Goal: Task Accomplishment & Management: Manage account settings

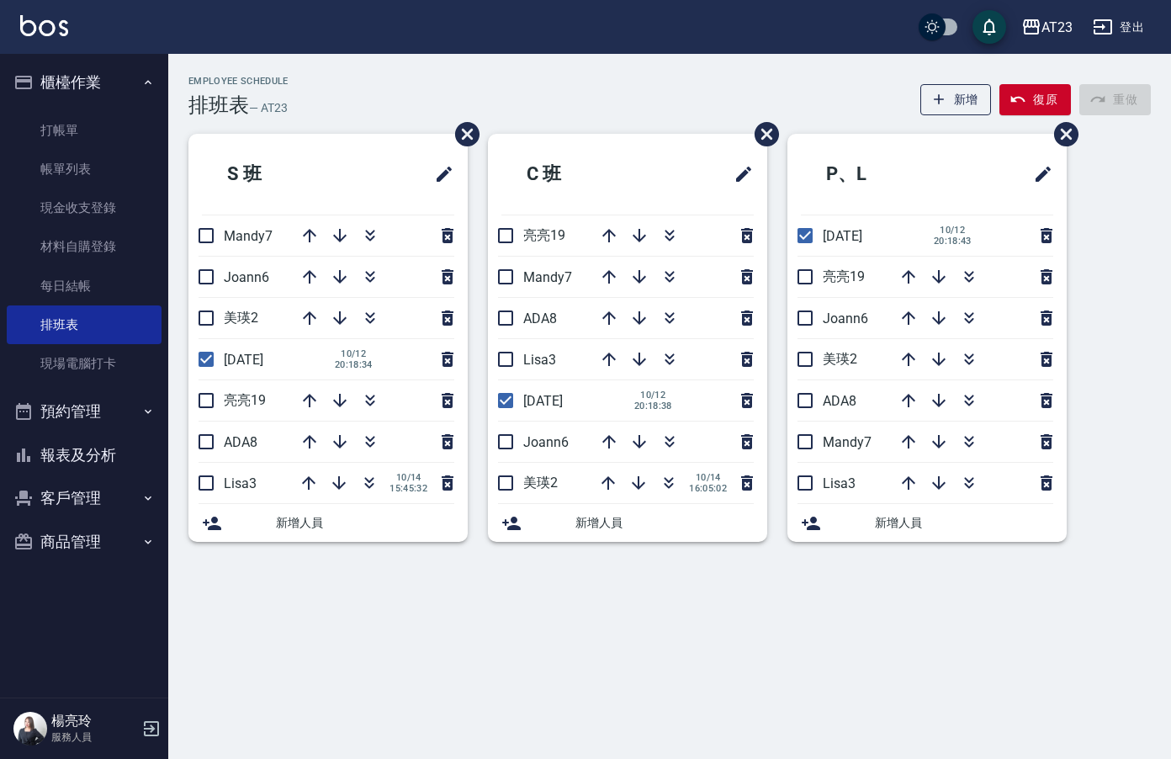
click at [0, 86] on html "AT23 登出 櫃檯作業 打帳單 帳單列表 現金收支登錄 材料自購登錄 每日結帳 排班表 現場電腦打卡 預約管理 預約管理 單日預約紀錄 單週預約紀錄 報表及…" at bounding box center [585, 379] width 1171 height 759
click at [94, 468] on button "報表及分析" at bounding box center [84, 455] width 155 height 44
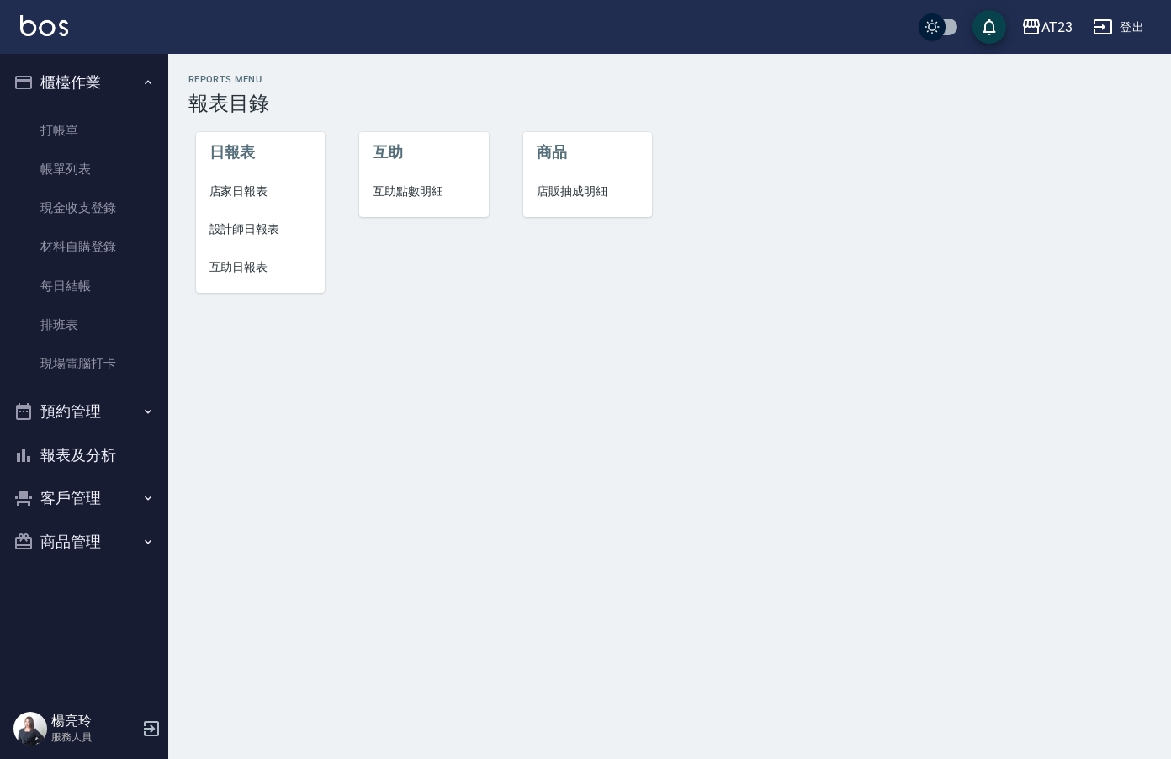
click at [254, 236] on span "設計師日報表" at bounding box center [261, 229] width 103 height 18
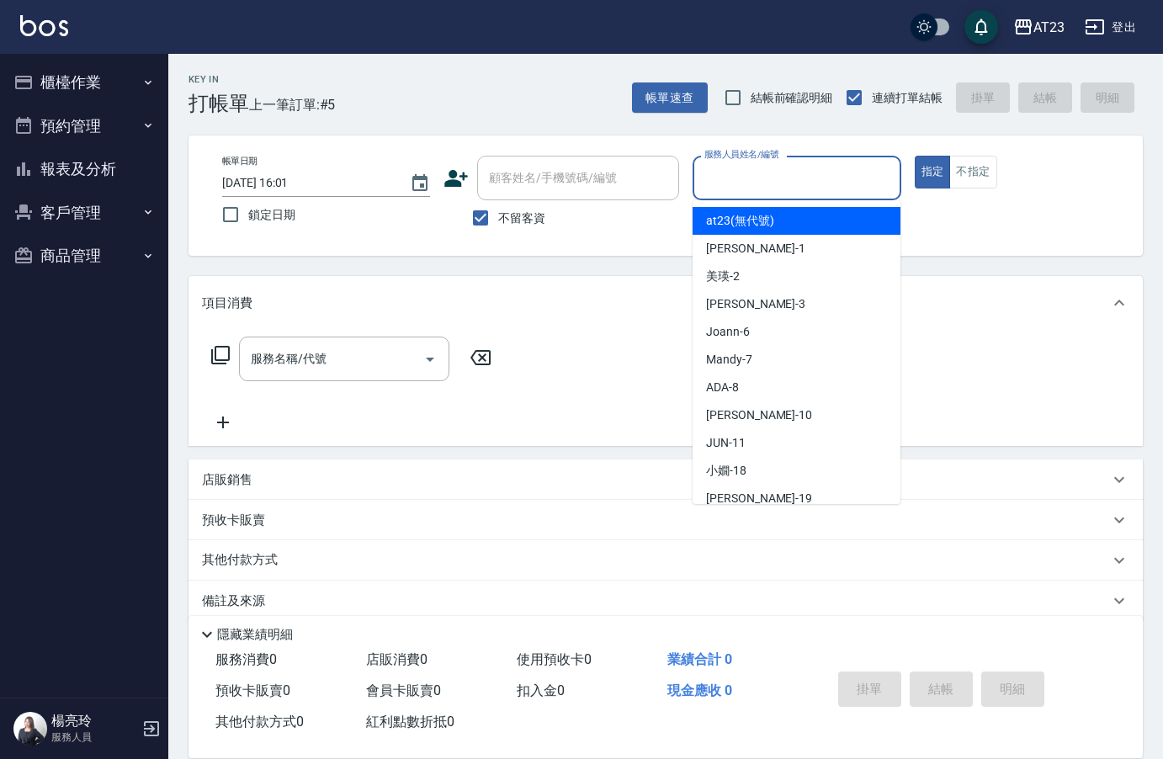
click at [842, 177] on input "服務人員姓名/編號" at bounding box center [796, 177] width 193 height 29
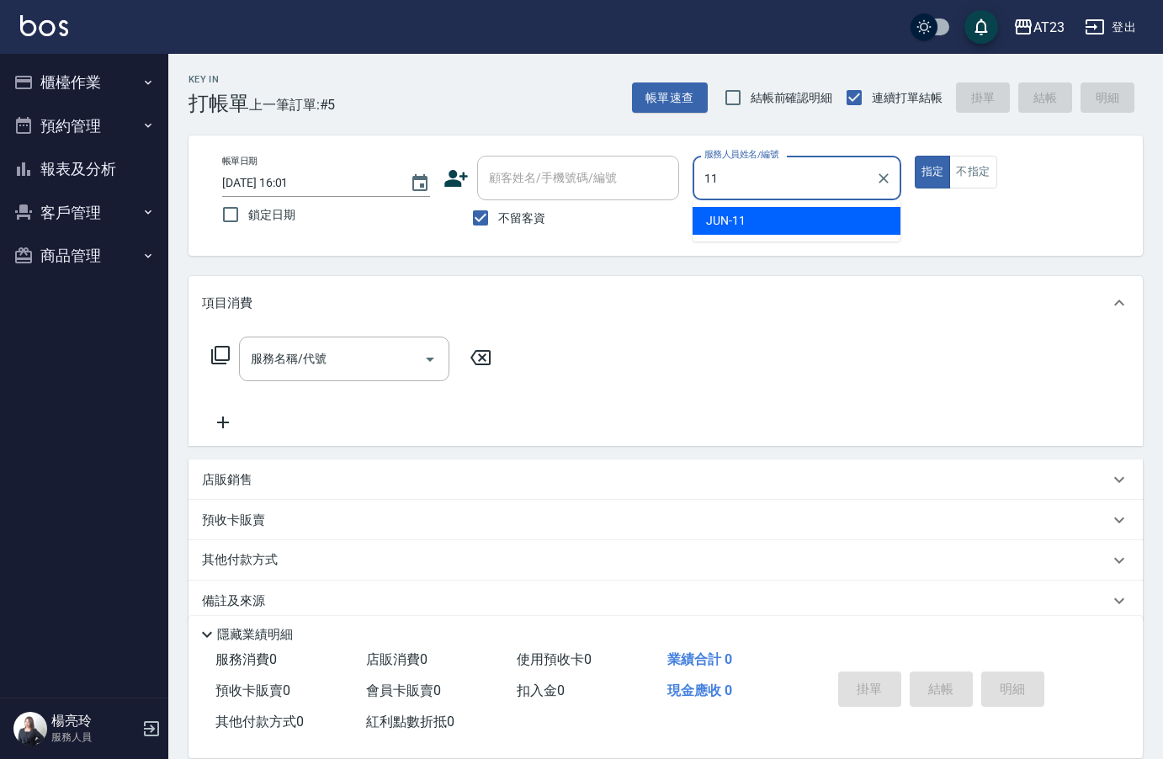
type input "11"
type button "true"
type input "JUN-11"
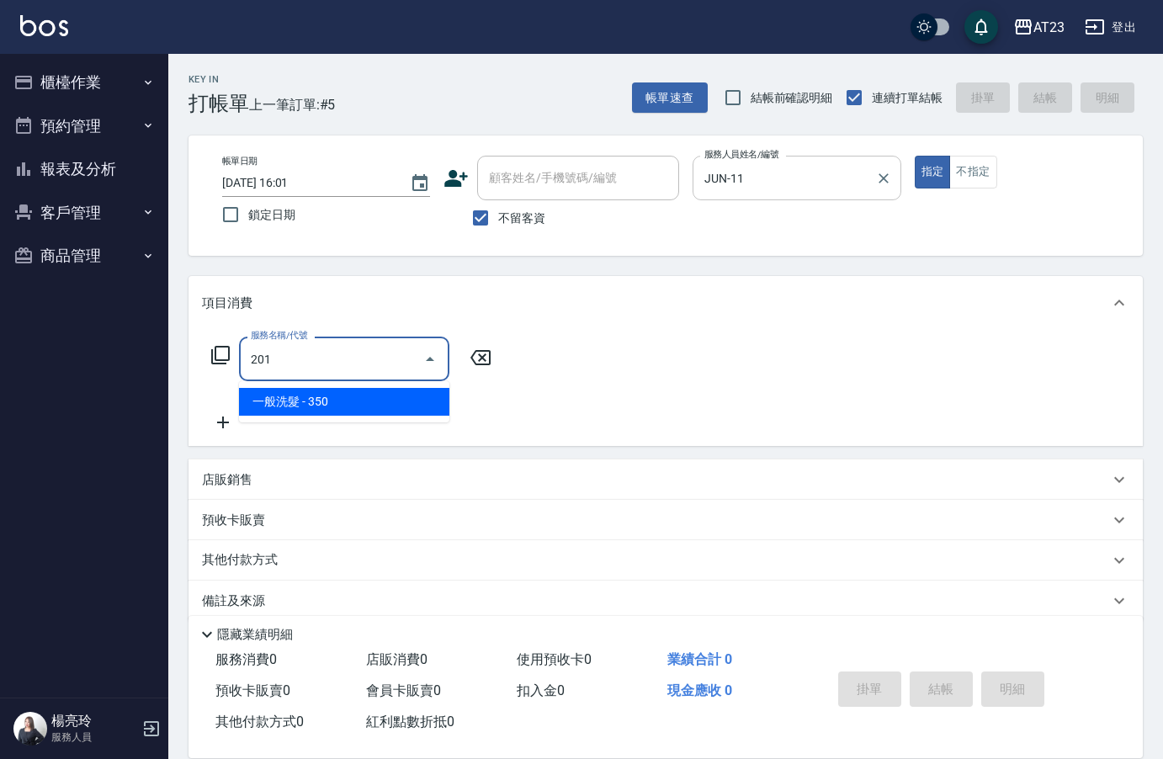
type input "一般洗髮(201)"
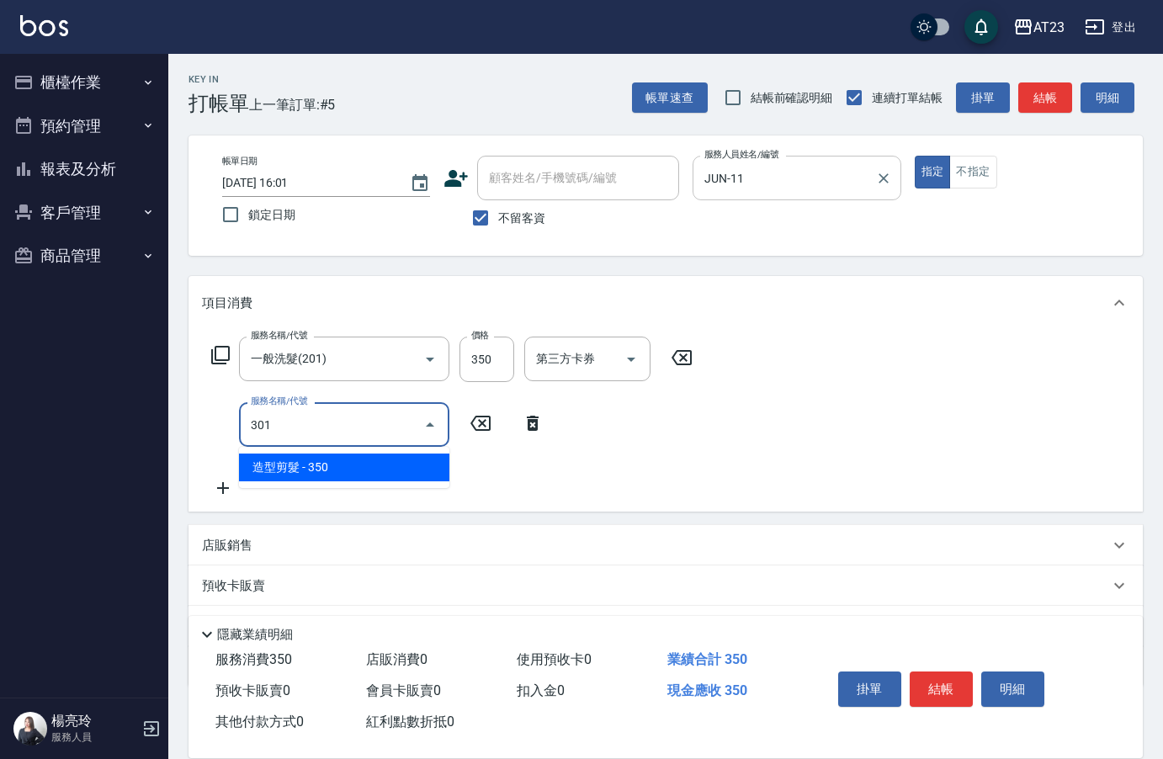
type input "造型剪髮(301)"
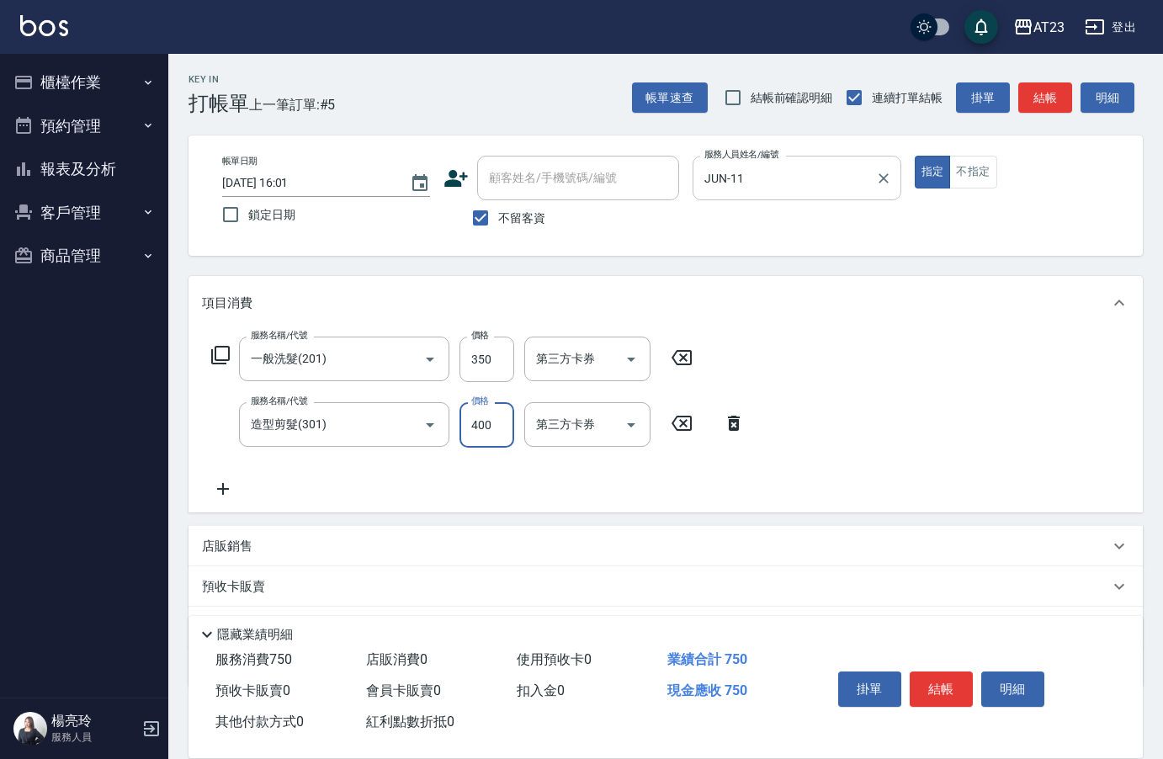
type input "400"
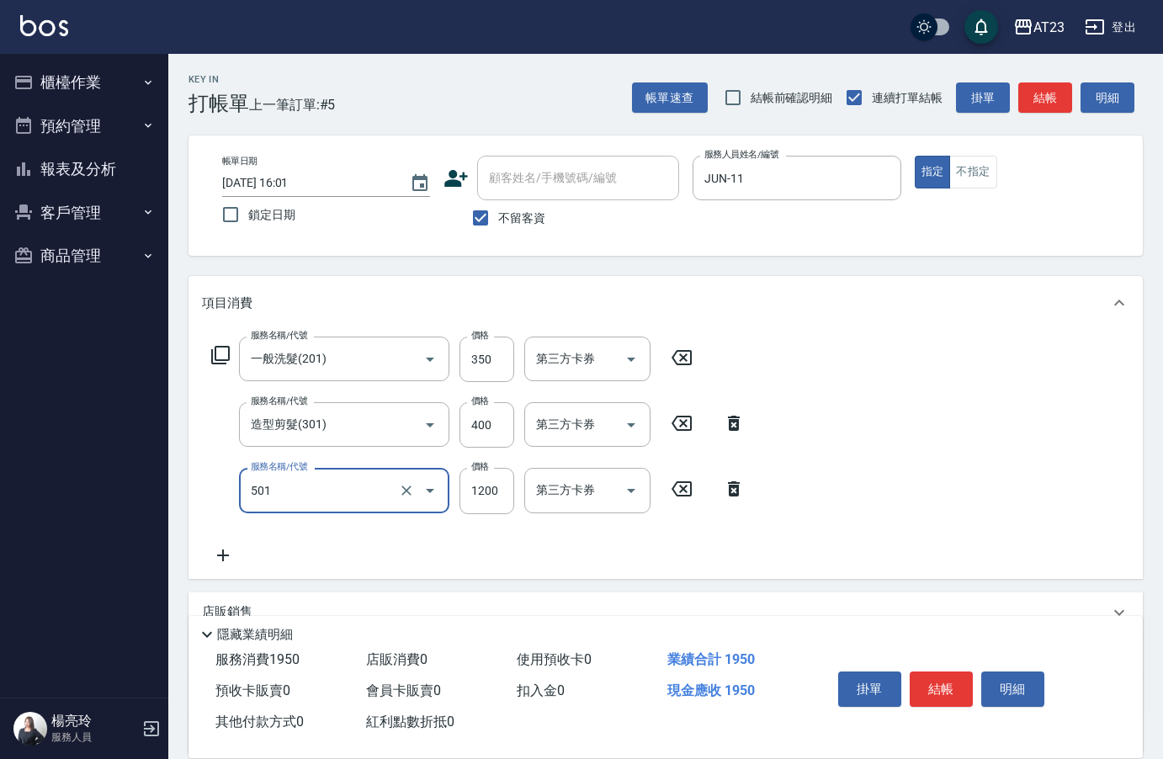
type input "染髮(501)"
click at [949, 677] on button "結帳" at bounding box center [941, 688] width 63 height 35
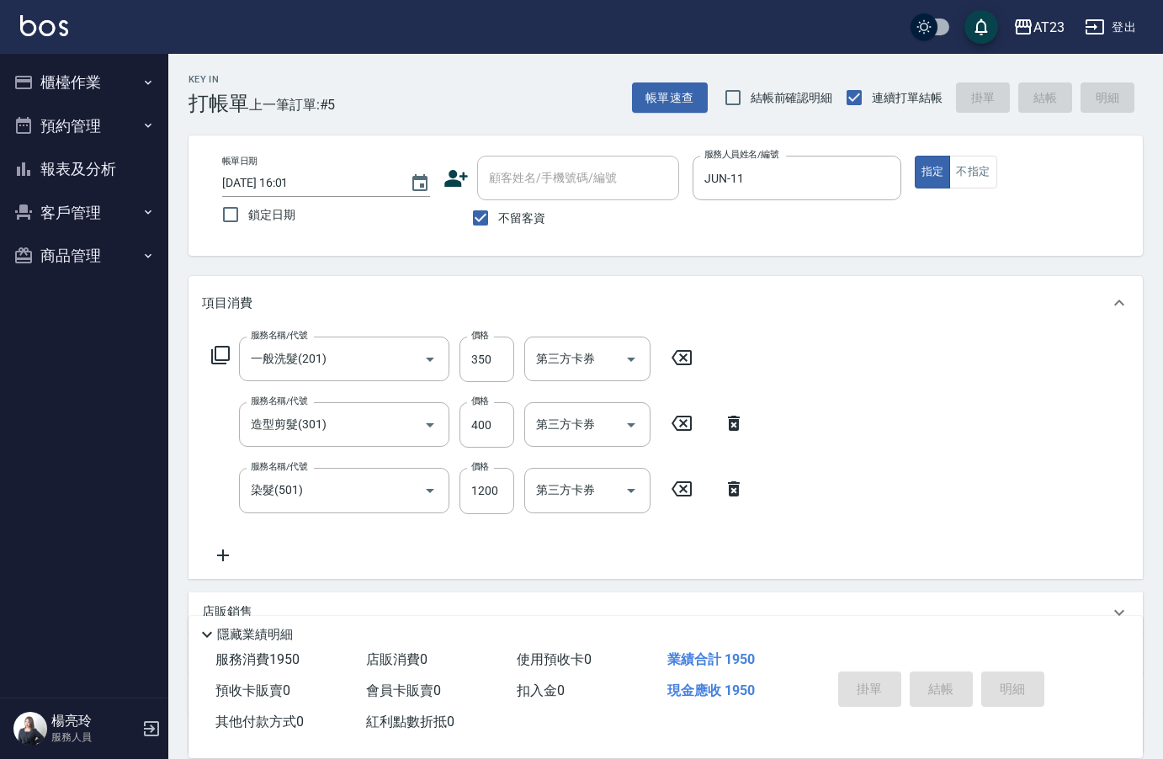
type input "2025/10/14 18:19"
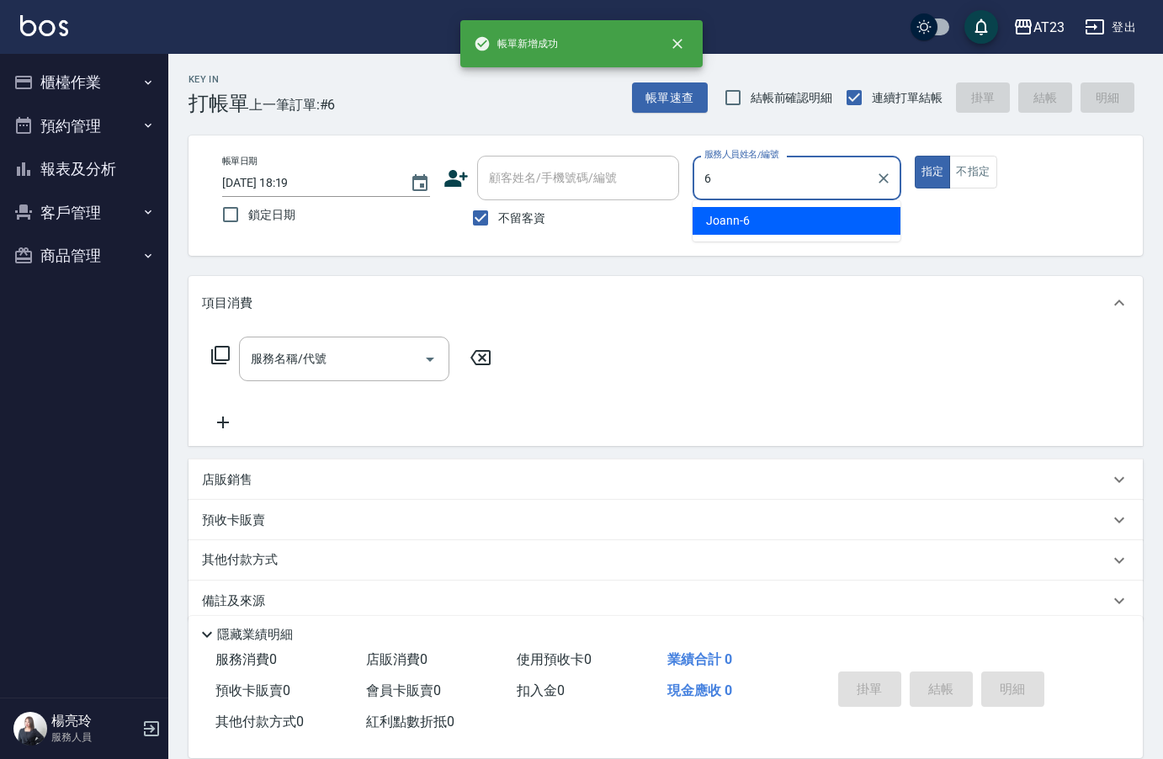
type input "Joann-6"
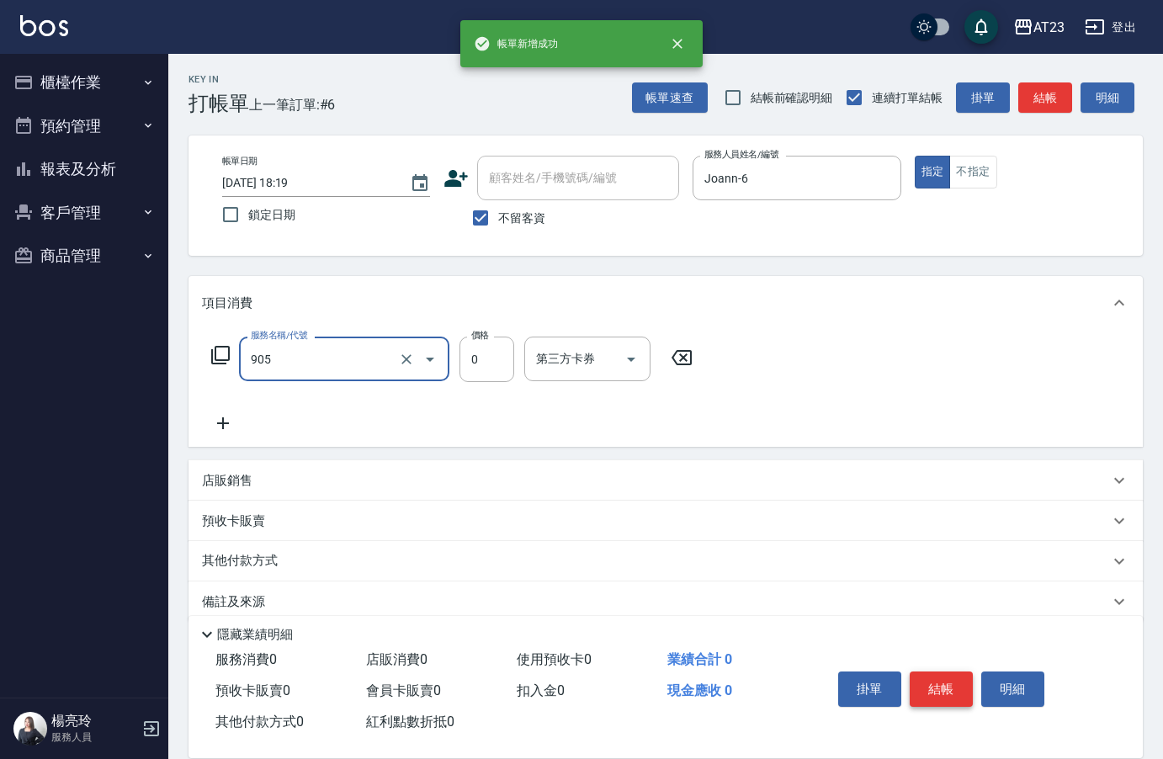
type input "頭皮卡使用(905)"
click at [949, 677] on button "結帳" at bounding box center [941, 688] width 63 height 35
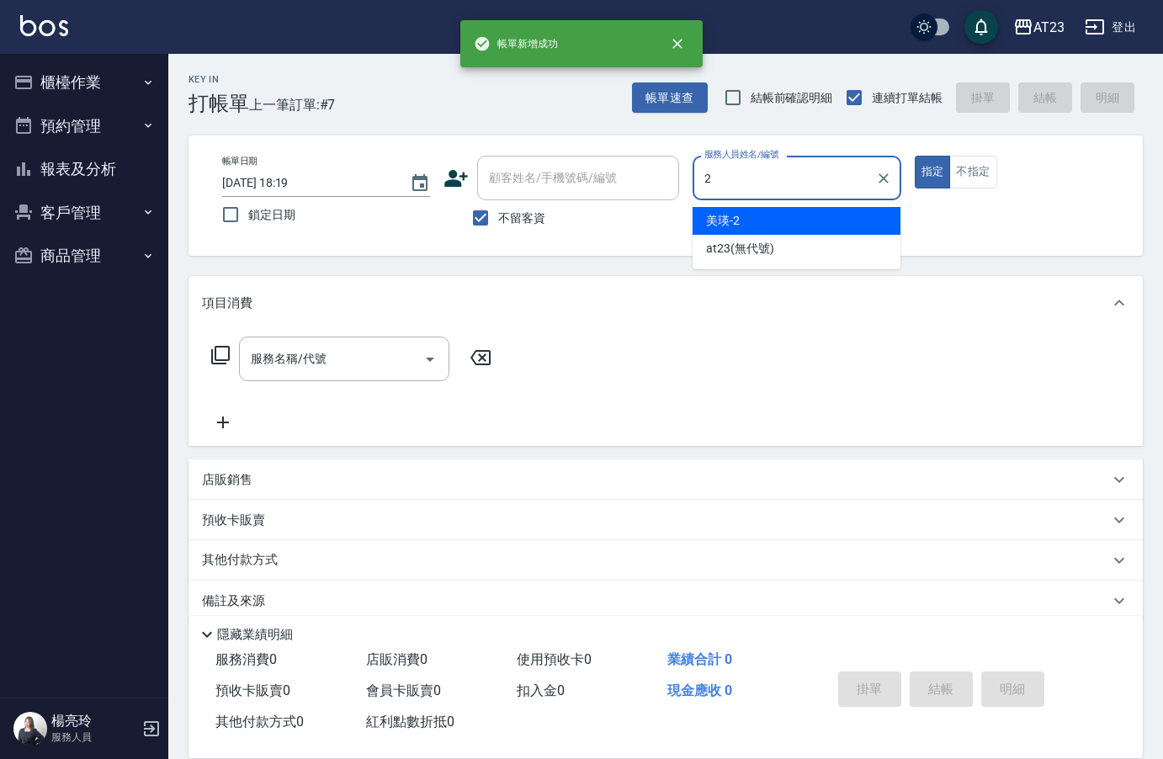
type input "美瑛-2"
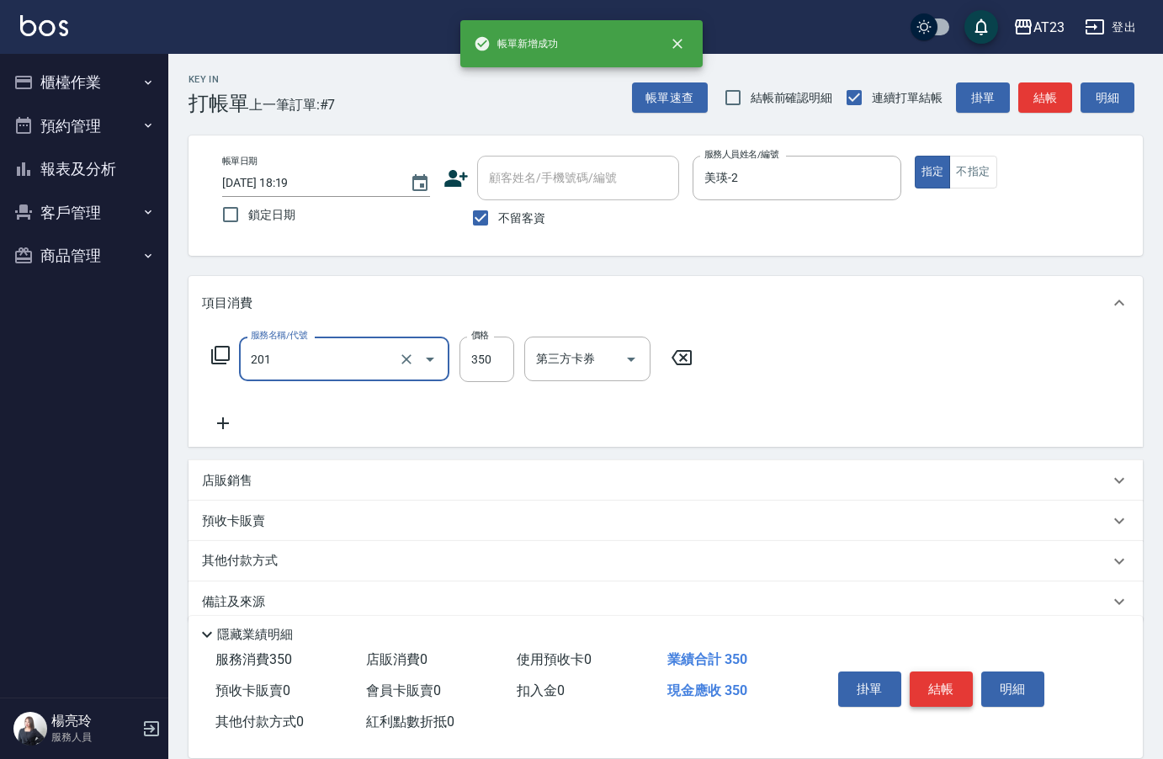
type input "一般洗髮(201)"
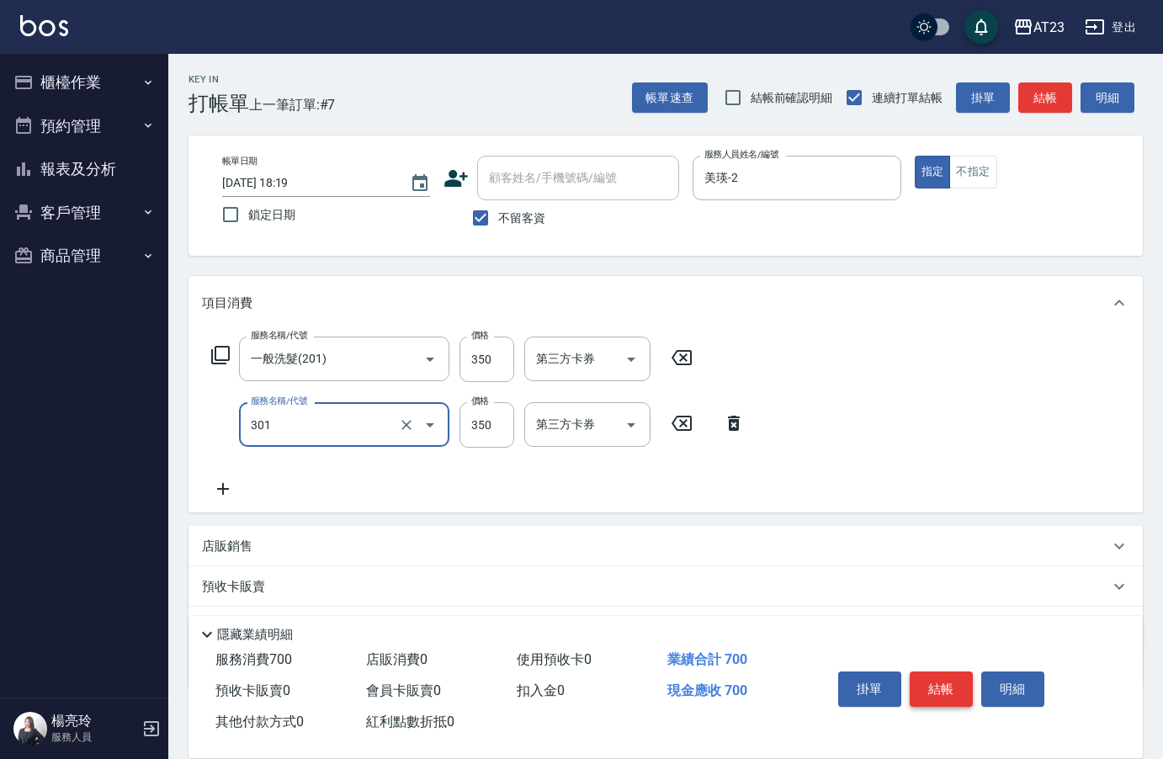
type input "造型剪髮(301)"
type input "500"
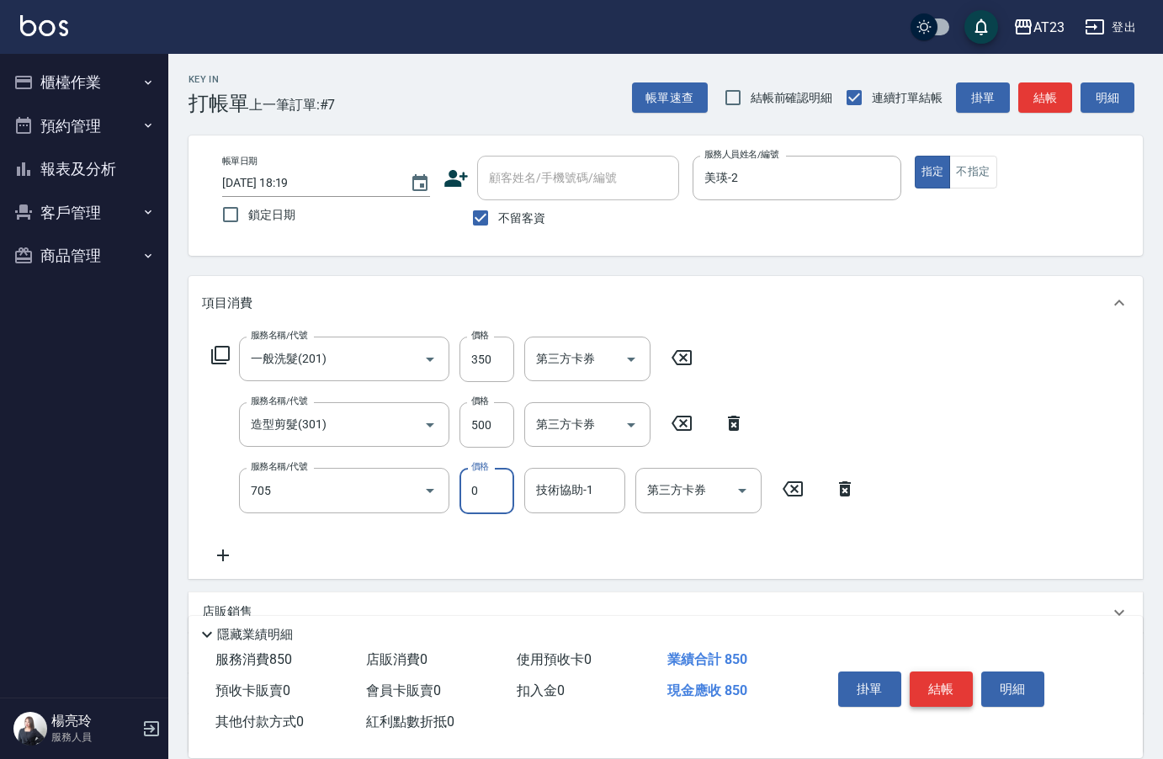
type input "互助50(705)"
type input "LiLi-27"
click at [949, 677] on button "結帳" at bounding box center [941, 688] width 63 height 35
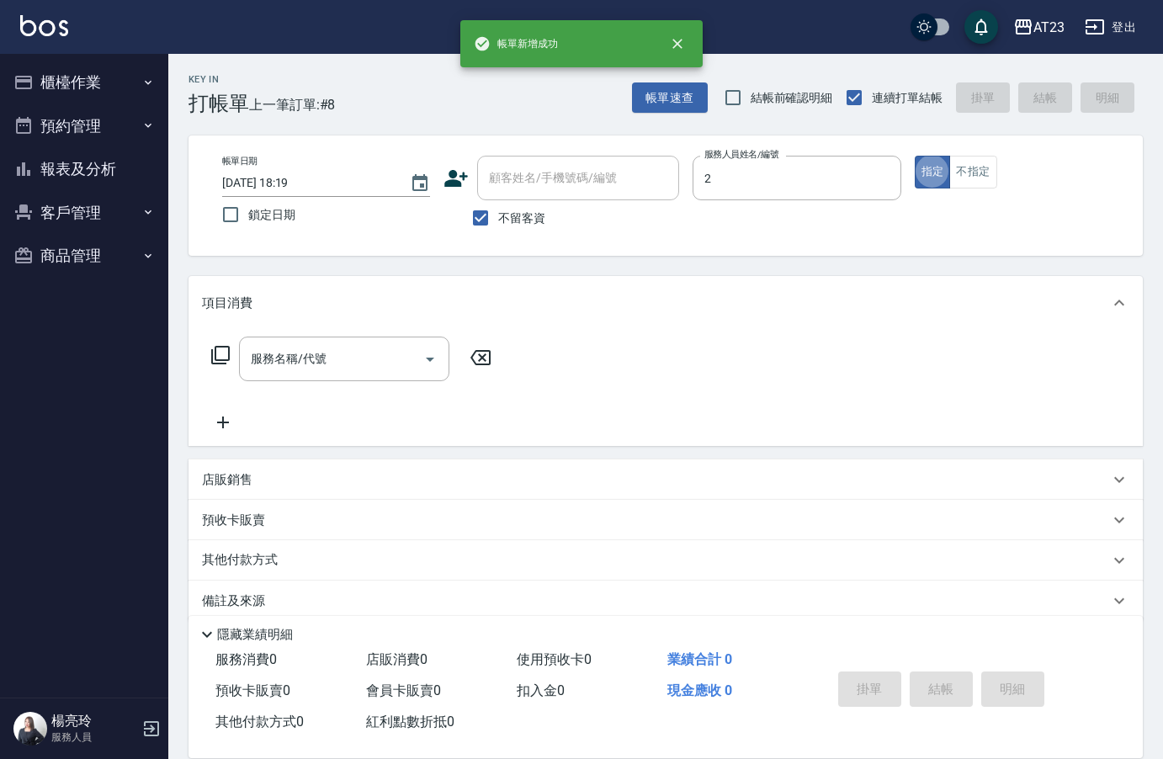
type input "美瑛-2"
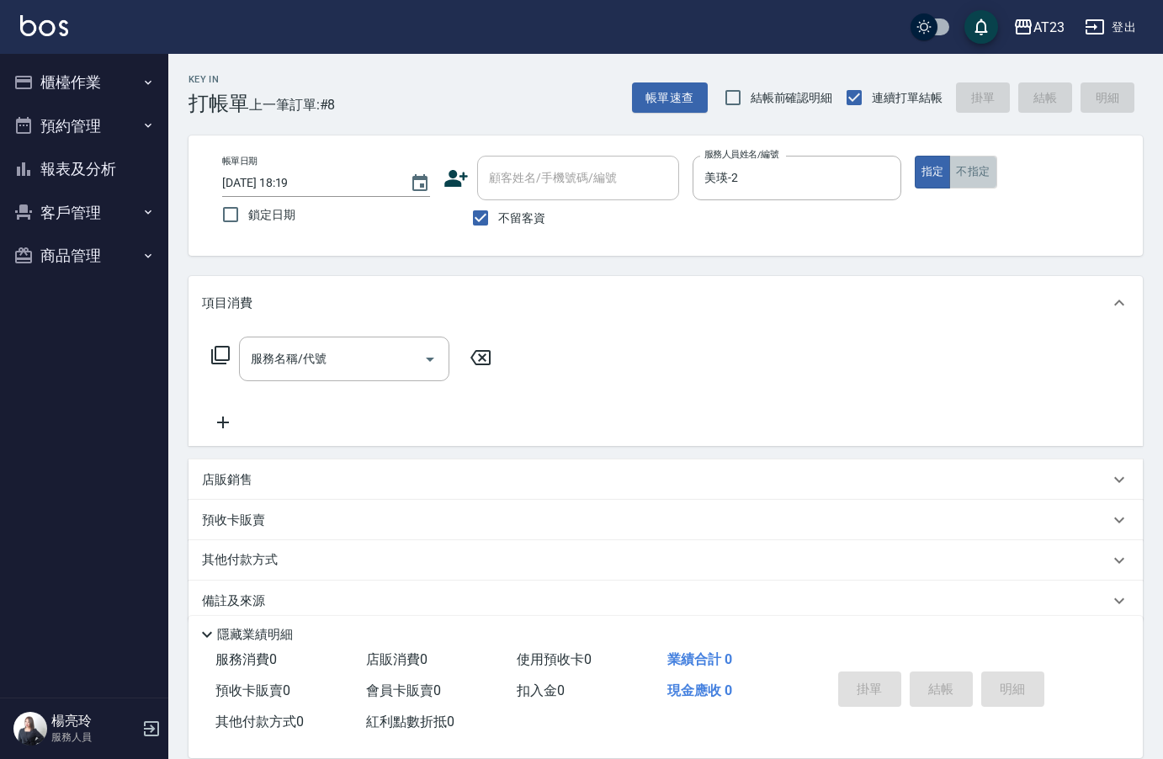
click at [989, 185] on button "不指定" at bounding box center [972, 172] width 47 height 33
click at [211, 354] on icon at bounding box center [220, 355] width 19 height 19
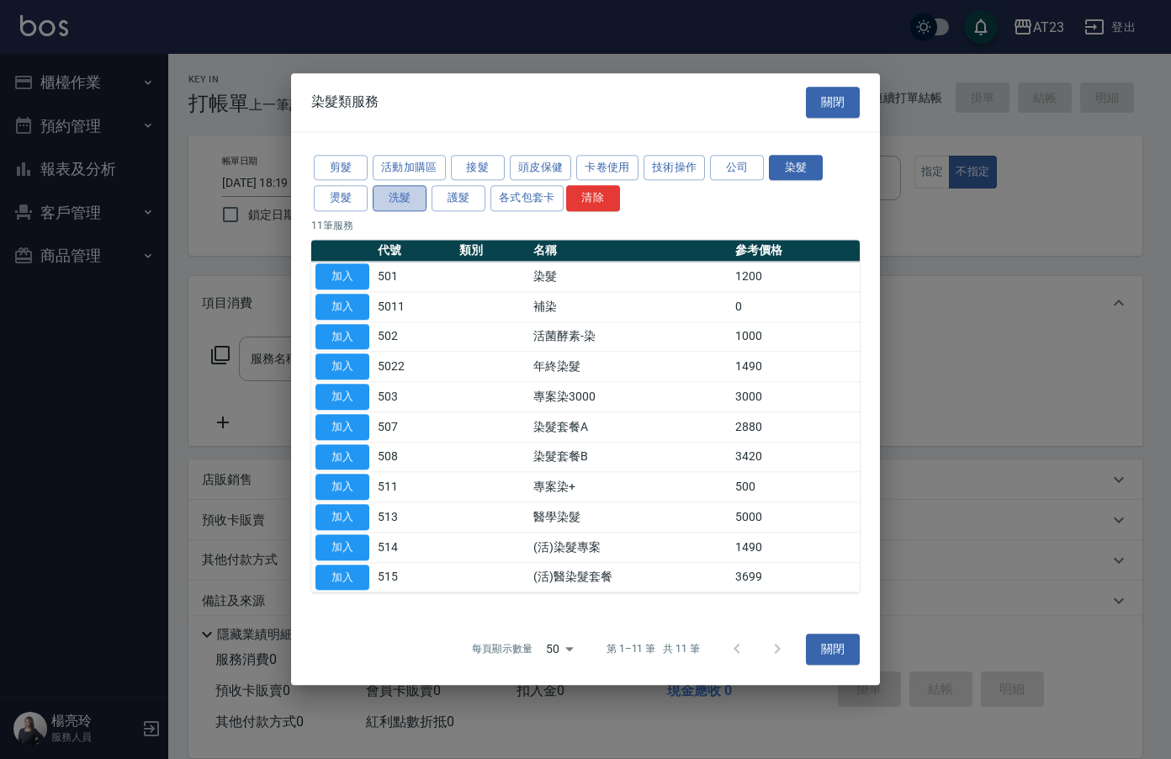
click at [398, 188] on button "洗髮" at bounding box center [400, 199] width 54 height 26
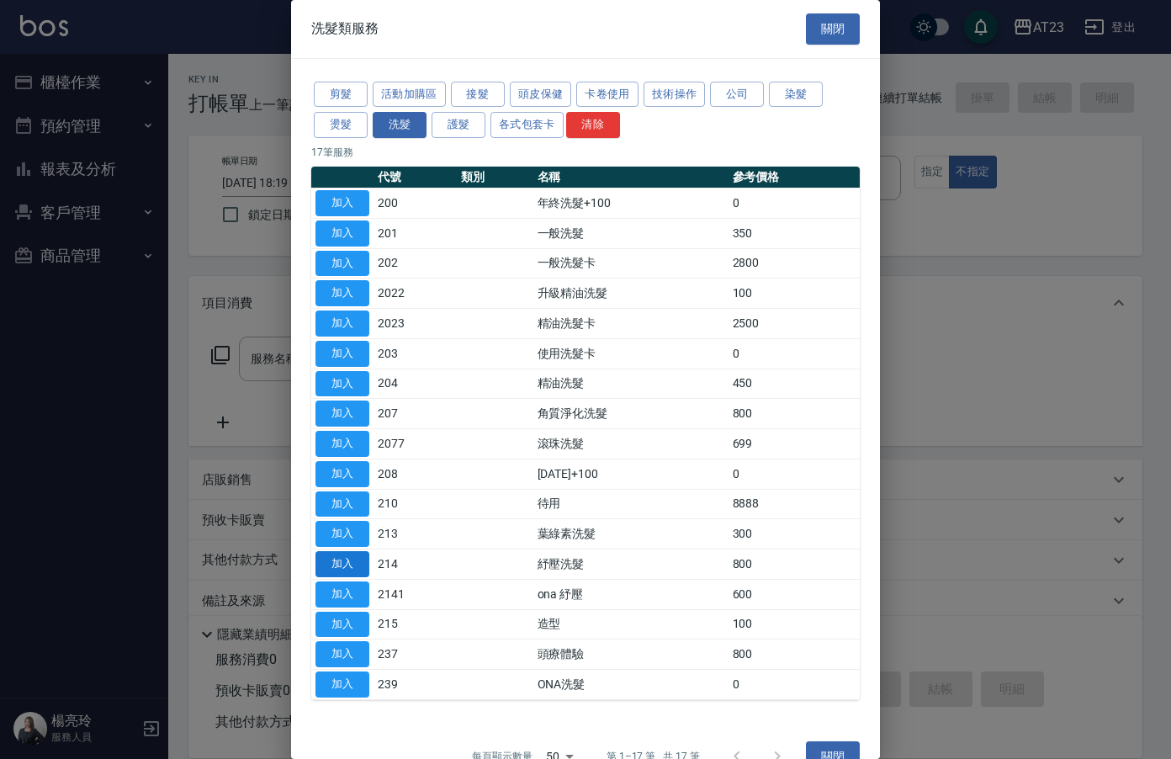
click at [347, 562] on button "加入" at bounding box center [343, 564] width 54 height 26
type input "紓壓洗髮(214)"
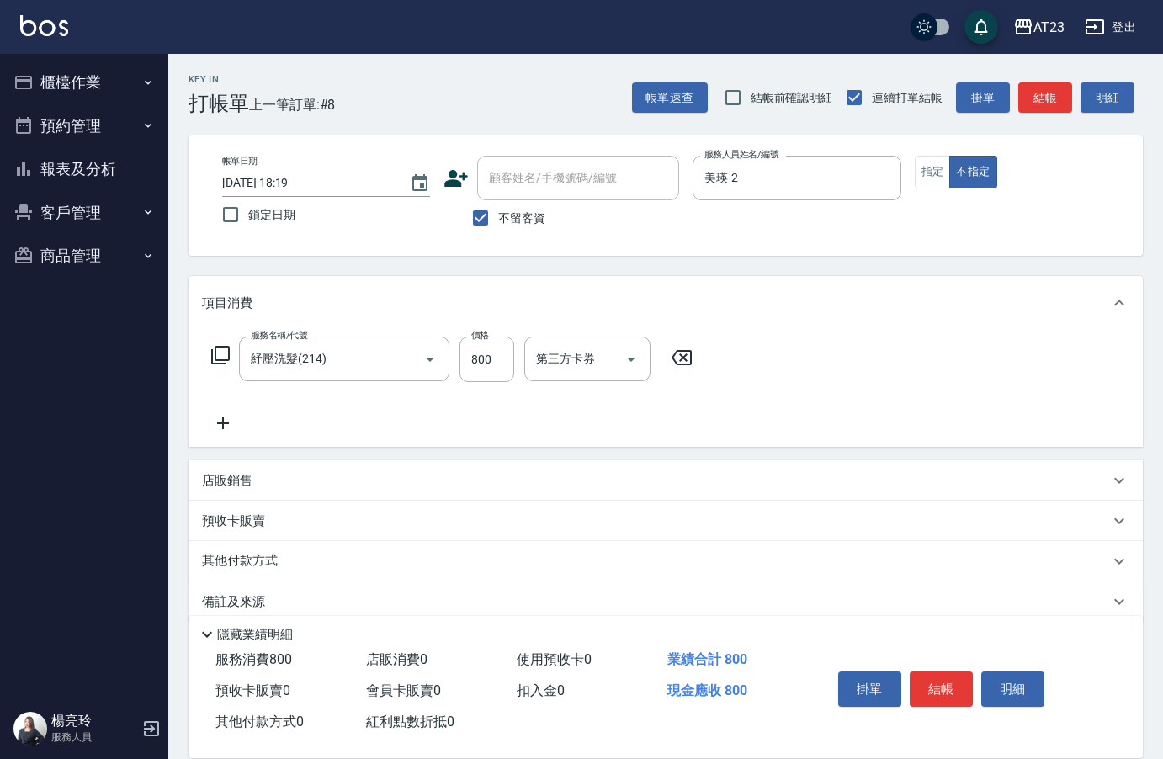
click at [225, 425] on icon at bounding box center [223, 423] width 42 height 20
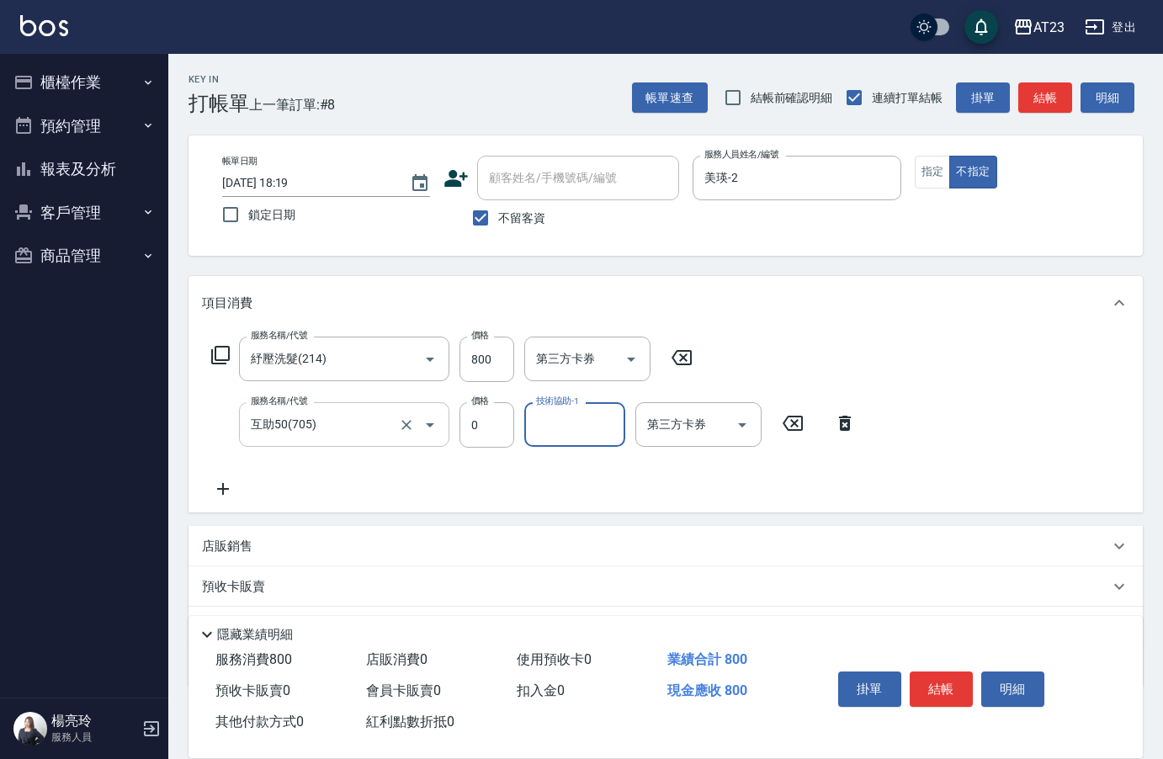
click at [376, 433] on input "互助50(705)" at bounding box center [321, 424] width 148 height 29
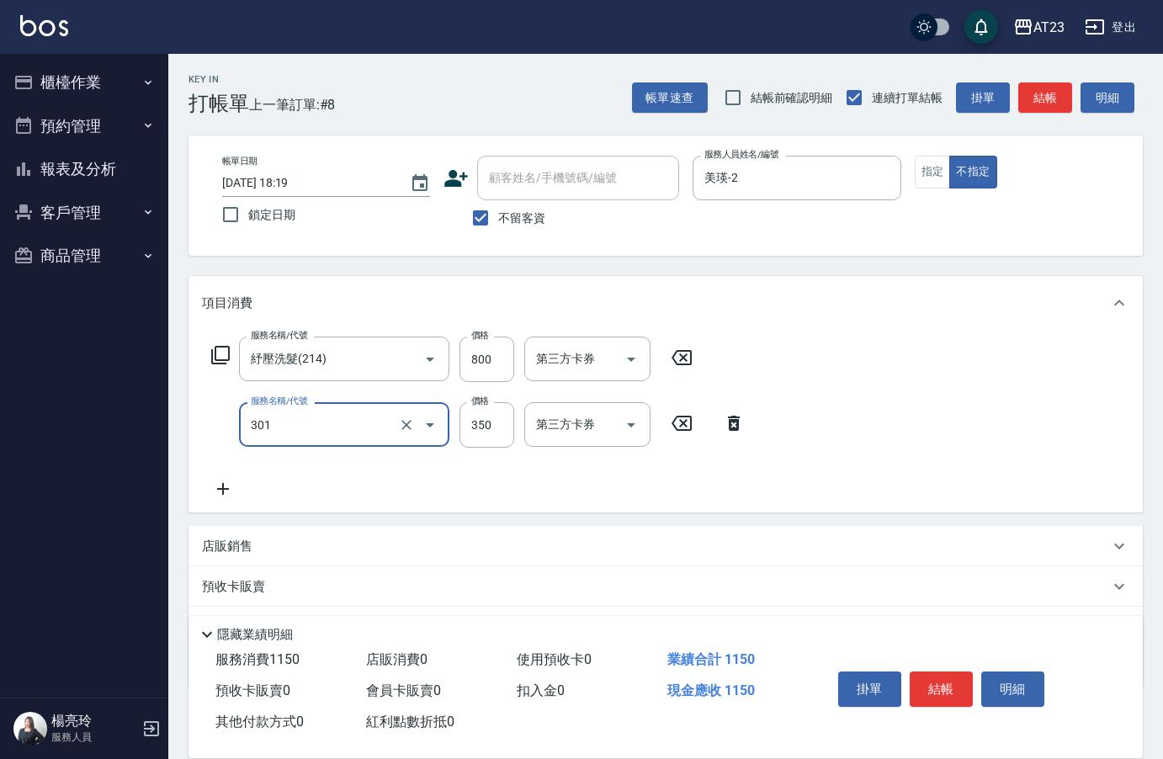
type input "造型剪髮(301)"
type input "500"
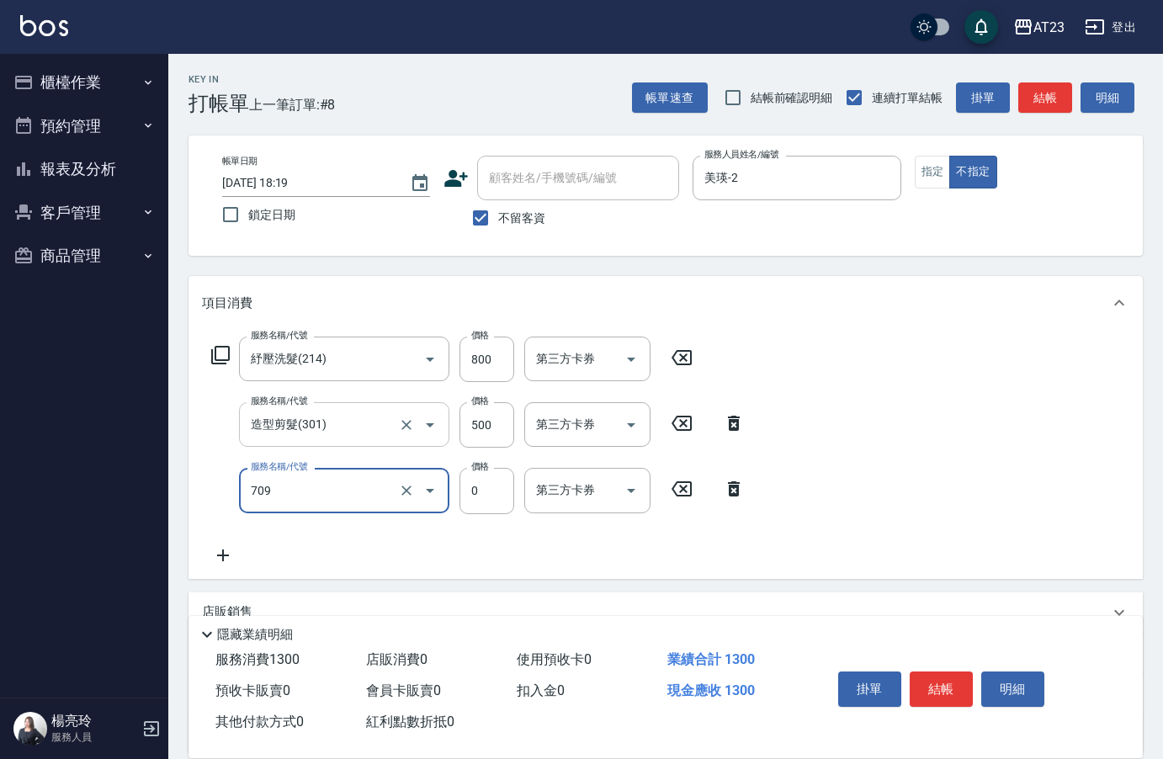
type input "互助90(709)"
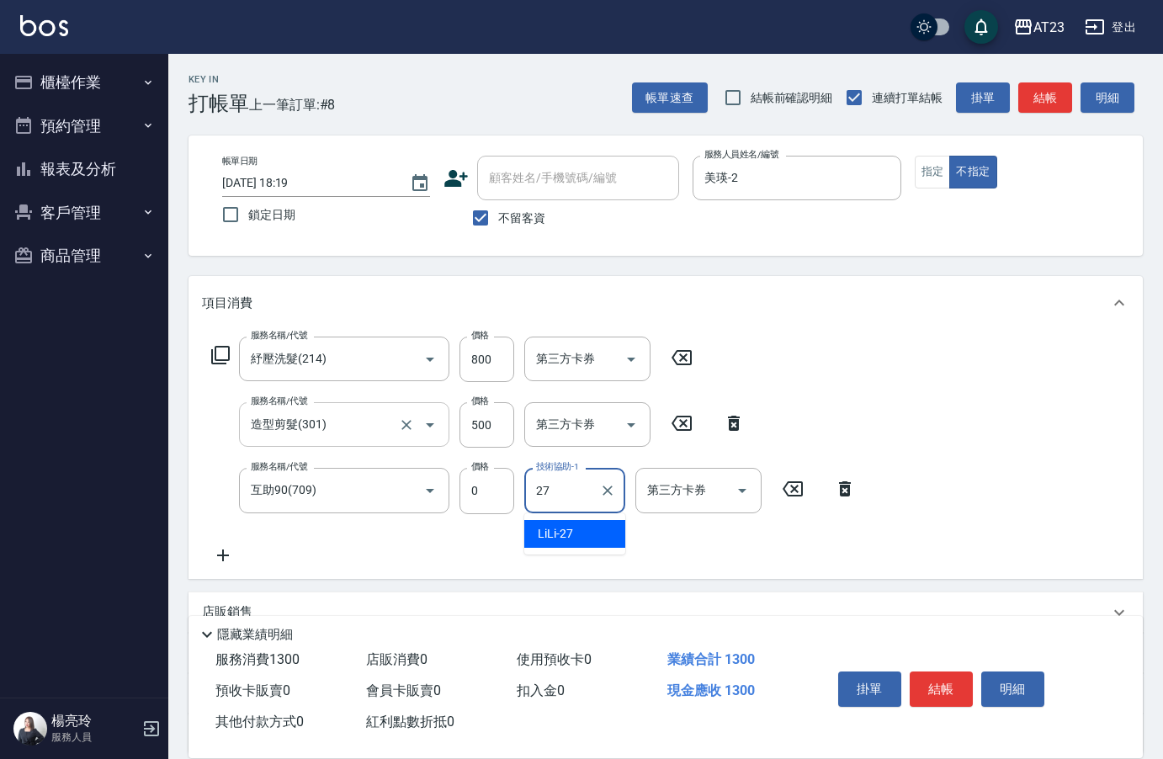
type input "LiLi-27"
click at [930, 694] on button "結帳" at bounding box center [941, 688] width 63 height 35
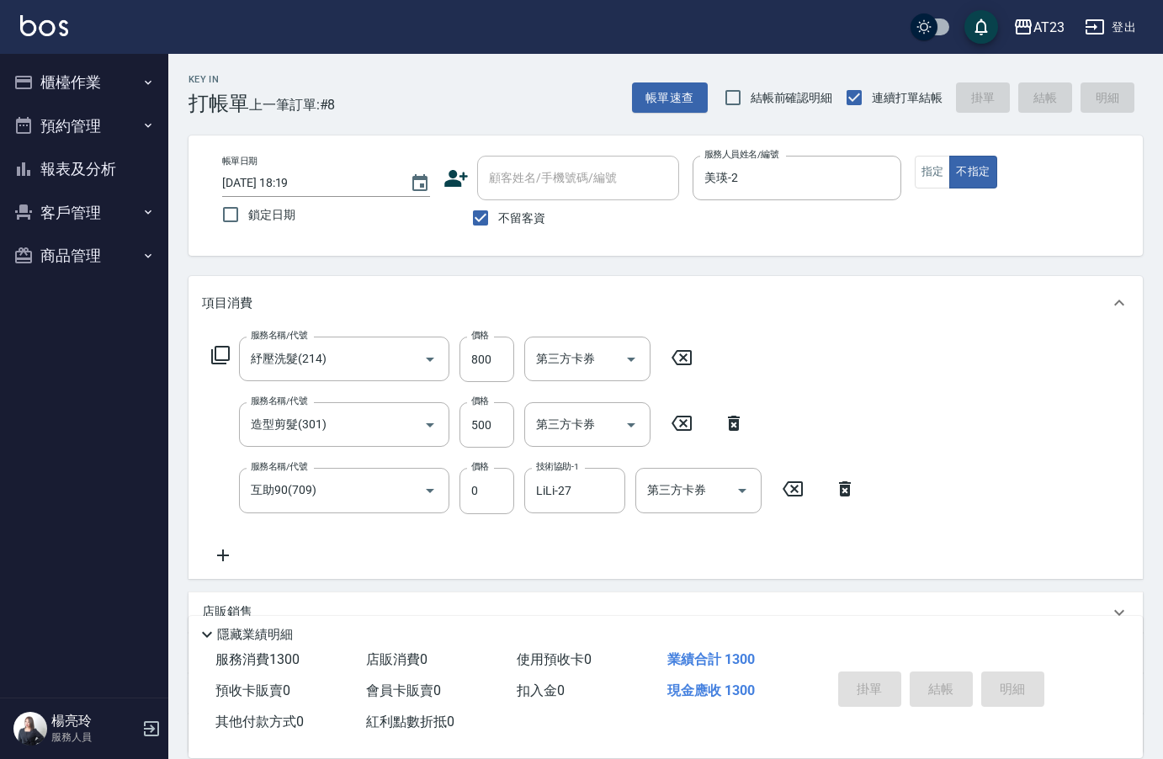
type input "2025/10/14 18:38"
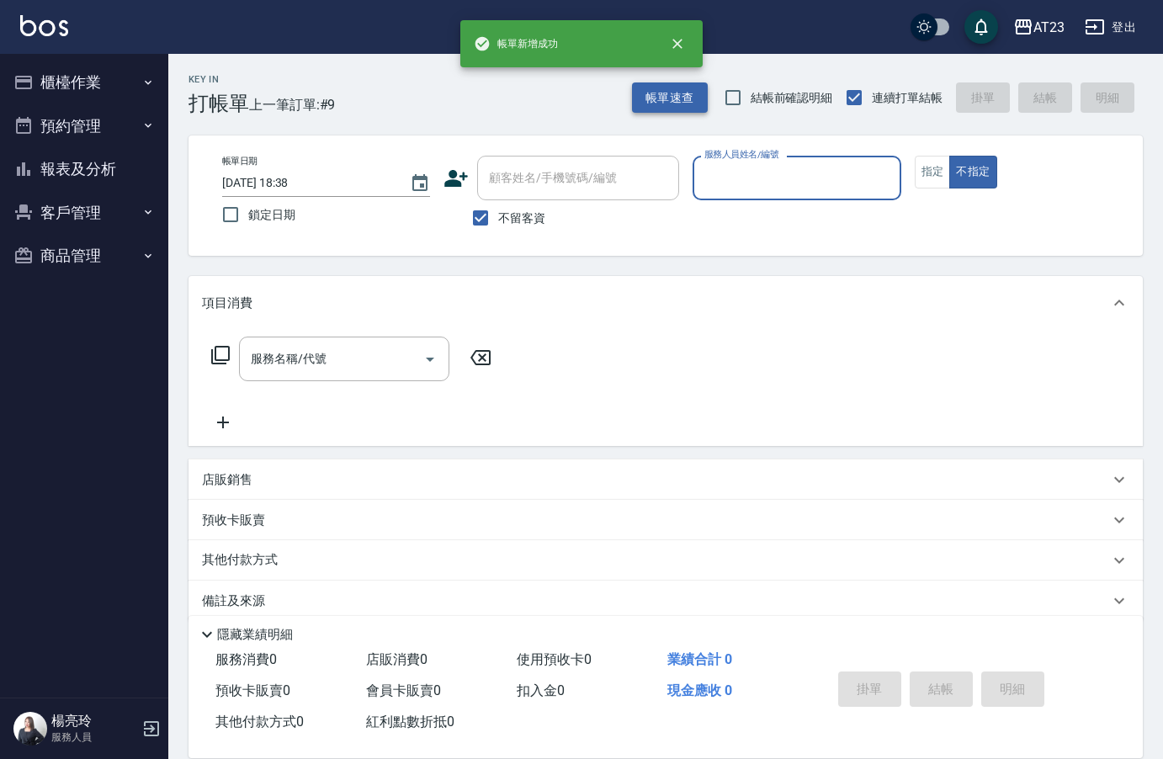
click at [672, 99] on button "帳單速查" at bounding box center [670, 97] width 76 height 31
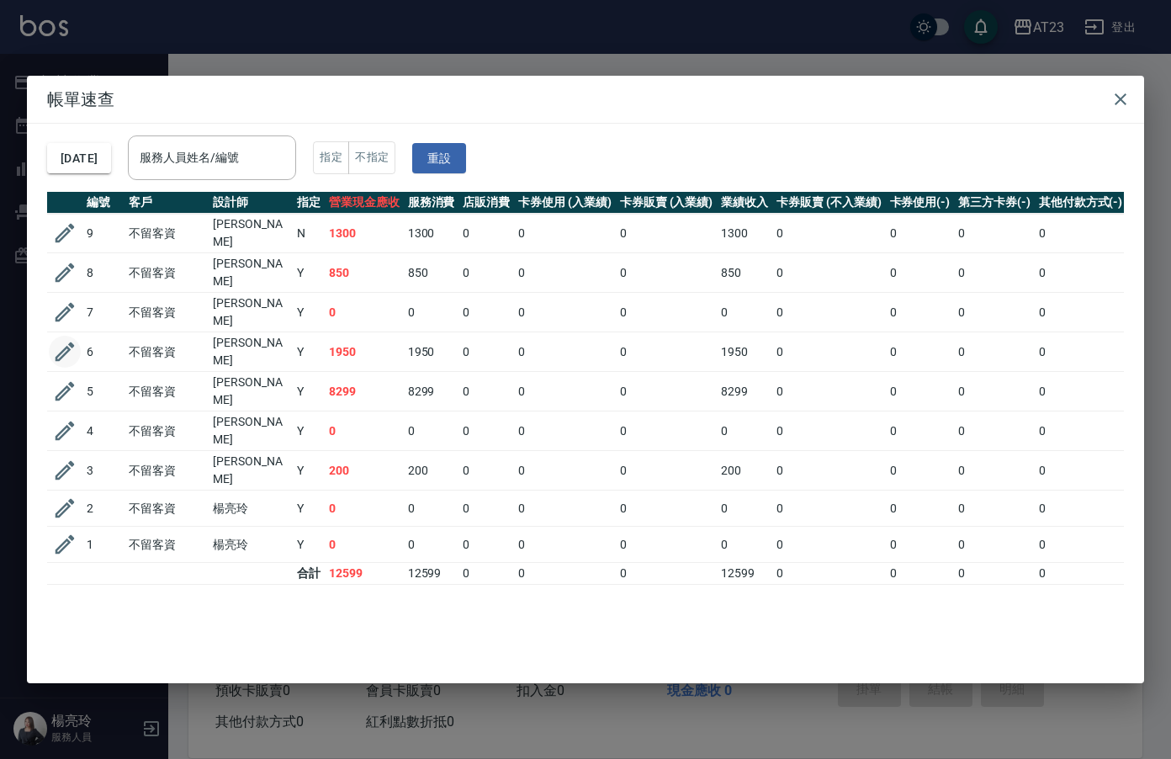
click at [66, 343] on icon "button" at bounding box center [64, 351] width 25 height 25
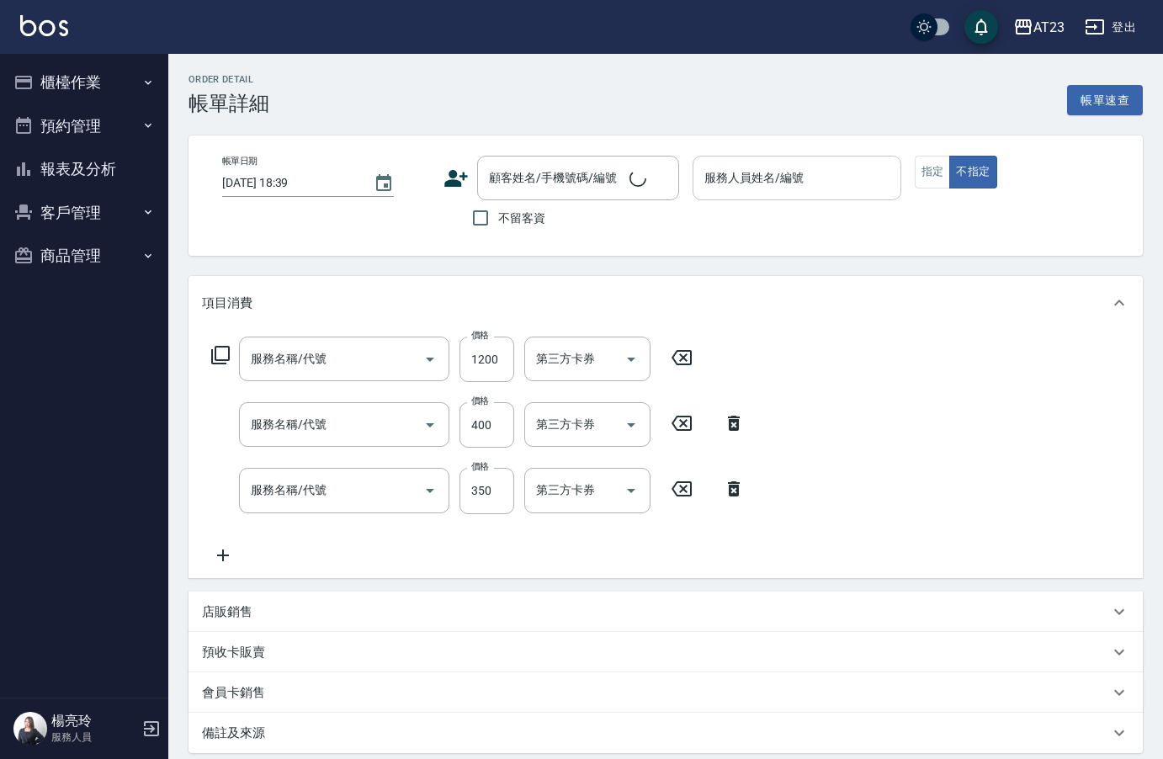
type input "2025/10/14 16:01"
checkbox input "true"
type input "JUN-11"
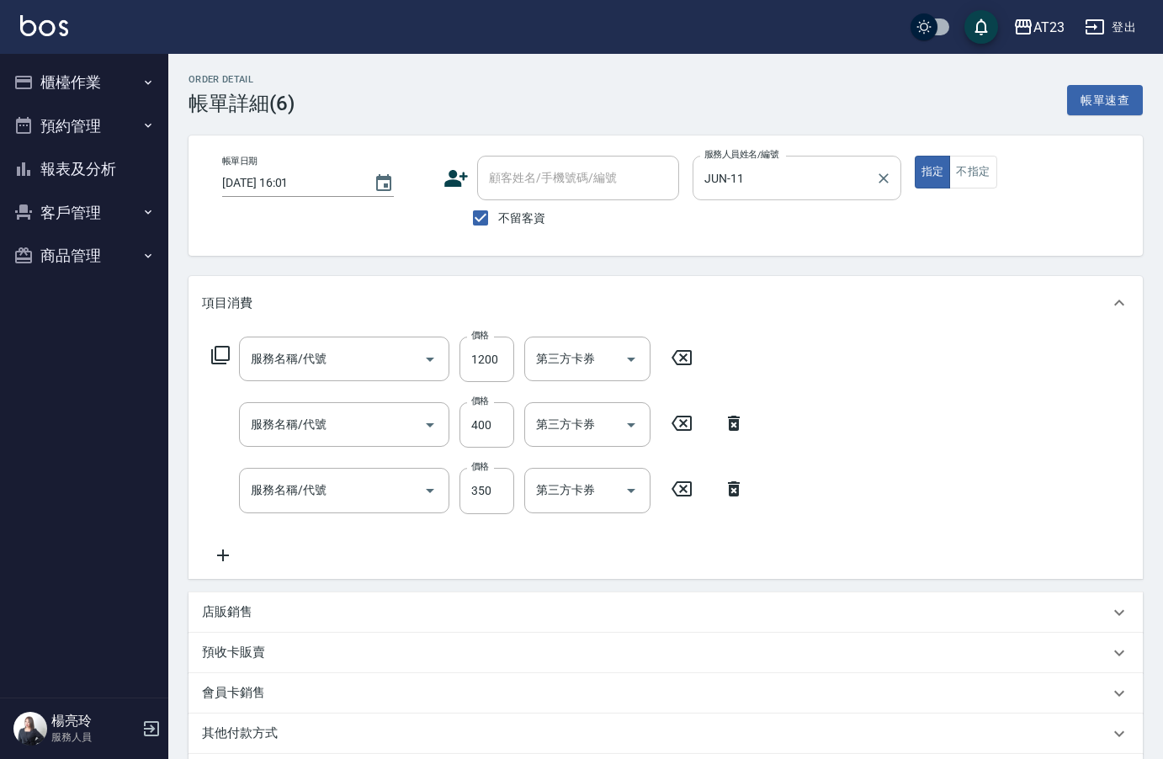
type input "染髮(501)"
type input "造型剪髮(301)"
type input "一般洗髮(201)"
click at [756, 181] on input "JUN-11" at bounding box center [783, 177] width 167 height 29
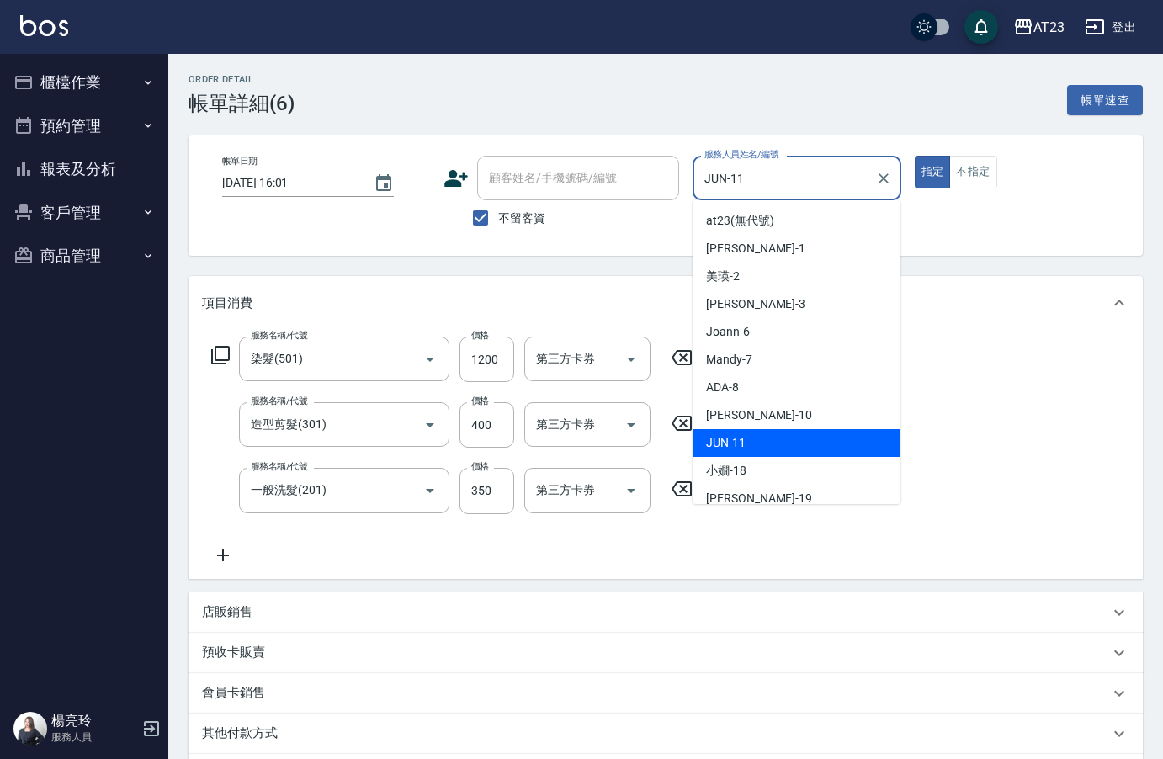
click at [641, 179] on div "帳單日期 2025/10/14 16:01 顧客姓名/手機號碼/編號 顧客姓名/手機號碼/編號 不留客資 服務人員姓名/編號 JUN-11 服務人員姓名/編號…" at bounding box center [666, 196] width 914 height 80
type input "Lisa-3"
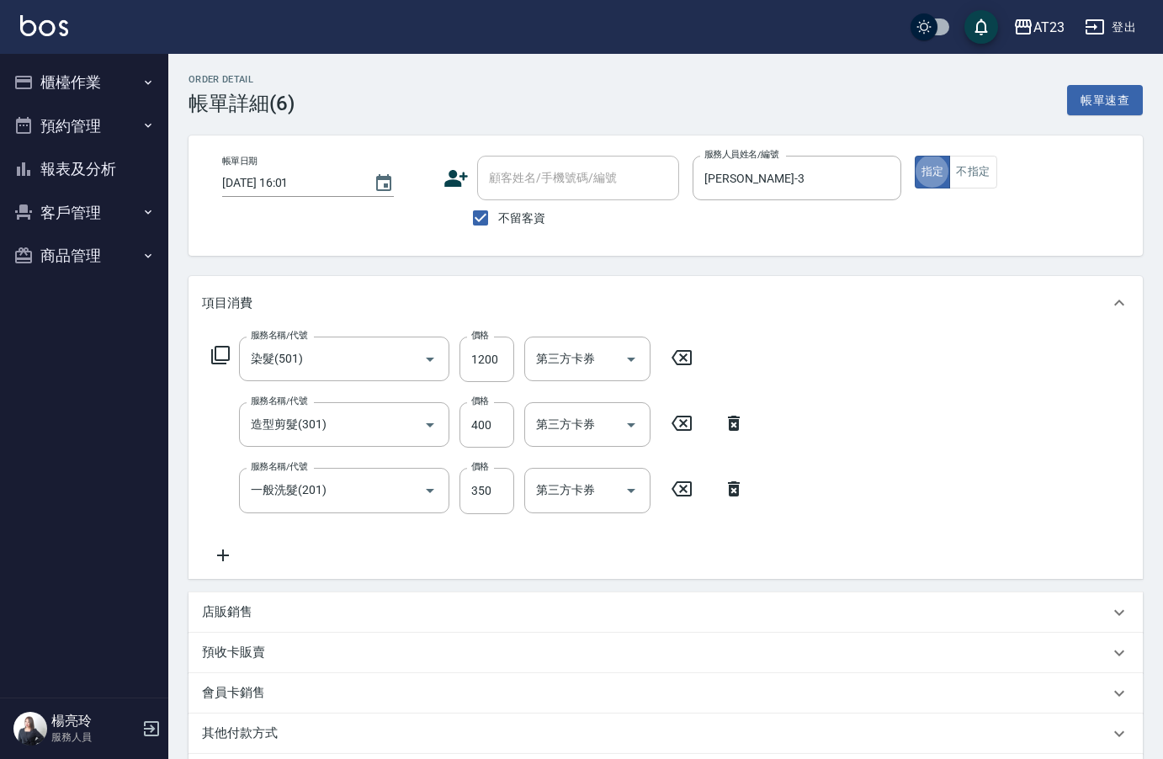
type button "true"
click at [730, 424] on icon at bounding box center [734, 423] width 42 height 20
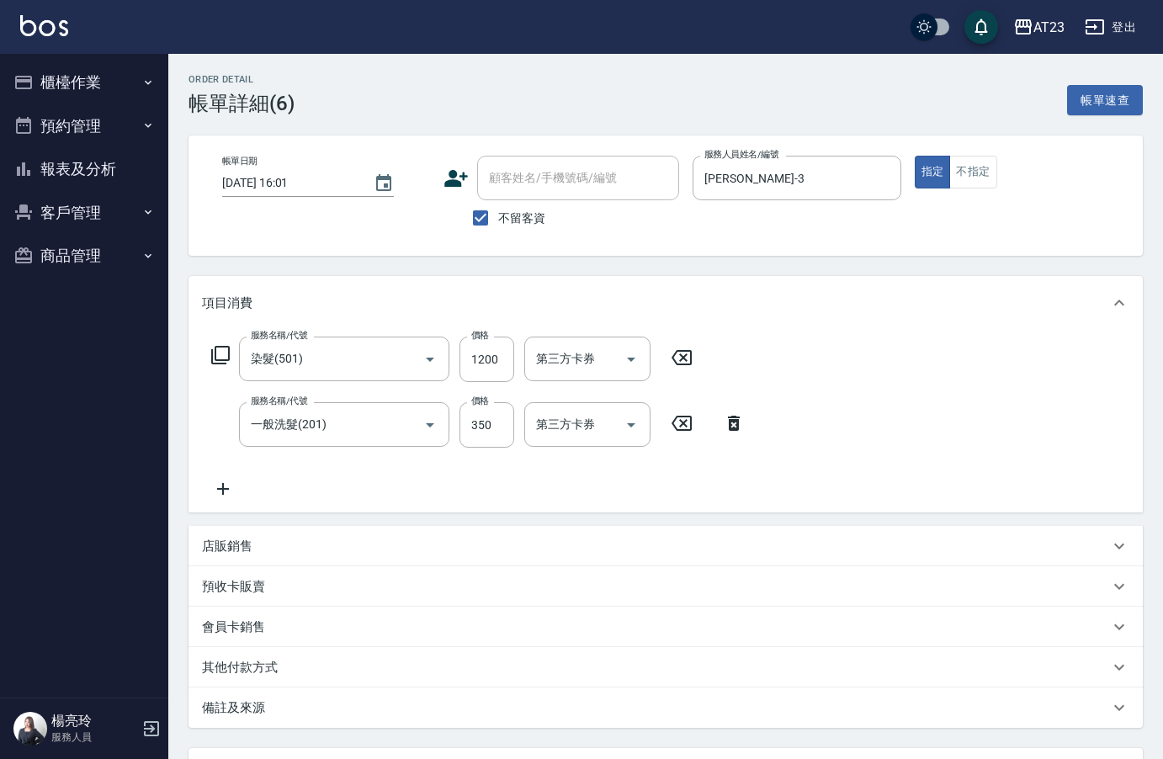
click at [735, 428] on icon at bounding box center [734, 423] width 12 height 15
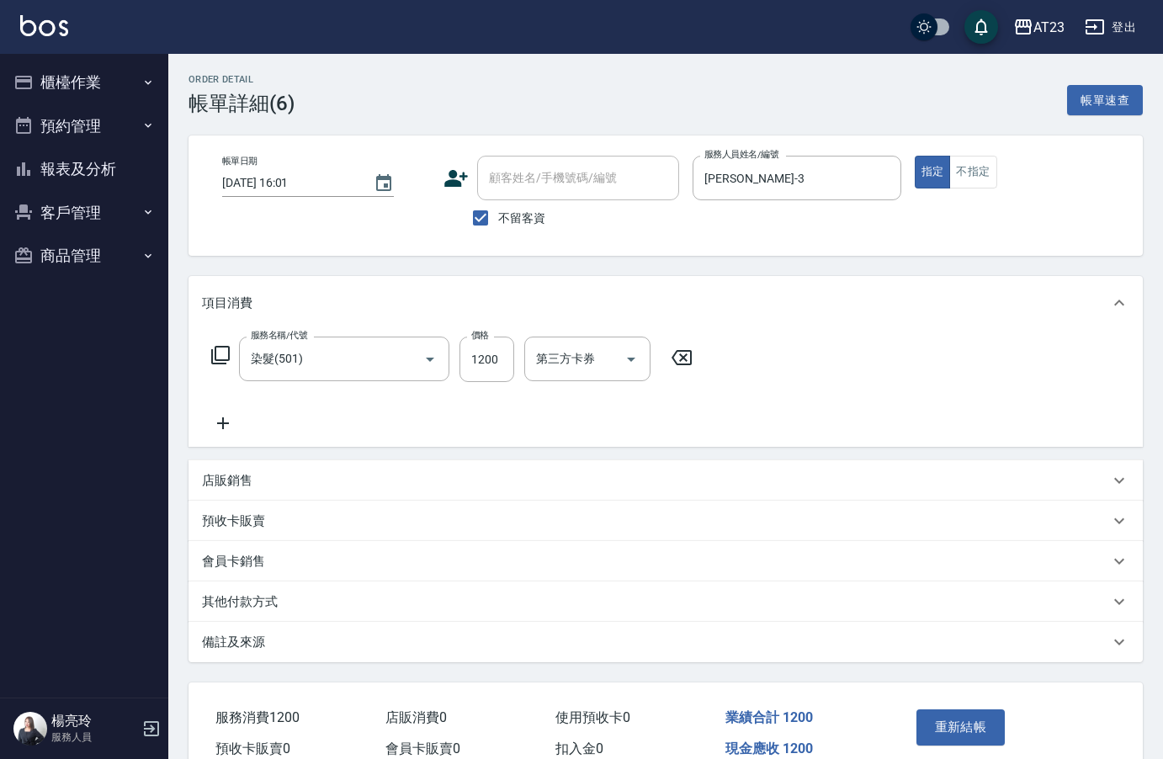
drag, startPoint x: 665, startPoint y: 359, endPoint x: 683, endPoint y: 359, distance: 18.5
click at [666, 360] on icon at bounding box center [682, 358] width 42 height 20
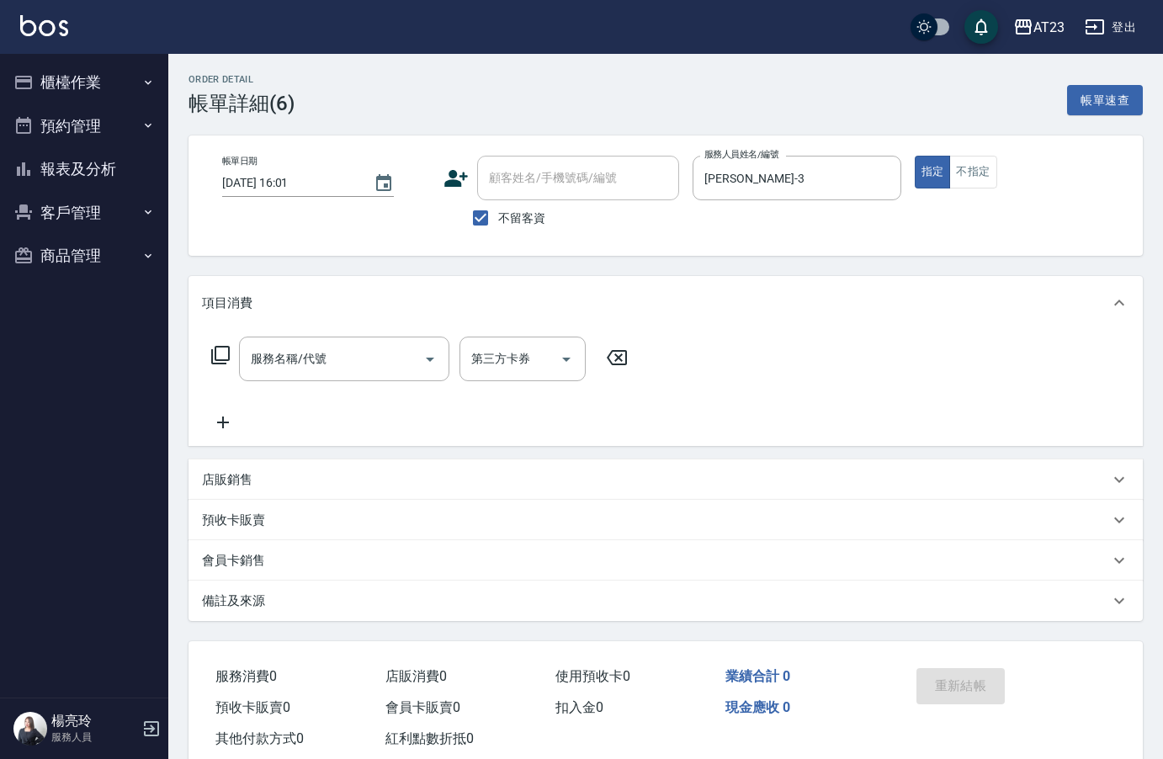
click at [220, 356] on icon at bounding box center [220, 355] width 20 height 20
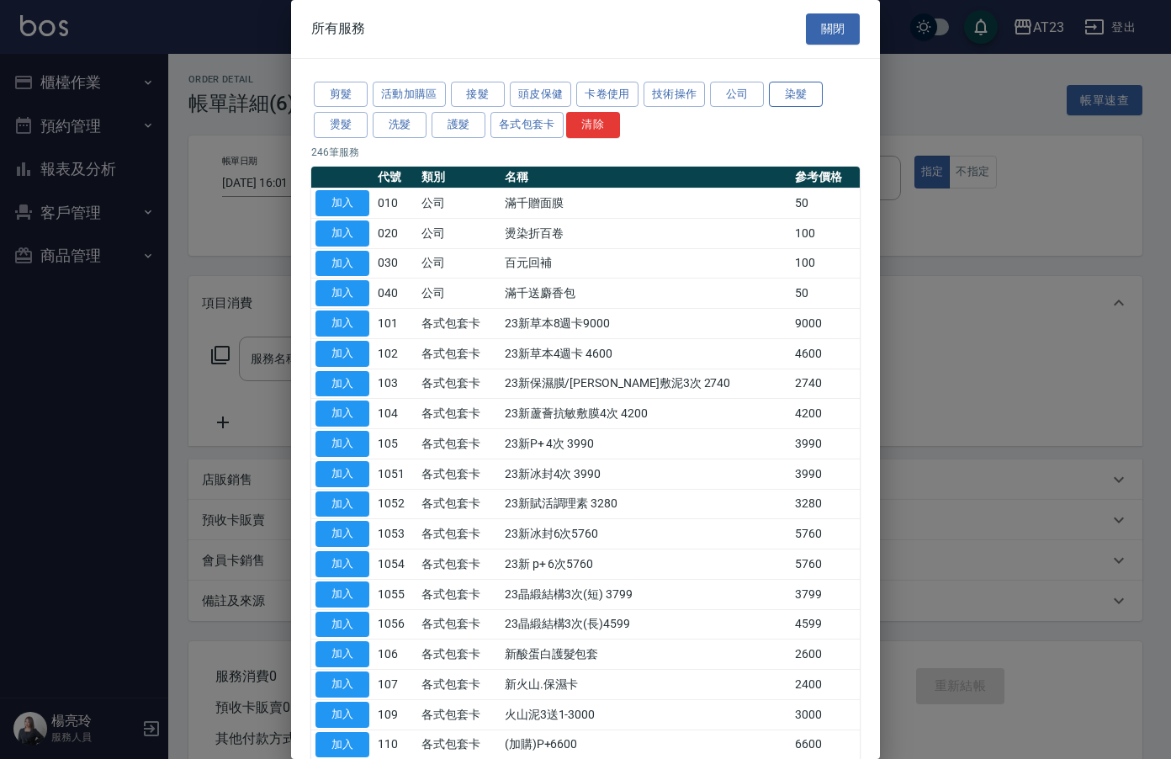
click at [818, 103] on button "染髮" at bounding box center [796, 95] width 54 height 26
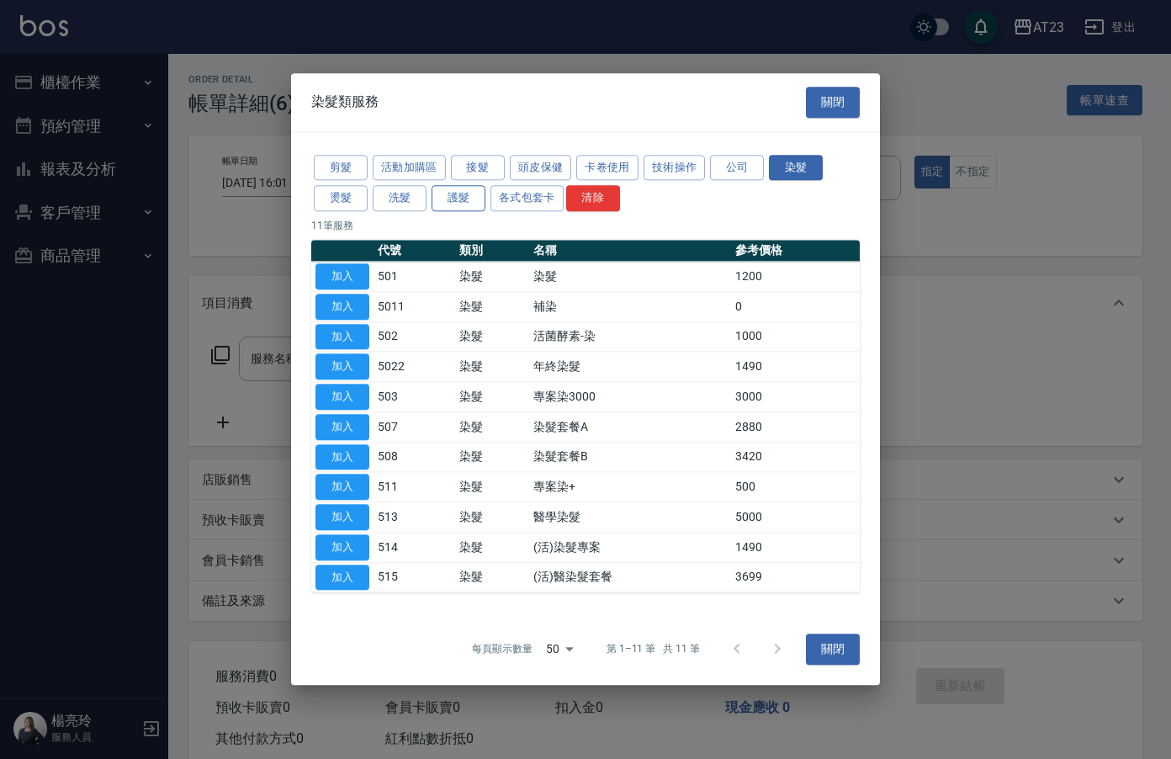
click at [465, 199] on button "護髮" at bounding box center [459, 199] width 54 height 26
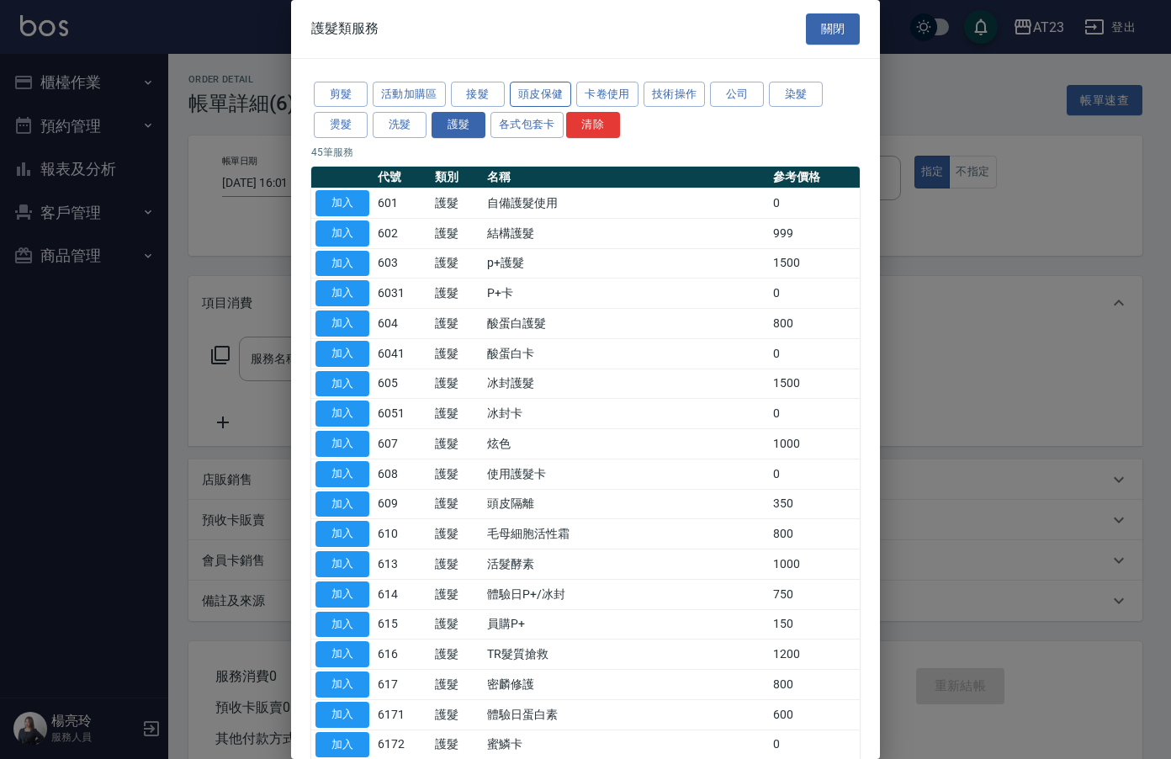
click at [522, 88] on button "頭皮保健" at bounding box center [541, 95] width 62 height 26
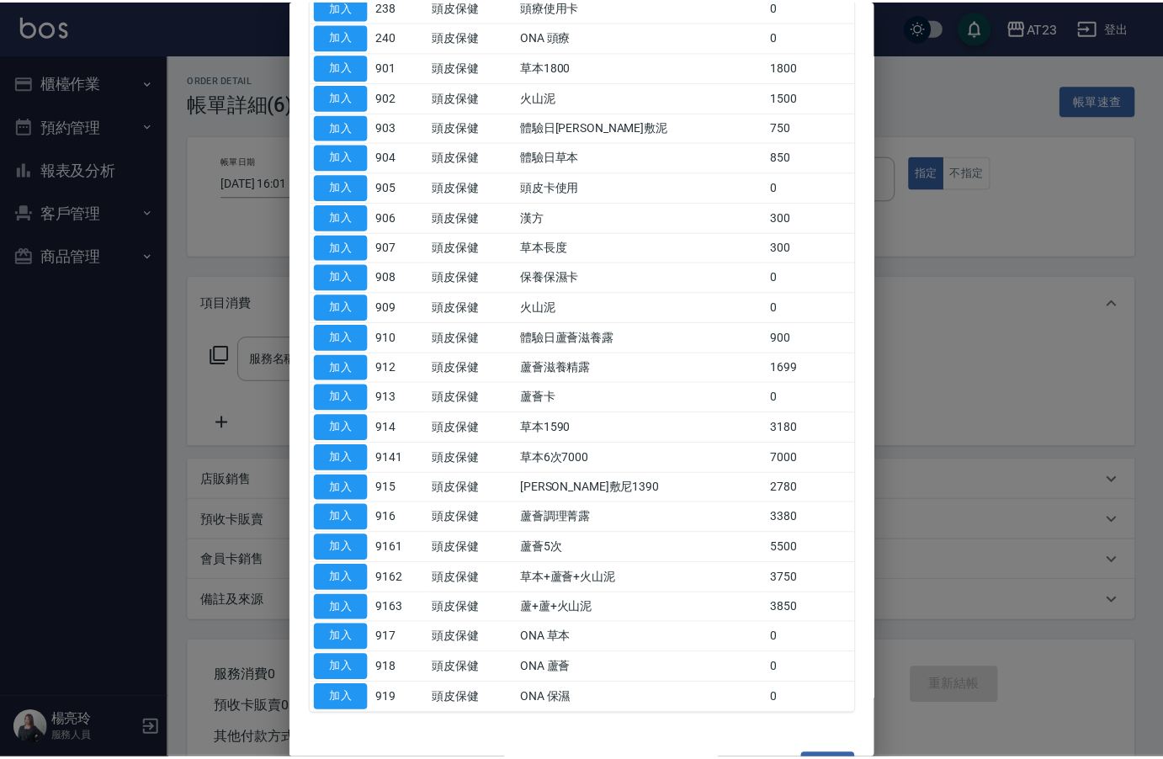
scroll to position [337, 0]
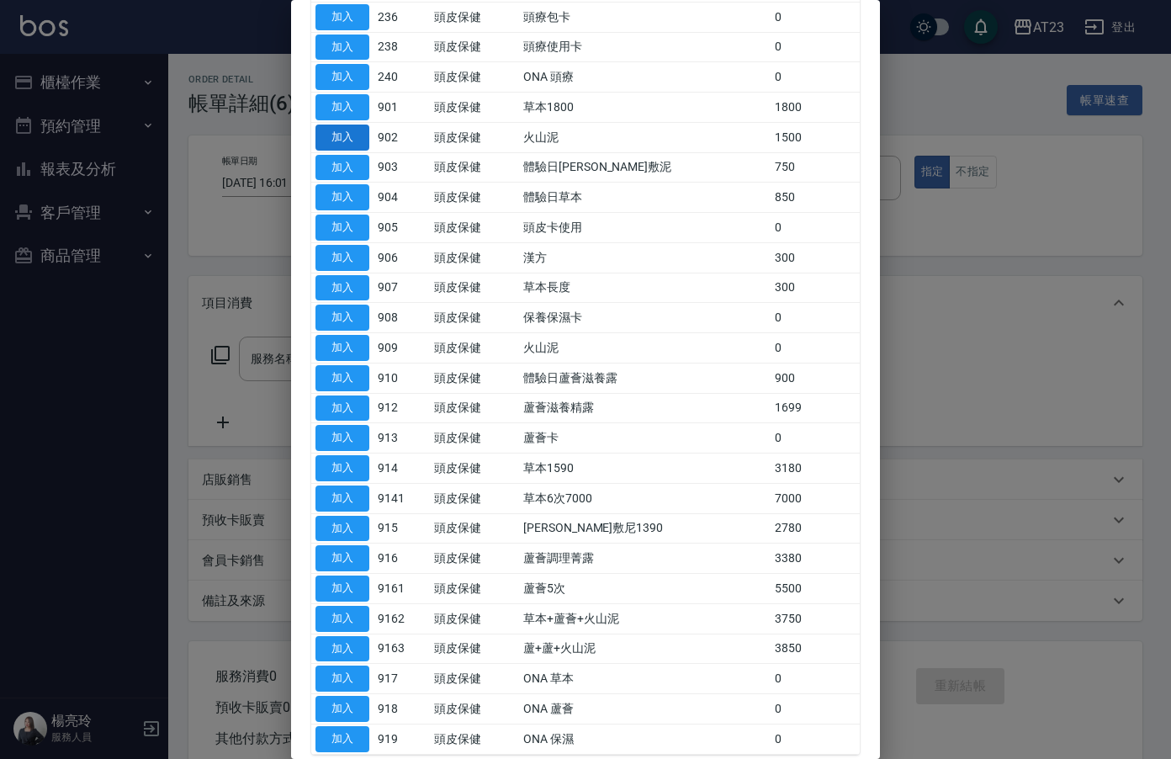
click at [348, 134] on button "加入" at bounding box center [343, 138] width 54 height 26
type input "火山泥(902)"
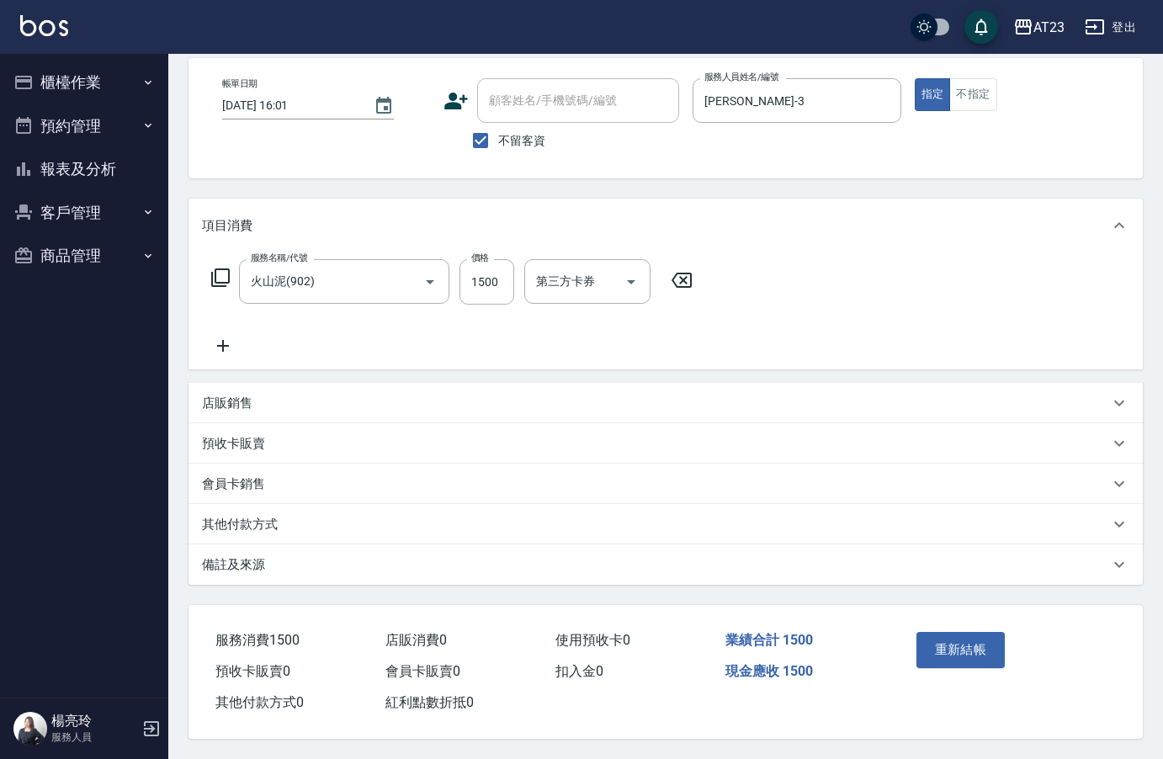
scroll to position [85, 0]
click at [959, 643] on button "重新結帳" at bounding box center [960, 649] width 89 height 35
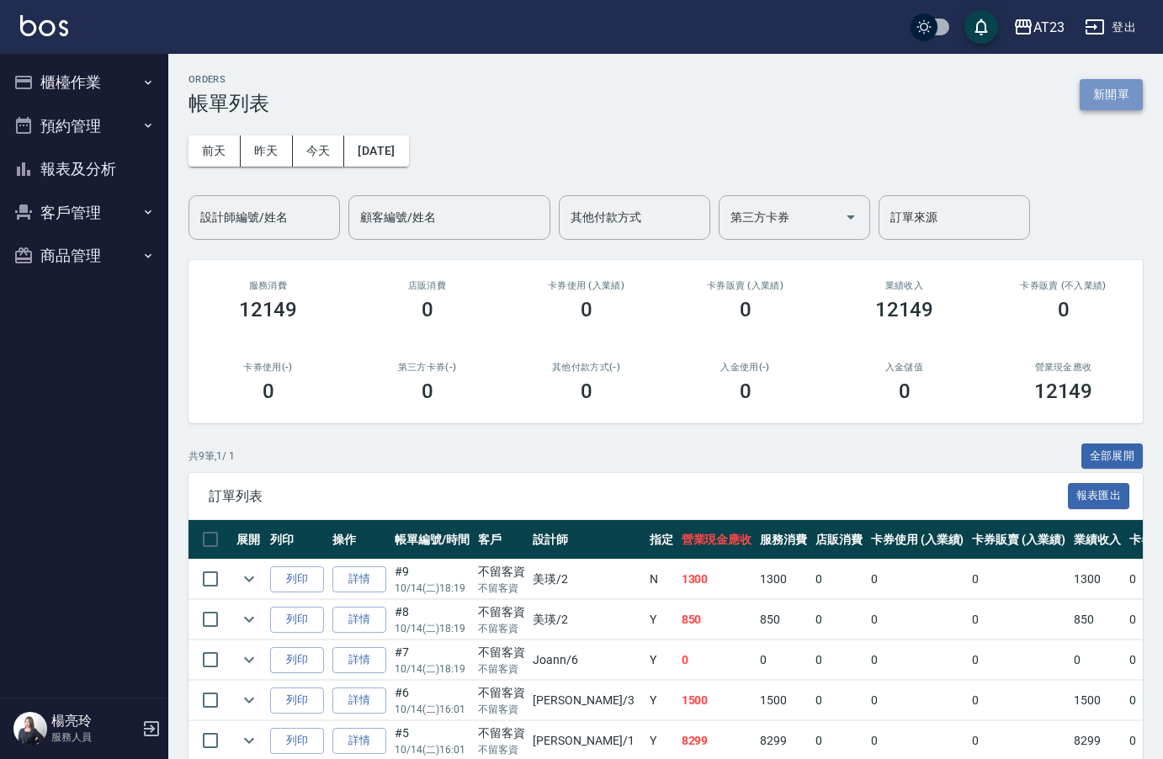
click at [1129, 98] on button "新開單" at bounding box center [1111, 94] width 63 height 31
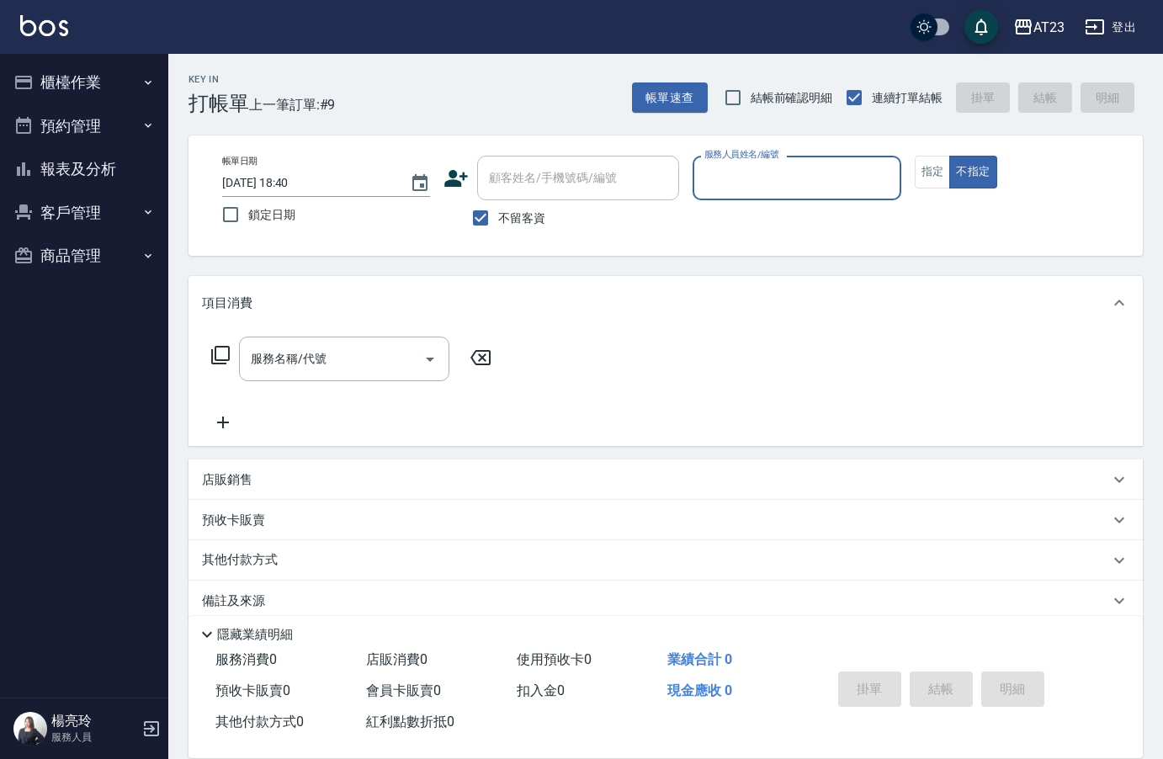
click at [804, 191] on input "服務人員姓名/編號" at bounding box center [796, 177] width 193 height 29
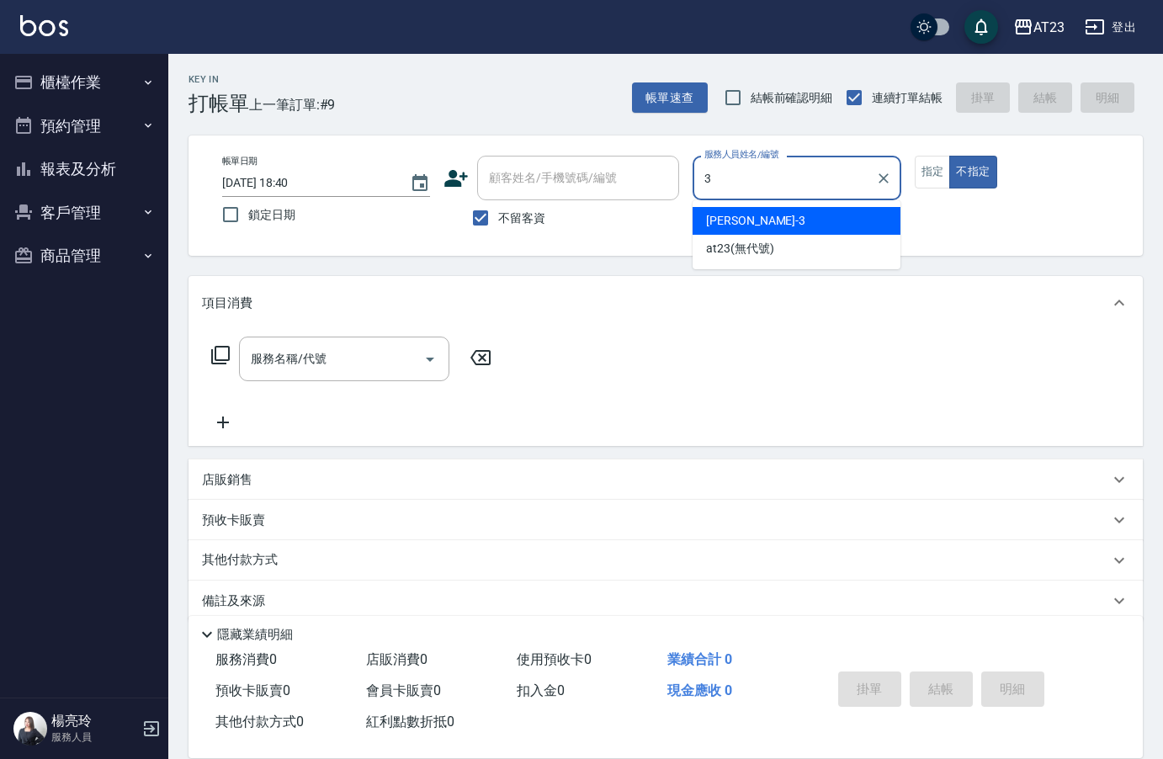
click at [822, 204] on ul "Lisa -3 at23 (無代號)" at bounding box center [796, 234] width 208 height 69
click at [700, 216] on div "Lisa -3" at bounding box center [796, 221] width 208 height 28
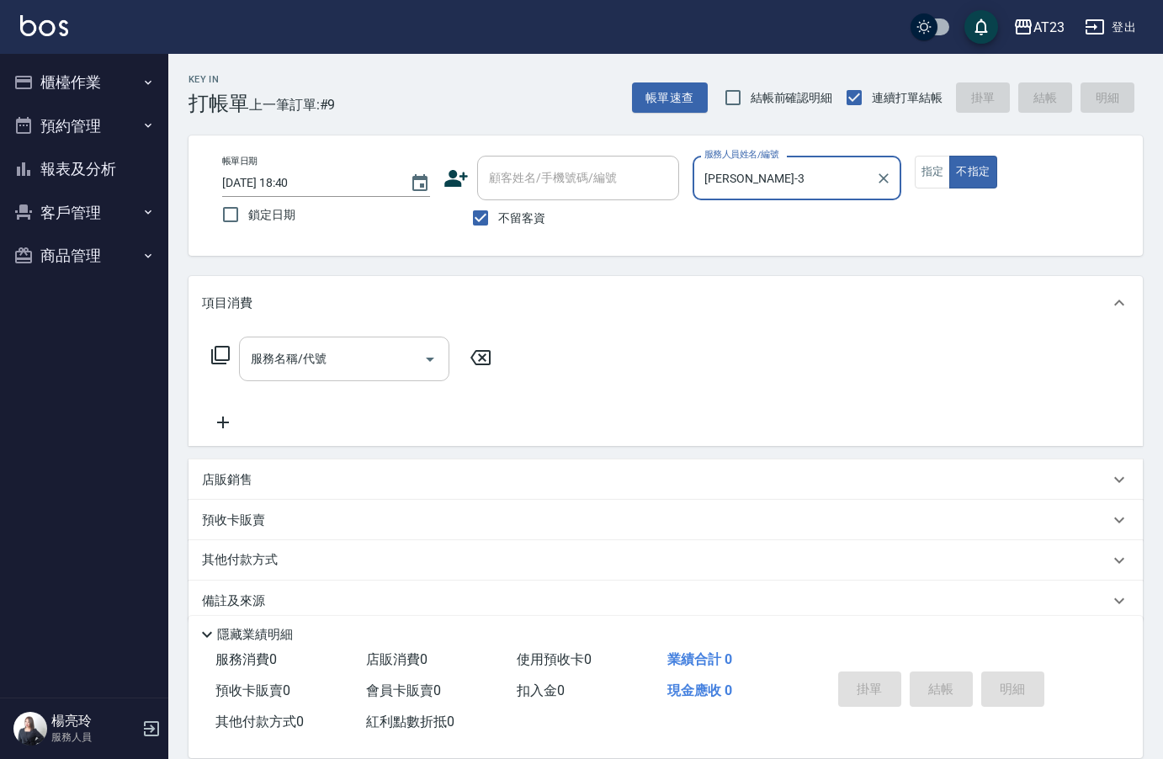
type input "Lisa-3"
click at [353, 346] on input "服務名稱/代號" at bounding box center [332, 358] width 170 height 29
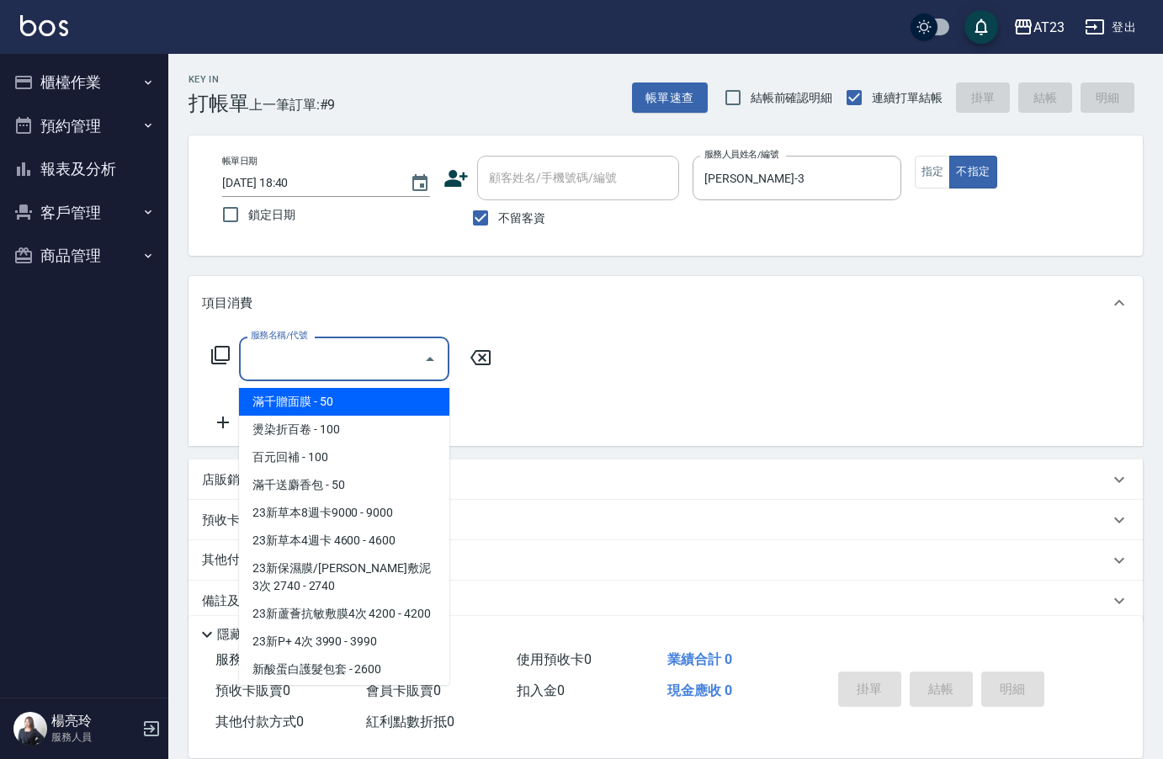
click at [90, 89] on button "櫃檯作業" at bounding box center [84, 83] width 155 height 44
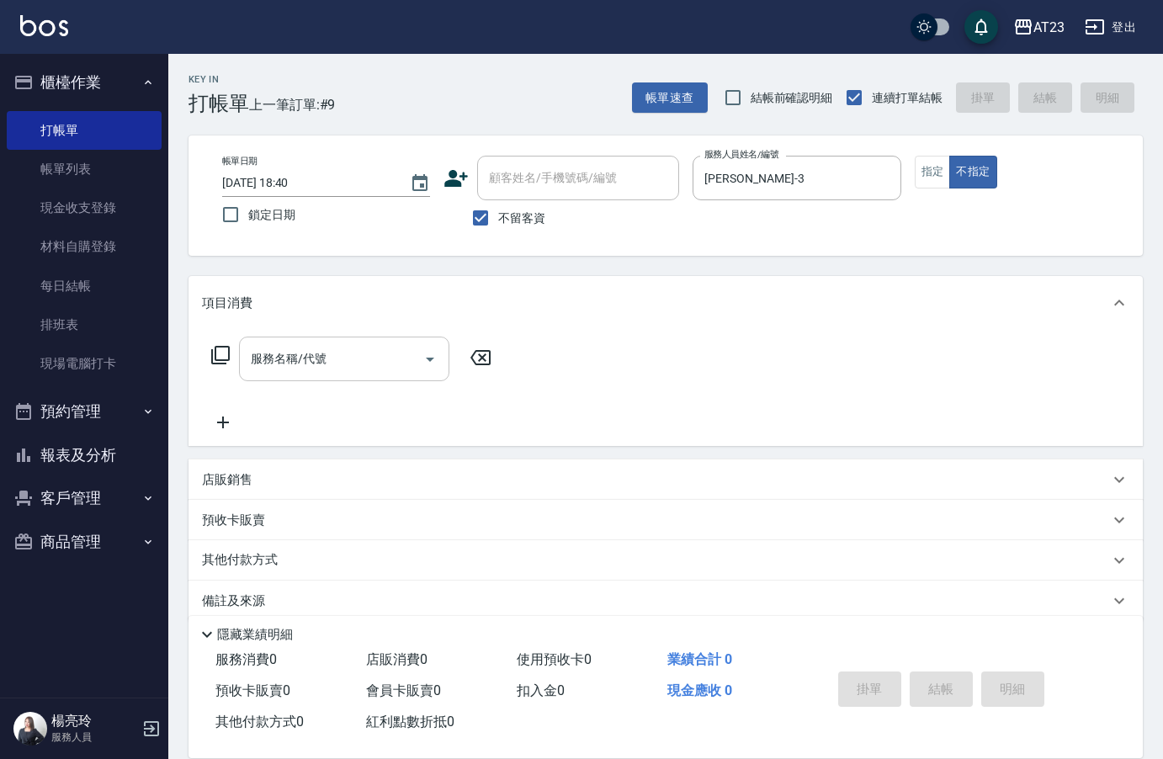
click at [311, 356] on input "服務名稱/代號" at bounding box center [332, 358] width 170 height 29
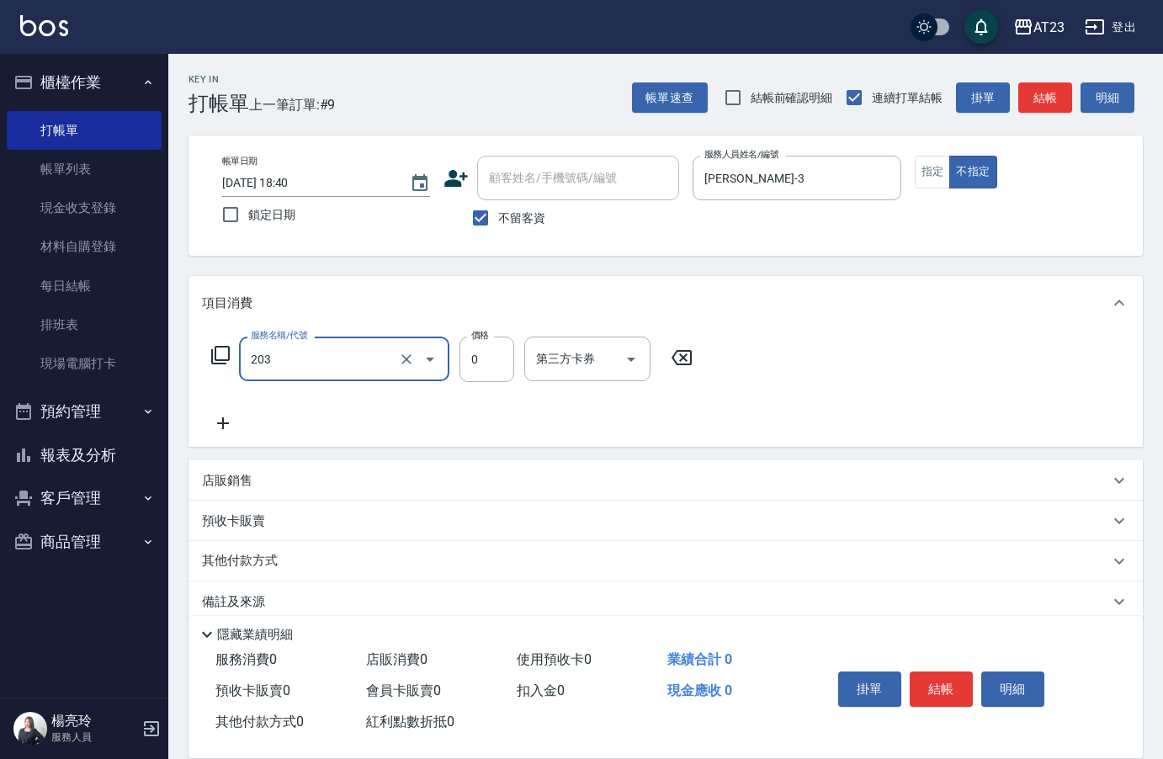
type input "使用洗髮卡(203)"
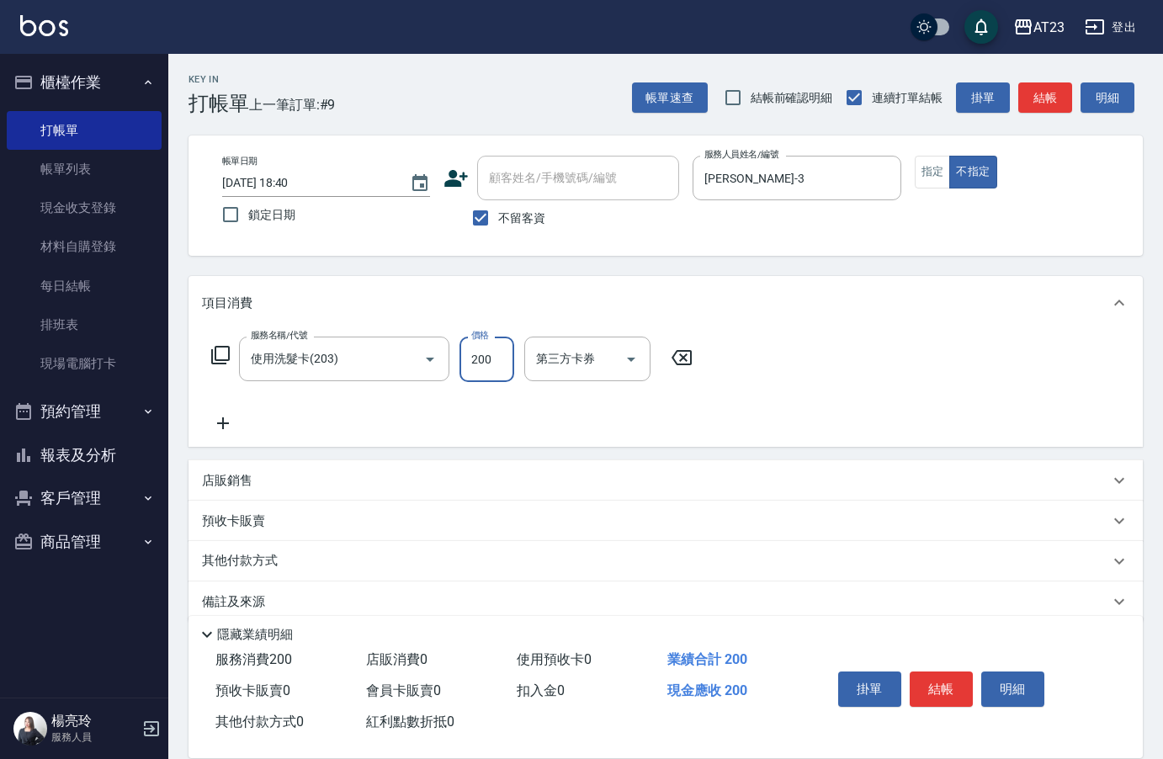
type input "200"
click at [834, 385] on div "服務名稱/代號 使用洗髮卡(203) 服務名稱/代號 價格 200 價格 第三方卡券 第三方卡券" at bounding box center [665, 388] width 954 height 117
click at [952, 671] on button "結帳" at bounding box center [941, 688] width 63 height 35
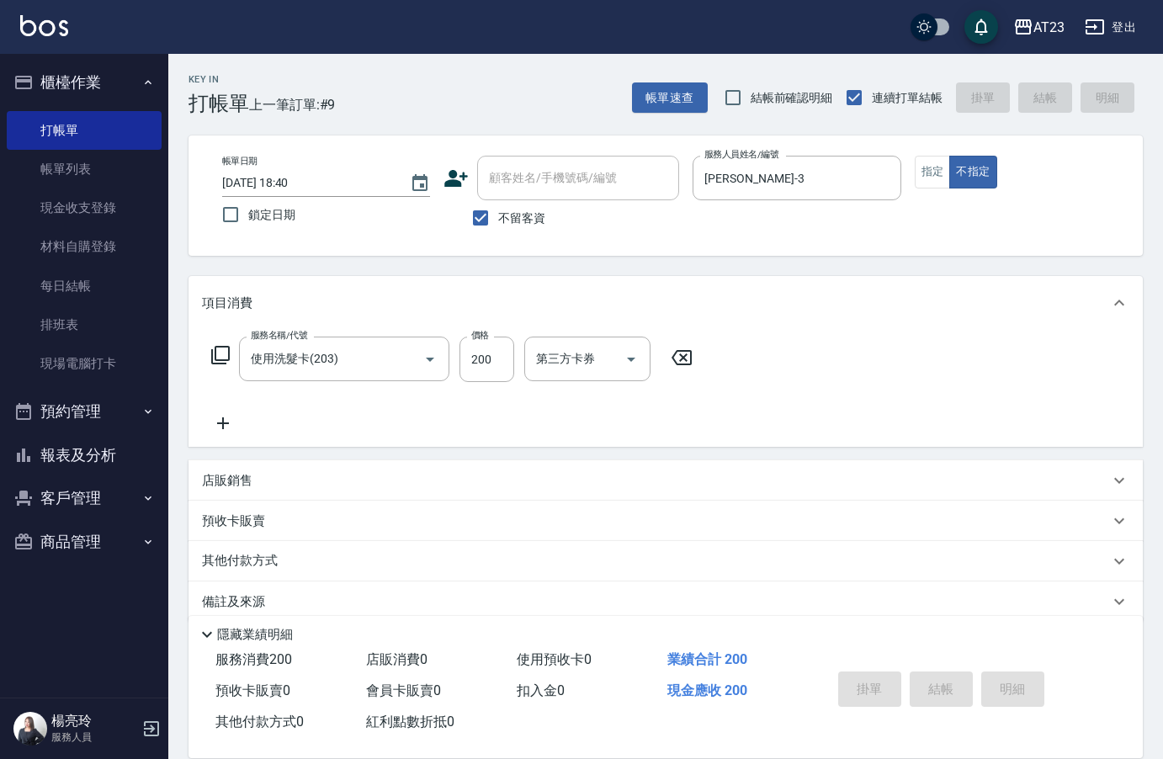
type input "2025/10/14 18:46"
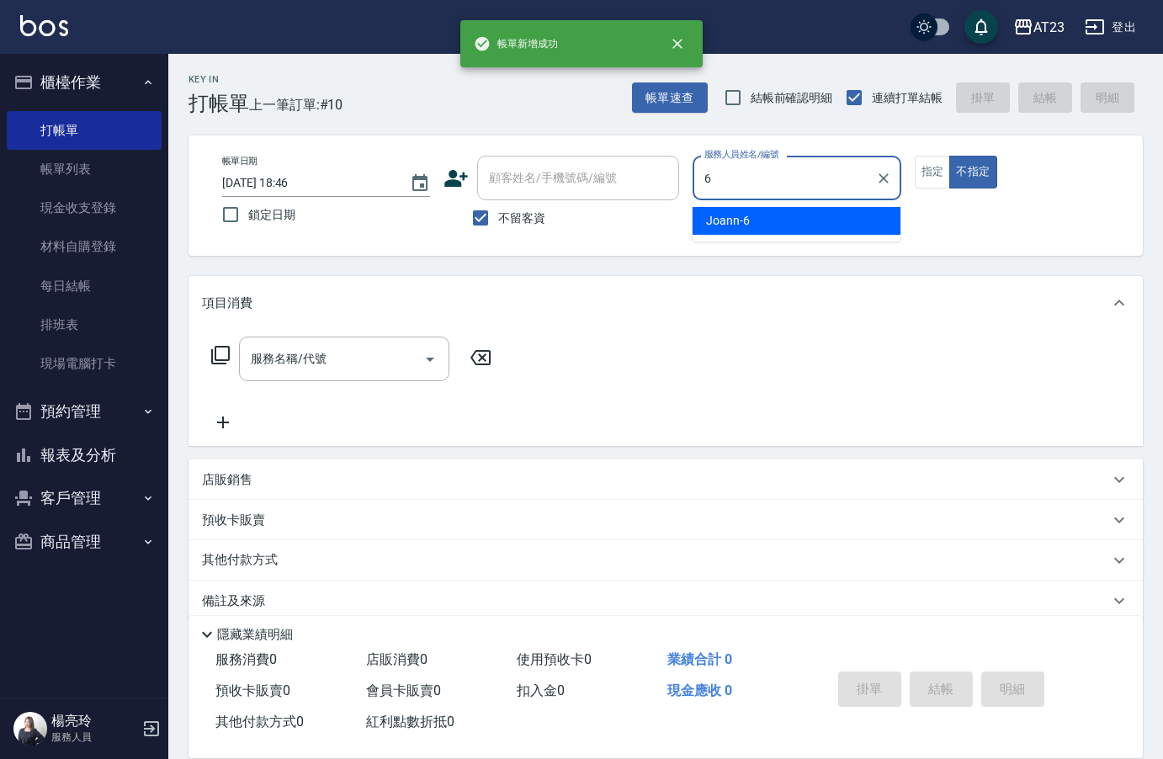
type input "Joann-6"
type button "false"
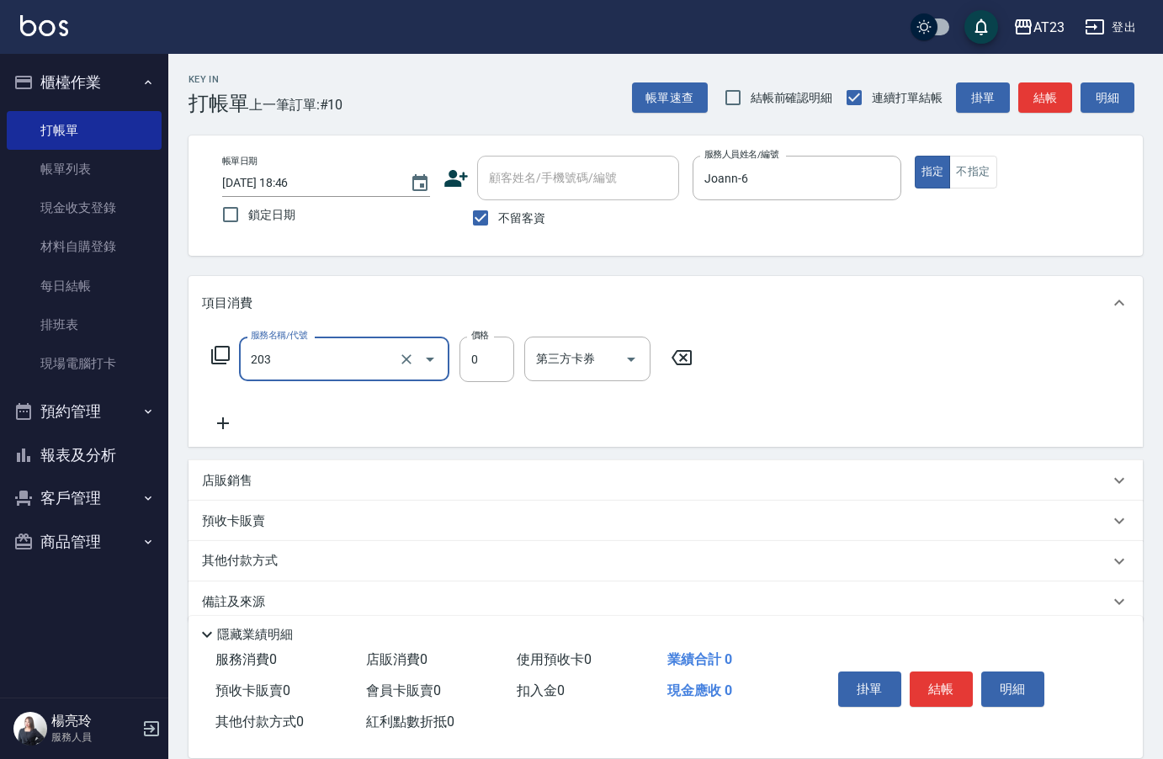
type input "使用洗髮卡(203)"
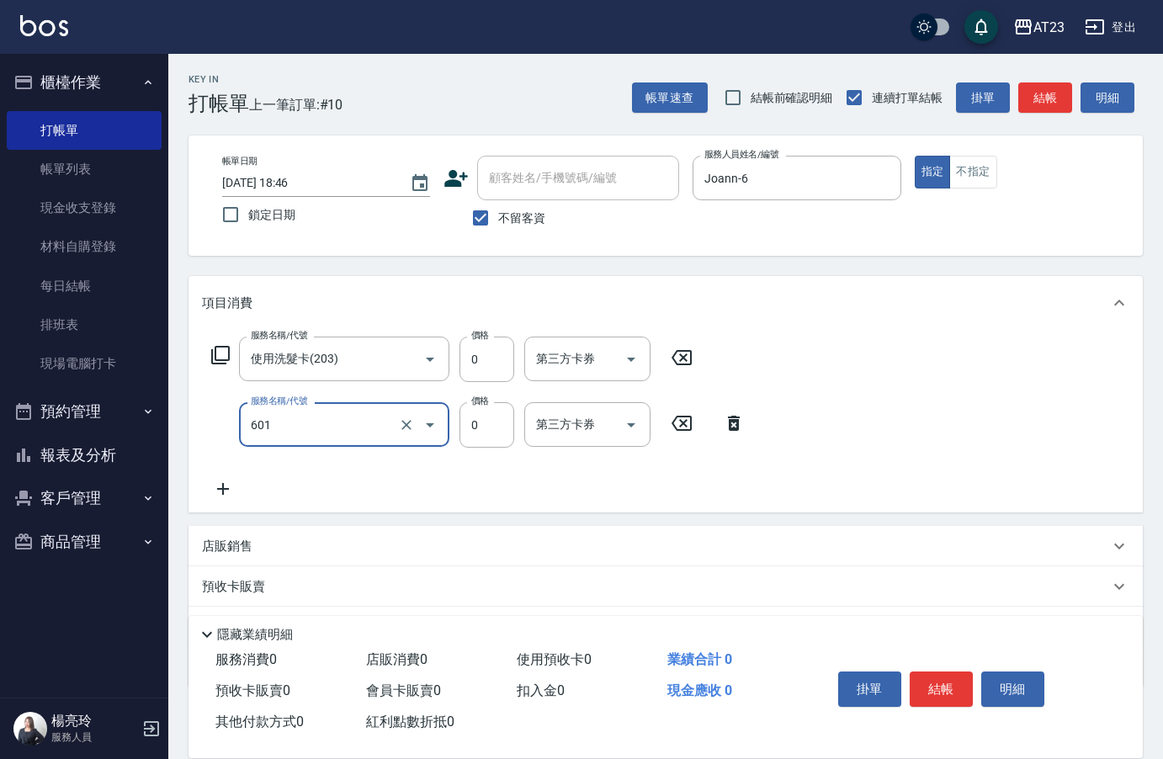
type input "自備護髮使用(601)"
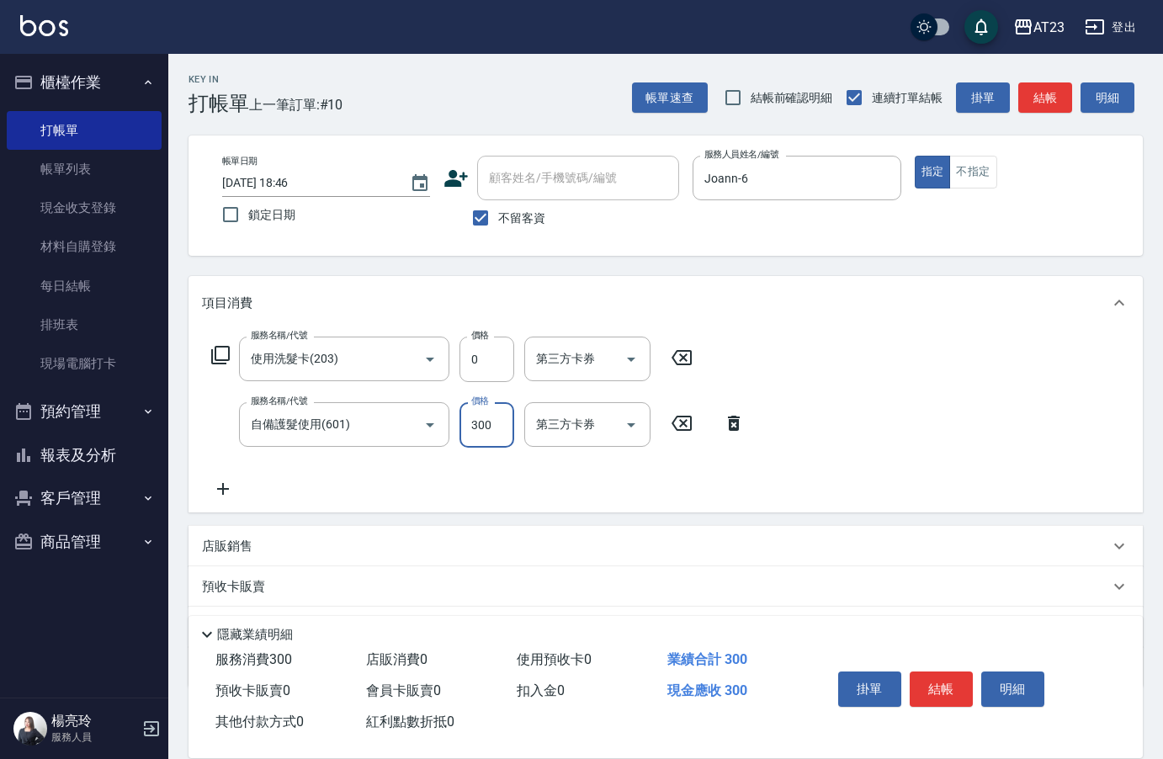
type input "300"
click at [928, 684] on button "結帳" at bounding box center [941, 688] width 63 height 35
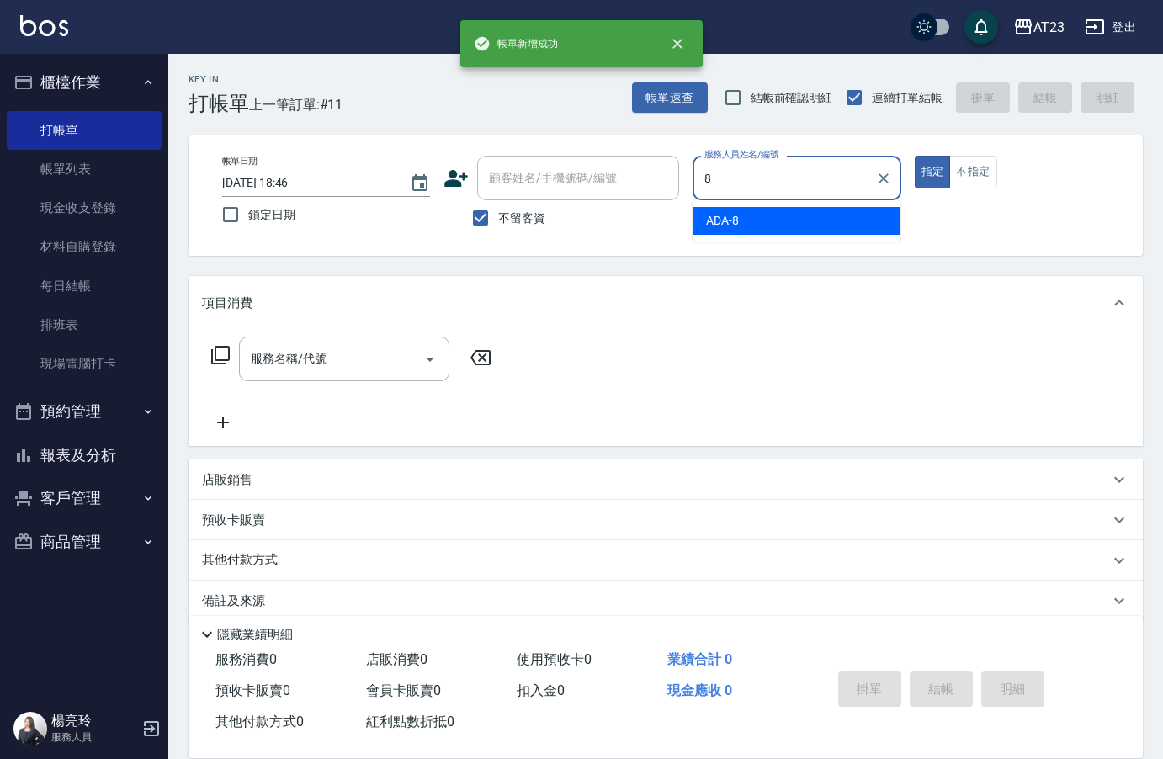
type input "ADA-8"
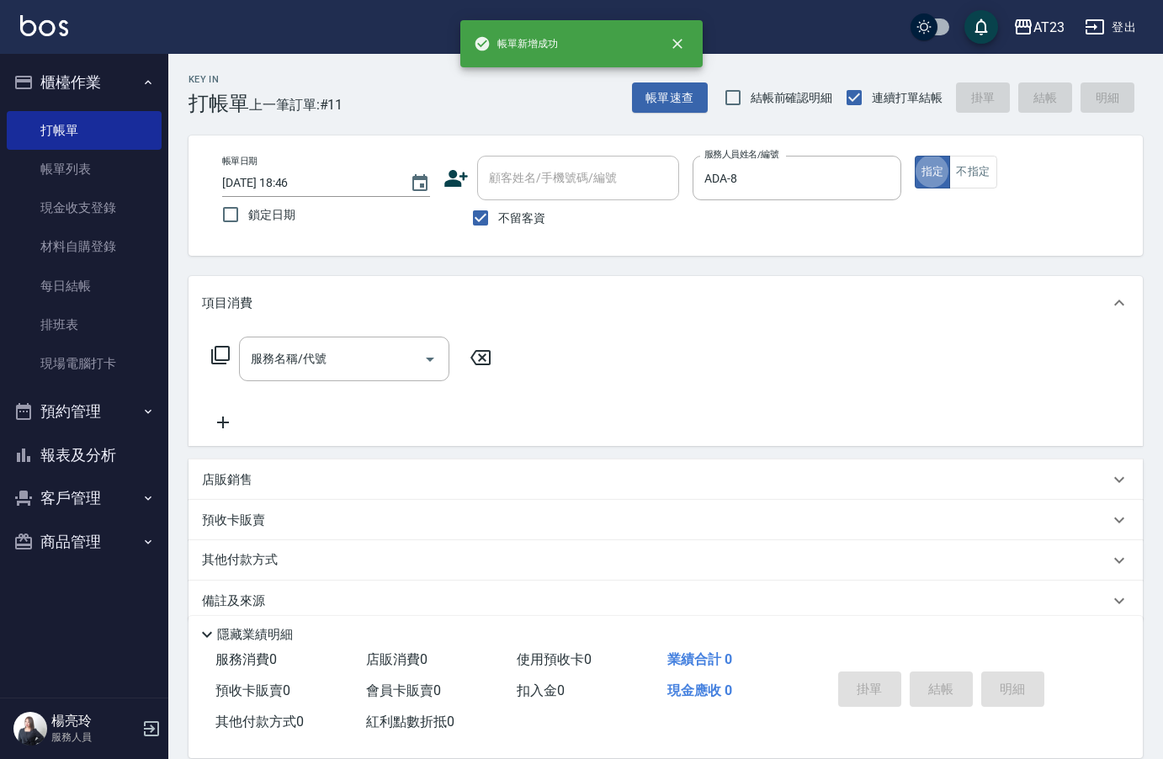
type button "true"
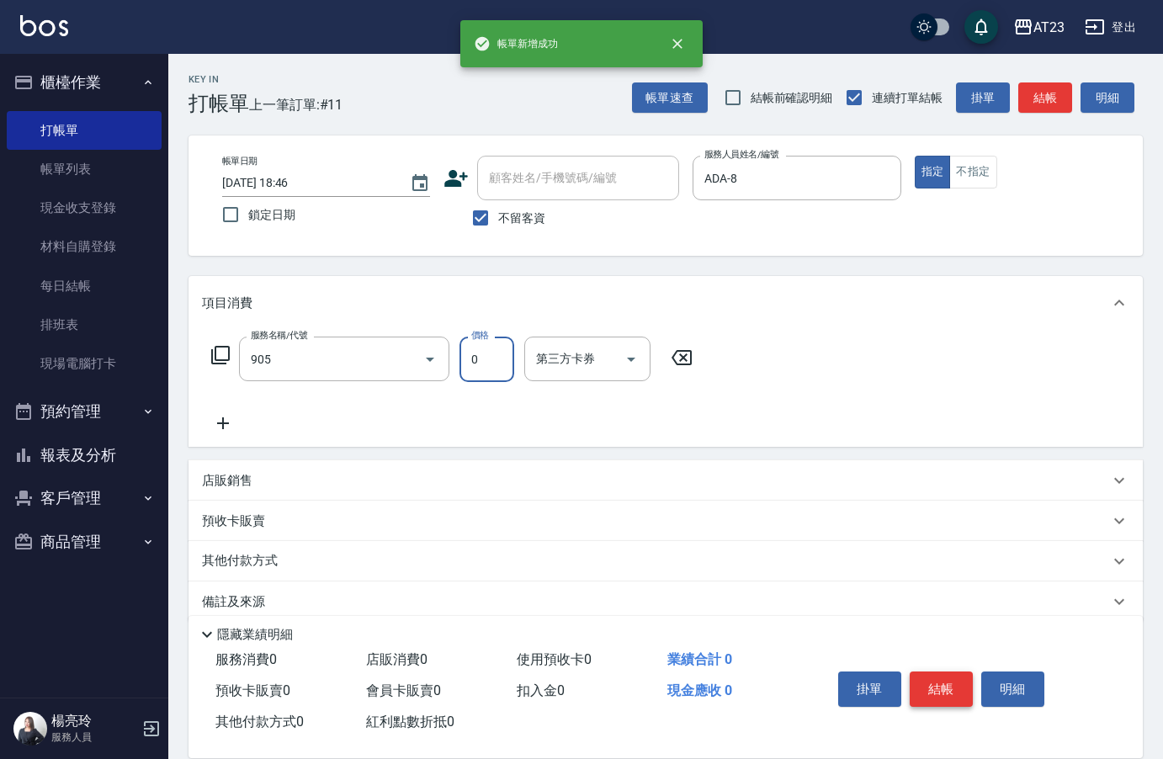
type input "頭皮卡使用(905)"
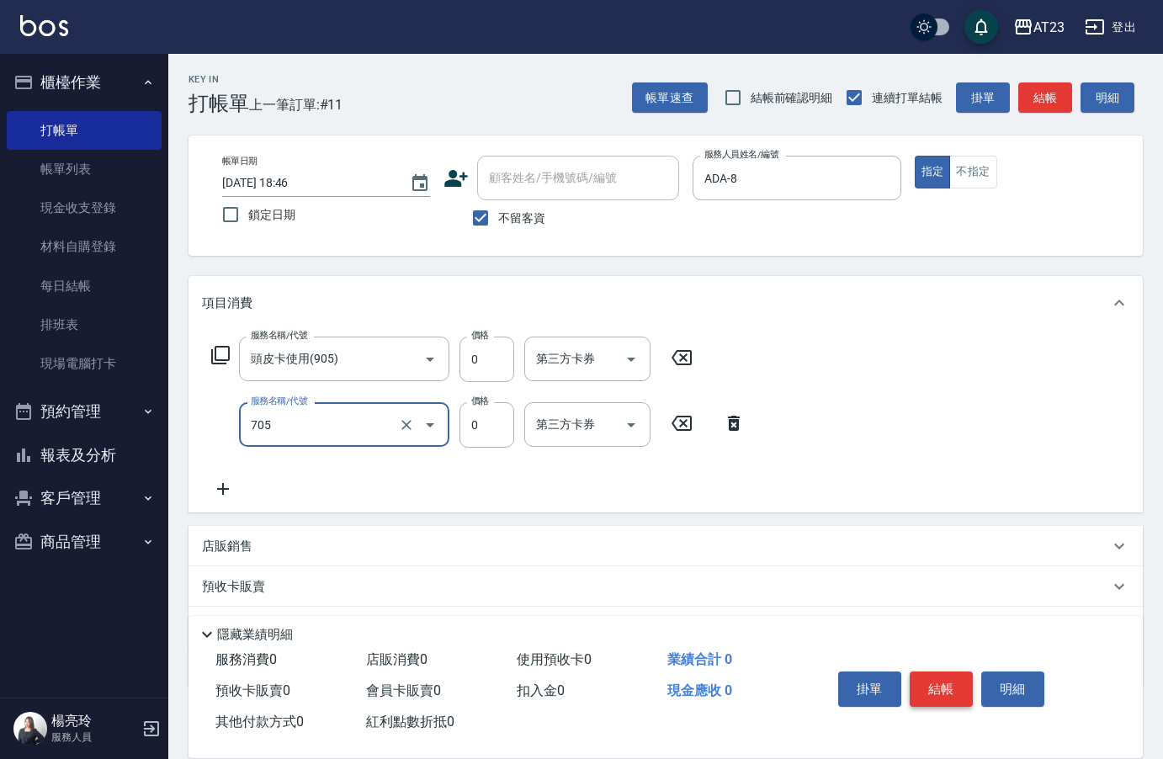
type input "互助50(705)"
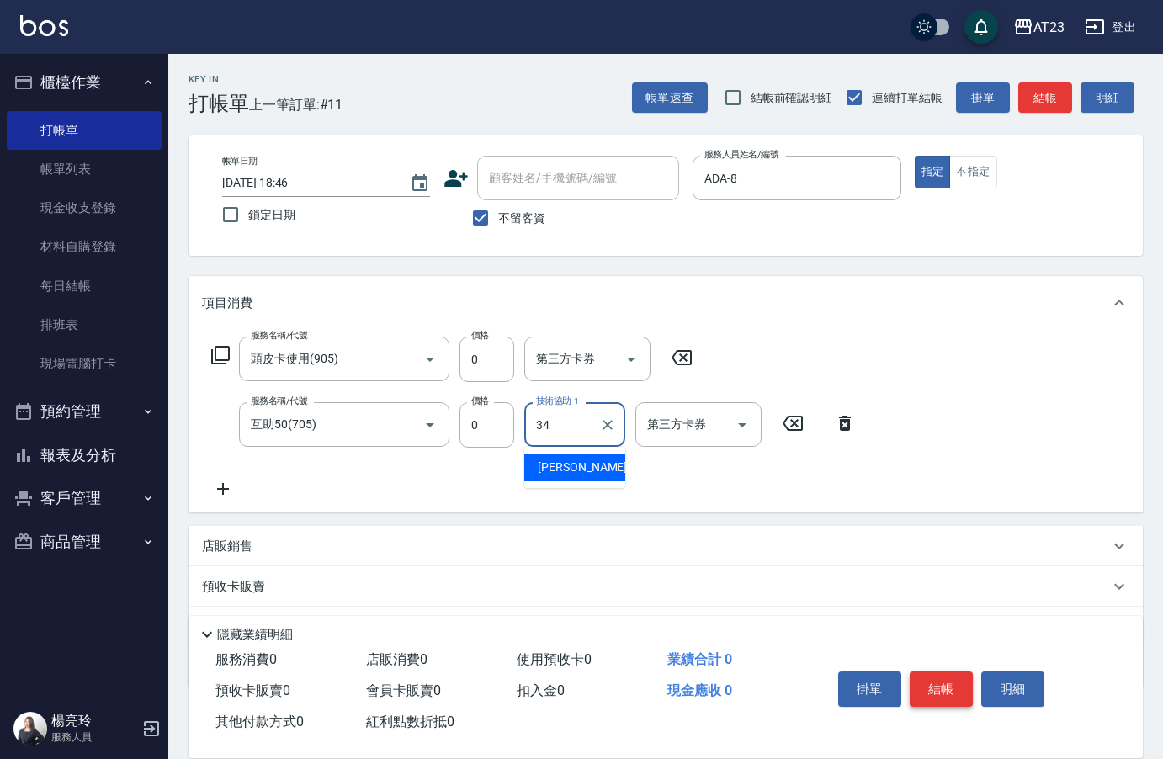
type input "Amy-34"
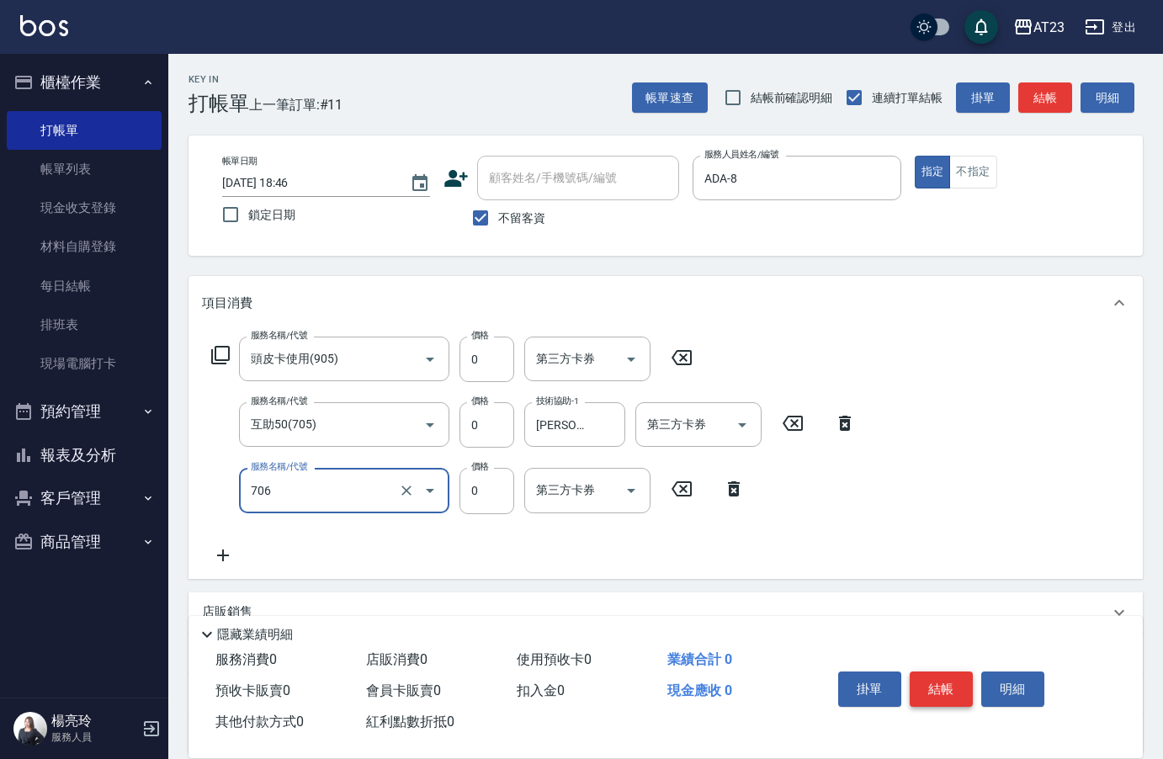
type input "互助60(706)"
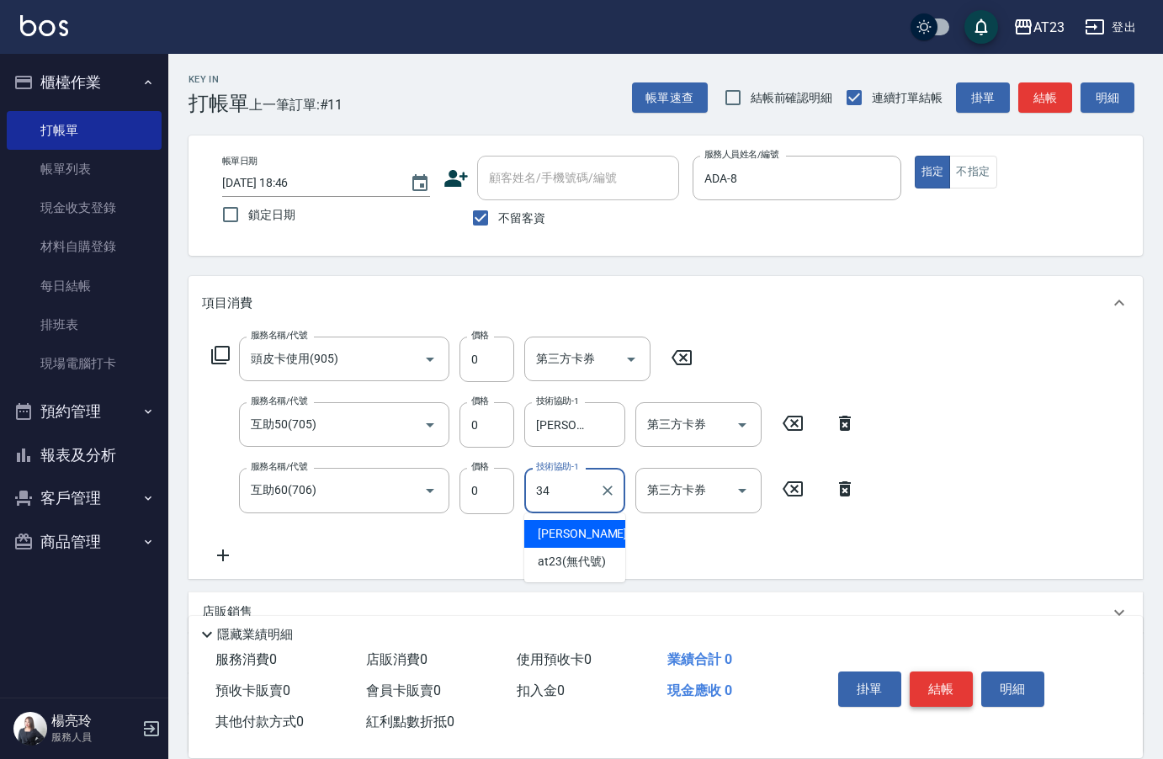
type input "Amy-34"
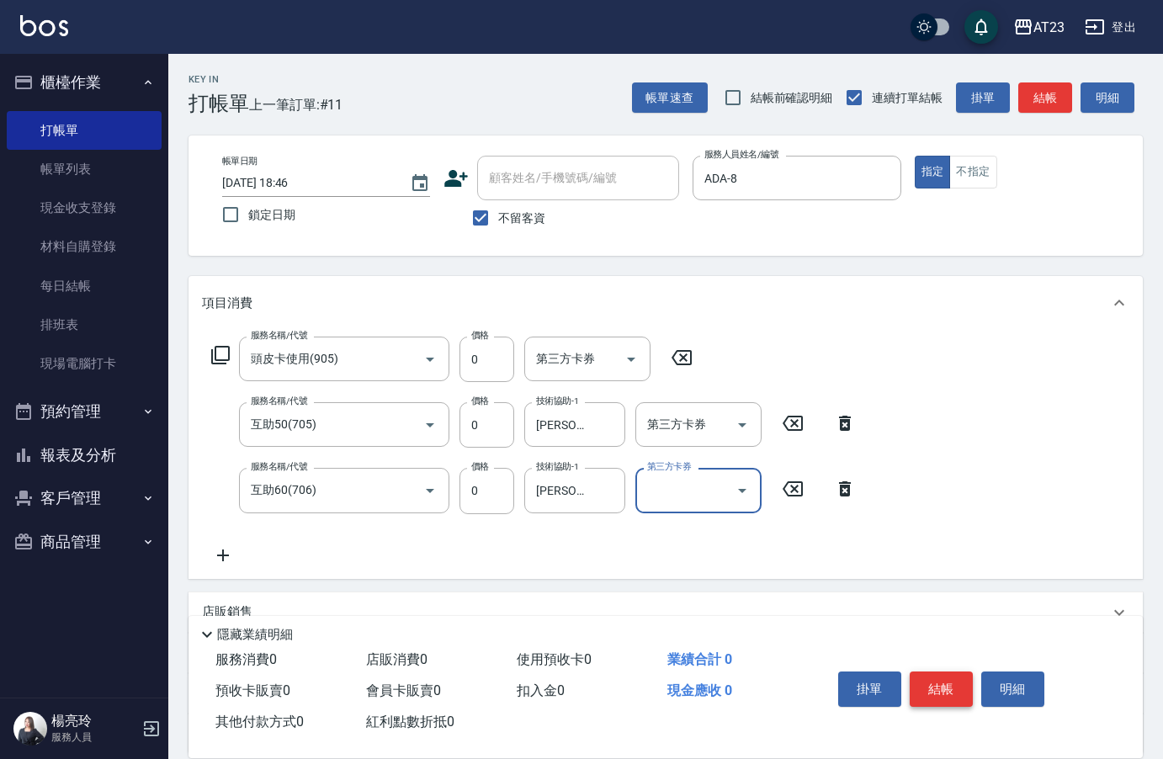
click at [928, 684] on button "結帳" at bounding box center [941, 688] width 63 height 35
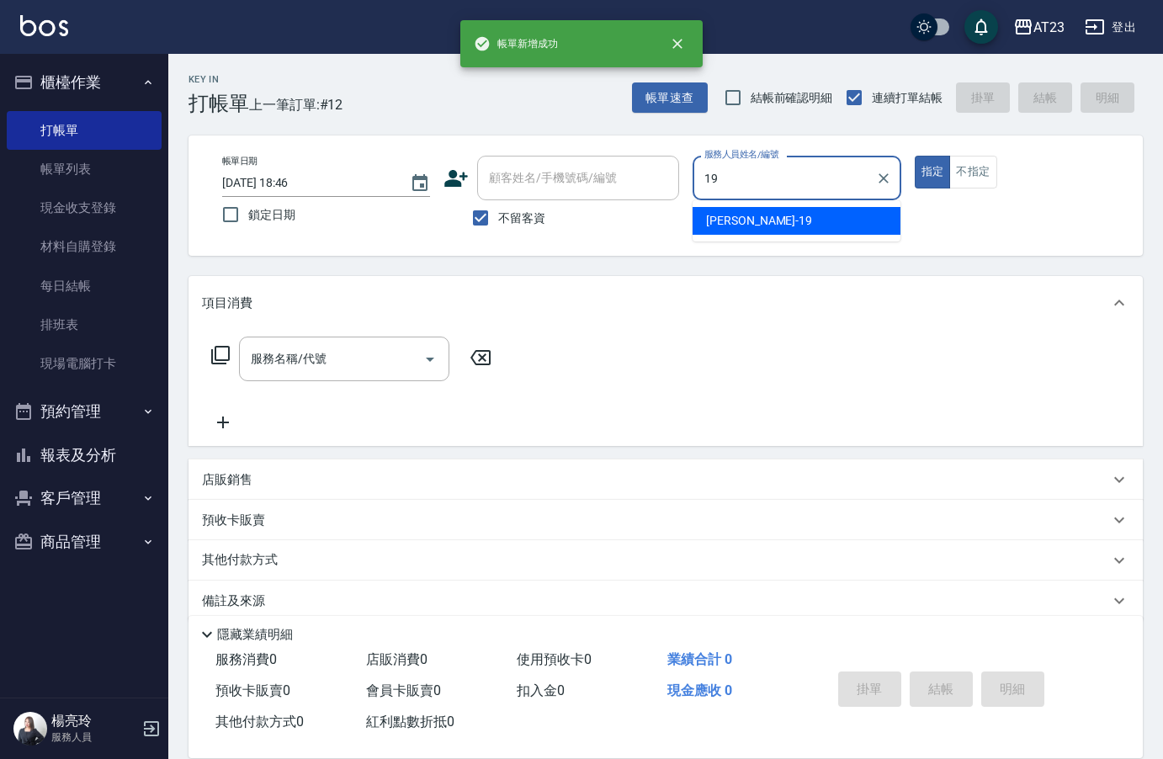
type input "亮亮-19"
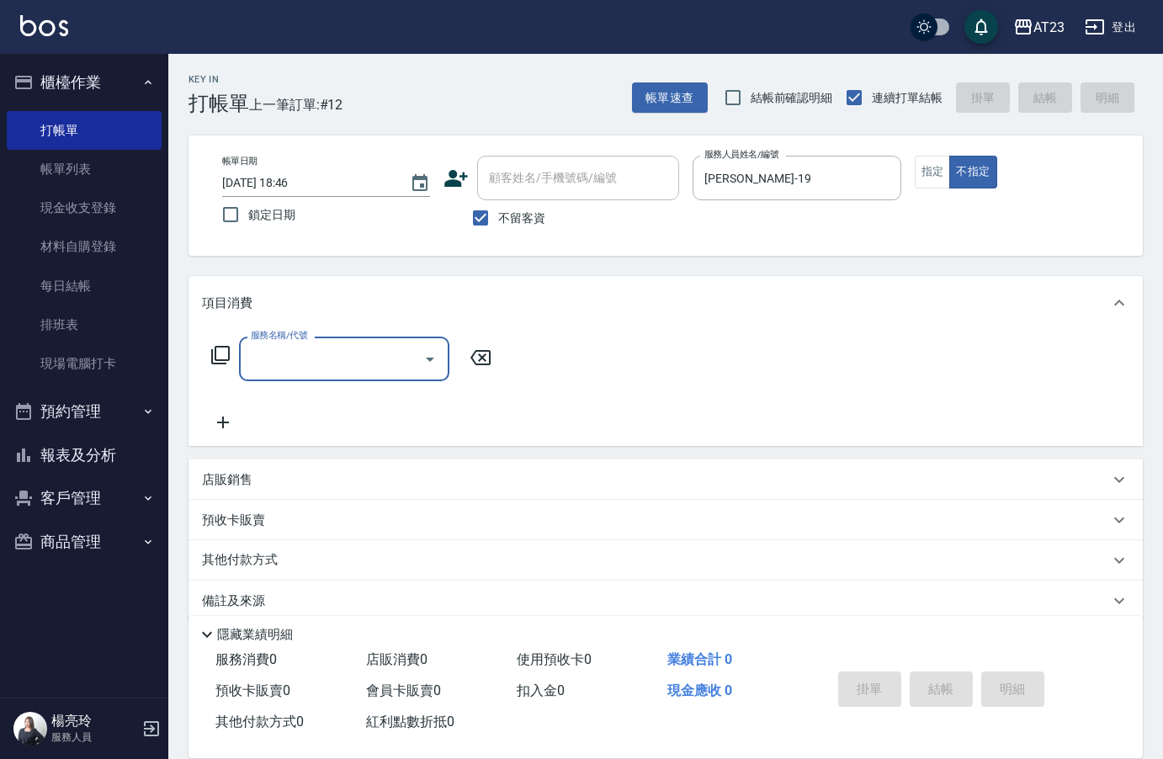
click at [209, 348] on div "服務名稱/代號 服務名稱/代號" at bounding box center [352, 359] width 300 height 45
click at [219, 356] on icon at bounding box center [220, 355] width 20 height 20
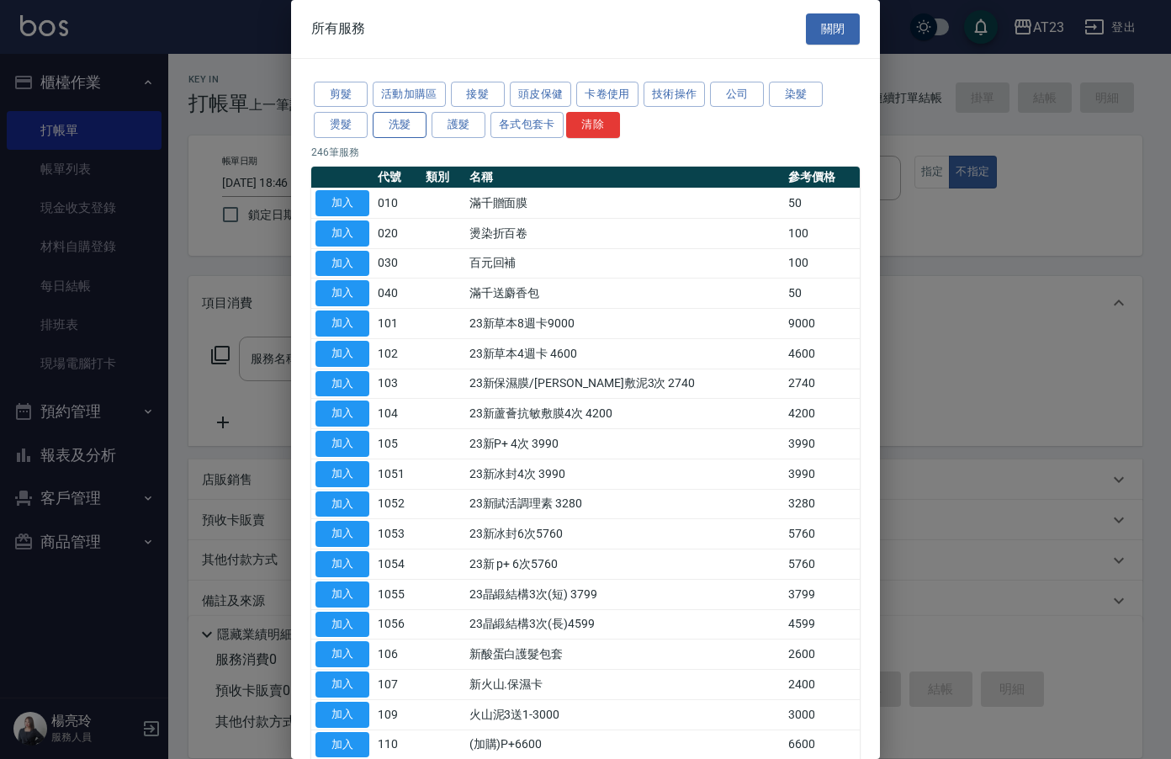
click at [410, 129] on button "洗髮" at bounding box center [400, 125] width 54 height 26
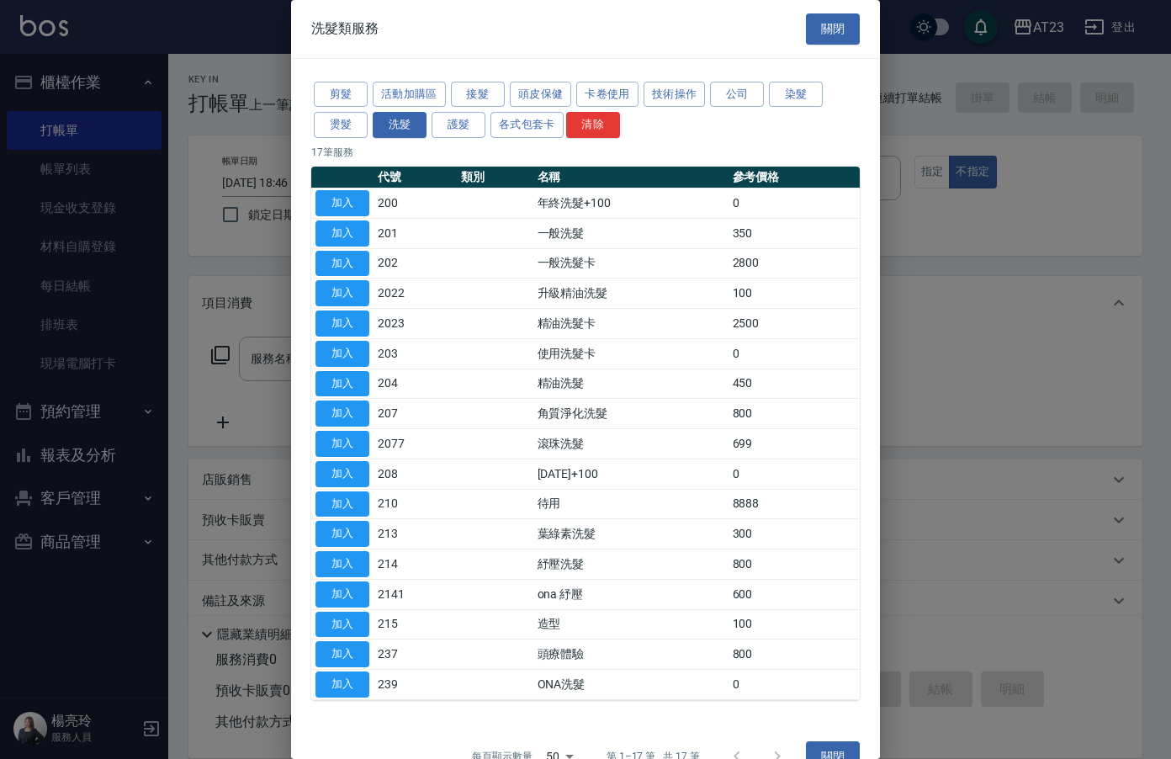
click at [397, 378] on td "204" at bounding box center [415, 384] width 83 height 30
click at [366, 382] on button "加入" at bounding box center [343, 384] width 54 height 26
type input "精油洗髮(204)"
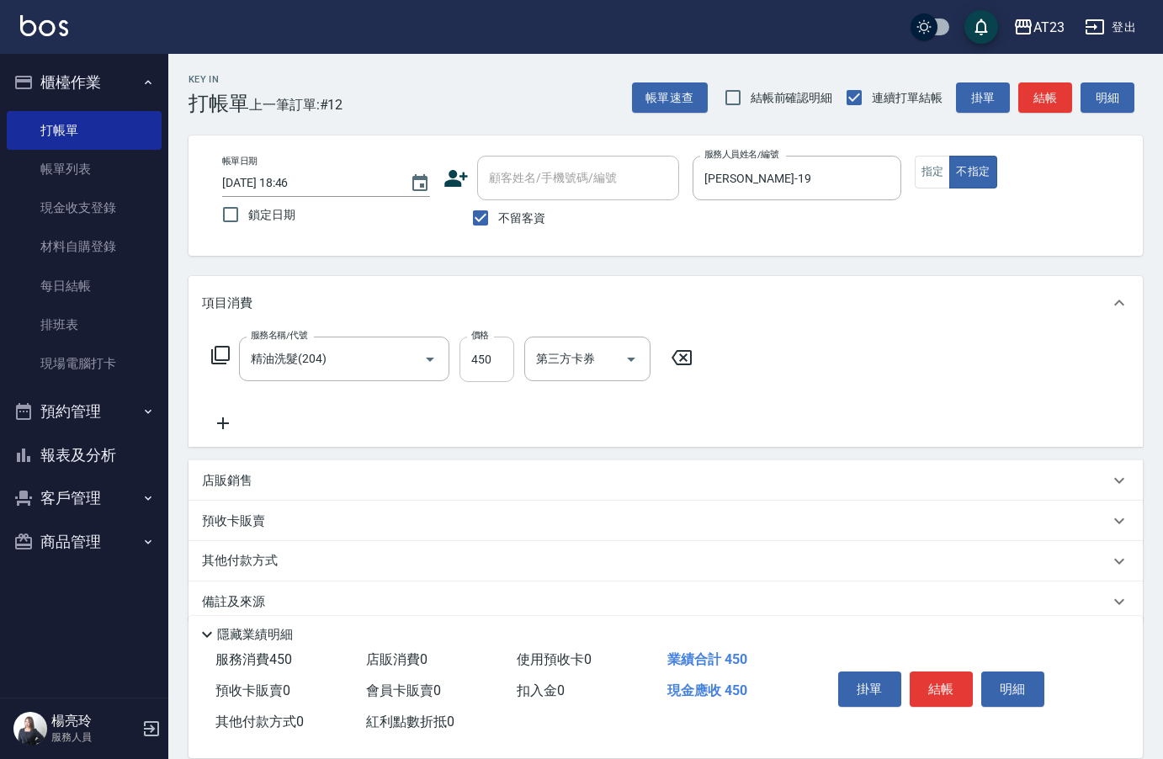
click at [508, 369] on input "450" at bounding box center [486, 359] width 55 height 45
drag, startPoint x: 250, startPoint y: 432, endPoint x: 231, endPoint y: 432, distance: 18.5
click at [250, 432] on div "服務名稱/代號 精油洗髮(204) 服務名稱/代號 價格 450 價格 第三方卡券 第三方卡券" at bounding box center [452, 385] width 501 height 97
click at [223, 431] on icon at bounding box center [223, 423] width 42 height 20
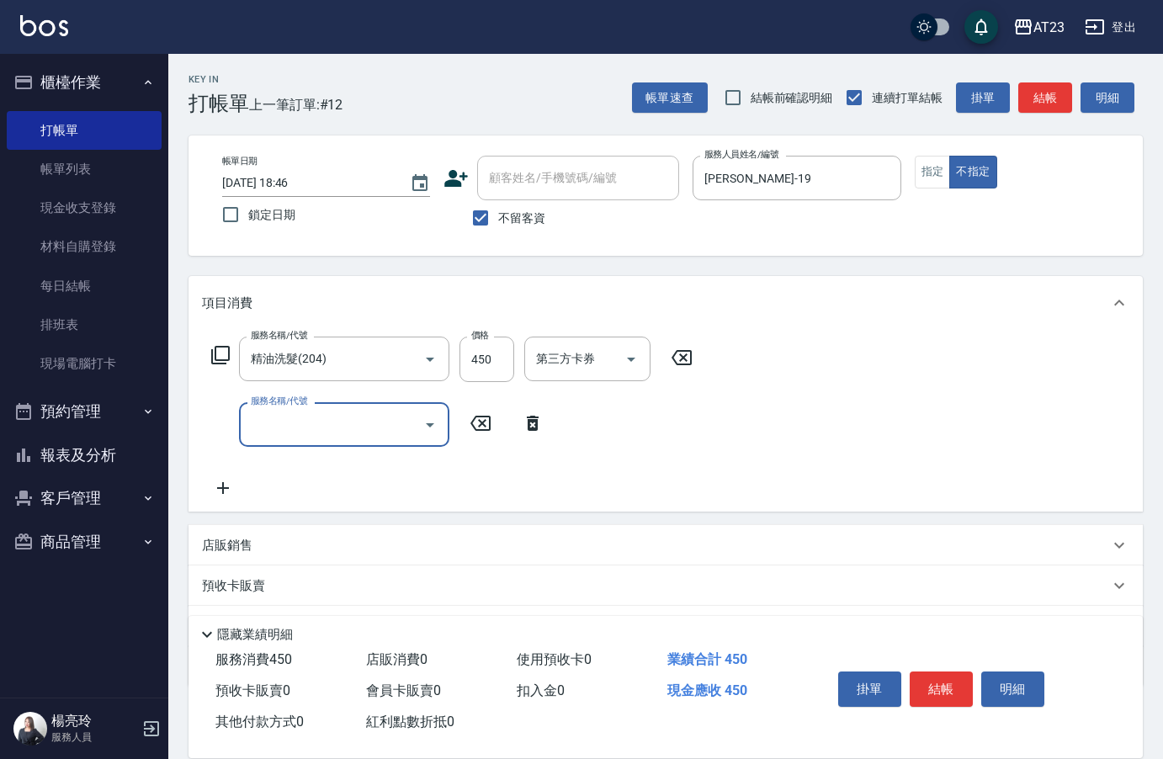
click at [260, 429] on div "服務名稱/代號 服務名稱/代號" at bounding box center [344, 424] width 210 height 45
type input "互助60(706)"
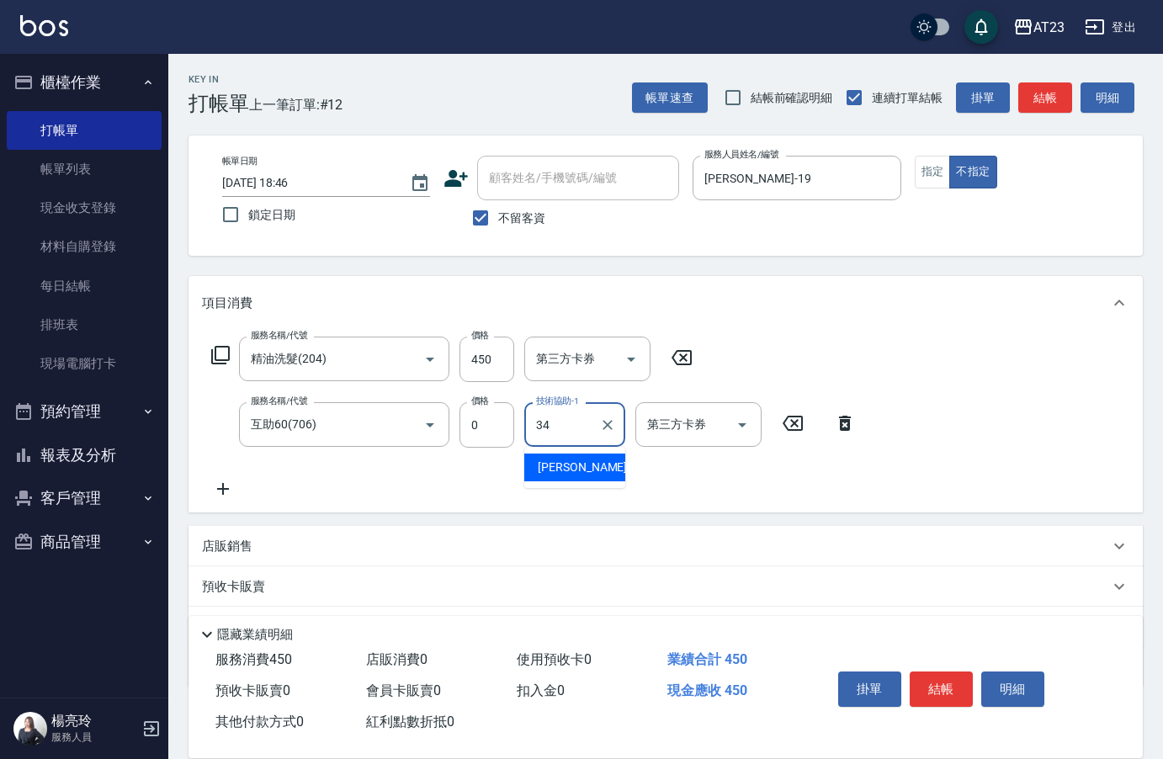
type input "Amy-34"
click at [953, 681] on button "結帳" at bounding box center [941, 688] width 63 height 35
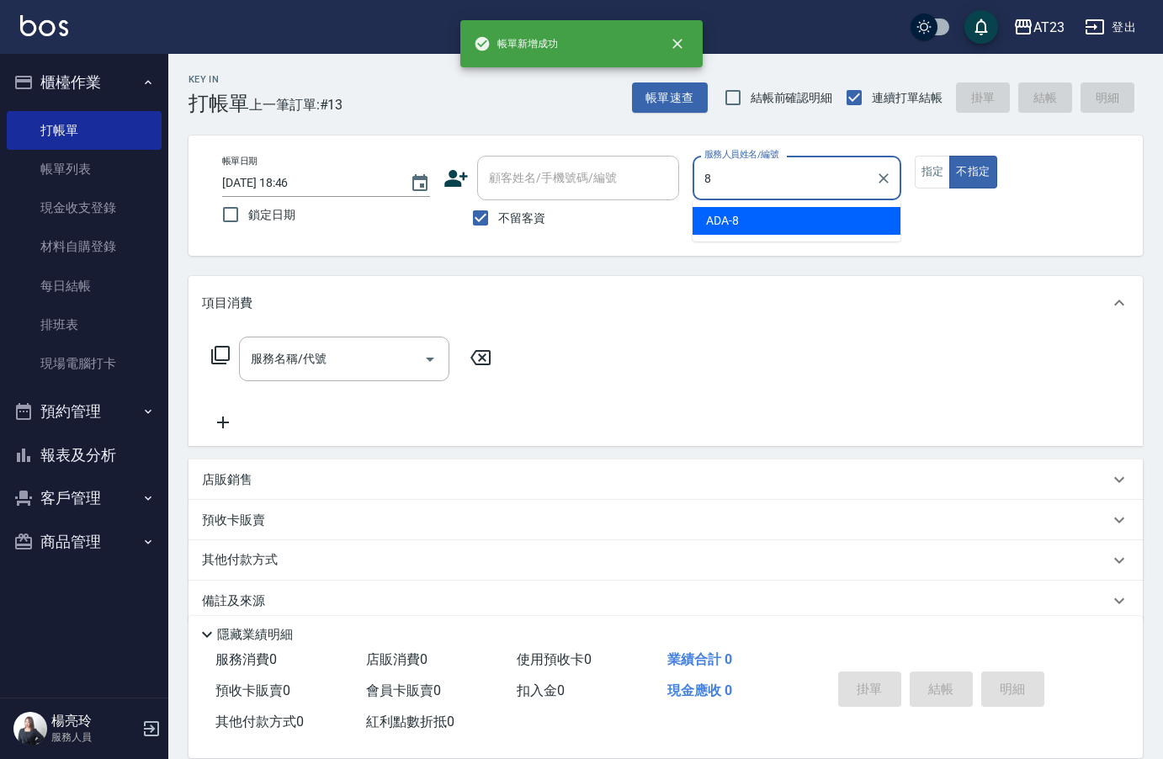
type input "ADA-8"
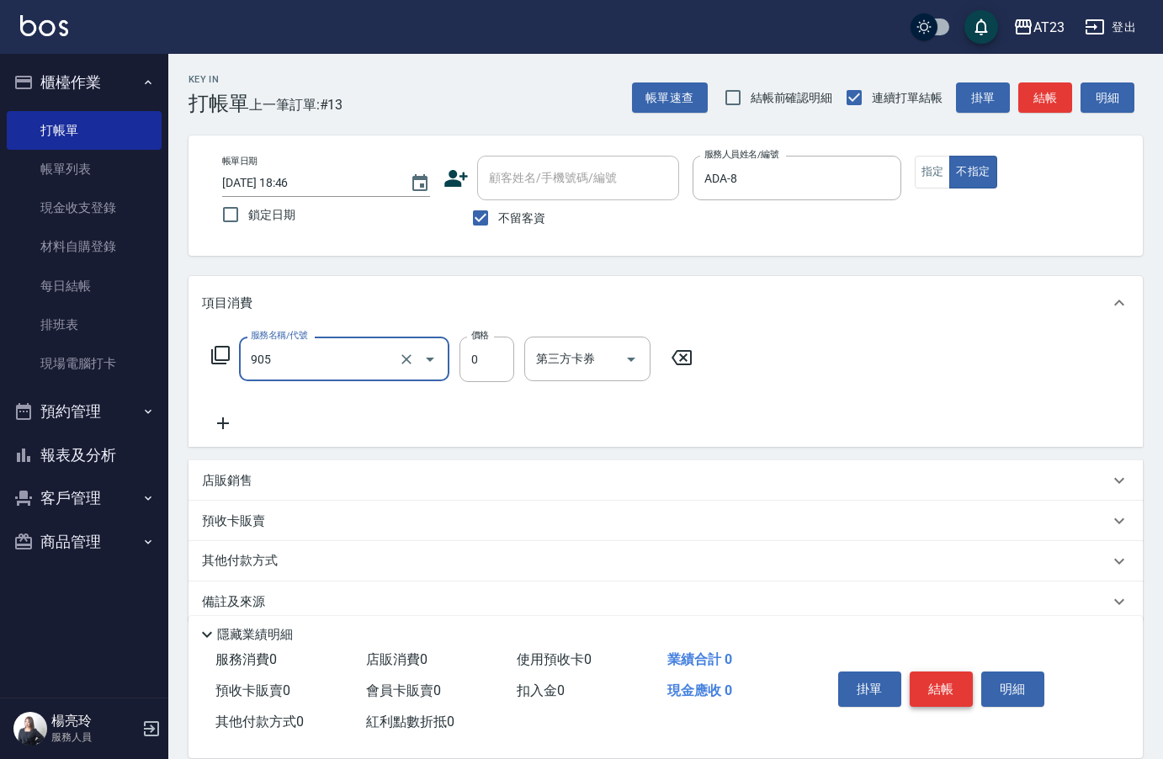
type input "頭皮卡使用(905)"
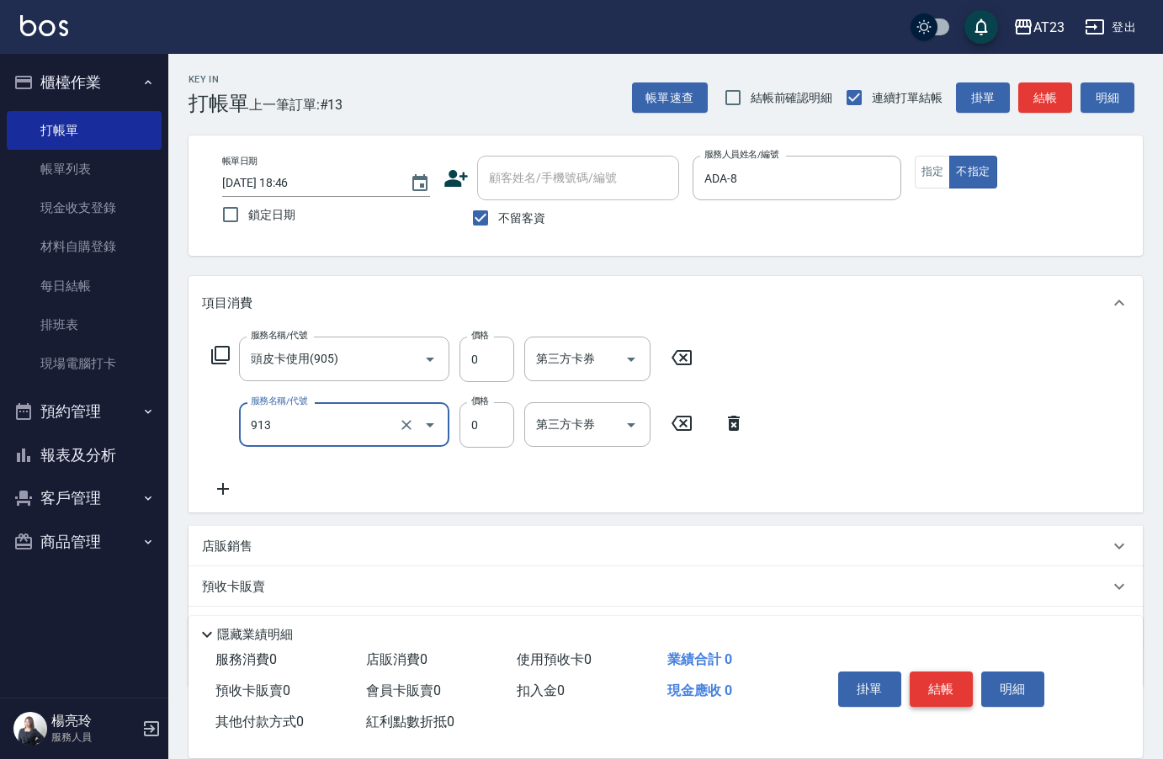
type input "蘆薈卡(913)"
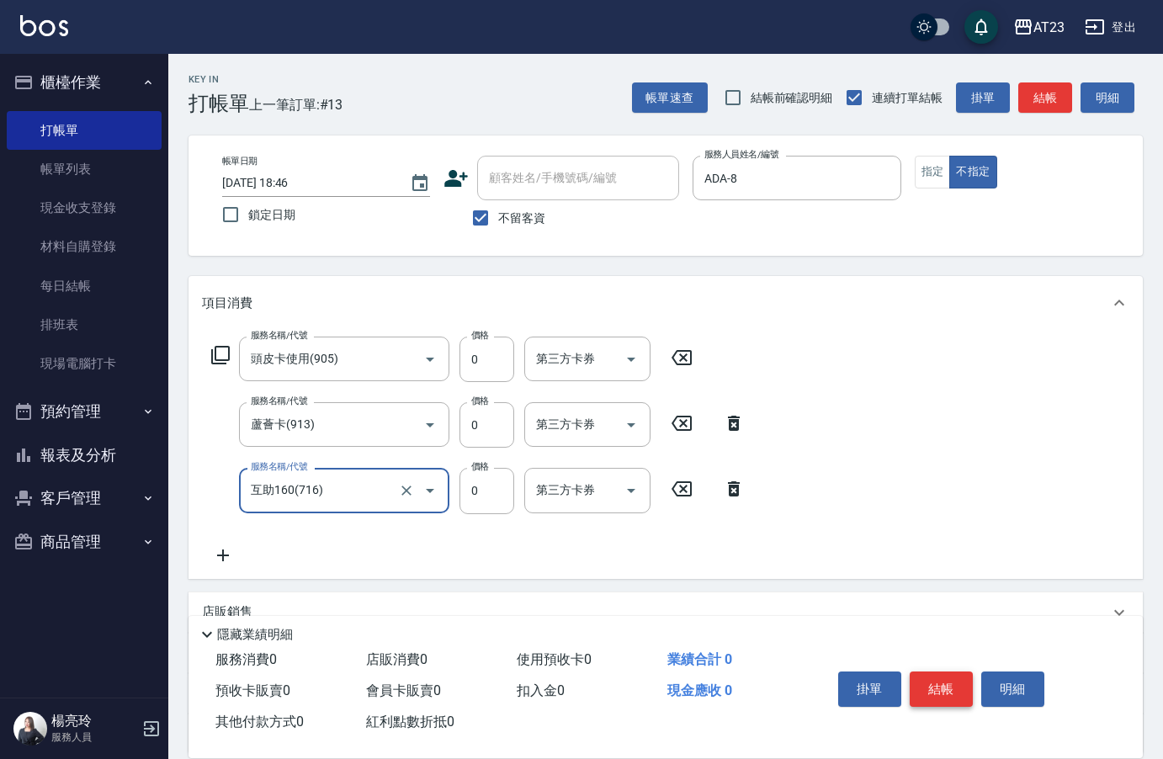
type input "互助160(716)"
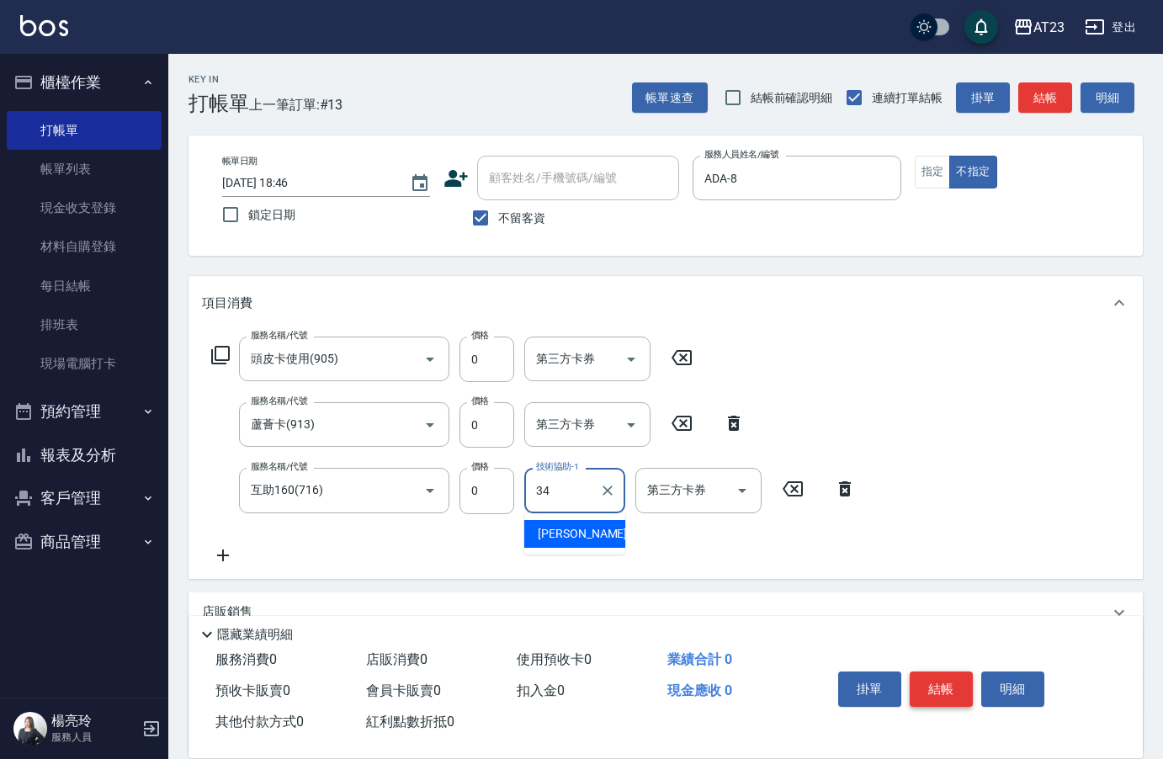
type input "Amy-34"
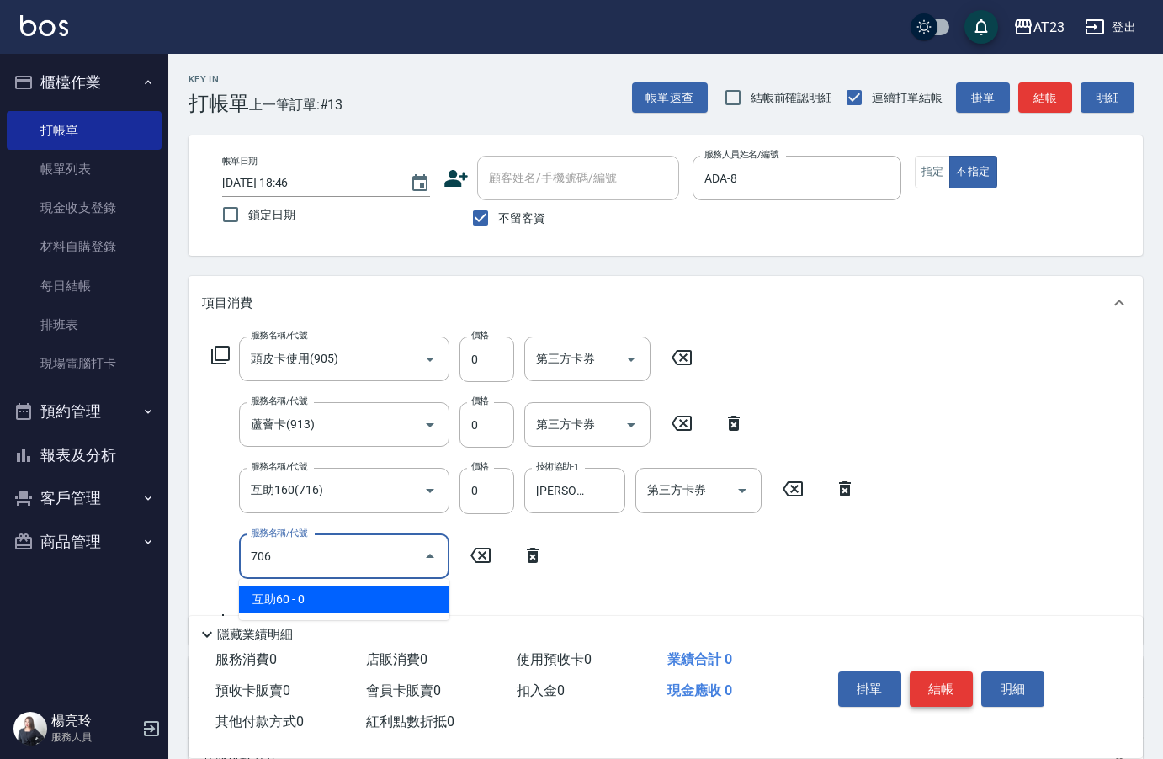
type input "互助60(706)"
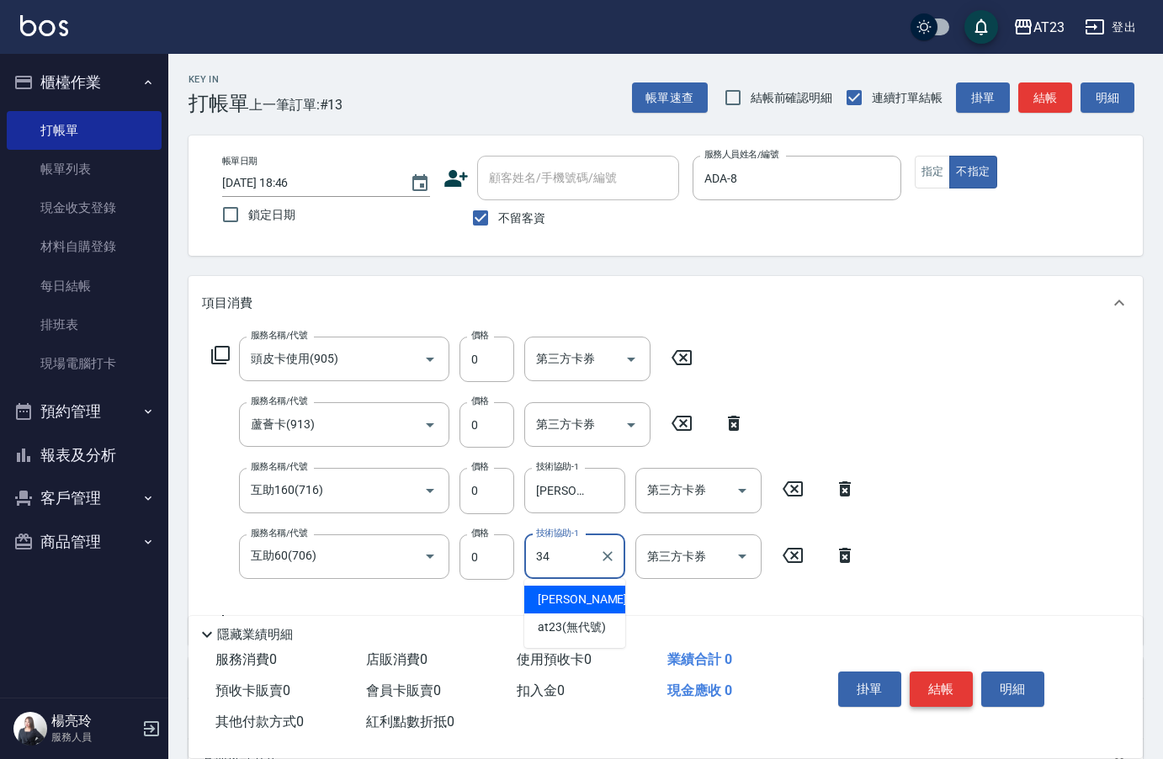
type input "Amy-34"
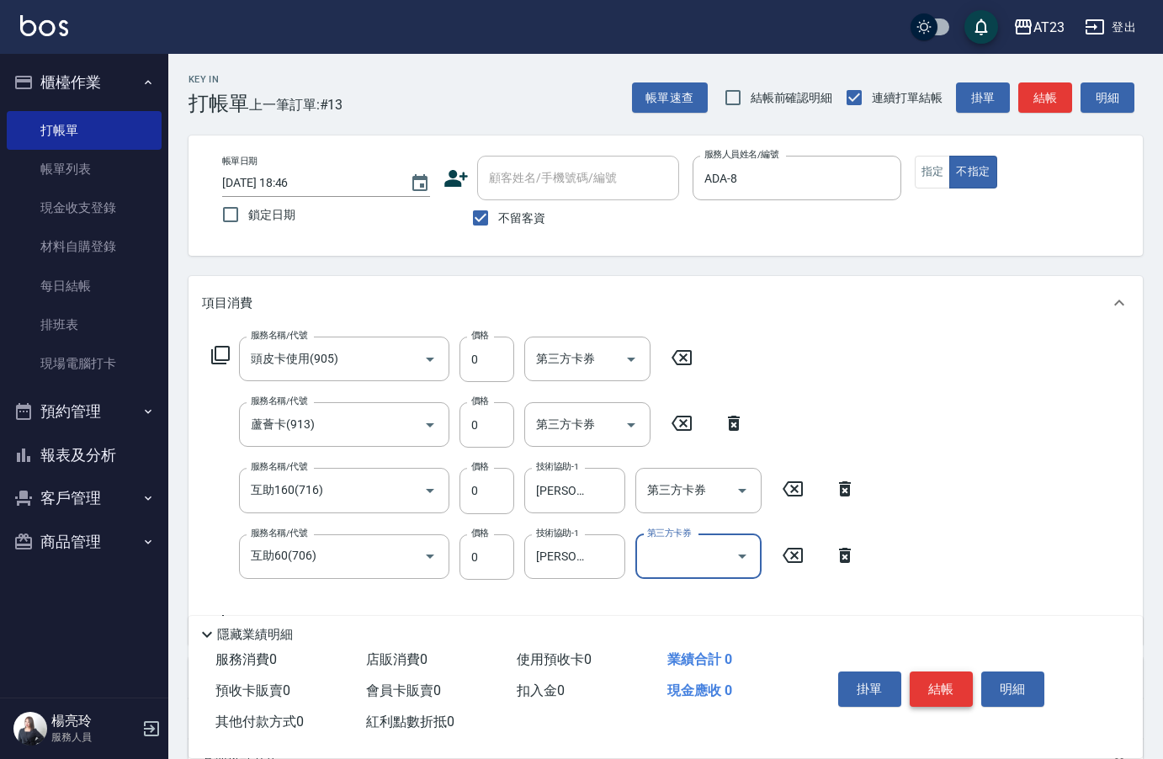
click at [960, 692] on button "結帳" at bounding box center [941, 688] width 63 height 35
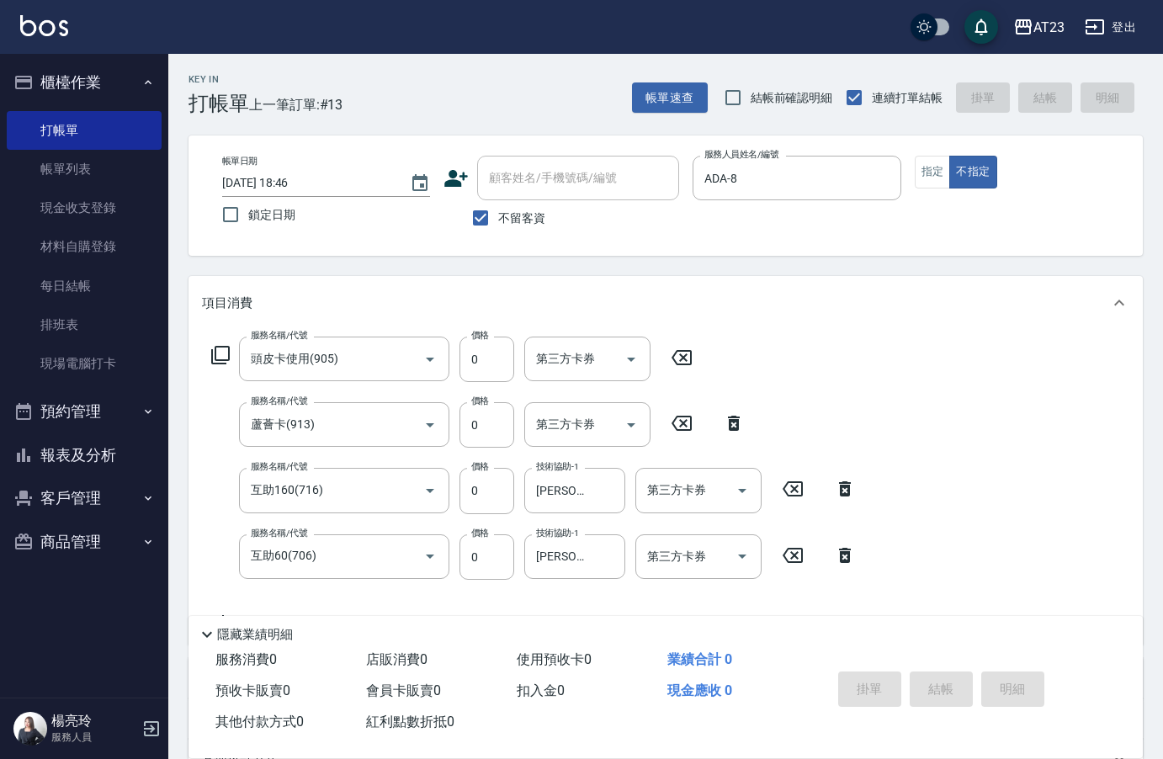
type input "2025/10/14 18:47"
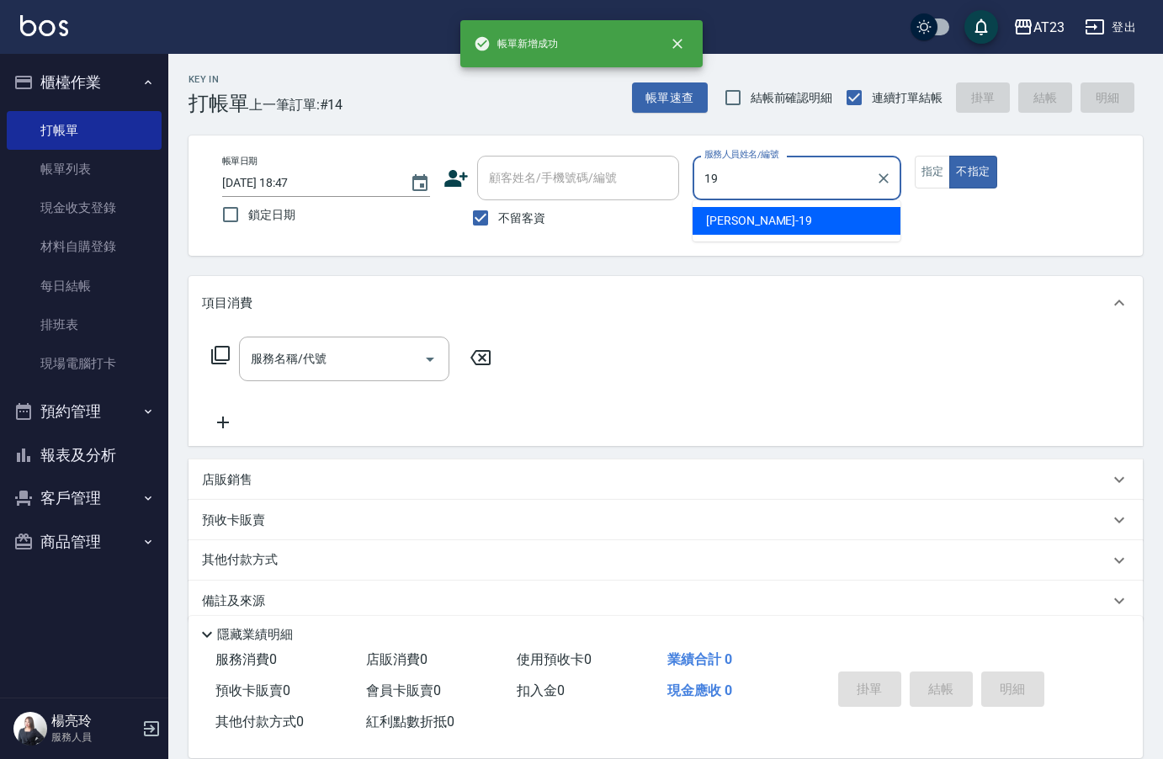
type input "亮亮-19"
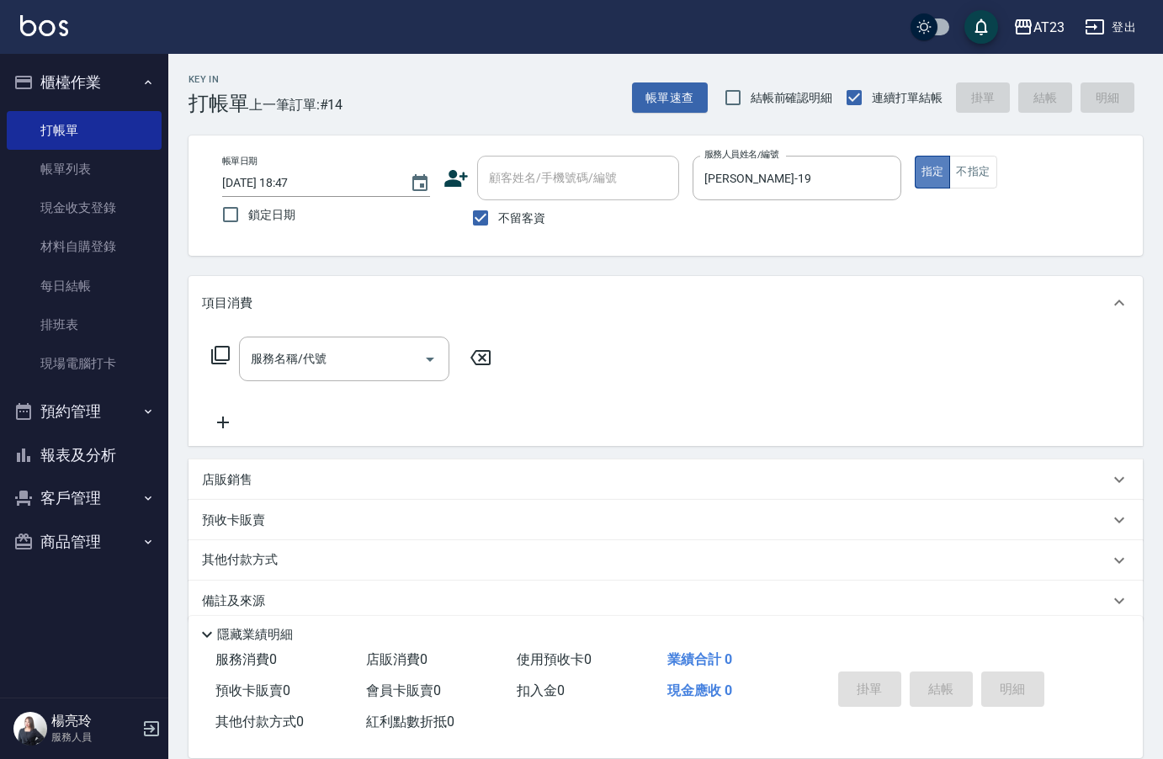
drag, startPoint x: 930, startPoint y: 179, endPoint x: 855, endPoint y: 252, distance: 104.1
click at [931, 179] on button "指定" at bounding box center [933, 172] width 36 height 33
click at [377, 371] on input "服務名稱/代號" at bounding box center [332, 358] width 170 height 29
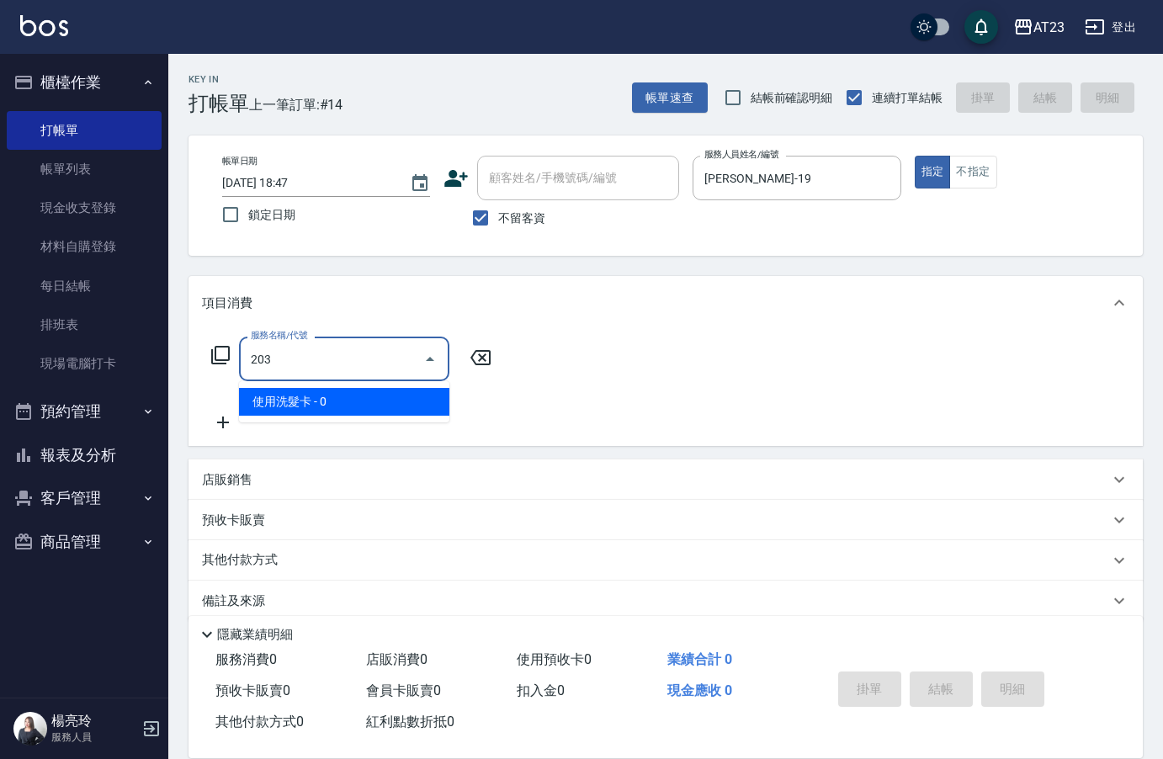
type input "使用洗髮卡(203)"
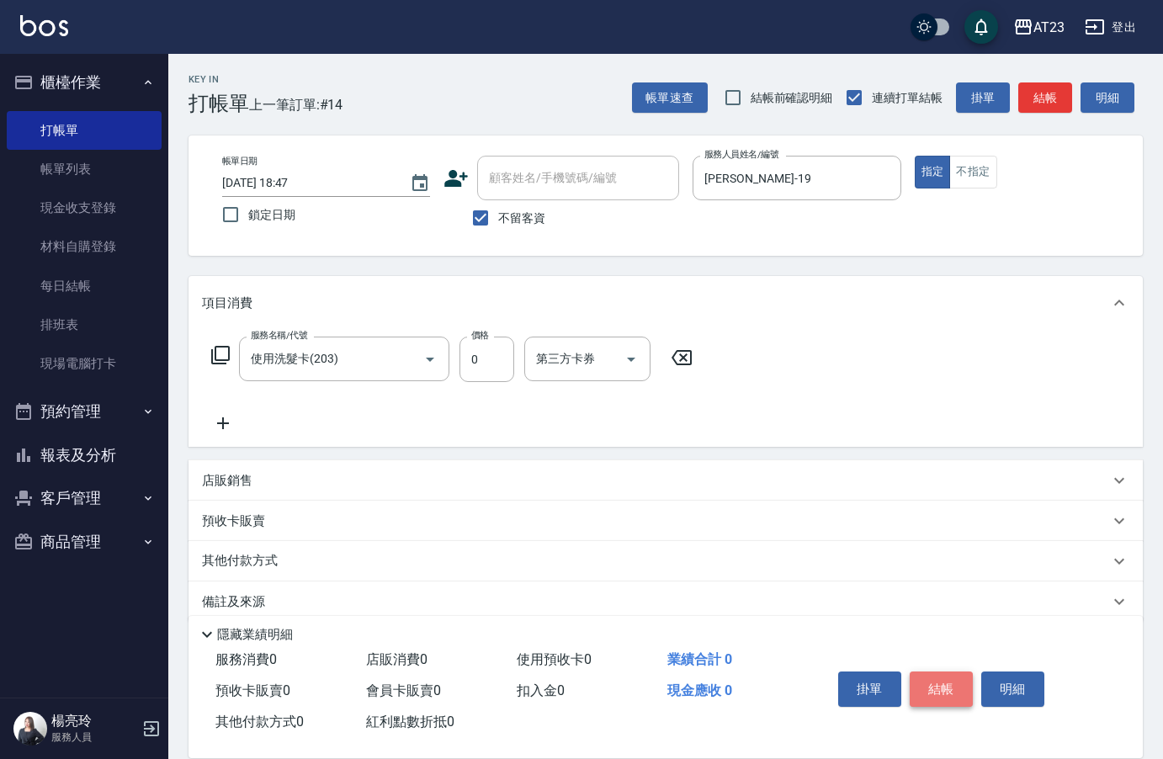
click at [949, 687] on button "結帳" at bounding box center [941, 688] width 63 height 35
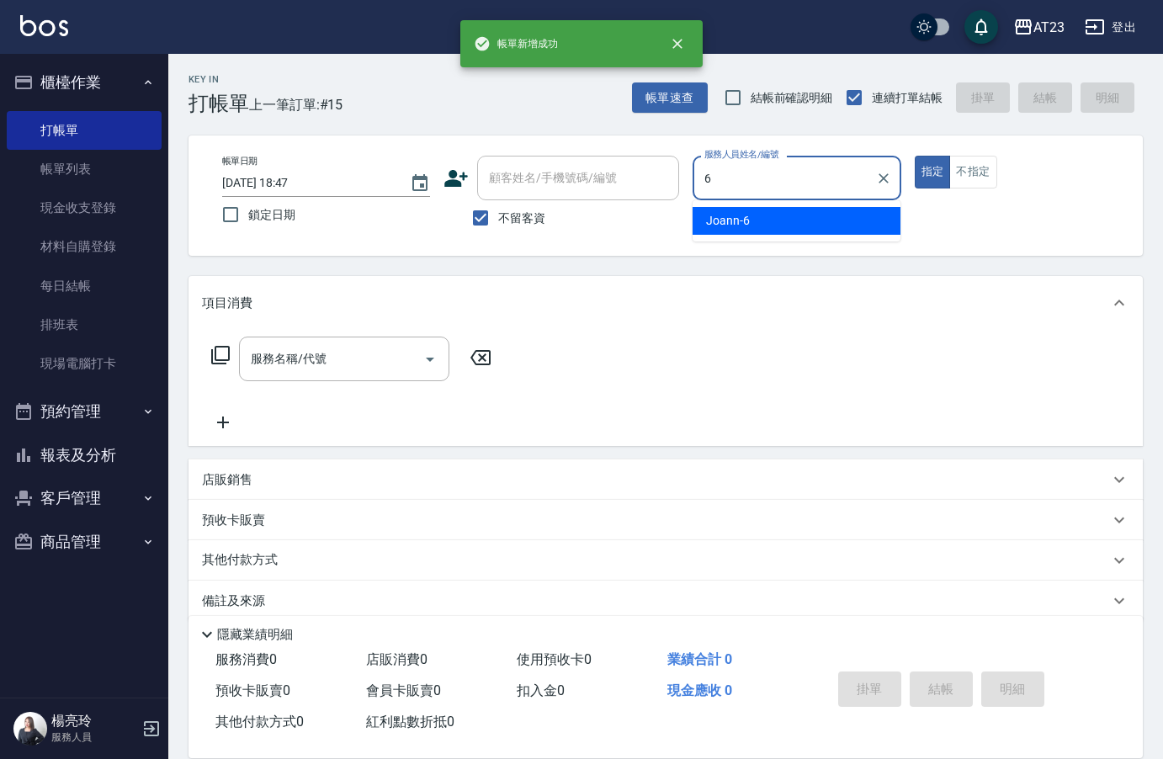
type input "Joann-6"
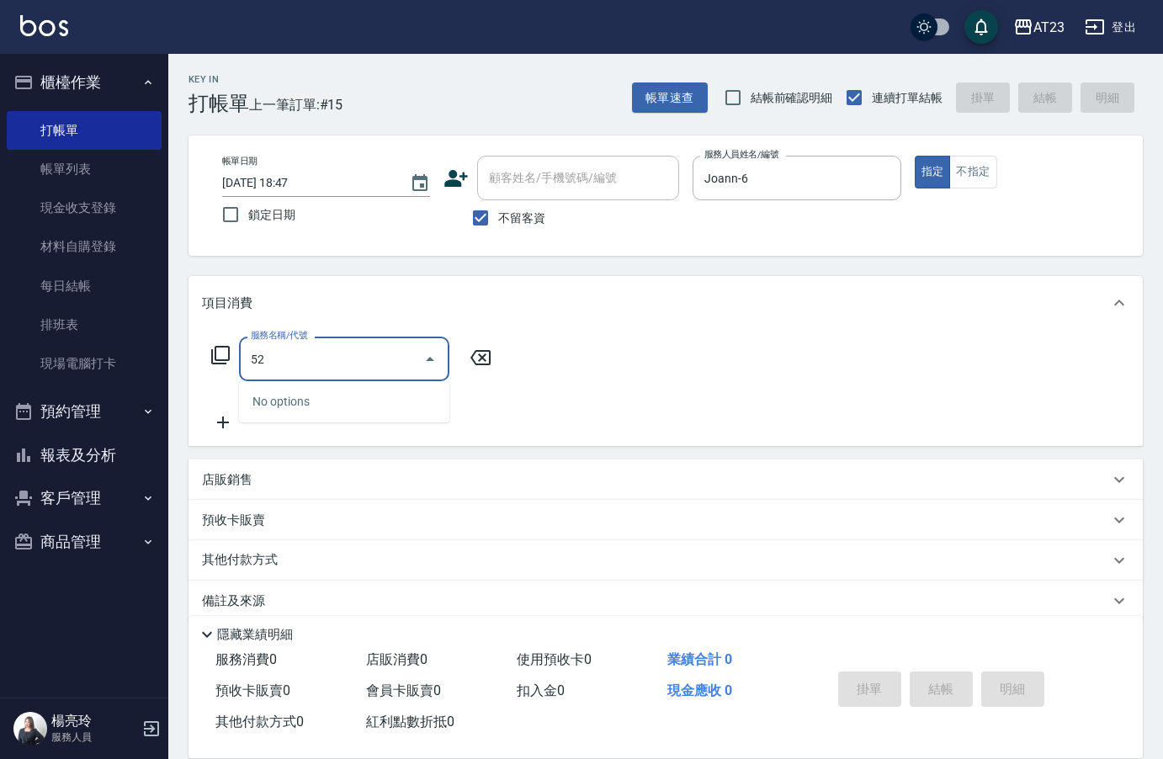
type input "5"
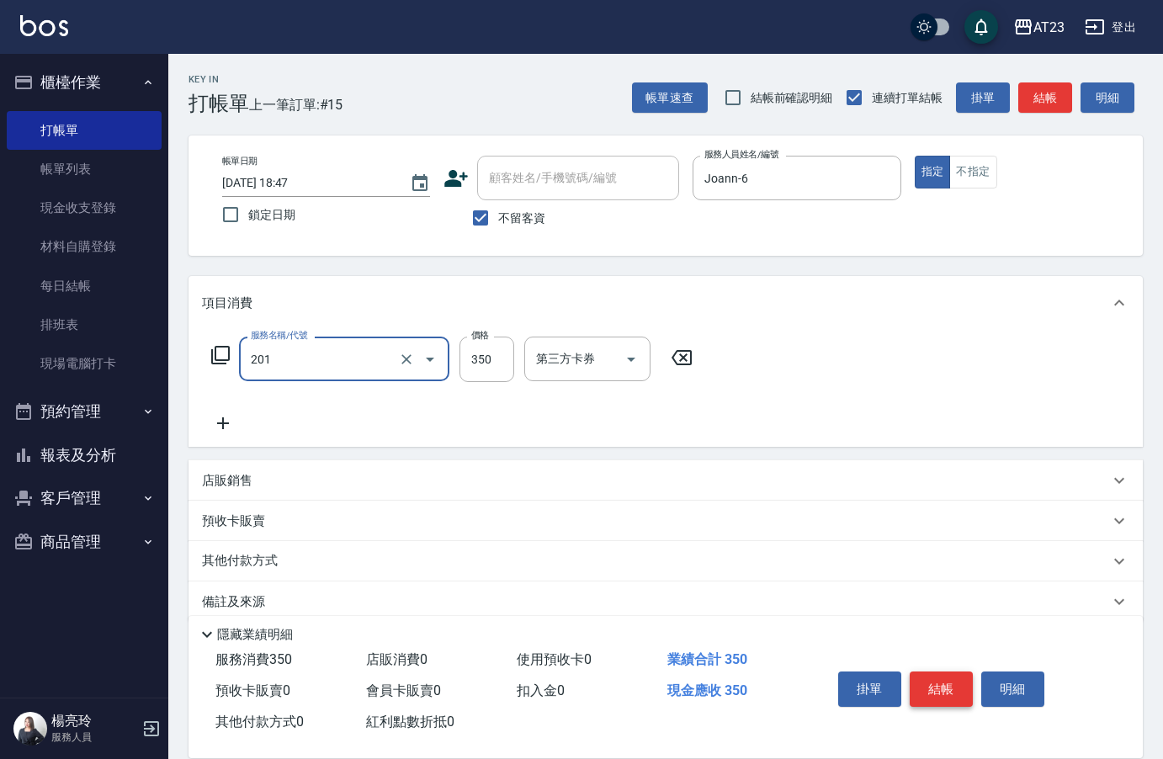
type input "一般洗髮(201)"
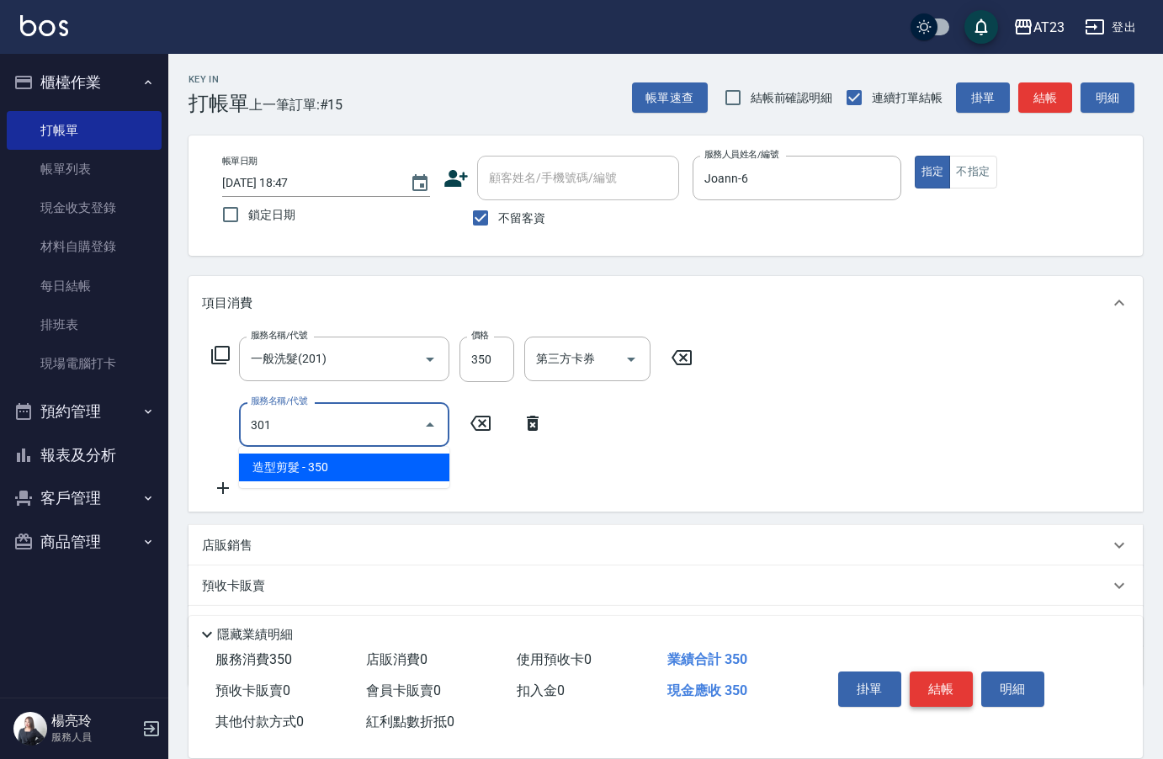
type input "造型剪髮(301)"
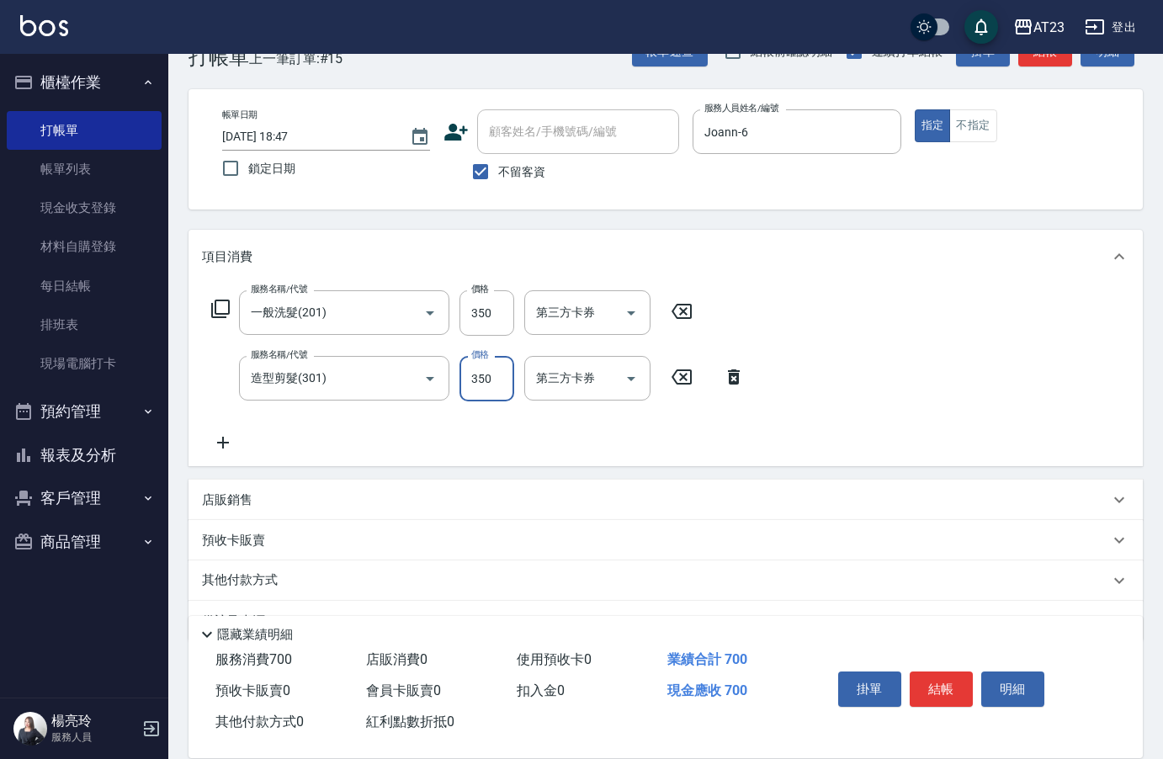
scroll to position [90, 0]
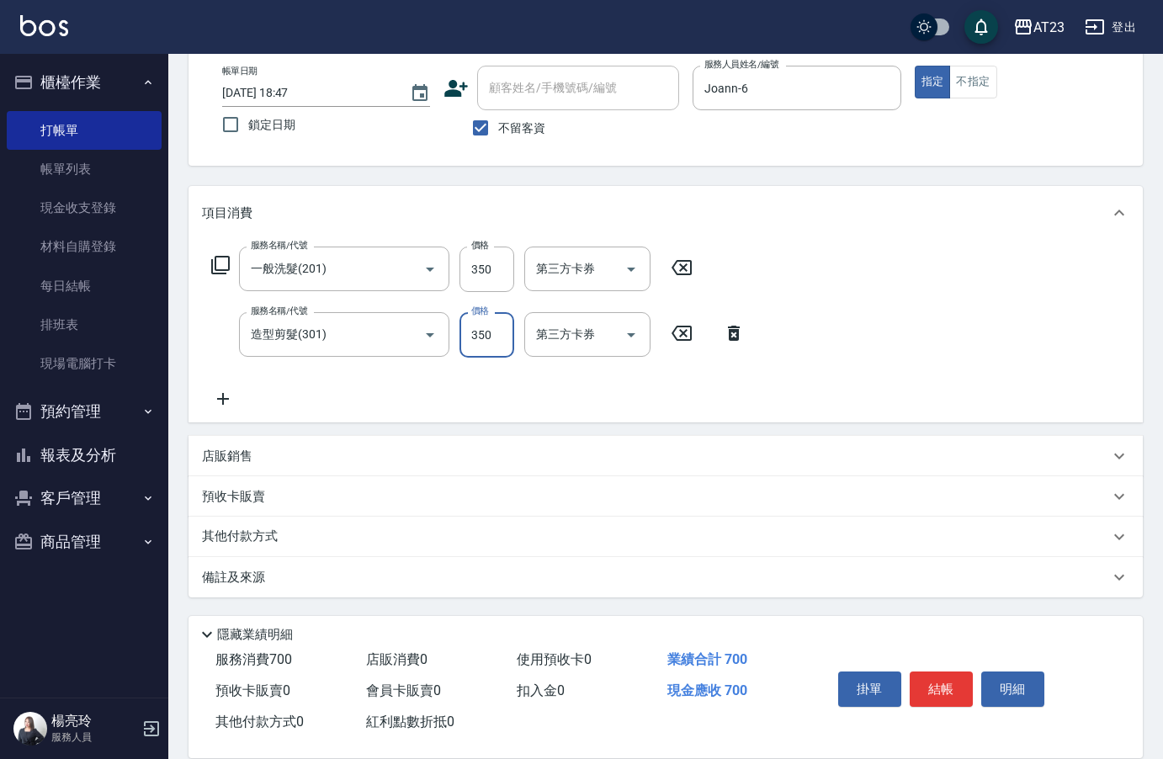
click at [262, 533] on p "其他付款方式" at bounding box center [244, 537] width 84 height 19
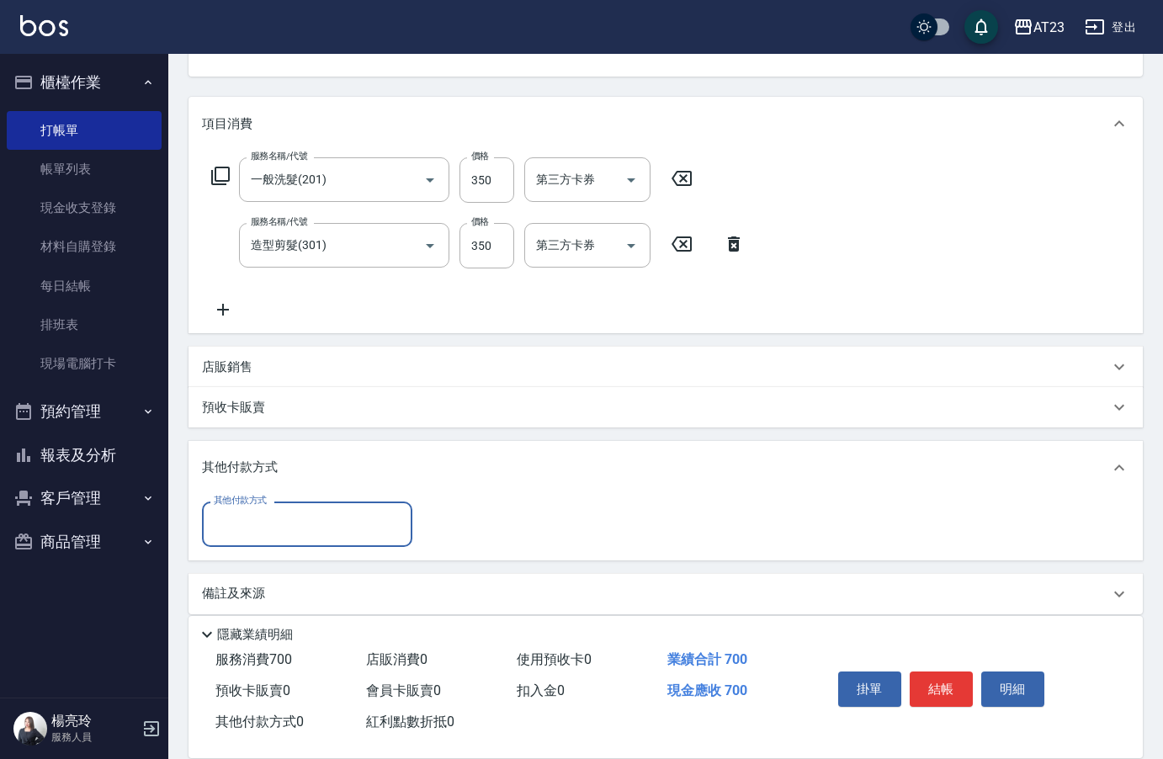
scroll to position [181, 0]
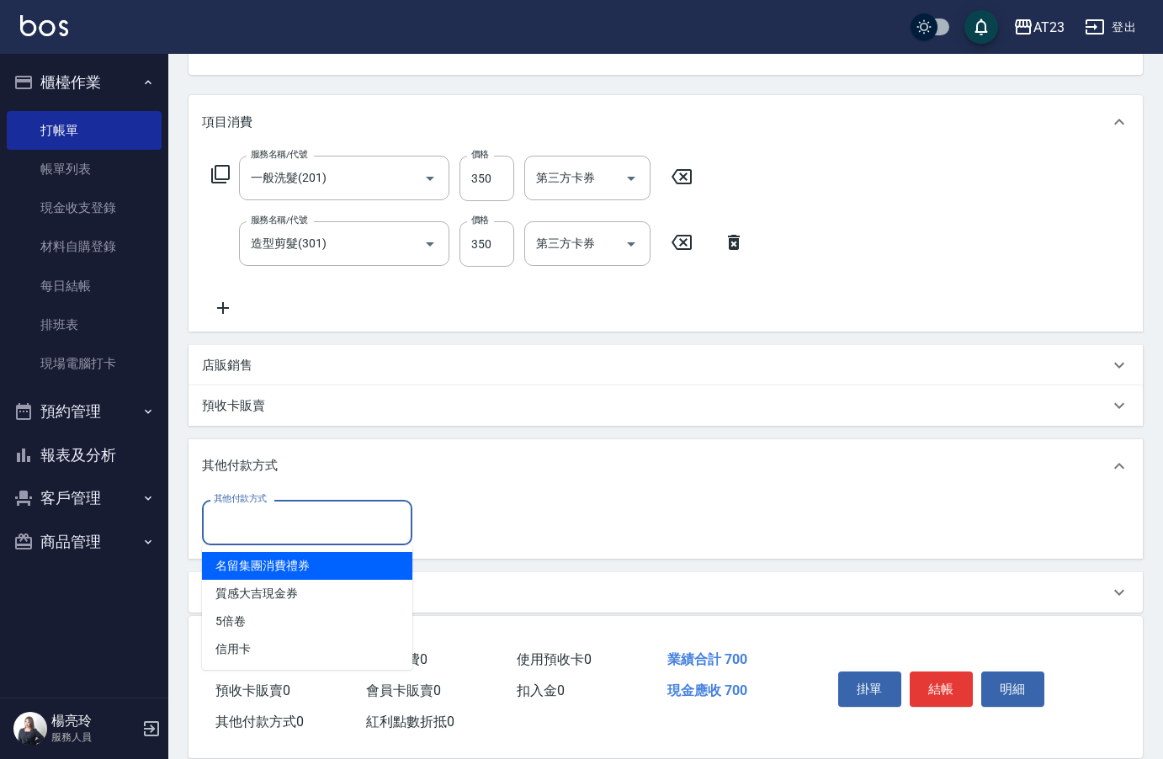
click at [282, 520] on input "其他付款方式" at bounding box center [307, 521] width 195 height 29
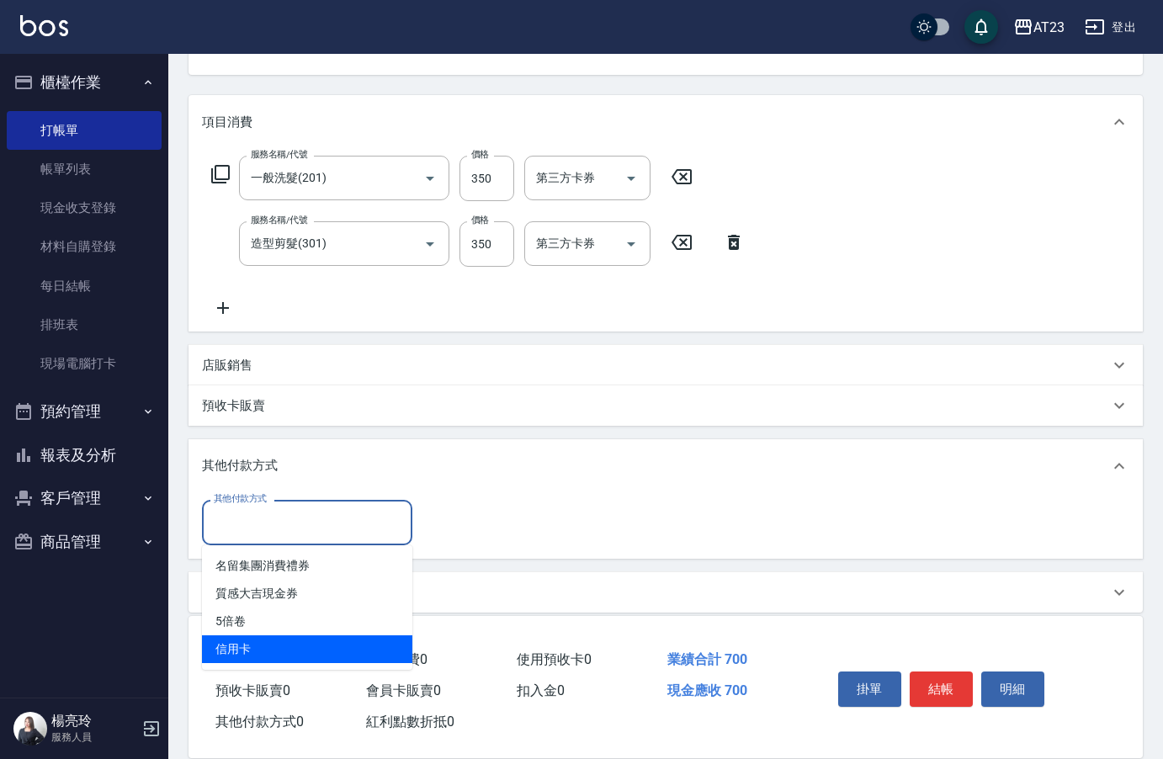
click at [252, 651] on span "信用卡" at bounding box center [307, 649] width 210 height 28
type input "信用卡"
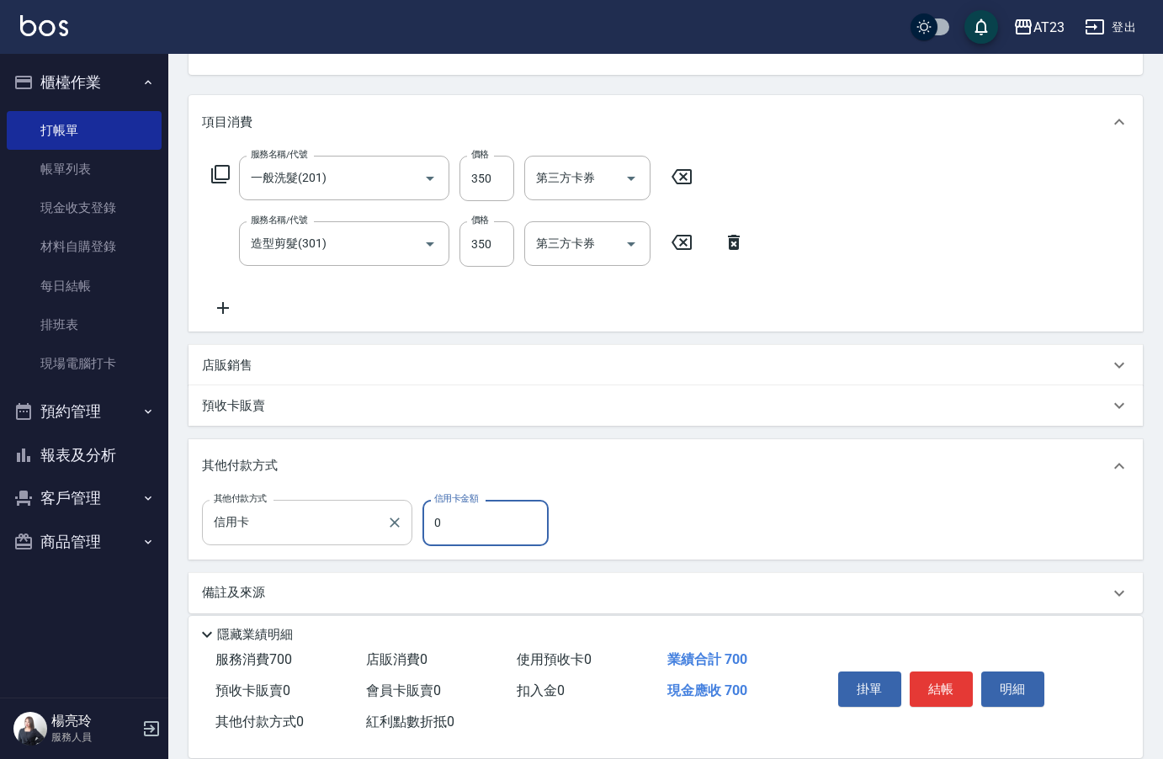
drag, startPoint x: 499, startPoint y: 524, endPoint x: 381, endPoint y: 517, distance: 118.0
click at [381, 517] on div "其他付款方式 信用卡 其他付款方式 信用卡金額 0 信用卡金額" at bounding box center [380, 522] width 357 height 45
type input "700"
click at [934, 682] on button "結帳" at bounding box center [941, 688] width 63 height 35
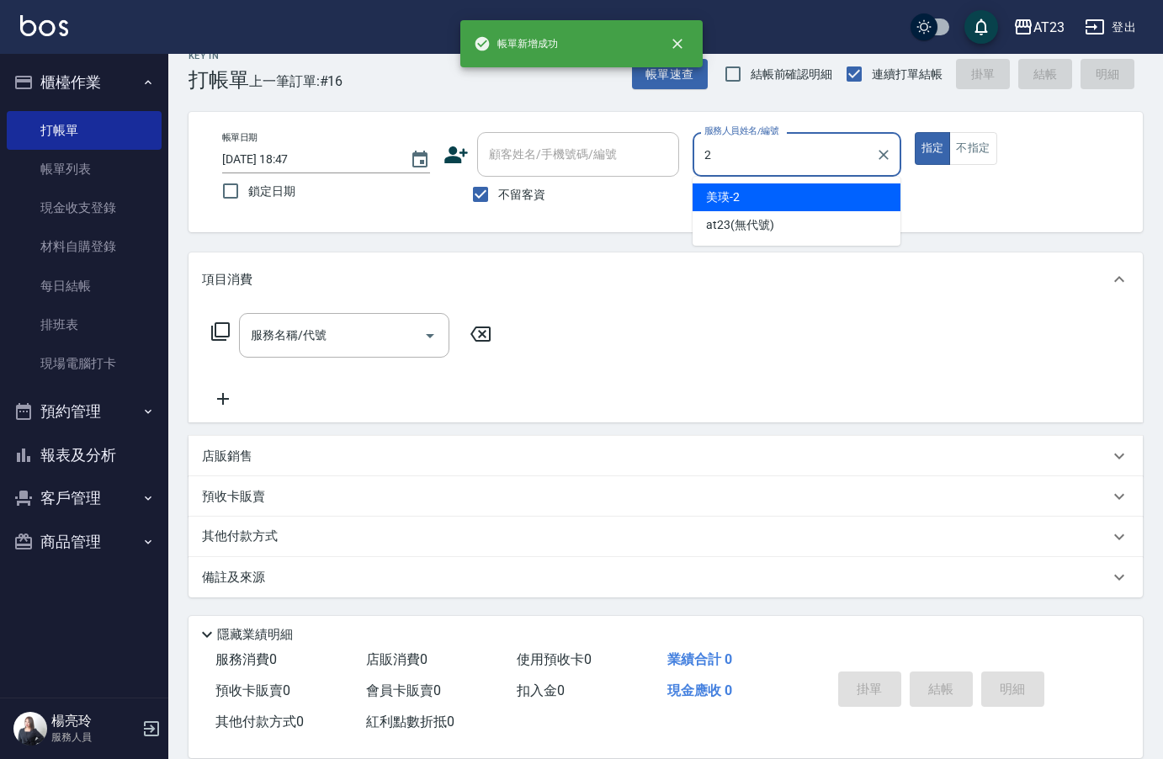
scroll to position [24, 0]
type input "美瑛-2"
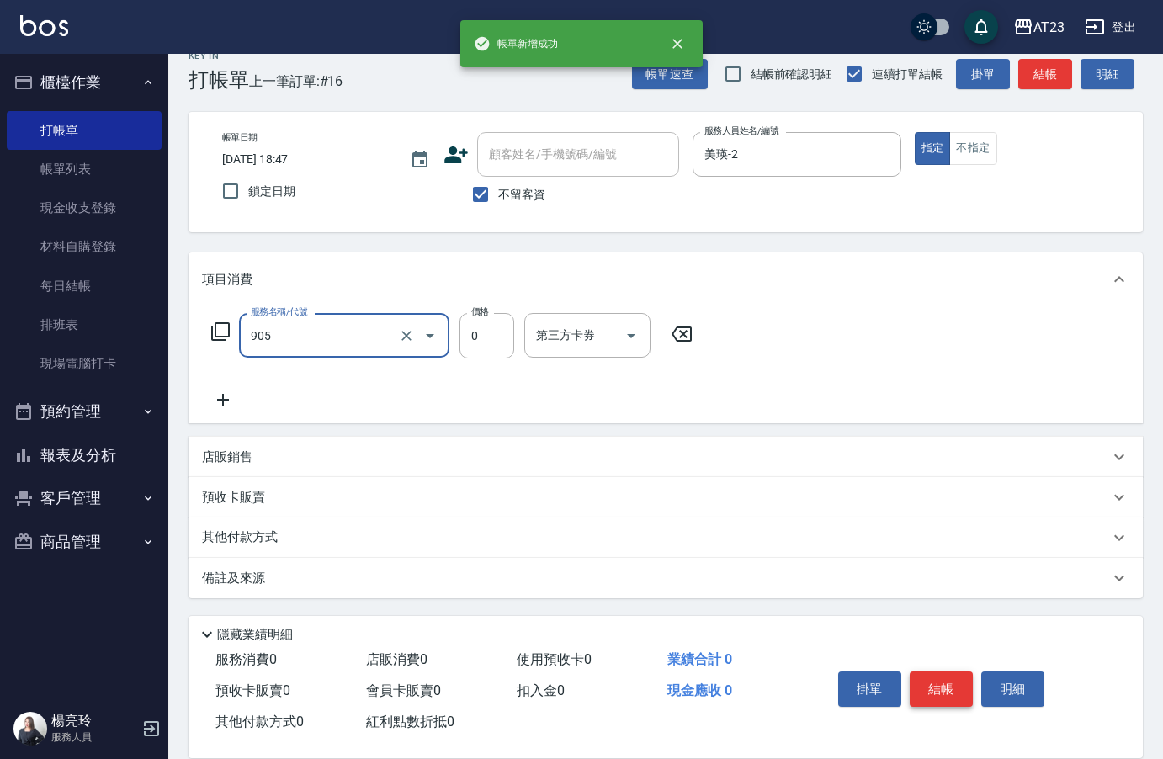
type input "頭皮卡使用(905)"
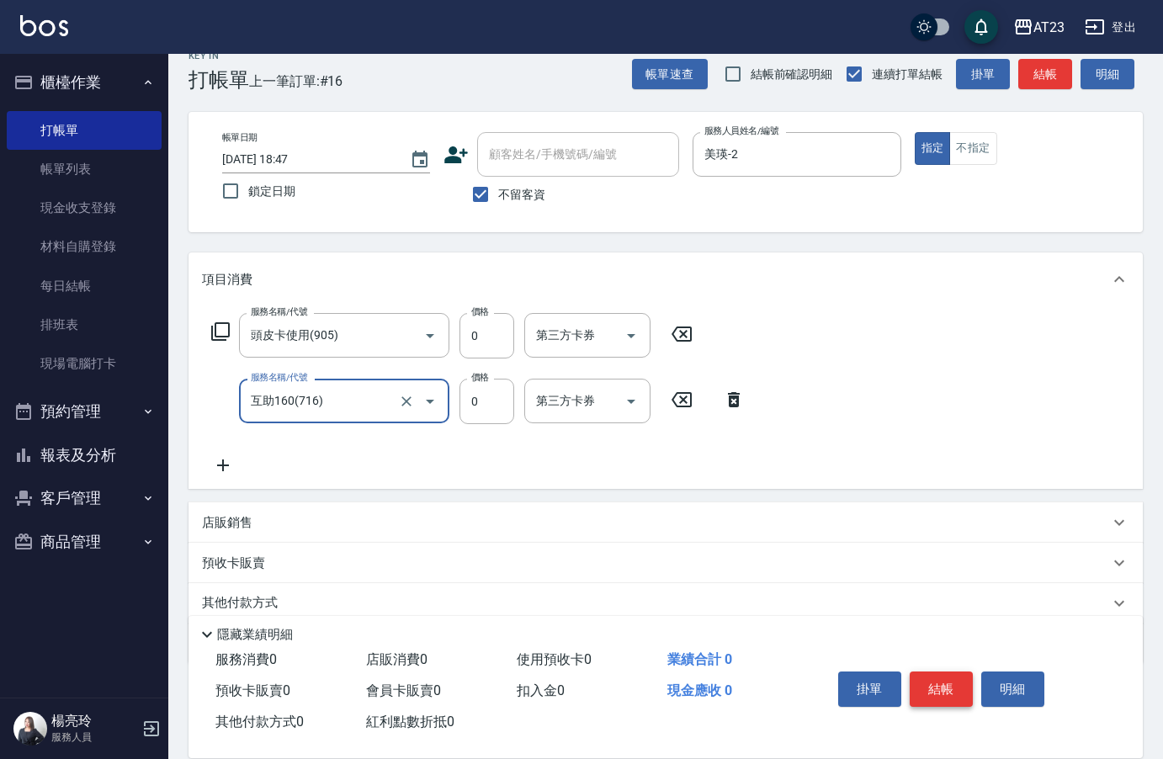
type input "互助160(716)"
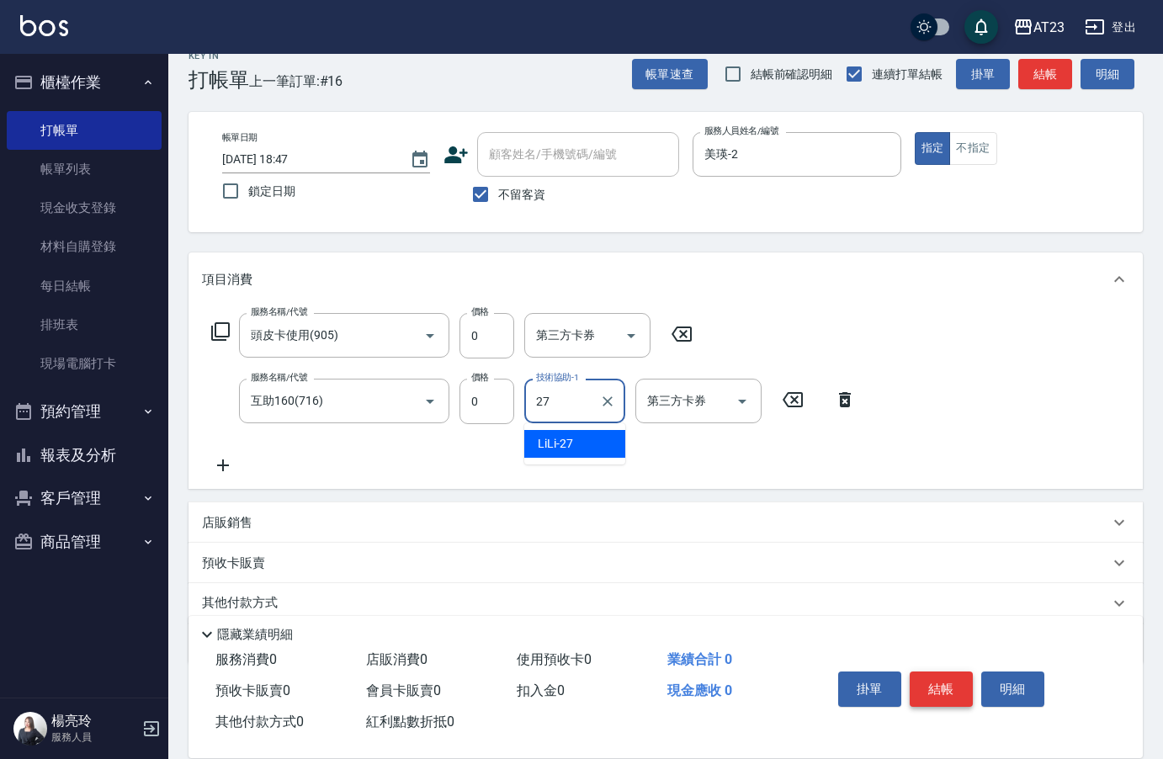
type input "LiLi-27"
click at [934, 682] on button "結帳" at bounding box center [941, 688] width 63 height 35
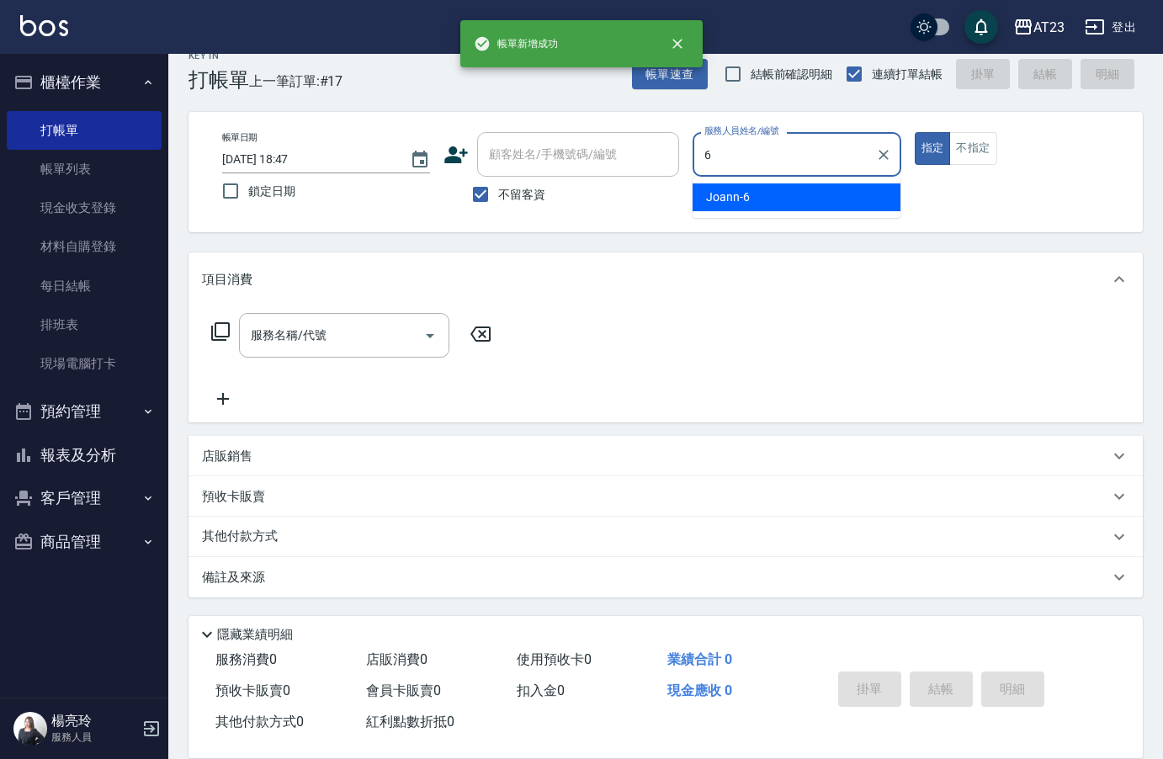
type input "Joann-6"
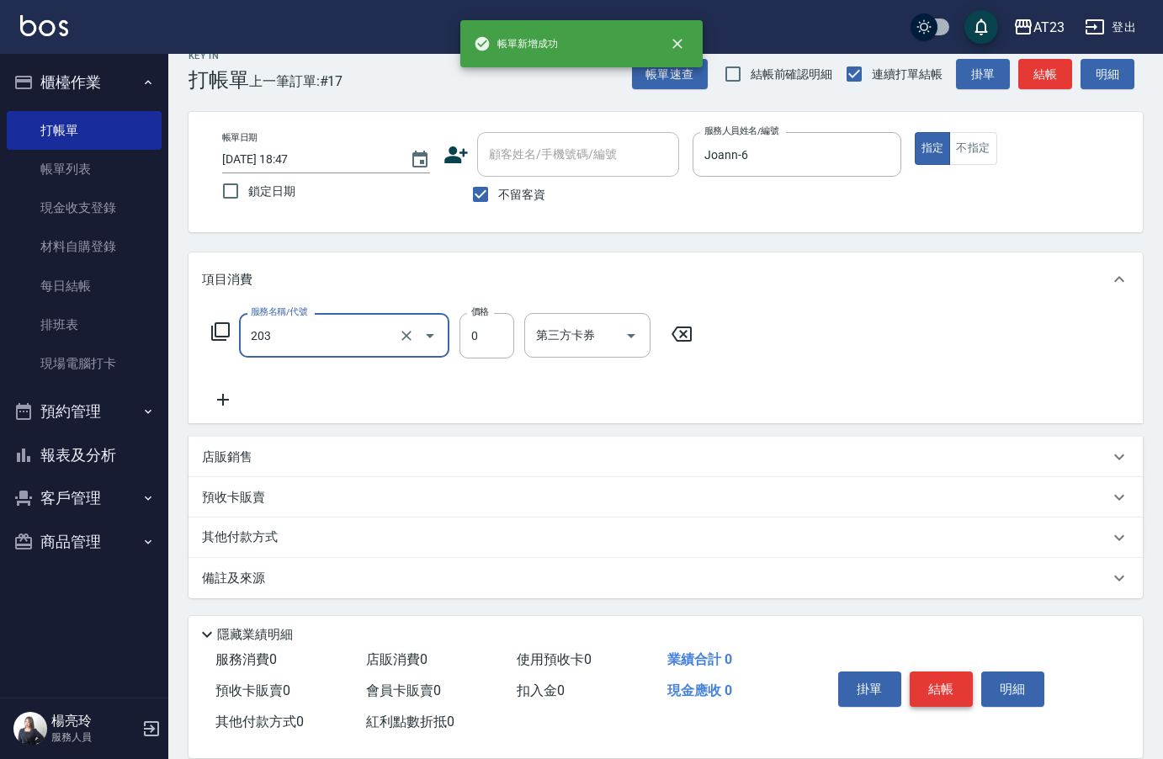
type input "使用洗髮卡(203)"
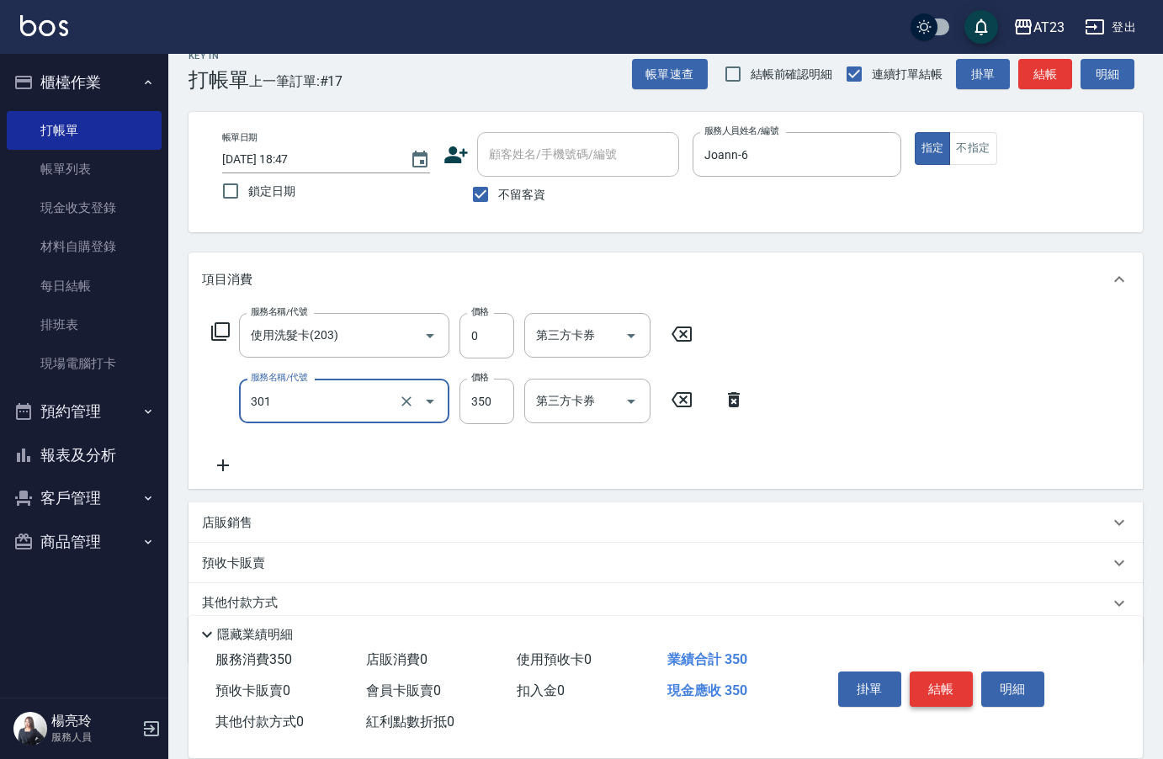
type input "造型剪髮(301)"
click at [954, 687] on button "結帳" at bounding box center [941, 688] width 63 height 35
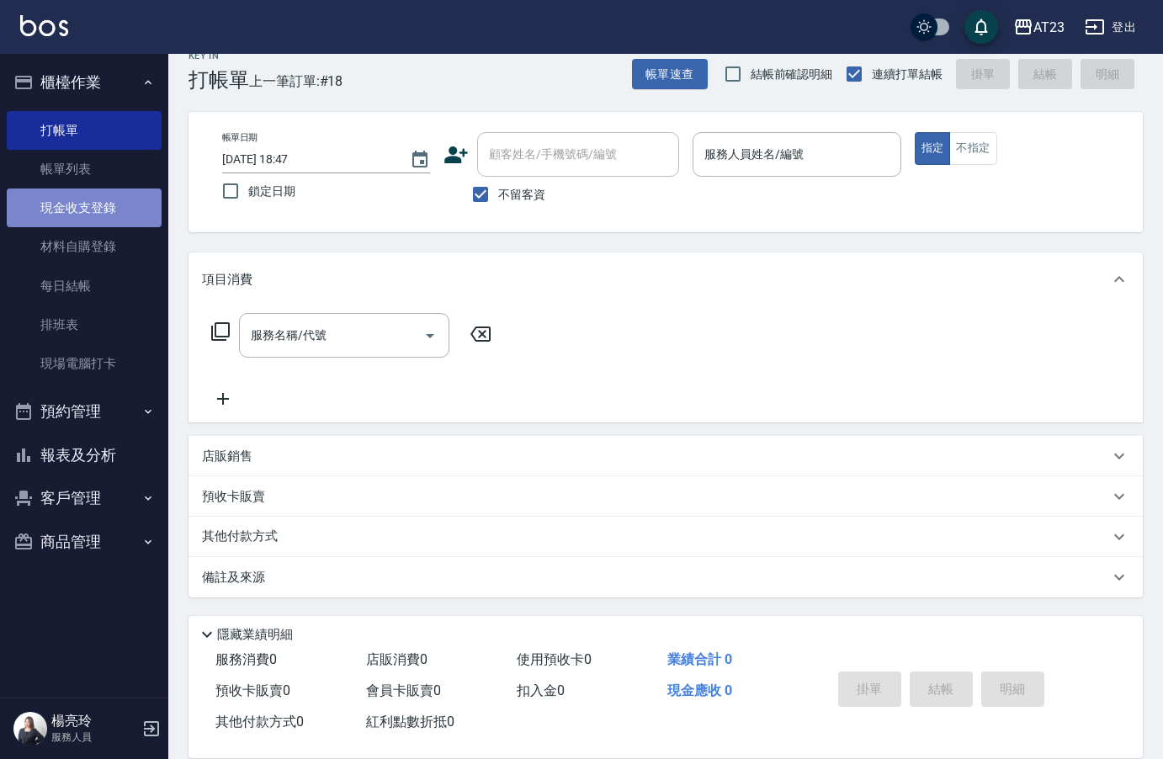
click at [109, 202] on link "現金收支登錄" at bounding box center [84, 207] width 155 height 39
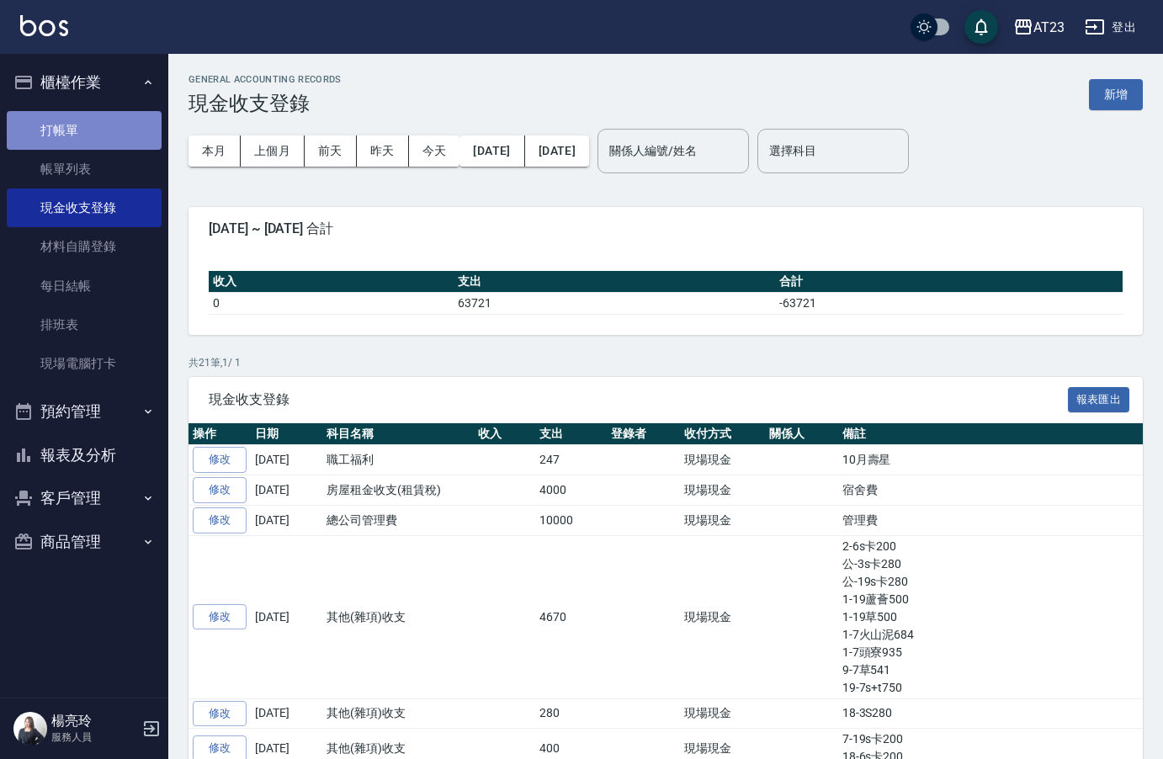
click at [117, 125] on link "打帳單" at bounding box center [84, 130] width 155 height 39
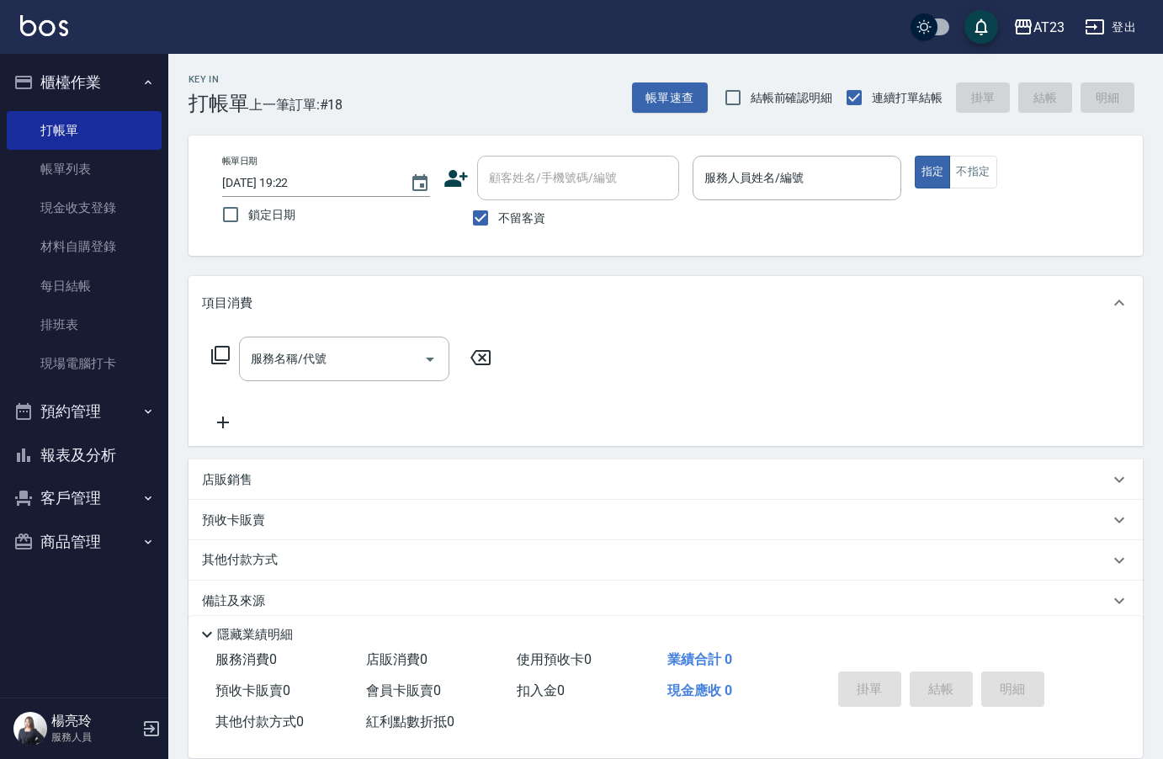
drag, startPoint x: 203, startPoint y: 362, endPoint x: 215, endPoint y: 357, distance: 13.6
click at [204, 361] on div "服務名稱/代號 服務名稱/代號" at bounding box center [352, 359] width 300 height 45
click at [215, 357] on icon at bounding box center [220, 355] width 19 height 19
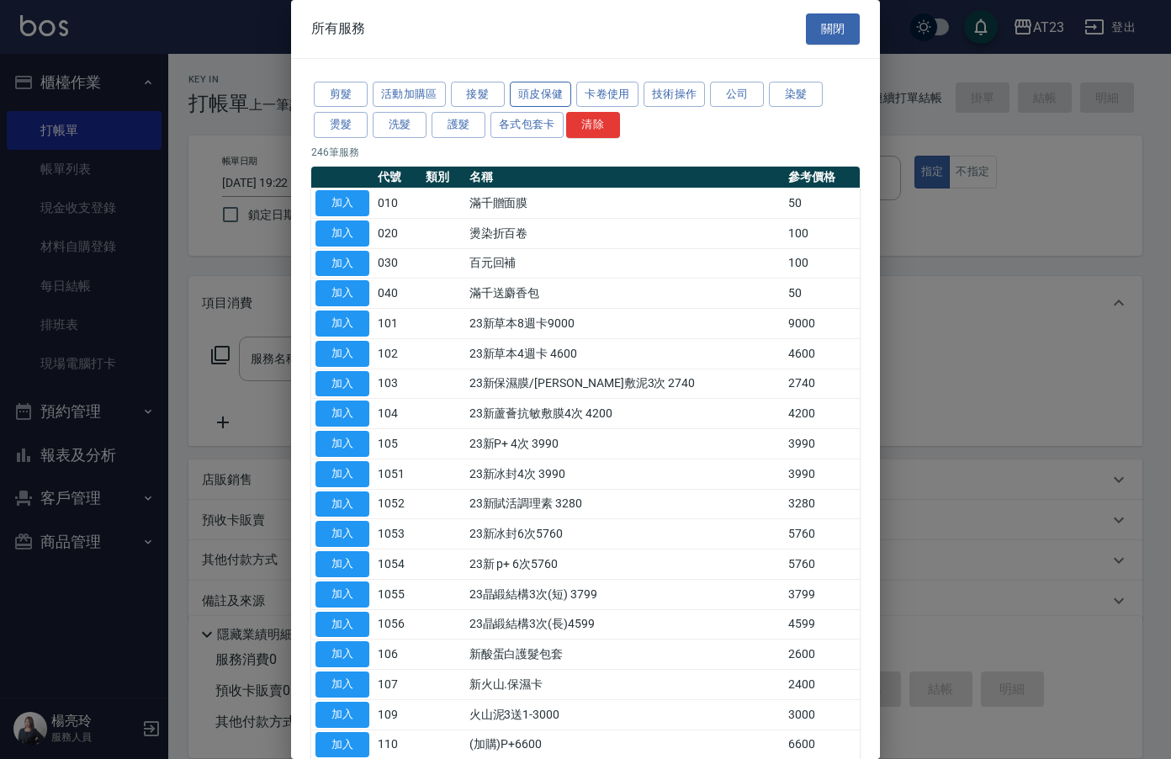
click at [560, 99] on button "頭皮保健" at bounding box center [541, 95] width 62 height 26
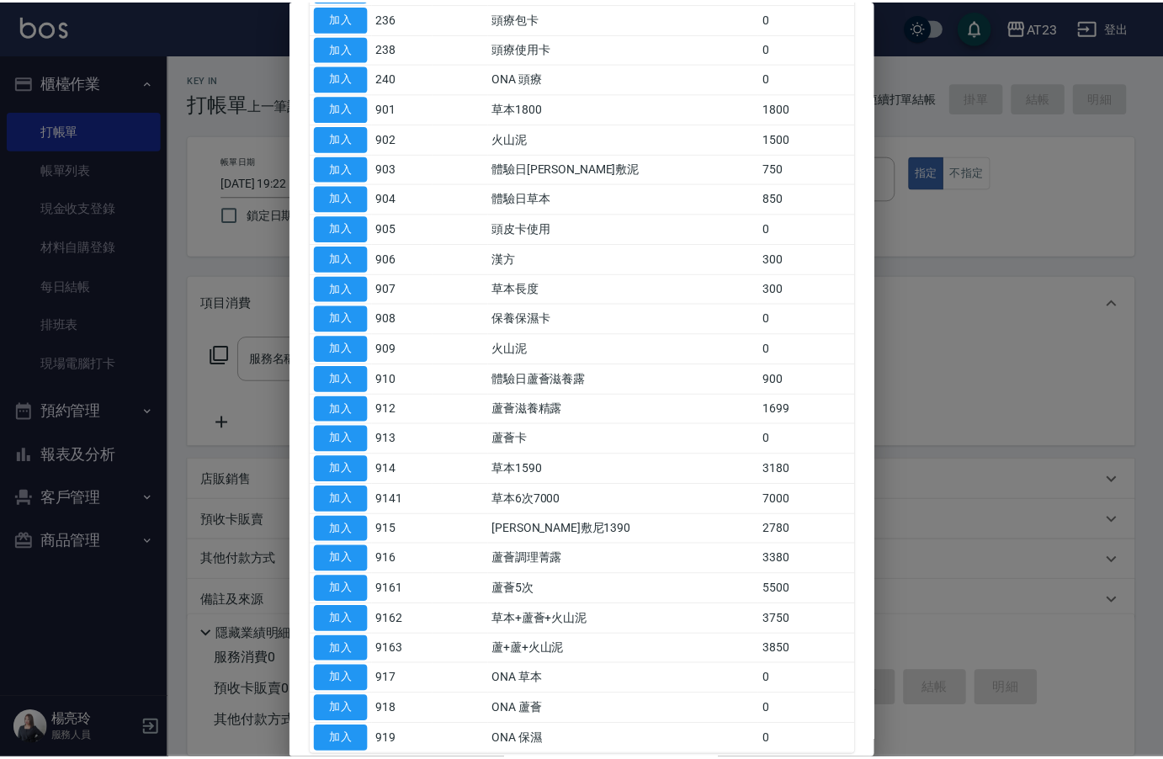
scroll to position [337, 0]
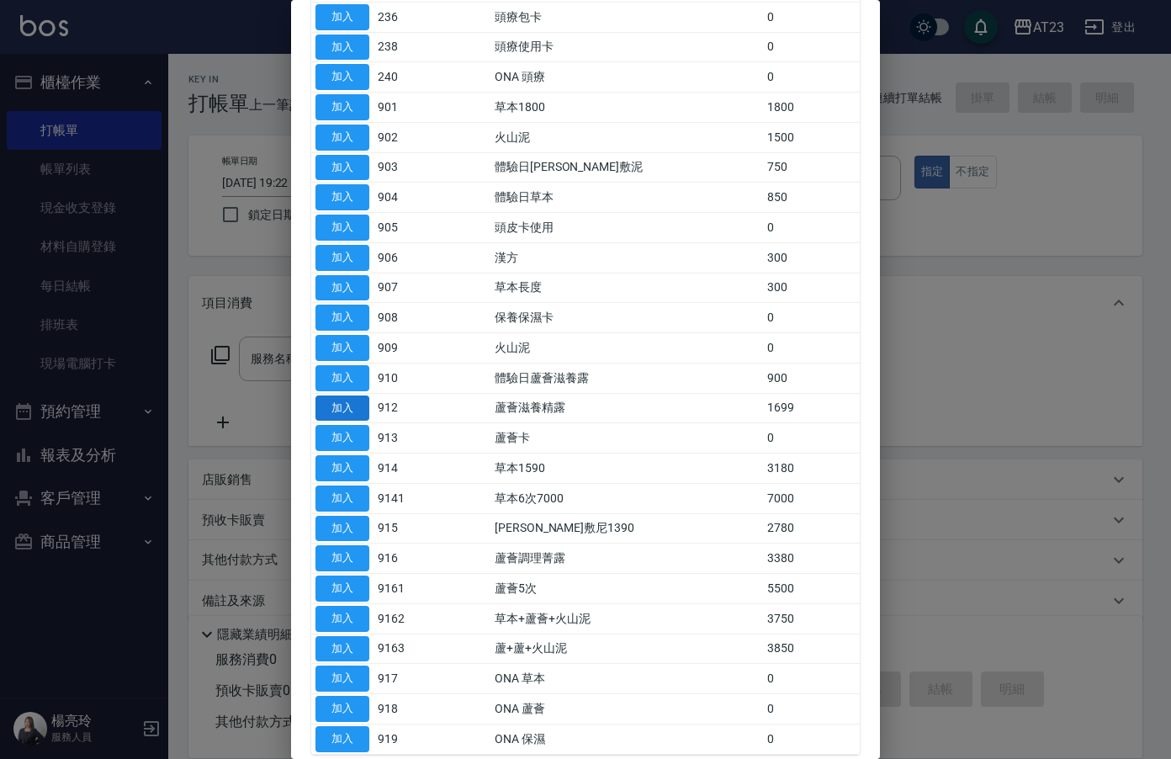
click at [357, 409] on button "加入" at bounding box center [343, 408] width 54 height 26
type input "蘆薈滋養精露(912)"
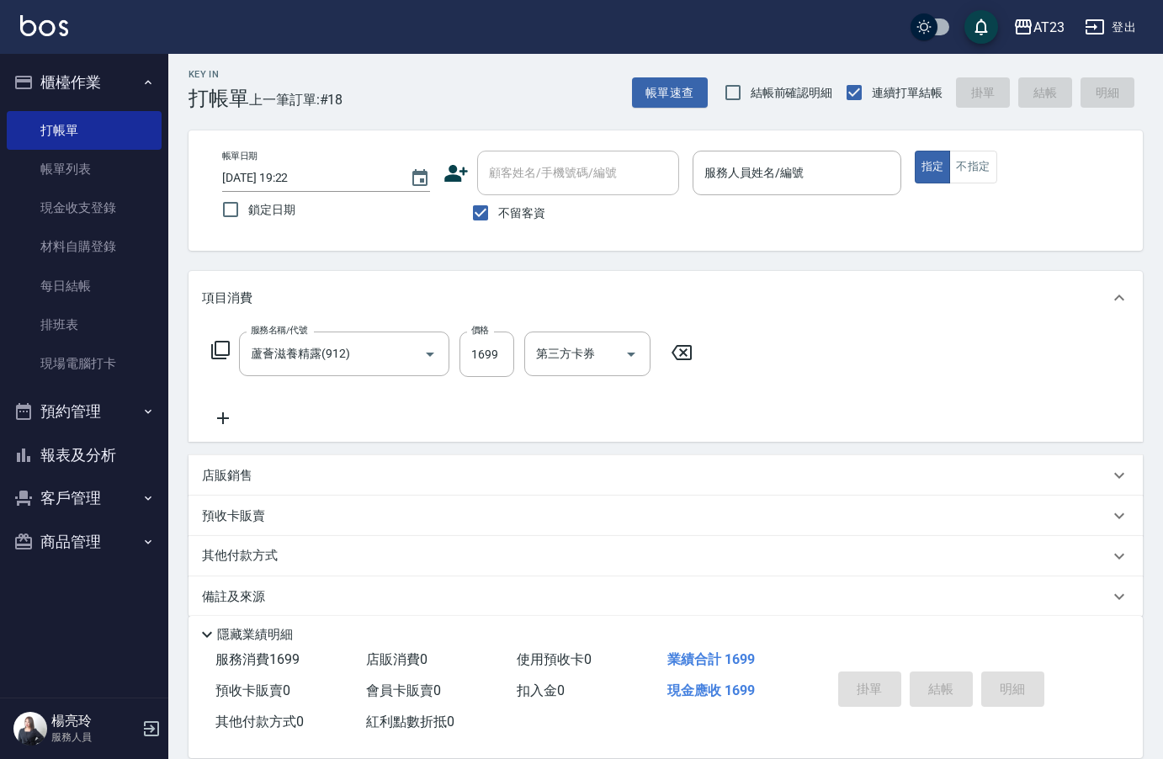
scroll to position [0, 0]
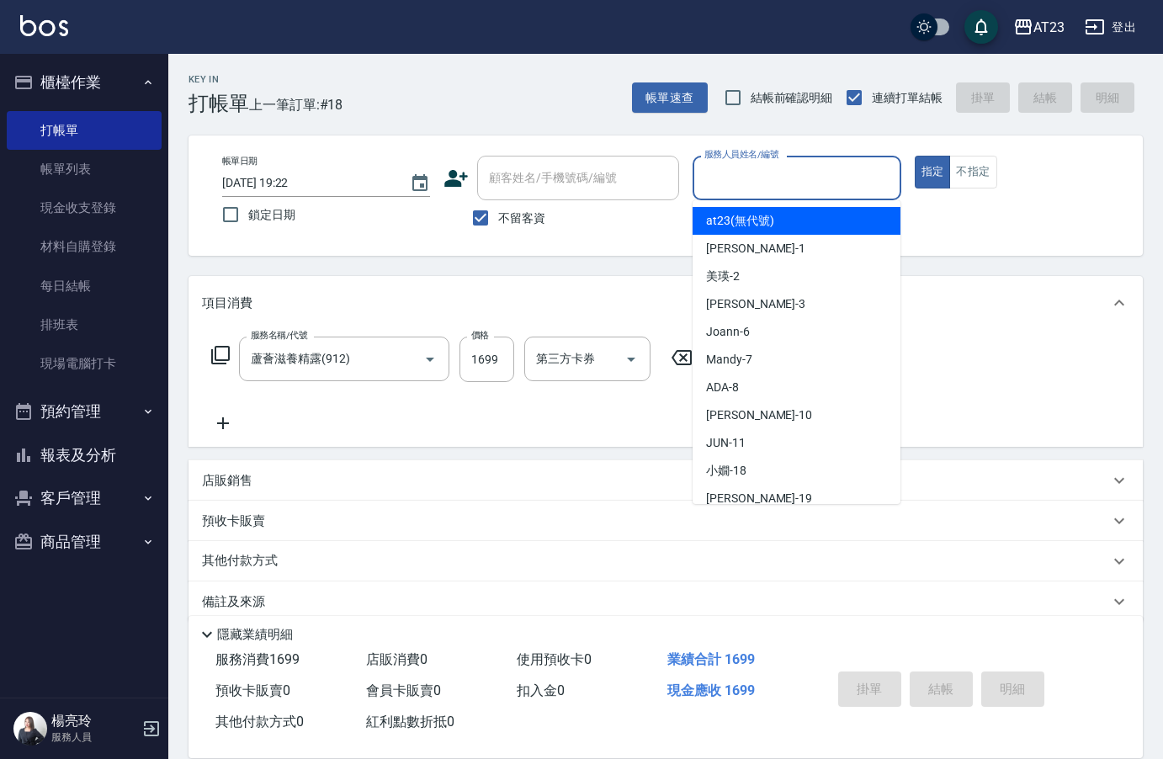
click at [806, 193] on input "服務人員姓名/編號" at bounding box center [796, 177] width 193 height 29
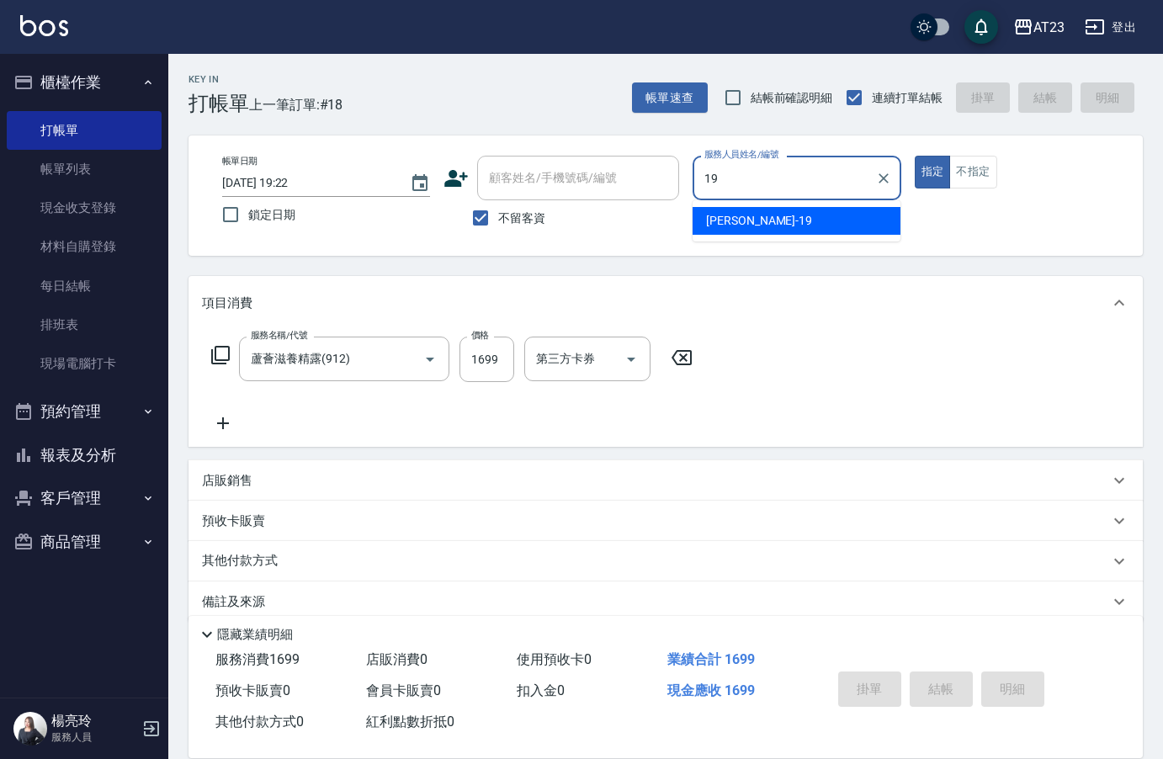
type input "亮亮-19"
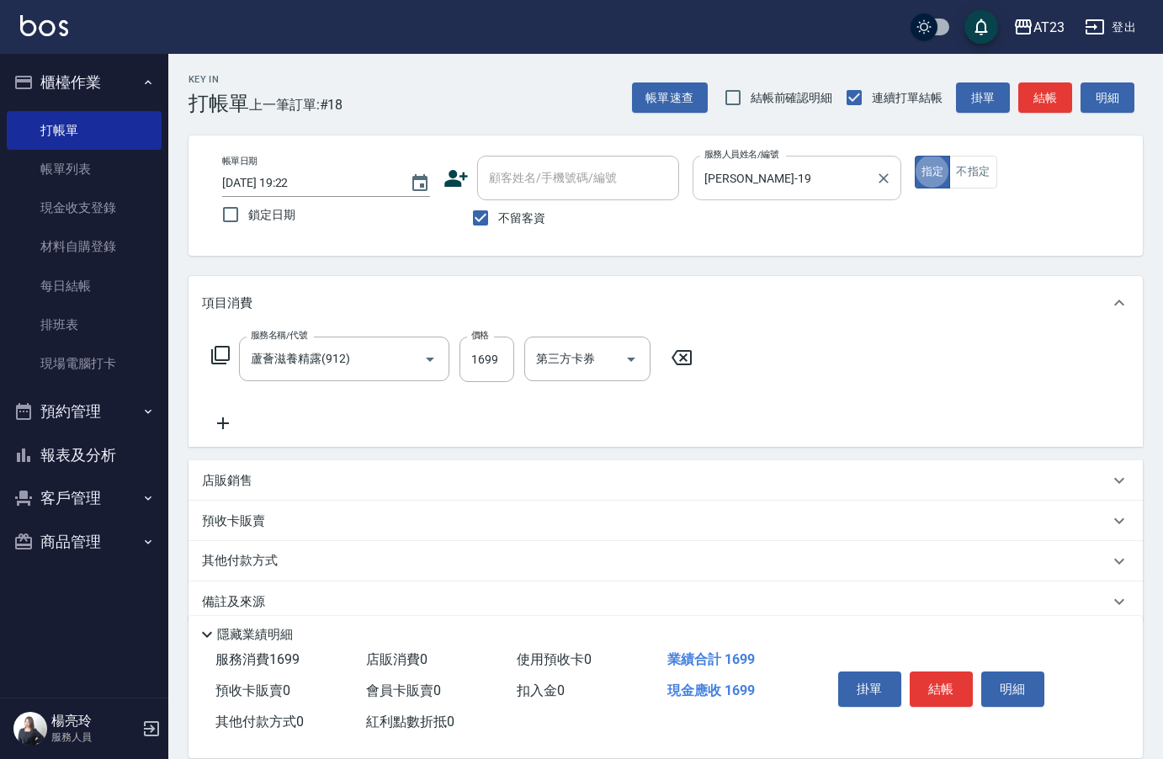
type button "true"
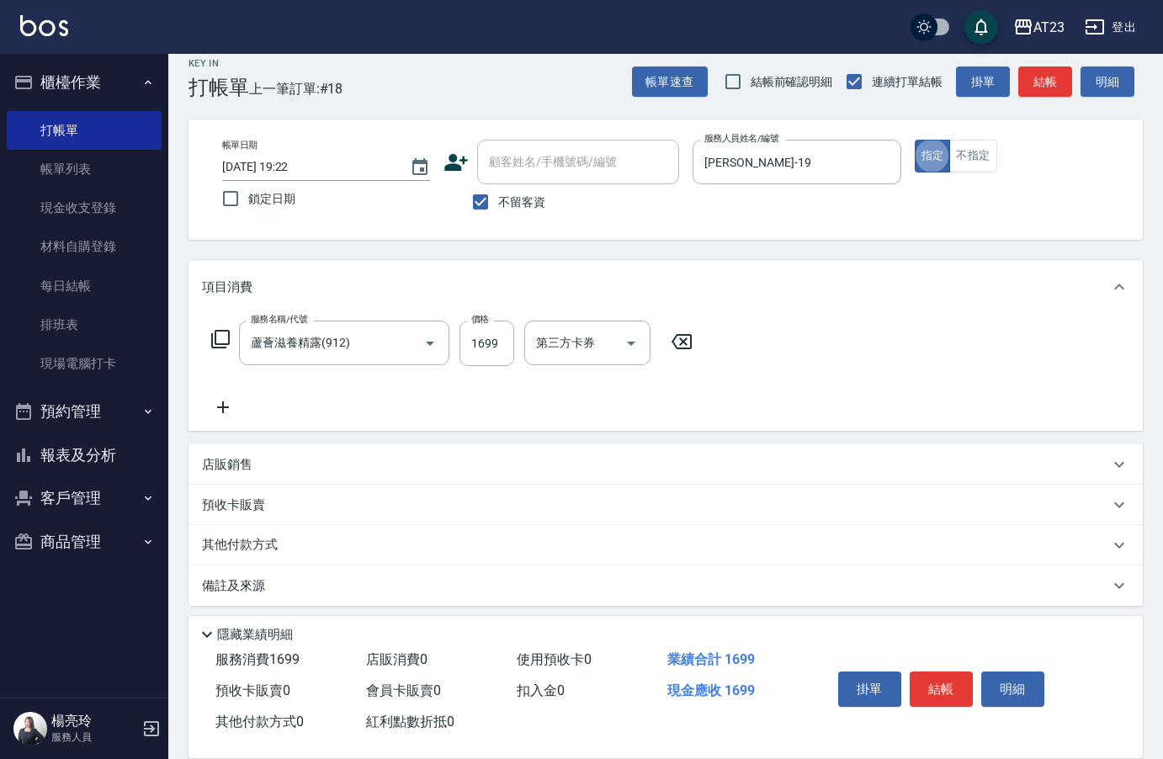
scroll to position [24, 0]
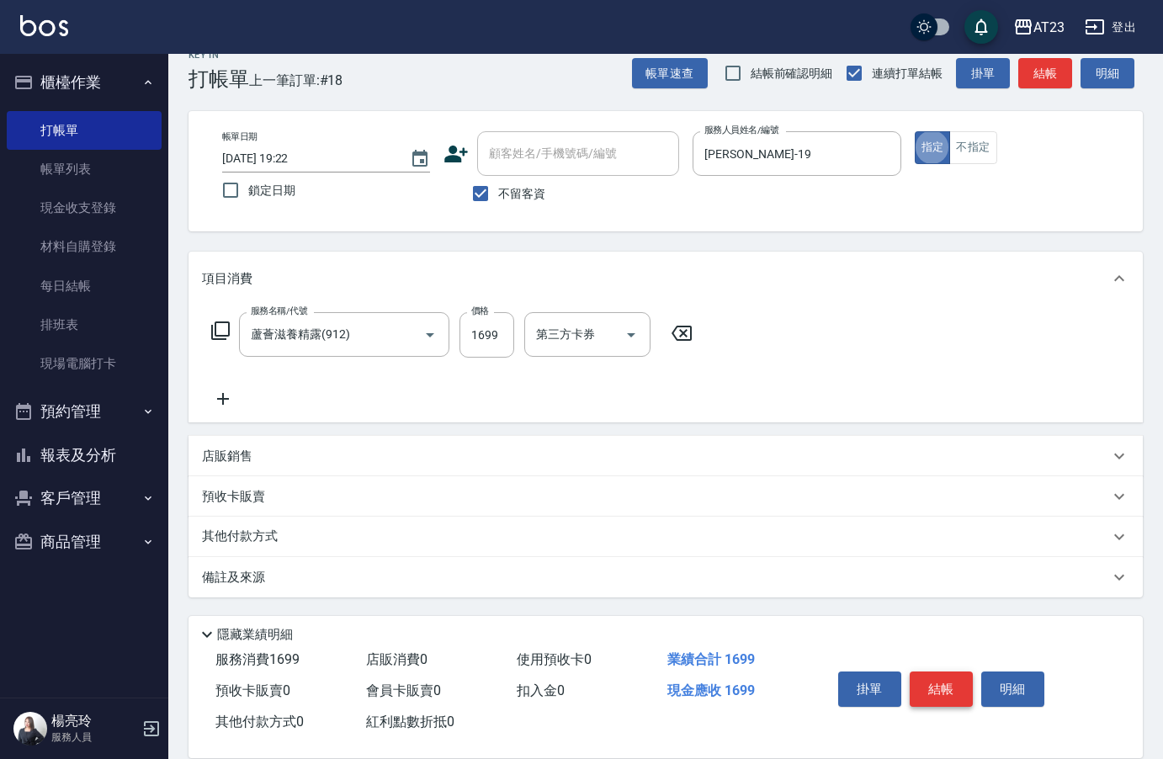
click at [931, 678] on button "結帳" at bounding box center [941, 688] width 63 height 35
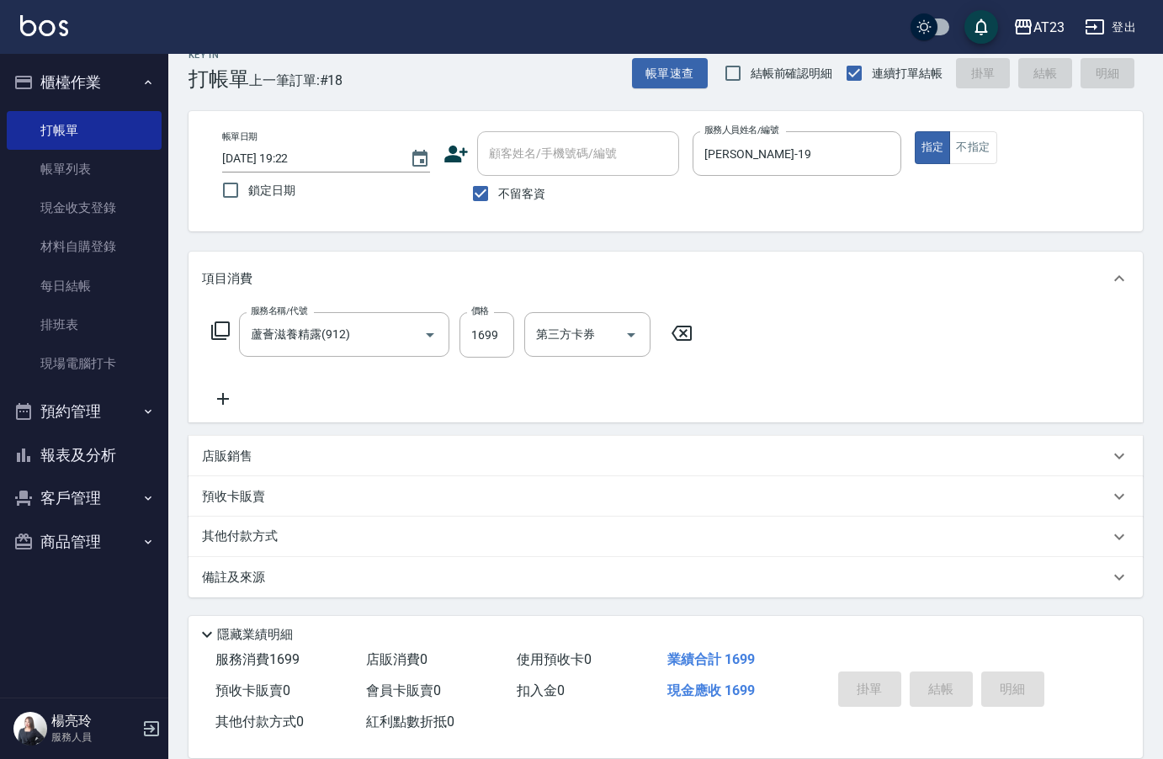
type input "2025/10/14 19:23"
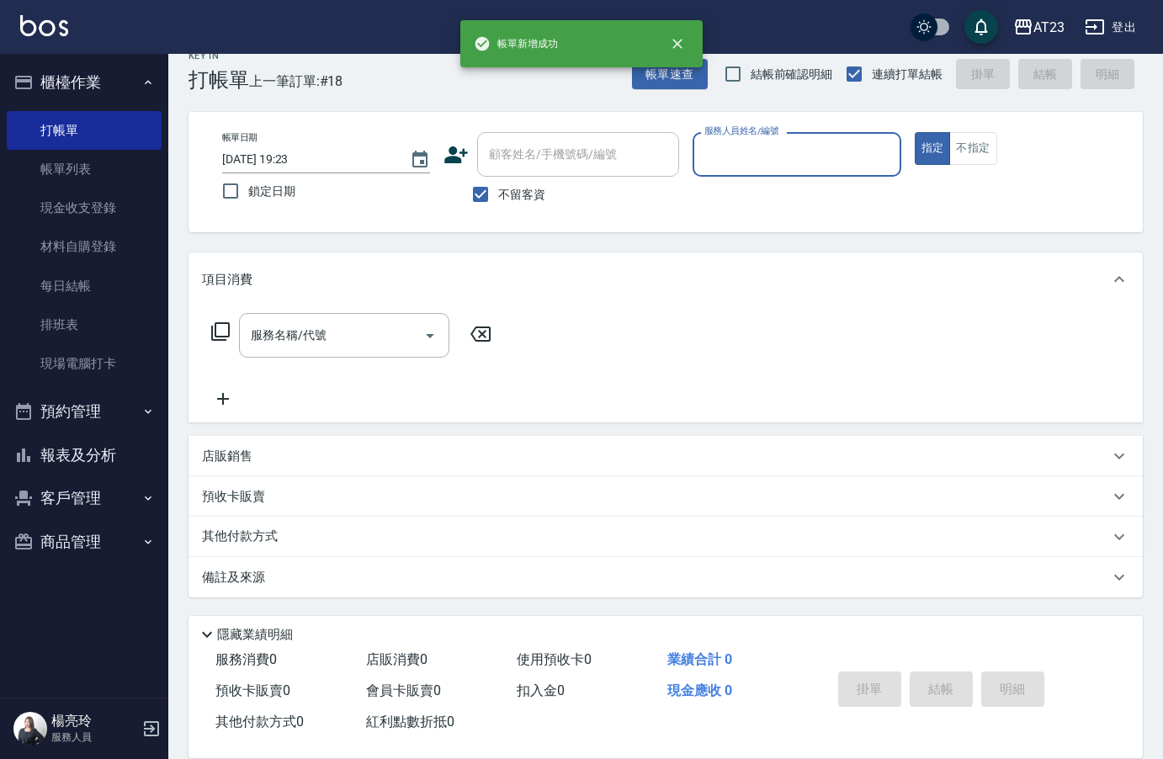
scroll to position [24, 0]
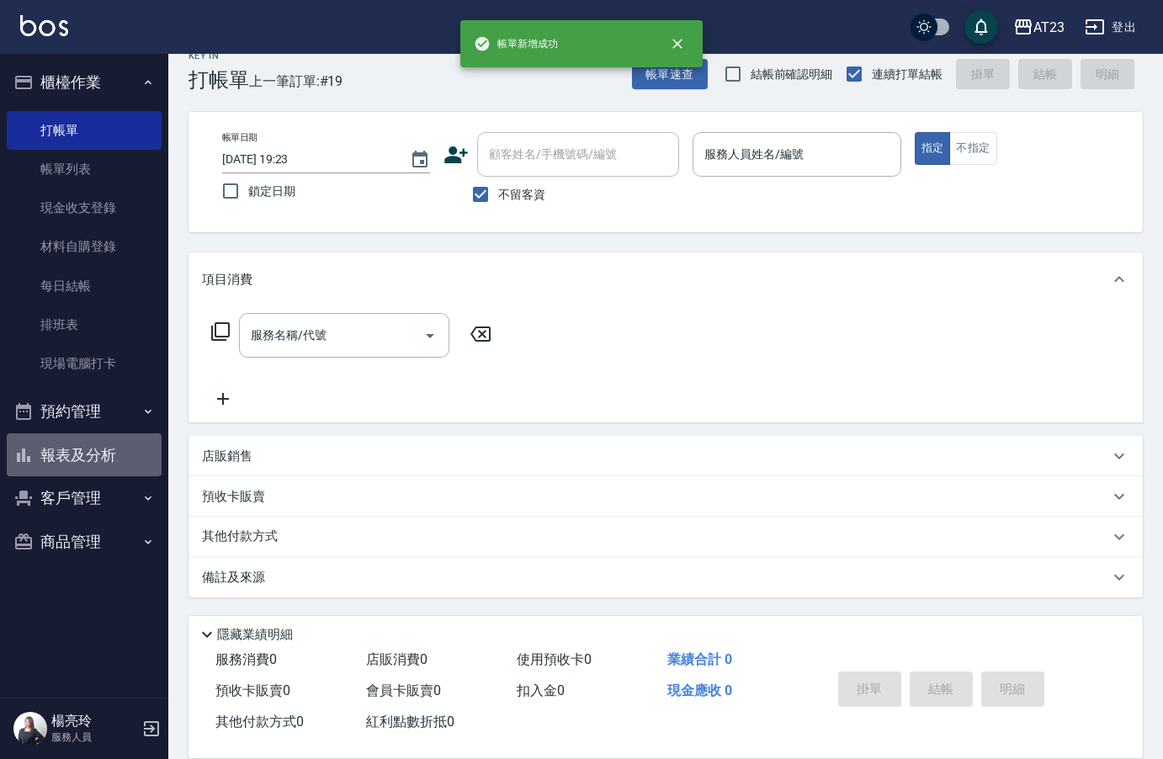
click at [104, 460] on button "報表及分析" at bounding box center [84, 455] width 155 height 44
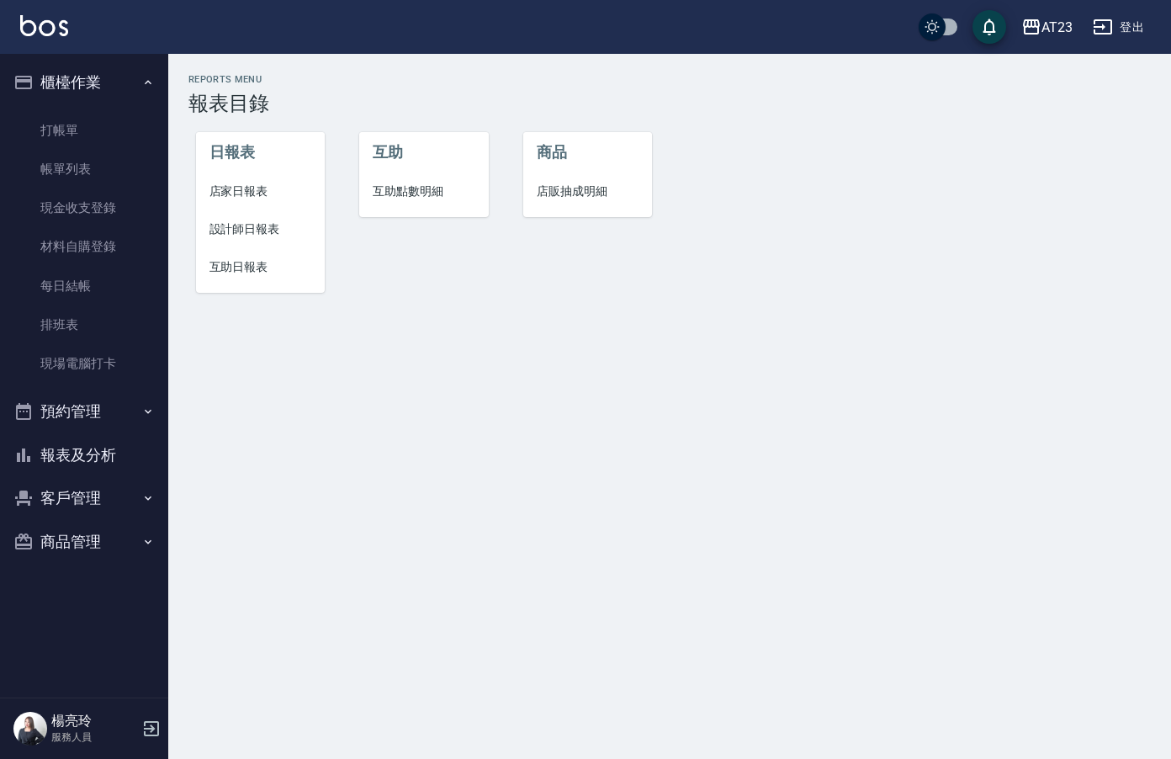
click at [252, 241] on li "設計師日報表" at bounding box center [261, 229] width 130 height 38
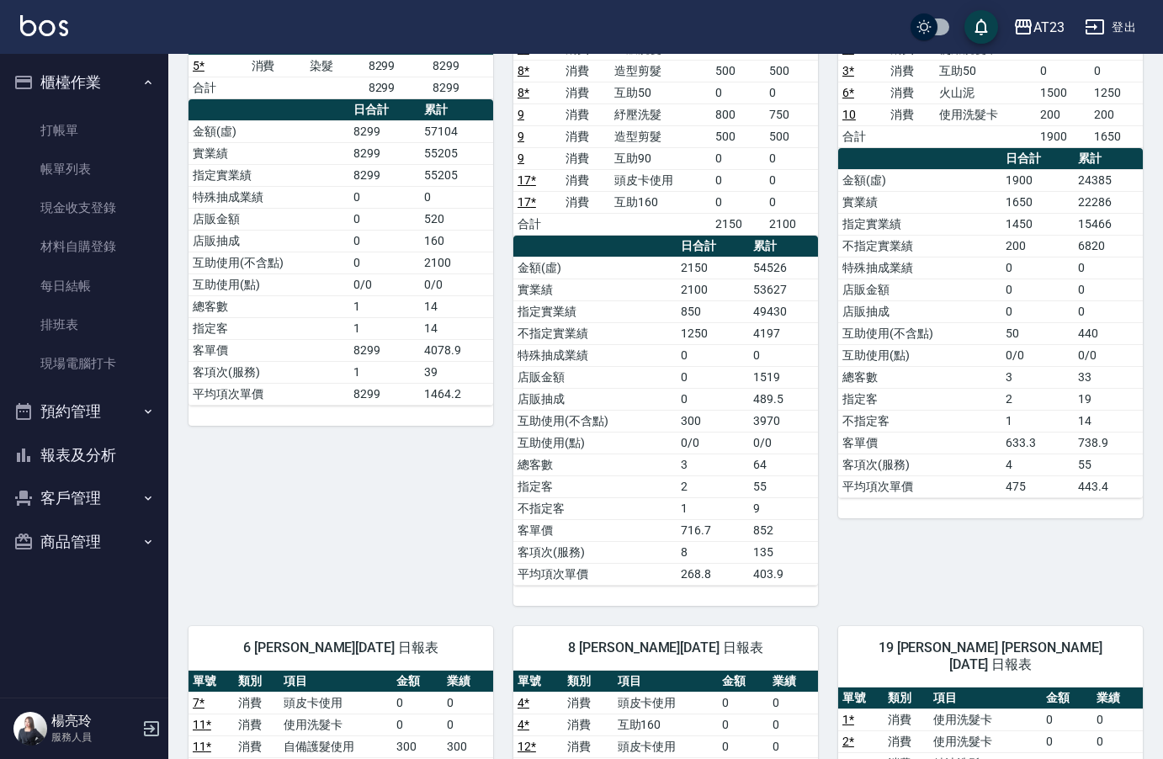
scroll to position [337, 0]
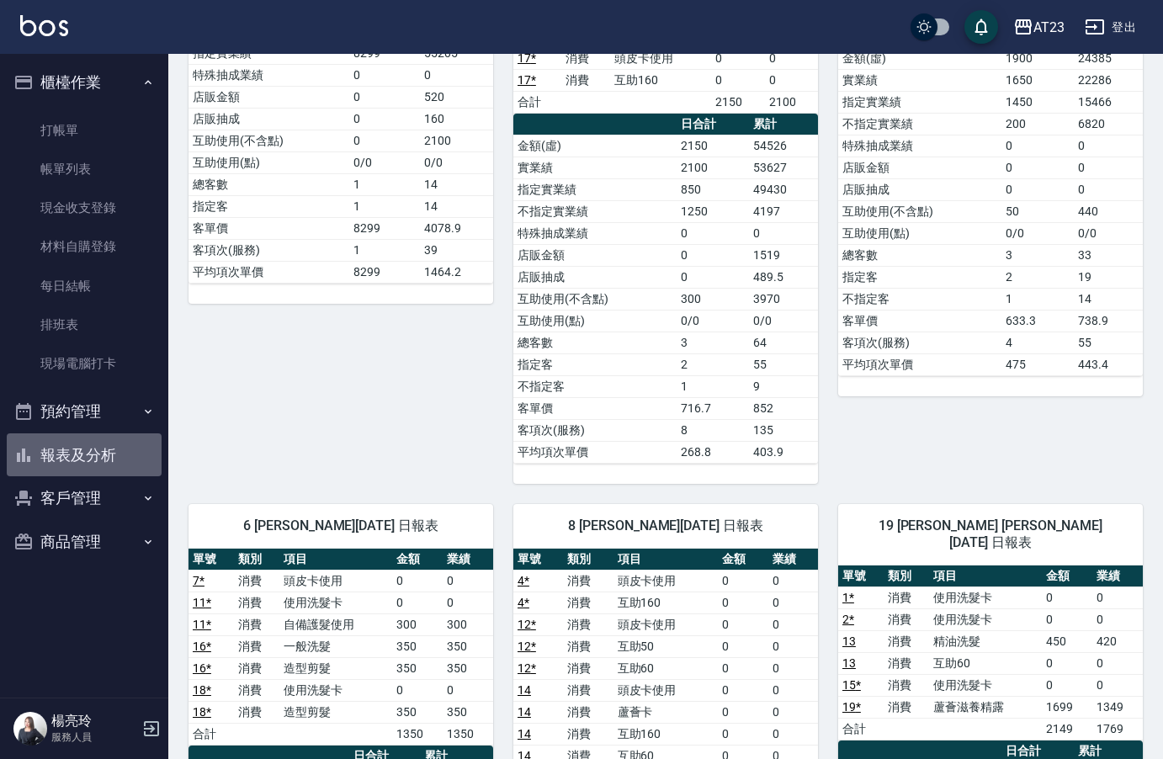
click at [103, 443] on button "報表及分析" at bounding box center [84, 455] width 155 height 44
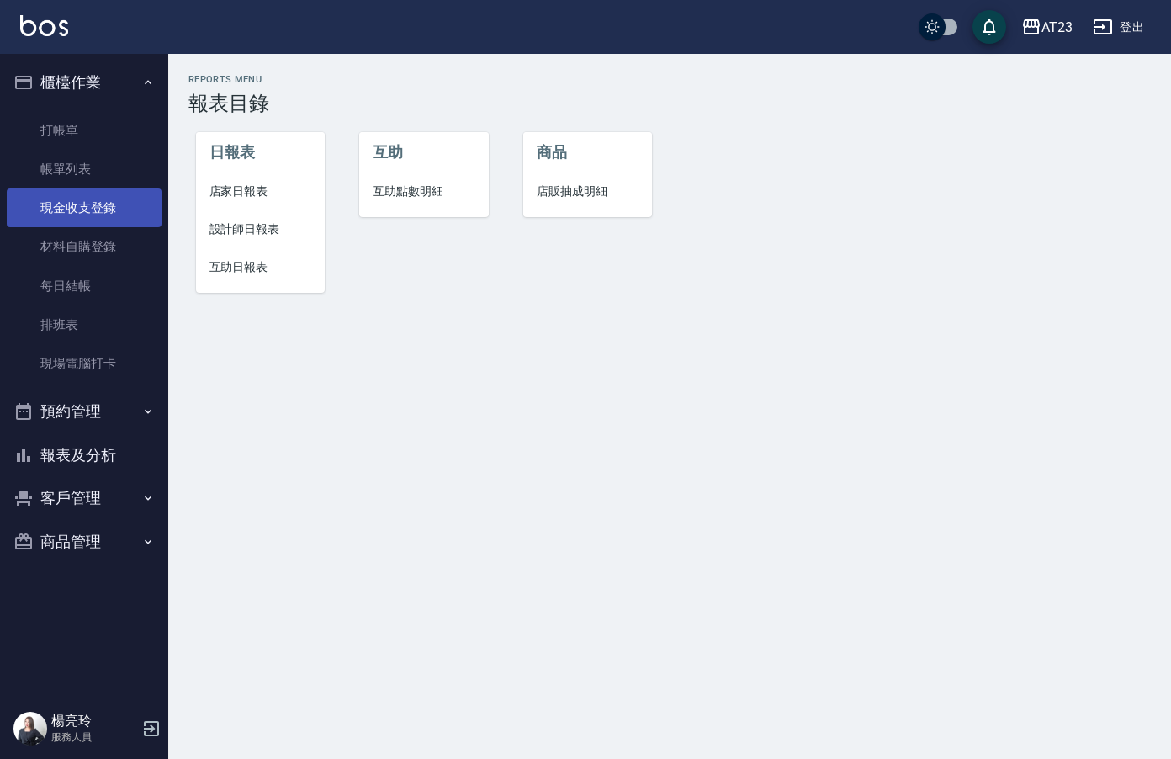
click at [108, 210] on link "現金收支登錄" at bounding box center [84, 207] width 155 height 39
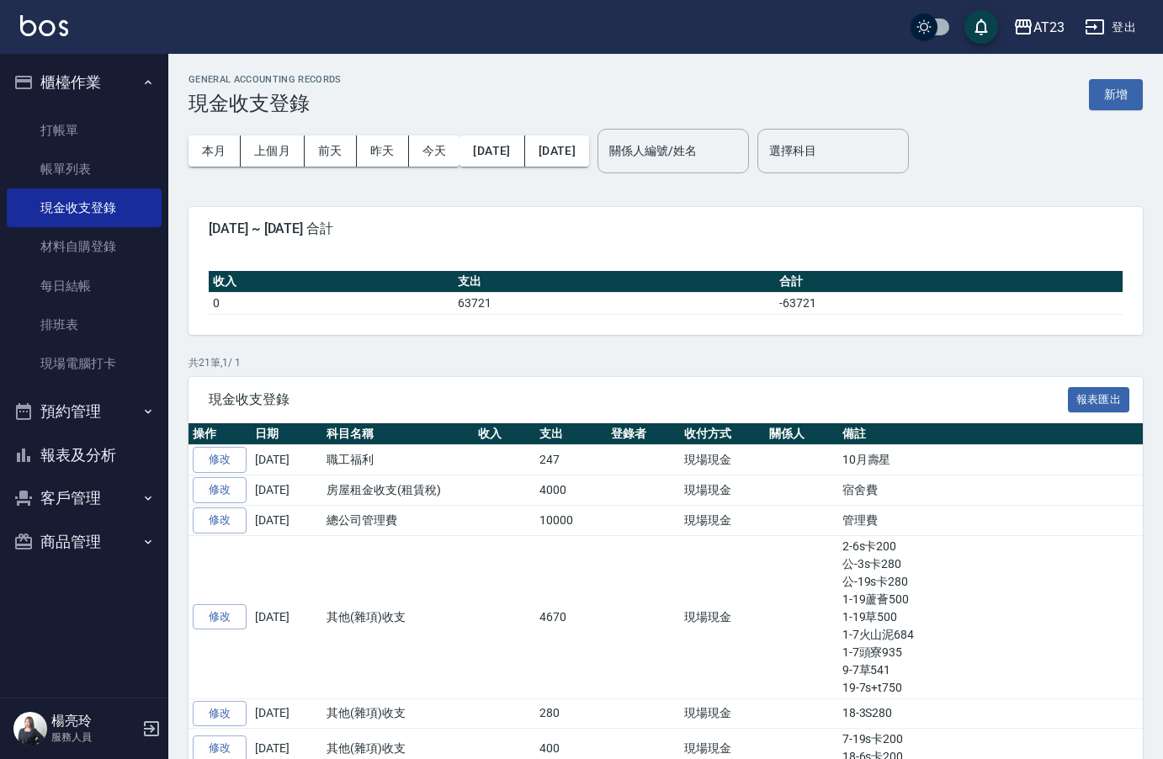
click at [100, 446] on button "報表及分析" at bounding box center [84, 455] width 155 height 44
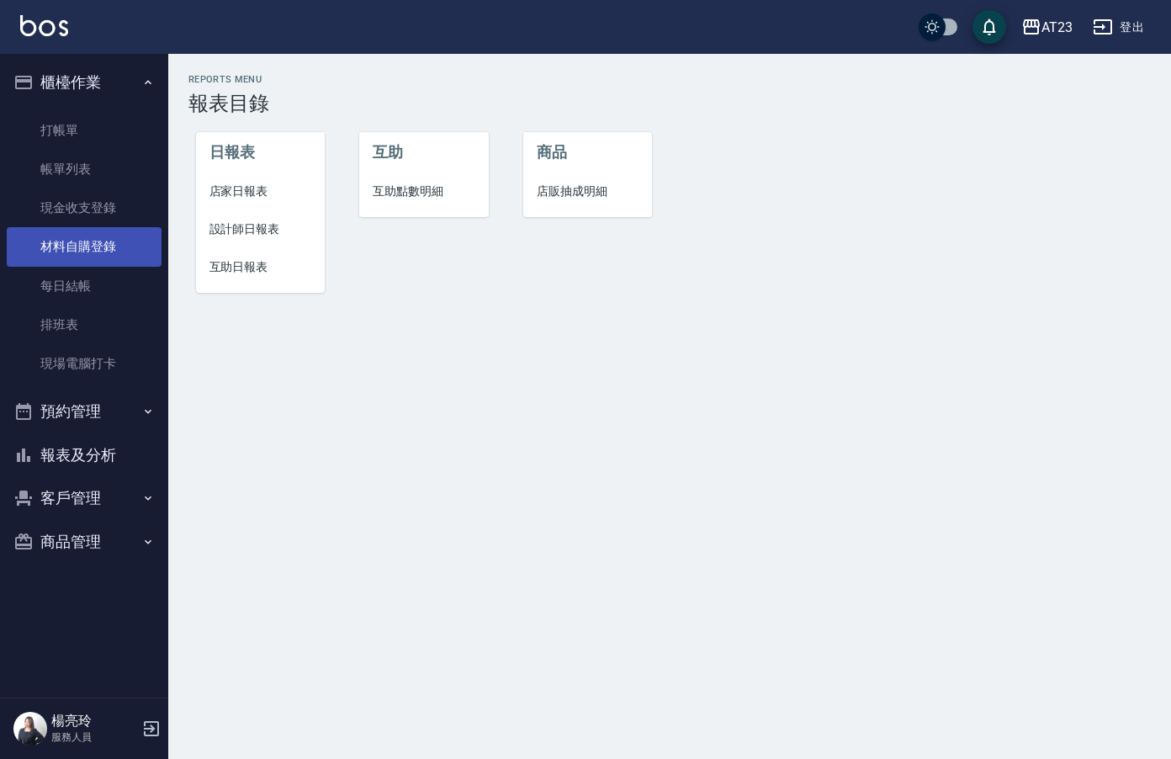
click at [88, 241] on link "材料自購登錄" at bounding box center [84, 246] width 155 height 39
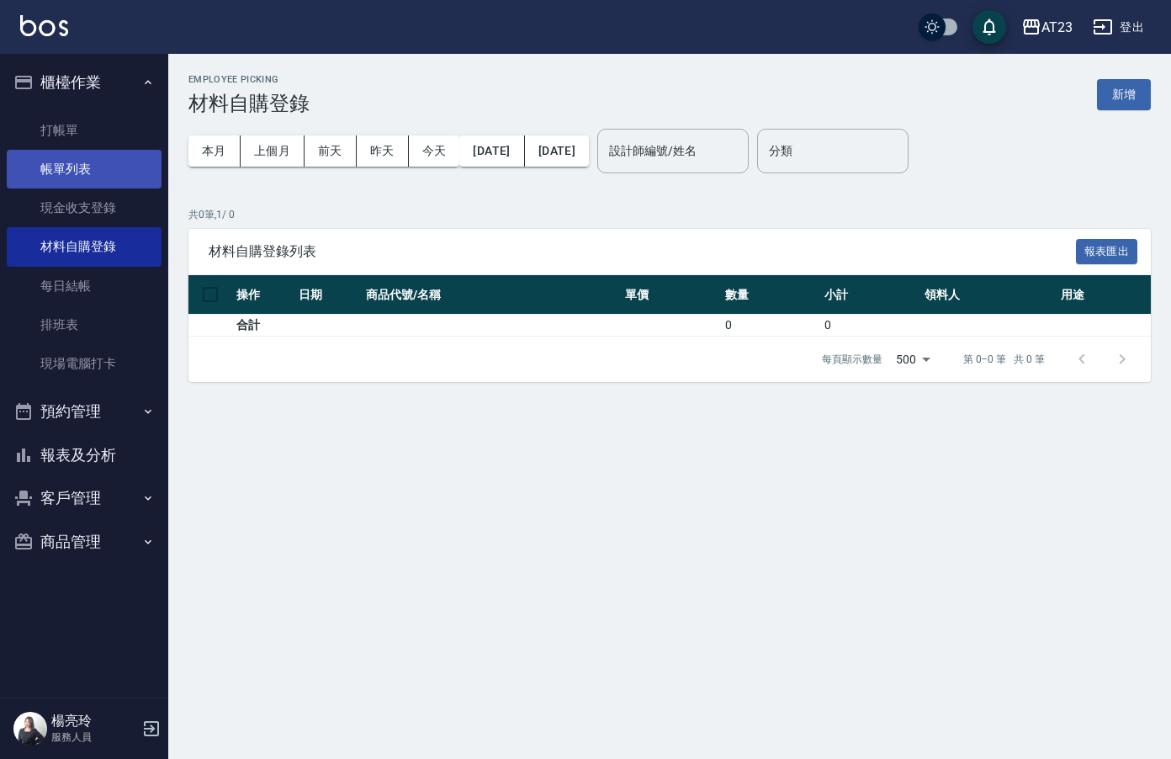
click at [88, 154] on link "帳單列表" at bounding box center [84, 169] width 155 height 39
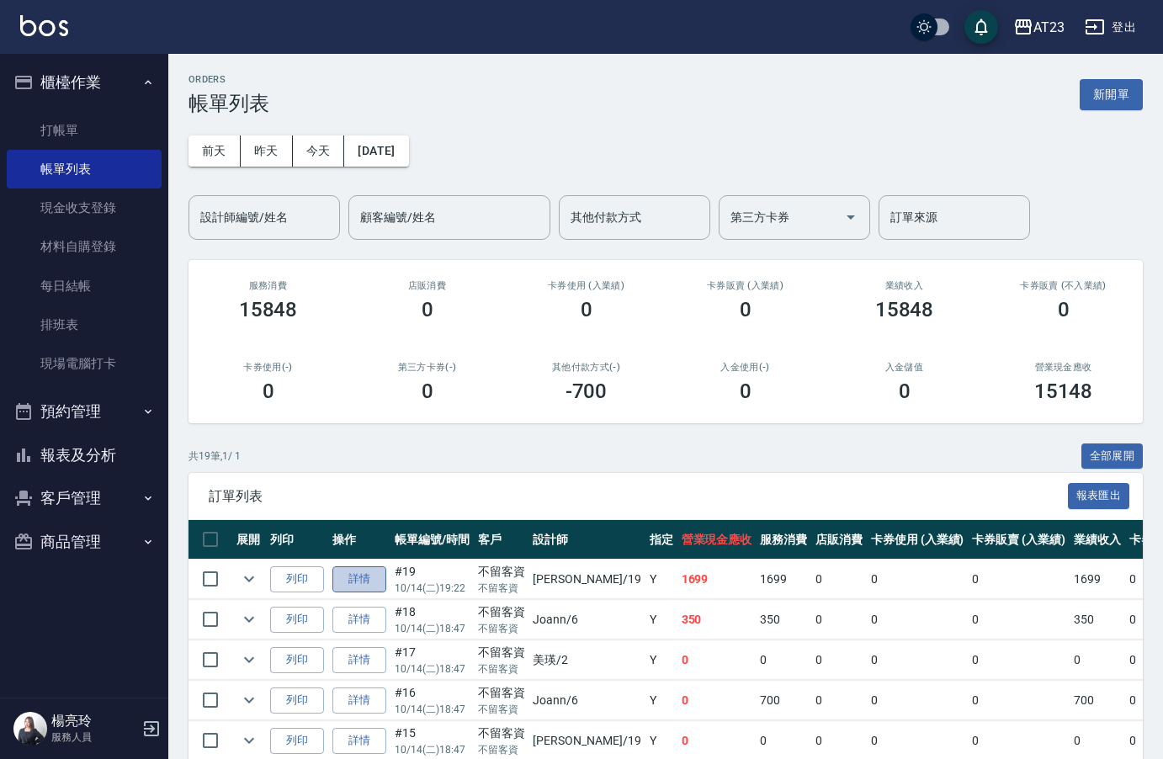
click at [353, 572] on link "詳情" at bounding box center [359, 579] width 54 height 26
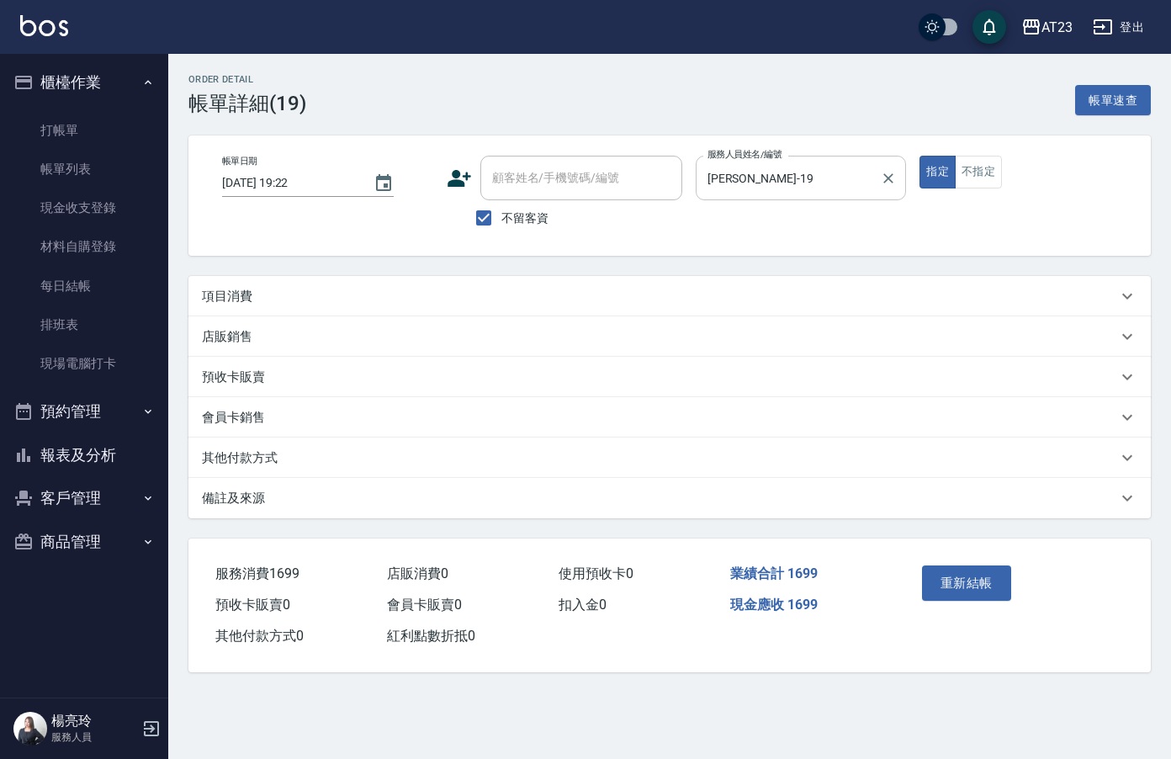
type input "2025/10/14 19:22"
checkbox input "true"
type input "亮亮-19"
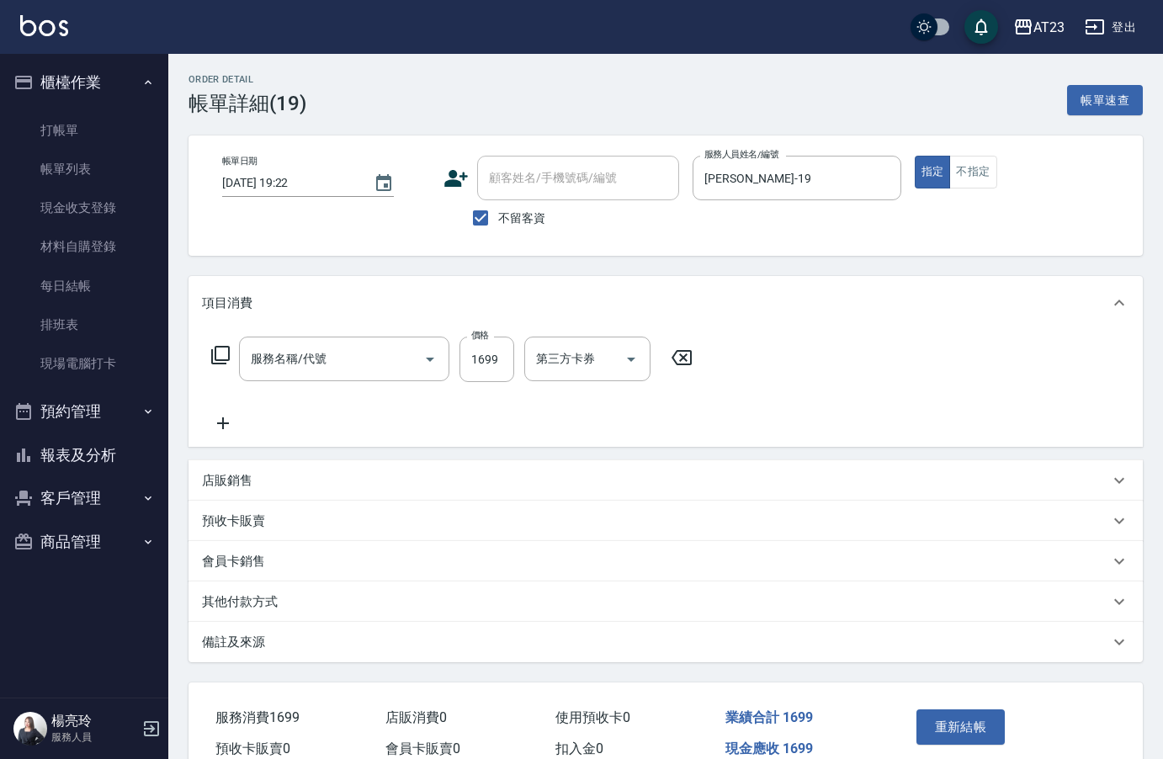
drag, startPoint x: 818, startPoint y: 176, endPoint x: 432, endPoint y: 150, distance: 387.1
click at [427, 151] on div "帳單日期 2025/10/14 19:22 顧客姓名/手機號碼/編號 顧客姓名/手機號碼/編號 不留客資 服務人員姓名/編號 亮亮-19 服務人員姓名/編號 …" at bounding box center [665, 195] width 954 height 120
type input "蘆薈滋養精露(912)"
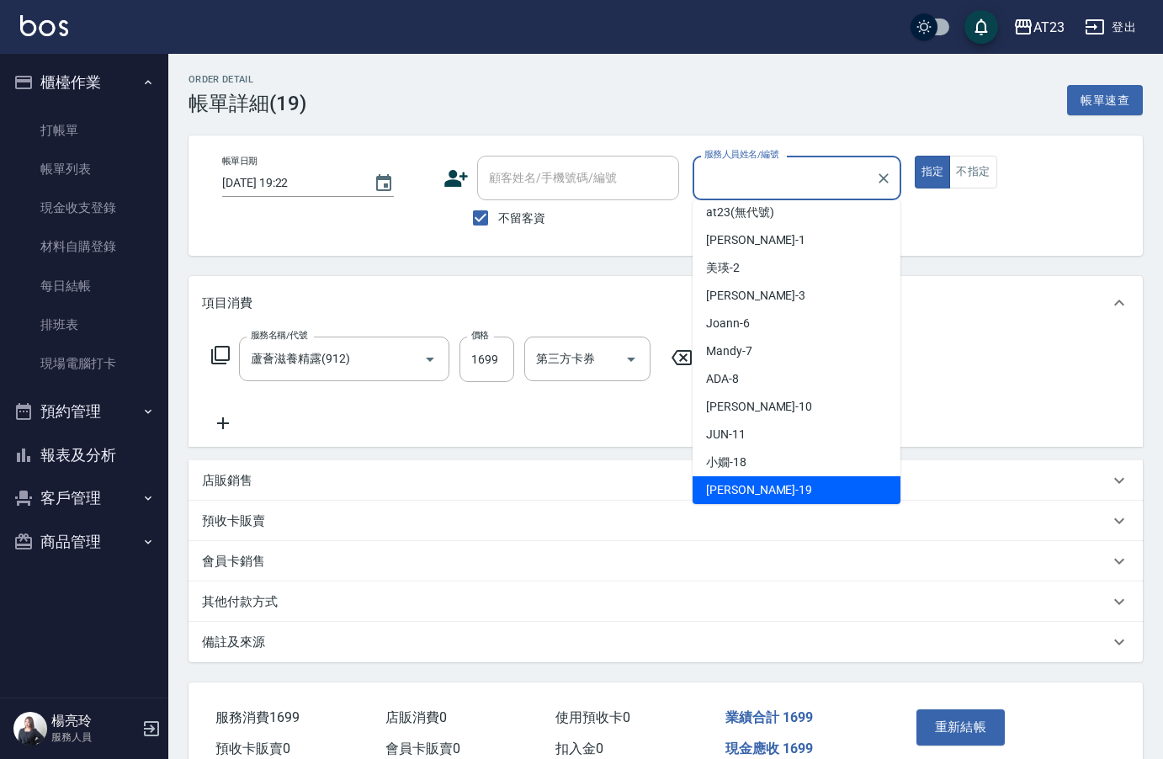
scroll to position [7, 0]
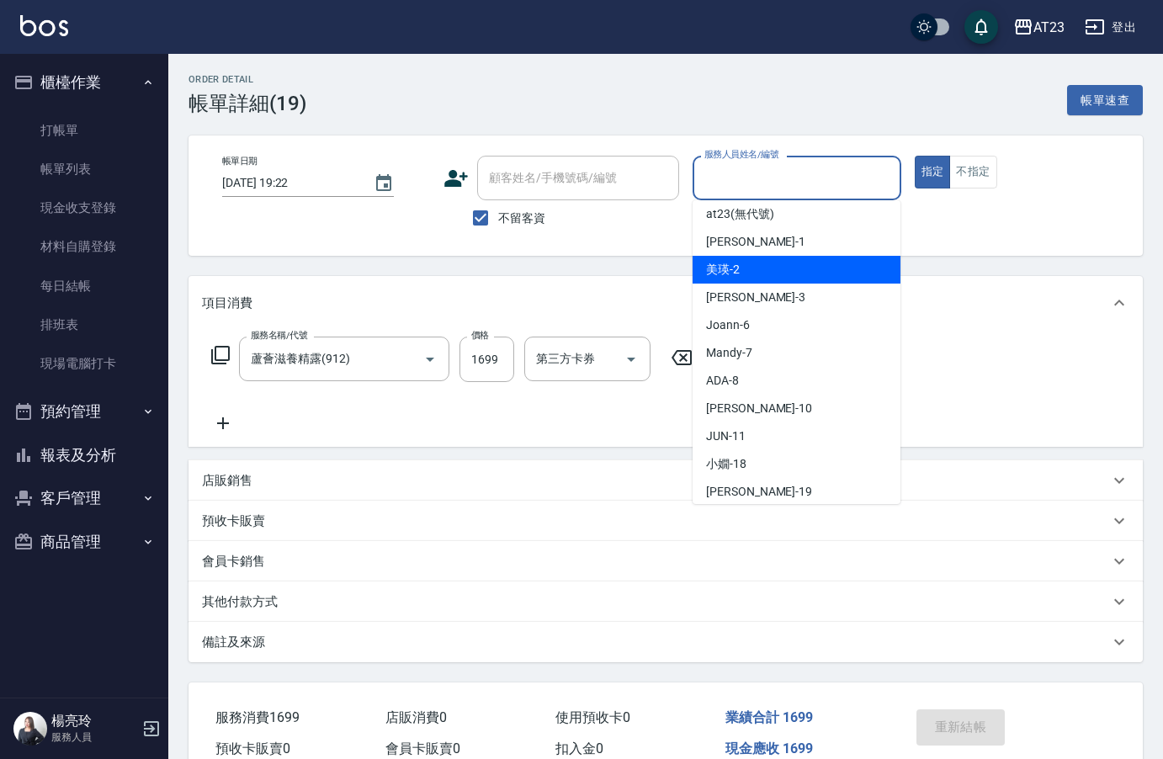
click at [544, 444] on div "服務名稱/代號 蘆薈滋養精露(912) 服務名稱/代號 價格 1699 價格 第三方卡券 第三方卡券" at bounding box center [665, 388] width 954 height 117
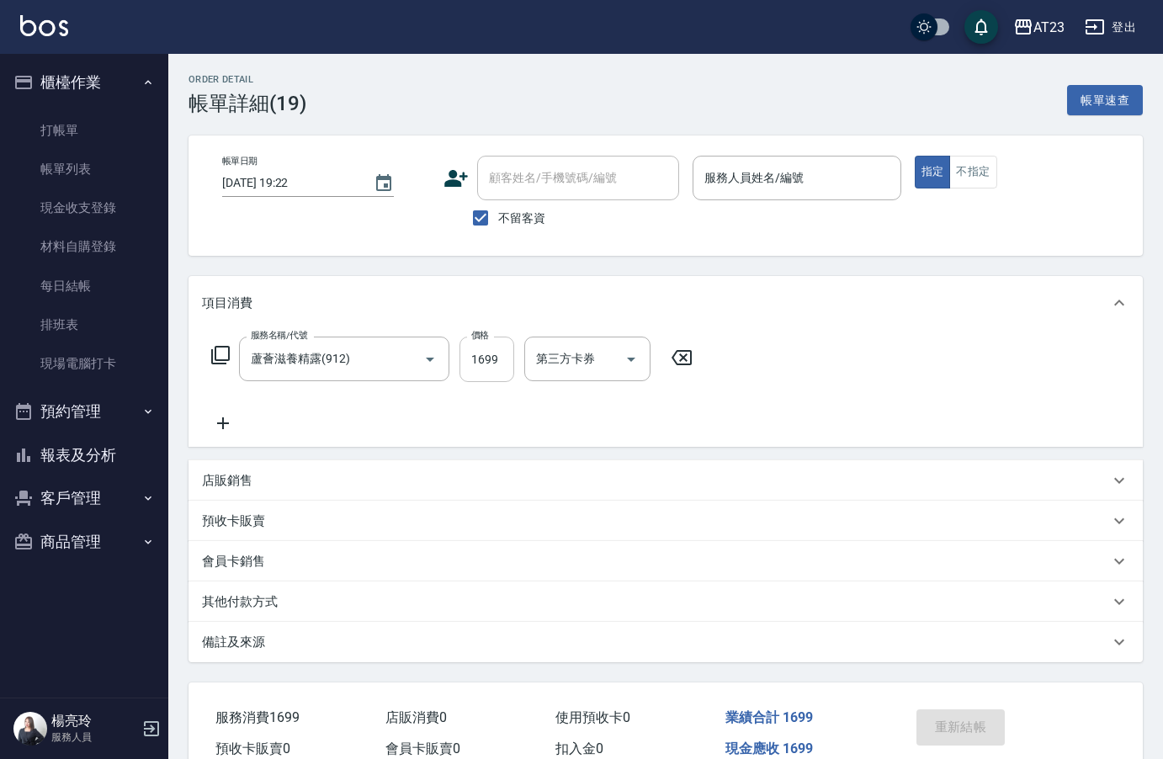
click at [491, 364] on input "1699" at bounding box center [486, 359] width 55 height 45
type input "0"
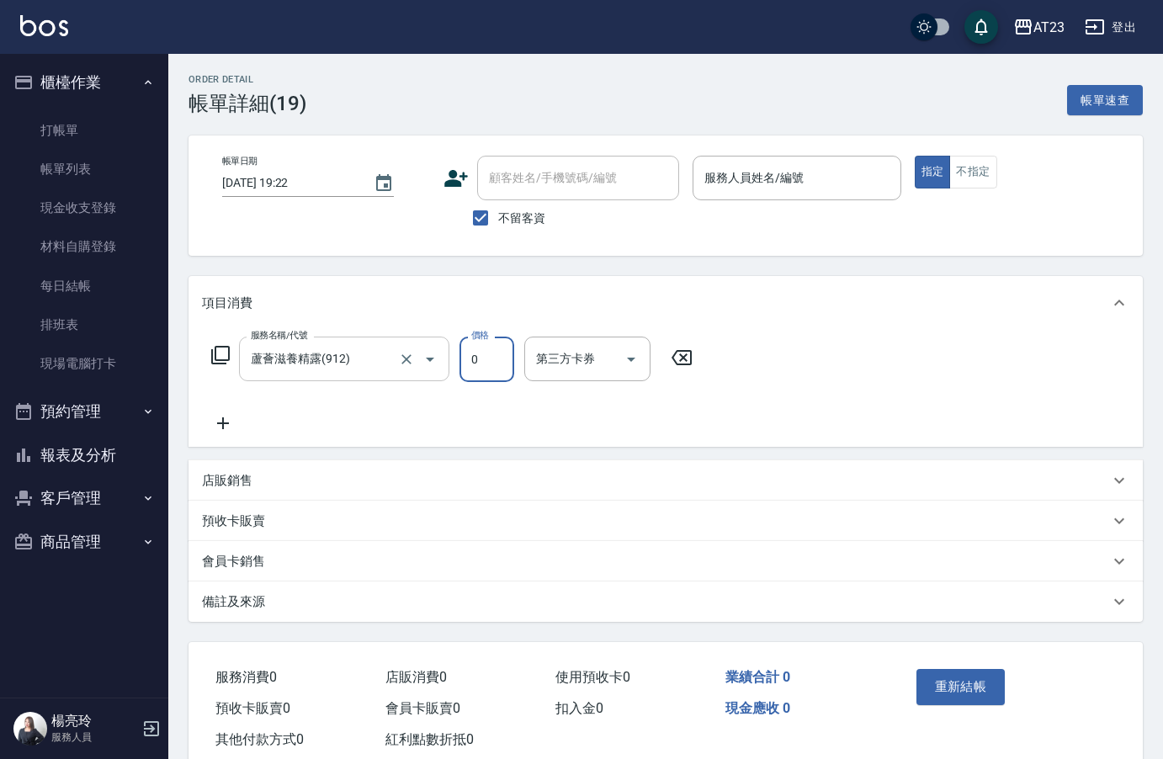
click at [343, 353] on input "蘆薈滋養精露(912)" at bounding box center [321, 358] width 148 height 29
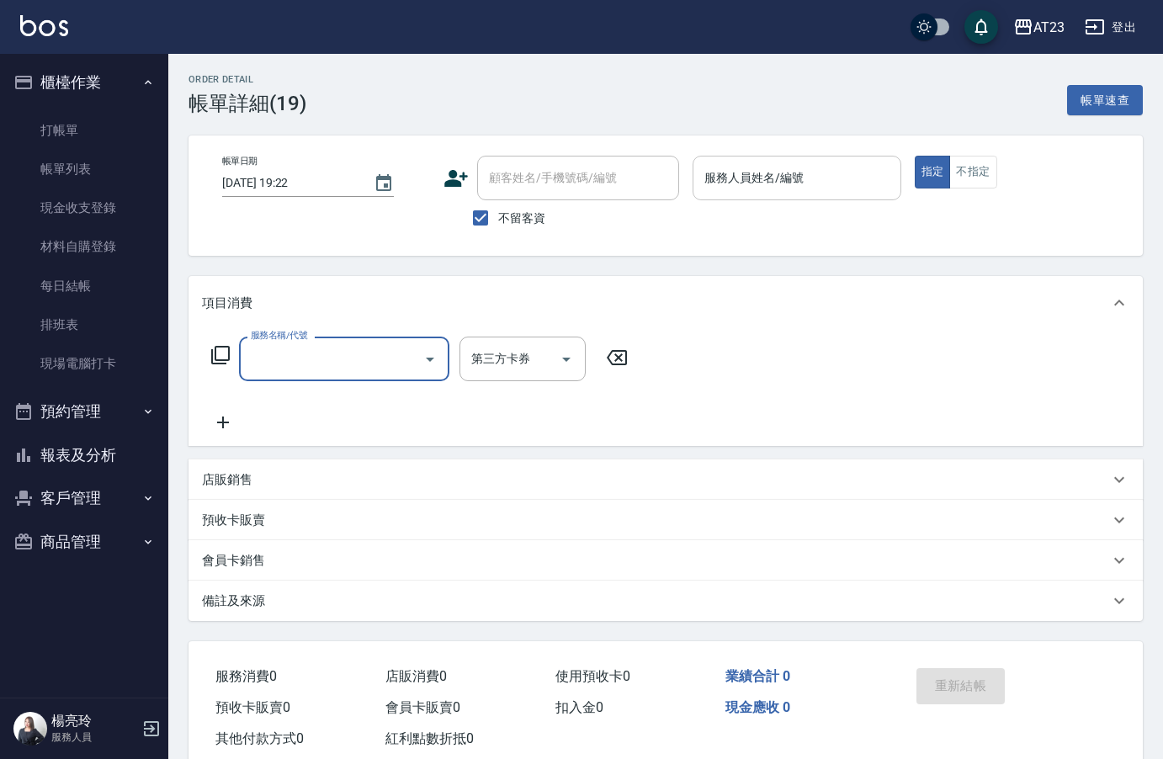
click at [722, 185] on input "服務人員姓名/編號" at bounding box center [796, 177] width 193 height 29
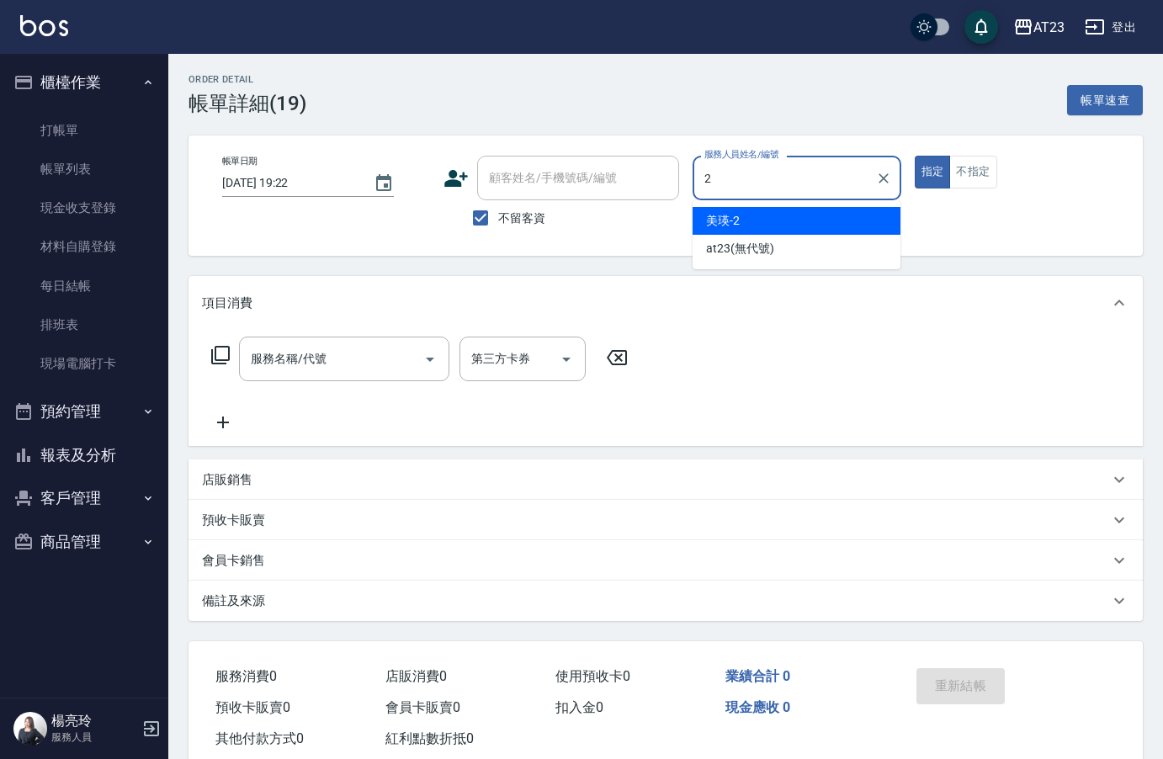
type input "美瑛-2"
type button "true"
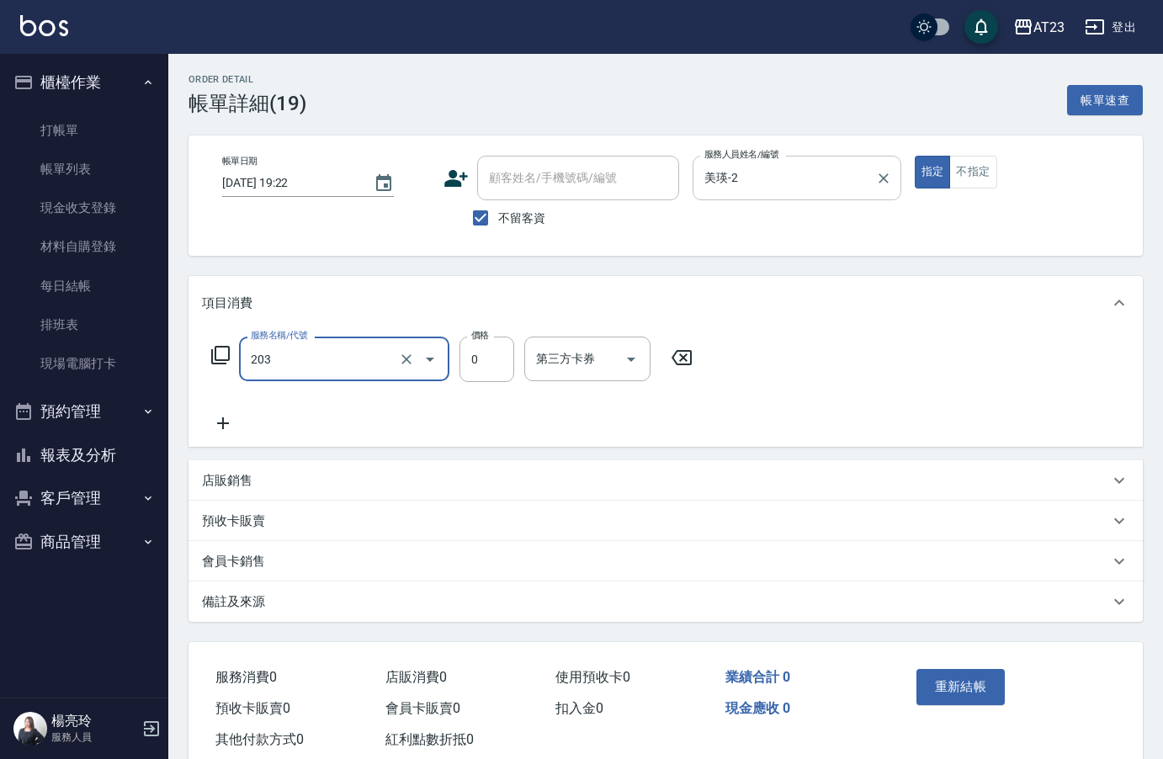
type input "使用洗髮卡(203)"
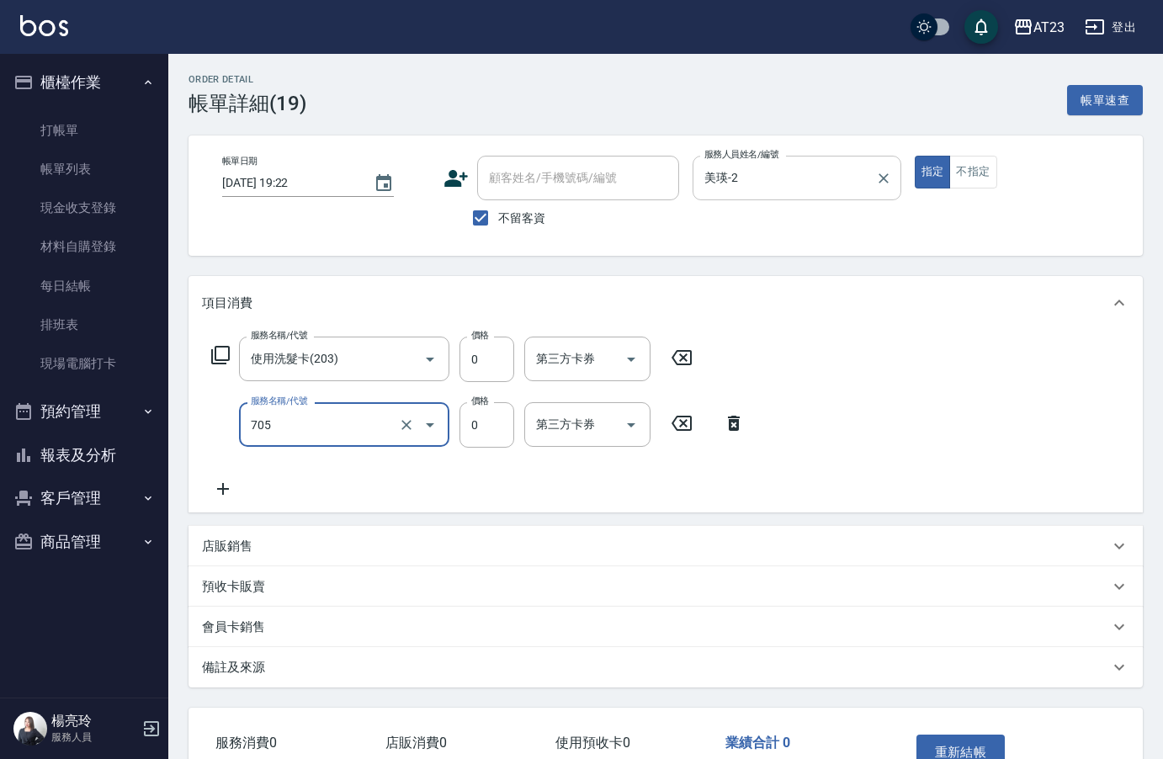
type input "互助50(705)"
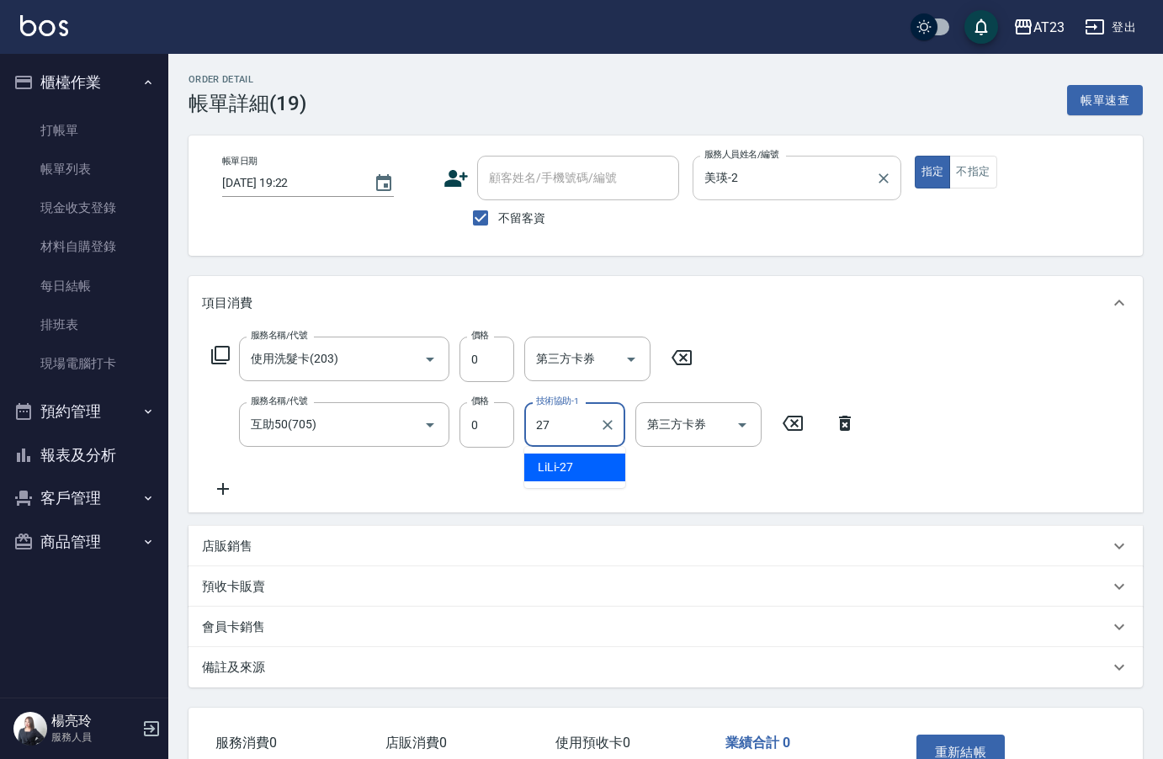
type input "LiLi-27"
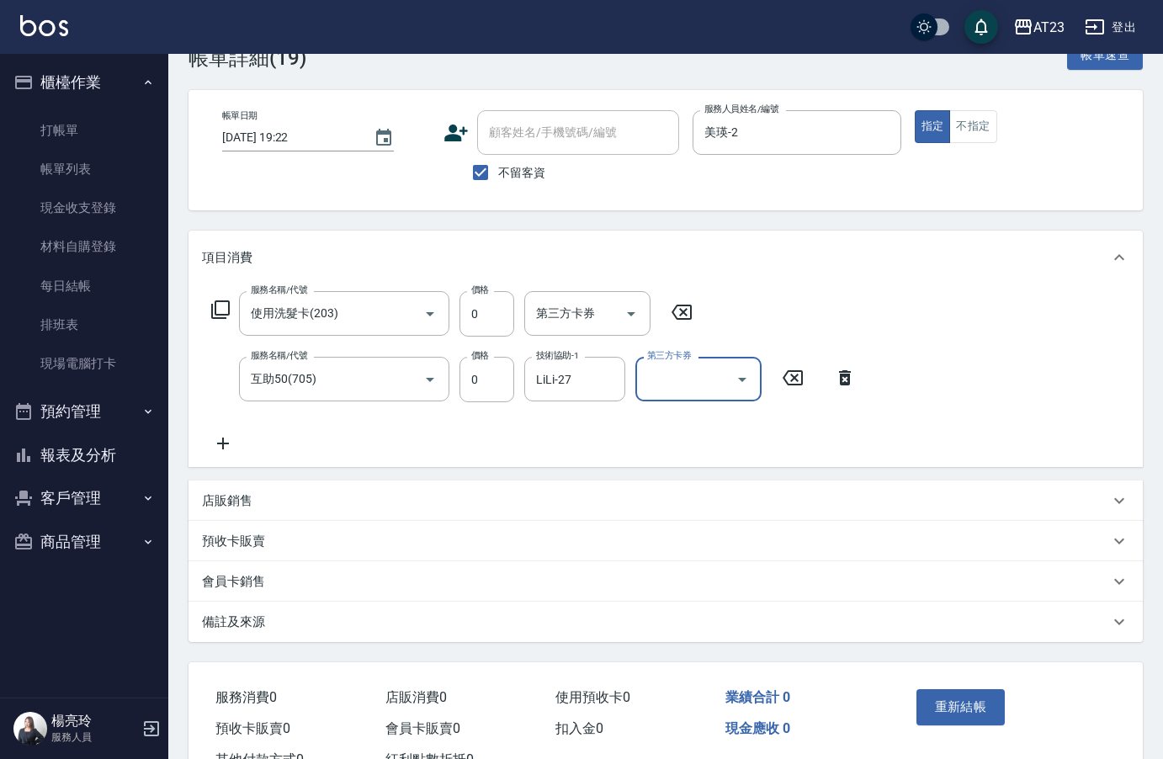
scroll to position [84, 0]
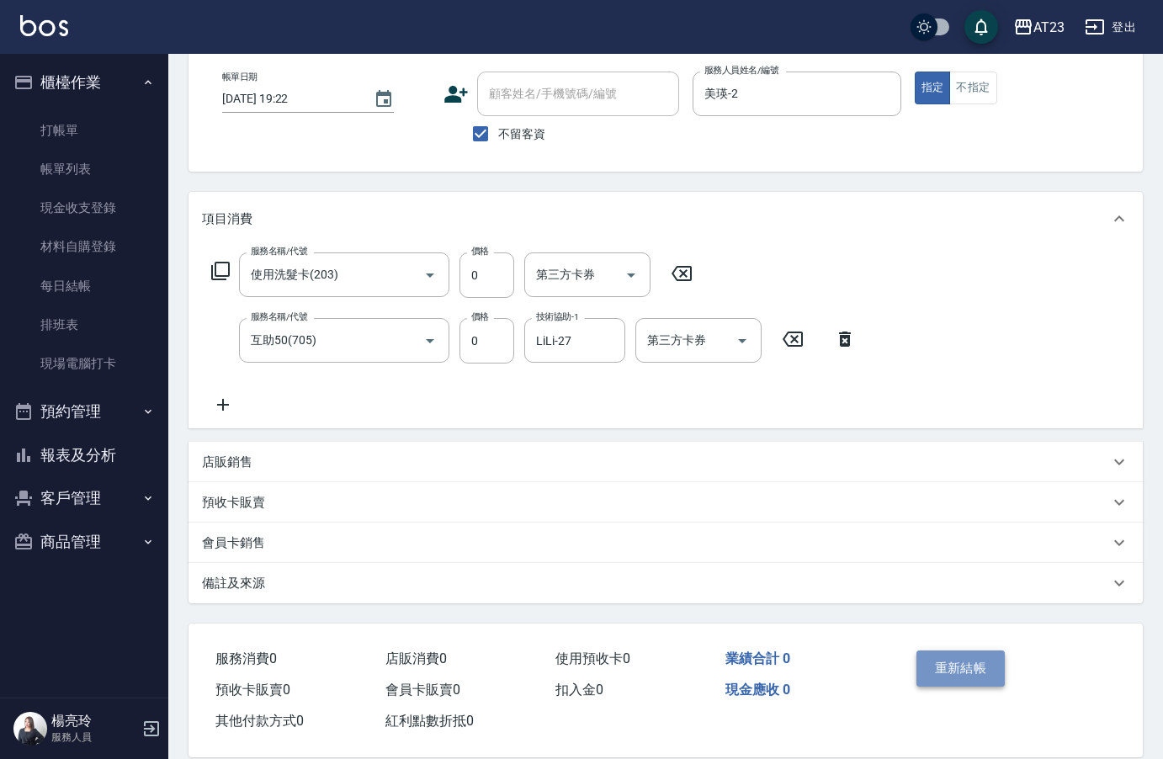
click at [972, 672] on button "重新結帳" at bounding box center [960, 667] width 89 height 35
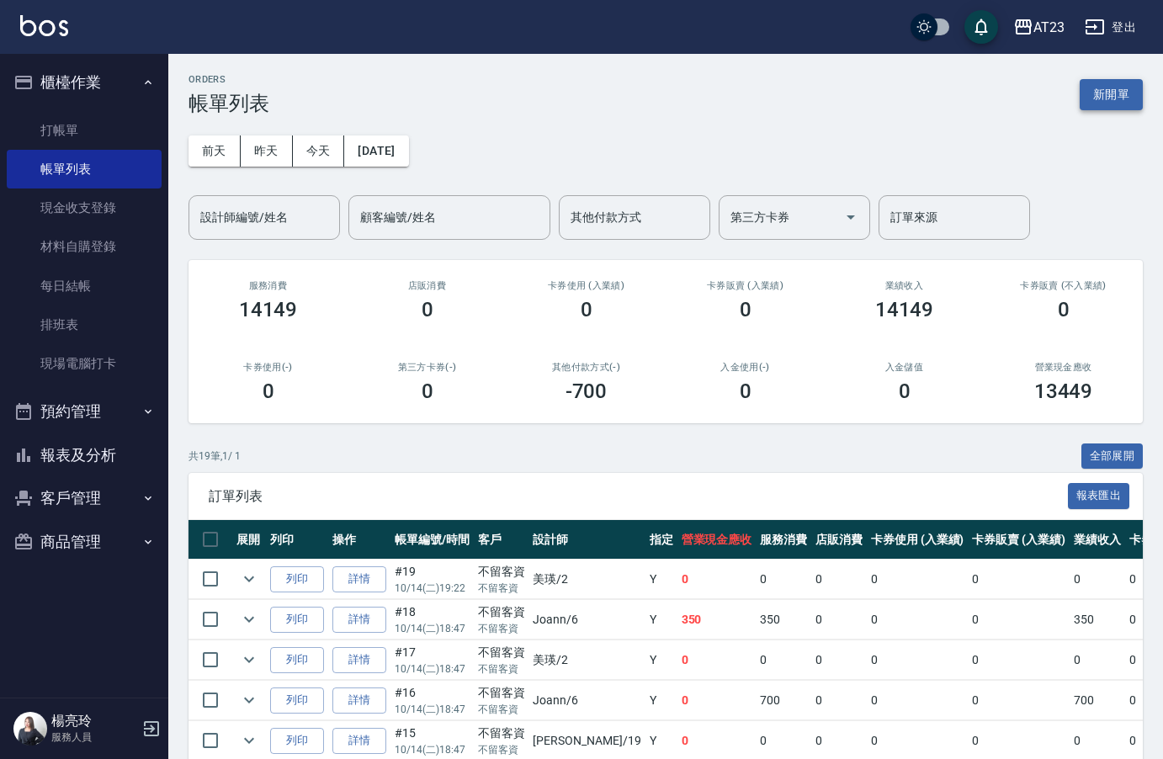
click at [1096, 106] on button "新開單" at bounding box center [1111, 94] width 63 height 31
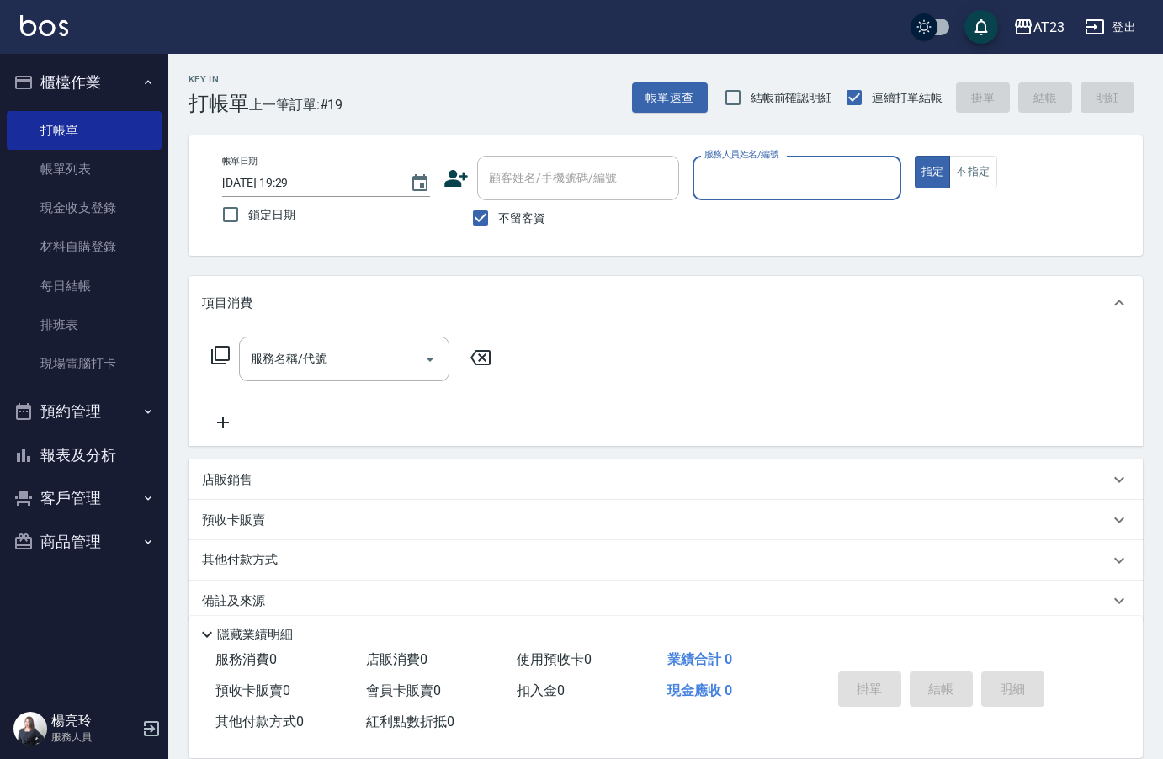
click at [764, 167] on input "服務人員姓名/編號" at bounding box center [796, 177] width 193 height 29
type input "ADA-8"
type button "true"
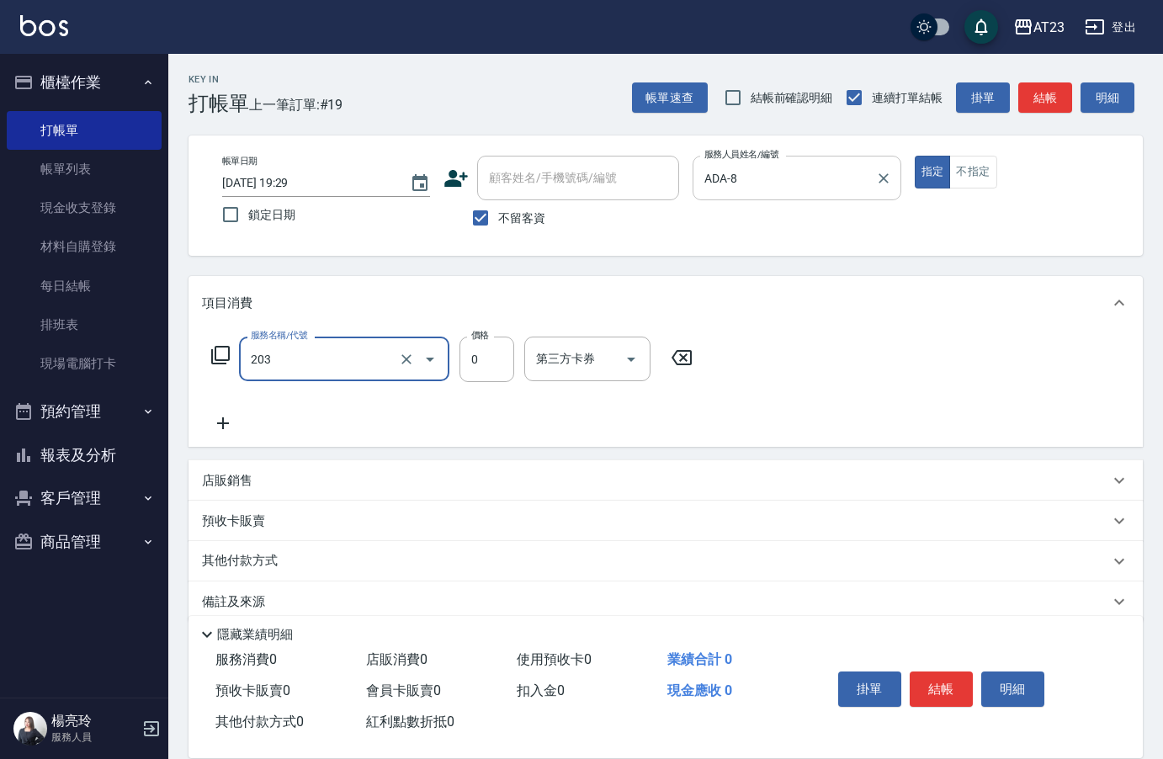
type input "使用洗髮卡(203)"
drag, startPoint x: 956, startPoint y: 701, endPoint x: 968, endPoint y: 690, distance: 16.1
click at [956, 694] on div "掛單 結帳 明細" at bounding box center [941, 691] width 220 height 53
click at [925, 671] on button "結帳" at bounding box center [941, 688] width 63 height 35
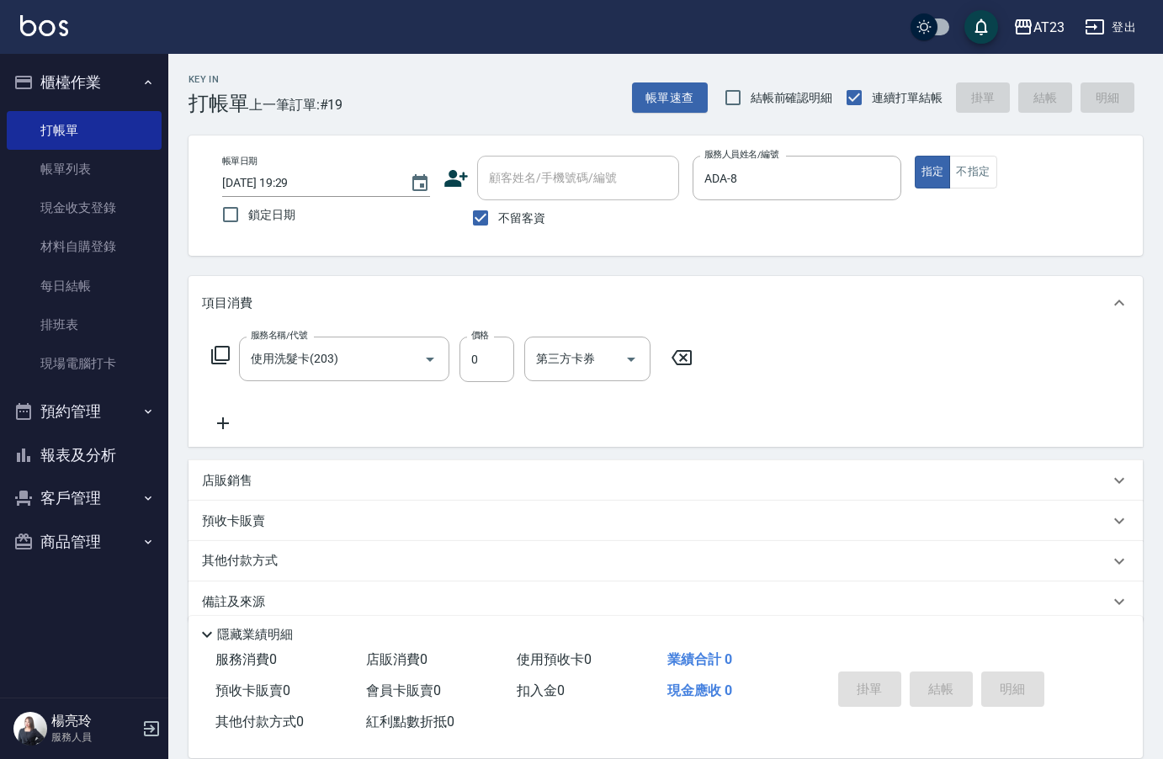
type input "2025/10/14 19:35"
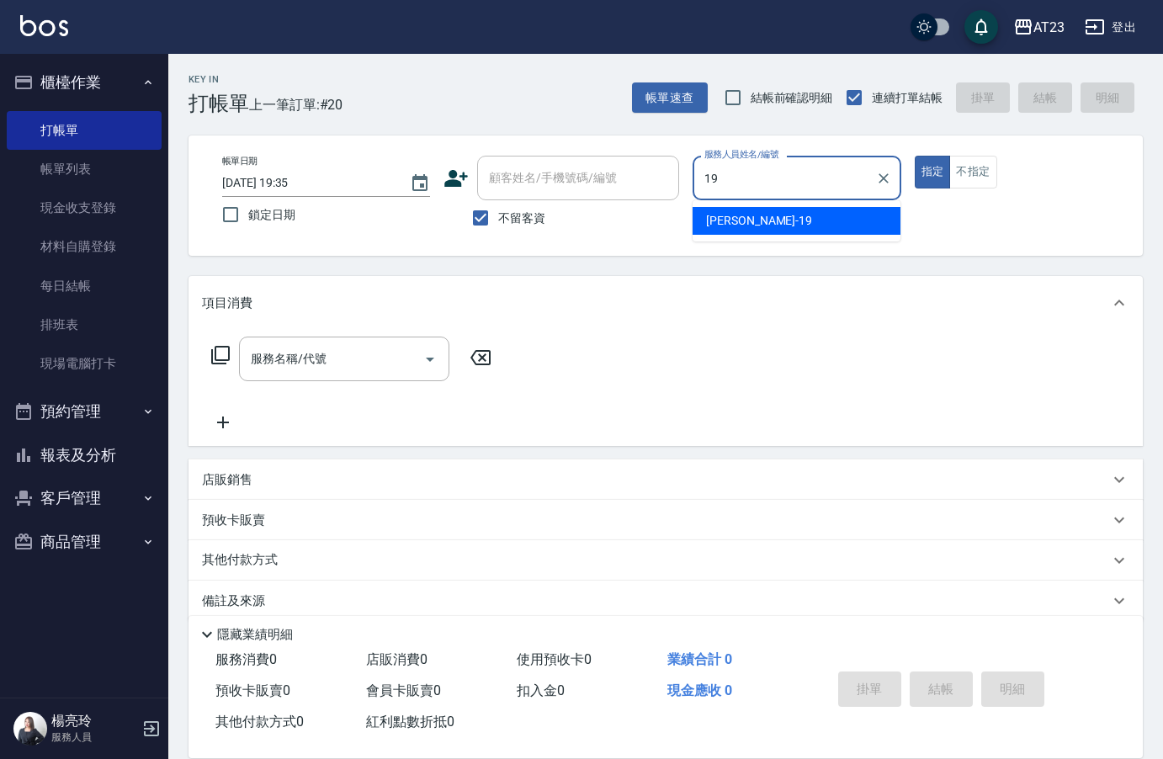
type input "亮亮-19"
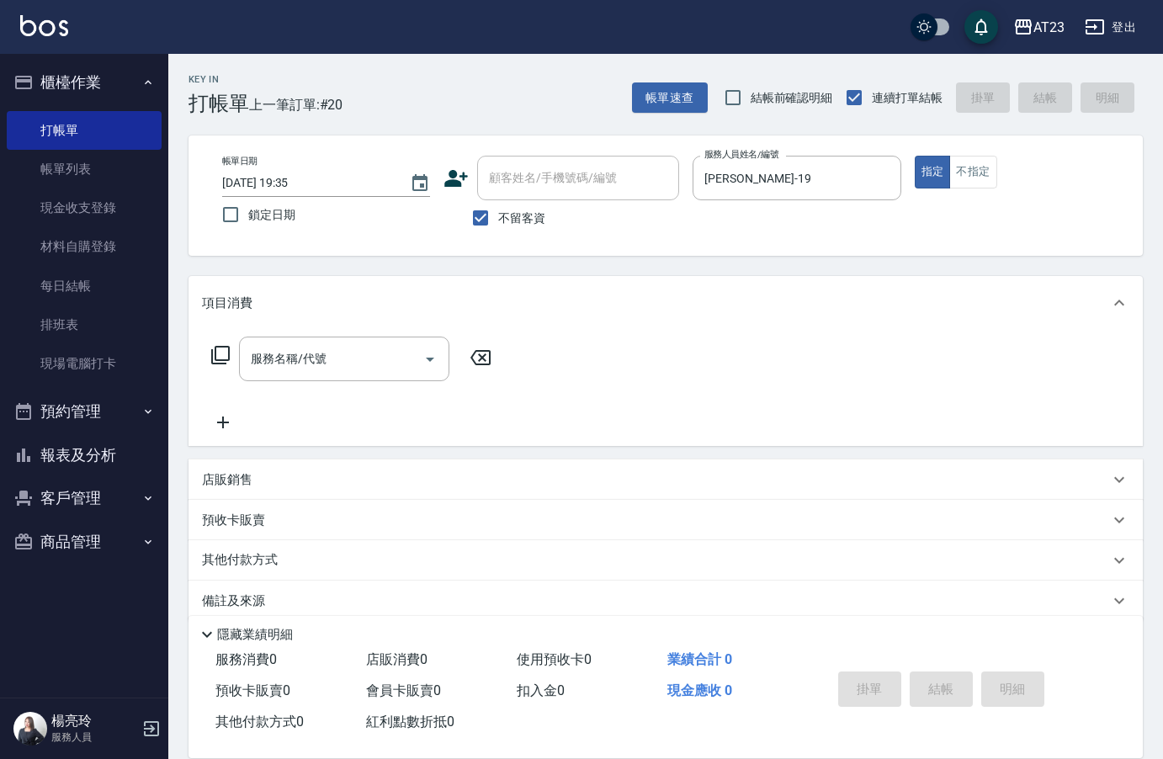
click at [220, 362] on icon at bounding box center [220, 355] width 20 height 20
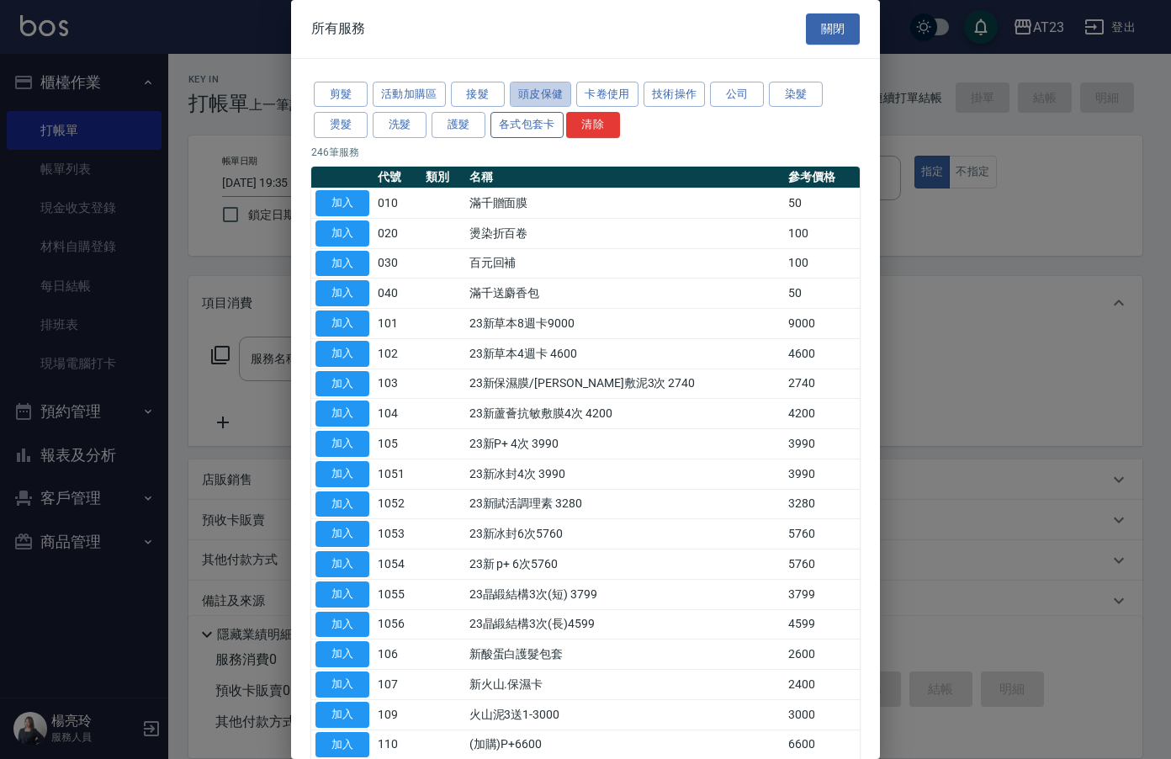
drag, startPoint x: 547, startPoint y: 87, endPoint x: 553, endPoint y: 119, distance: 32.5
click at [546, 87] on button "頭皮保健" at bounding box center [541, 95] width 62 height 26
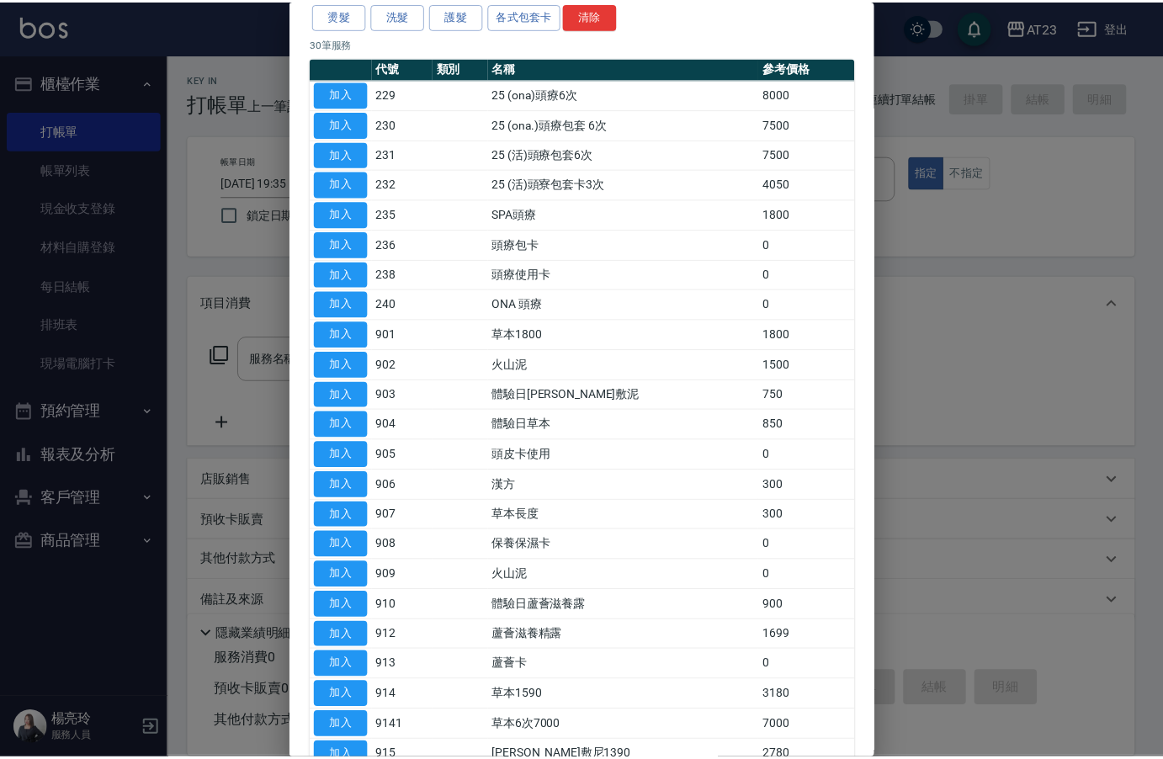
scroll to position [421, 0]
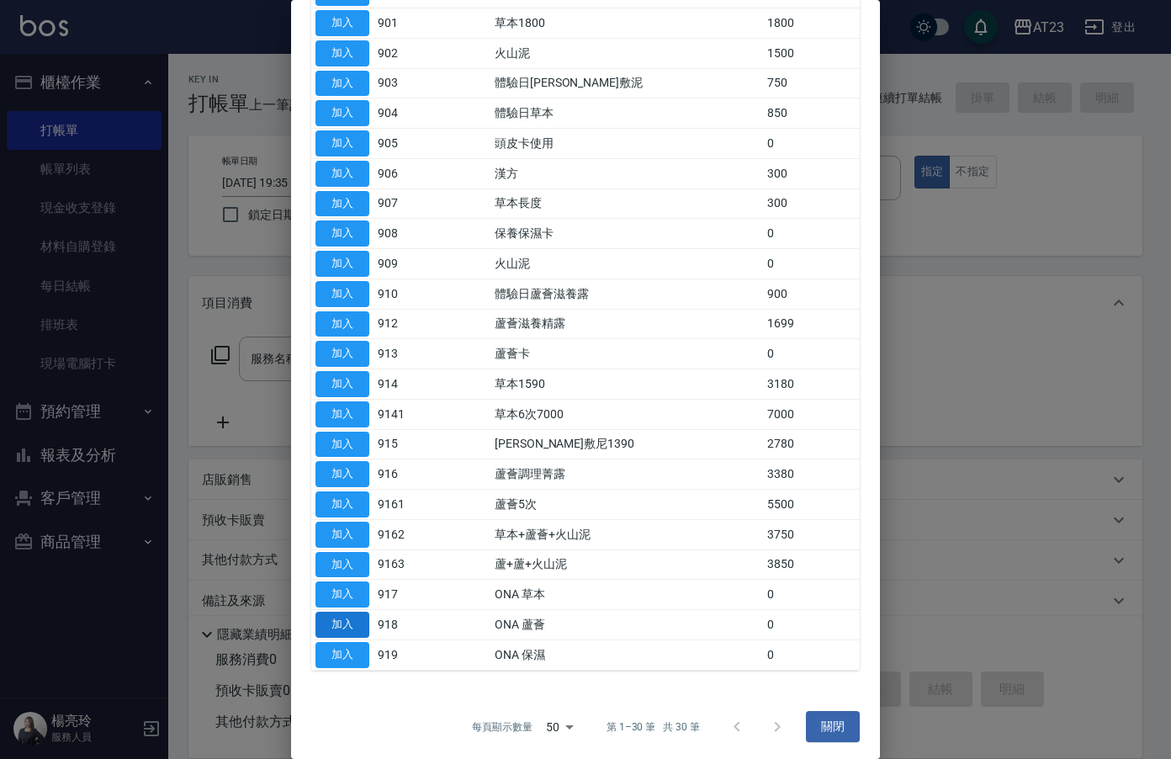
click at [356, 623] on button "加入" at bounding box center [343, 625] width 54 height 26
type input "ONA 蘆薈(918)"
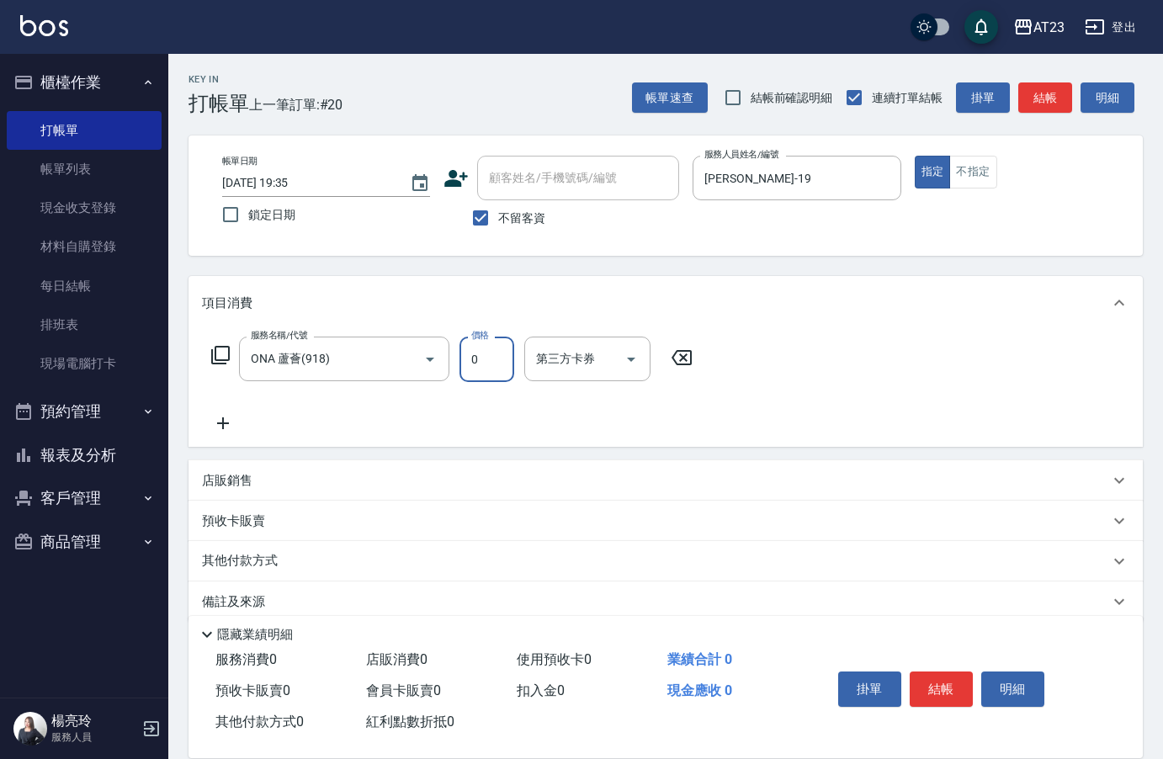
click at [508, 362] on input "0" at bounding box center [486, 359] width 55 height 45
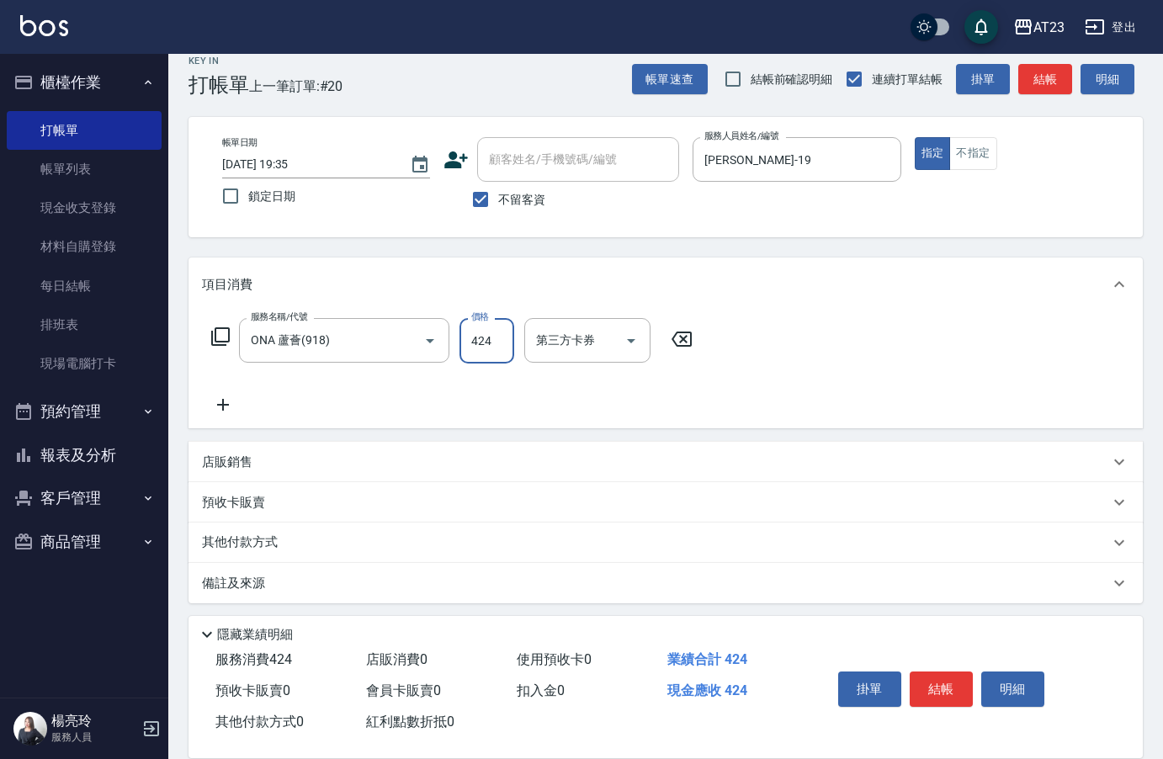
scroll to position [24, 0]
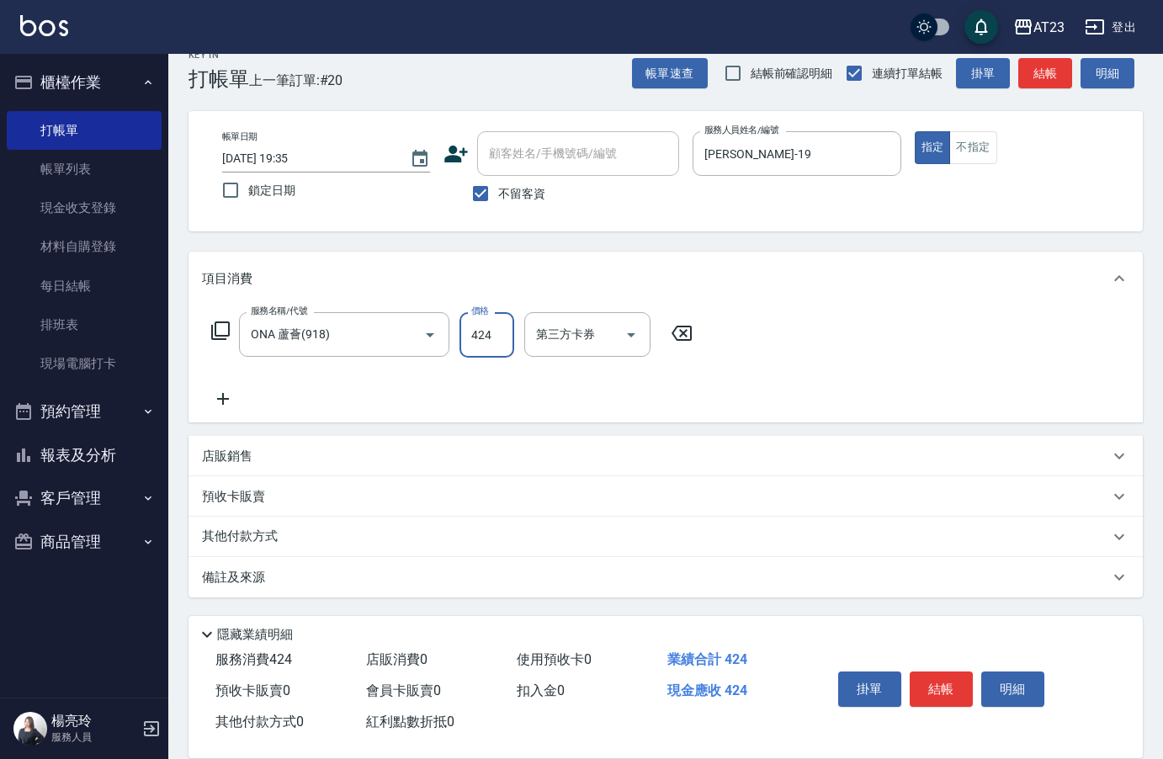
type input "424"
click at [272, 549] on div "其他付款方式" at bounding box center [665, 537] width 954 height 40
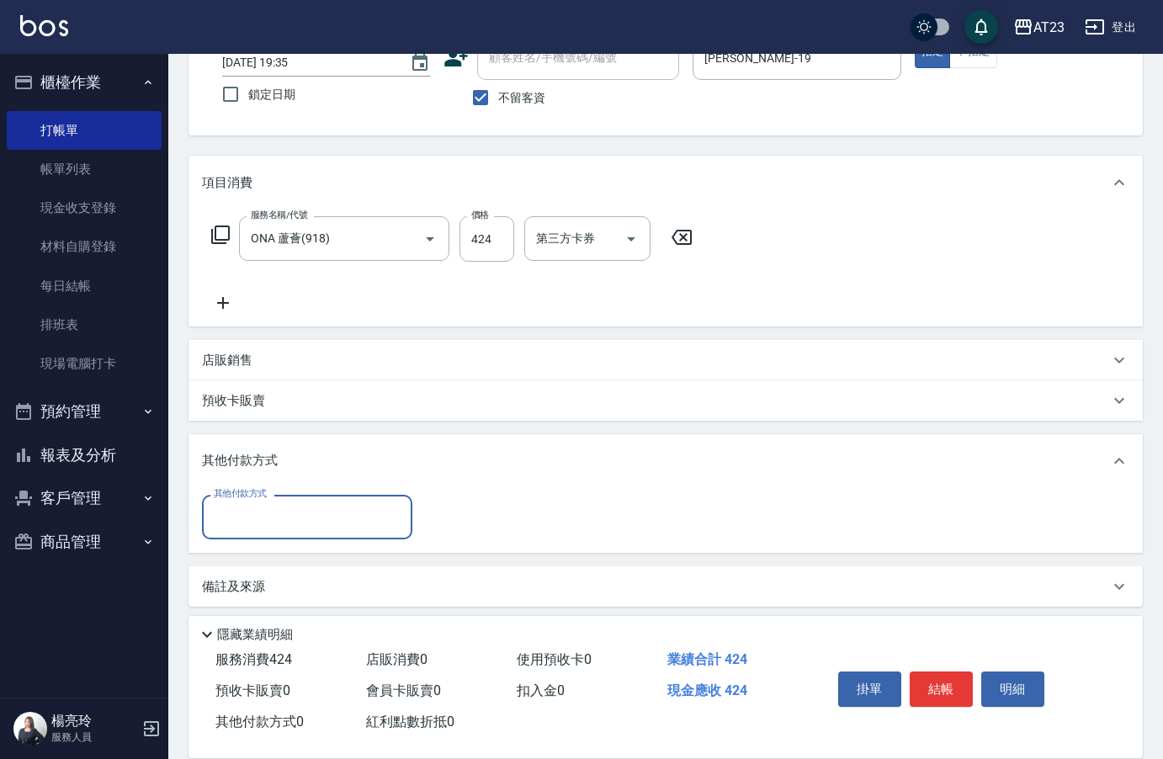
scroll to position [121, 0]
click at [273, 528] on input "其他付款方式" at bounding box center [307, 515] width 195 height 29
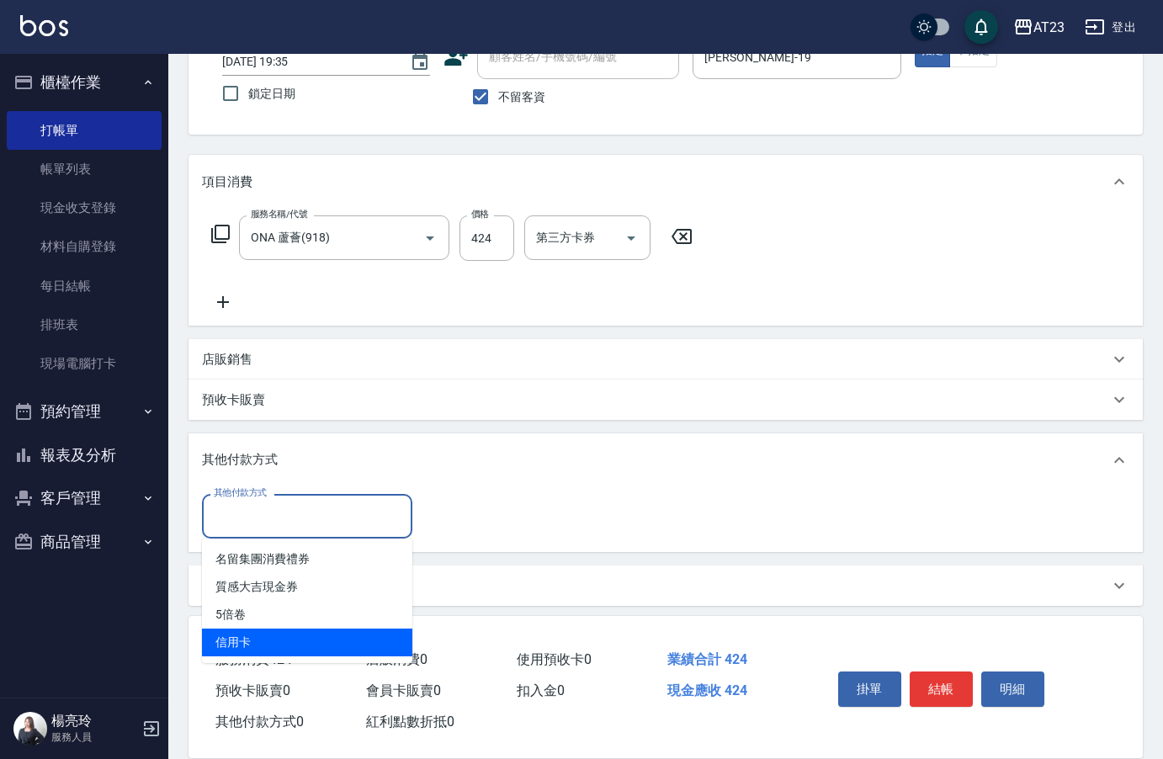
click at [263, 631] on span "信用卡" at bounding box center [307, 643] width 210 height 28
type input "信用卡"
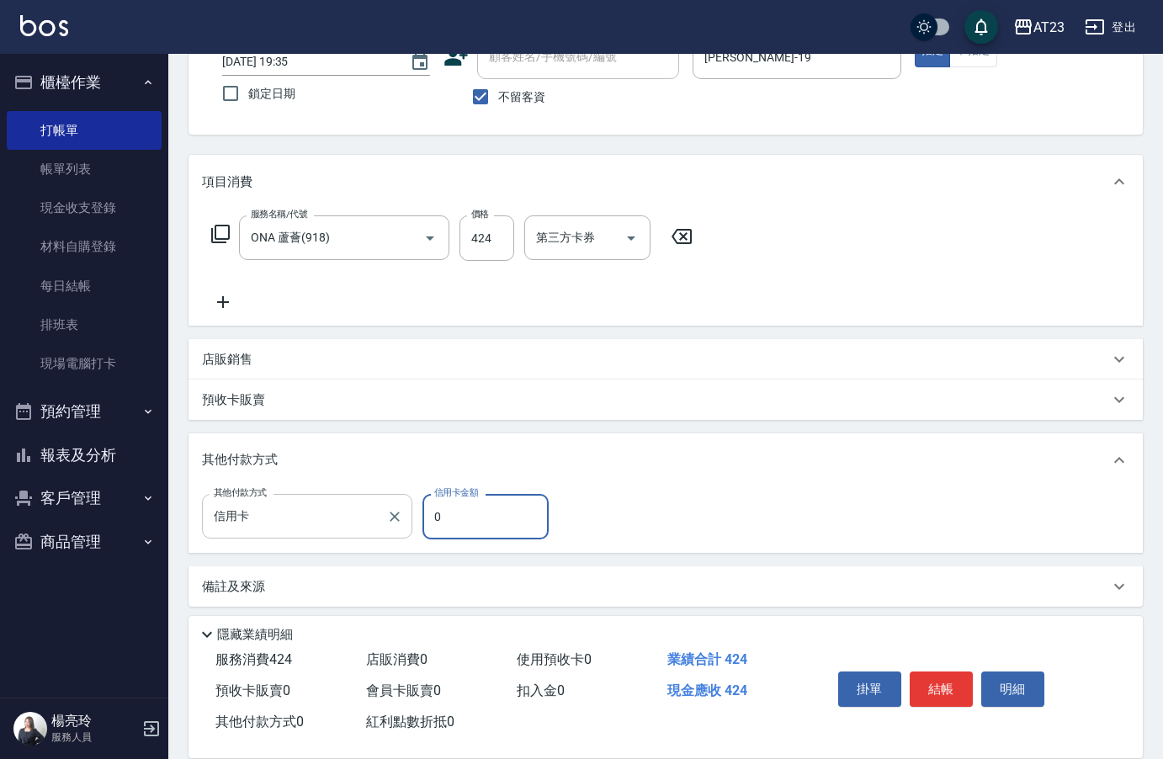
drag, startPoint x: 468, startPoint y: 510, endPoint x: 372, endPoint y: 496, distance: 97.0
click at [358, 504] on div "其他付款方式 信用卡 其他付款方式 信用卡金額 0 信用卡金額" at bounding box center [380, 516] width 357 height 45
type input "424"
click at [956, 682] on button "結帳" at bounding box center [941, 688] width 63 height 35
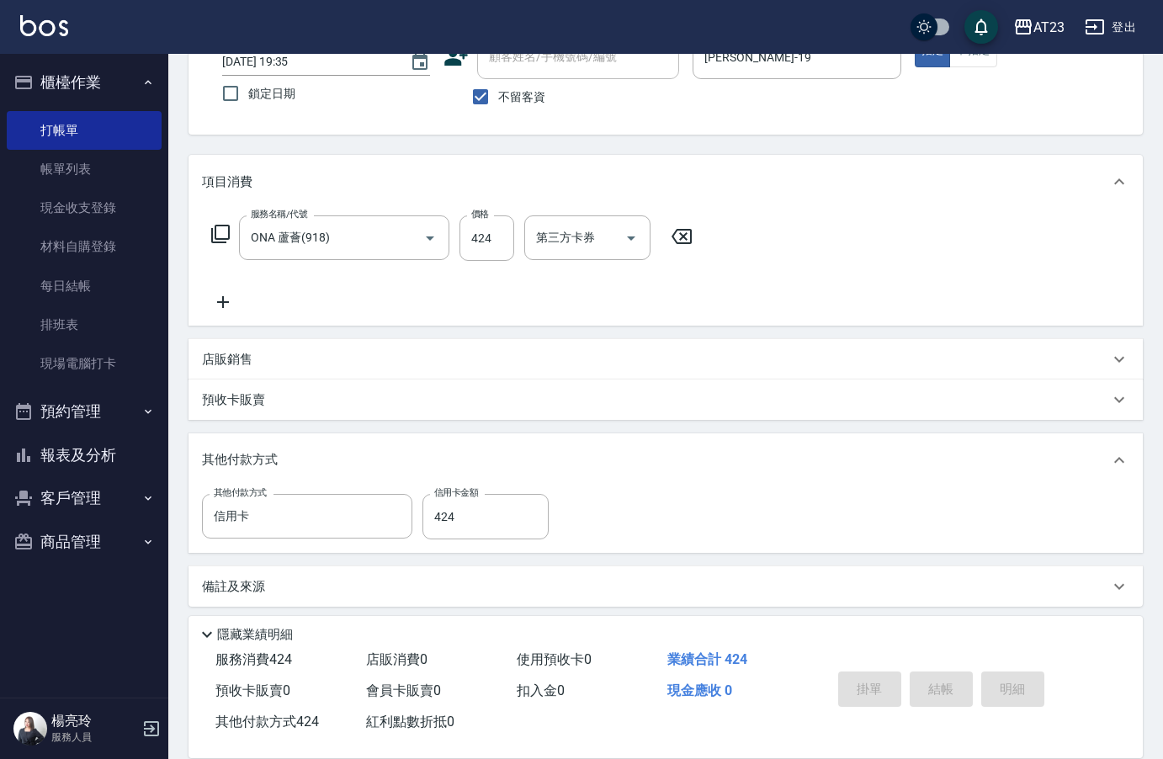
type input "2025/10/14 19:36"
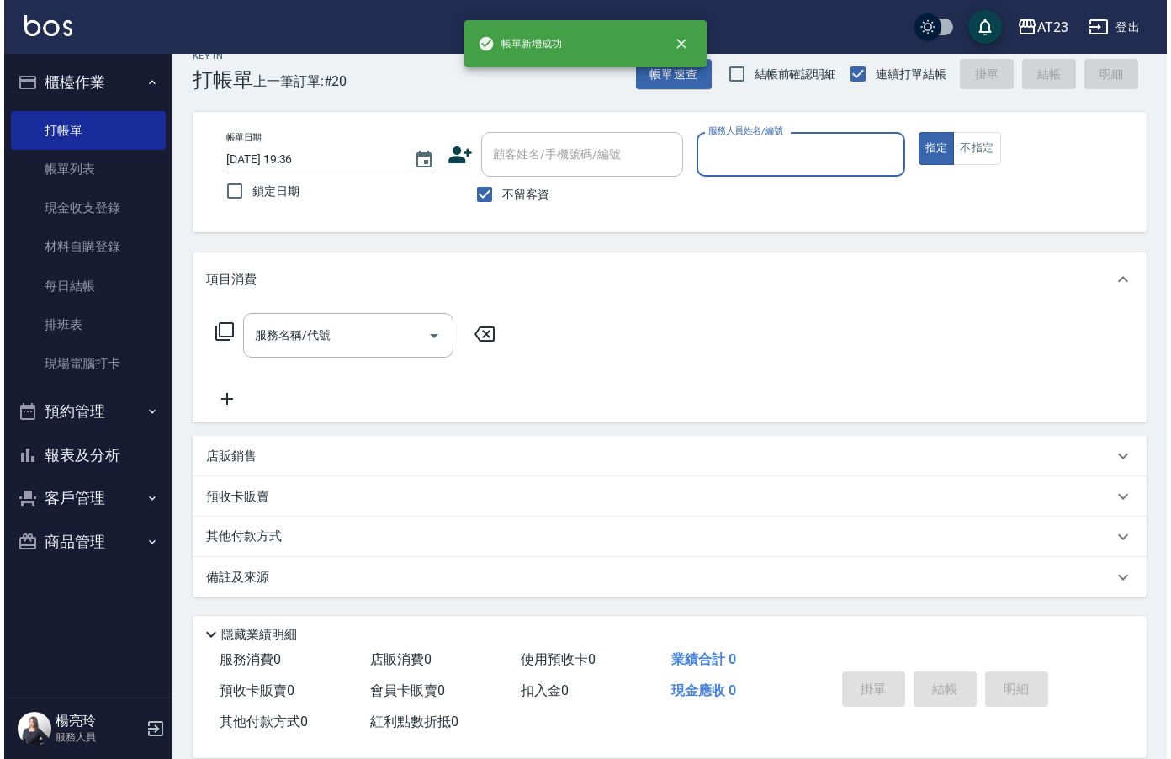
scroll to position [24, 0]
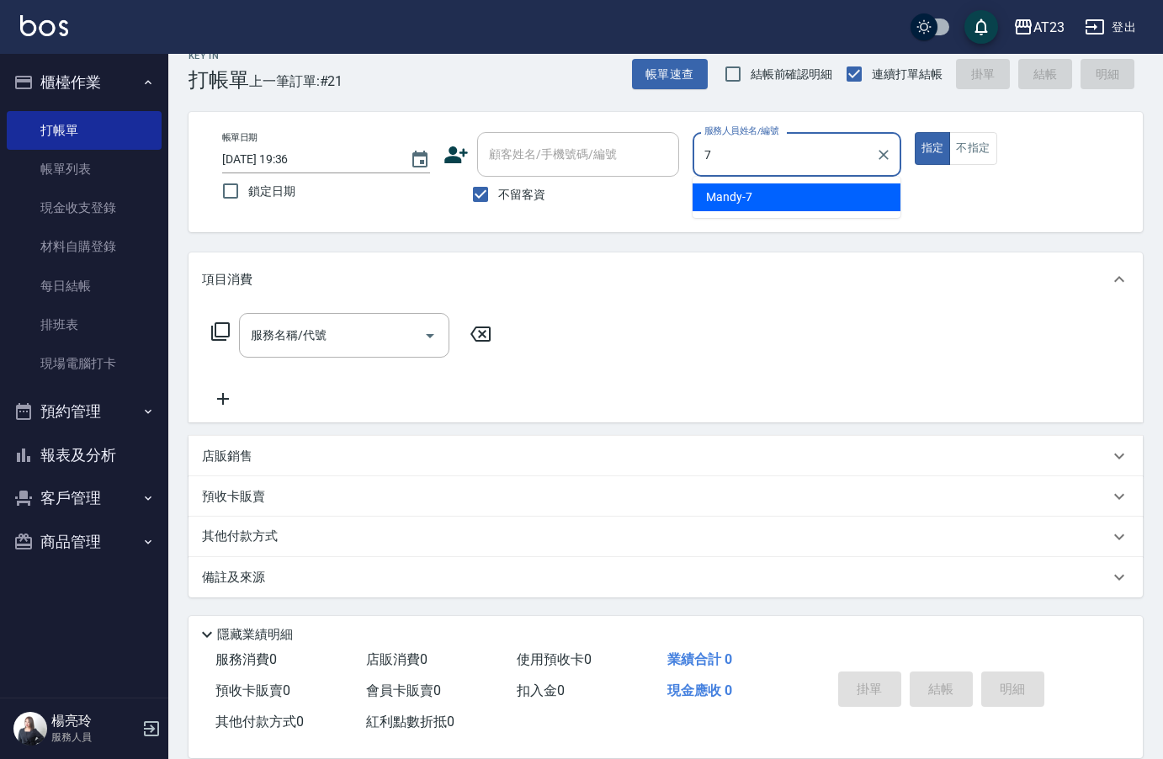
type input "Mandy-7"
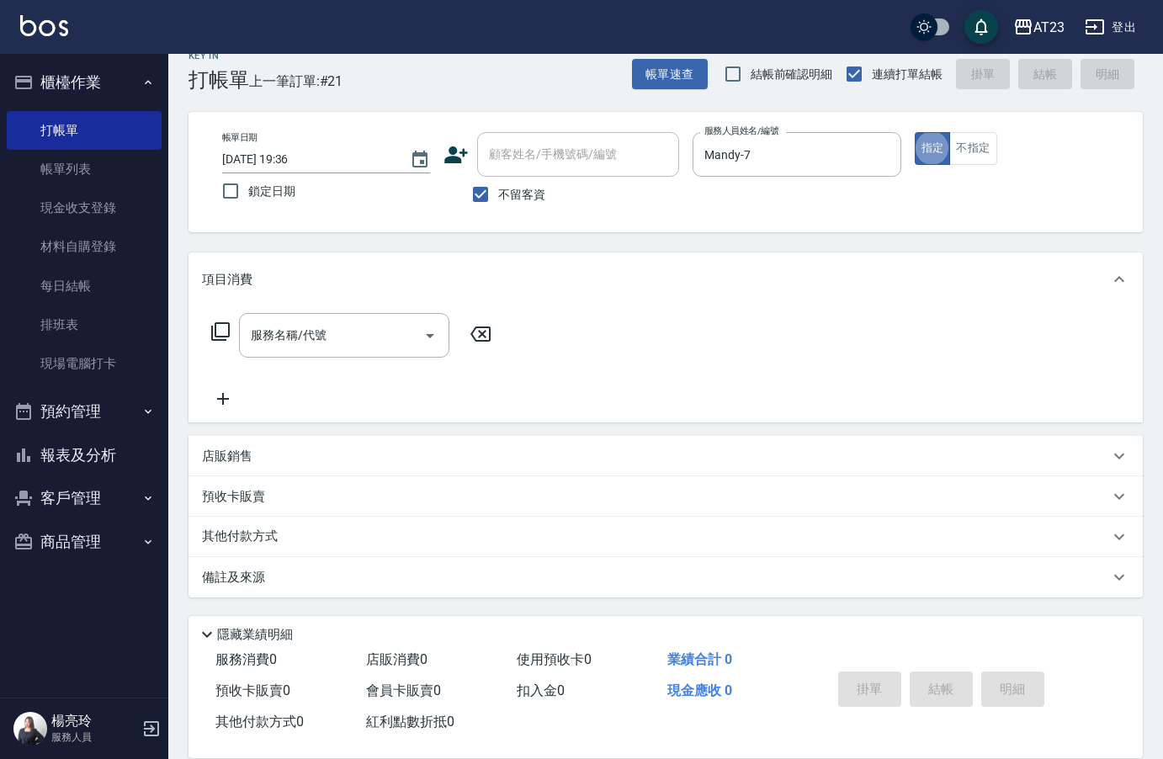
click at [220, 333] on icon at bounding box center [220, 331] width 20 height 20
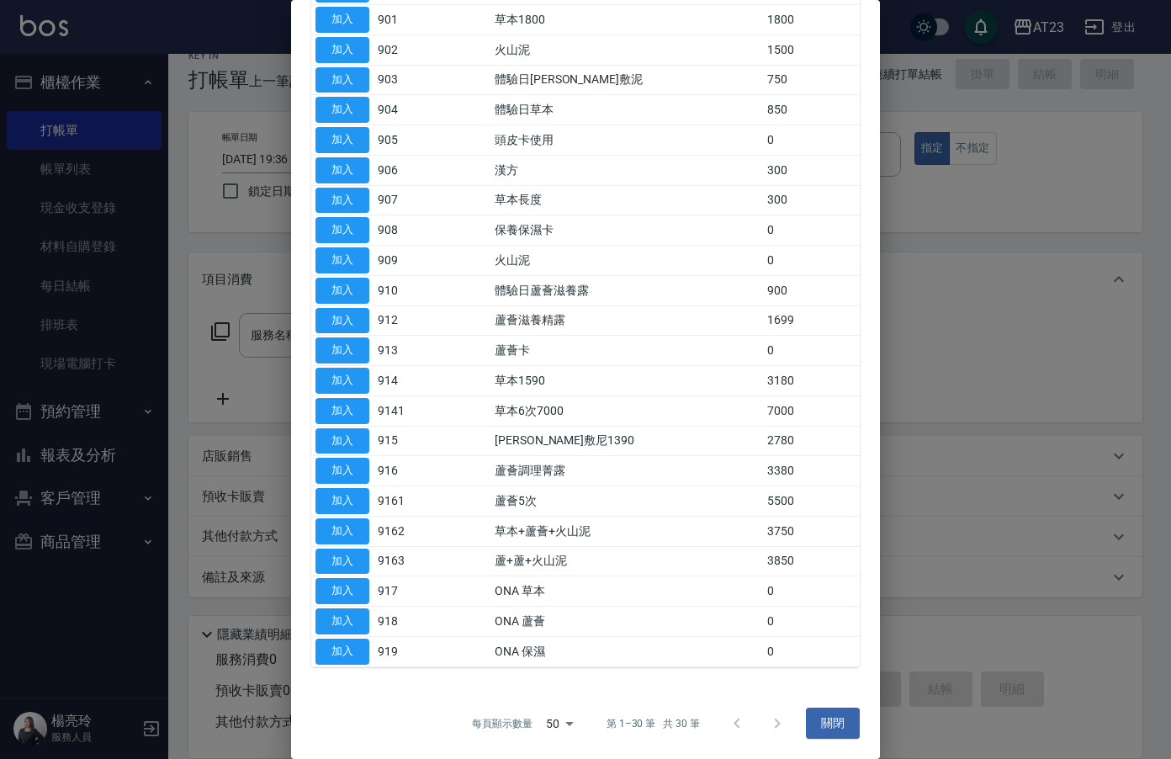
scroll to position [425, 0]
click at [346, 620] on button "加入" at bounding box center [343, 621] width 54 height 26
type input "ONA 蘆薈(918)"
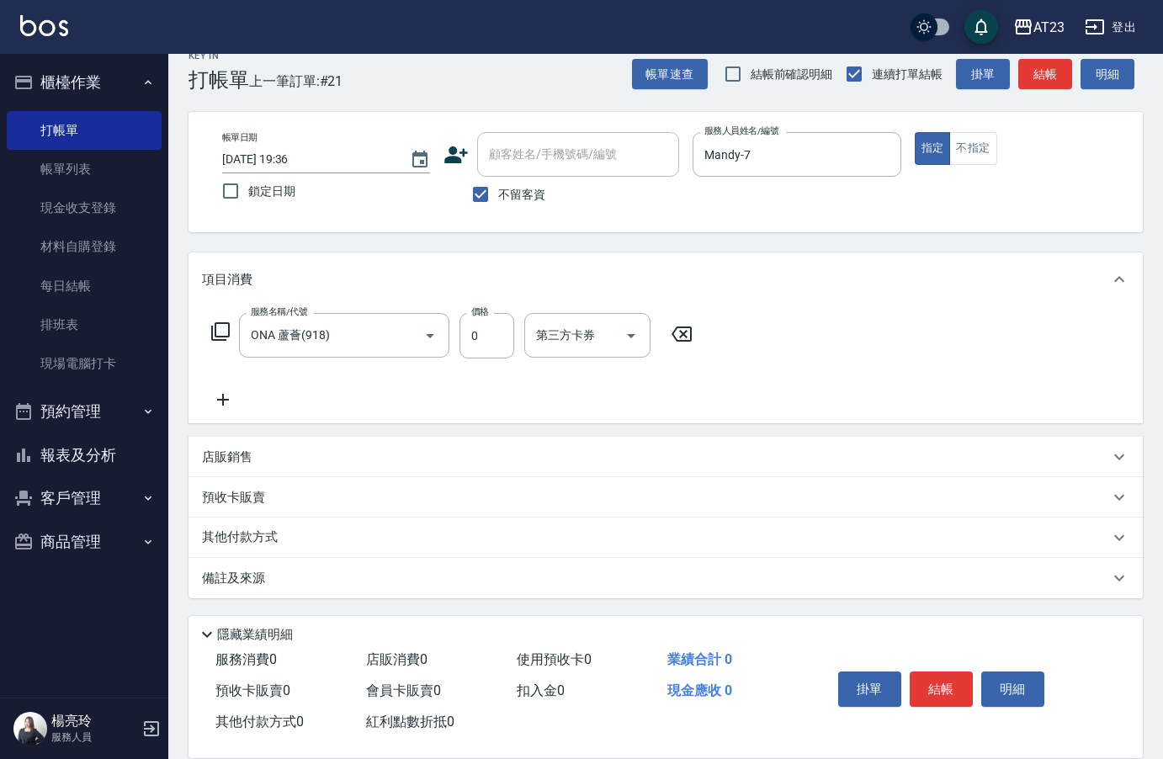
click at [218, 338] on icon at bounding box center [220, 331] width 20 height 20
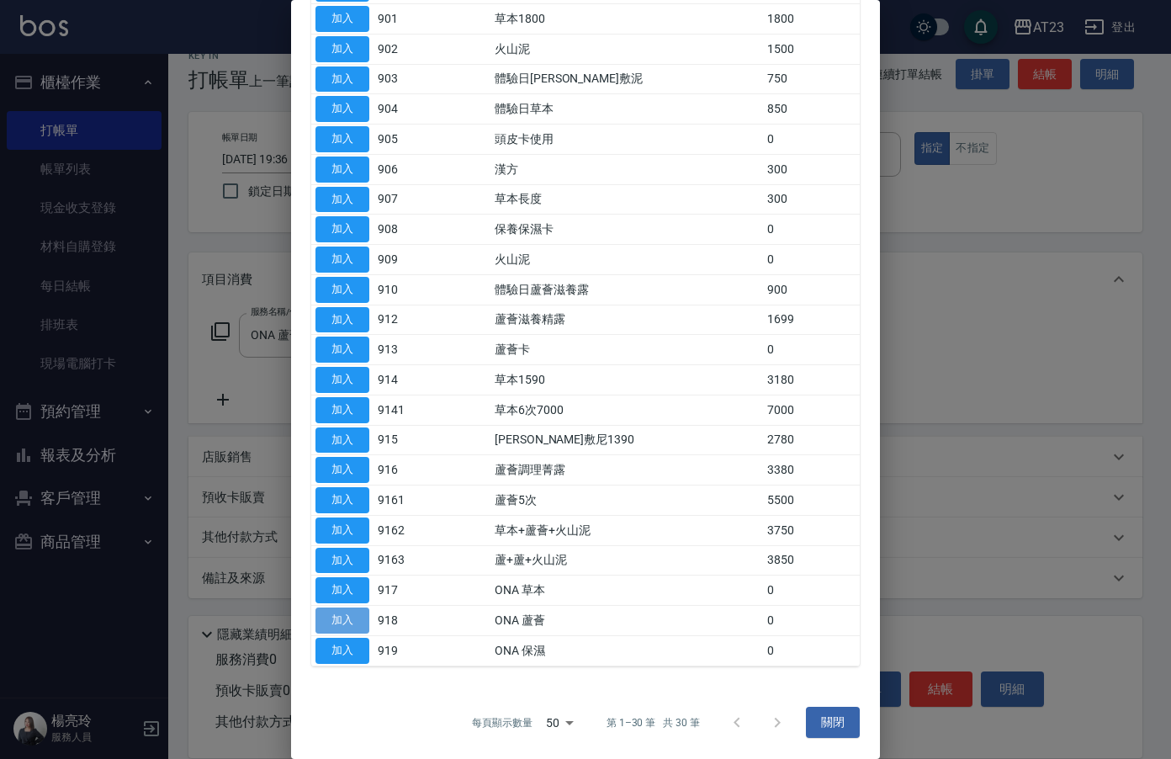
click at [342, 624] on button "加入" at bounding box center [343, 621] width 54 height 26
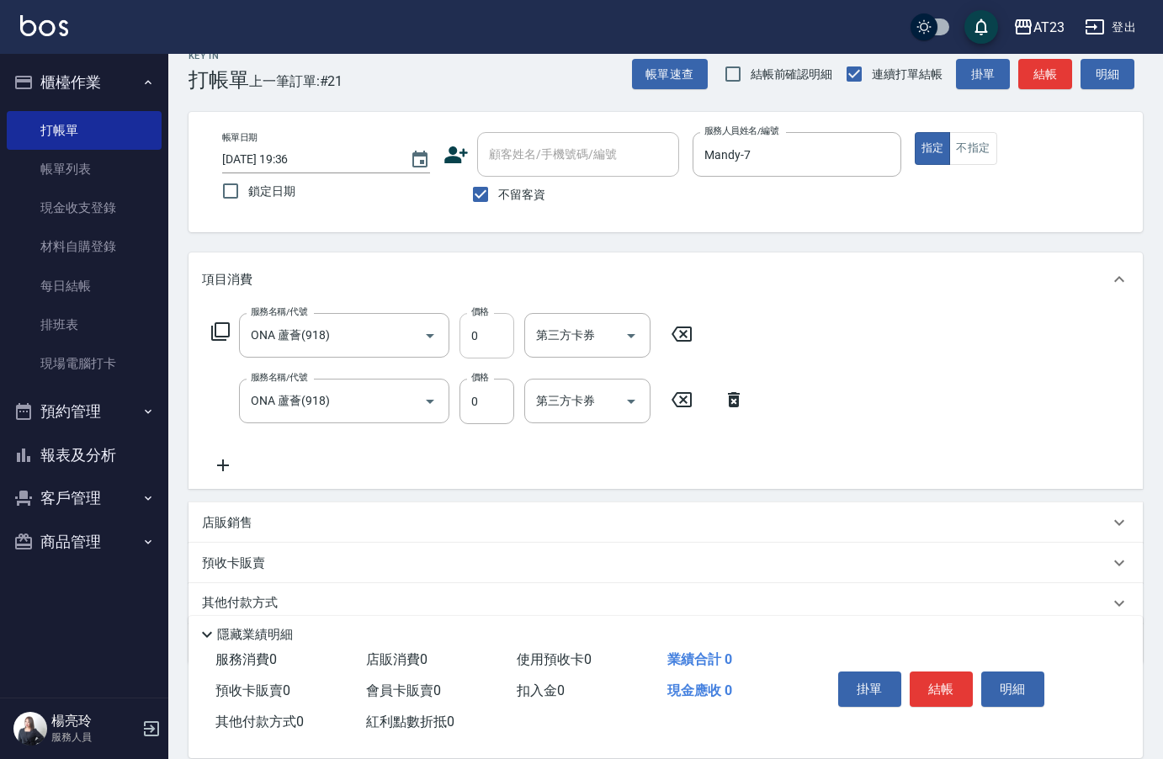
drag, startPoint x: 504, startPoint y: 363, endPoint x: 496, endPoint y: 342, distance: 23.2
click at [504, 359] on div "服務名稱/代號 ONA 蘆薈(918) 服務名稱/代號 價格 0 價格 第三方卡券 第三方卡券 服務名稱/代號 ONA 蘆薈(918) 服務名稱/代號 價格 …" at bounding box center [478, 394] width 553 height 162
click at [496, 342] on input "0" at bounding box center [486, 335] width 55 height 45
click at [493, 342] on input "0" at bounding box center [486, 335] width 55 height 45
type input "600"
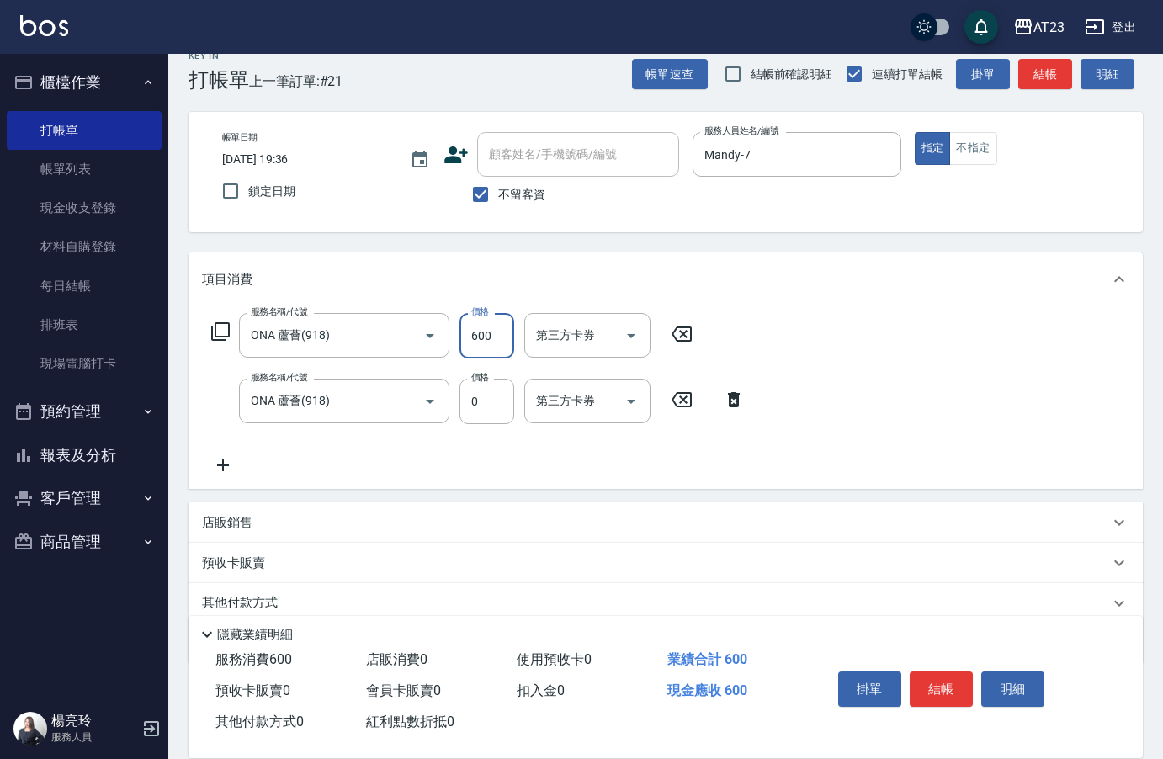
click at [369, 474] on div "服務名稱/代號 ONA 蘆薈(918) 服務名稱/代號 價格 600 價格 第三方卡券 第三方卡券 服務名稱/代號 ONA 蘆薈(918) 服務名稱/代號 價…" at bounding box center [665, 397] width 954 height 183
click at [501, 398] on input "0" at bounding box center [486, 401] width 55 height 45
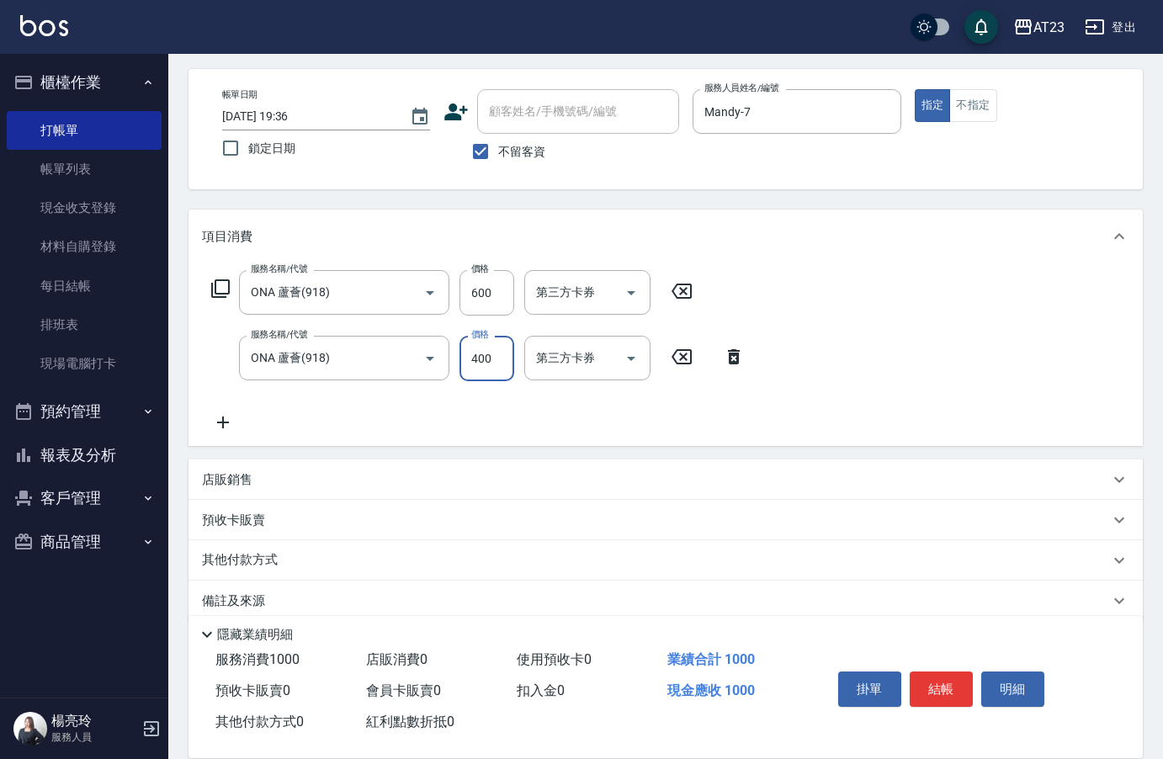
scroll to position [90, 0]
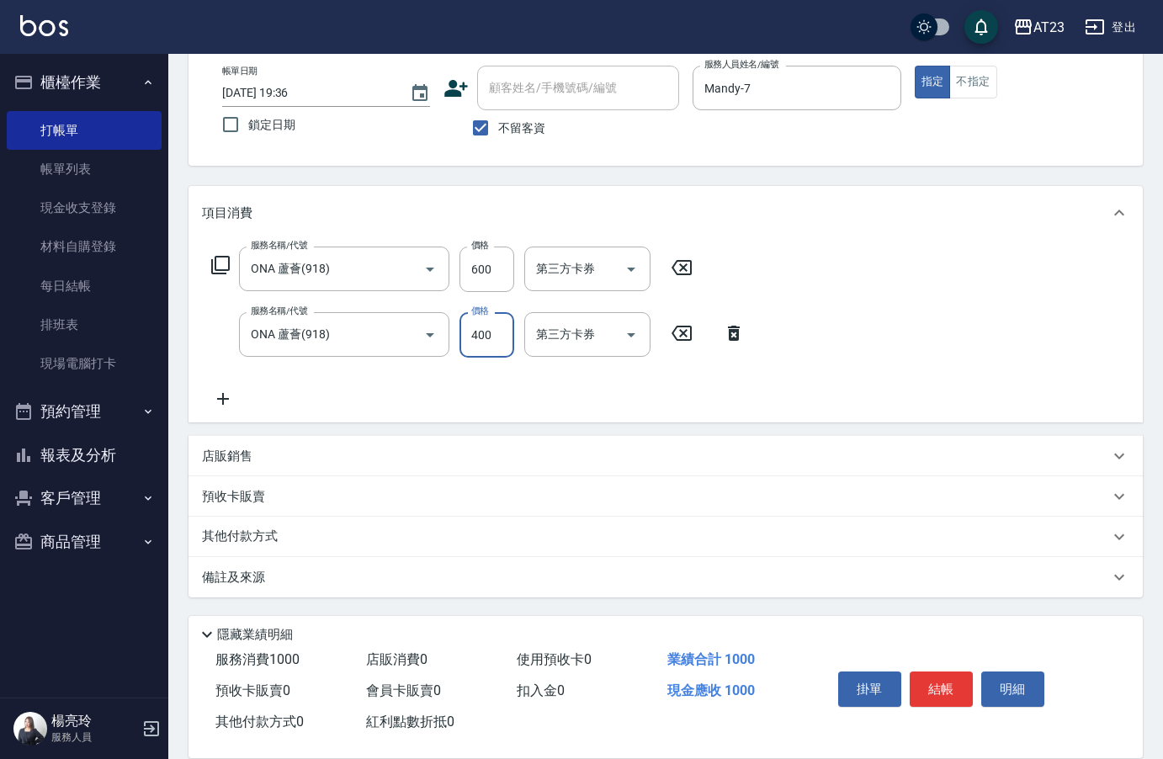
type input "400"
click at [229, 554] on div "項目消費 服務名稱/代號 ONA 蘆薈(918) 服務名稱/代號 價格 600 價格 第三方卡券 第三方卡券 服務名稱/代號 ONA 蘆薈(918) 服務名稱…" at bounding box center [665, 391] width 954 height 411
click at [231, 528] on p "其他付款方式" at bounding box center [244, 537] width 84 height 19
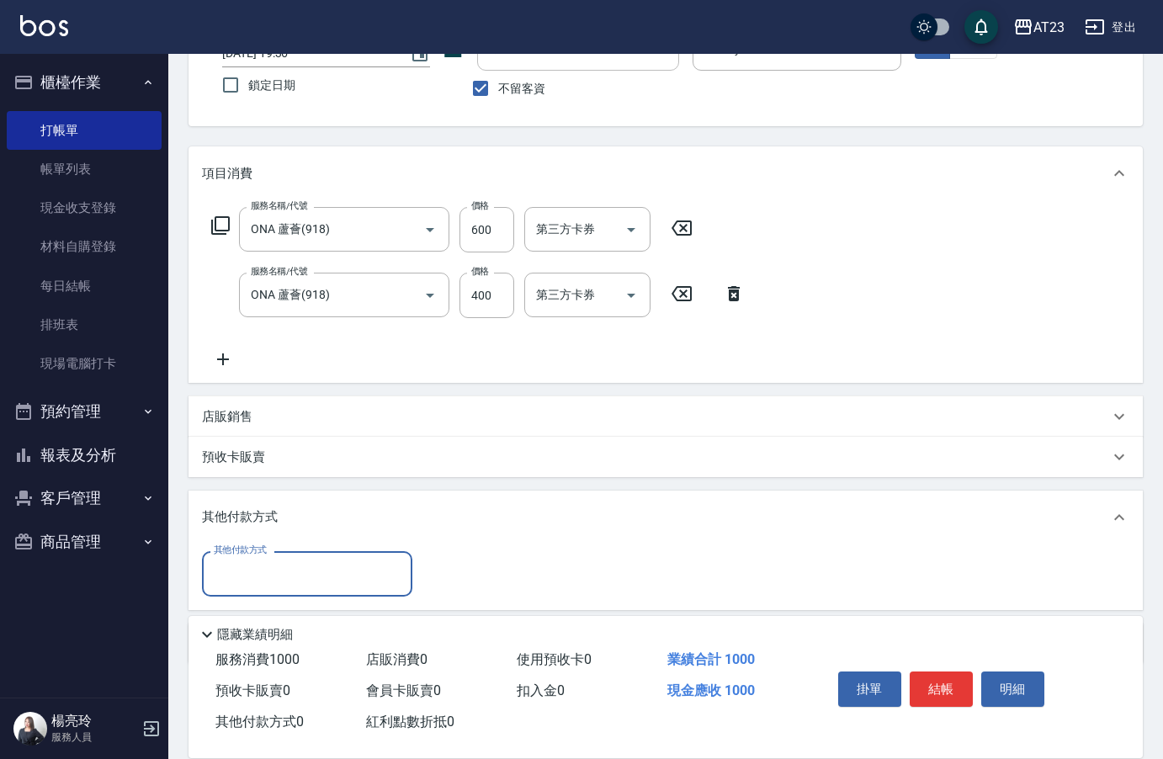
scroll to position [0, 0]
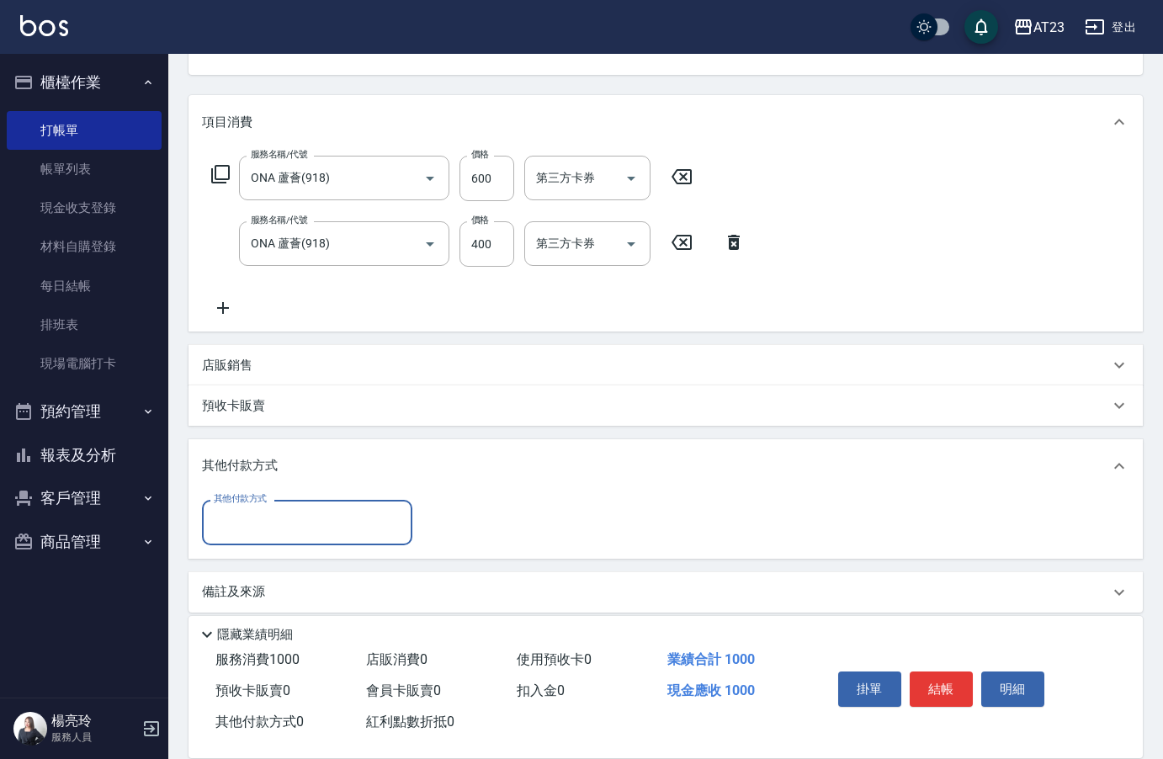
click at [236, 517] on input "其他付款方式" at bounding box center [307, 521] width 195 height 29
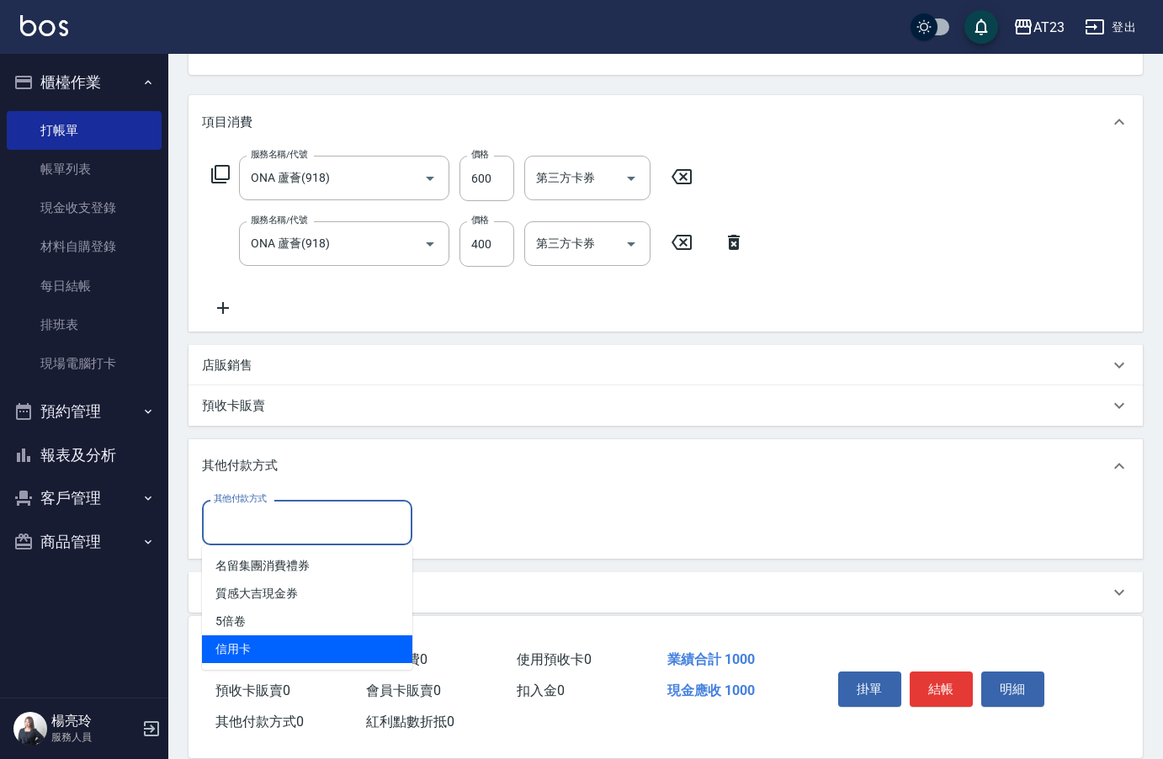
drag, startPoint x: 268, startPoint y: 633, endPoint x: 267, endPoint y: 646, distance: 13.5
click at [267, 646] on ul "名留集團消費禮券 質感大吉現金券 5倍卷 信用卡" at bounding box center [307, 607] width 210 height 125
click at [266, 647] on span "信用卡" at bounding box center [307, 649] width 210 height 28
type input "信用卡"
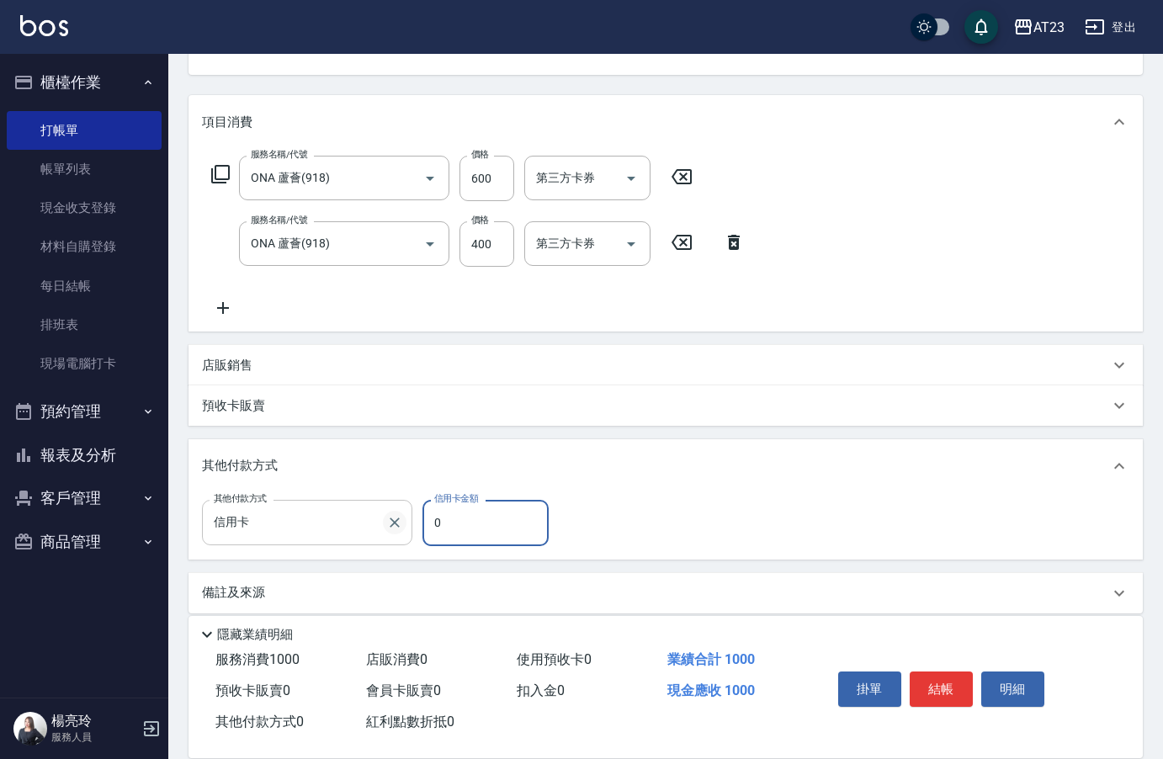
drag, startPoint x: 462, startPoint y: 533, endPoint x: 389, endPoint y: 527, distance: 73.5
click at [395, 530] on div "其他付款方式 信用卡 其他付款方式 信用卡金額 0 信用卡金額" at bounding box center [380, 522] width 357 height 45
type input "400"
drag, startPoint x: 477, startPoint y: 306, endPoint x: 230, endPoint y: 305, distance: 247.4
click at [474, 305] on div "服務名稱/代號 ONA 蘆薈(918) 服務名稱/代號 價格 600 價格 第三方卡券 第三方卡券 服務名稱/代號 ONA 蘆薈(918) 服務名稱/代號 價…" at bounding box center [478, 237] width 553 height 162
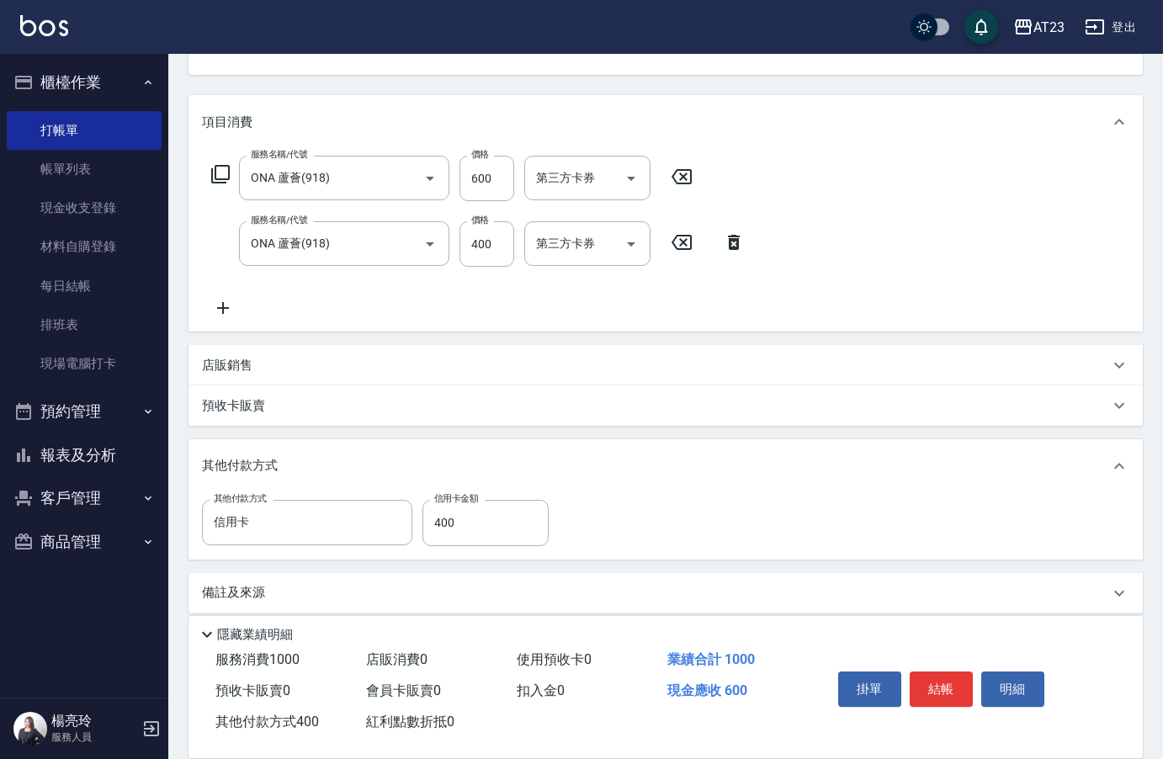
click at [236, 315] on icon at bounding box center [223, 308] width 42 height 20
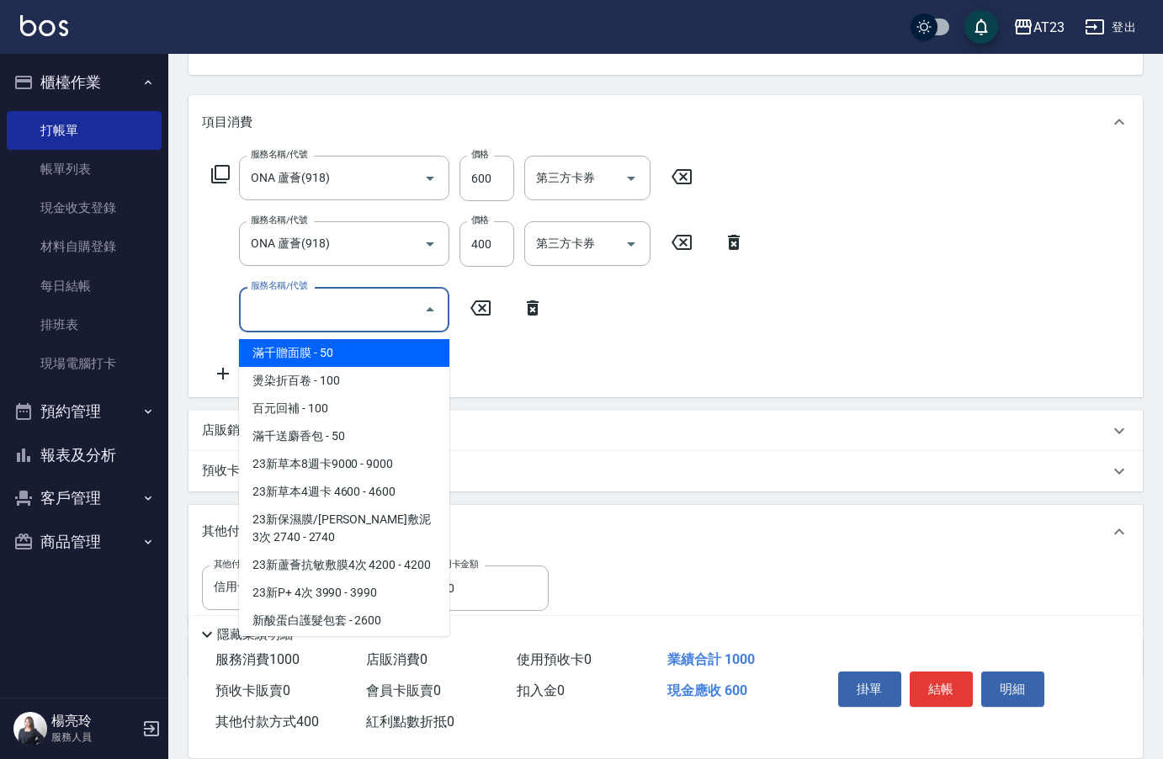
click at [302, 313] on input "服務名稱/代號" at bounding box center [332, 308] width 170 height 29
type input "21"
type input "0"
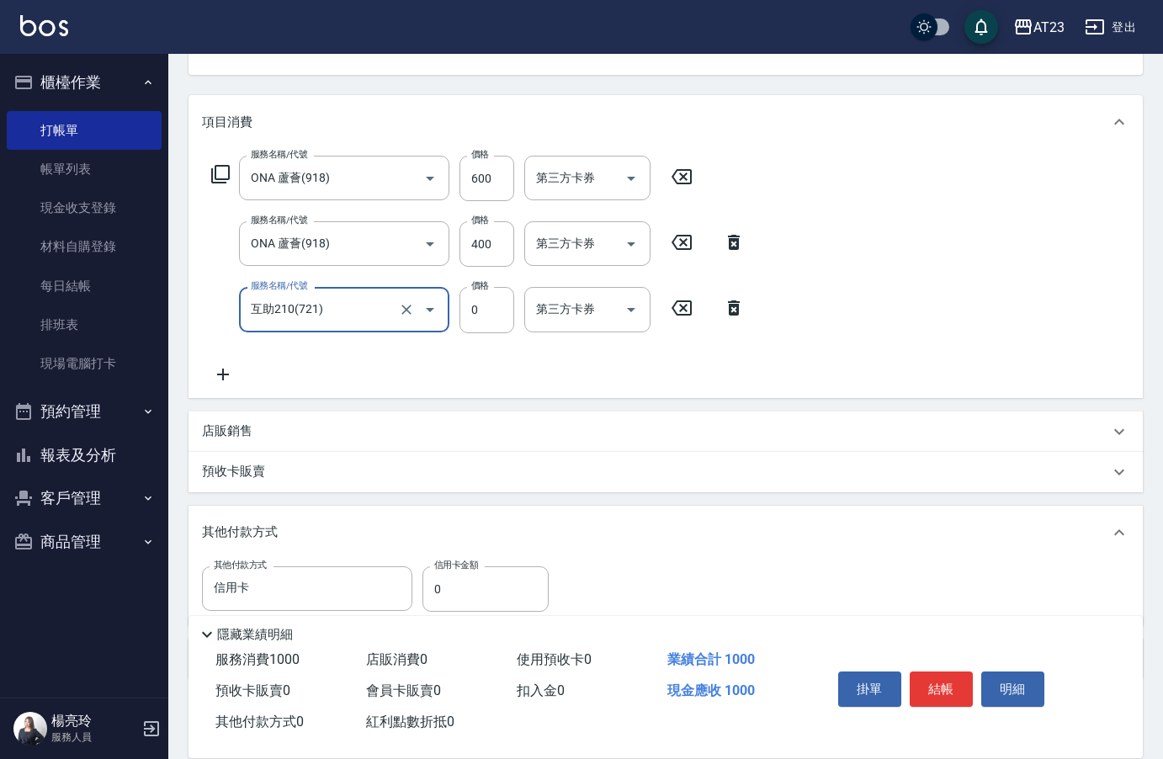
type input "互助210(721)"
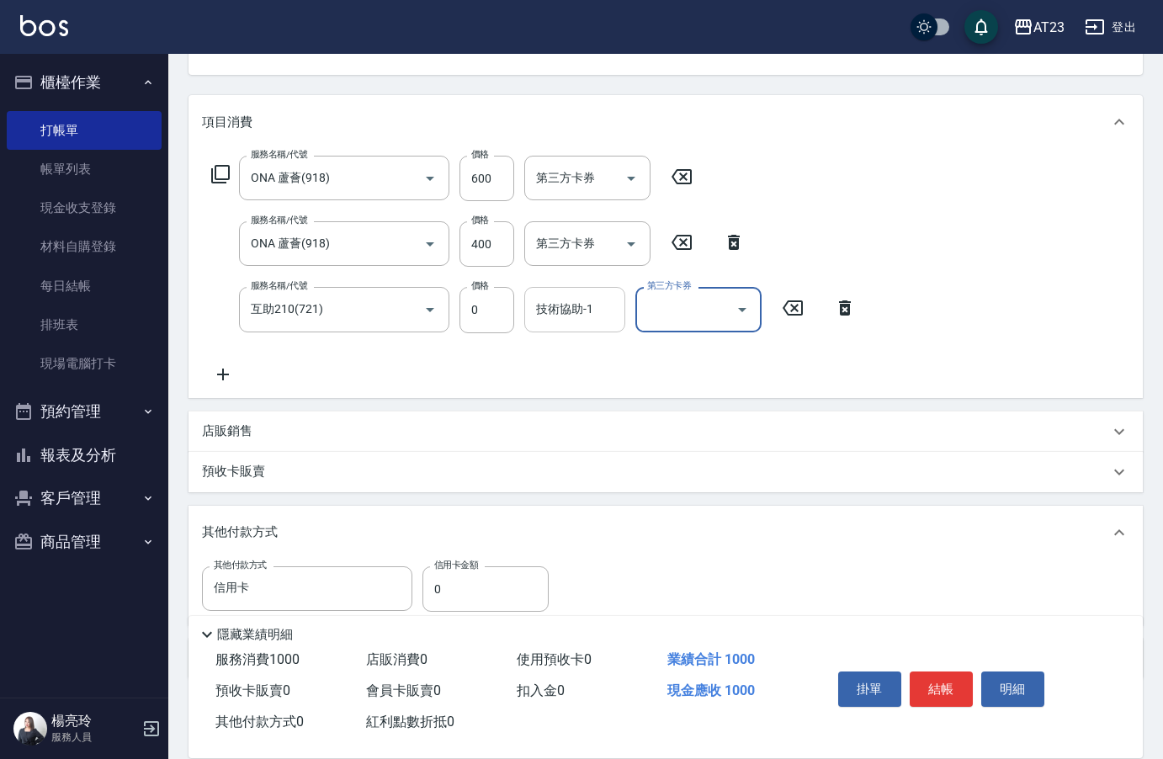
click at [569, 321] on input "技術協助-1" at bounding box center [575, 308] width 86 height 29
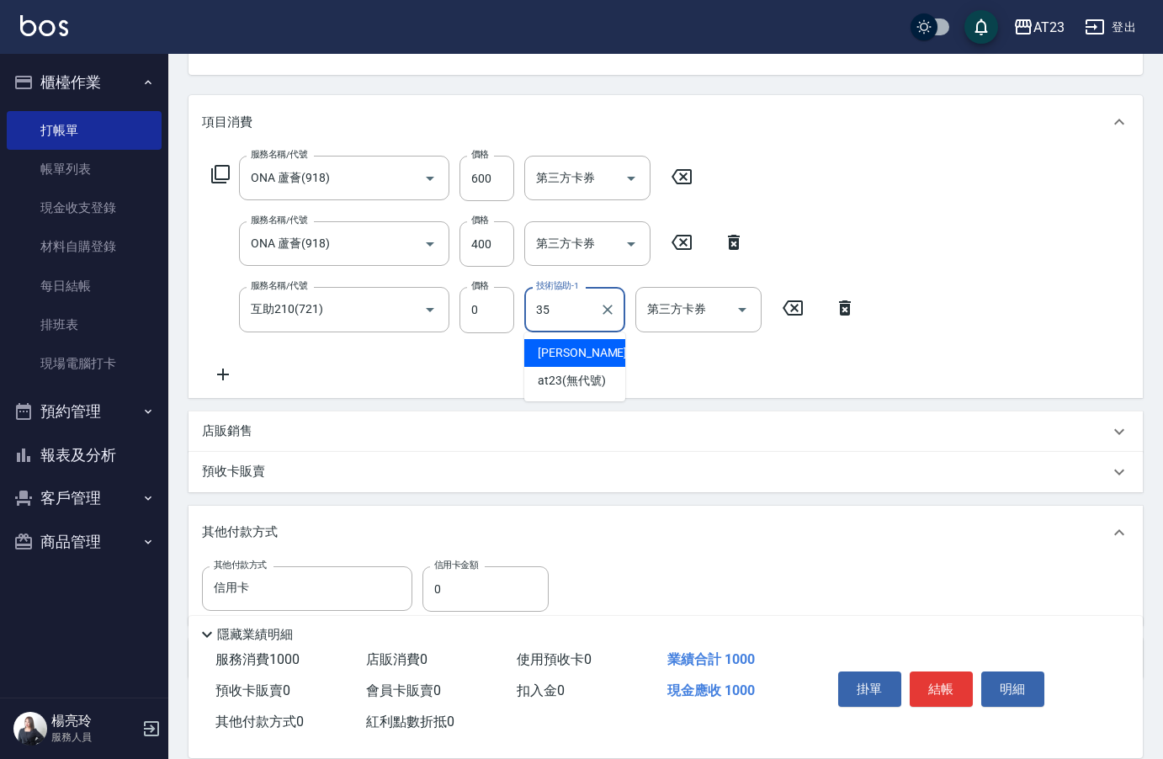
type input "嚕咪-35"
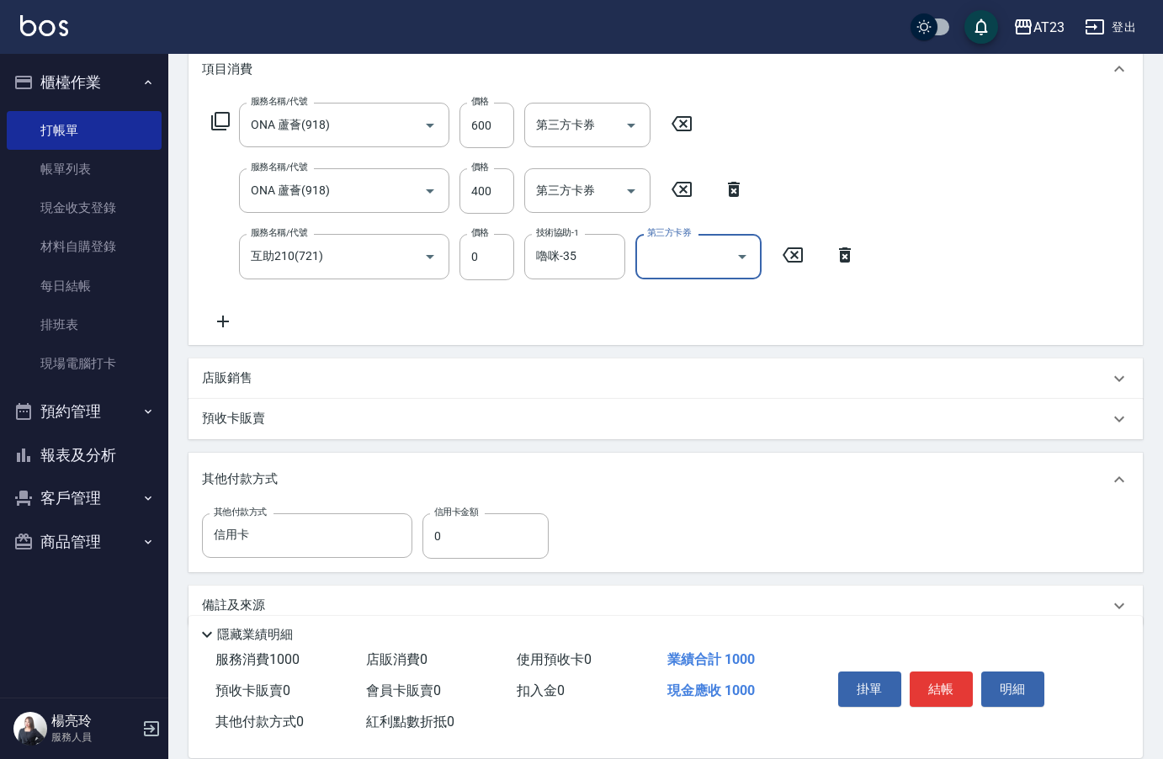
scroll to position [263, 0]
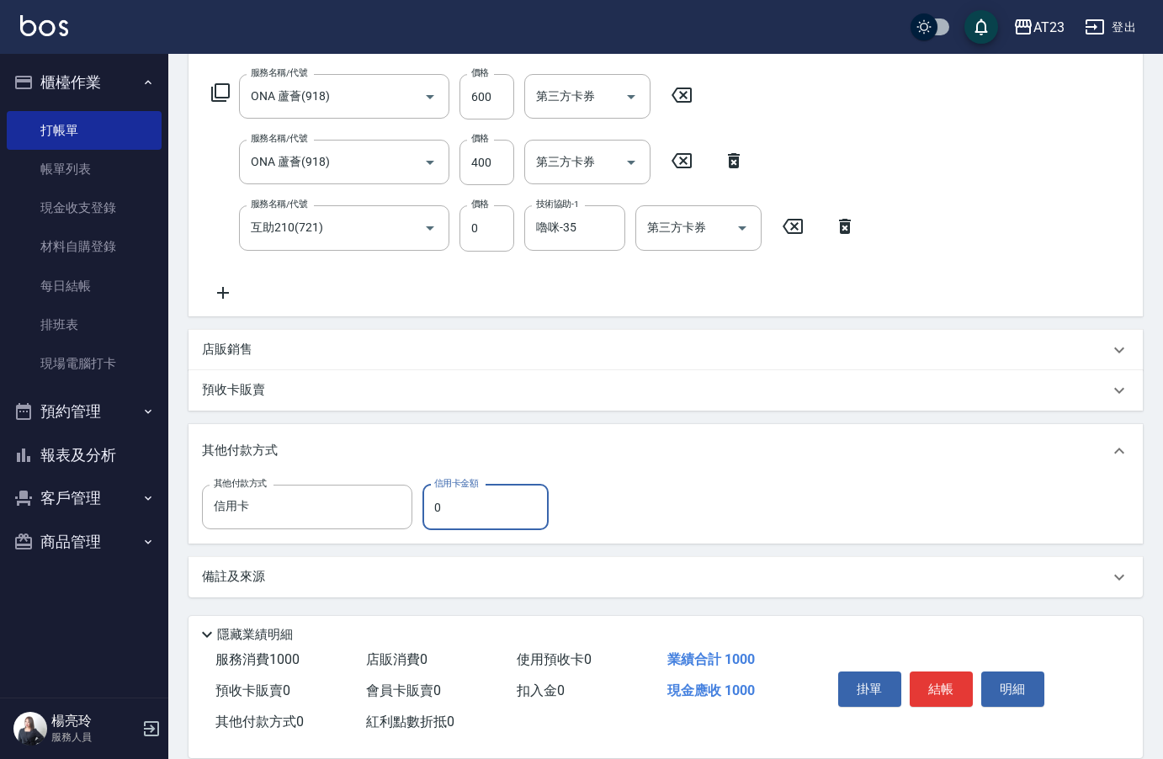
click at [436, 501] on input "0" at bounding box center [485, 507] width 126 height 45
type input "400"
click at [946, 689] on button "結帳" at bounding box center [941, 688] width 63 height 35
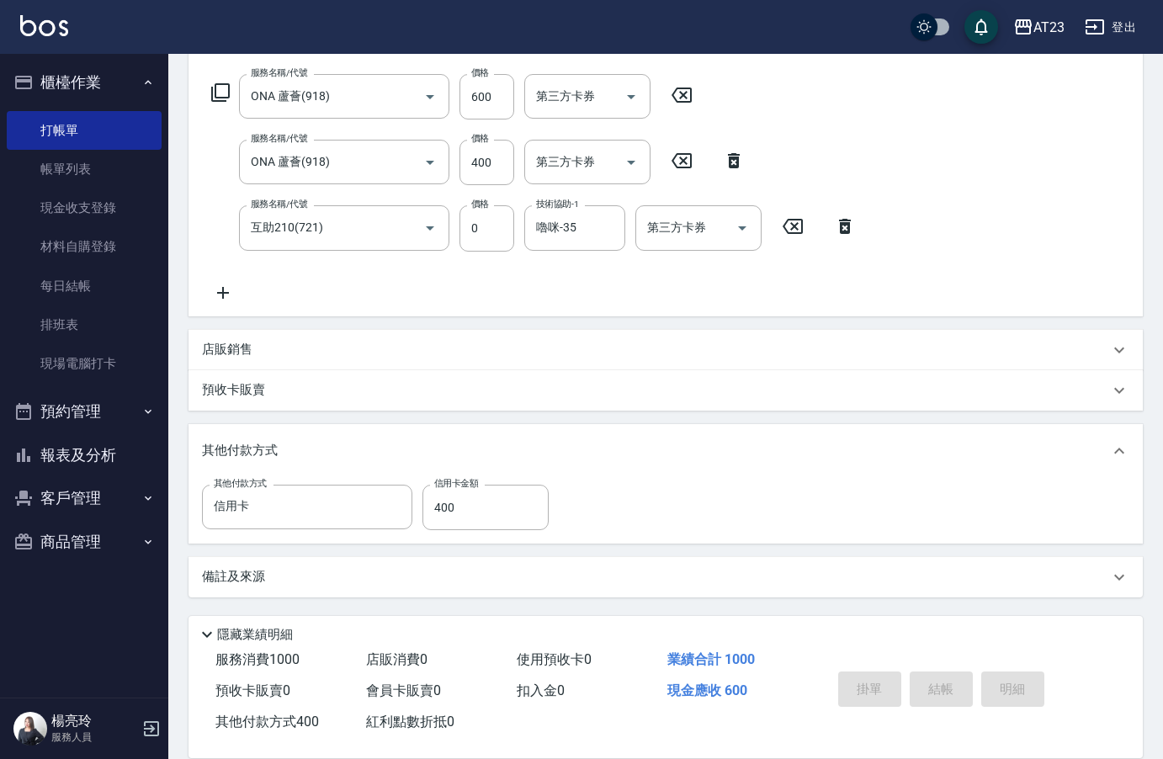
type input "2025/10/14 19:37"
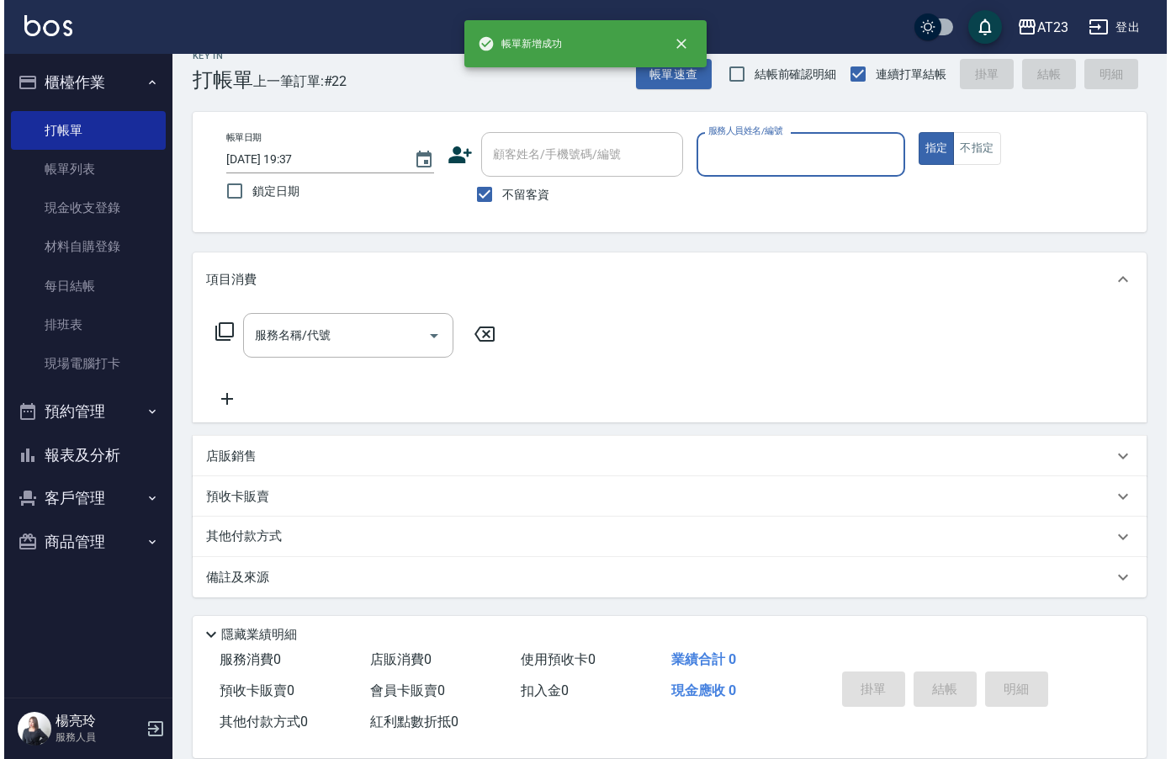
scroll to position [24, 0]
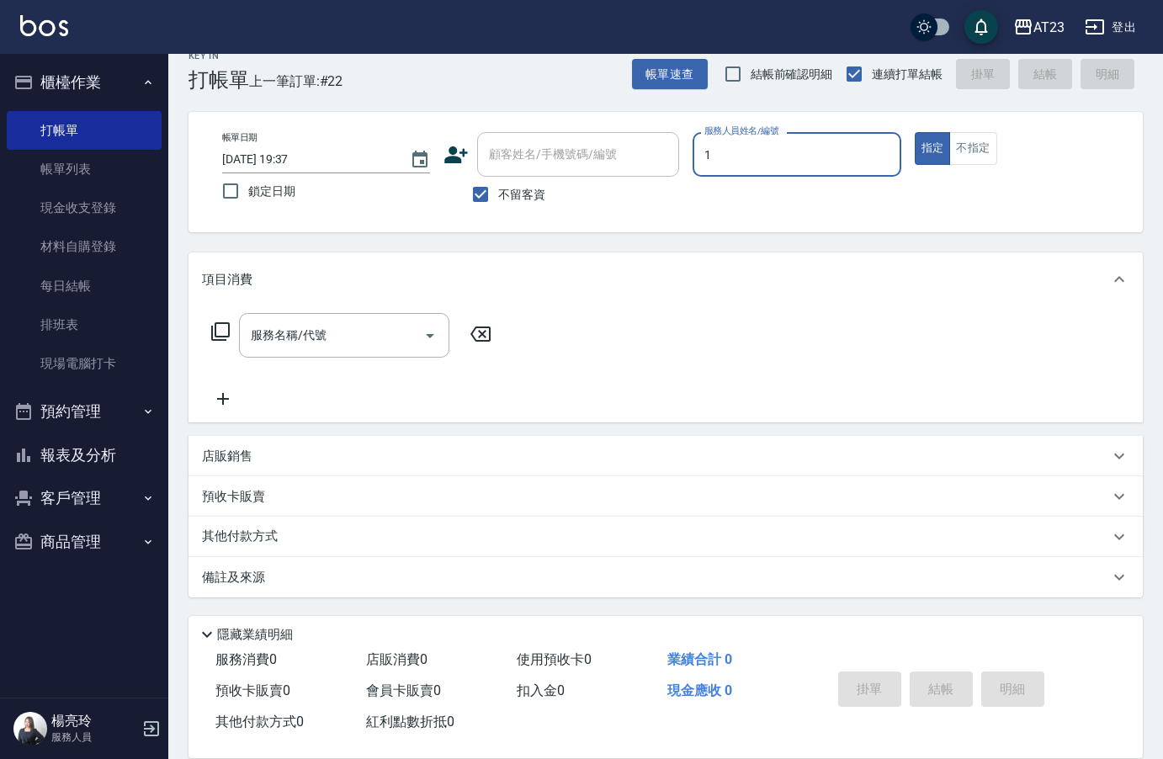
type input "歐娜-1"
click at [213, 329] on icon at bounding box center [220, 331] width 19 height 19
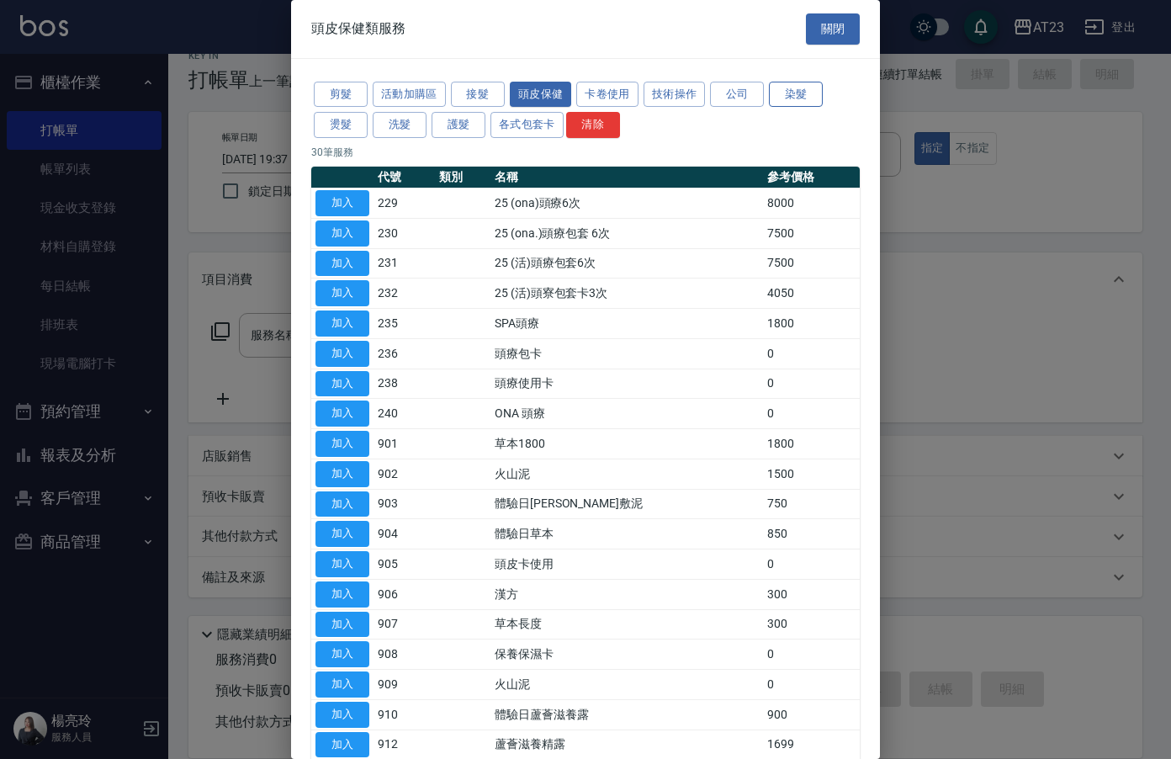
click at [793, 98] on button "染髮" at bounding box center [796, 95] width 54 height 26
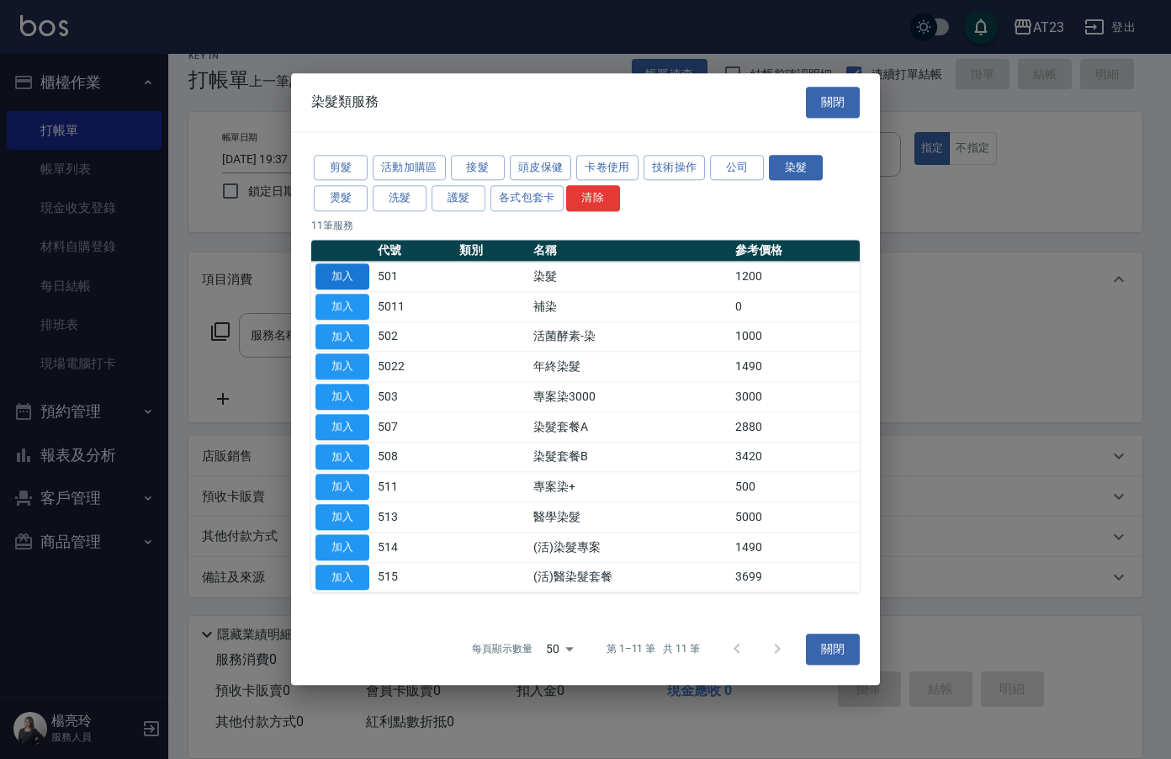
click at [367, 273] on button "加入" at bounding box center [343, 276] width 54 height 26
type input "染髮(501)"
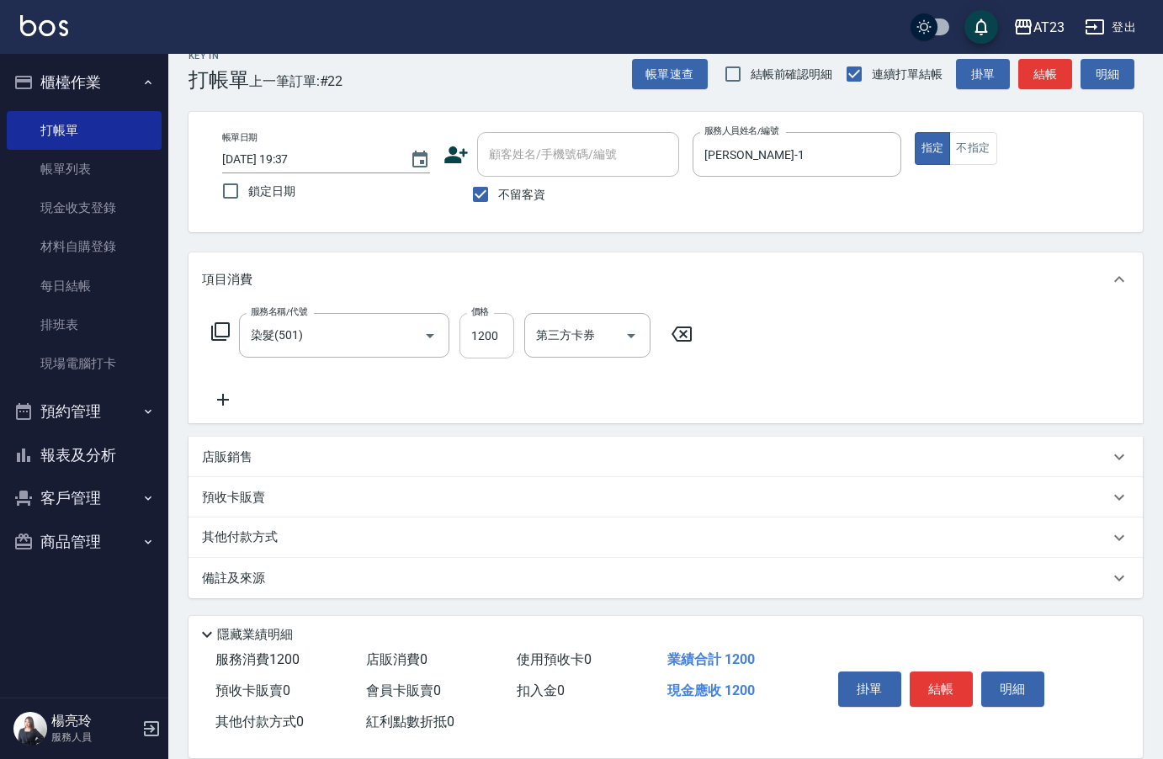
click at [492, 341] on input "1200" at bounding box center [486, 335] width 55 height 45
type input "1086"
click at [216, 324] on icon at bounding box center [220, 331] width 19 height 19
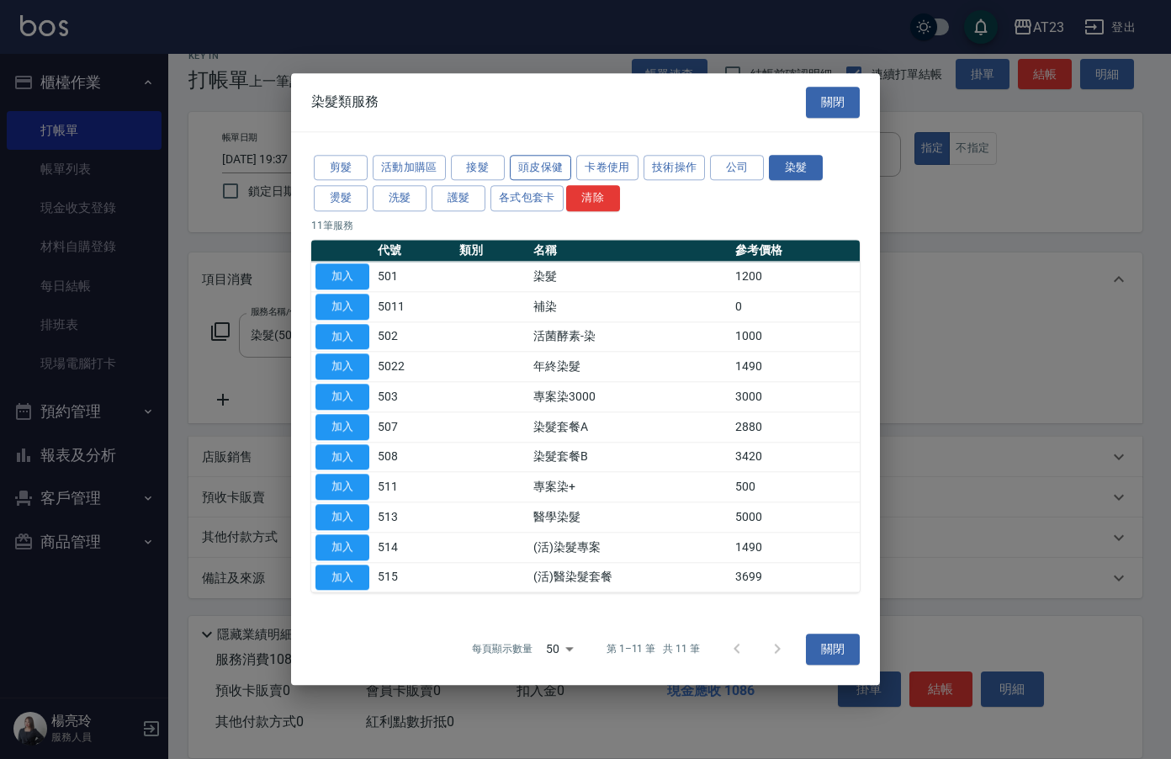
click at [535, 165] on button "頭皮保健" at bounding box center [541, 168] width 62 height 26
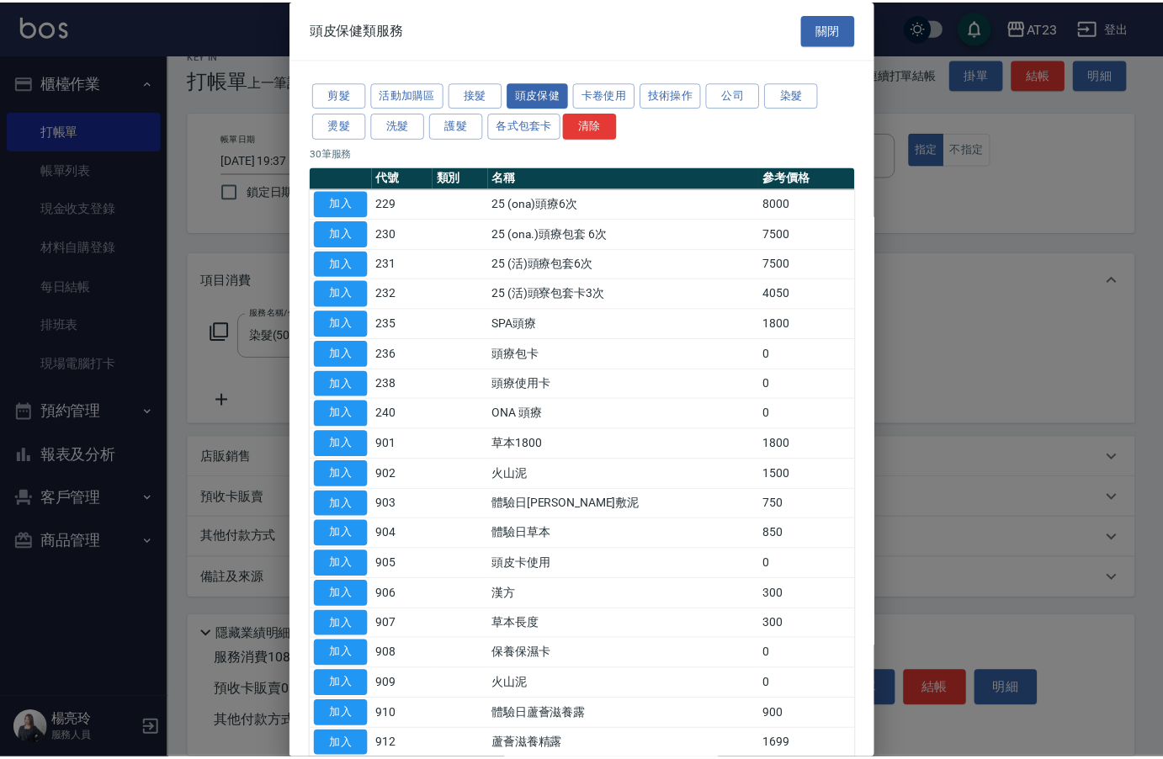
scroll to position [337, 0]
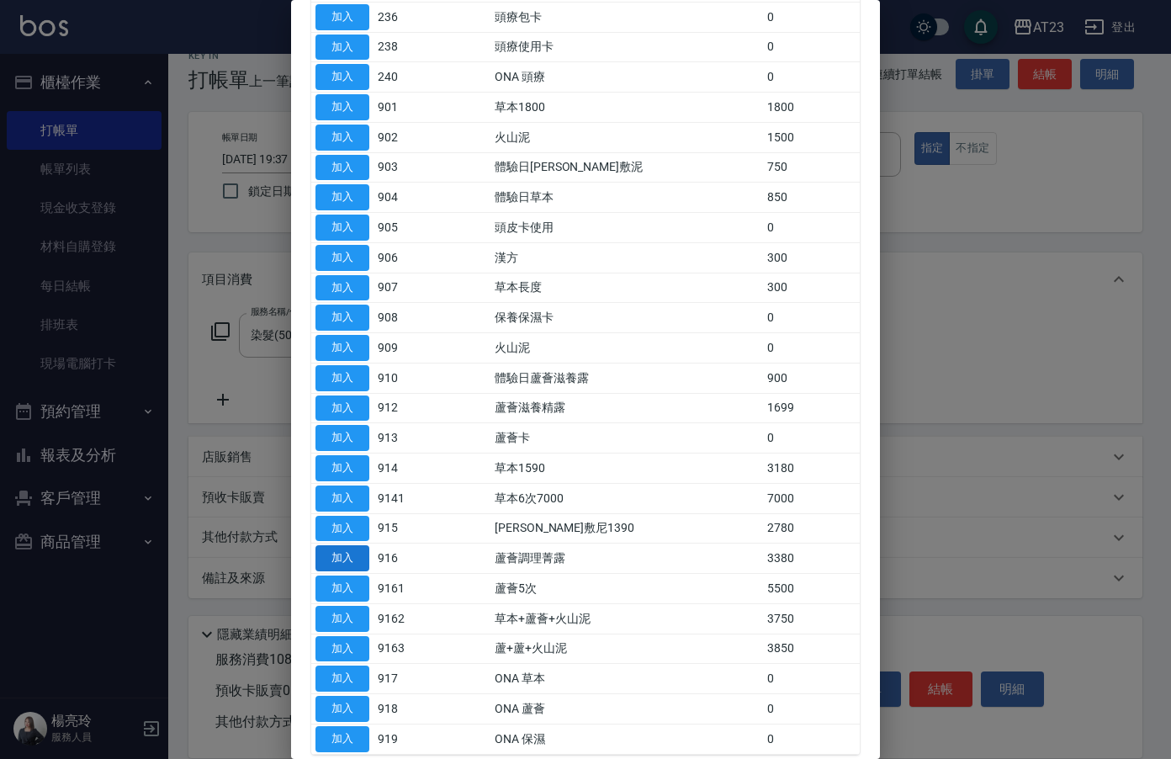
click at [342, 555] on button "加入" at bounding box center [343, 558] width 54 height 26
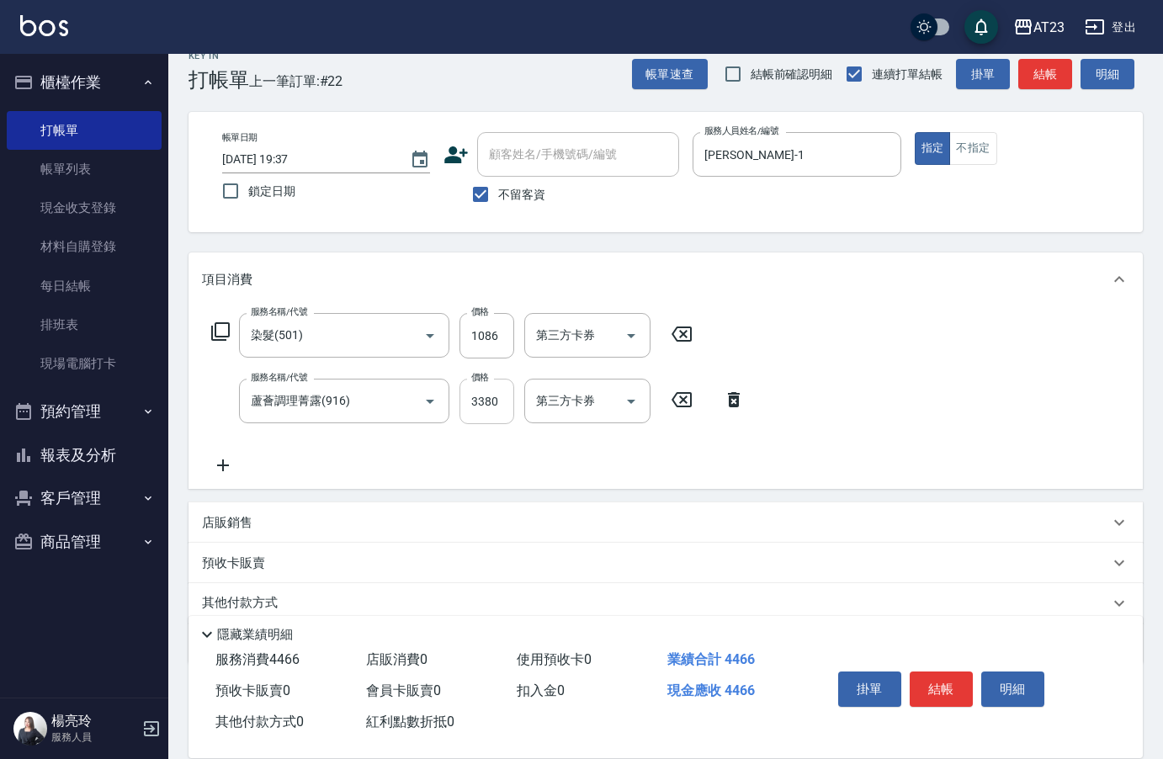
click at [495, 400] on input "3380" at bounding box center [486, 401] width 55 height 45
drag, startPoint x: 495, startPoint y: 400, endPoint x: 459, endPoint y: 404, distance: 35.6
click at [459, 404] on input "3380" at bounding box center [486, 401] width 55 height 45
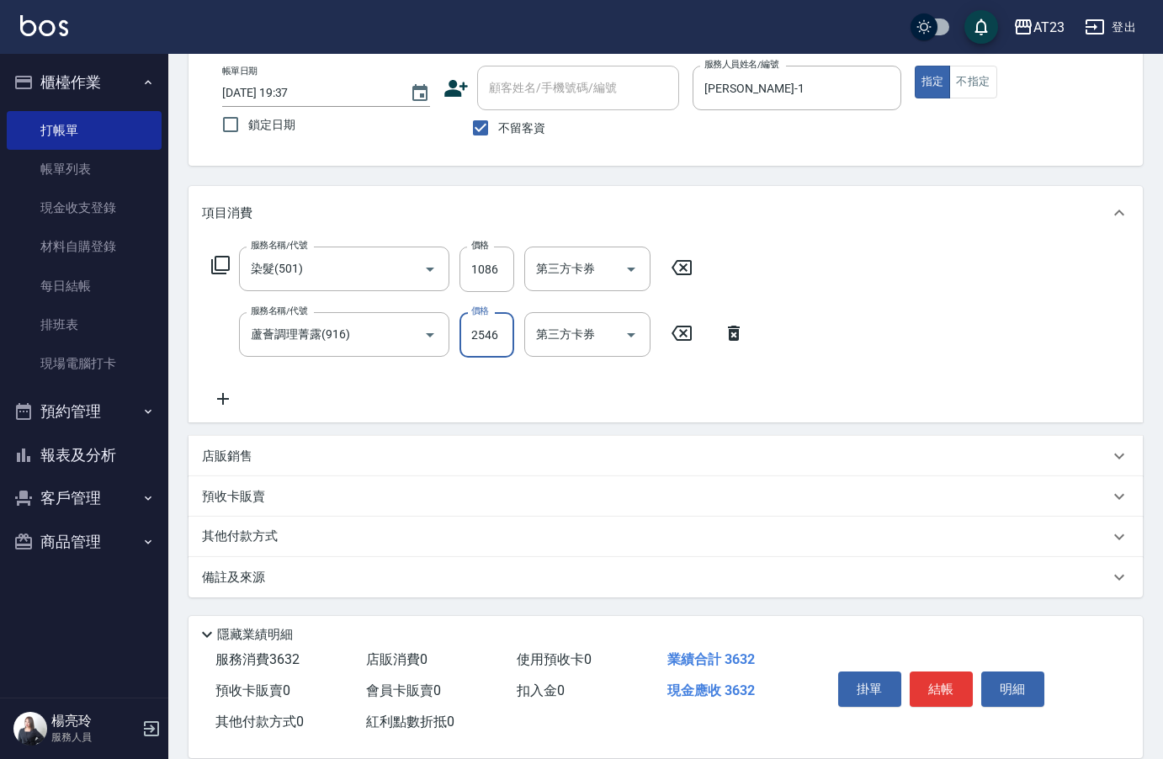
type input "2546"
click at [227, 539] on p "其他付款方式" at bounding box center [244, 537] width 84 height 19
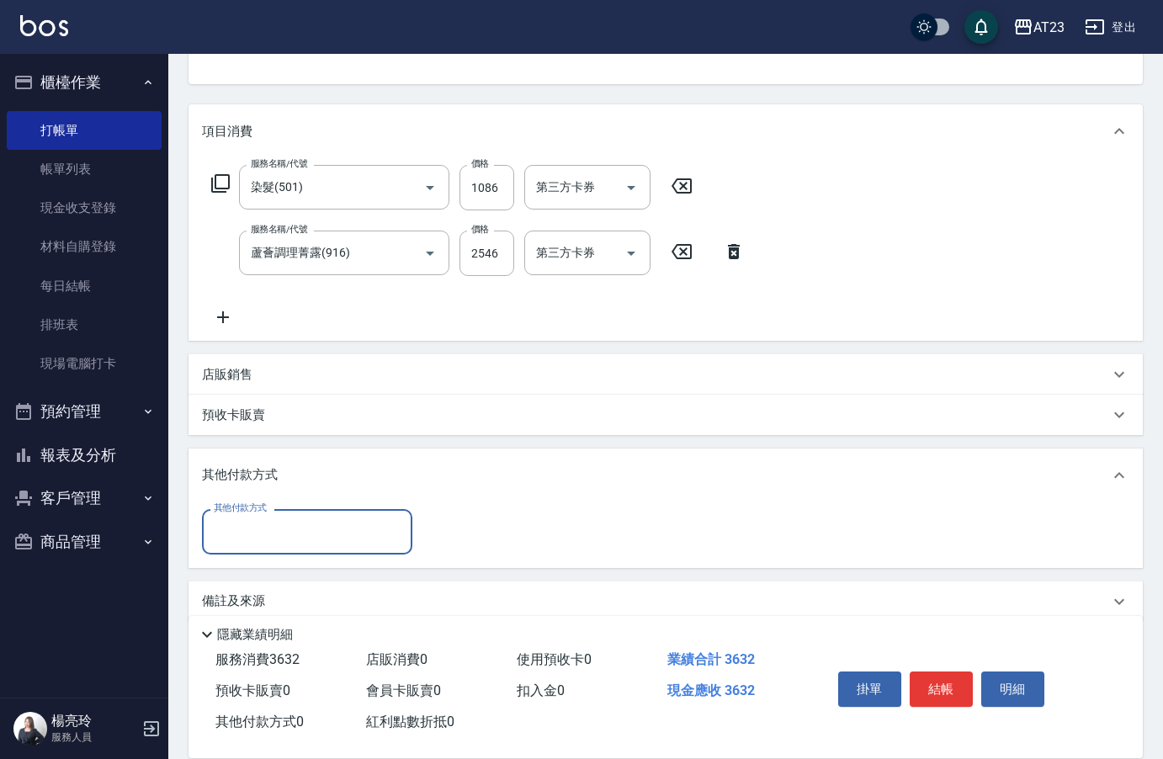
scroll to position [172, 0]
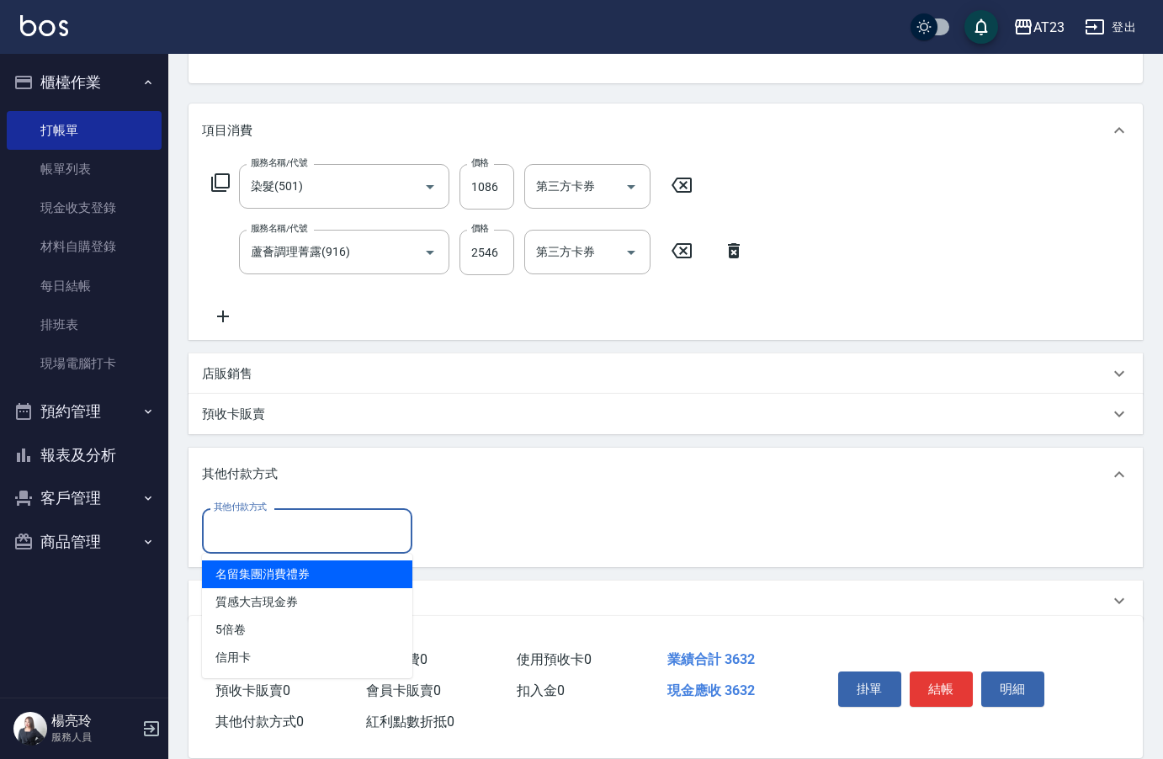
click at [275, 539] on input "其他付款方式" at bounding box center [307, 530] width 195 height 29
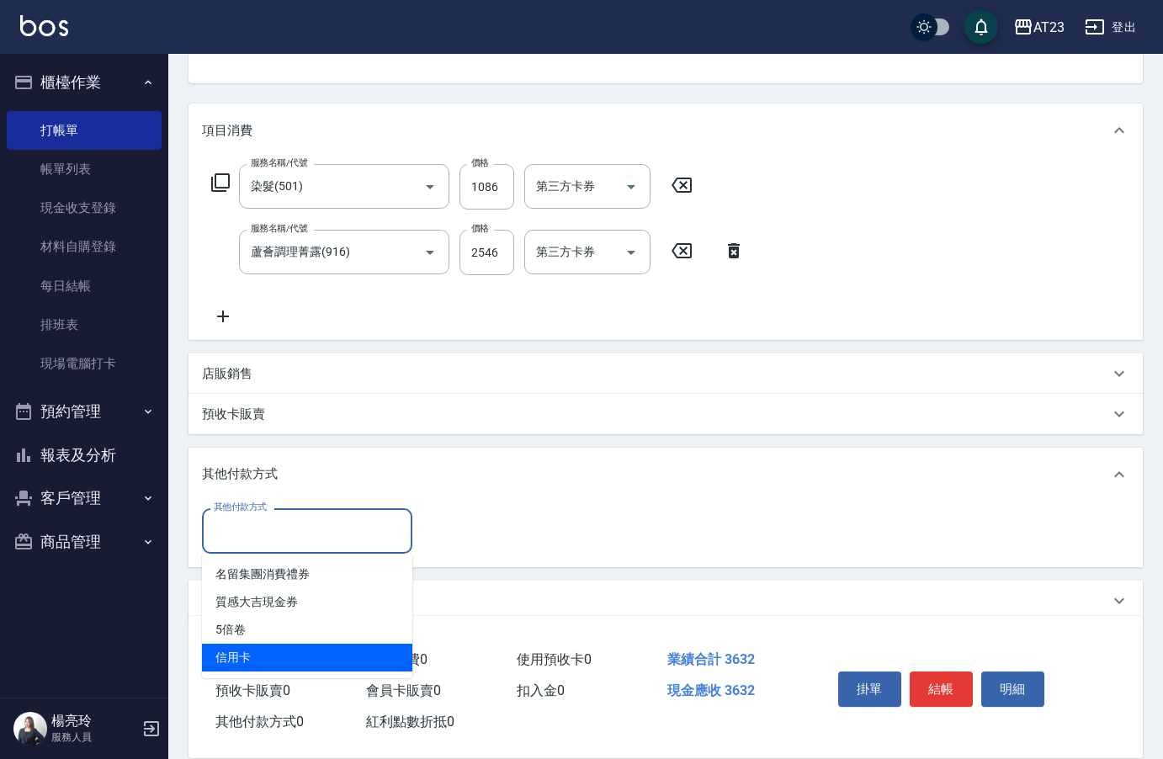
click at [268, 655] on span "信用卡" at bounding box center [307, 658] width 210 height 28
type input "信用卡"
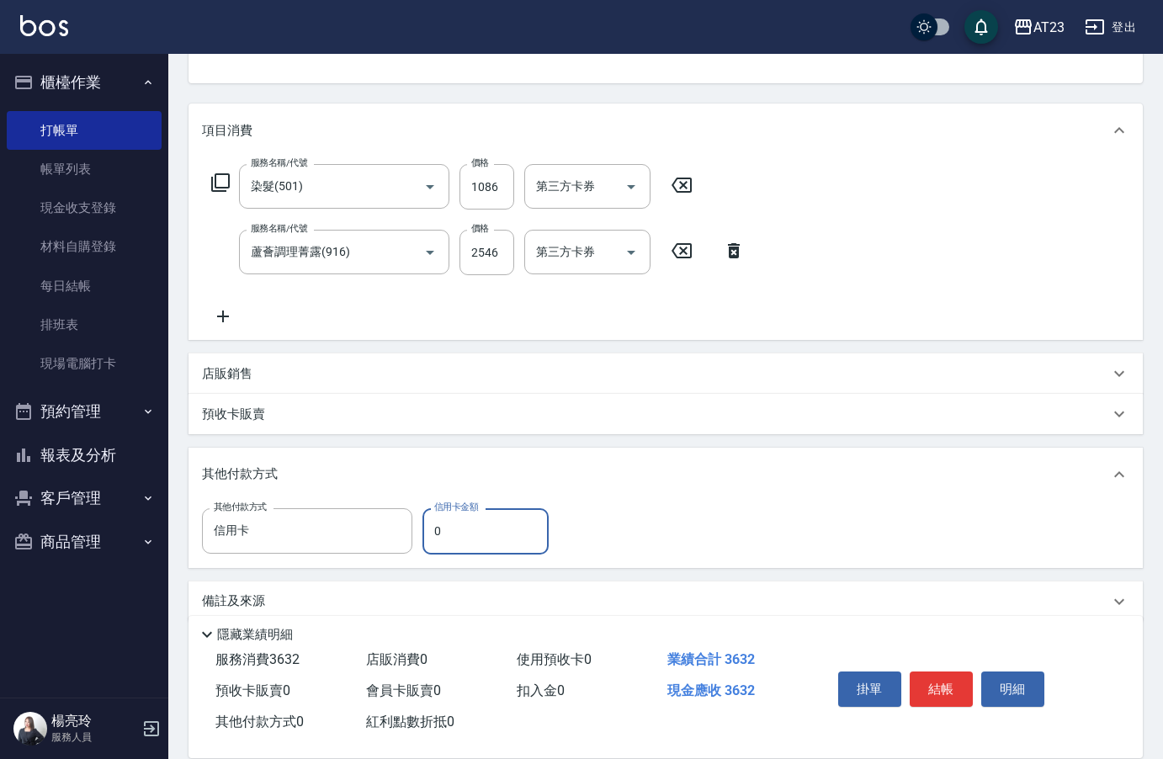
drag, startPoint x: 456, startPoint y: 537, endPoint x: 373, endPoint y: 504, distance: 89.5
click at [368, 533] on div "其他付款方式 信用卡 其他付款方式 信用卡金額 0 信用卡金額" at bounding box center [380, 530] width 357 height 45
type input "2546"
click at [952, 679] on button "結帳" at bounding box center [941, 688] width 63 height 35
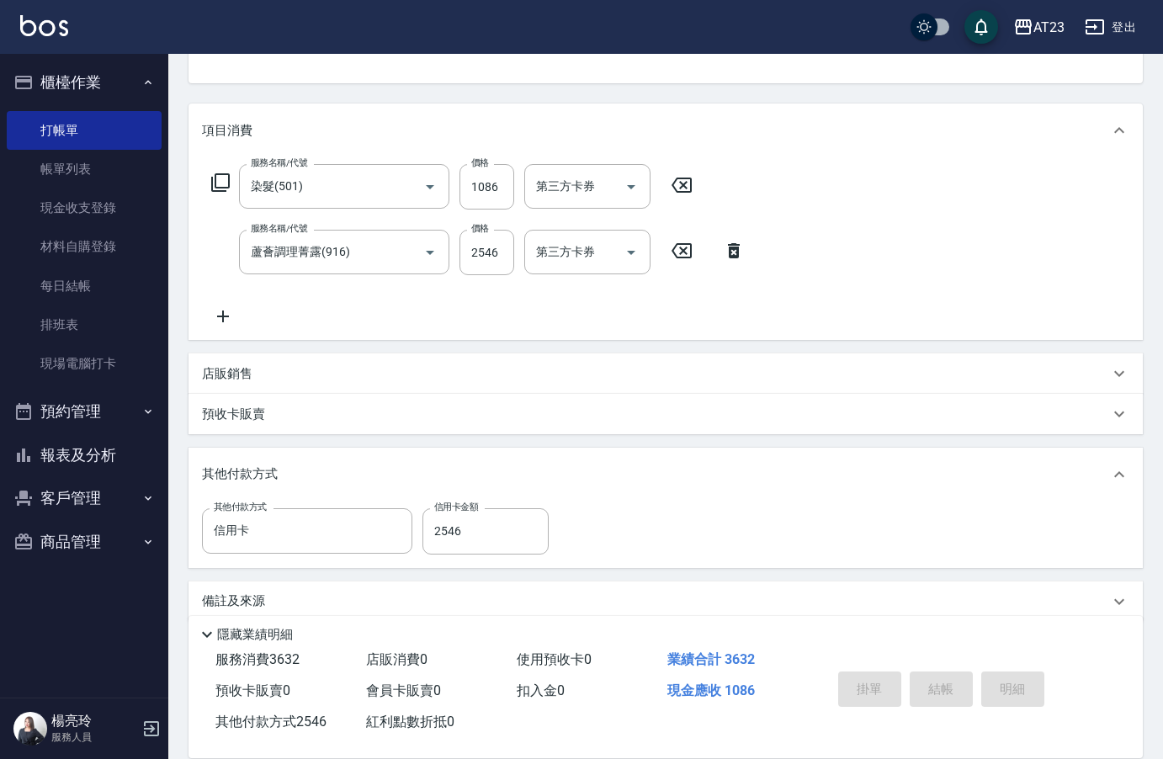
type input "2025/10/14 19:38"
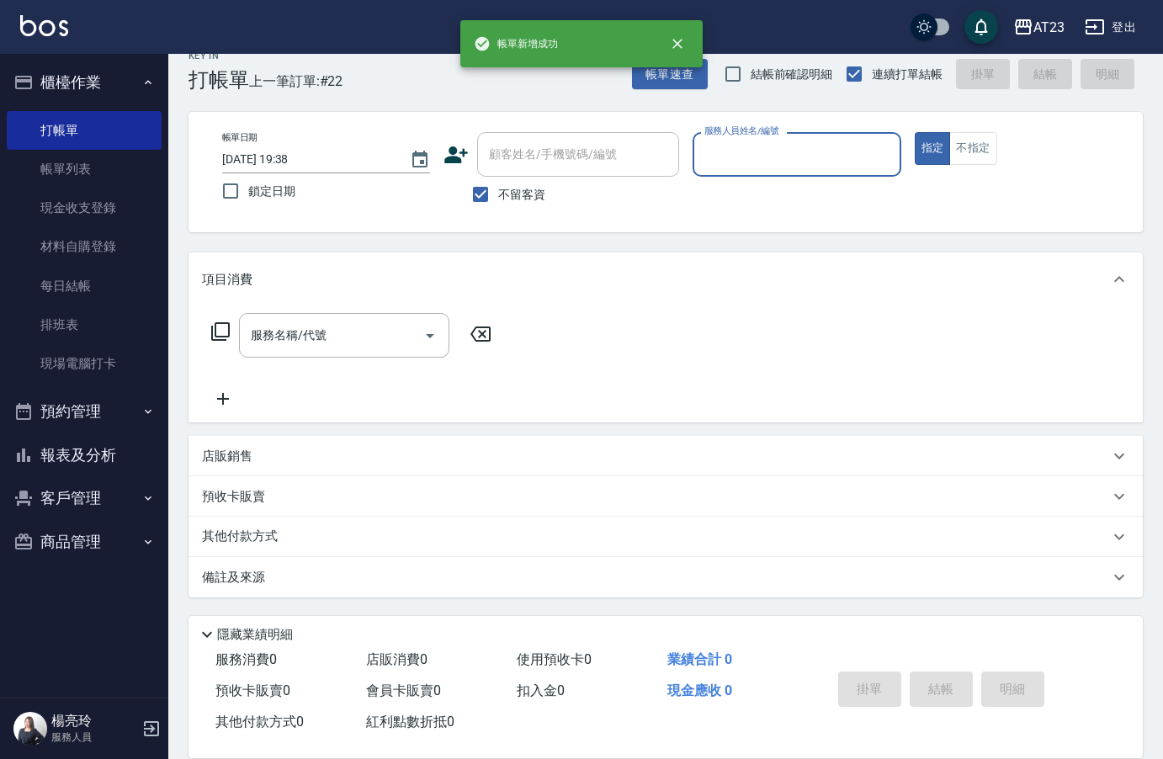
scroll to position [24, 0]
type input "亮亮-19"
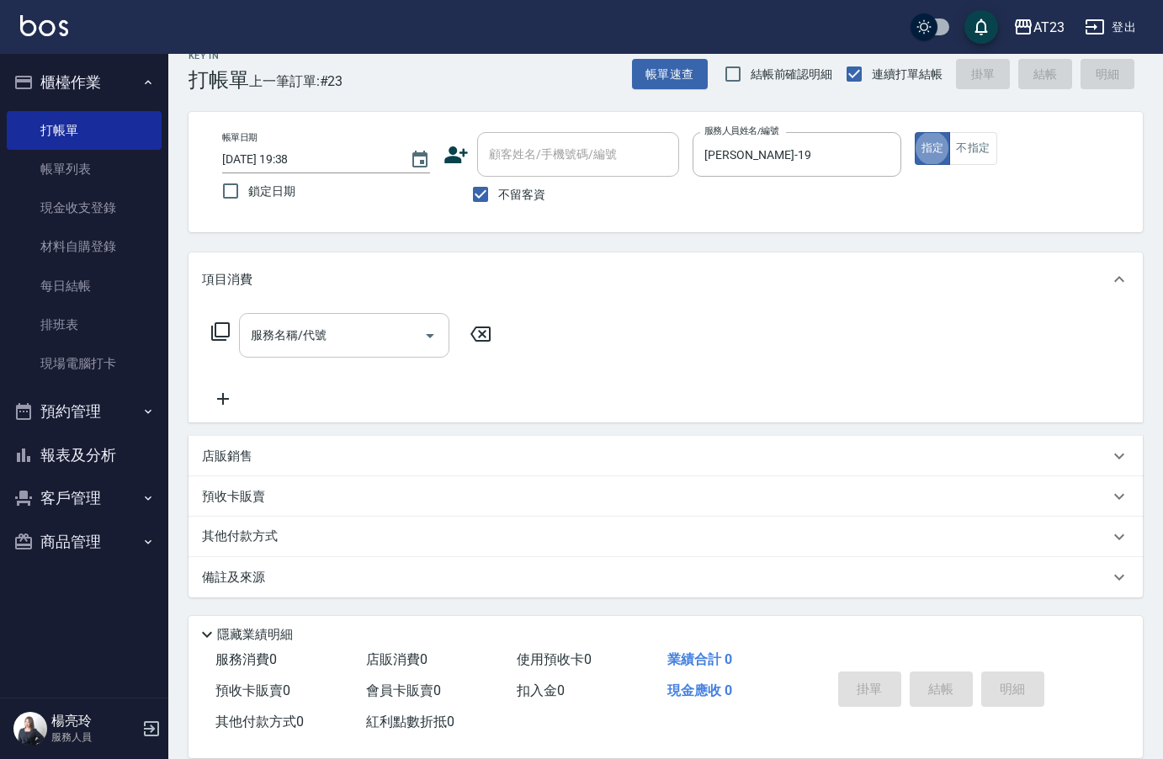
click at [353, 341] on input "服務名稱/代號" at bounding box center [332, 335] width 170 height 29
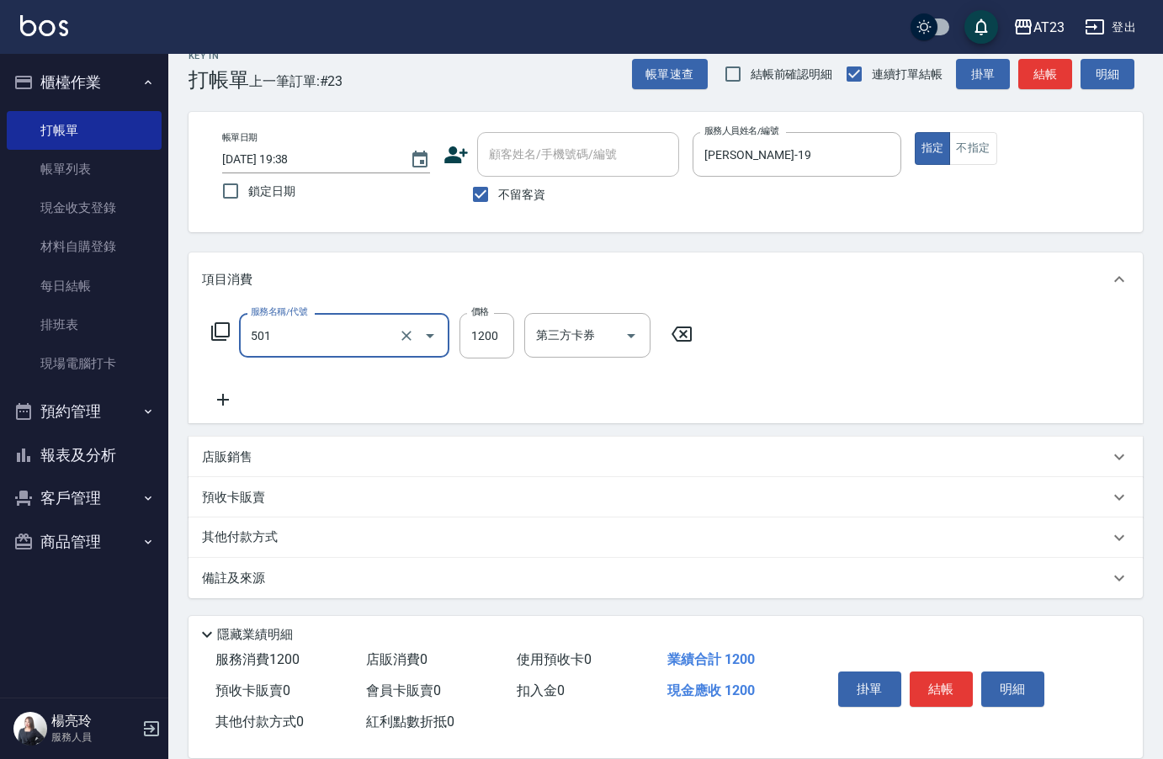
type input "染髮(501)"
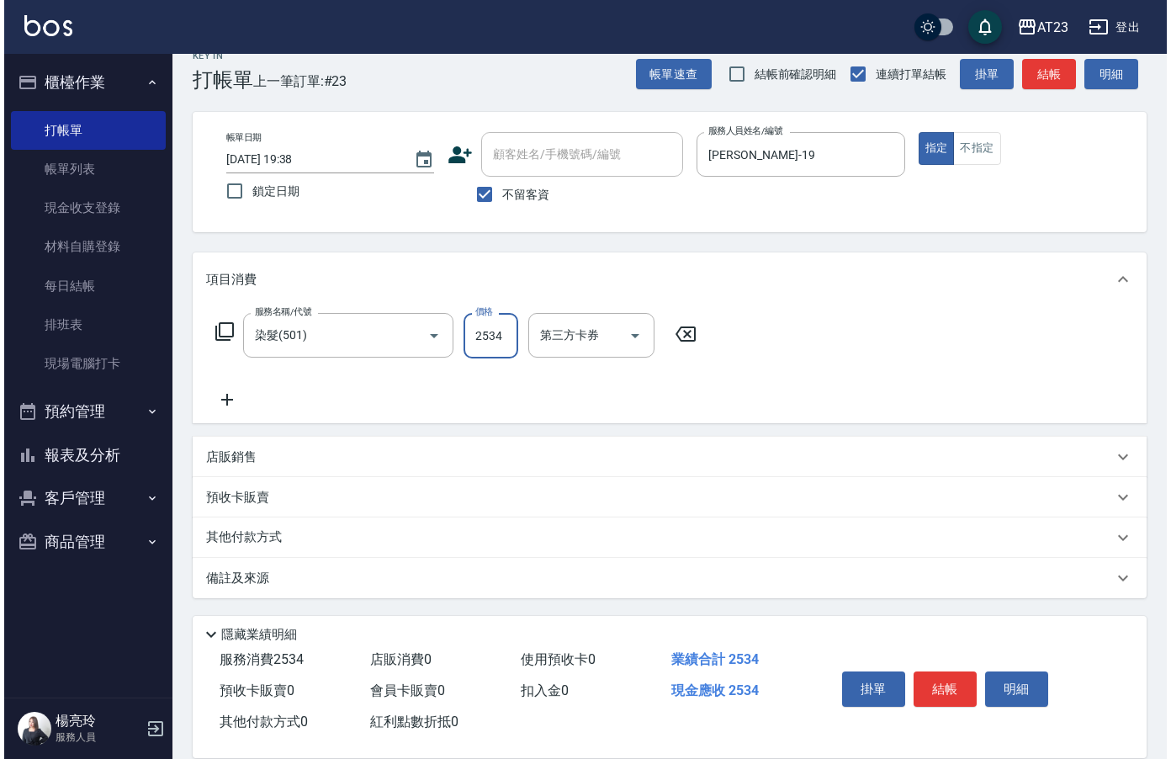
scroll to position [24, 0]
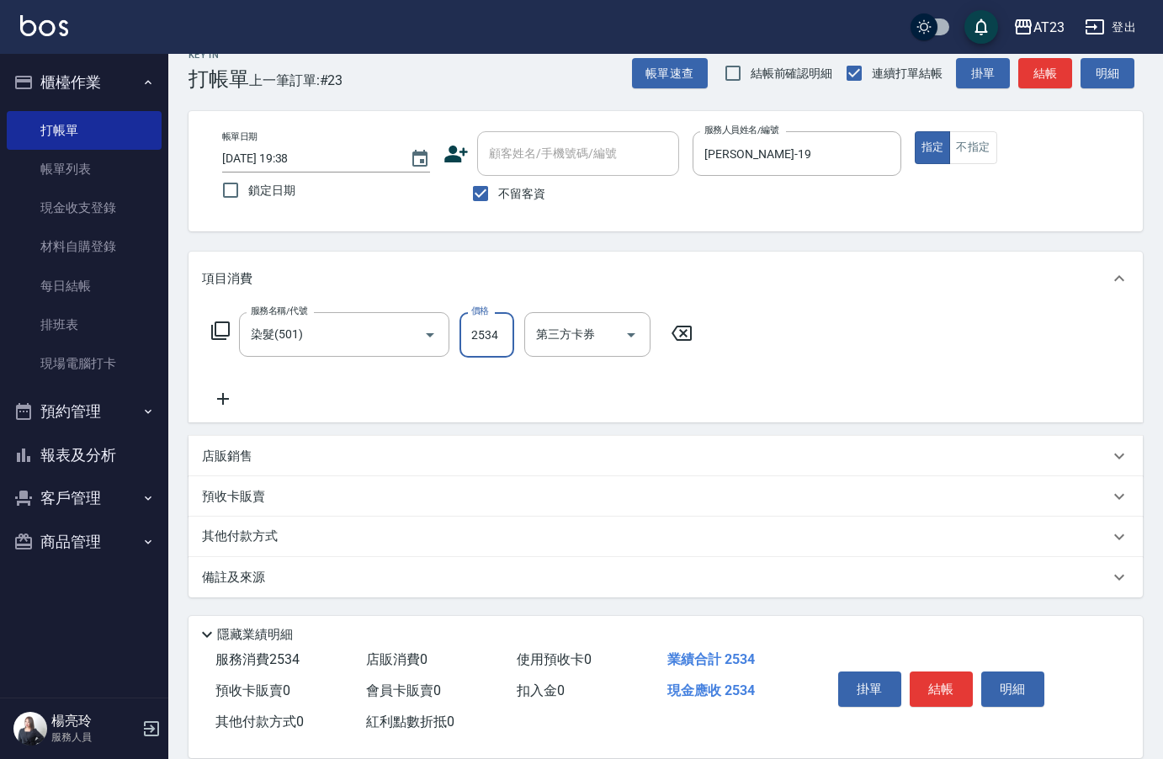
type input "2534"
click at [233, 406] on icon at bounding box center [223, 399] width 42 height 20
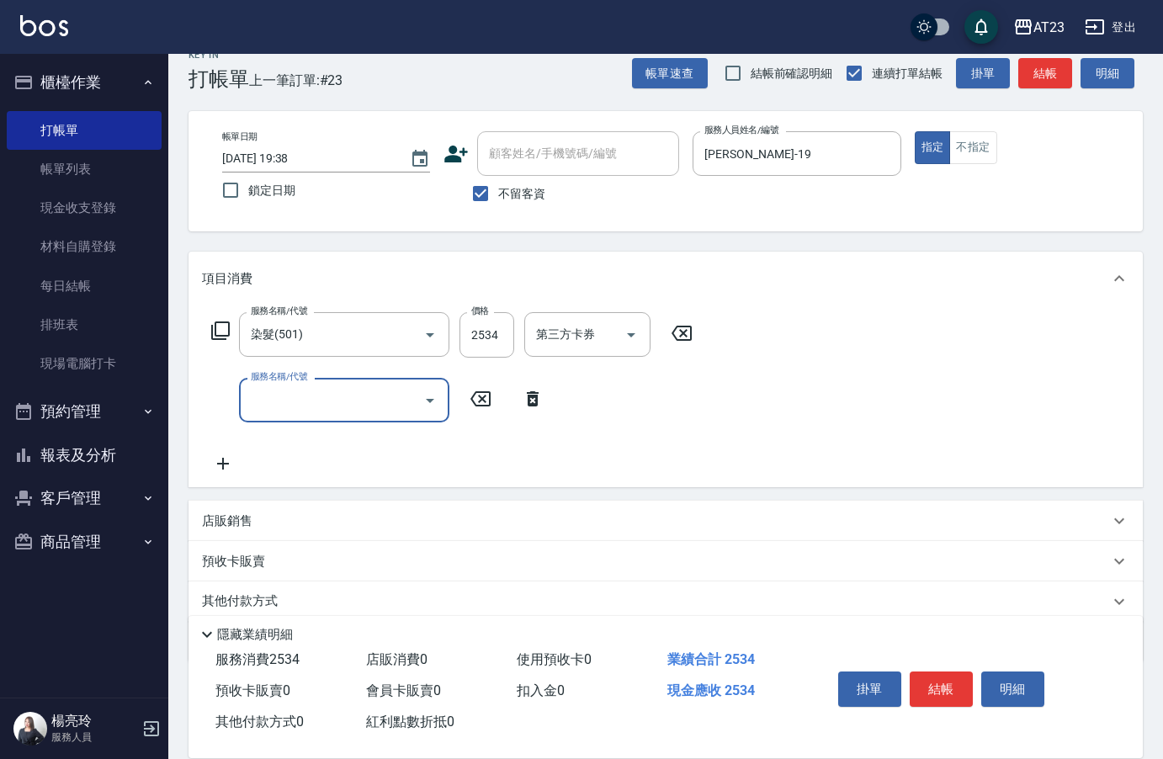
click at [263, 404] on input "服務名稱/代號" at bounding box center [332, 399] width 170 height 29
type input "互助250(725)"
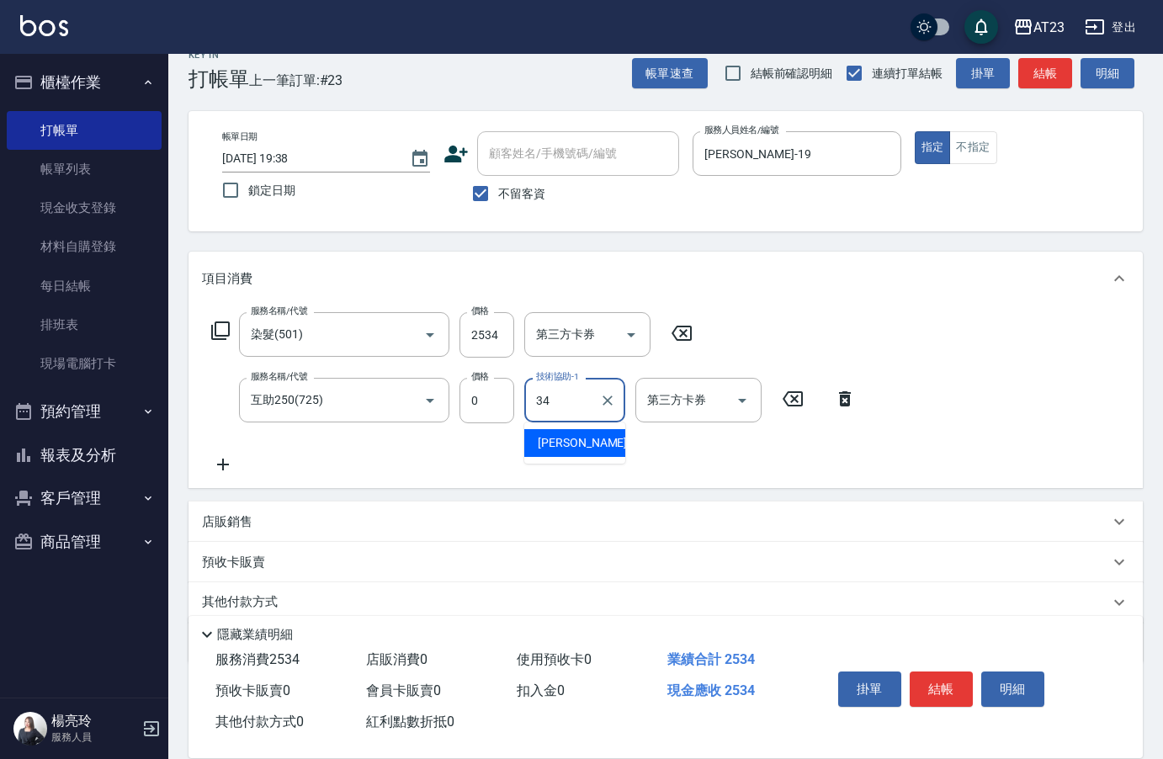
type input "Amy-34"
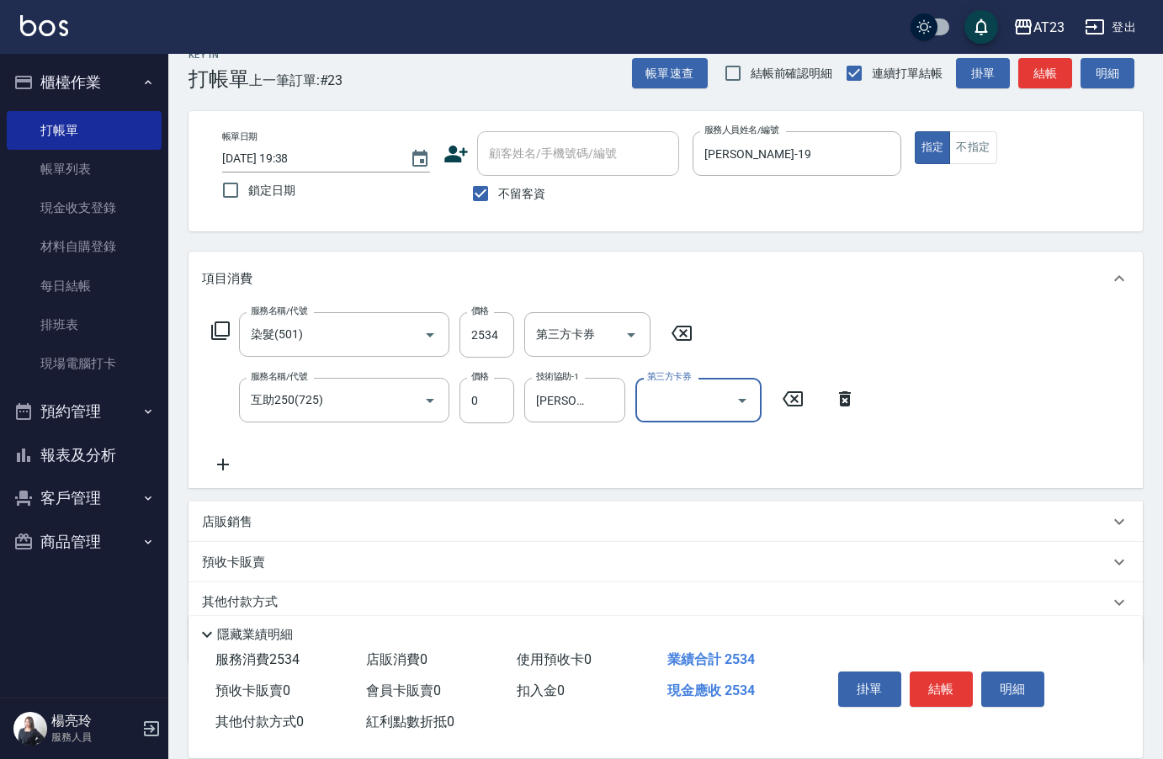
click at [216, 332] on icon at bounding box center [220, 330] width 19 height 19
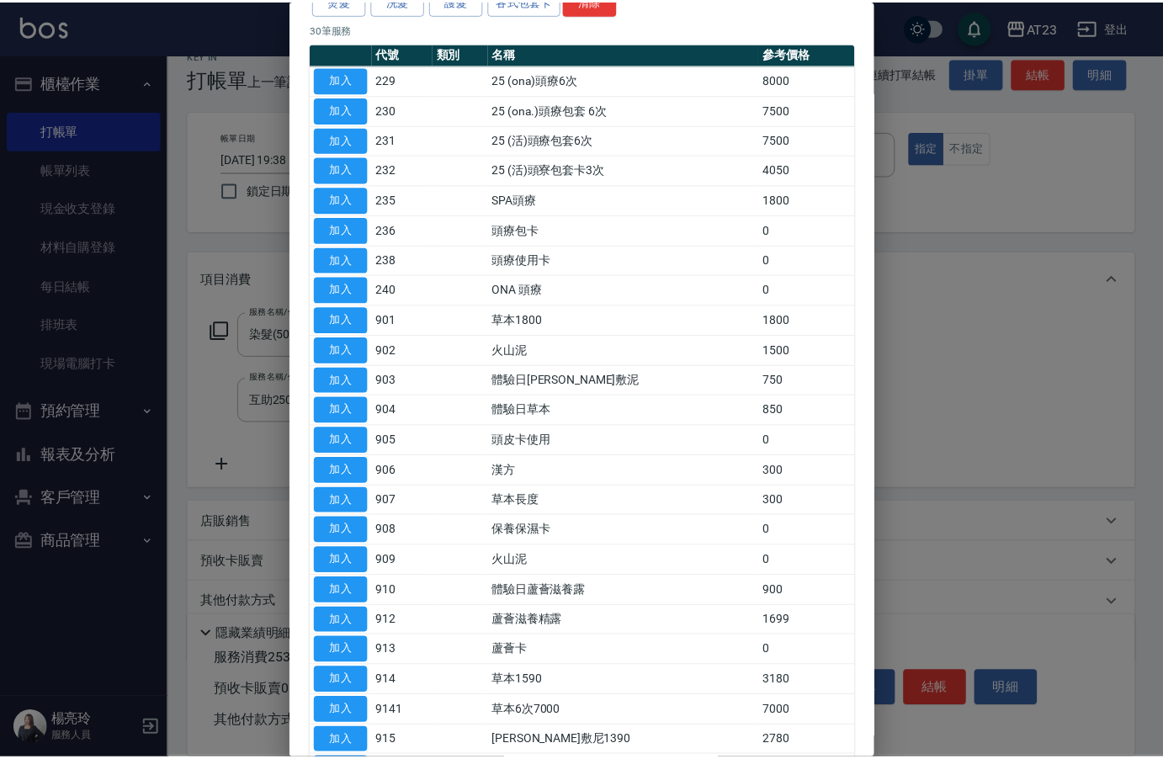
scroll to position [84, 0]
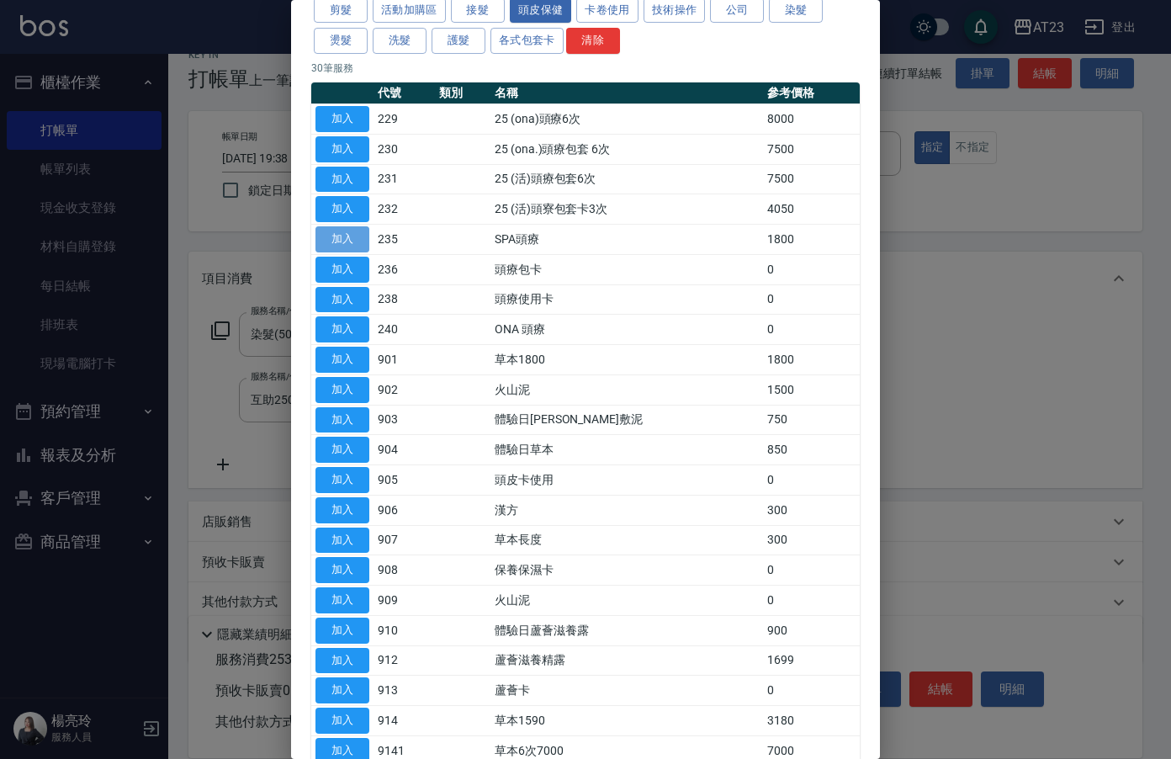
click at [316, 236] on button "加入" at bounding box center [343, 239] width 54 height 26
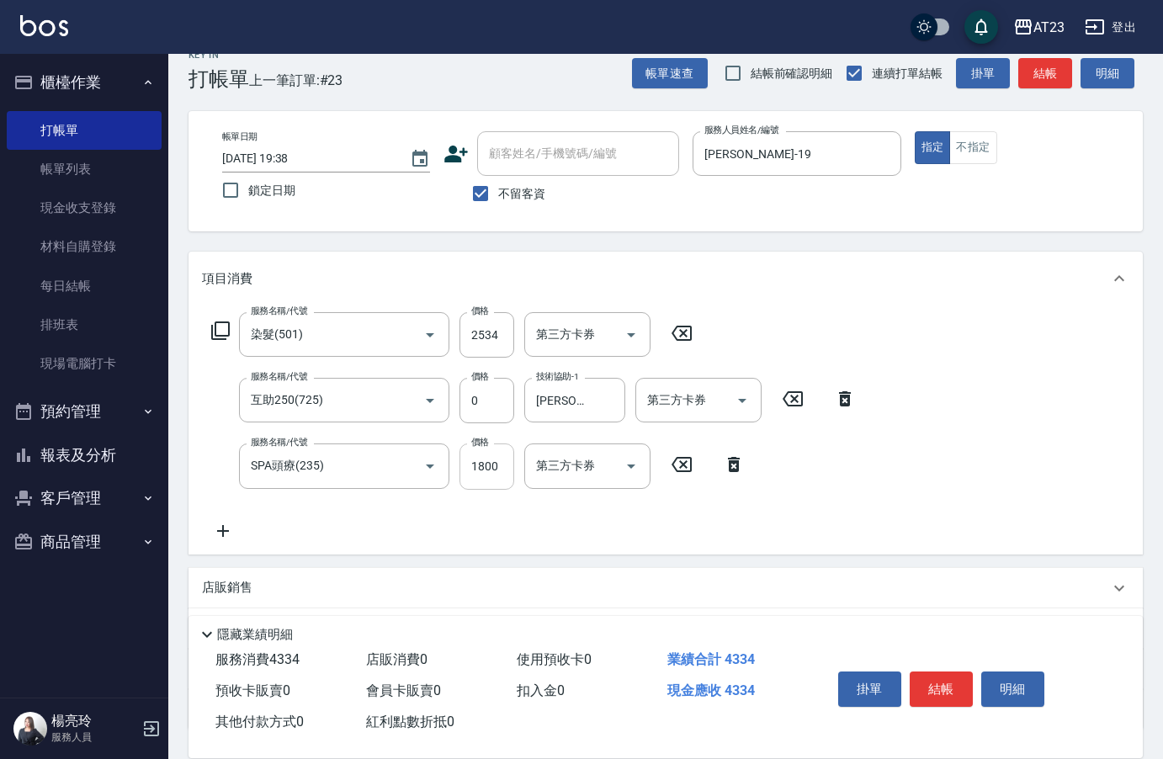
click at [480, 474] on input "1800" at bounding box center [486, 465] width 55 height 45
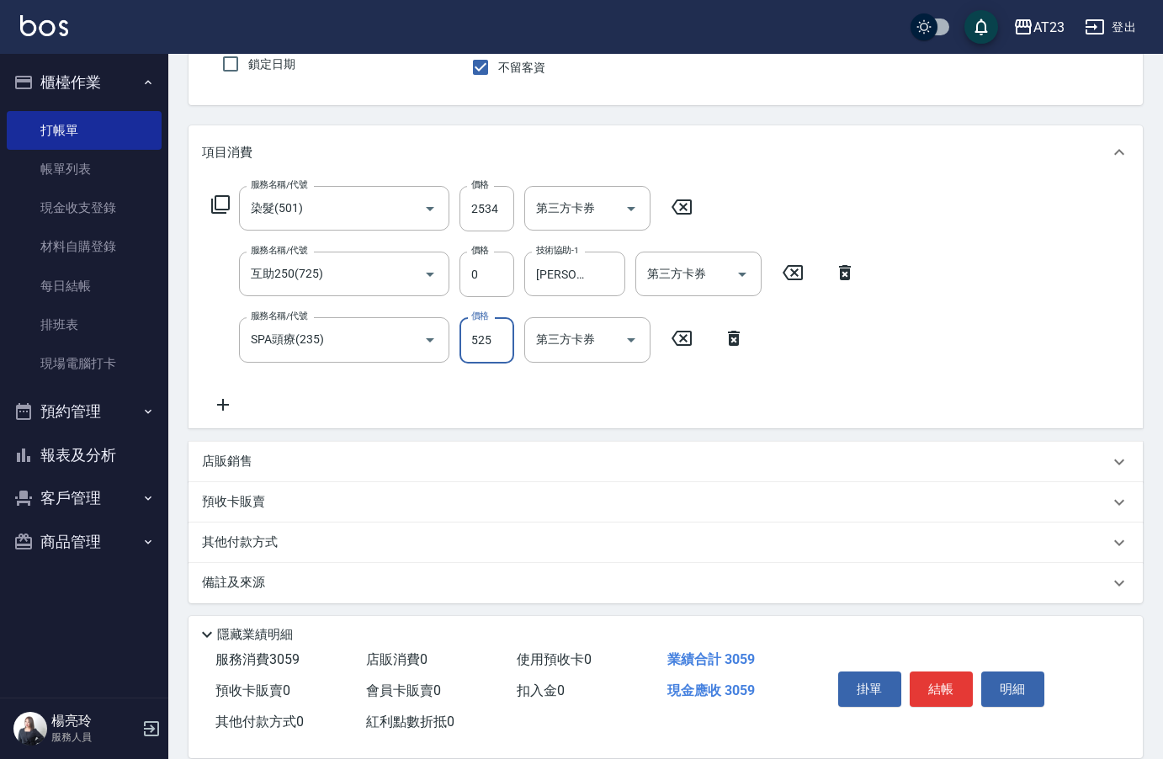
scroll to position [157, 0]
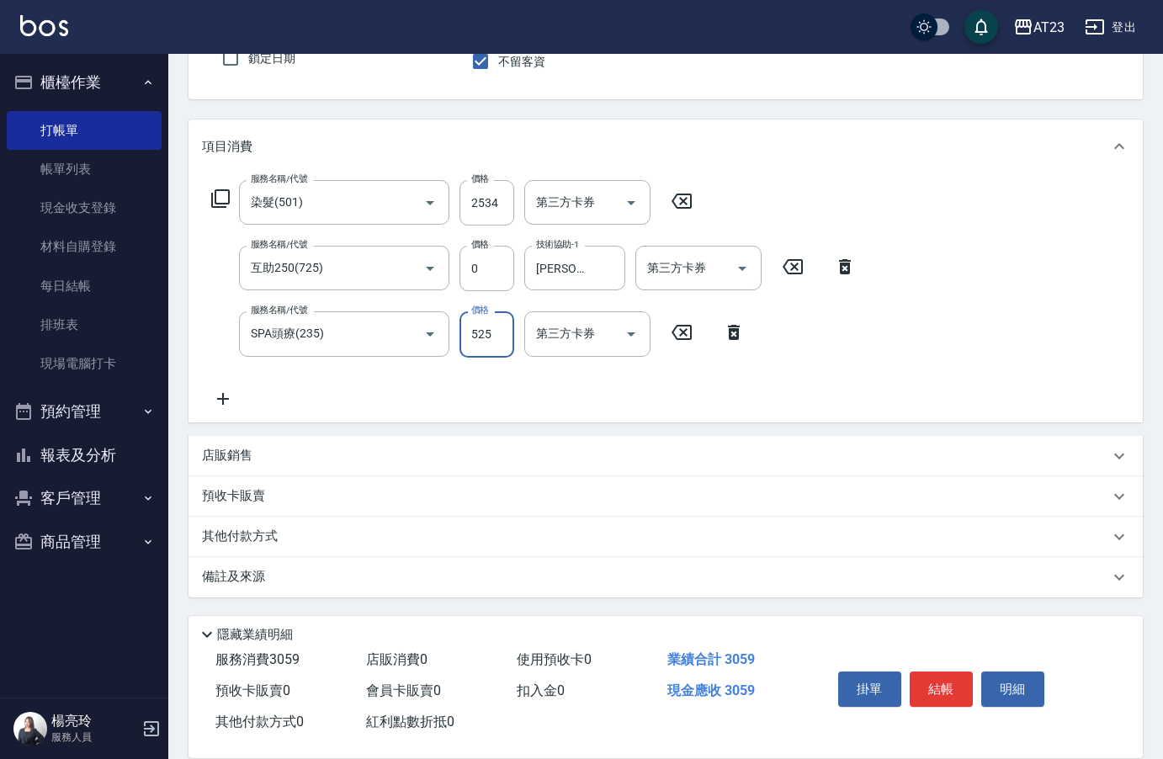
type input "525"
click at [236, 537] on p "其他付款方式" at bounding box center [244, 537] width 84 height 19
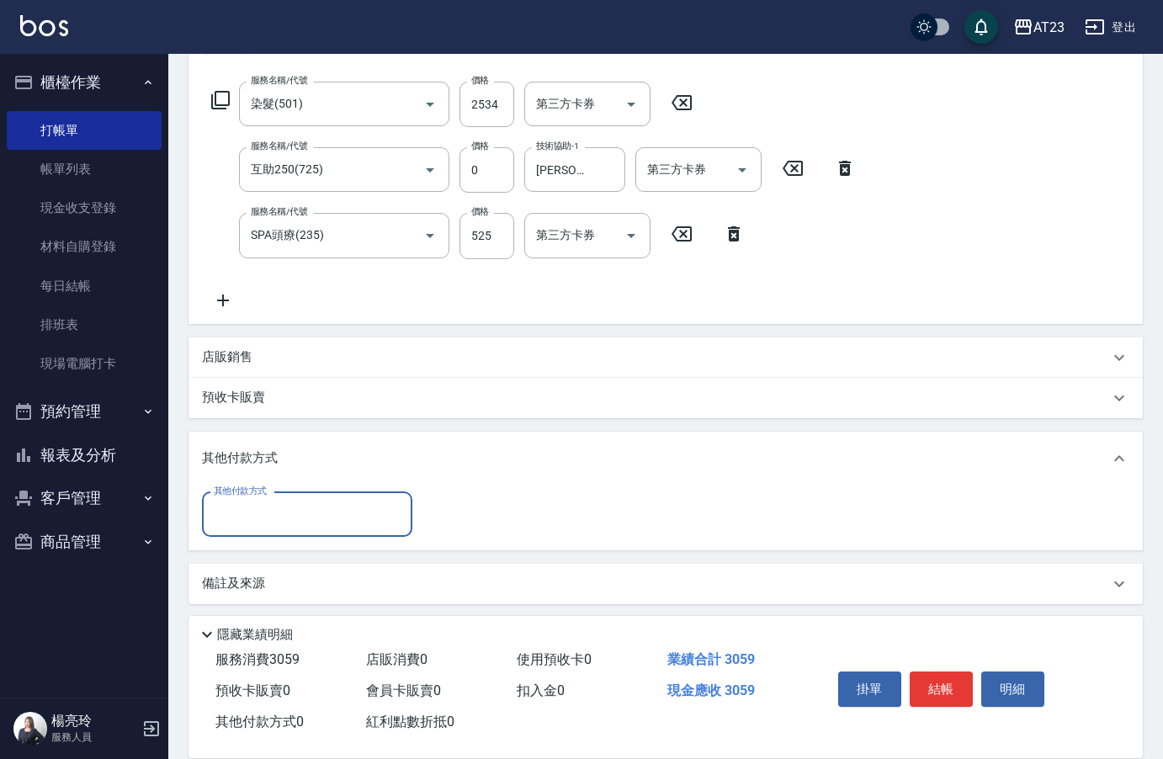
scroll to position [262, 0]
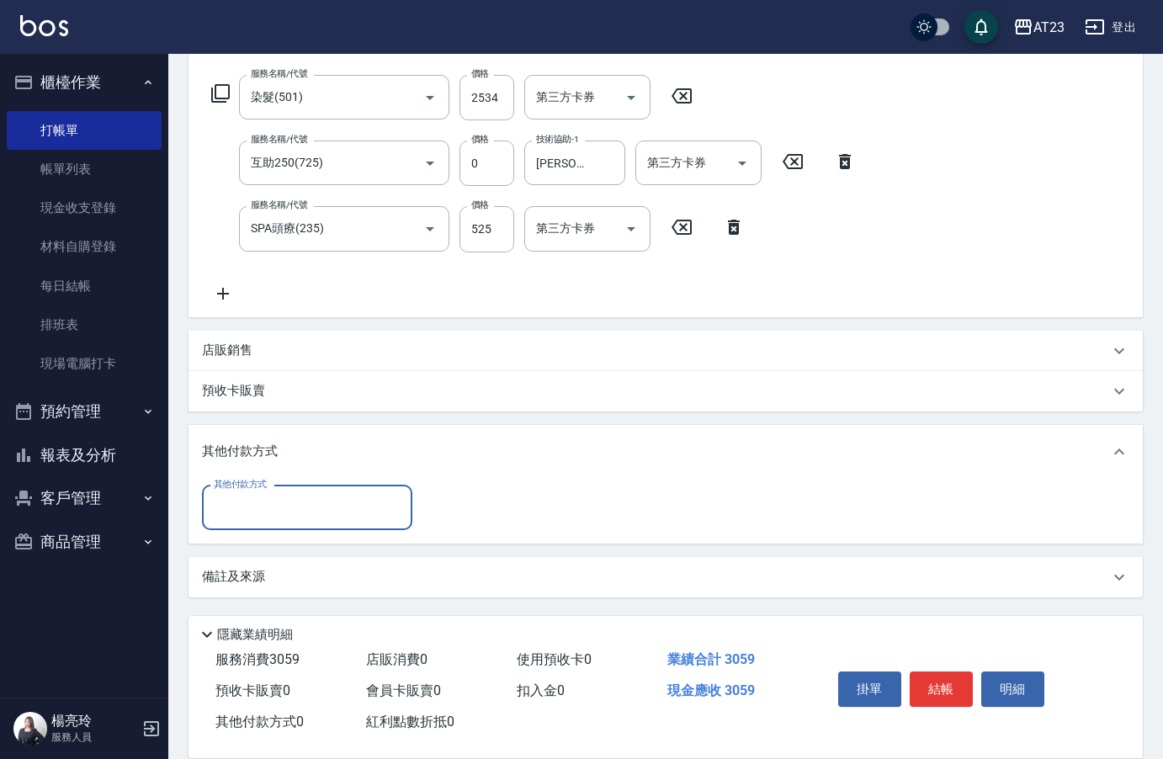
click at [248, 515] on input "其他付款方式" at bounding box center [307, 507] width 195 height 29
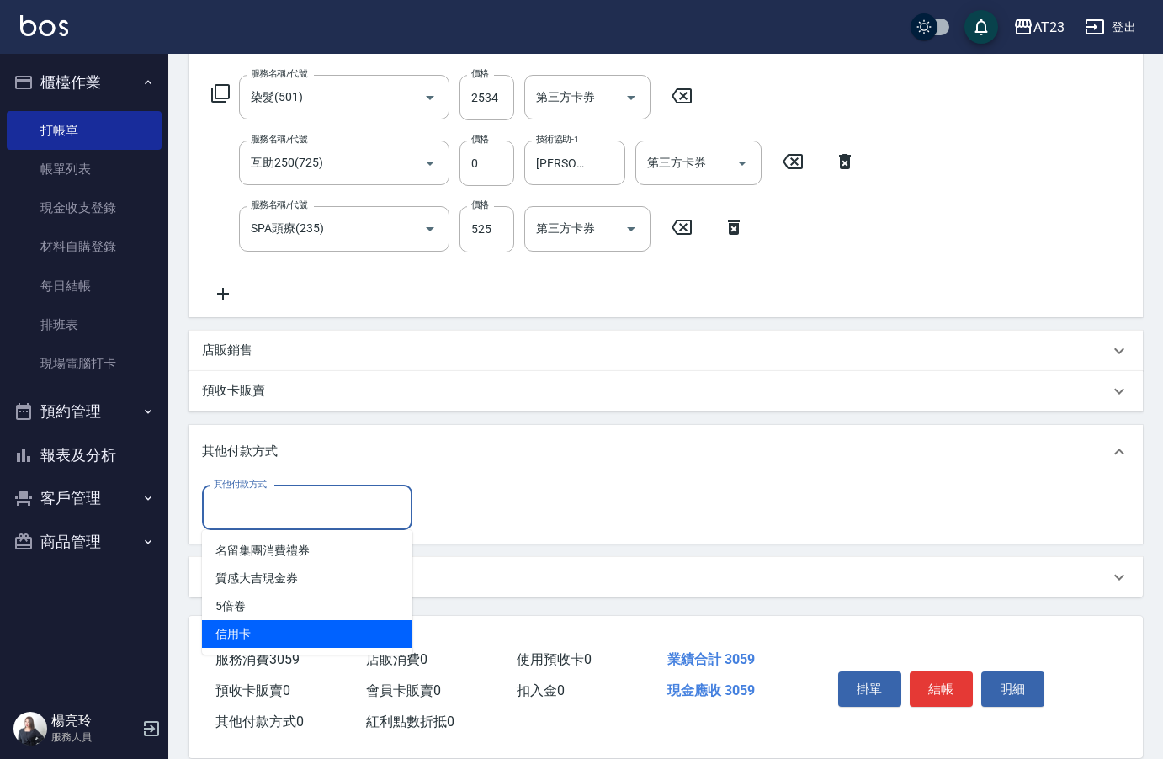
click at [279, 634] on span "信用卡" at bounding box center [307, 634] width 210 height 28
type input "信用卡"
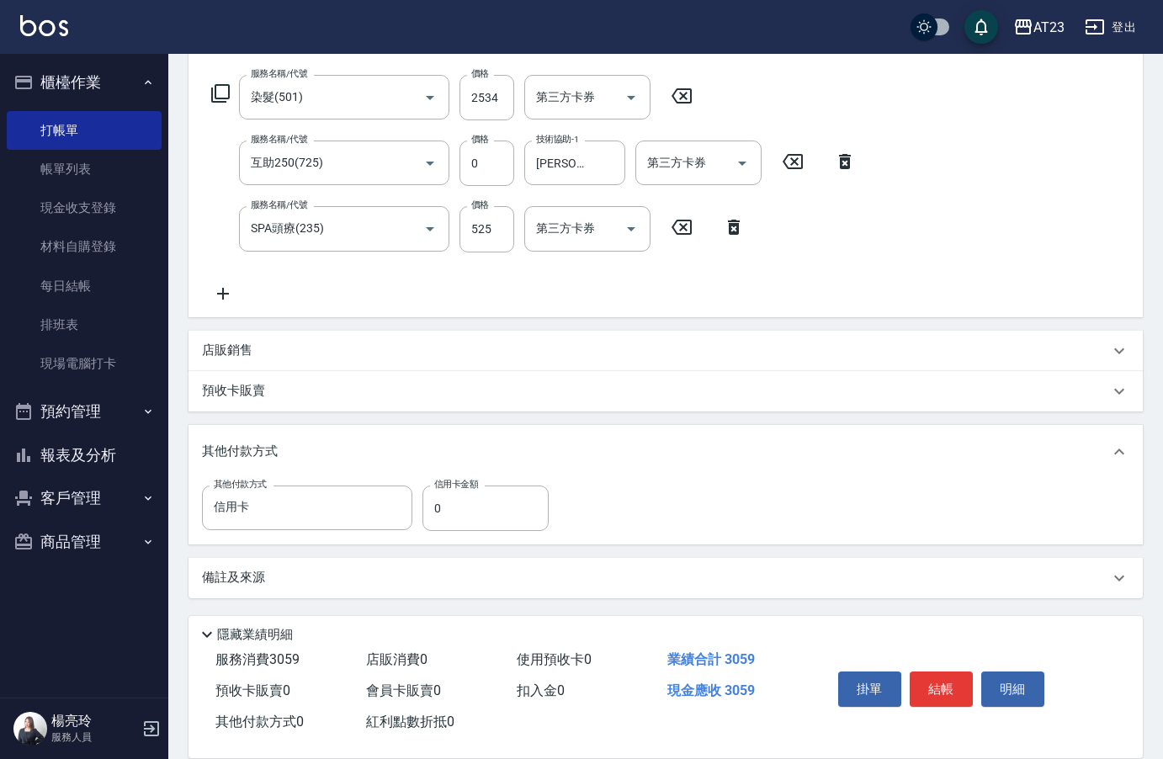
click at [546, 300] on div "服務名稱/代號 染髮(501) 服務名稱/代號 價格 2534 價格 第三方卡券 第三方卡券 服務名稱/代號 互助250(725) 服務名稱/代號 價格 0 …" at bounding box center [534, 189] width 664 height 228
click at [229, 343] on p "店販銷售" at bounding box center [227, 351] width 50 height 18
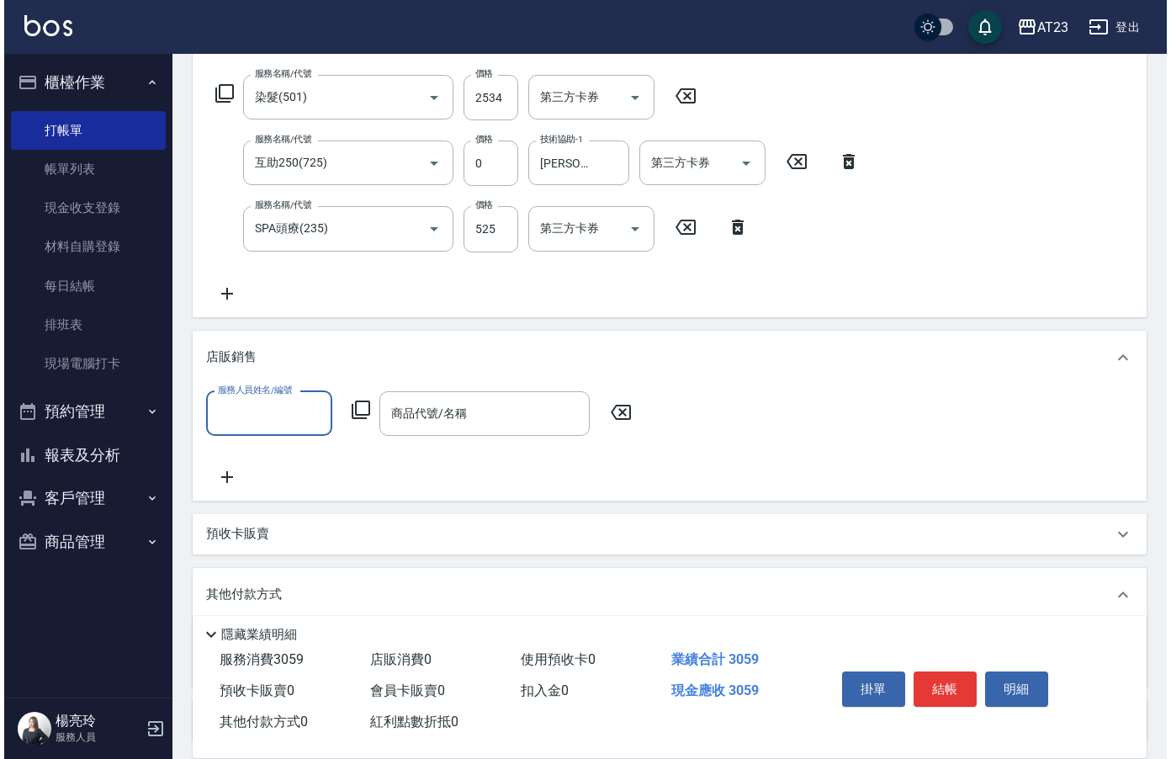
scroll to position [1, 0]
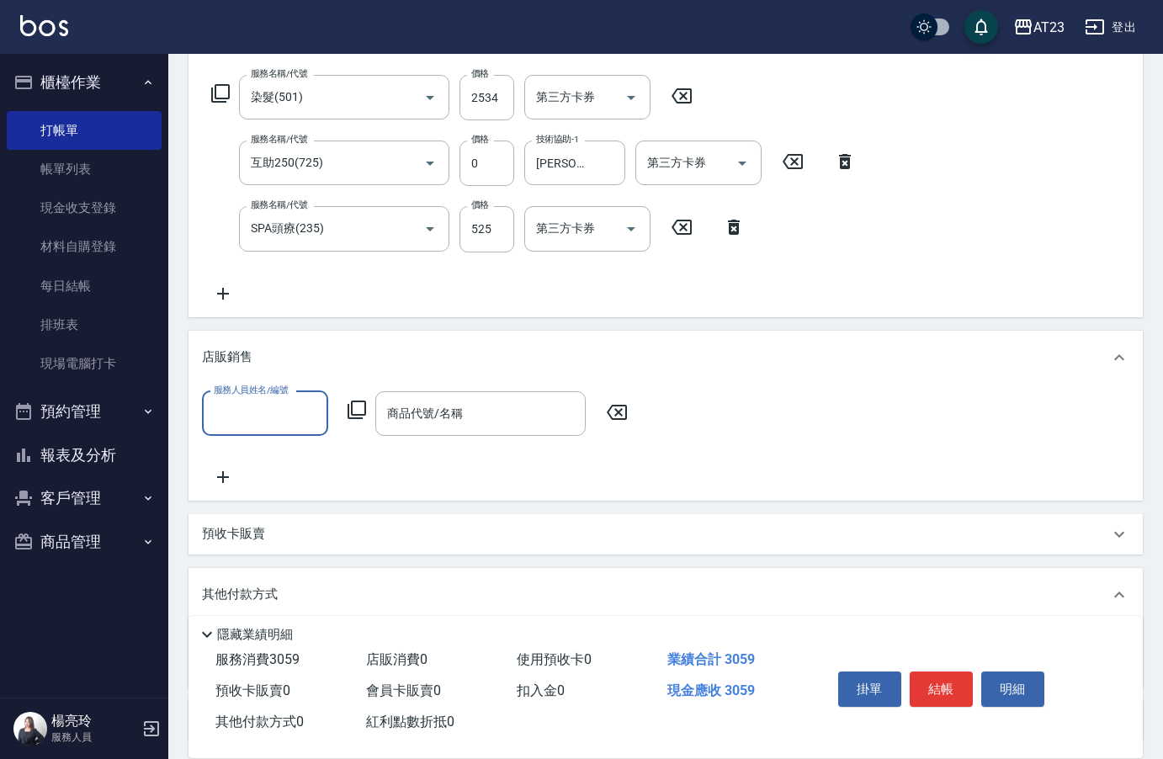
click at [269, 424] on input "服務人員姓名/編號" at bounding box center [265, 413] width 111 height 29
type input "亮亮-19"
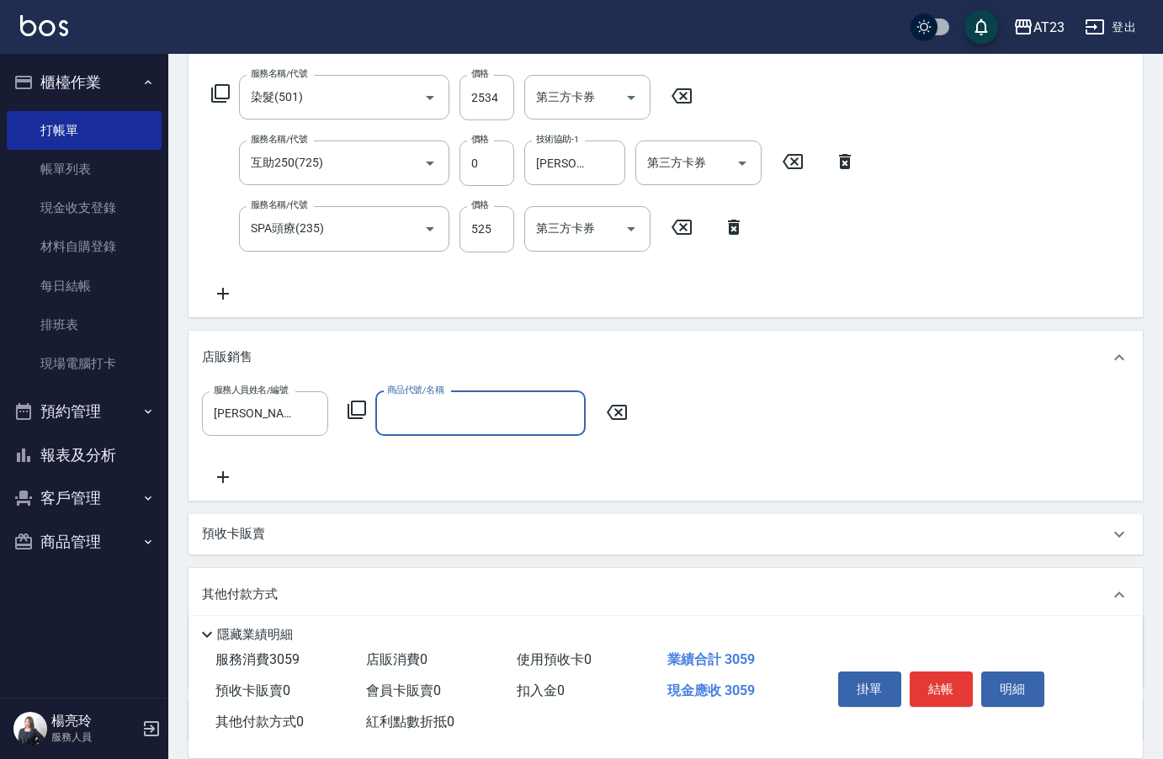
click at [348, 404] on icon at bounding box center [357, 410] width 19 height 19
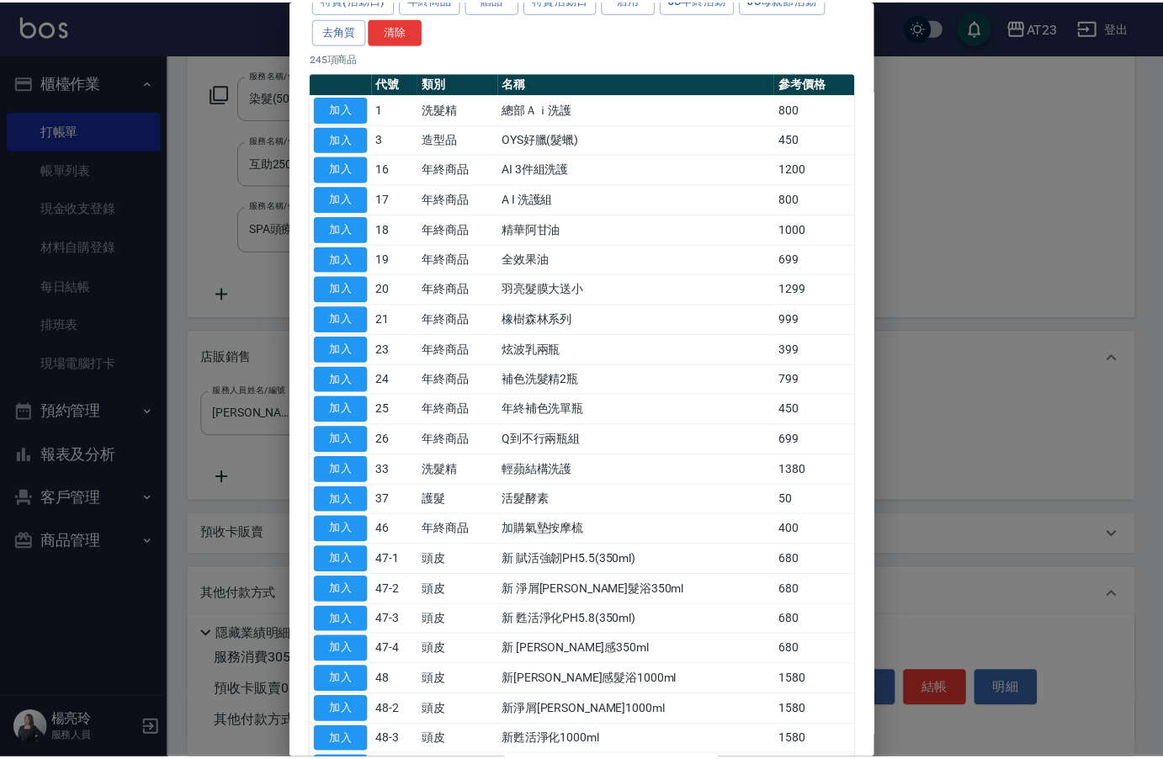
scroll to position [0, 0]
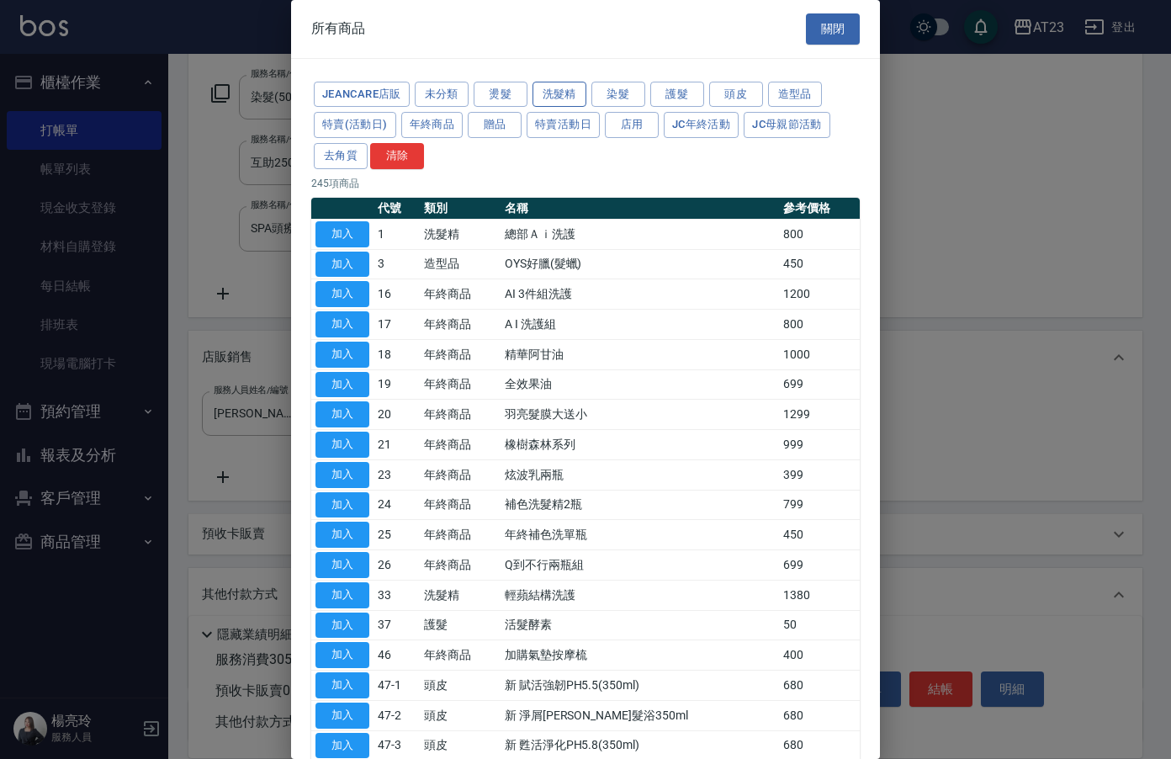
click at [549, 96] on button "洗髮精" at bounding box center [560, 95] width 54 height 26
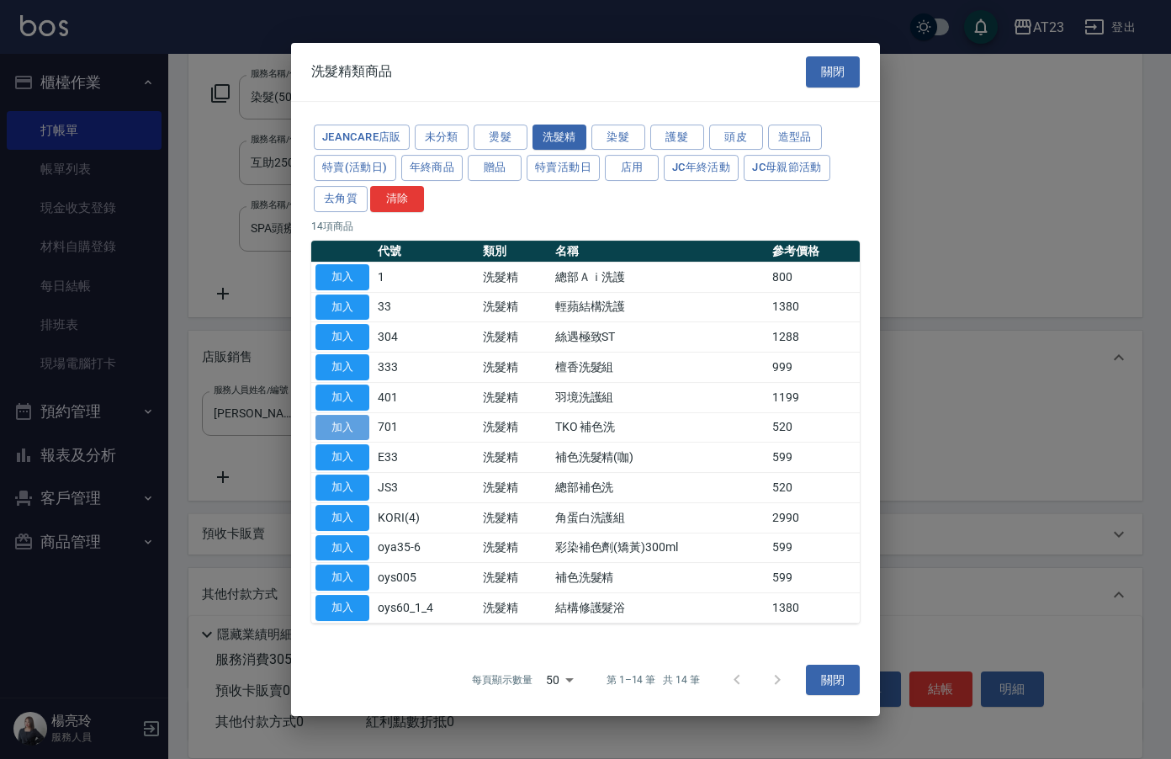
click at [351, 421] on button "加入" at bounding box center [343, 428] width 54 height 26
type input "TKO 補色洗"
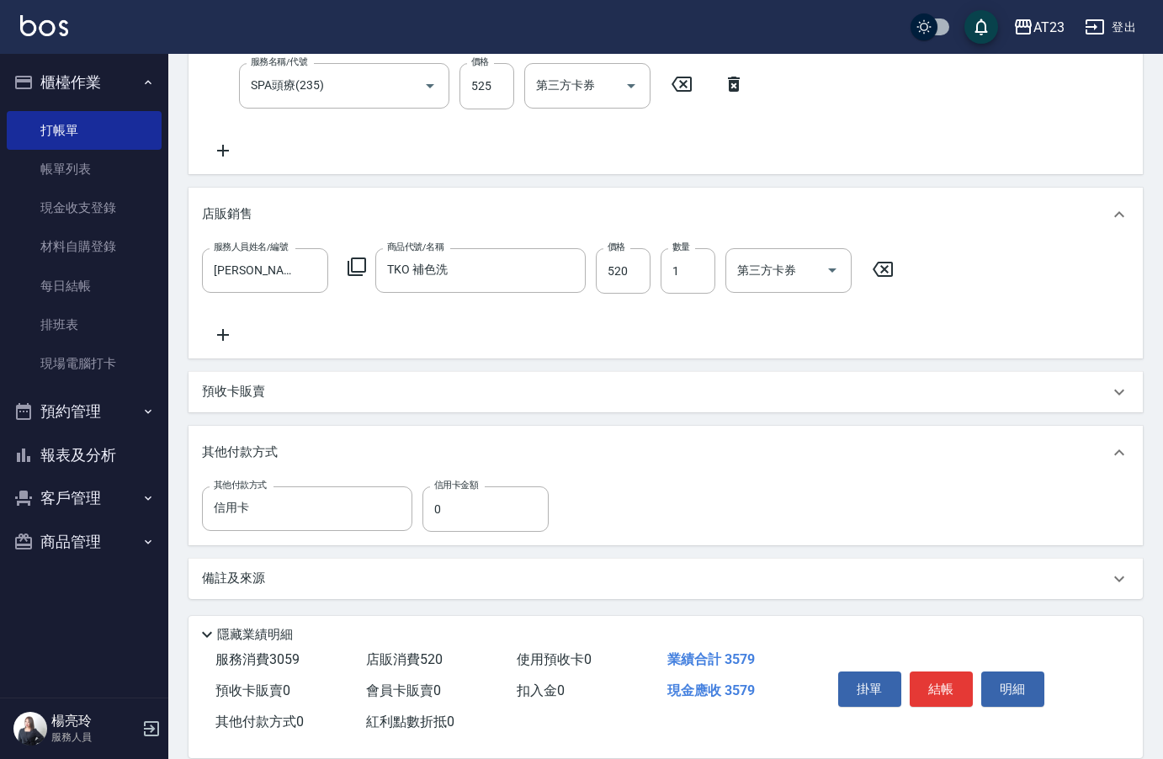
scroll to position [406, 0]
click at [882, 266] on icon at bounding box center [883, 267] width 42 height 20
click at [701, 350] on div "服務人員姓名/編號 服務人員姓名/編號 商品代號/名稱 商品代號/名稱" at bounding box center [665, 299] width 954 height 116
click at [953, 684] on button "結帳" at bounding box center [941, 688] width 63 height 35
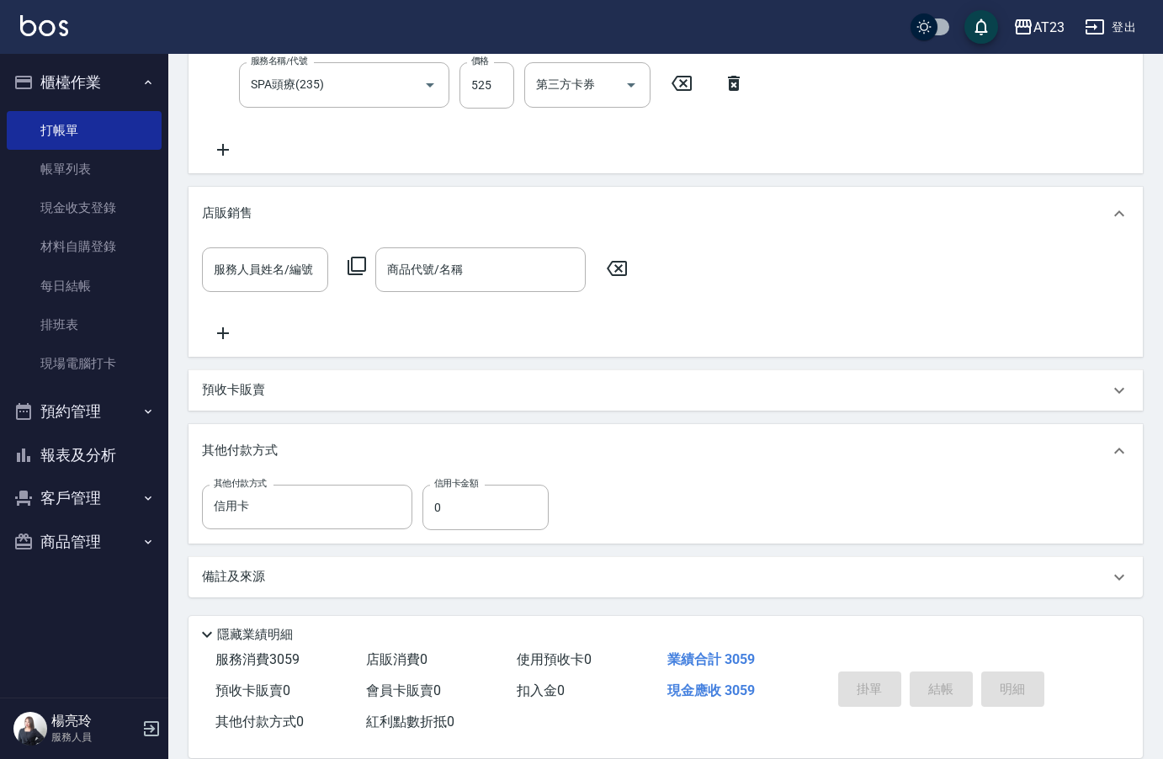
type input "2025/10/14 19:41"
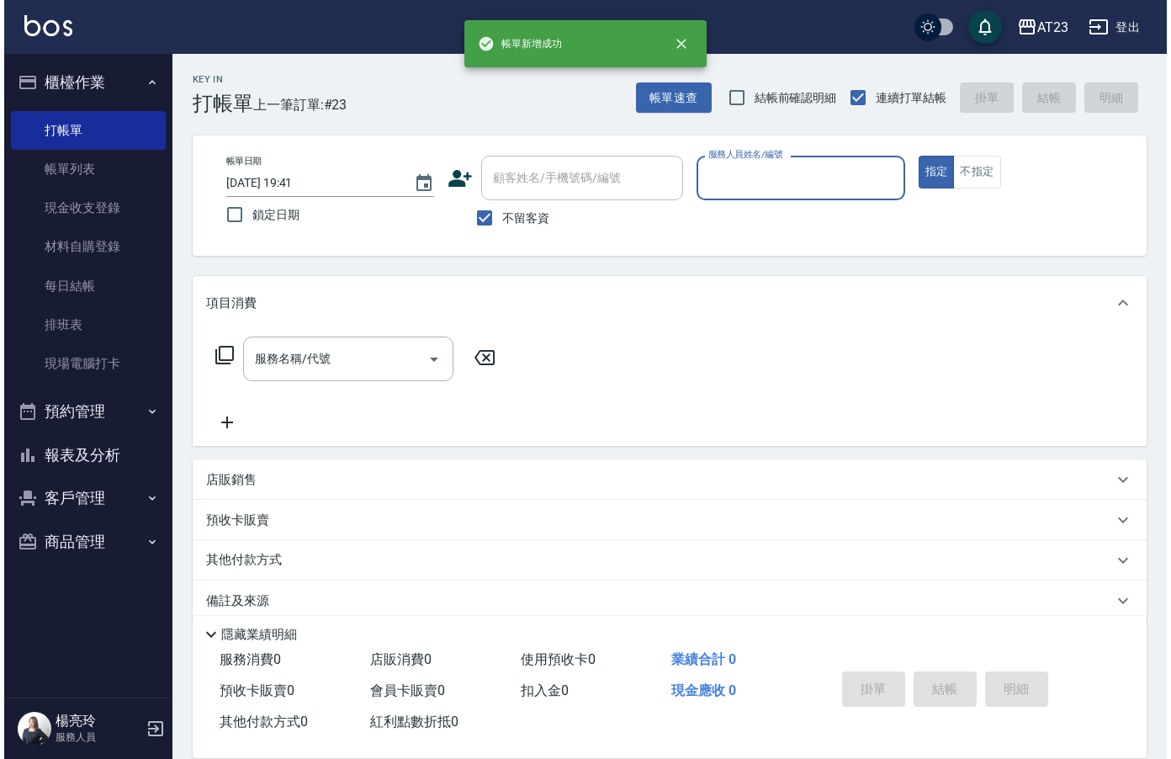
scroll to position [0, 0]
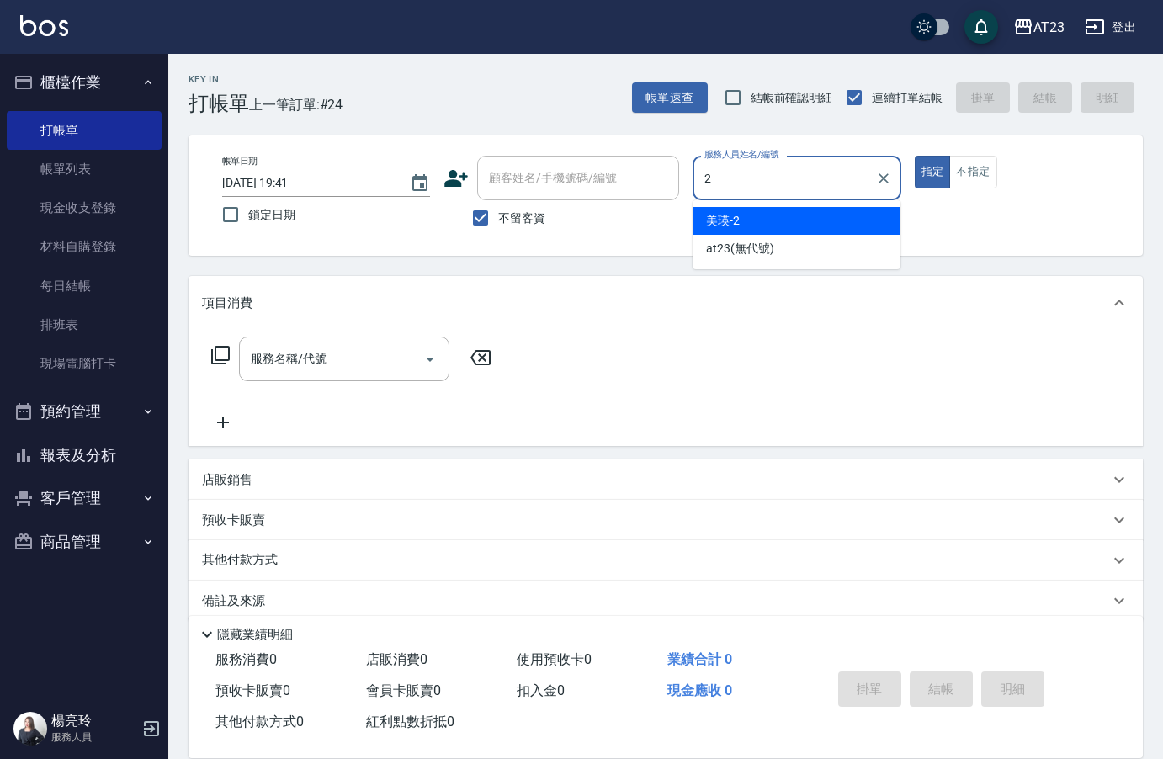
type input "美瑛-2"
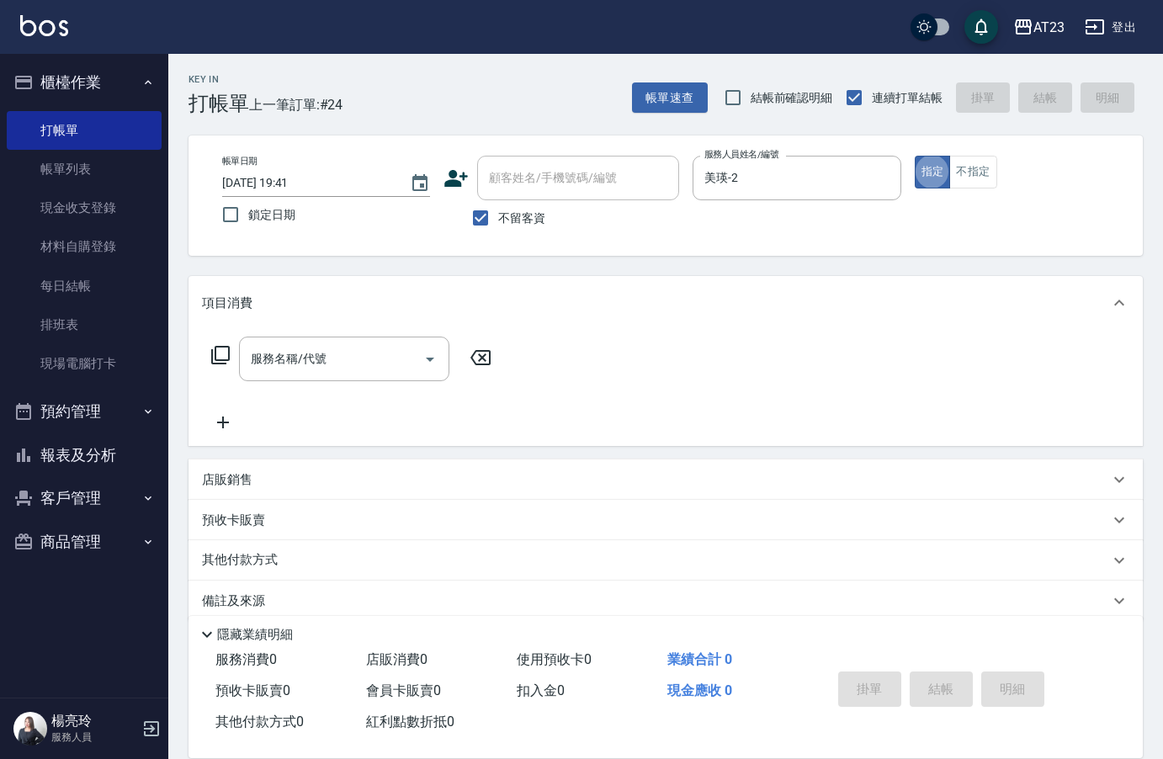
click at [215, 358] on icon at bounding box center [220, 355] width 19 height 19
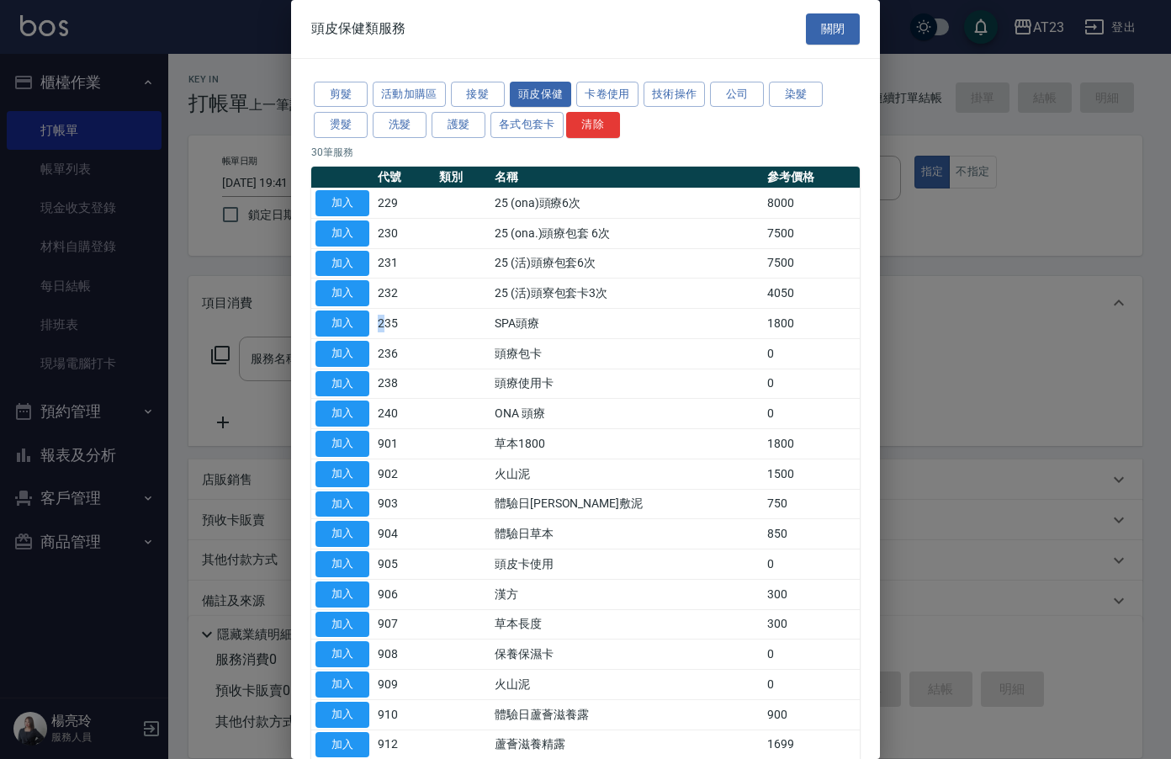
click at [368, 332] on tr "加入 235 SPA頭療 1800" at bounding box center [585, 324] width 549 height 30
drag, startPoint x: 370, startPoint y: 328, endPoint x: 358, endPoint y: 328, distance: 12.6
click at [368, 328] on td "加入" at bounding box center [342, 324] width 62 height 30
click at [356, 328] on button "加入" at bounding box center [343, 323] width 54 height 26
type input "SPA頭療(235)"
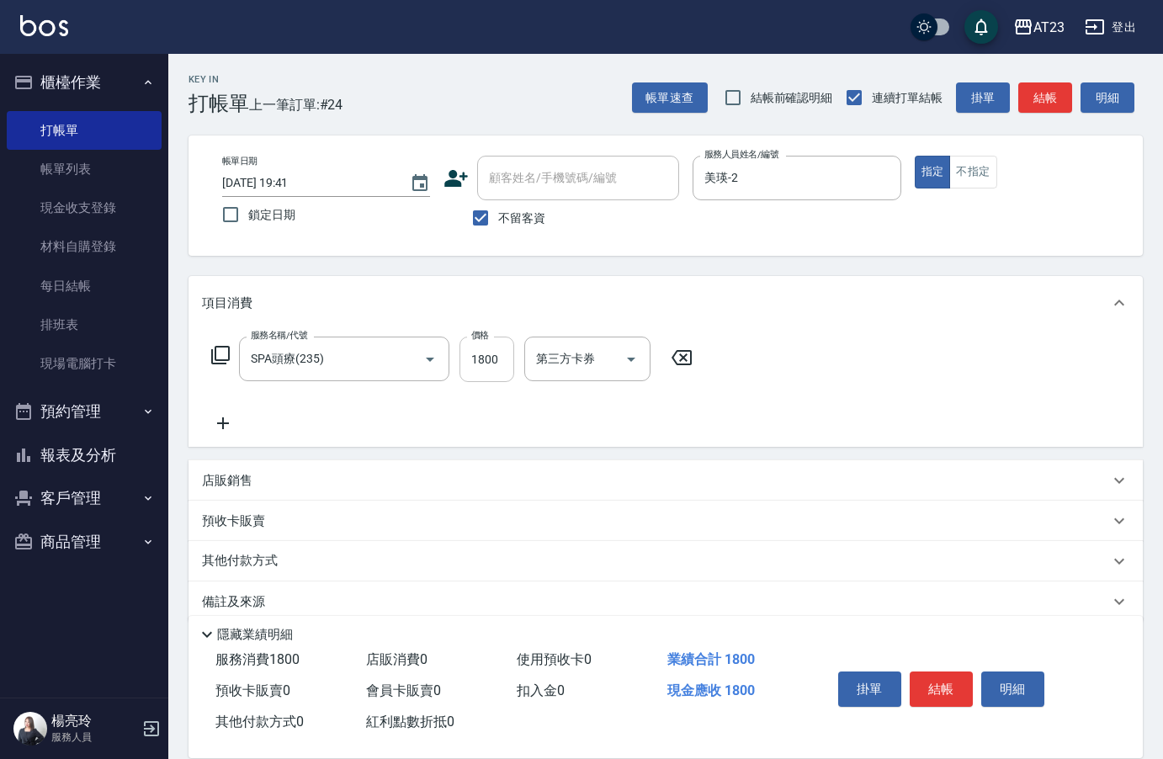
click at [509, 359] on input "1800" at bounding box center [486, 359] width 55 height 45
type input "525"
click at [930, 676] on button "結帳" at bounding box center [941, 688] width 63 height 35
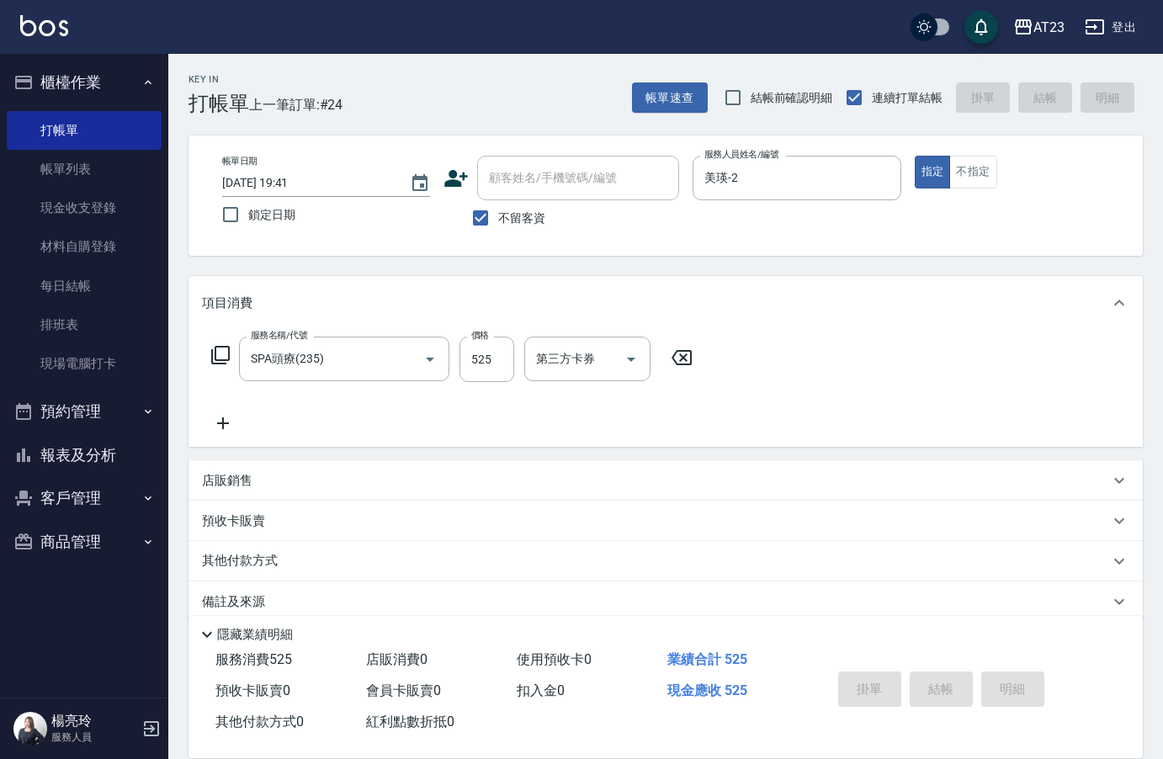
type input "2025/10/14 19:42"
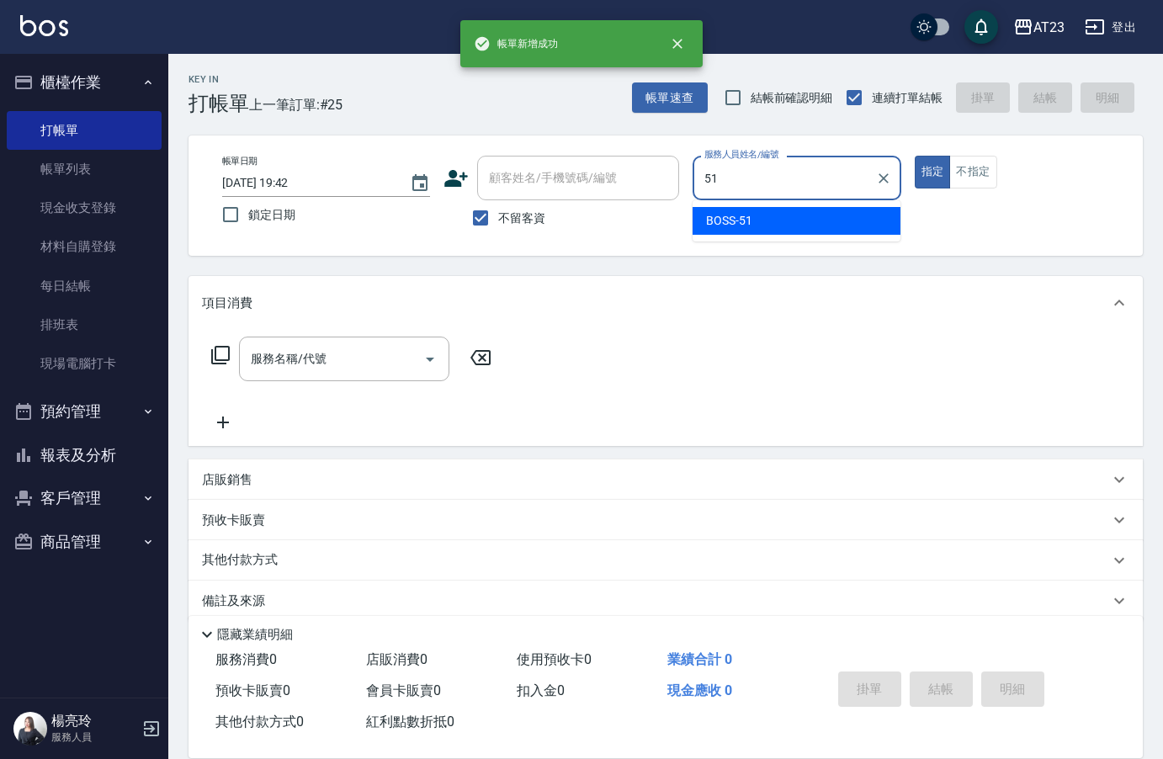
type input "BOSS-51"
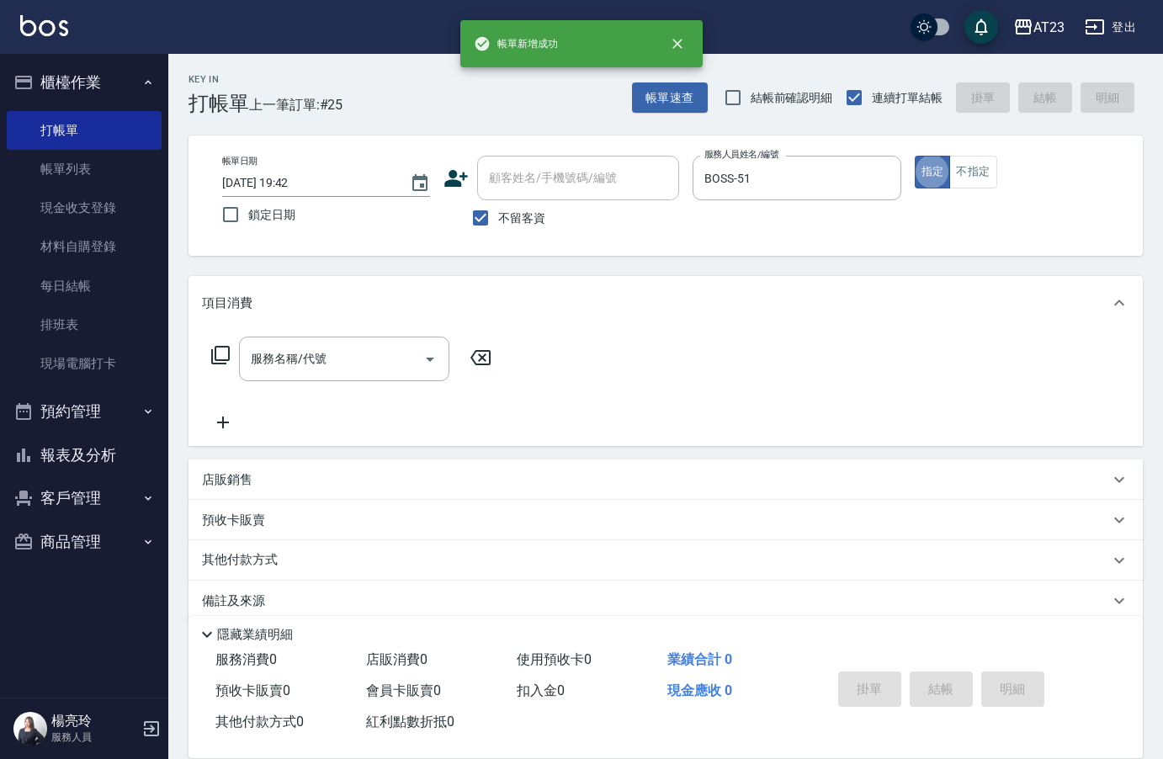
drag, startPoint x: 248, startPoint y: 341, endPoint x: 290, endPoint y: 360, distance: 46.3
click at [249, 341] on div "服務名稱/代號" at bounding box center [344, 359] width 210 height 45
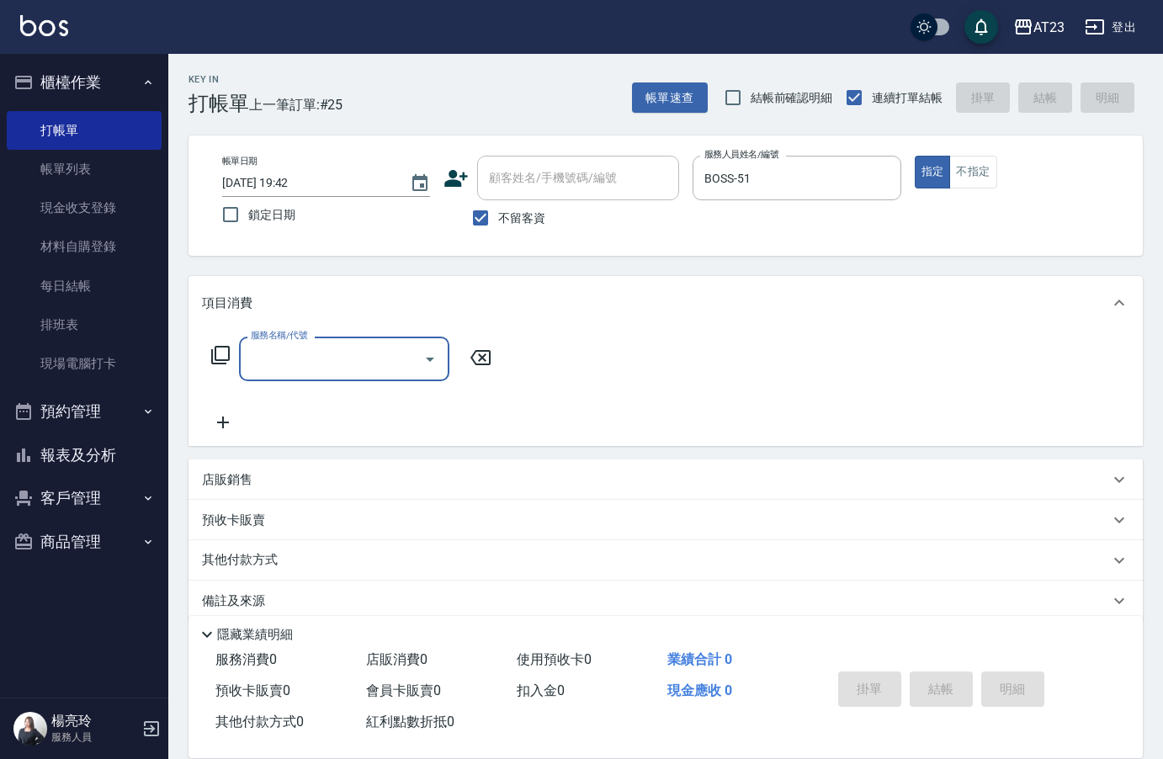
click at [296, 362] on input "服務名稱/代號" at bounding box center [332, 358] width 170 height 29
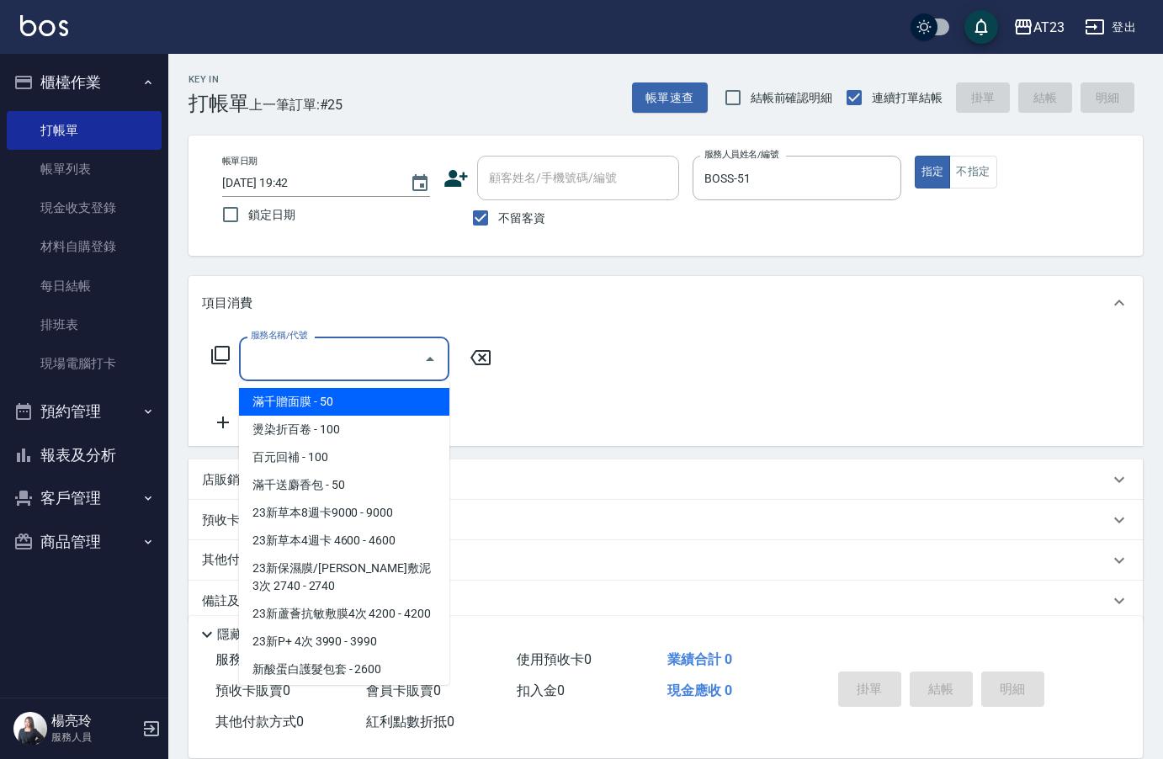
click at [259, 367] on input "服務名稱/代號" at bounding box center [332, 358] width 170 height 29
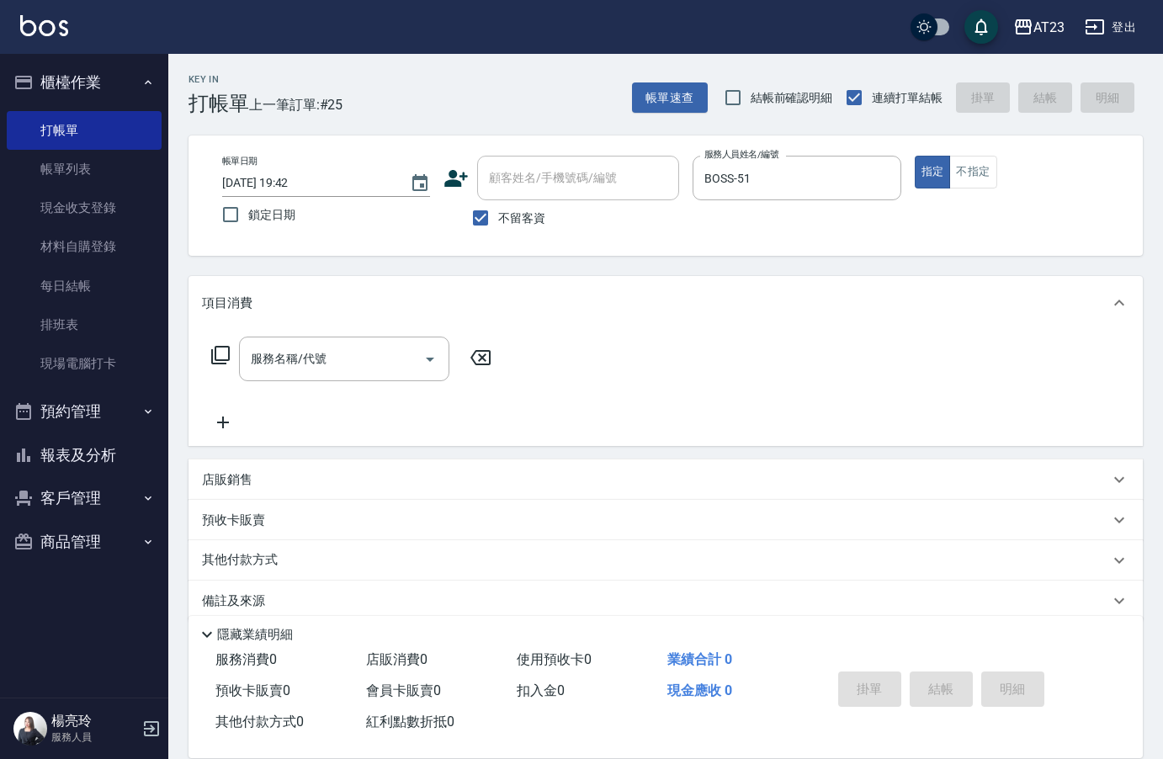
click at [228, 356] on icon at bounding box center [220, 355] width 19 height 19
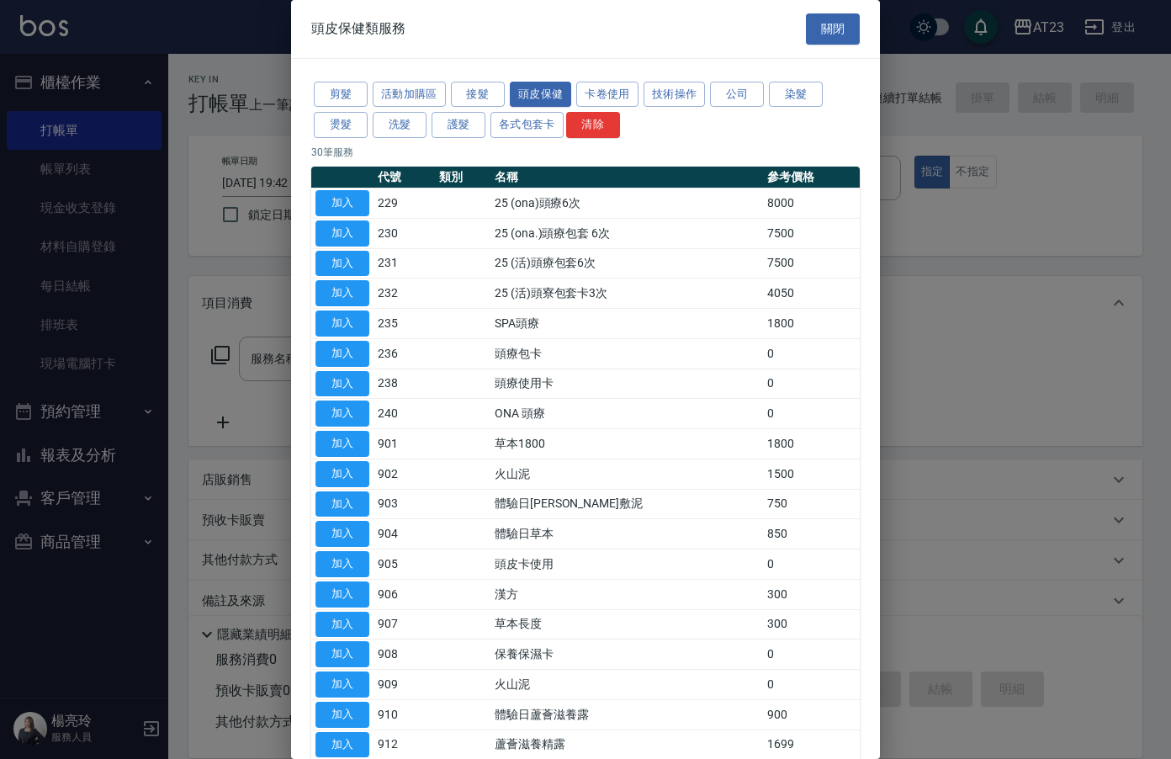
click at [414, 139] on div "剪髮 活動加購區 接髮 頭皮保健 卡卷使用 技術操作 公司 染髮 燙髮 洗髮 護髮 各式包套卡 清除" at bounding box center [585, 110] width 549 height 62
click at [410, 130] on button "洗髮" at bounding box center [400, 125] width 54 height 26
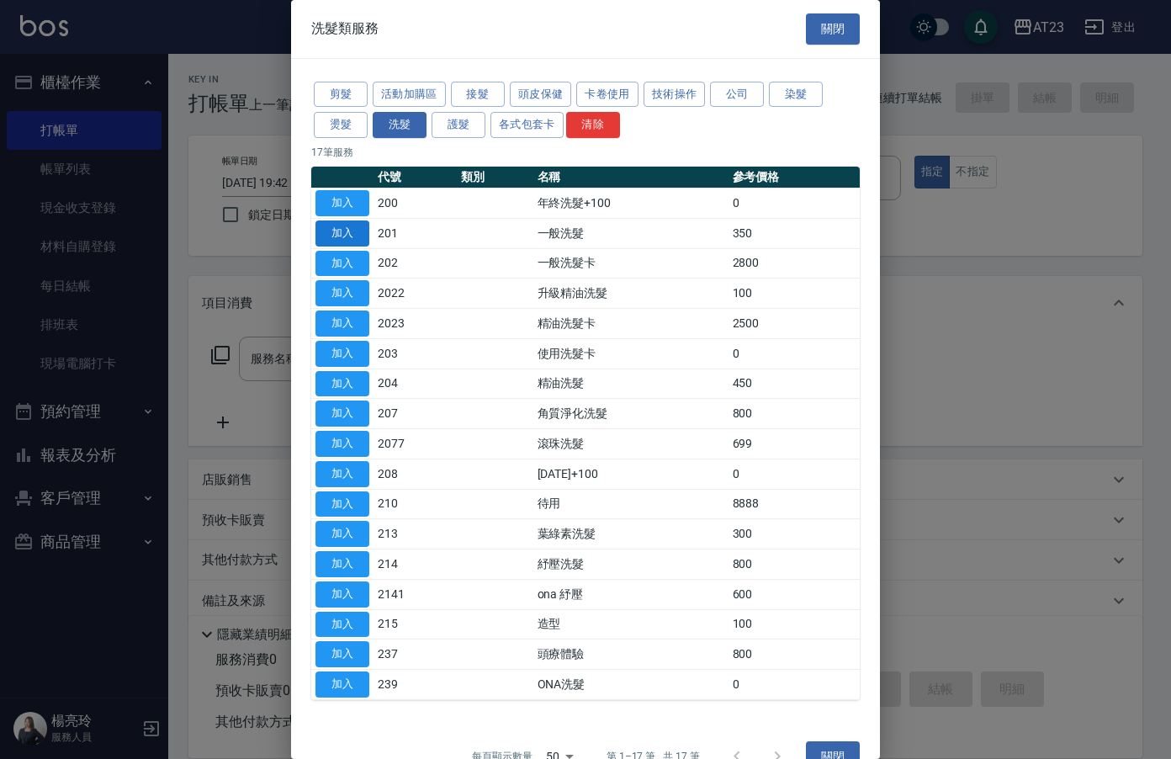
click at [350, 231] on button "加入" at bounding box center [343, 233] width 54 height 26
type input "一般洗髮(201)"
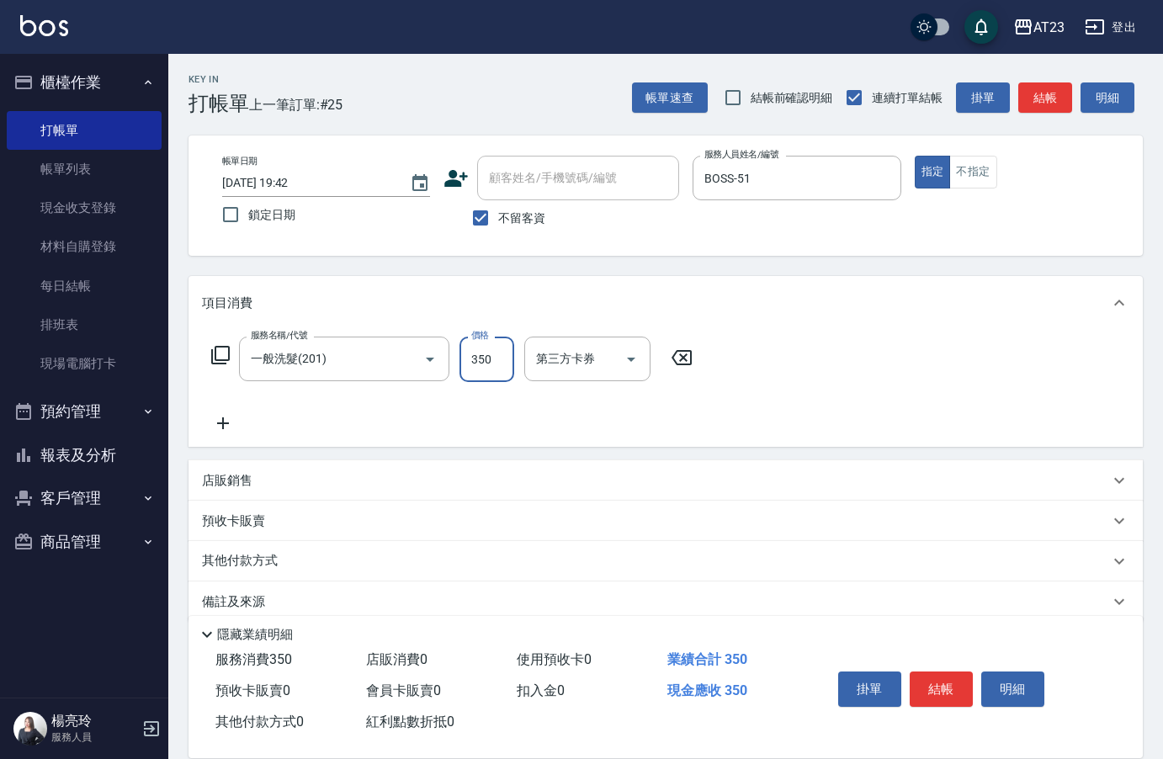
click at [489, 360] on input "350" at bounding box center [486, 359] width 55 height 45
type input "150"
click at [923, 695] on button "結帳" at bounding box center [941, 688] width 63 height 35
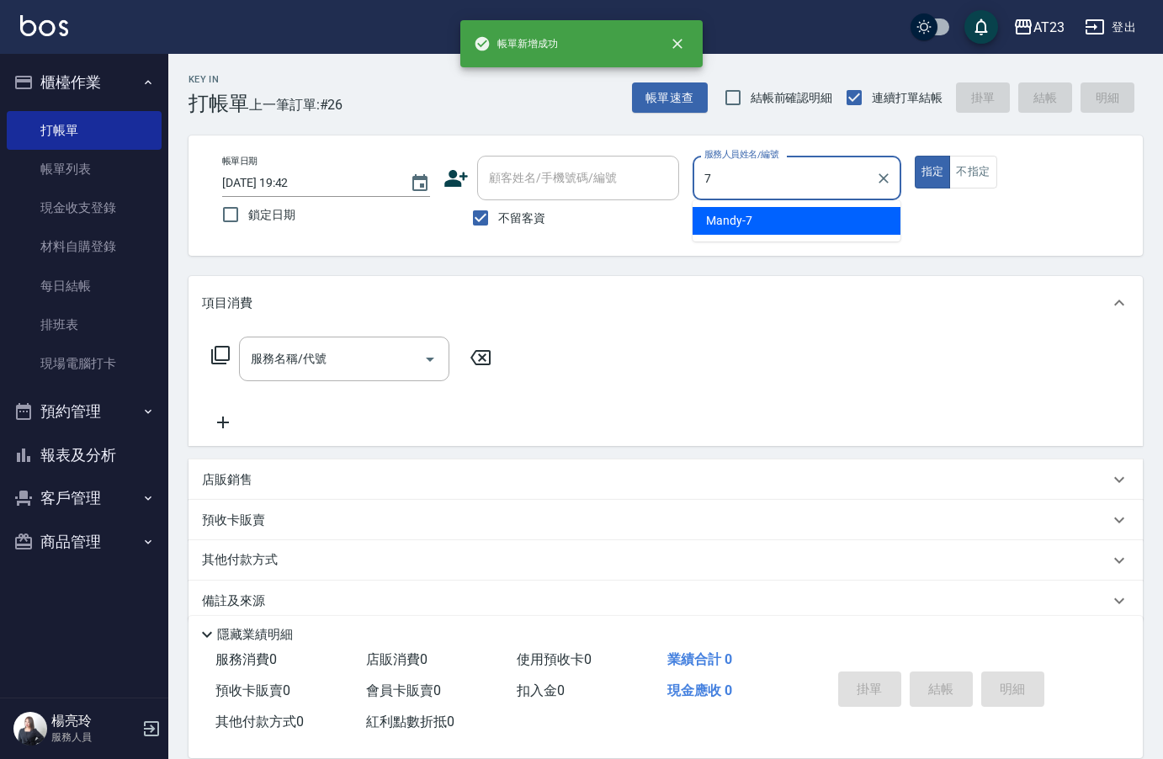
type input "Mandy-7"
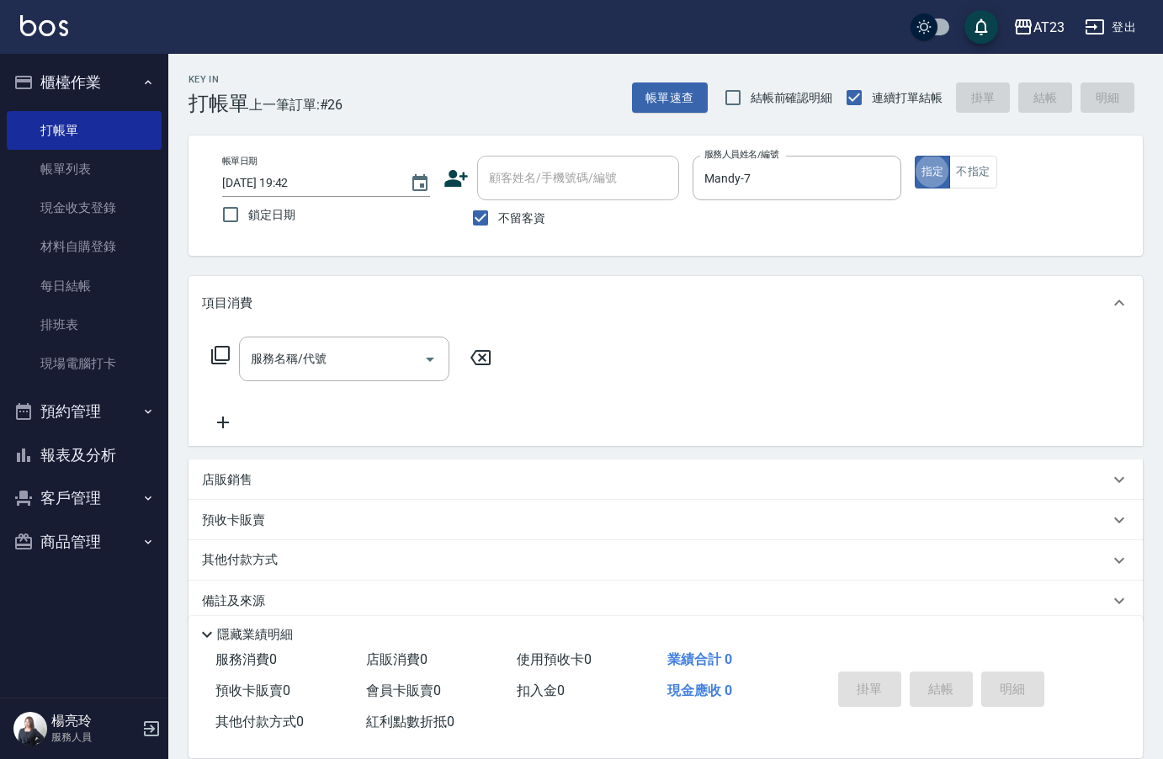
click at [228, 358] on icon at bounding box center [220, 355] width 20 height 20
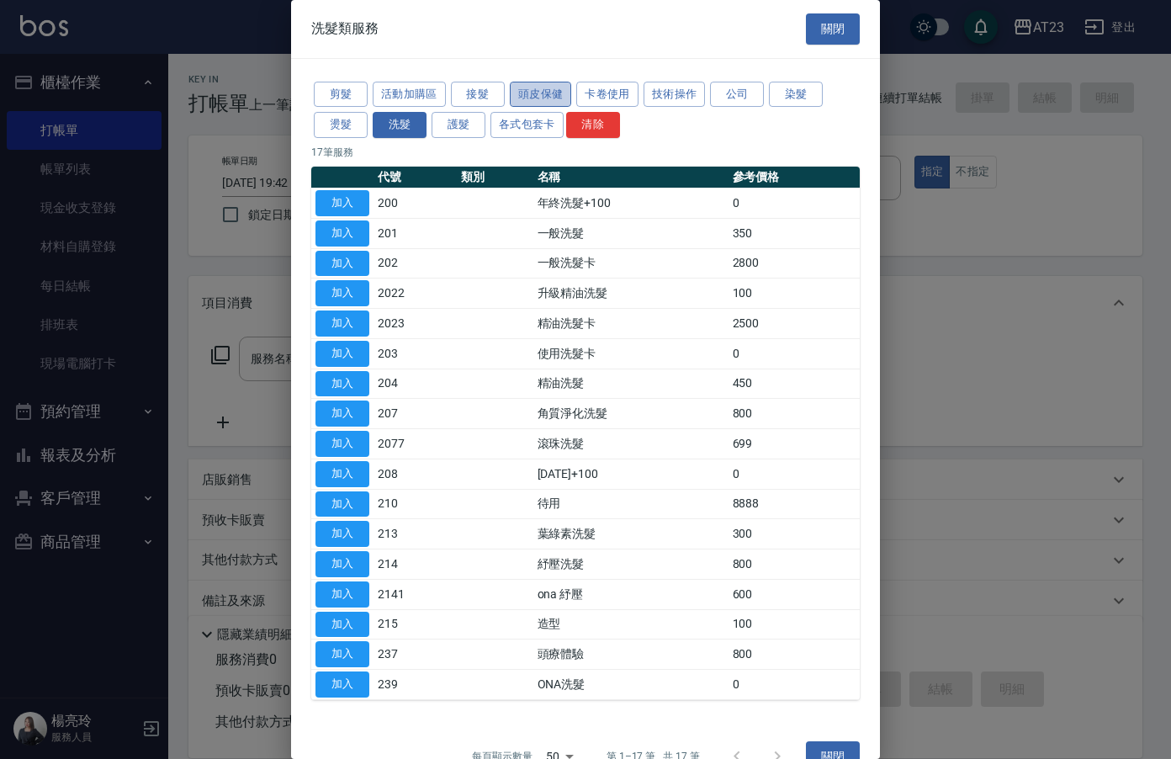
click at [559, 92] on button "頭皮保健" at bounding box center [541, 95] width 62 height 26
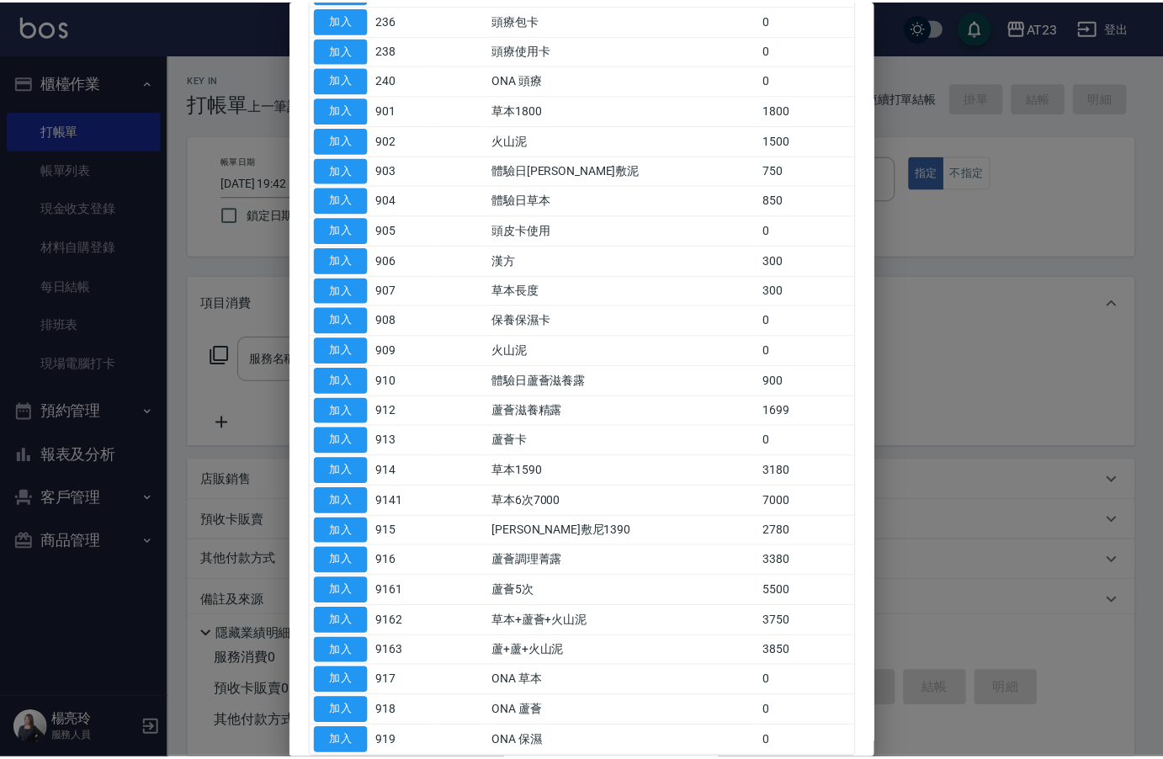
scroll to position [425, 0]
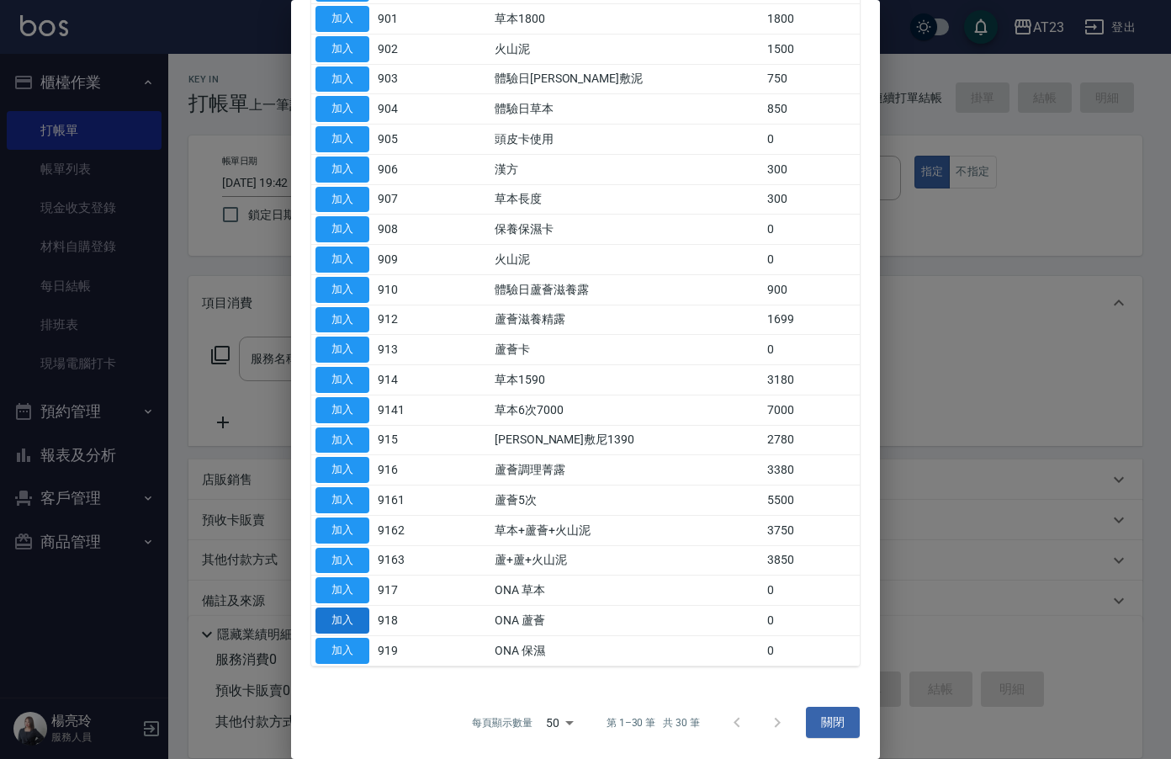
click at [353, 619] on button "加入" at bounding box center [343, 621] width 54 height 26
type input "ONA 蘆薈(918)"
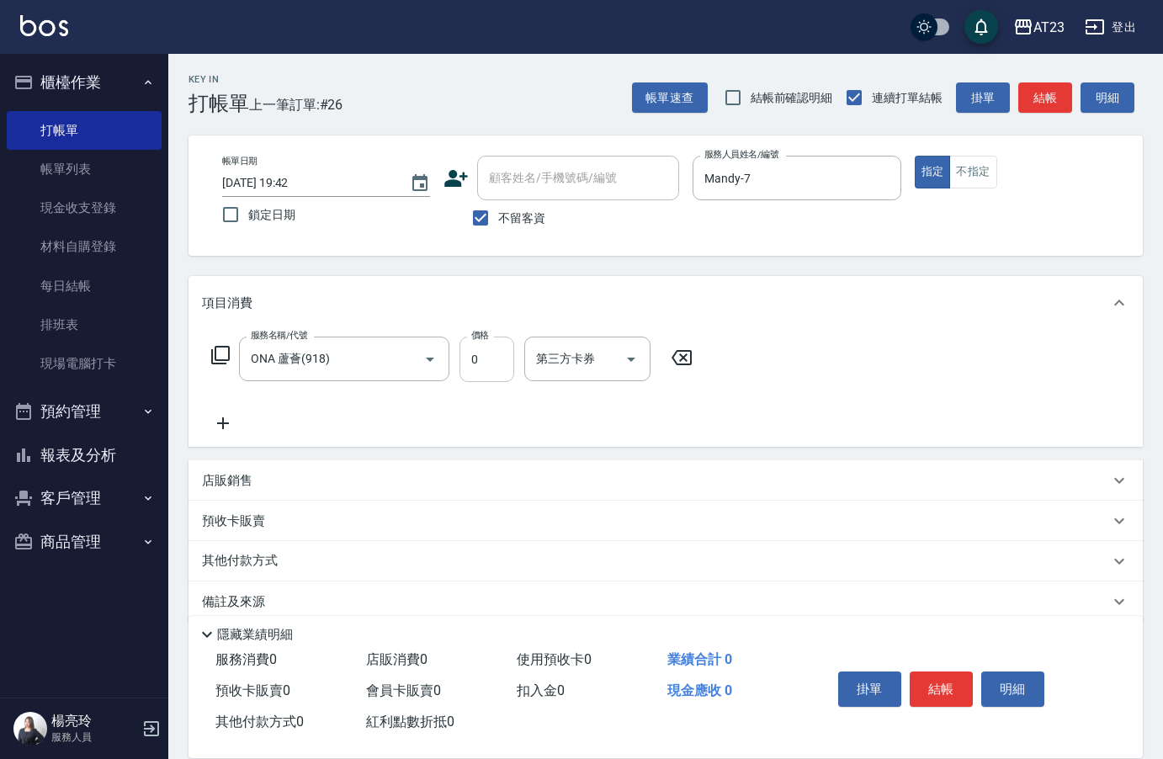
click at [487, 364] on input "0" at bounding box center [486, 359] width 55 height 45
type input "600"
drag, startPoint x: 917, startPoint y: 382, endPoint x: 940, endPoint y: 449, distance: 71.0
click at [917, 382] on div "服務名稱/代號 ONA 蘆薈(918) 服務名稱/代號 價格 600 價格 第三方卡券 第三方卡券" at bounding box center [665, 388] width 954 height 117
click at [952, 687] on button "結帳" at bounding box center [941, 688] width 63 height 35
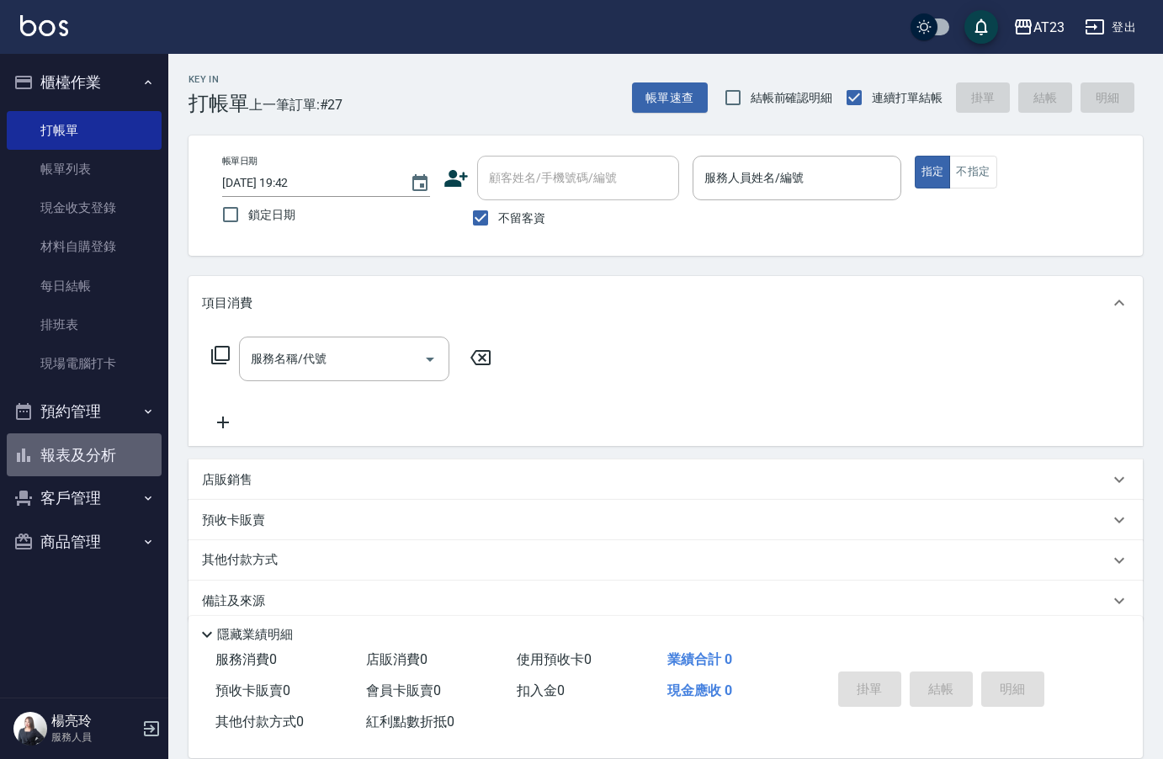
click at [114, 454] on button "報表及分析" at bounding box center [84, 455] width 155 height 44
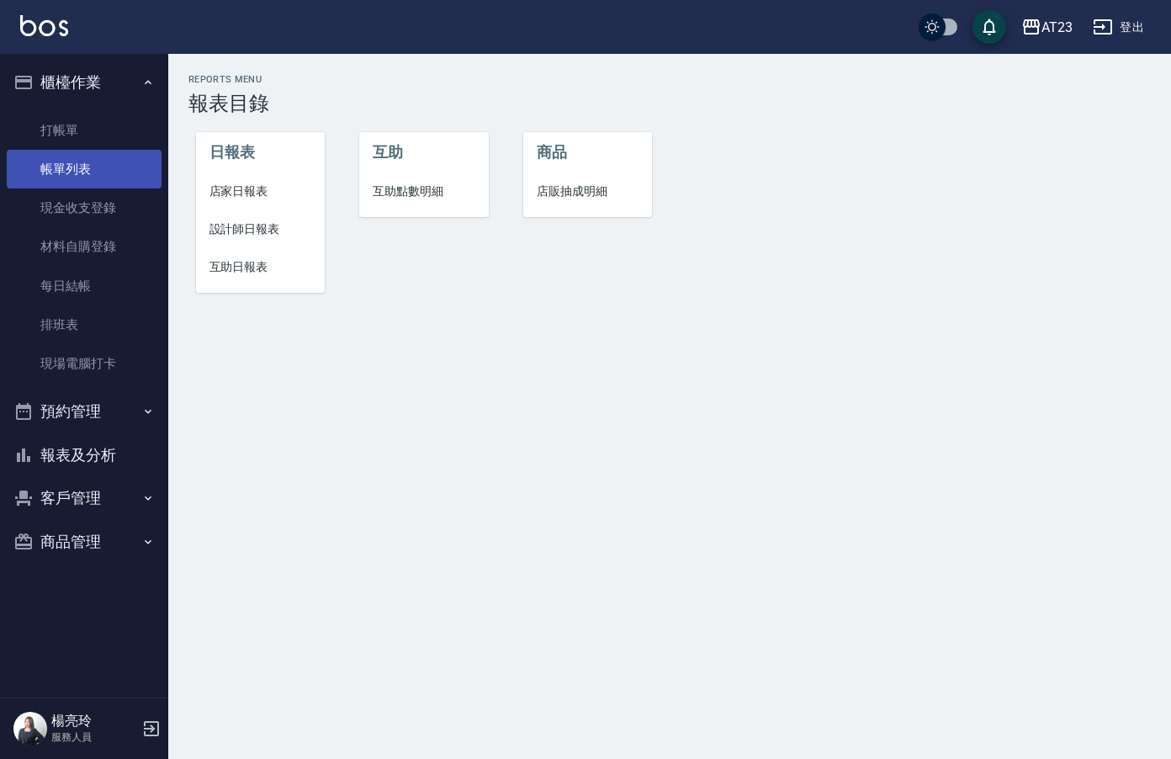
click at [82, 169] on link "帳單列表" at bounding box center [84, 169] width 155 height 39
click at [83, 157] on link "帳單列表" at bounding box center [84, 169] width 155 height 39
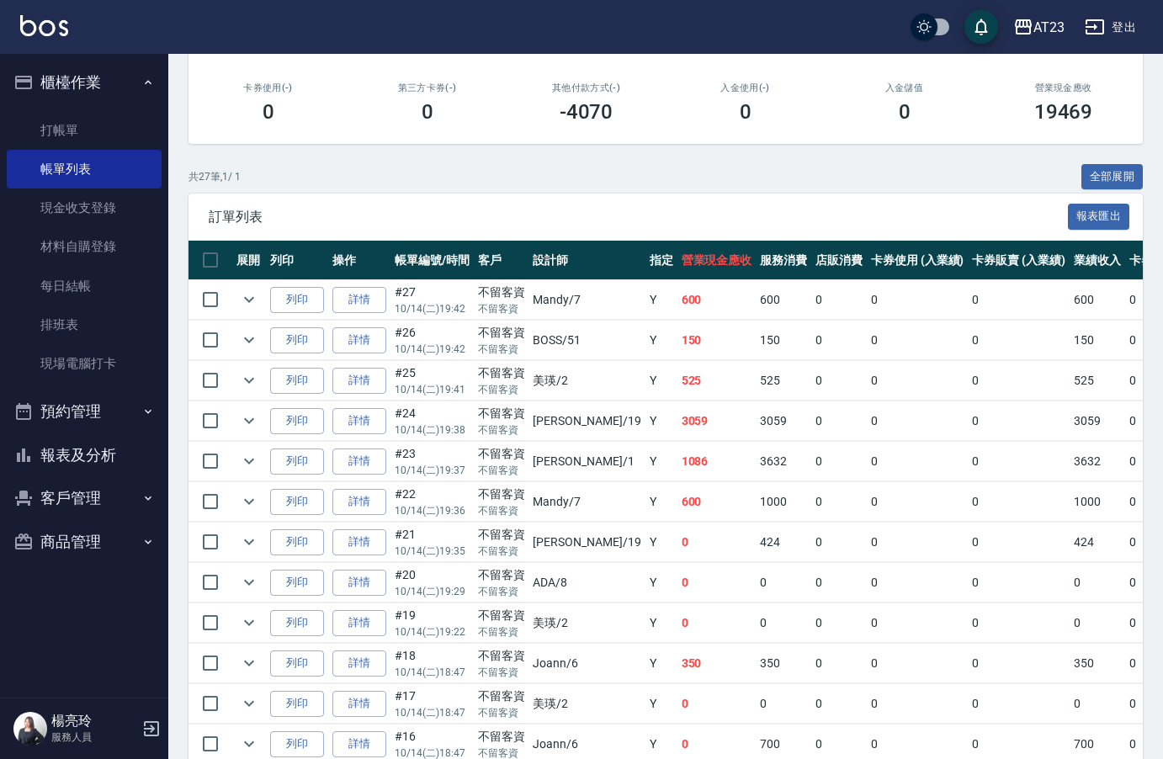
scroll to position [337, 0]
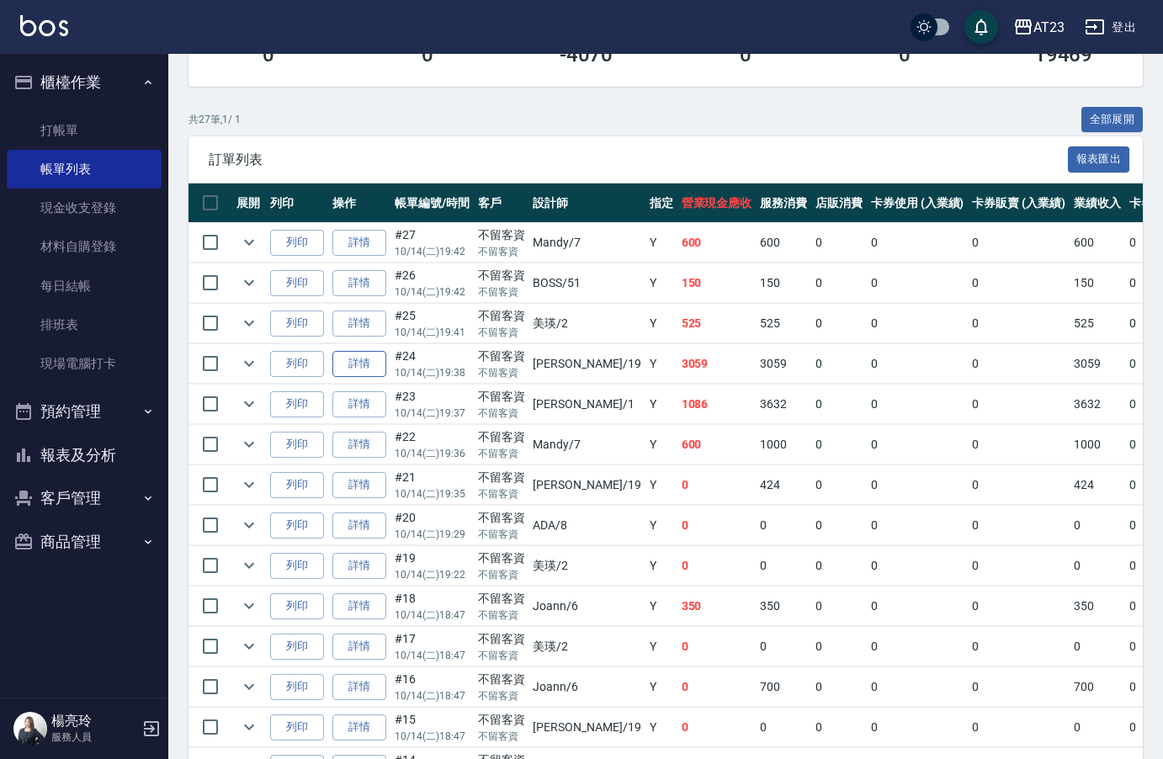
click at [350, 364] on link "詳情" at bounding box center [359, 364] width 54 height 26
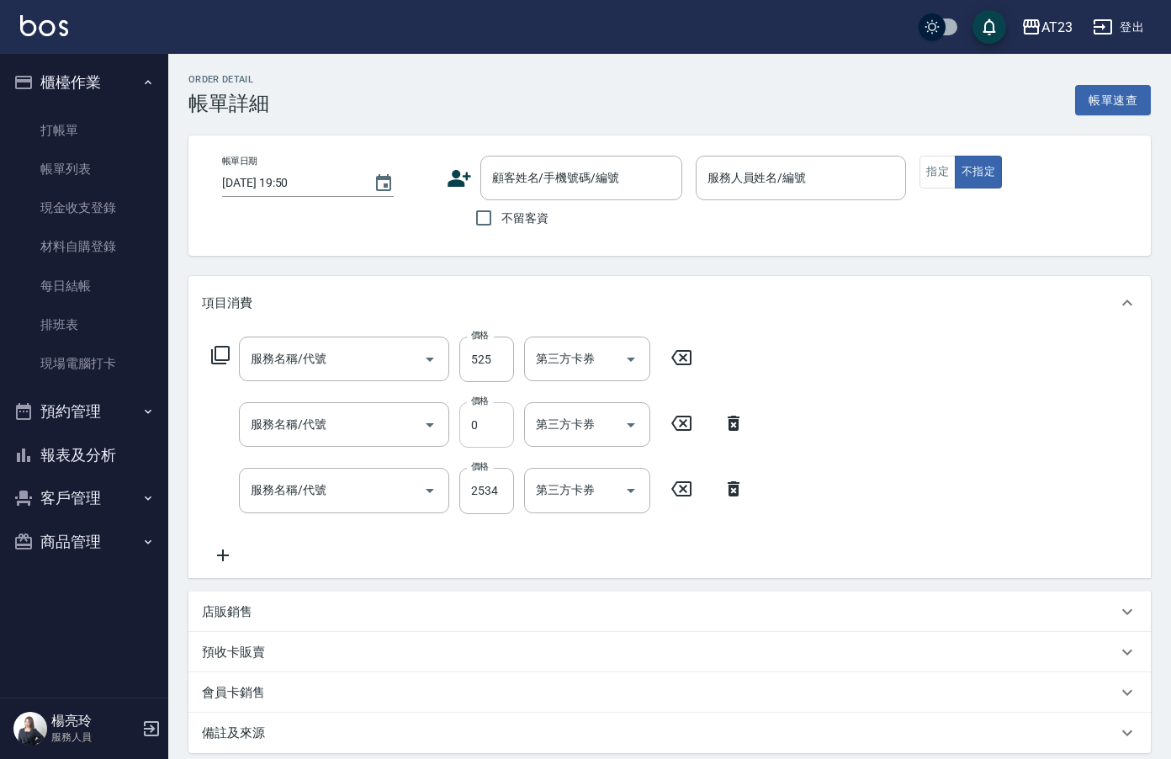
type input "2025/10/14 19:38"
checkbox input "true"
type input "亮亮-19"
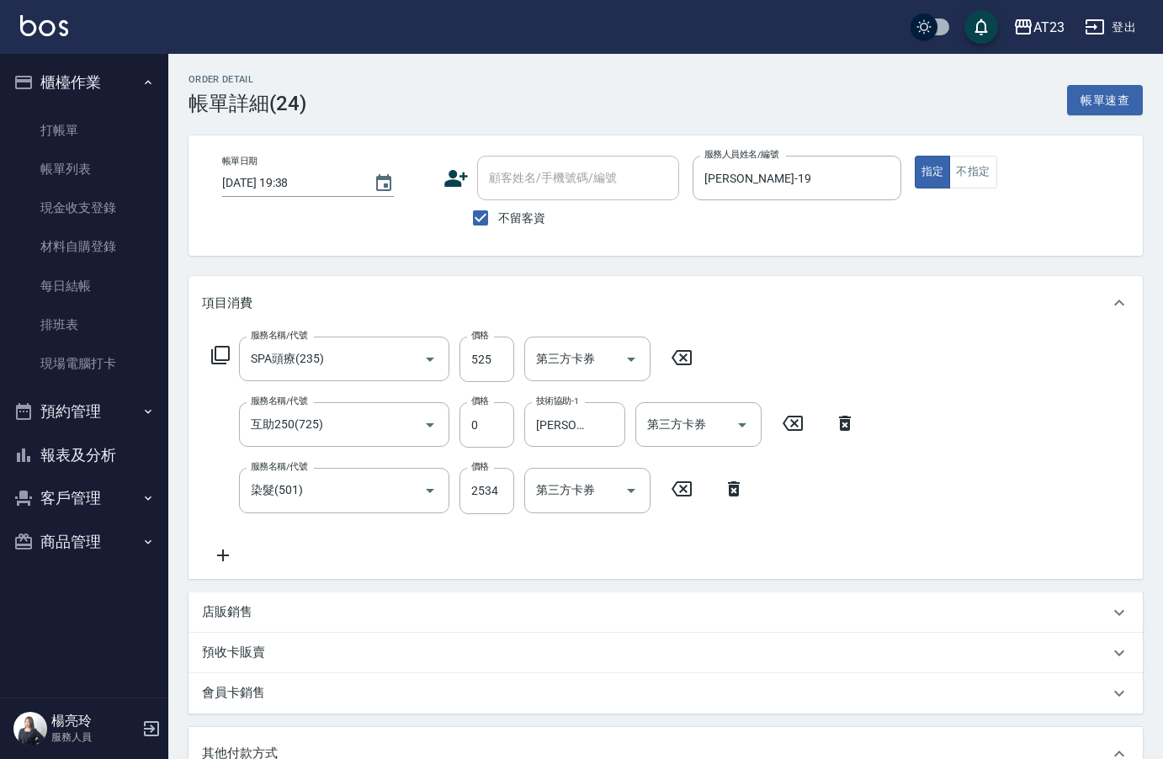
type input "SPA頭療(235)"
type input "互助250(725)"
type input "染髮(501)"
click at [501, 491] on input "2534" at bounding box center [486, 490] width 55 height 45
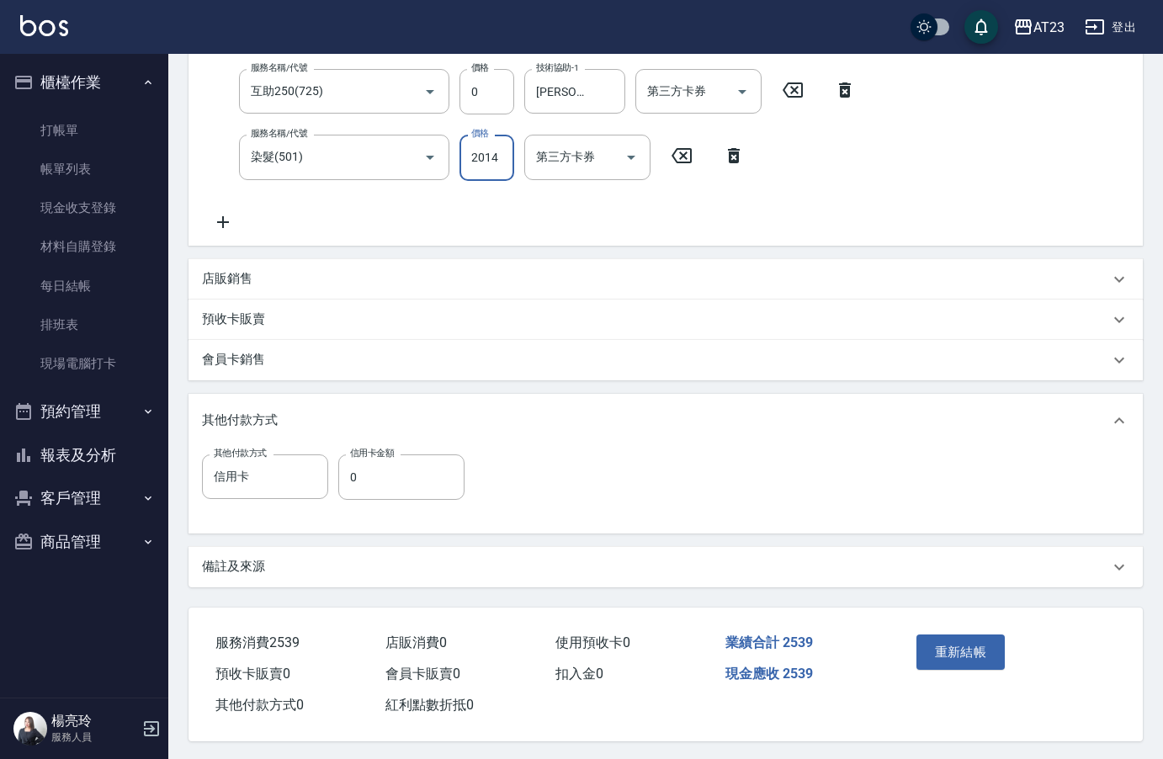
scroll to position [343, 0]
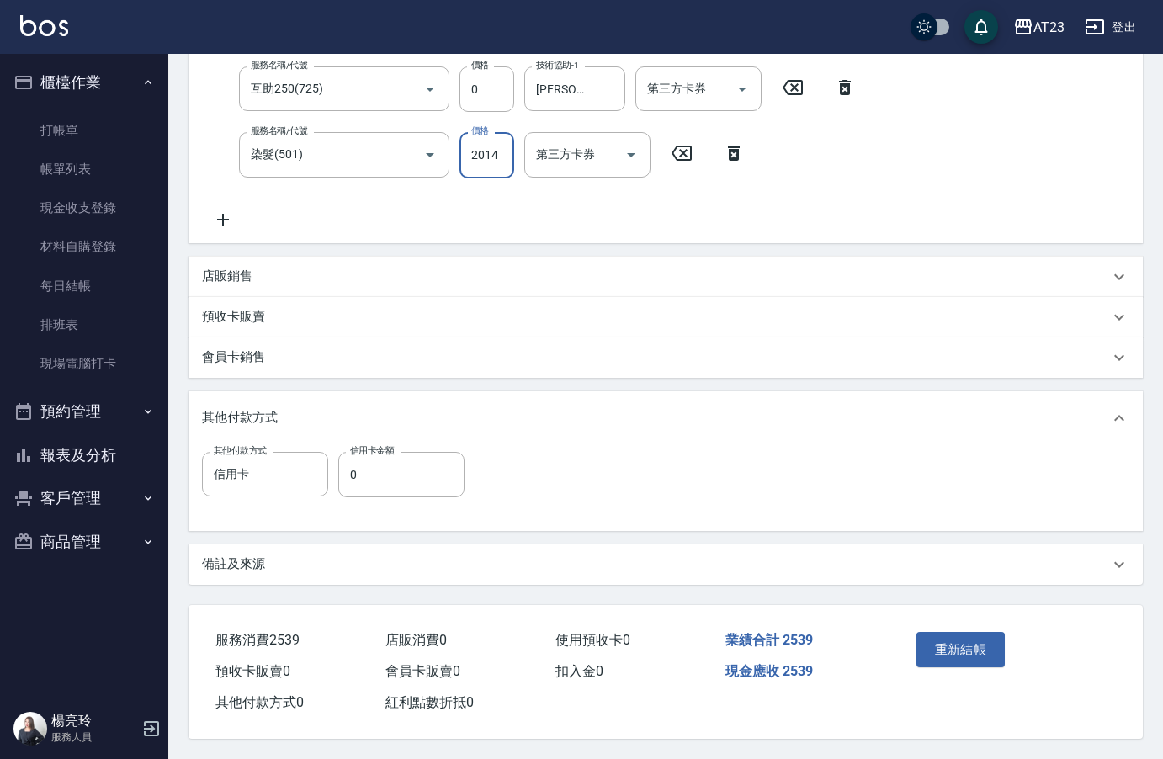
type input "2014"
click at [232, 273] on p "店販銷售" at bounding box center [227, 277] width 50 height 18
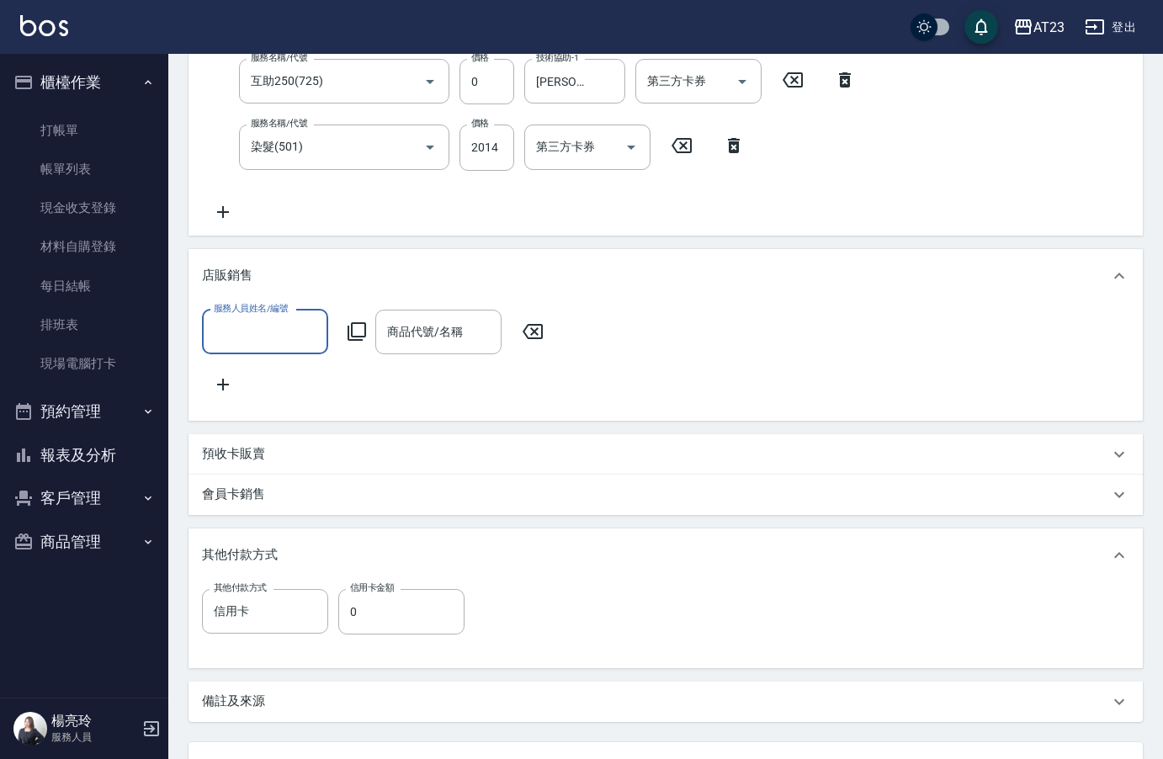
scroll to position [0, 0]
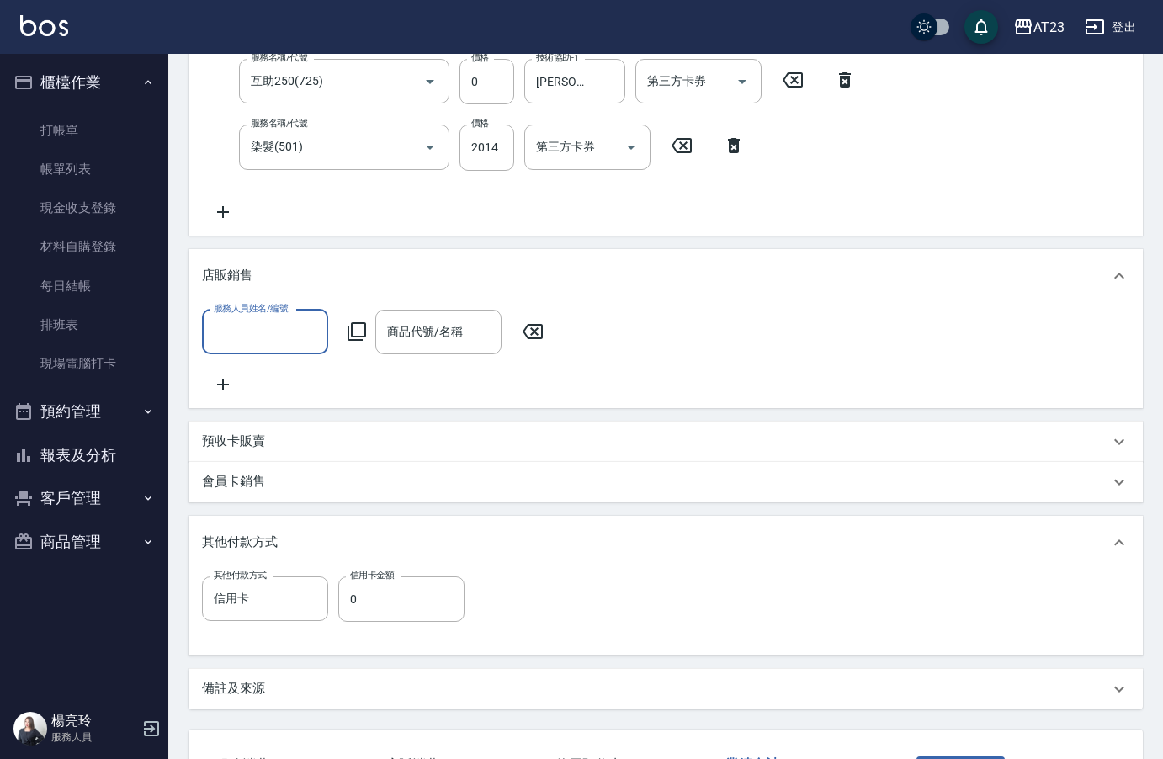
click at [291, 332] on input "服務人員姓名/編號" at bounding box center [265, 331] width 111 height 29
drag, startPoint x: 284, startPoint y: 365, endPoint x: 276, endPoint y: 367, distance: 8.6
click at [280, 368] on div "亮亮 -19" at bounding box center [265, 375] width 126 height 28
type input "亮亮-19"
click at [366, 328] on icon at bounding box center [357, 331] width 19 height 19
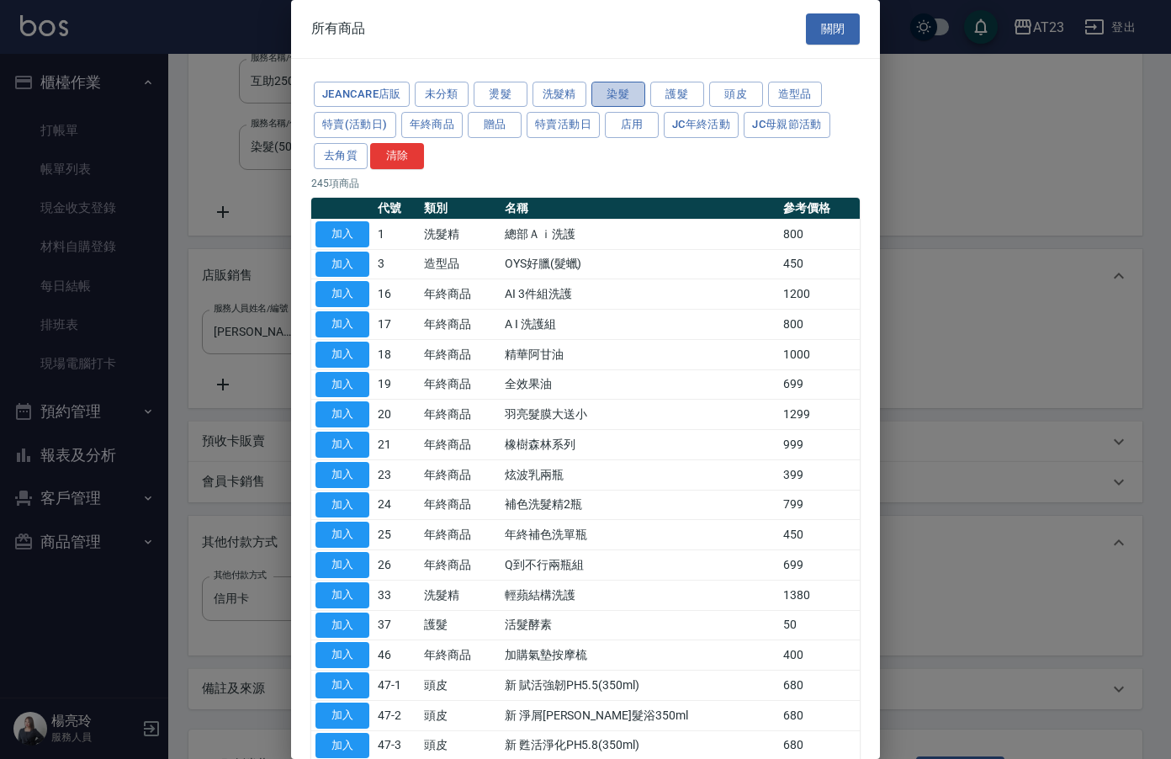
click at [607, 98] on button "染髮" at bounding box center [619, 95] width 54 height 26
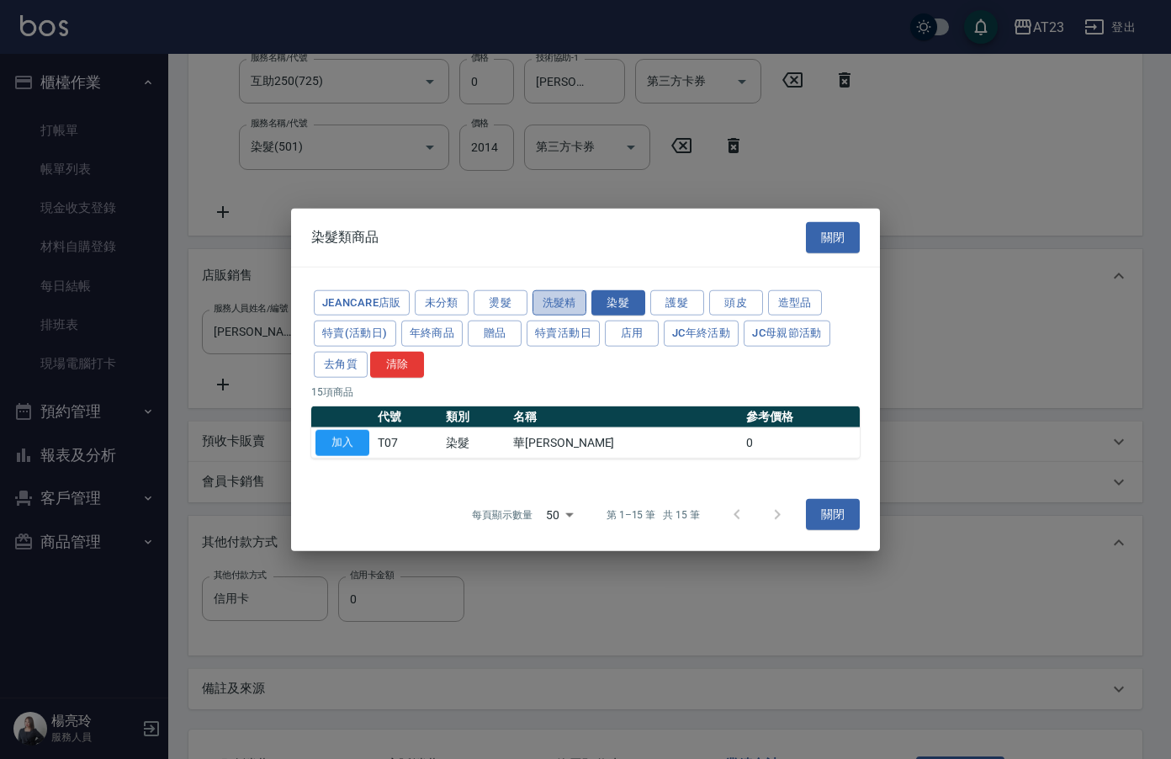
click at [554, 306] on button "洗髮精" at bounding box center [560, 302] width 54 height 26
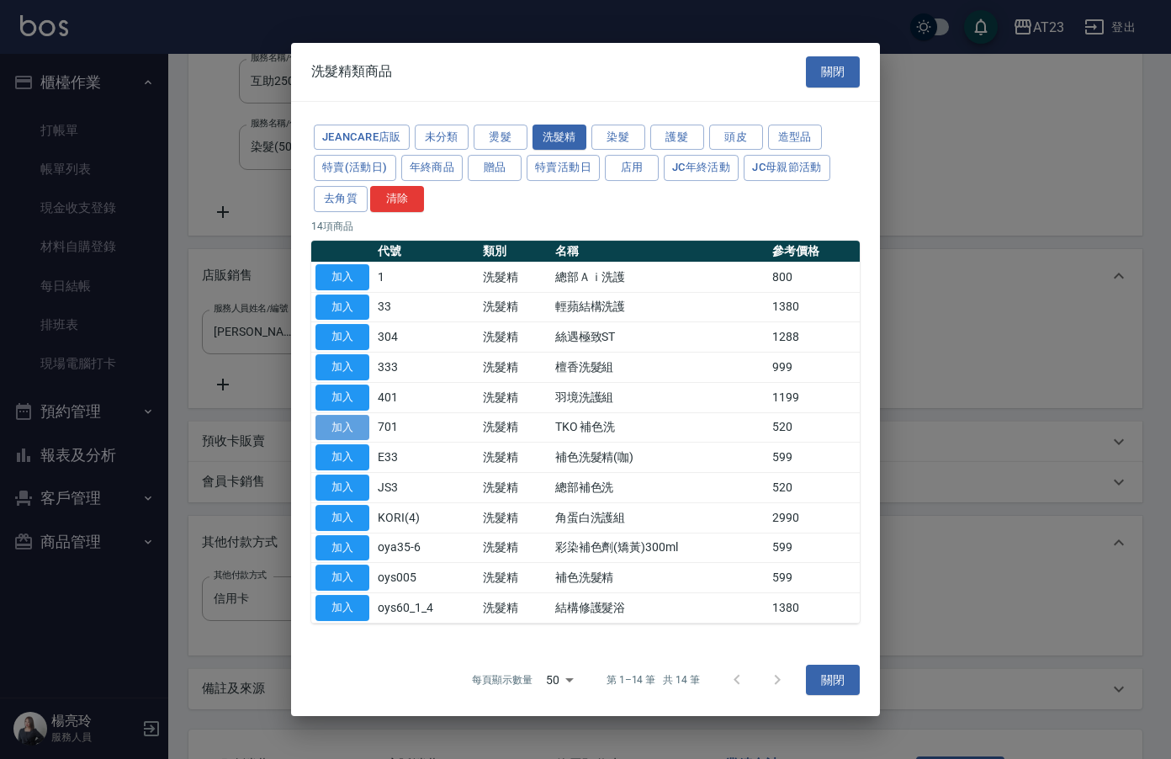
click at [333, 418] on button "加入" at bounding box center [343, 428] width 54 height 26
type input "TKO 補色洗"
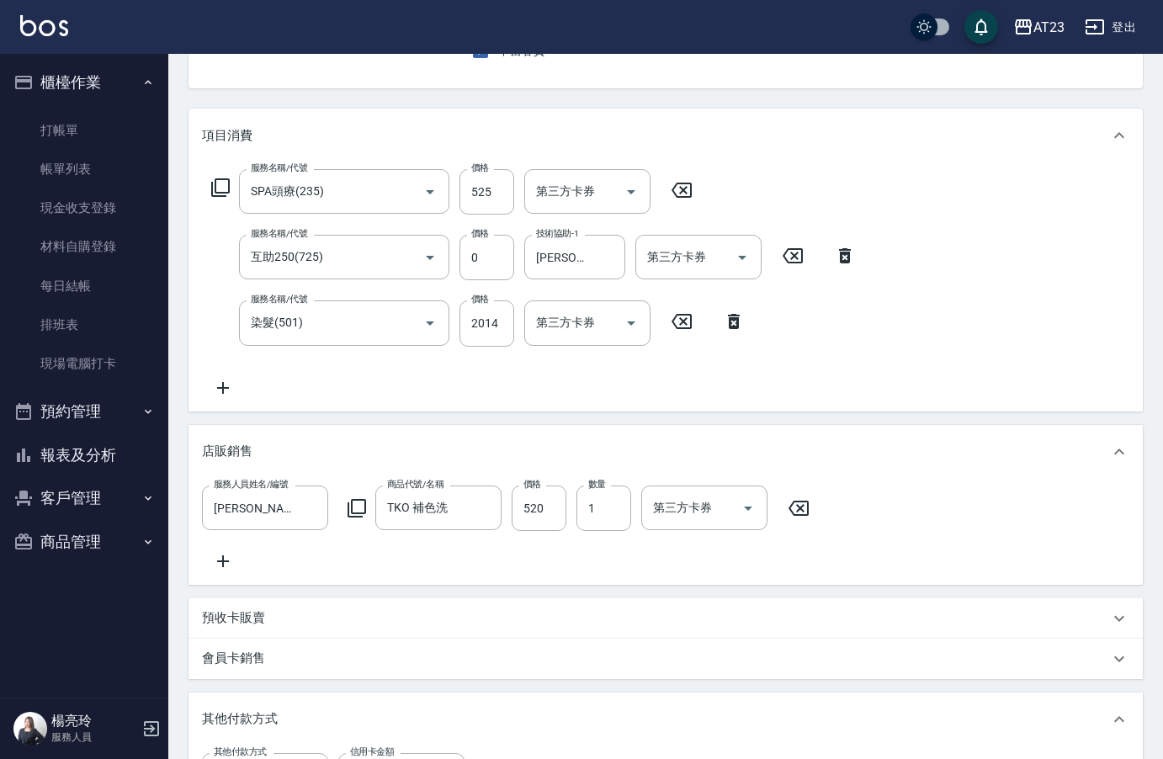
scroll to position [152, 0]
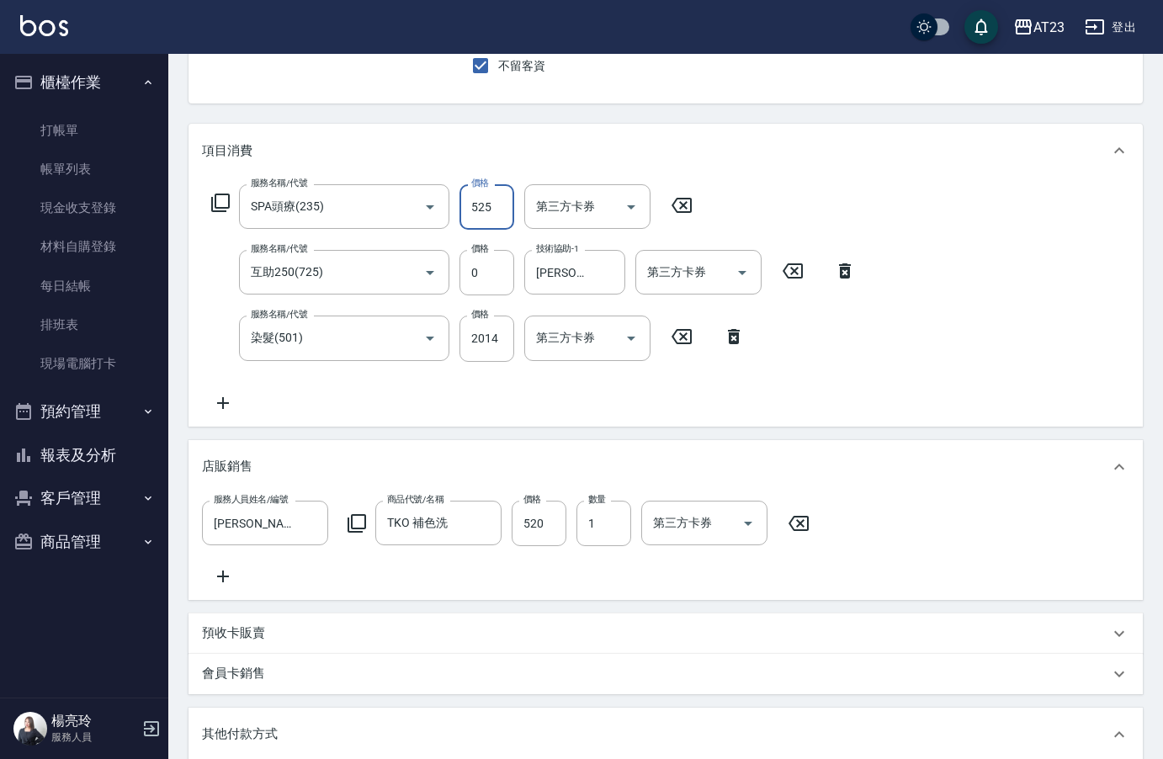
click at [486, 203] on input "525" at bounding box center [486, 206] width 55 height 45
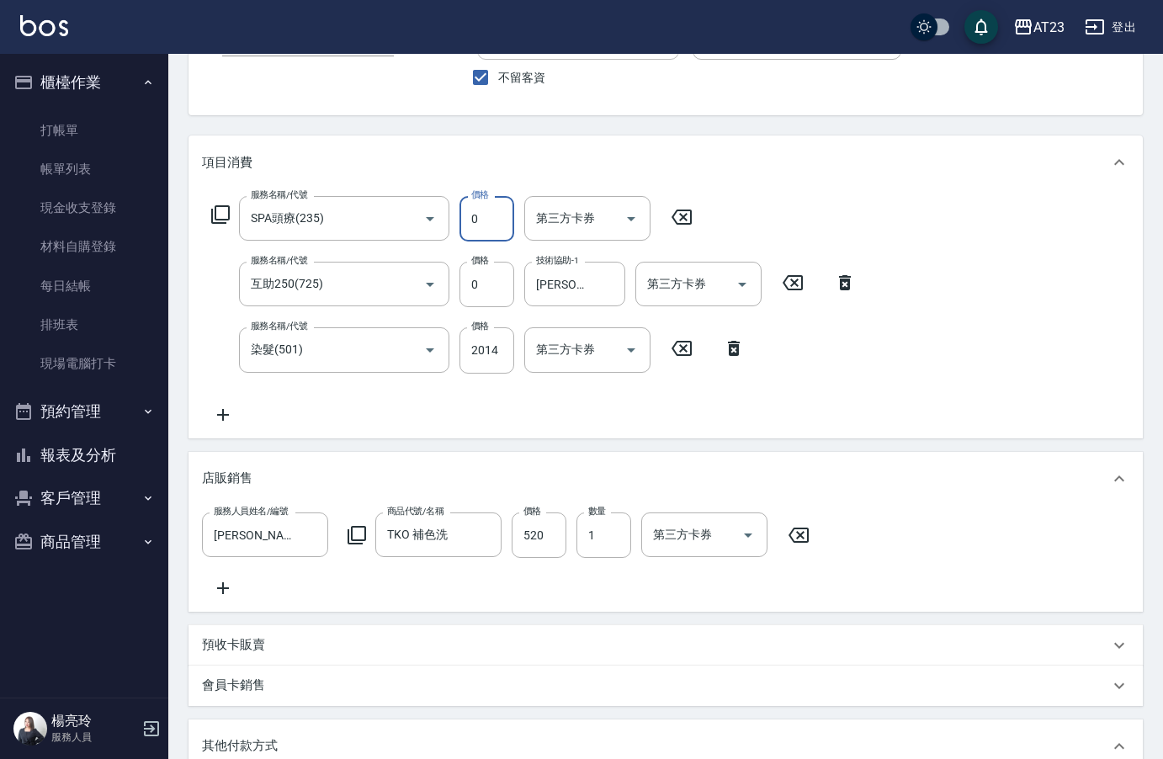
scroll to position [0, 0]
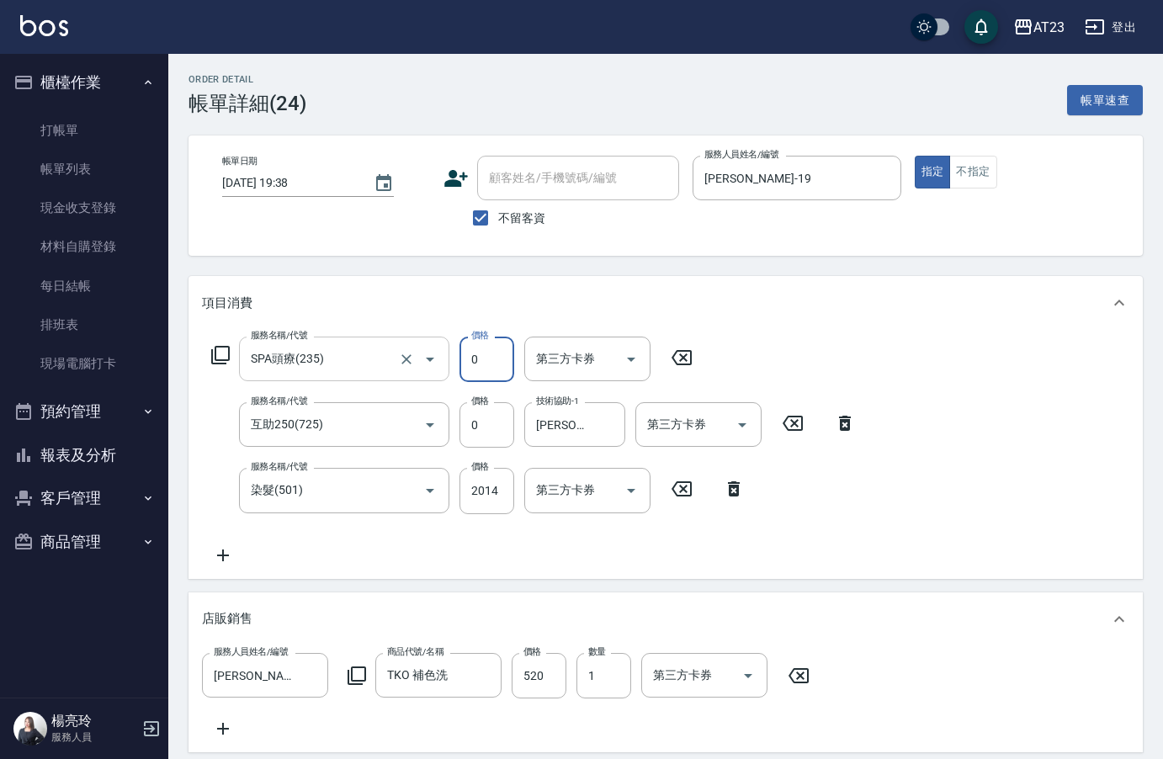
drag, startPoint x: 491, startPoint y: 357, endPoint x: 442, endPoint y: 356, distance: 48.8
click at [455, 357] on div "服務名稱/代號 SPA頭療(235) 服務名稱/代號 價格 0 價格 第三方卡券 第三方卡券" at bounding box center [452, 359] width 501 height 45
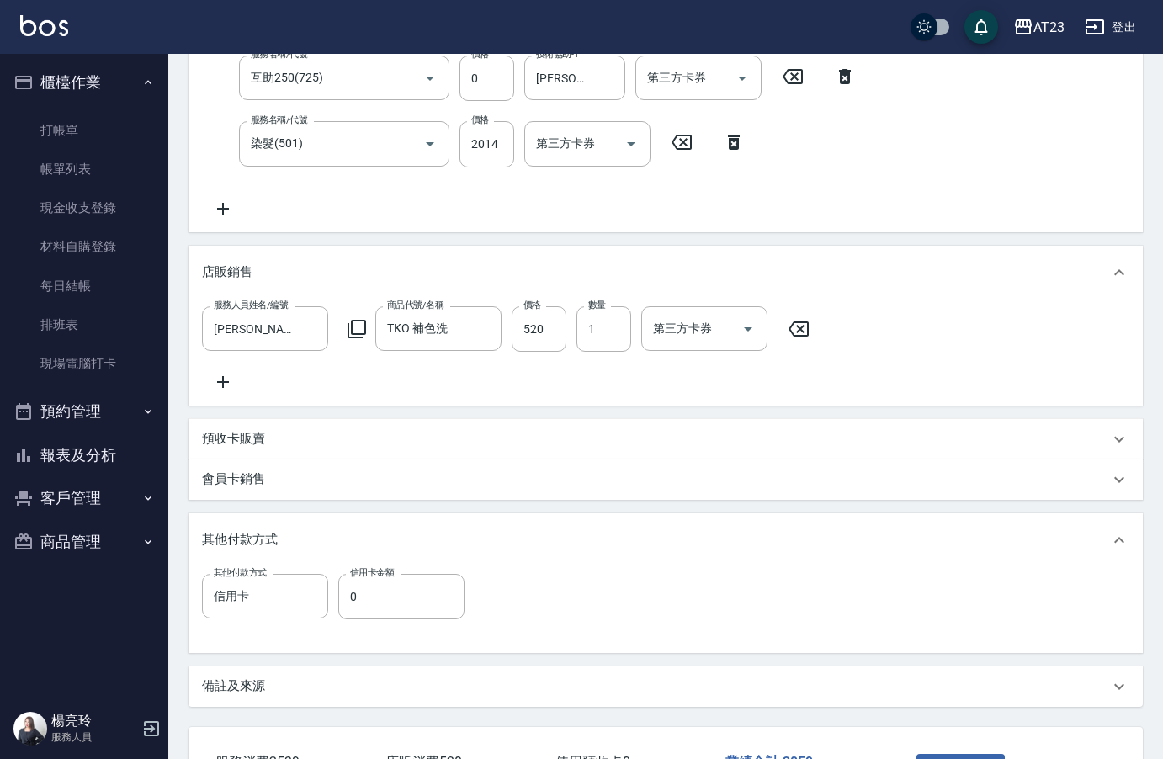
scroll to position [421, 0]
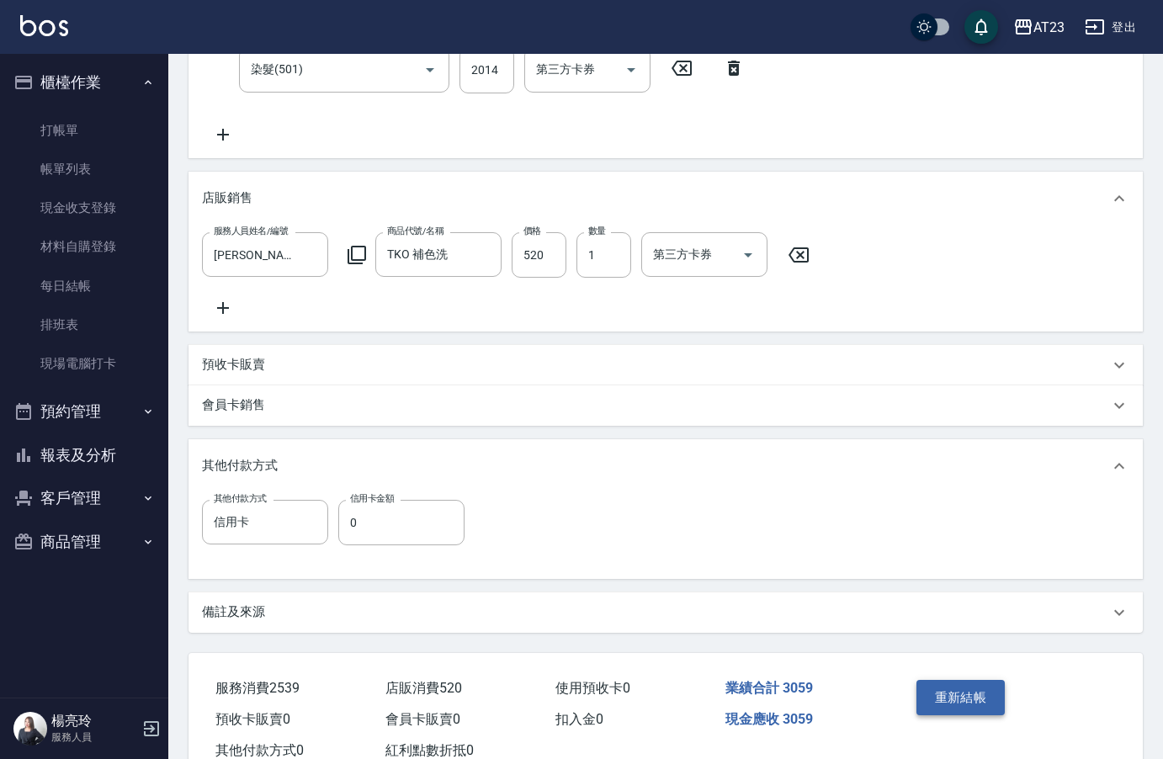
click at [949, 708] on button "重新結帳" at bounding box center [960, 697] width 89 height 35
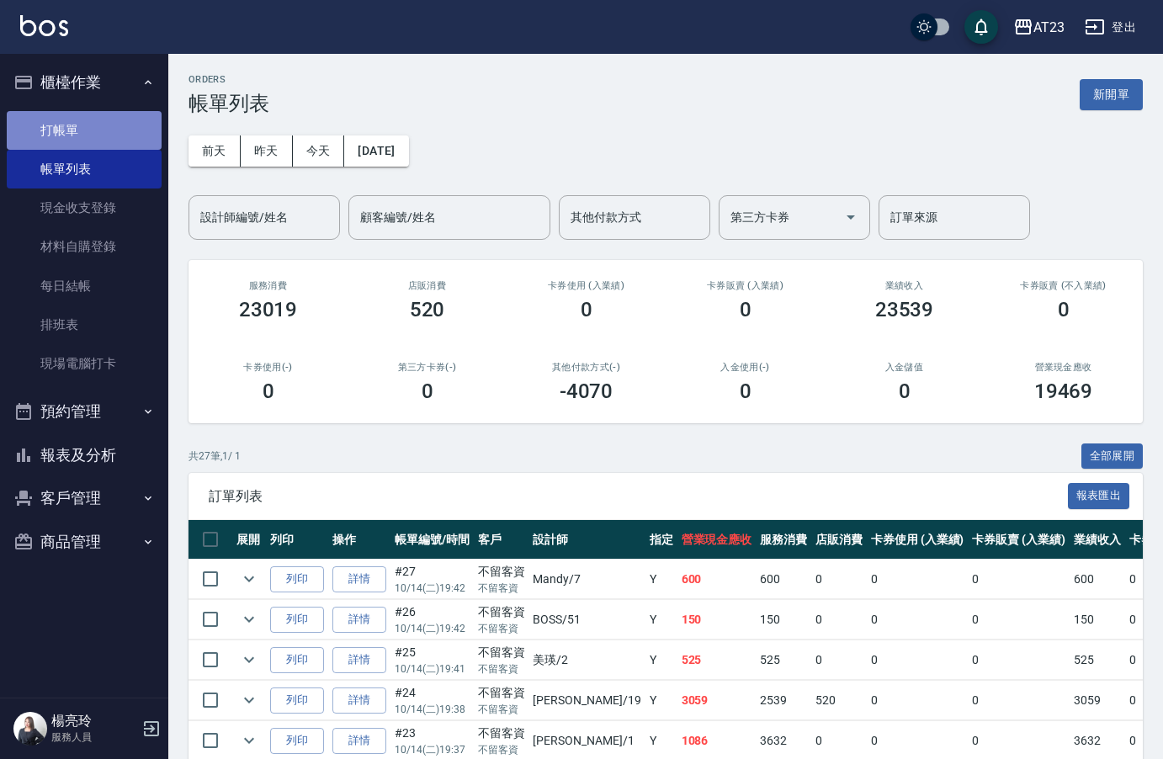
click at [45, 131] on link "打帳單" at bounding box center [84, 130] width 155 height 39
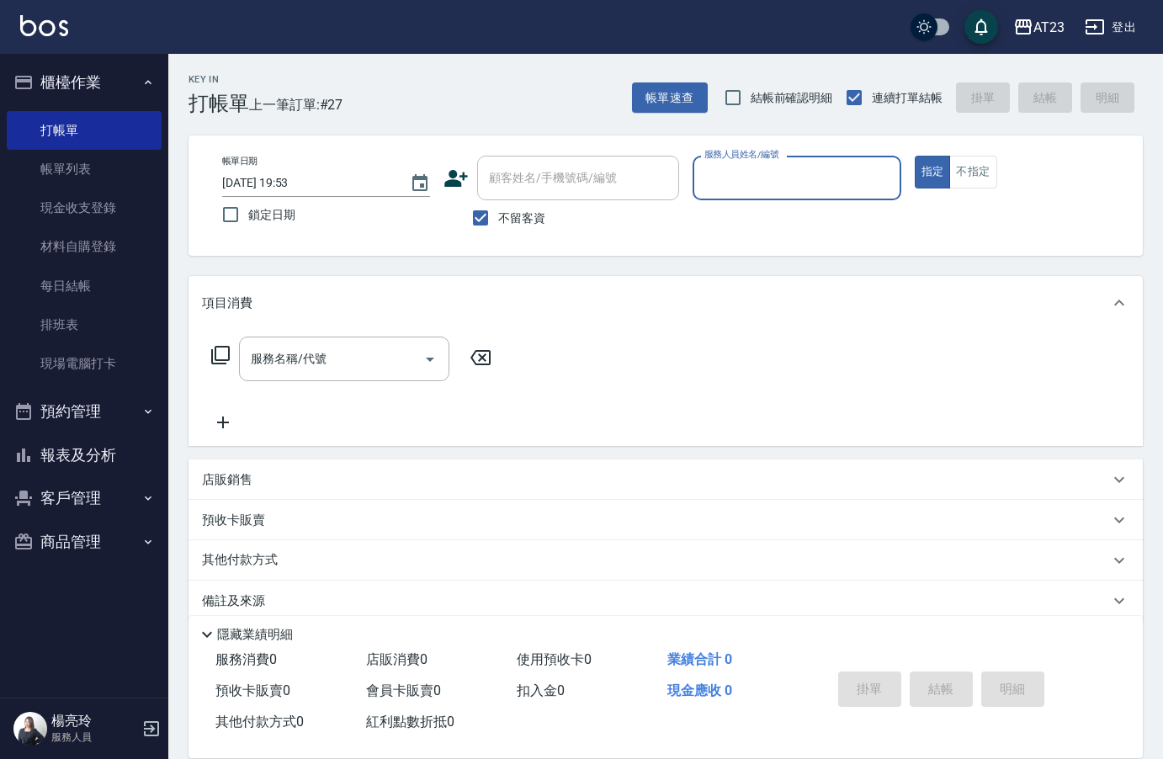
click at [744, 193] on div "服務人員姓名/編號" at bounding box center [796, 178] width 208 height 45
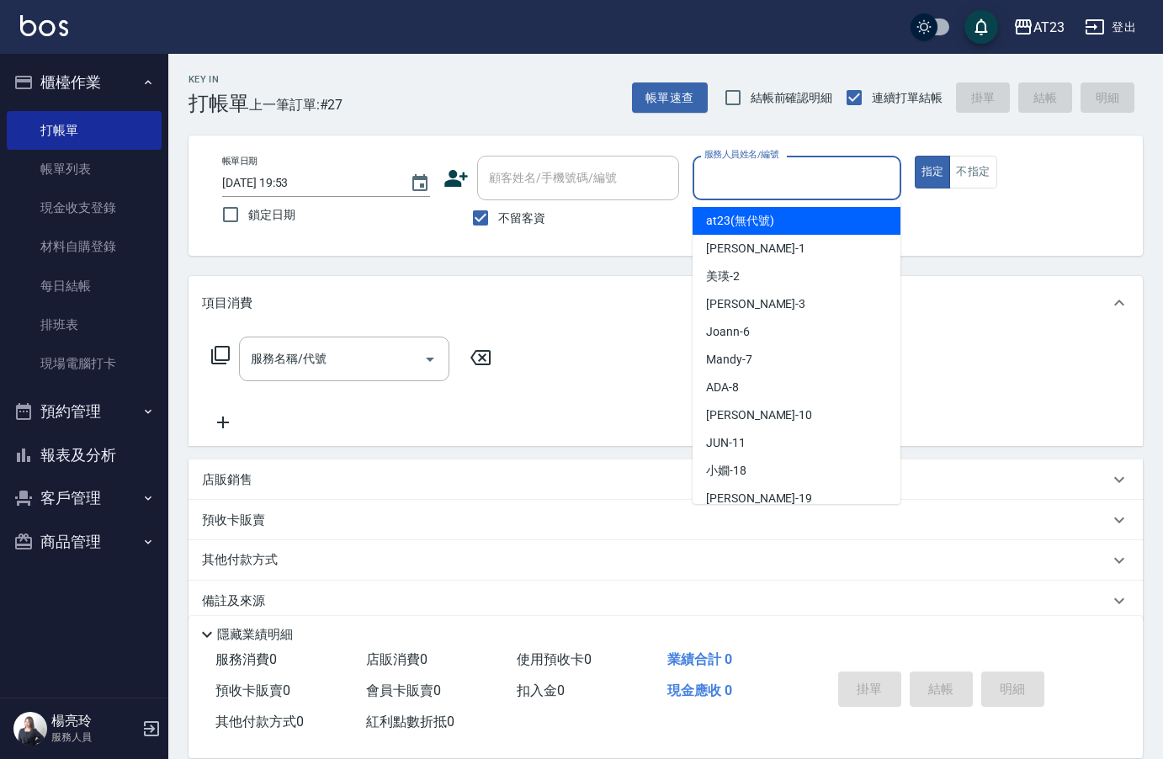
click at [742, 190] on input "服務人員姓名/編號" at bounding box center [796, 177] width 193 height 29
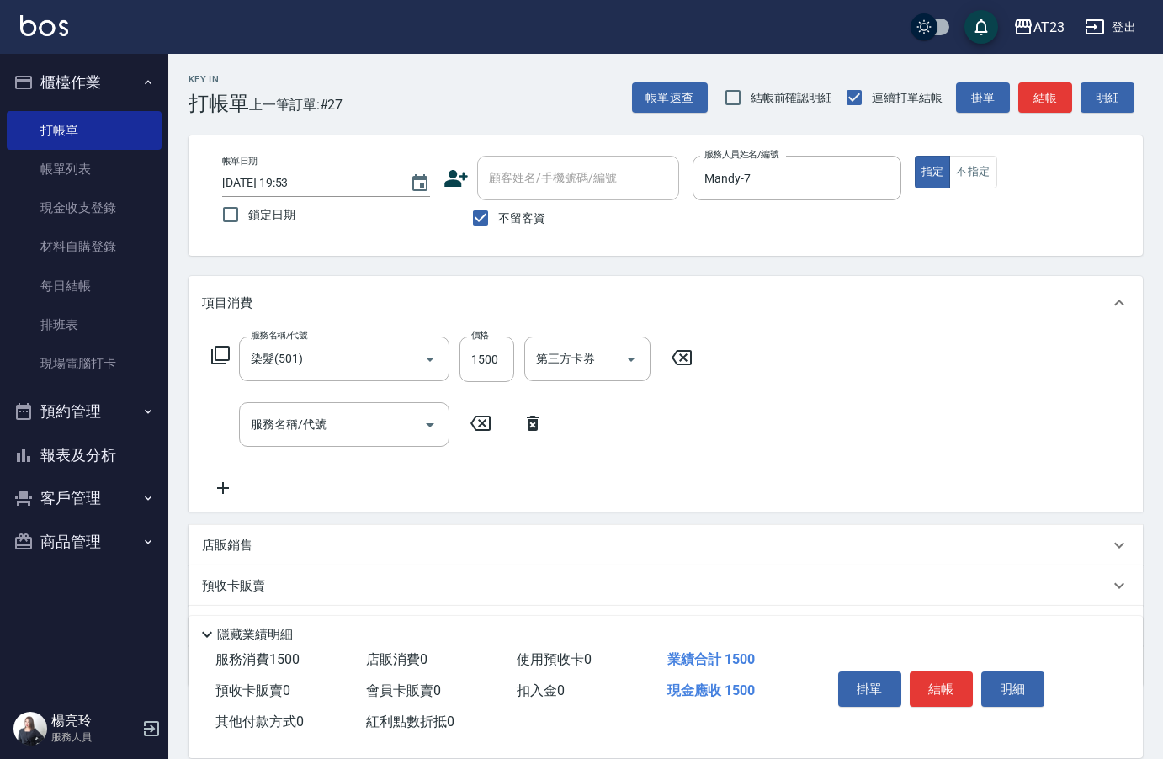
click at [213, 362] on icon at bounding box center [220, 355] width 19 height 19
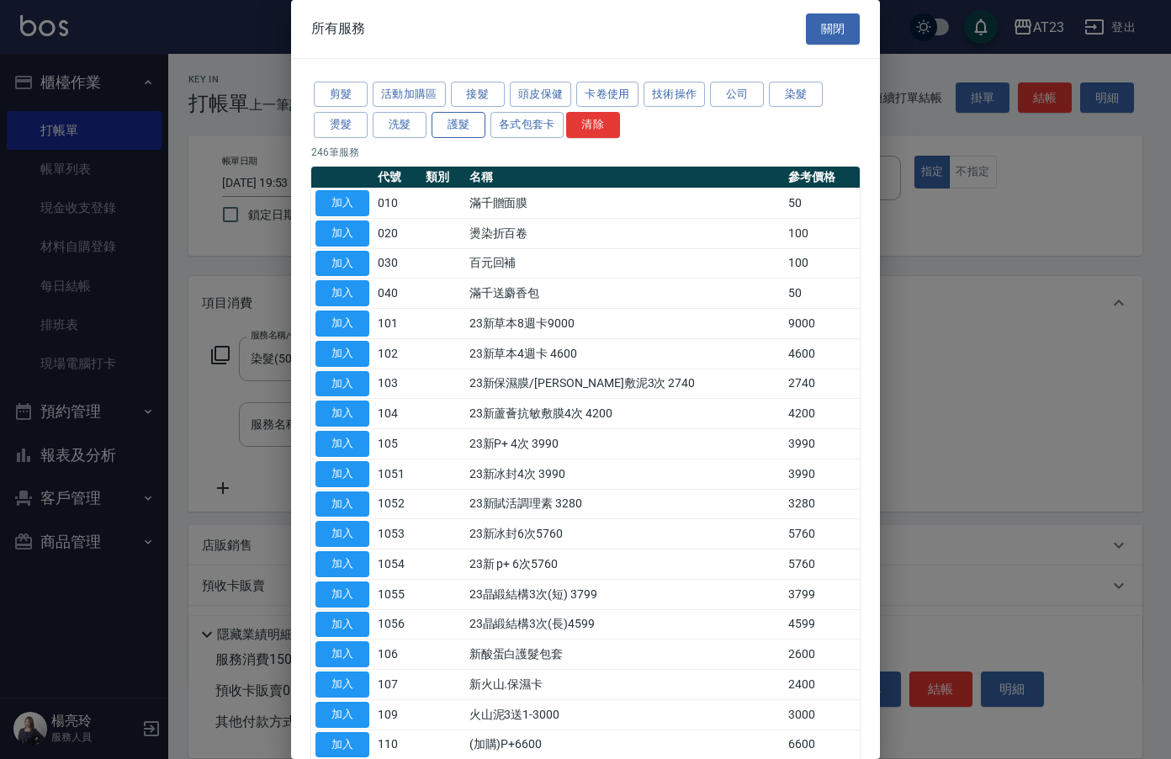
click at [470, 129] on button "護髮" at bounding box center [459, 125] width 54 height 26
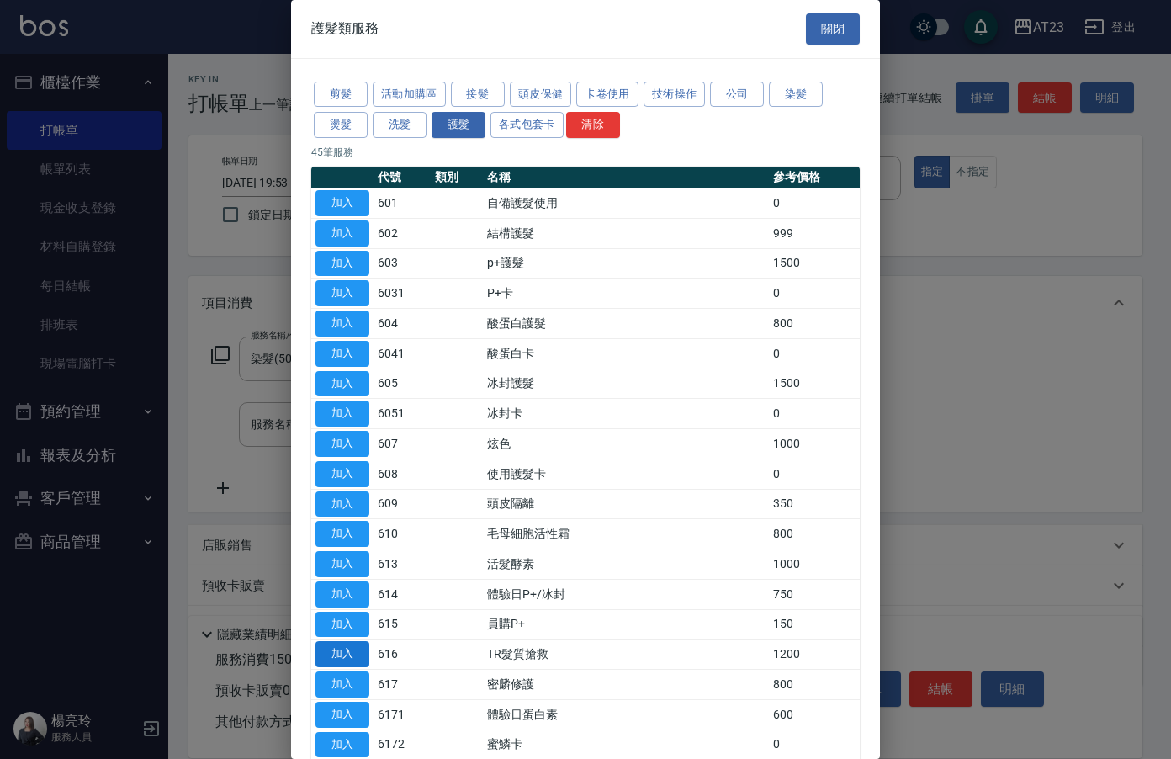
click at [351, 645] on button "加入" at bounding box center [343, 654] width 54 height 26
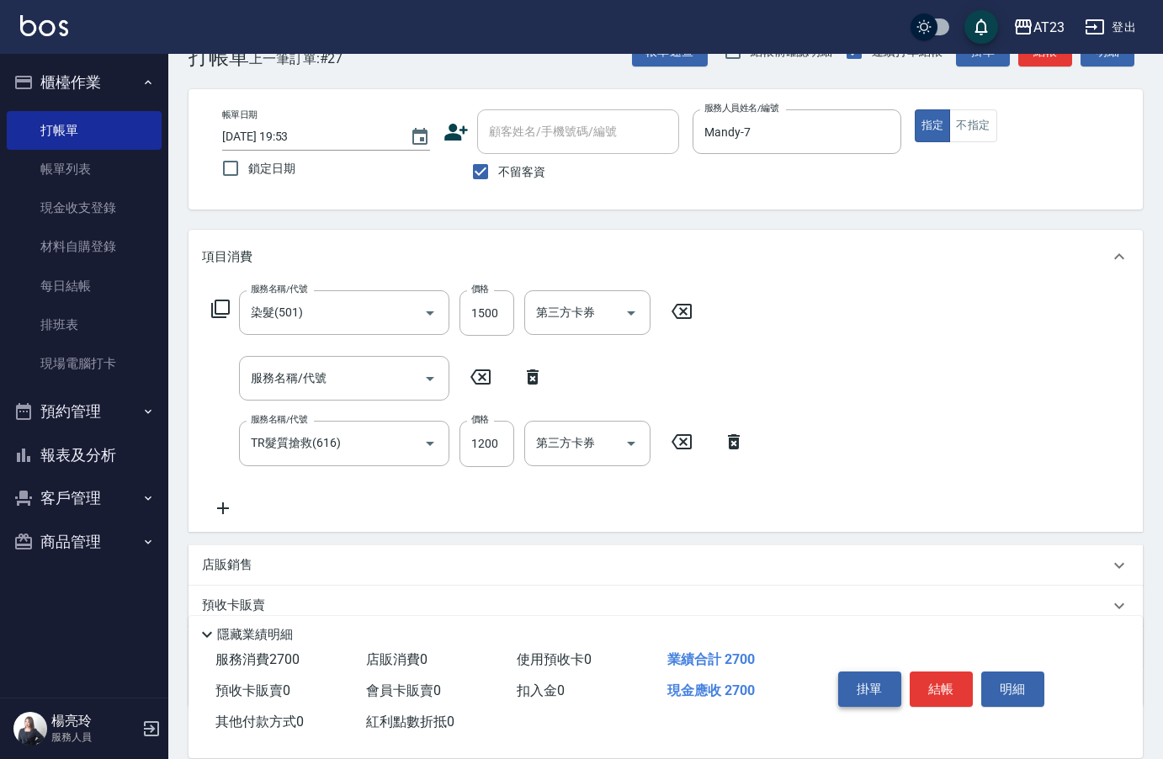
scroll to position [84, 0]
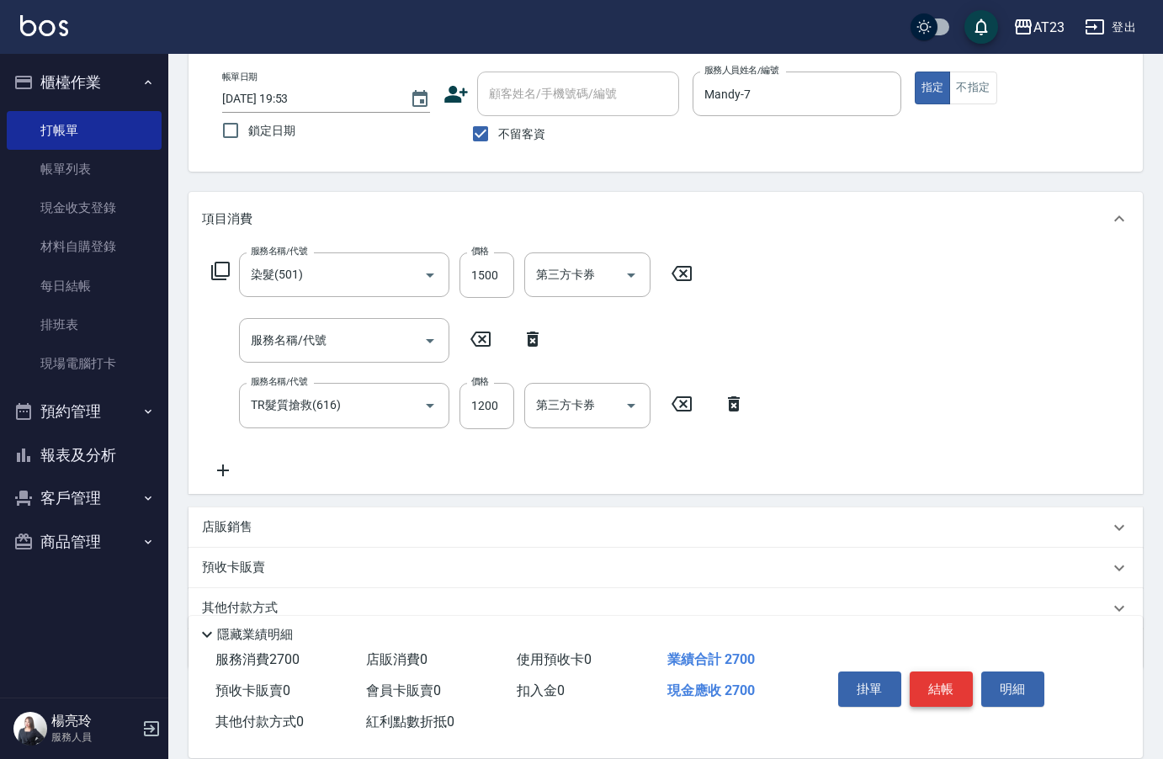
click at [935, 688] on button "結帳" at bounding box center [941, 688] width 63 height 35
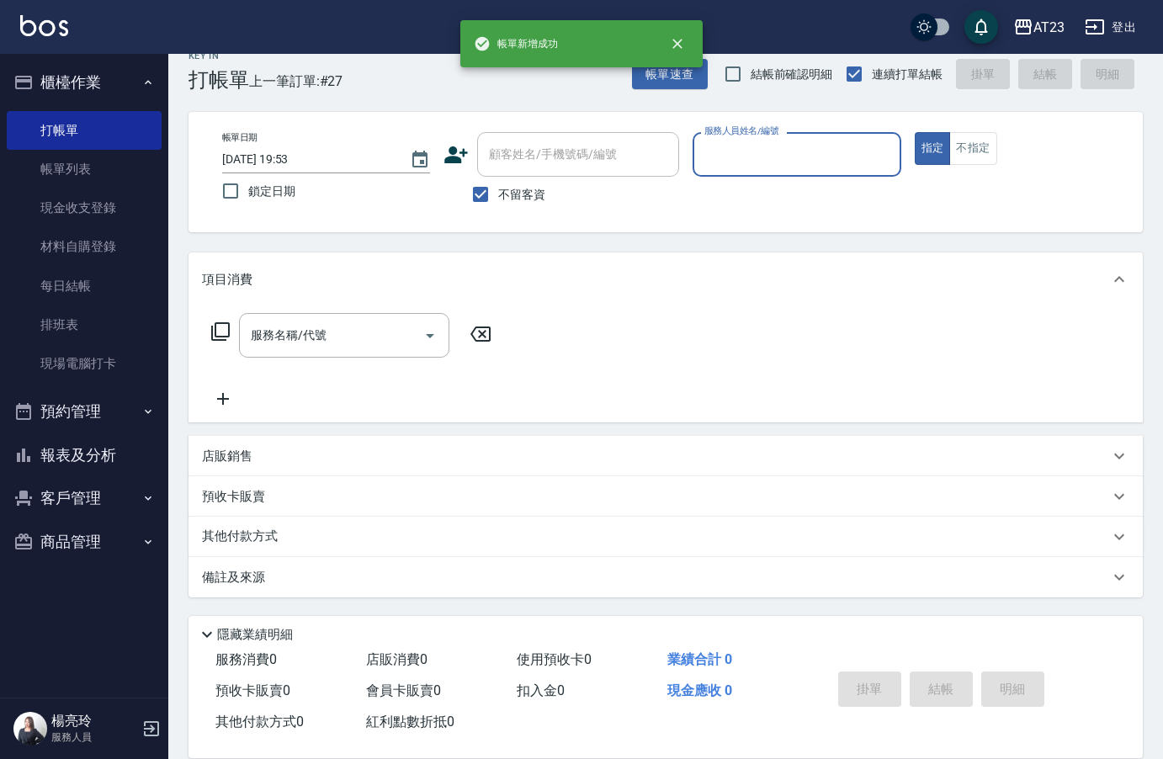
scroll to position [24, 0]
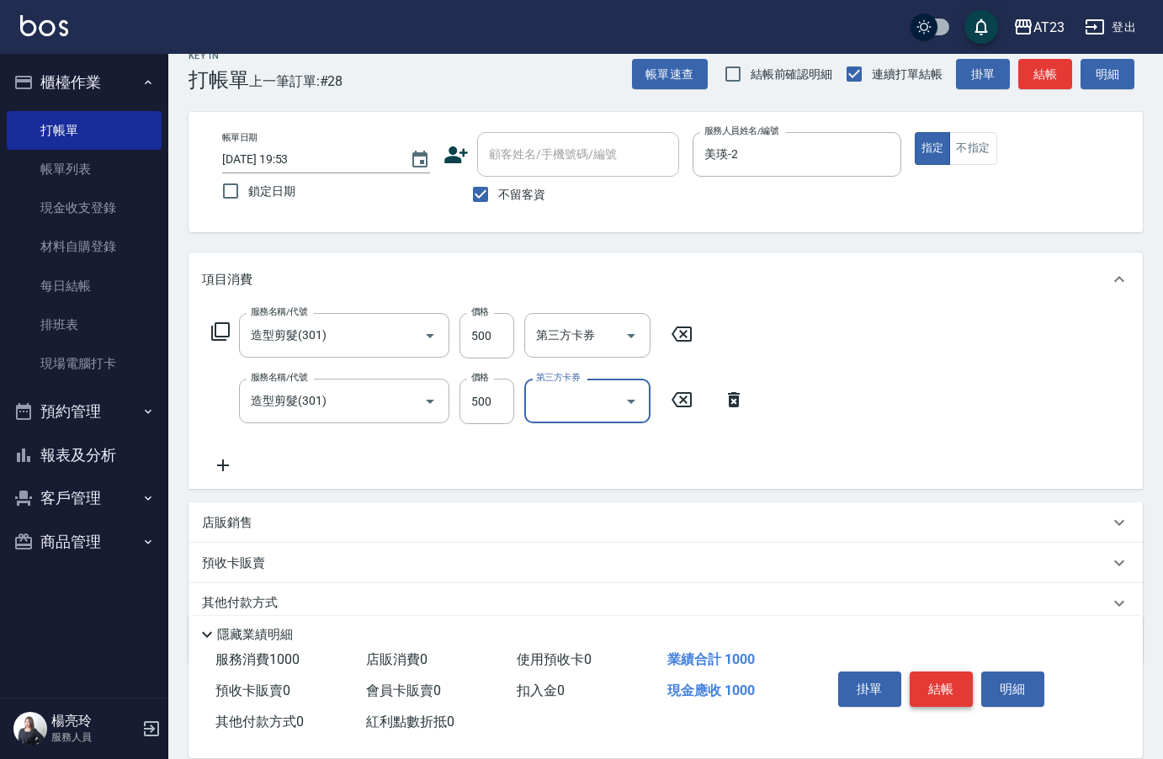
click at [938, 689] on button "結帳" at bounding box center [941, 688] width 63 height 35
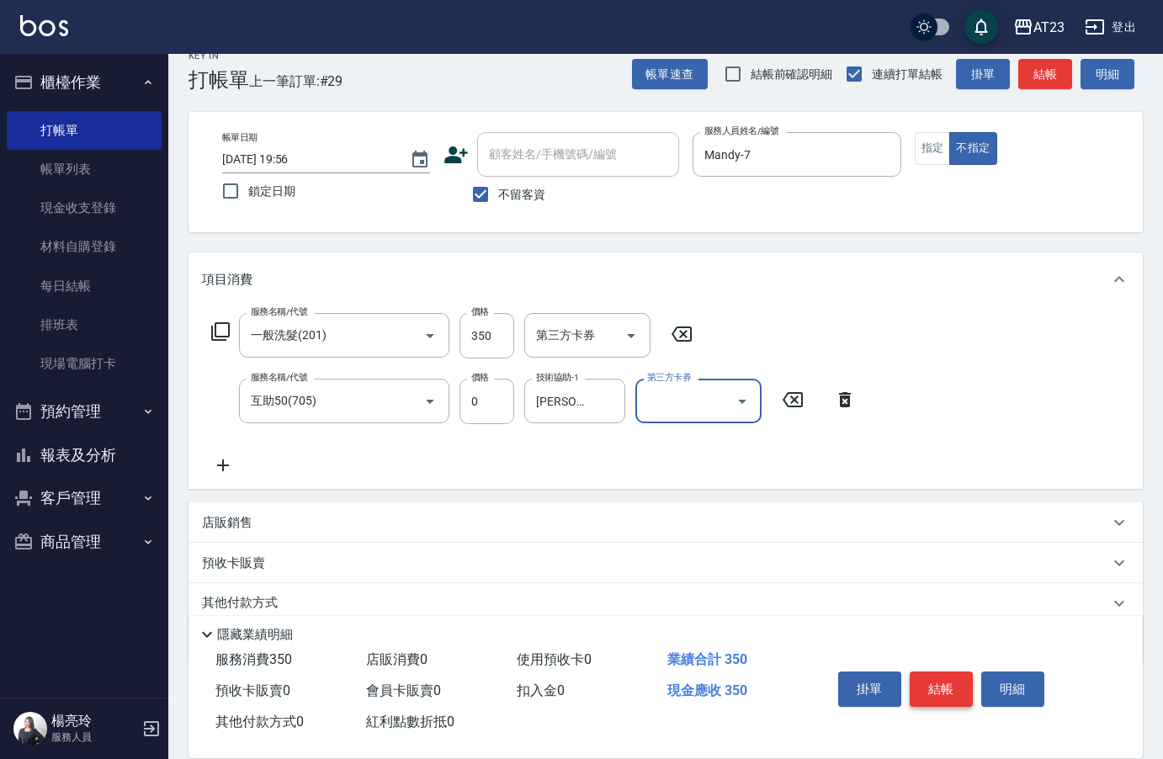
click at [926, 693] on button "結帳" at bounding box center [941, 688] width 63 height 35
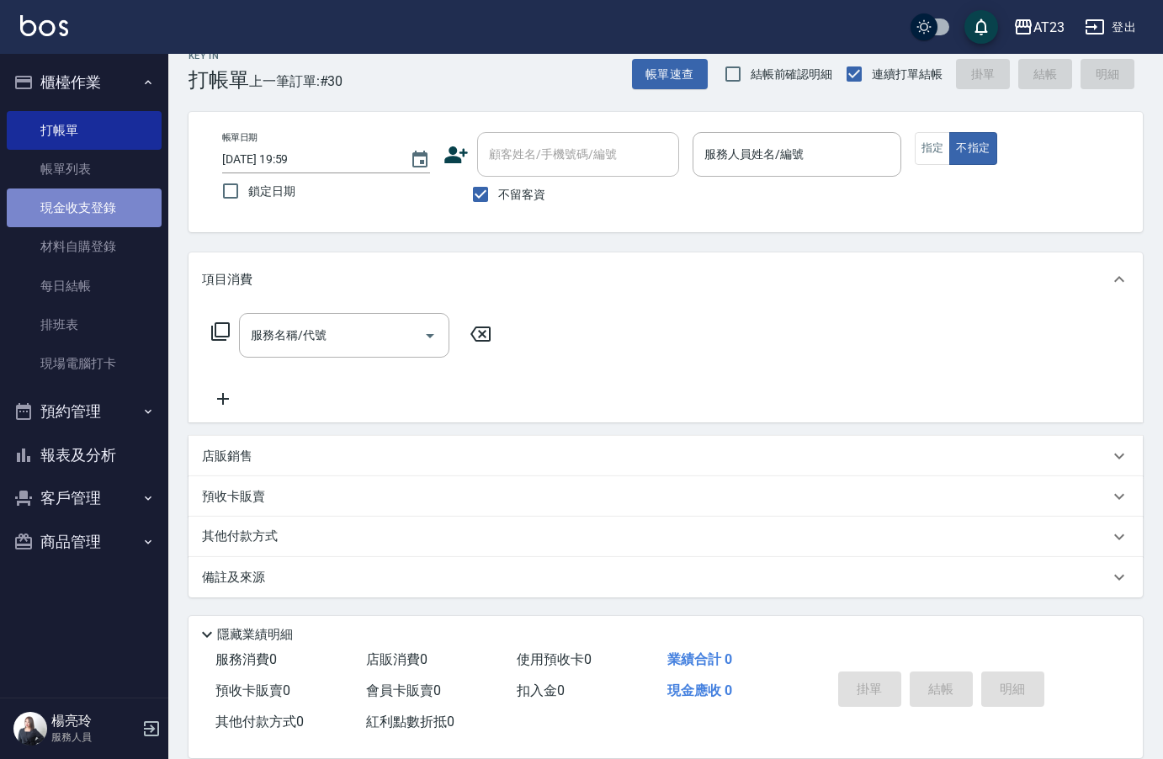
click at [107, 216] on link "現金收支登錄" at bounding box center [84, 207] width 155 height 39
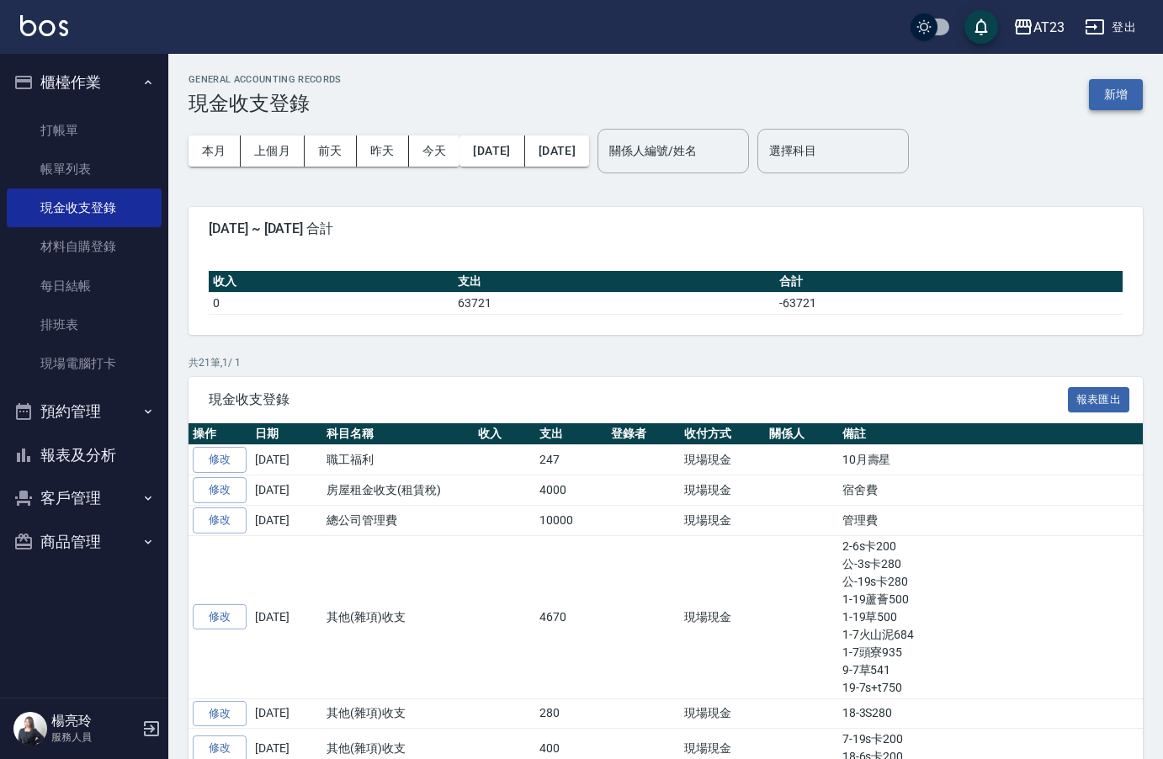
click at [1103, 88] on button "新增" at bounding box center [1116, 94] width 54 height 31
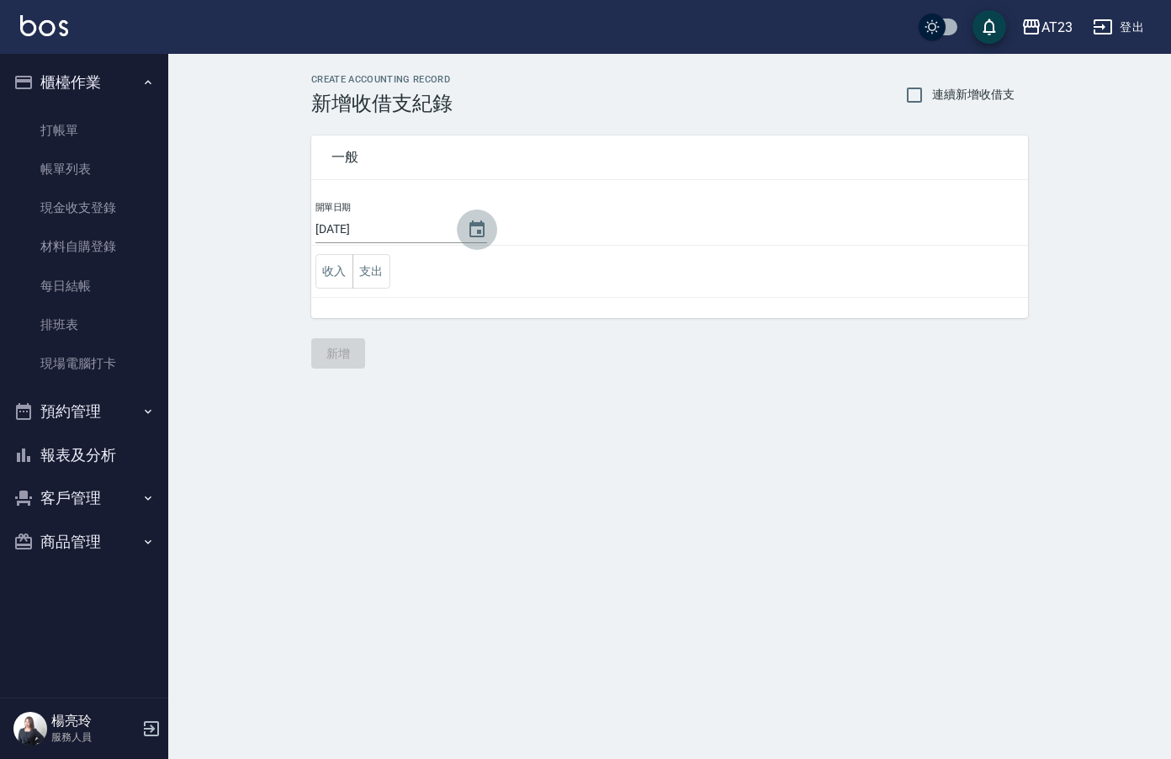
click at [470, 232] on icon "Choose date, selected date is 2025-10-14" at bounding box center [477, 230] width 20 height 20
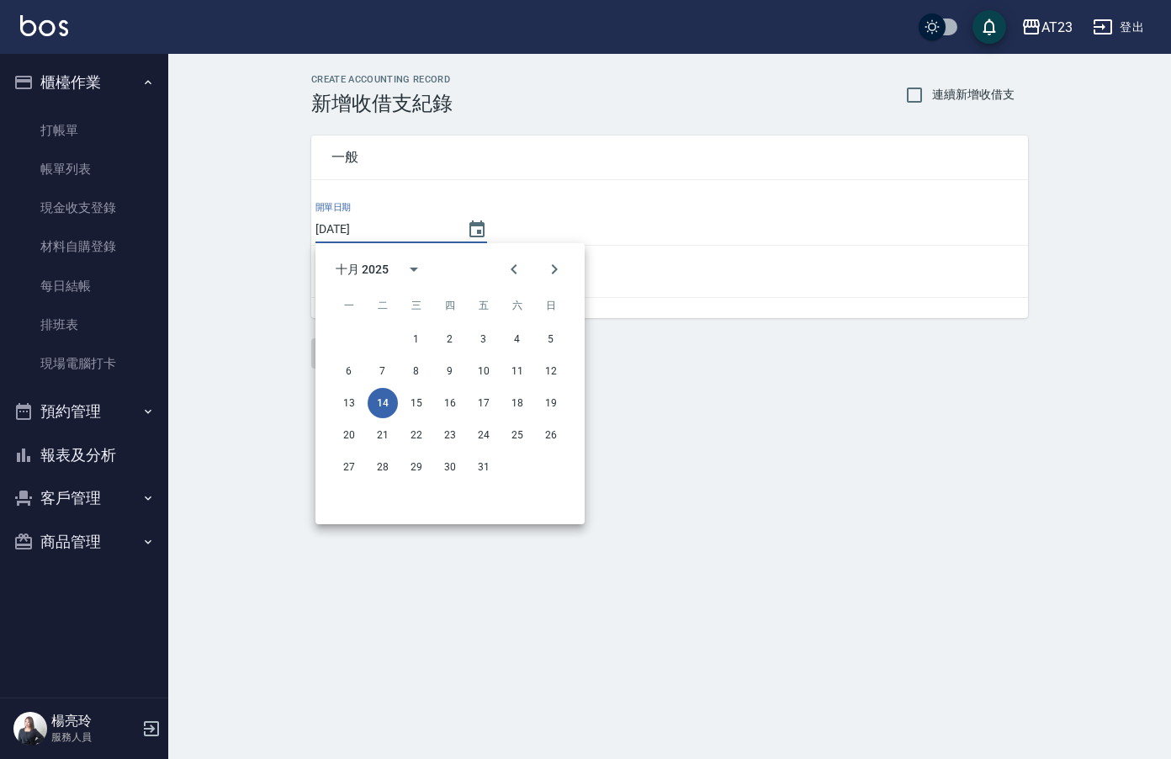
click at [715, 194] on div "一般 開單日期 2025/10/14 收入 支出" at bounding box center [669, 226] width 717 height 183
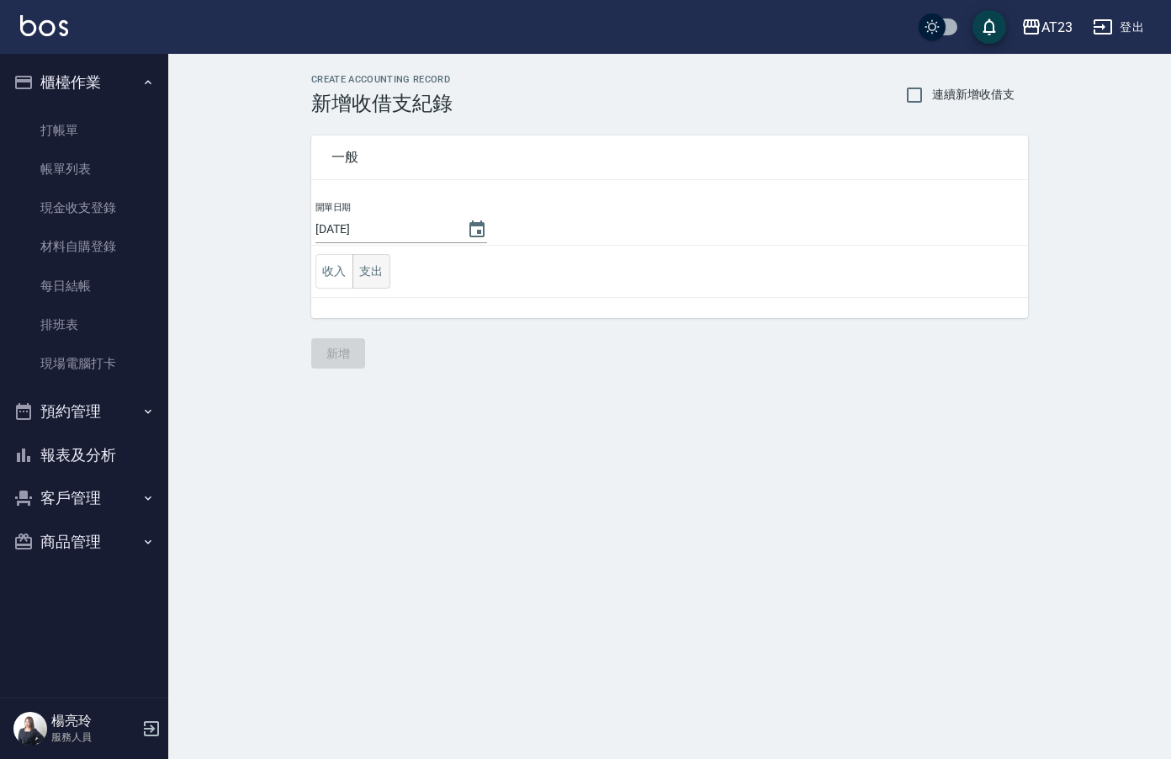
click at [366, 277] on button "支出" at bounding box center [372, 271] width 38 height 34
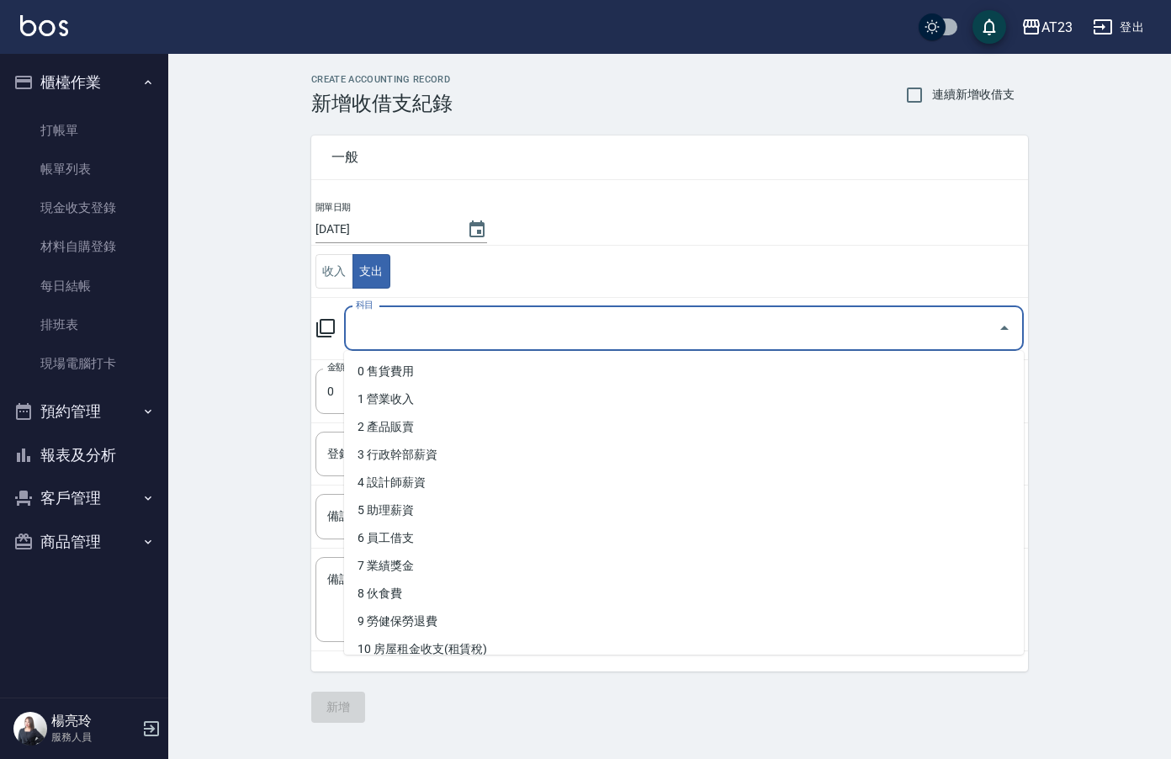
drag, startPoint x: 382, startPoint y: 327, endPoint x: 445, endPoint y: 401, distance: 97.3
click at [383, 327] on input "科目" at bounding box center [671, 328] width 639 height 29
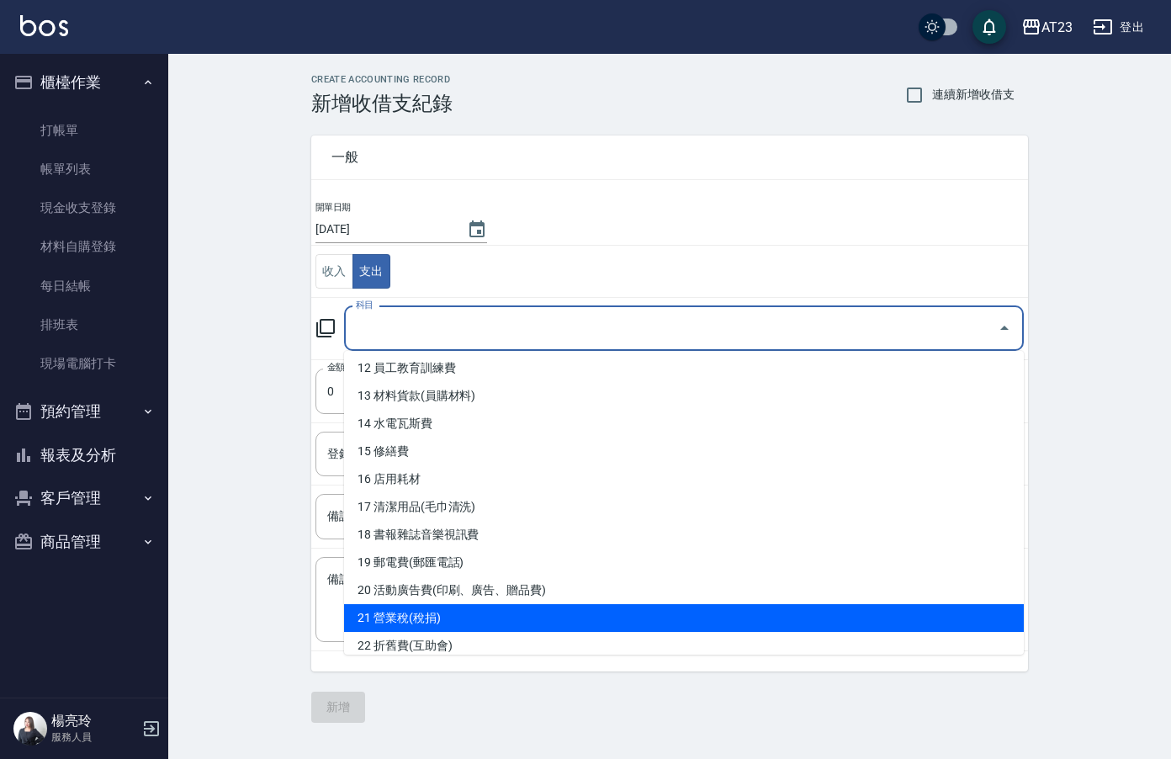
scroll to position [505, 0]
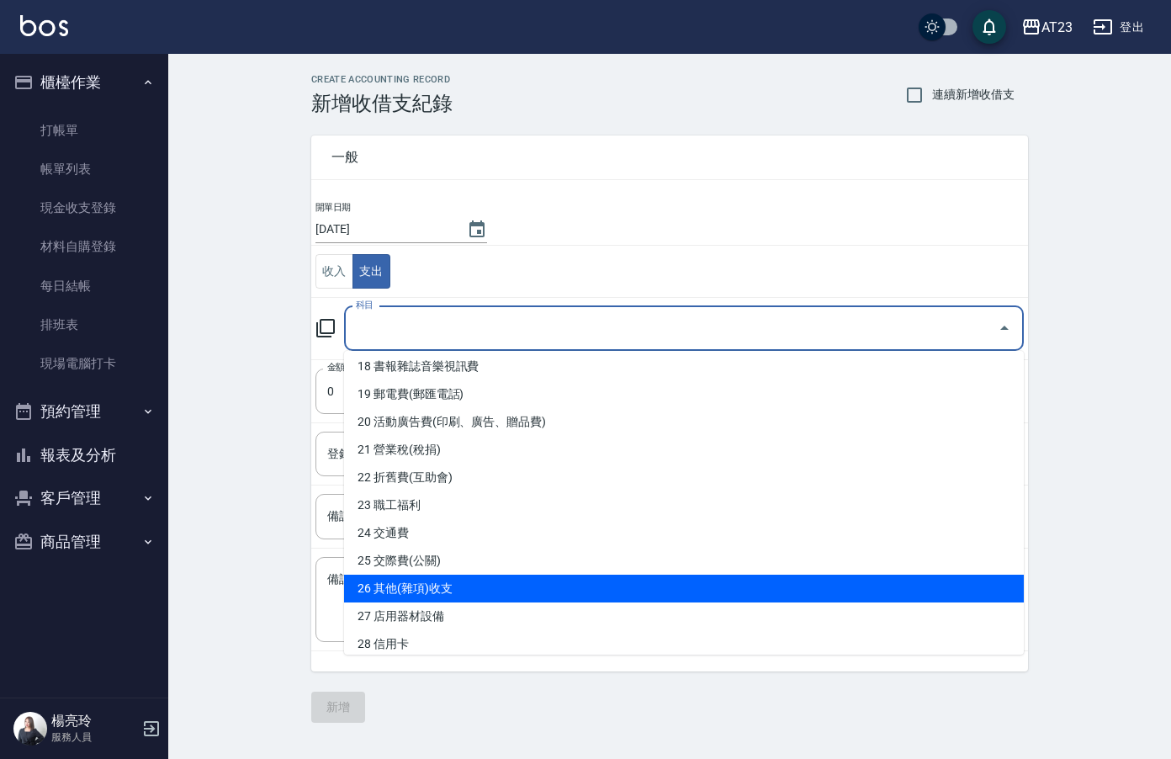
click at [619, 589] on li "26 其他(雜項)收支" at bounding box center [684, 589] width 680 height 28
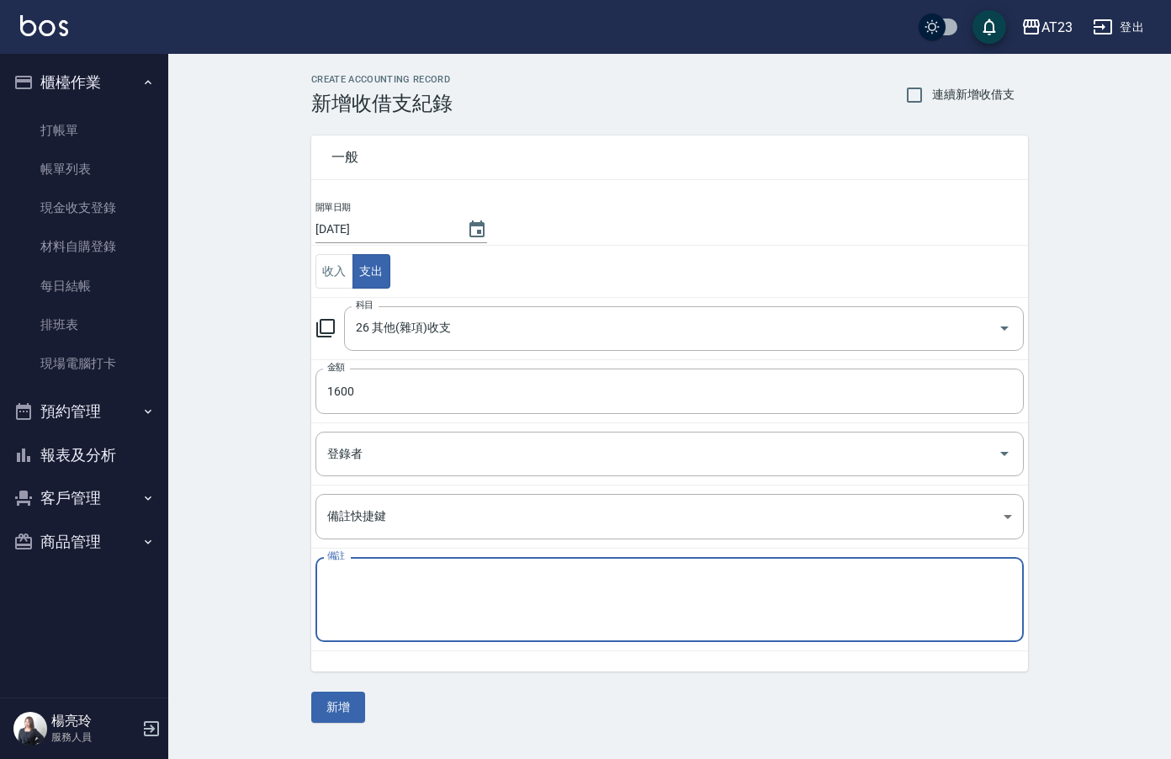
click at [643, 600] on textarea "備註" at bounding box center [669, 599] width 685 height 57
click at [347, 705] on button "新增" at bounding box center [338, 707] width 54 height 31
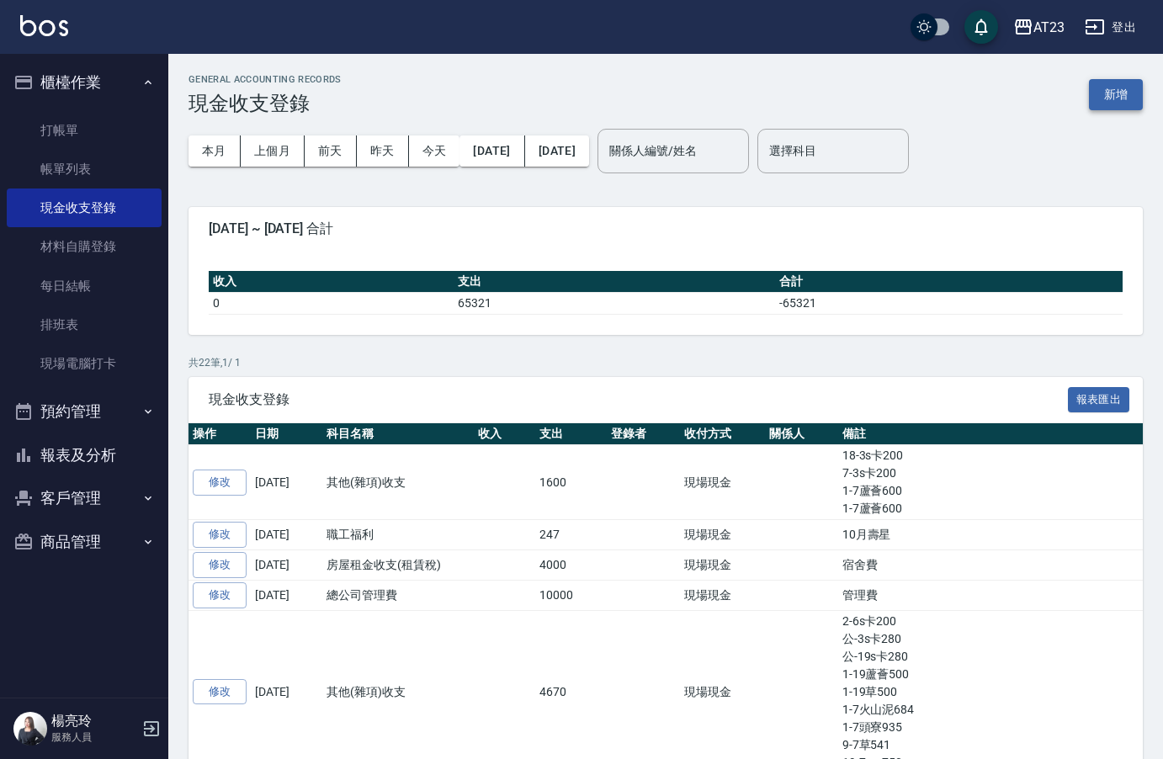
drag, startPoint x: 1110, startPoint y: 121, endPoint x: 1112, endPoint y: 106, distance: 15.2
click at [1112, 119] on div "本月 上個月 前天 昨天 今天 2025/10/01 2025/10/14 關係人編號/姓名 關係人編號/姓名 選擇科目 選擇科目" at bounding box center [665, 151] width 954 height 72
click at [1112, 106] on button "新增" at bounding box center [1116, 94] width 54 height 31
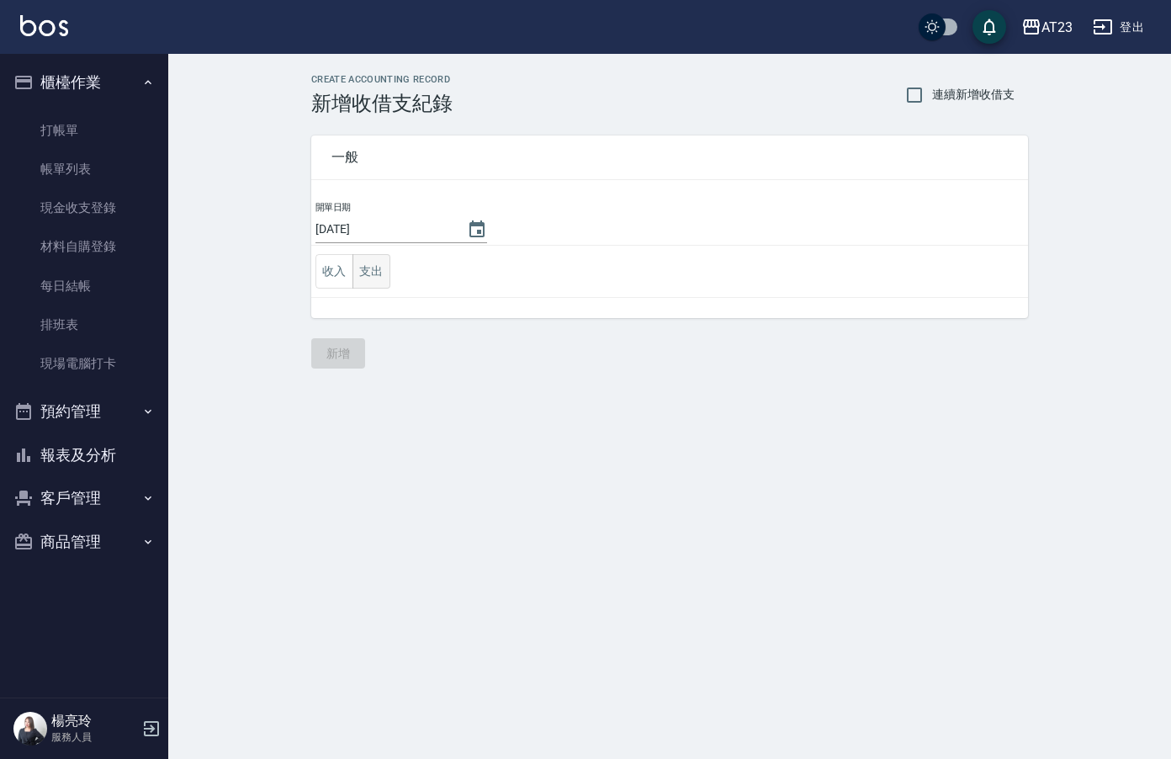
click at [373, 275] on button "支出" at bounding box center [372, 271] width 38 height 34
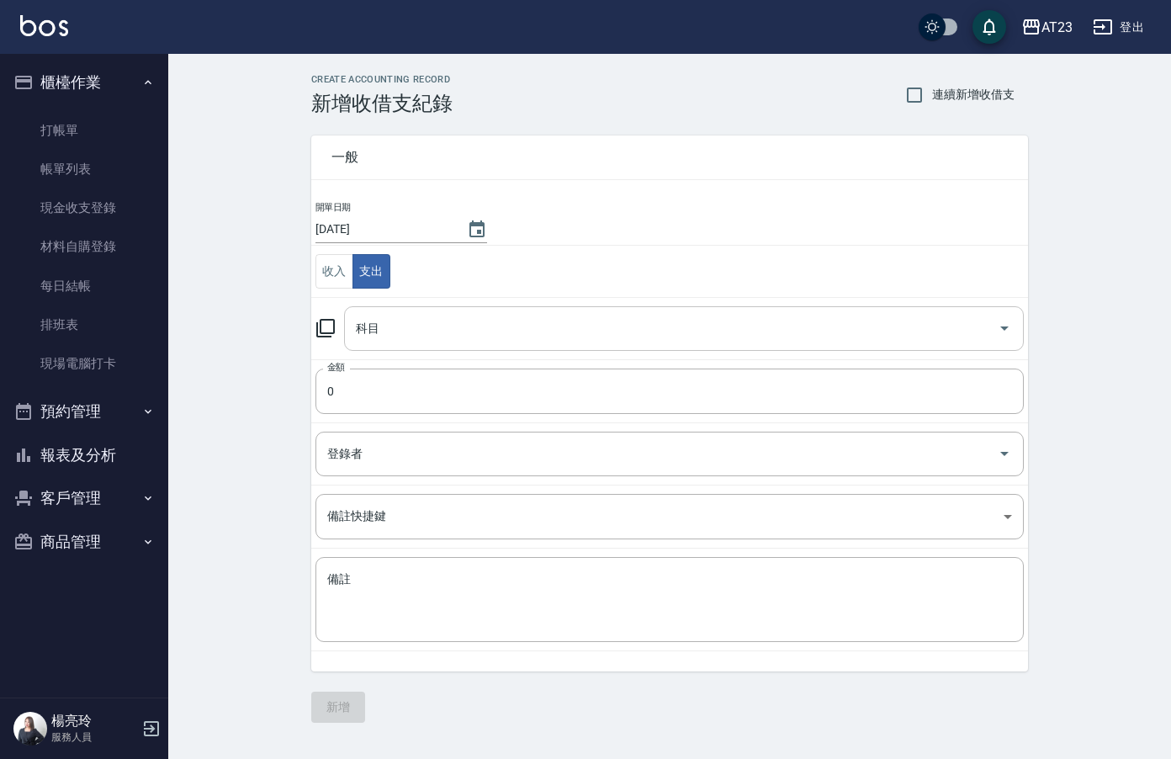
drag, startPoint x: 419, startPoint y: 321, endPoint x: 451, endPoint y: 338, distance: 36.1
click at [423, 320] on input "科目" at bounding box center [671, 328] width 639 height 29
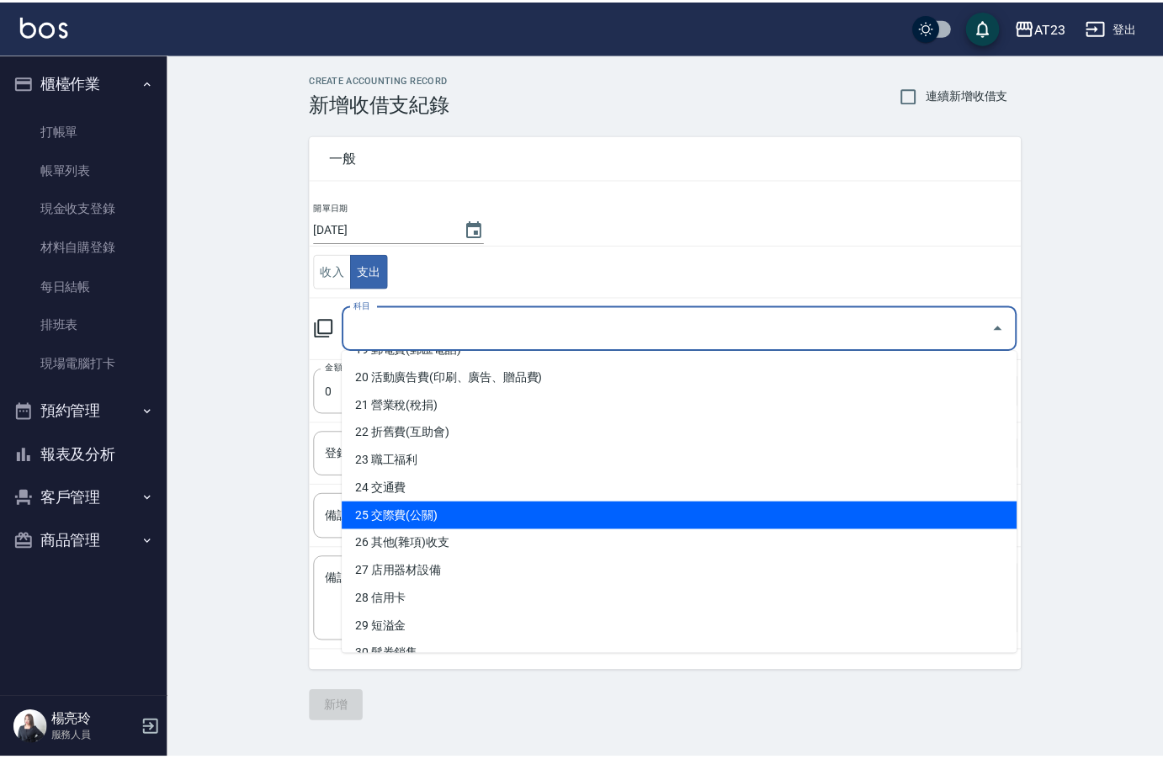
scroll to position [589, 0]
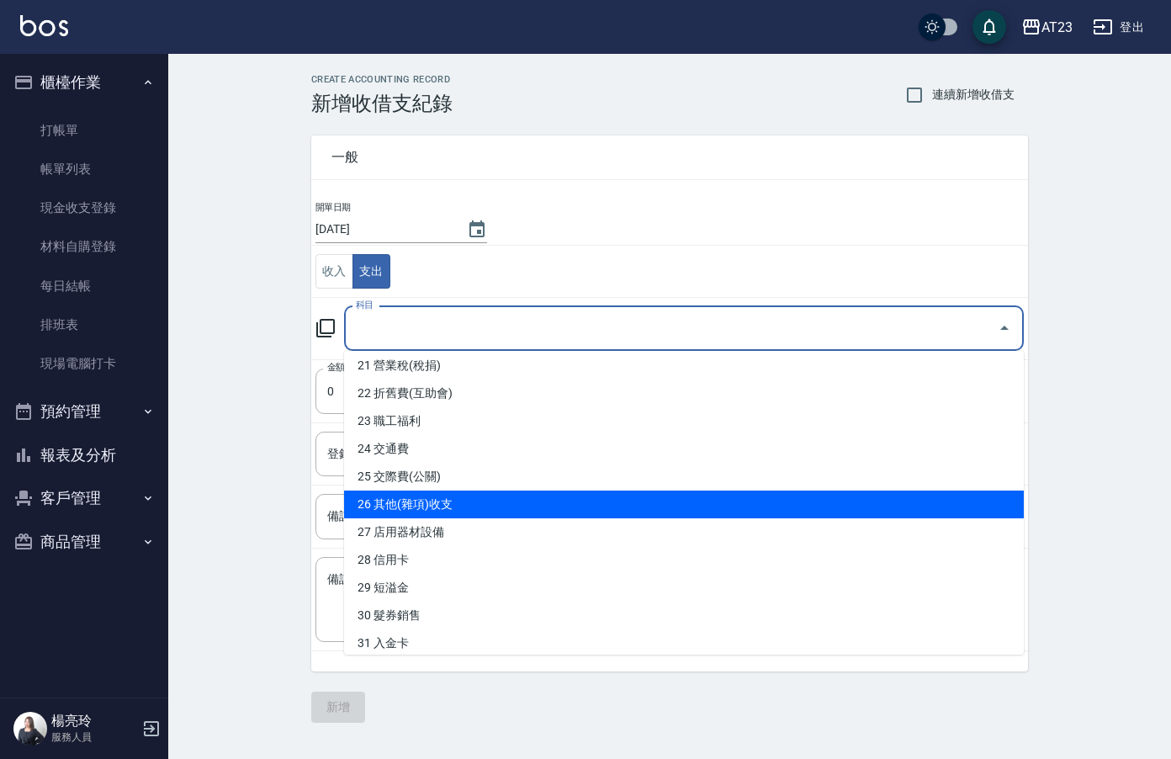
click at [763, 514] on li "26 其他(雜項)收支" at bounding box center [684, 505] width 680 height 28
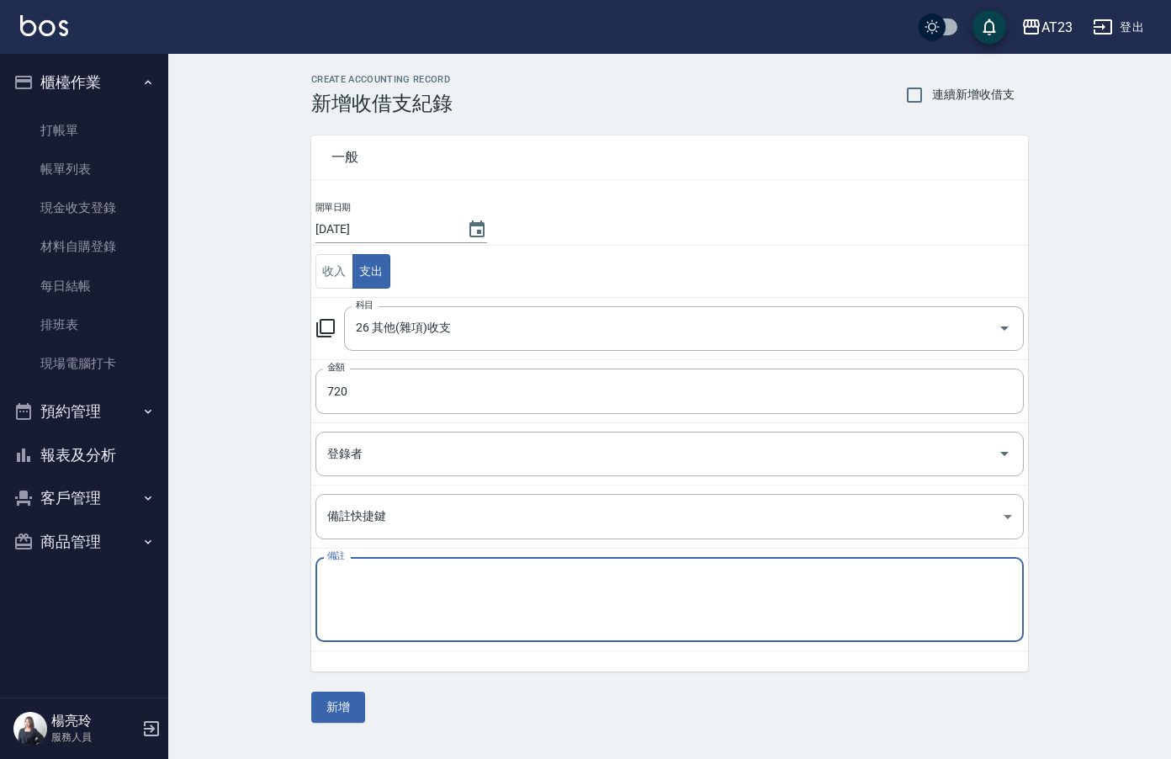
click at [802, 602] on textarea "備註" at bounding box center [669, 599] width 685 height 57
click at [328, 710] on button "新增" at bounding box center [338, 707] width 54 height 31
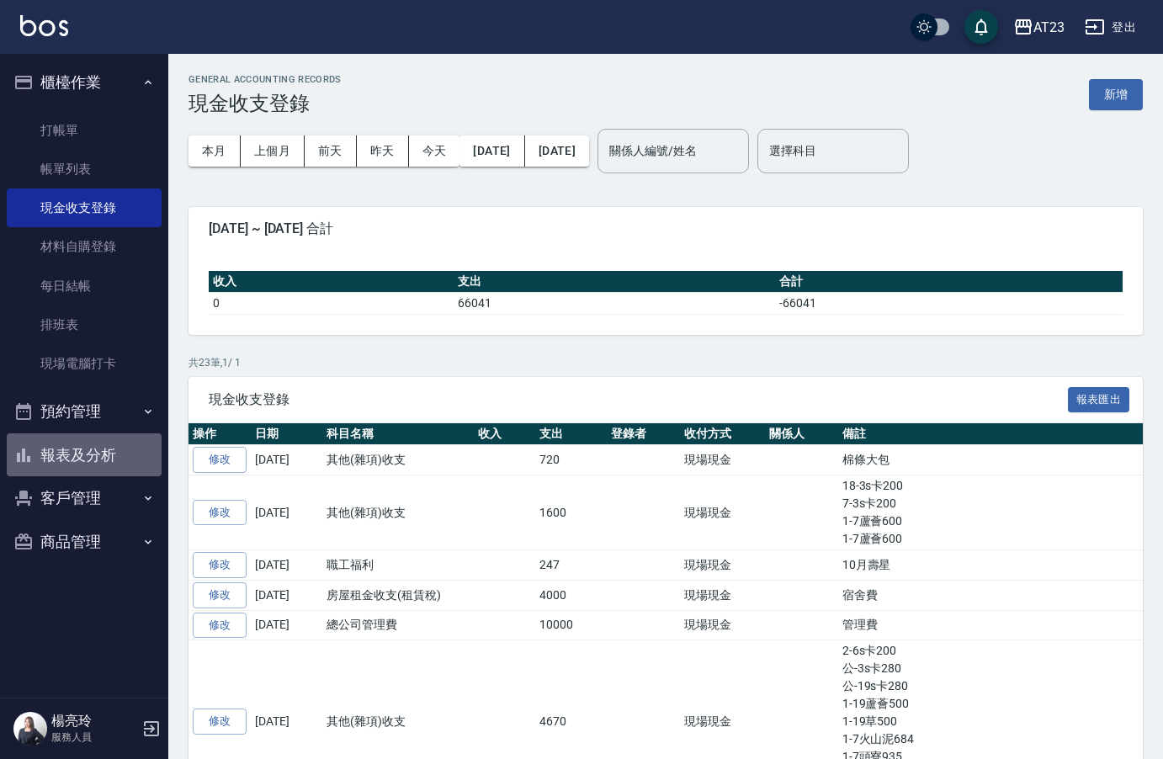
click at [81, 457] on button "報表及分析" at bounding box center [84, 455] width 155 height 44
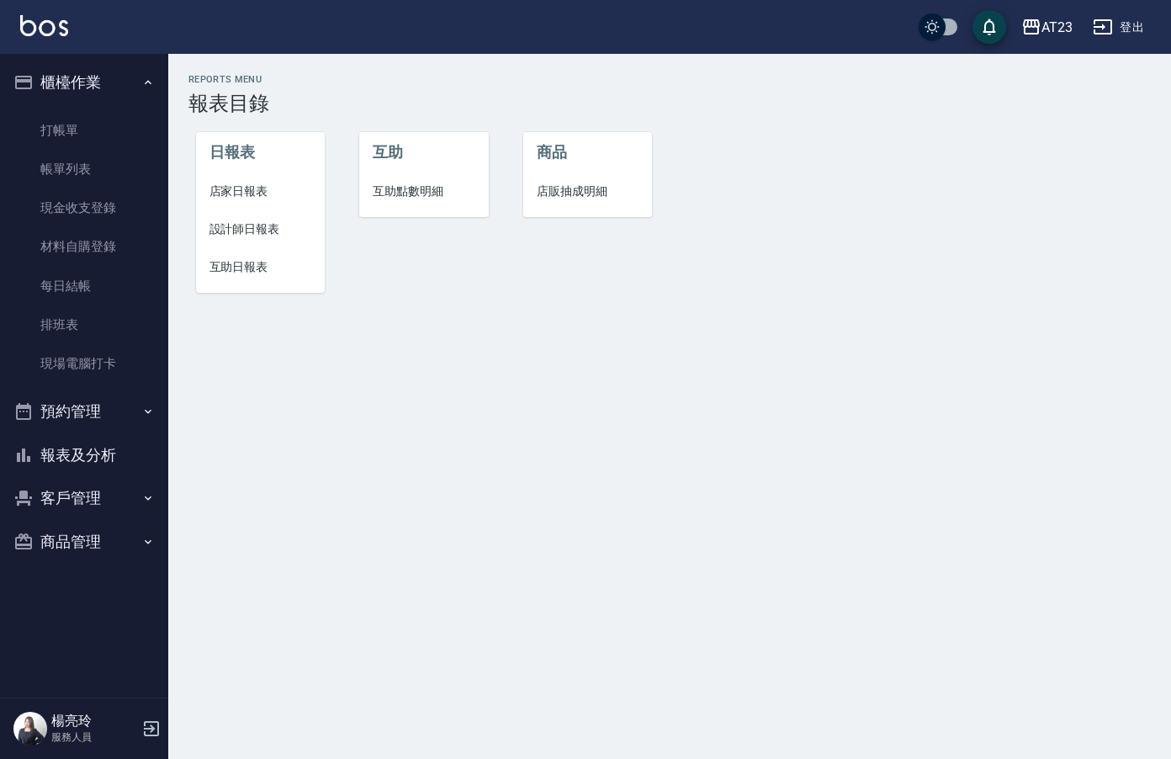
click at [292, 196] on span "店家日報表" at bounding box center [261, 192] width 103 height 18
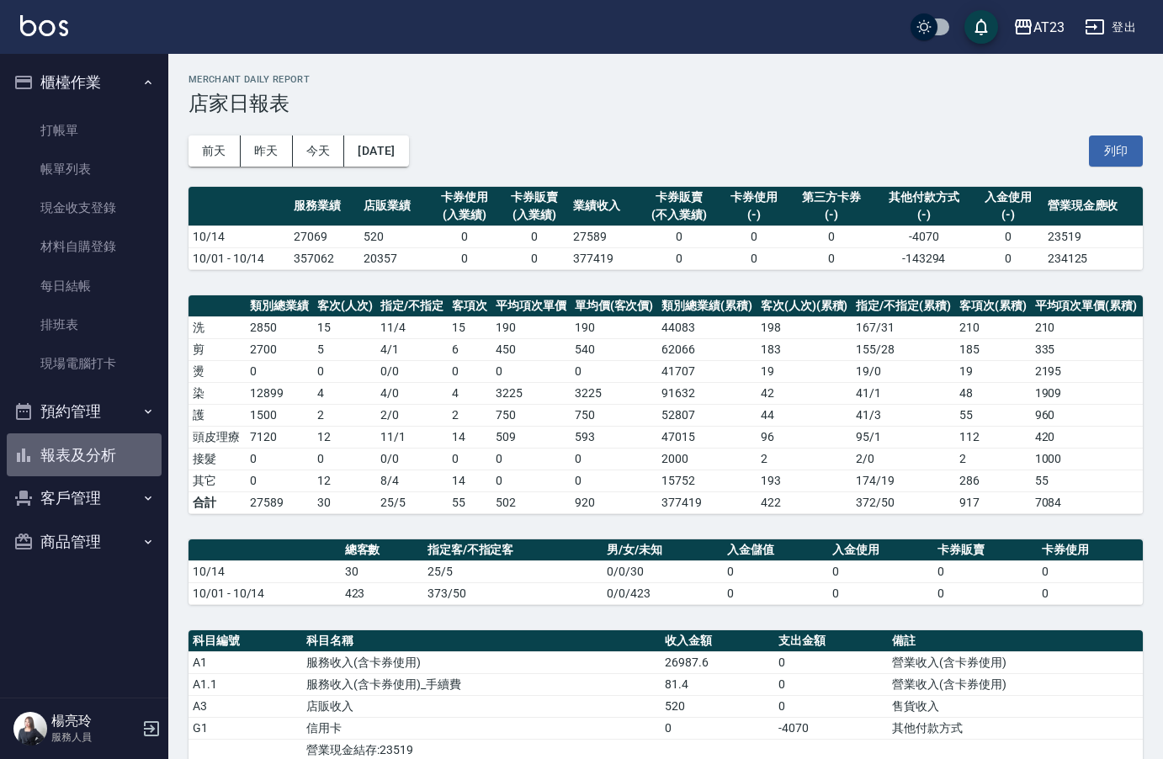
click at [45, 443] on button "報表及分析" at bounding box center [84, 455] width 155 height 44
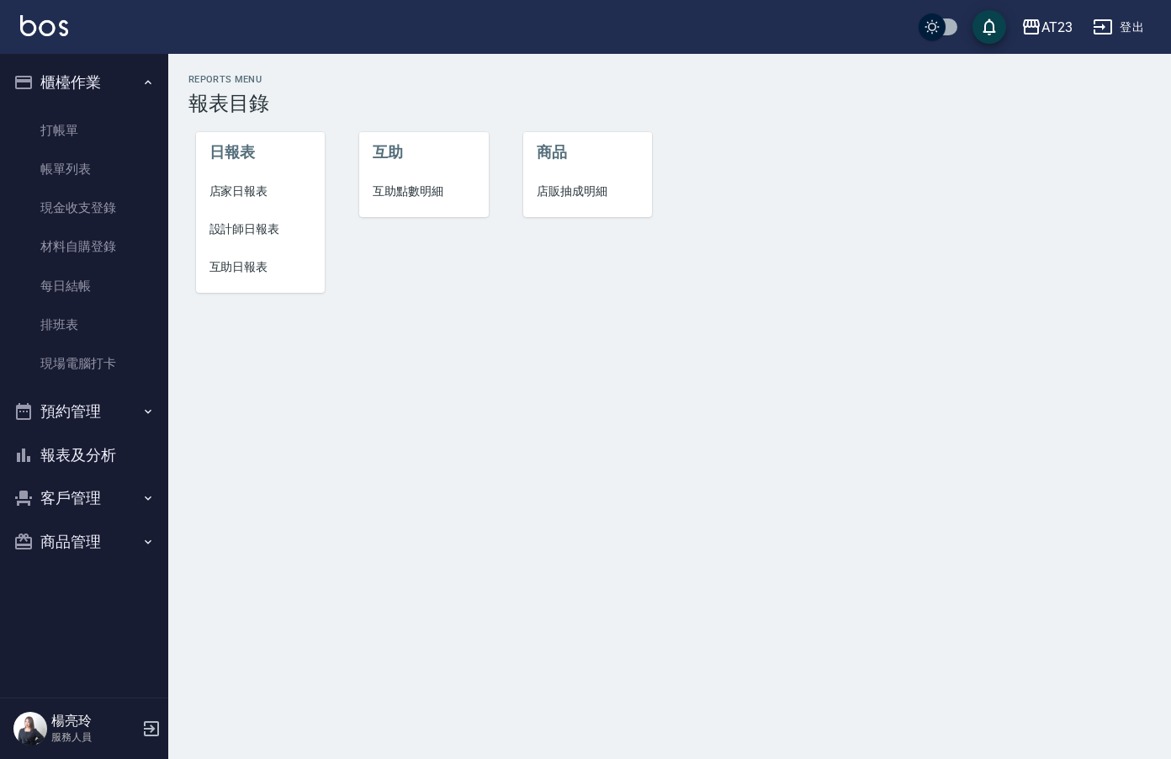
drag, startPoint x: 224, startPoint y: 166, endPoint x: 226, endPoint y: 180, distance: 14.5
click at [223, 173] on ul "日報表 店家日報表 設計師日報表 互助日報表" at bounding box center [261, 212] width 130 height 161
click at [226, 180] on li "店家日報表" at bounding box center [261, 191] width 130 height 38
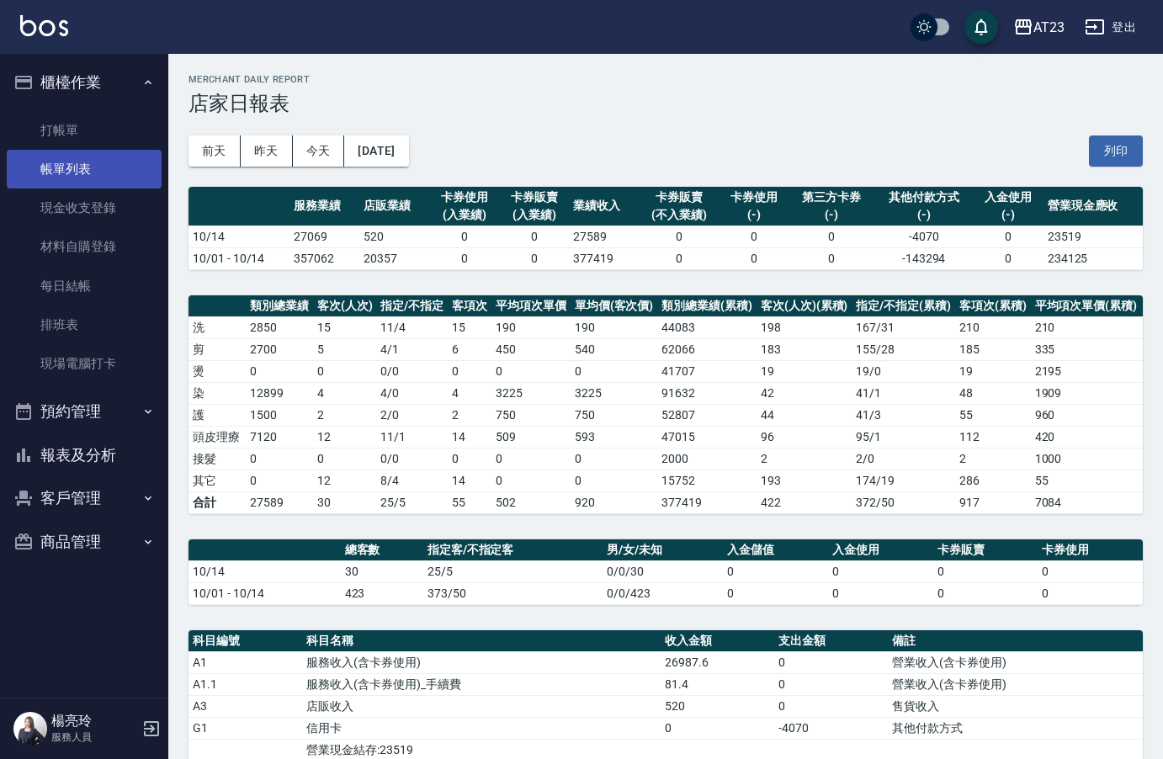
drag, startPoint x: 74, startPoint y: 166, endPoint x: 120, endPoint y: 160, distance: 46.7
click at [74, 166] on link "帳單列表" at bounding box center [84, 169] width 155 height 39
click at [120, 160] on link "帳單列表" at bounding box center [84, 169] width 155 height 39
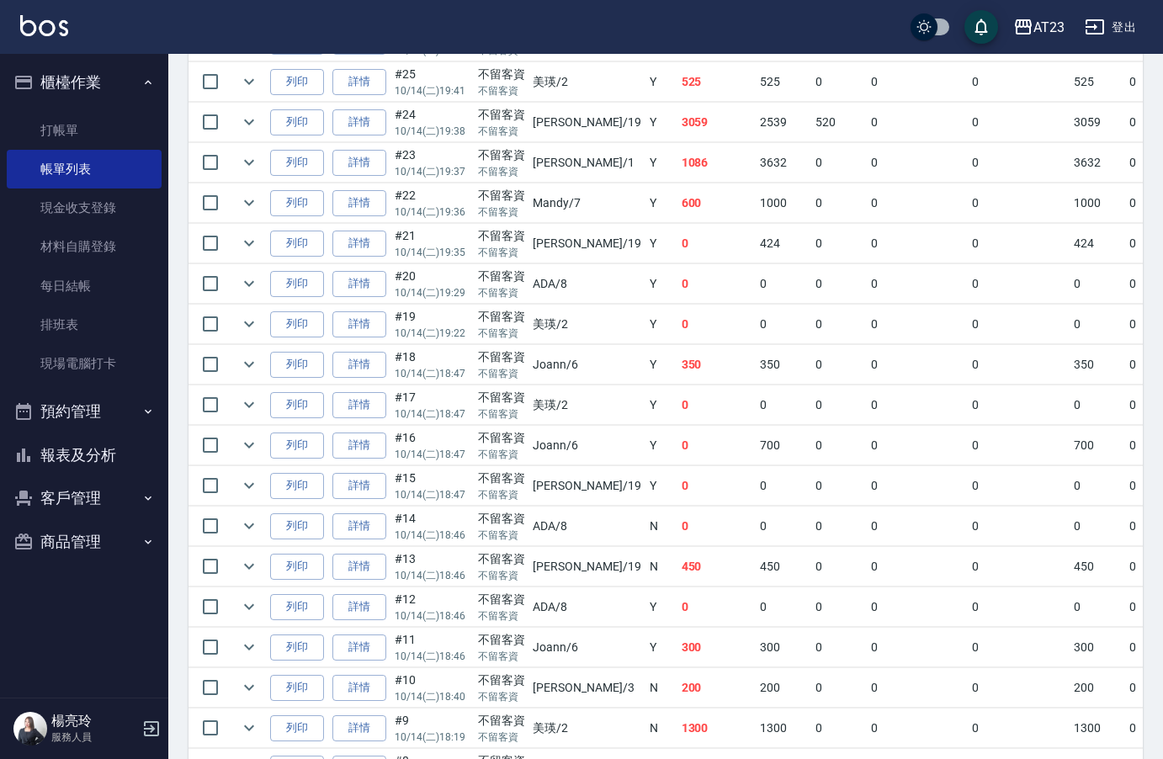
scroll to position [670, 0]
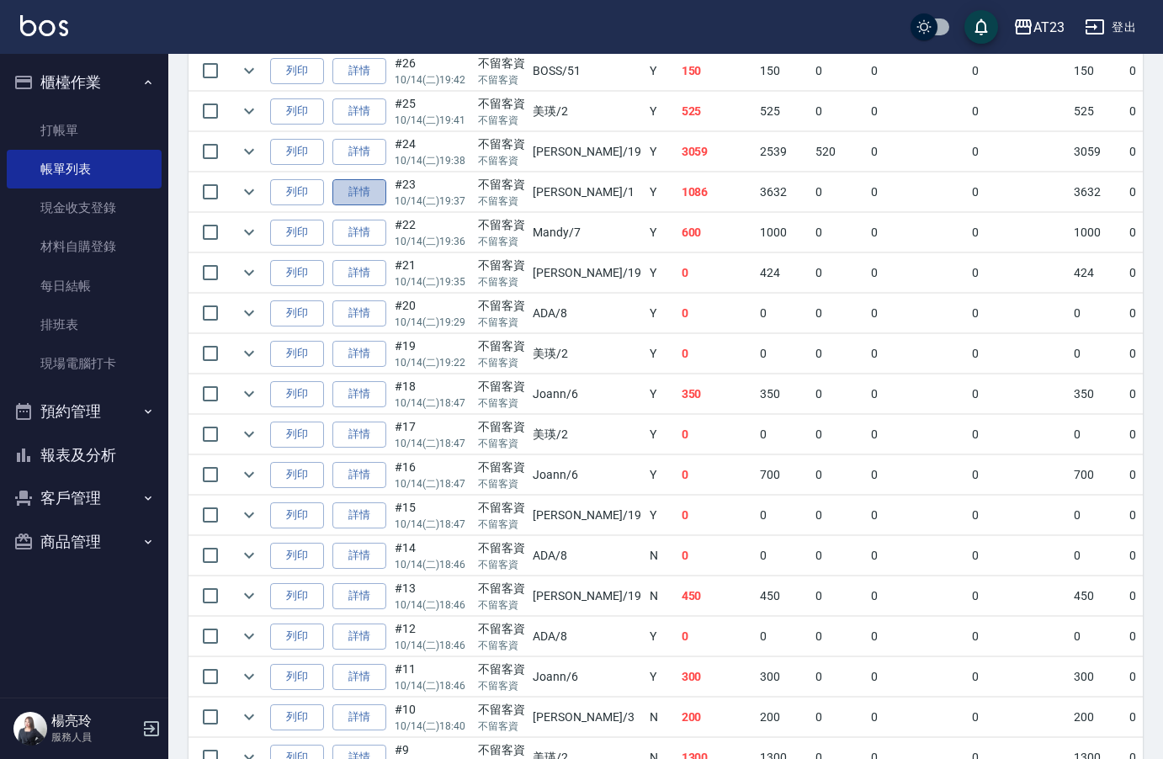
click at [374, 190] on link "詳情" at bounding box center [359, 192] width 54 height 26
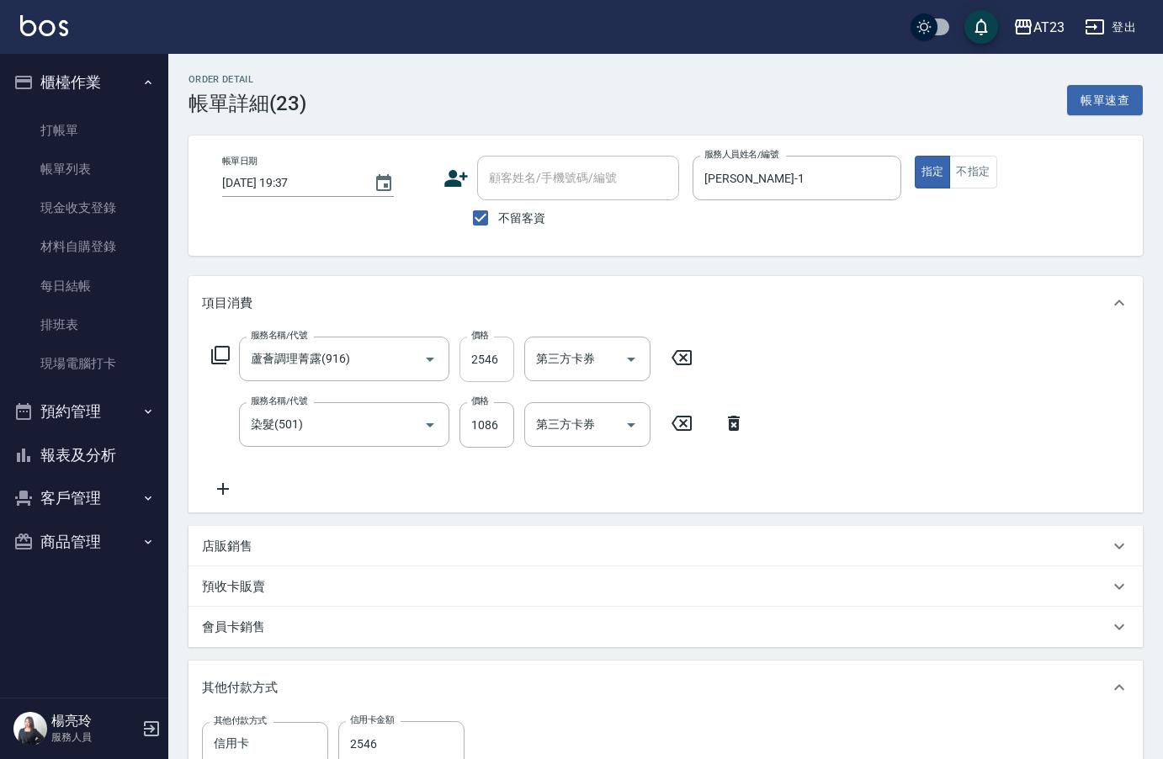
click at [495, 363] on input "2546" at bounding box center [486, 359] width 55 height 45
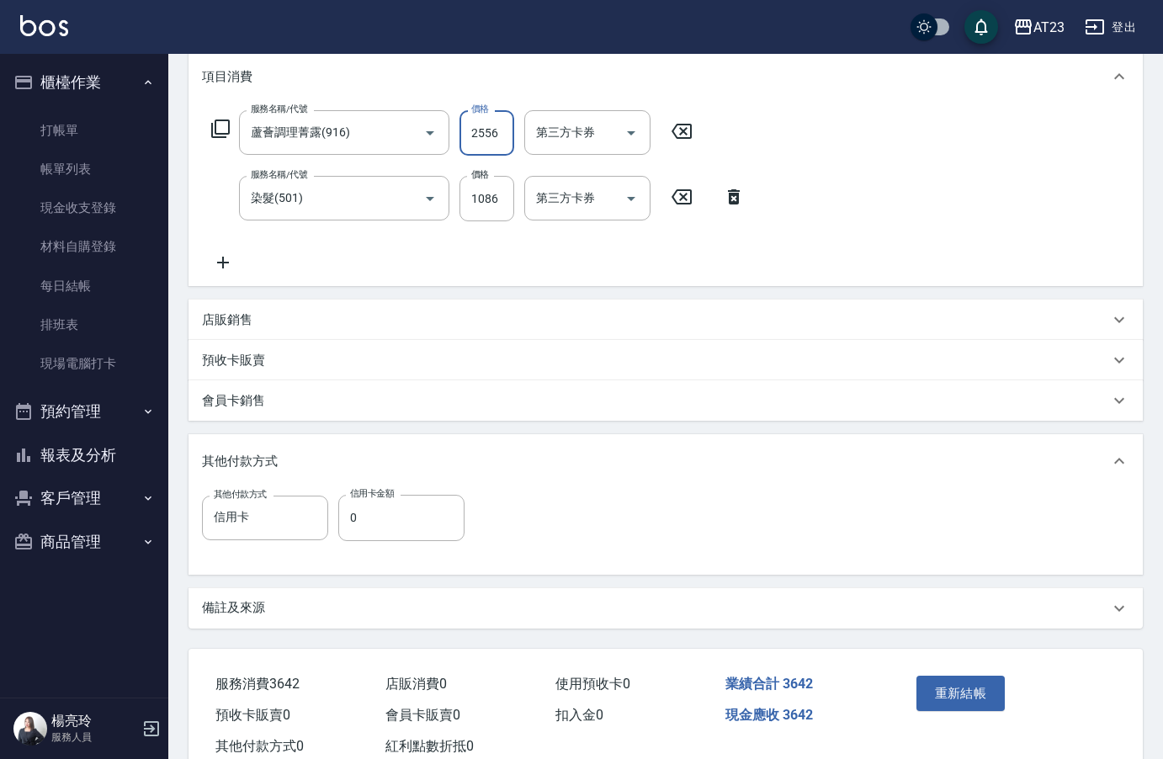
scroll to position [278, 0]
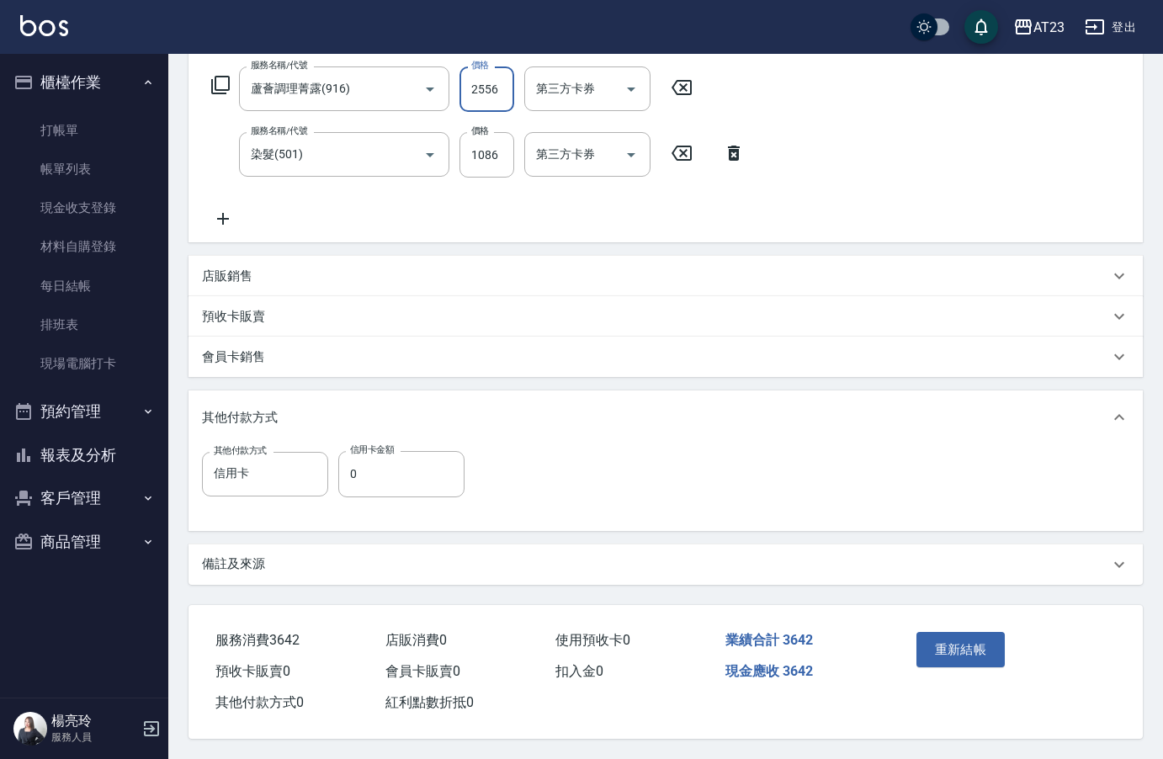
click at [392, 495] on div "其他付款方式 信用卡 其他付款方式 信用卡金額 0 信用卡金額" at bounding box center [338, 484] width 273 height 66
click at [386, 464] on input "0" at bounding box center [401, 473] width 126 height 45
click at [981, 638] on button "重新結帳" at bounding box center [960, 649] width 89 height 35
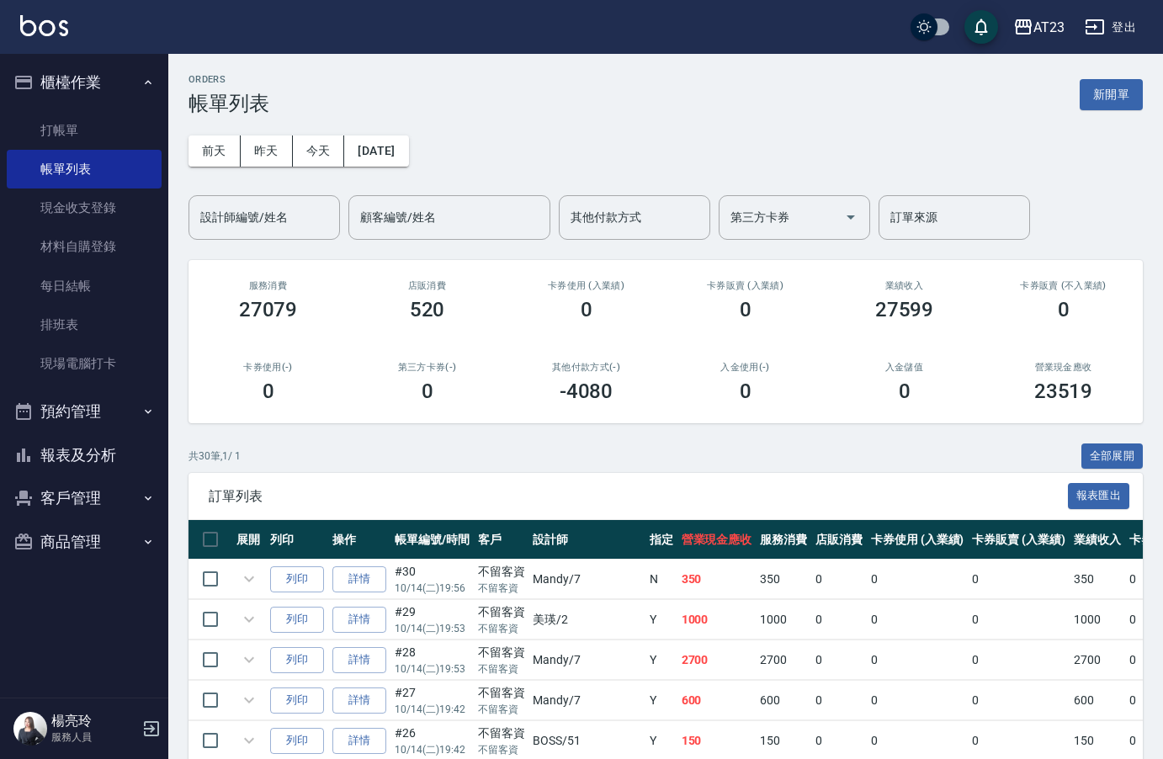
click at [102, 466] on button "報表及分析" at bounding box center [84, 455] width 155 height 44
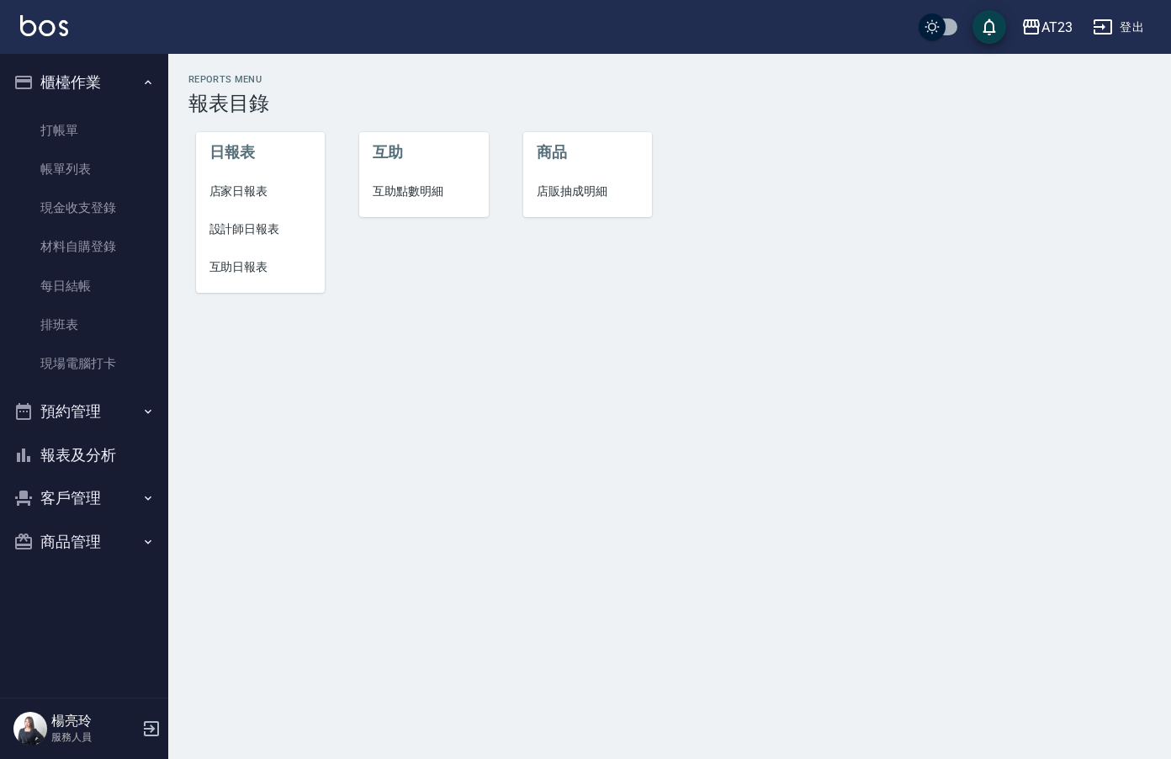
click at [255, 230] on span "設計師日報表" at bounding box center [261, 229] width 103 height 18
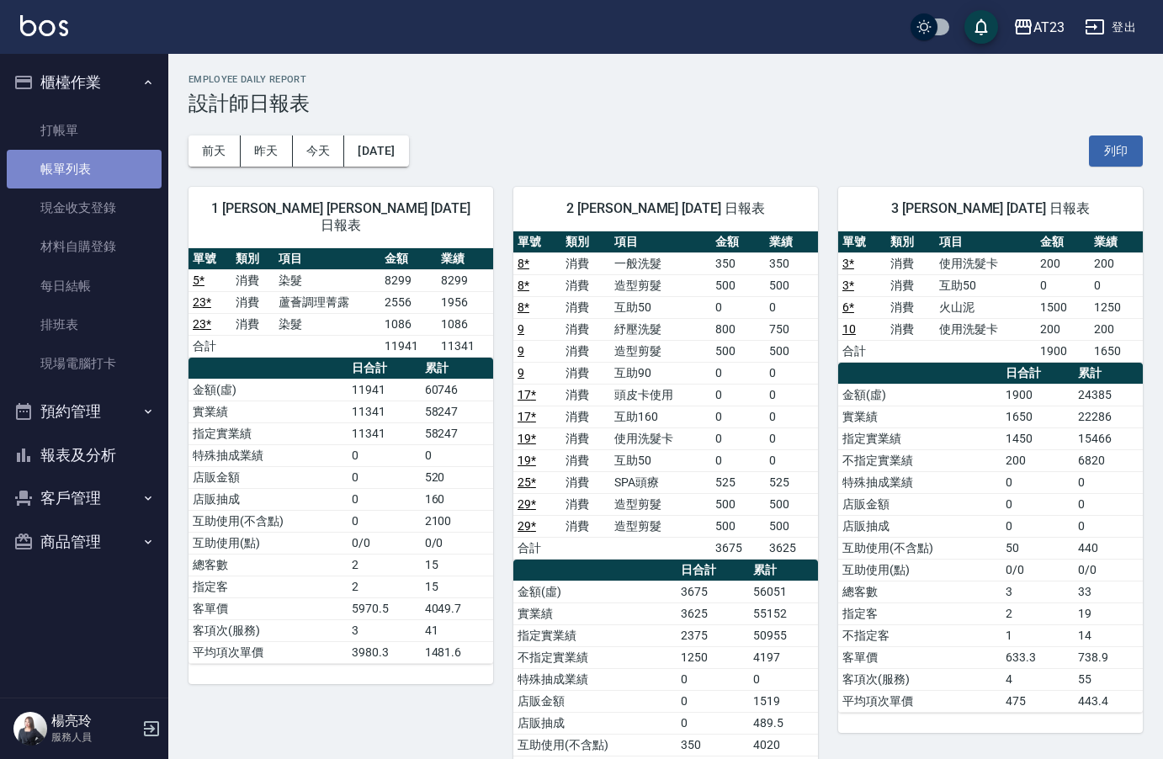
click at [114, 174] on link "帳單列表" at bounding box center [84, 169] width 155 height 39
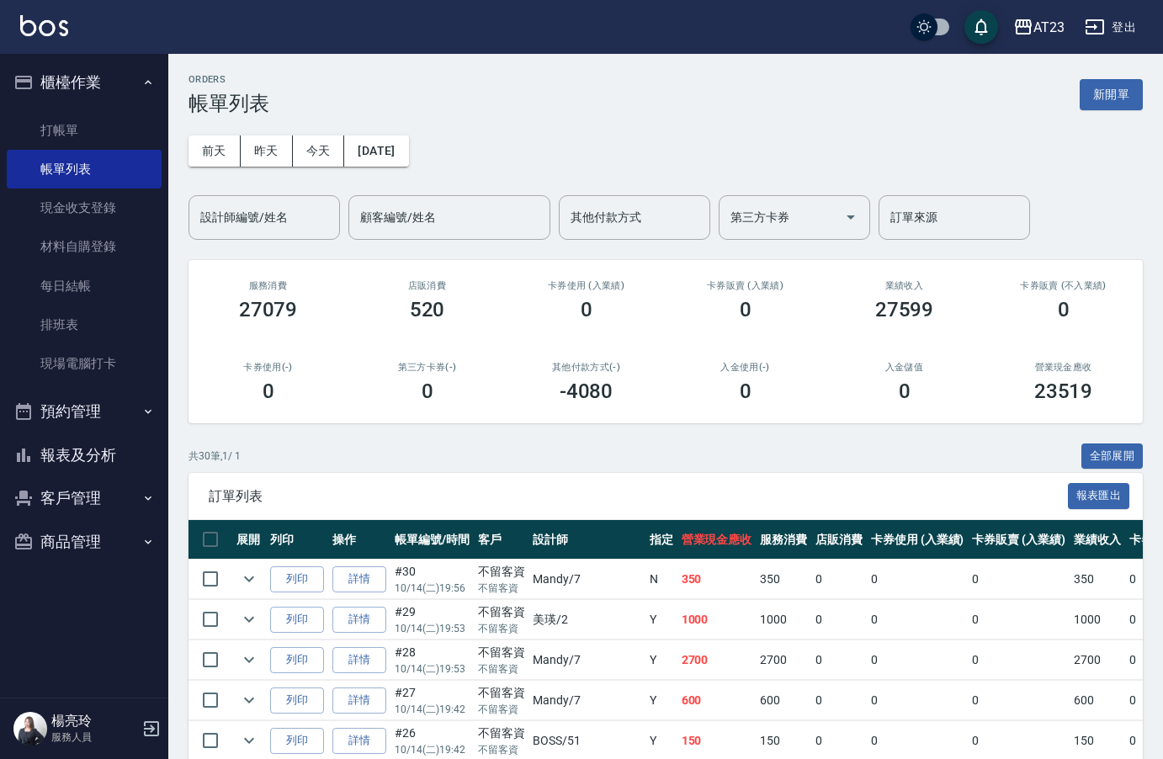
click at [80, 450] on button "報表及分析" at bounding box center [84, 455] width 155 height 44
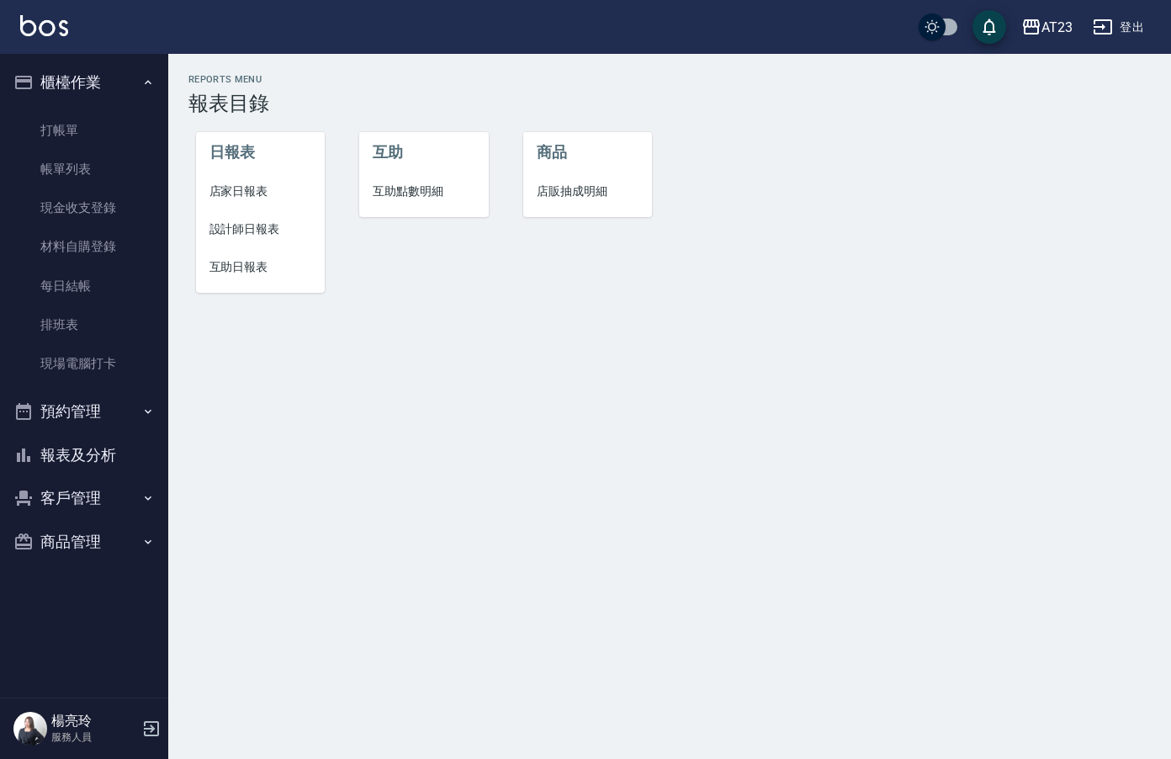
click at [257, 199] on span "店家日報表" at bounding box center [261, 192] width 103 height 18
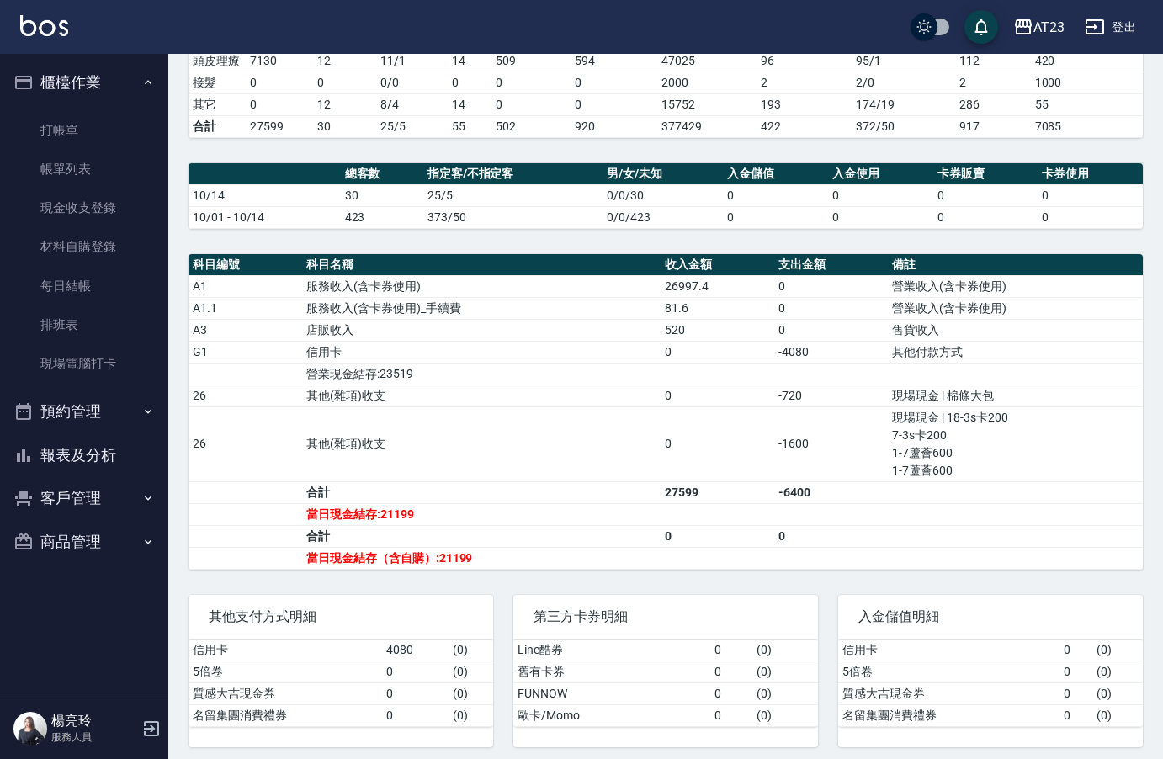
scroll to position [397, 0]
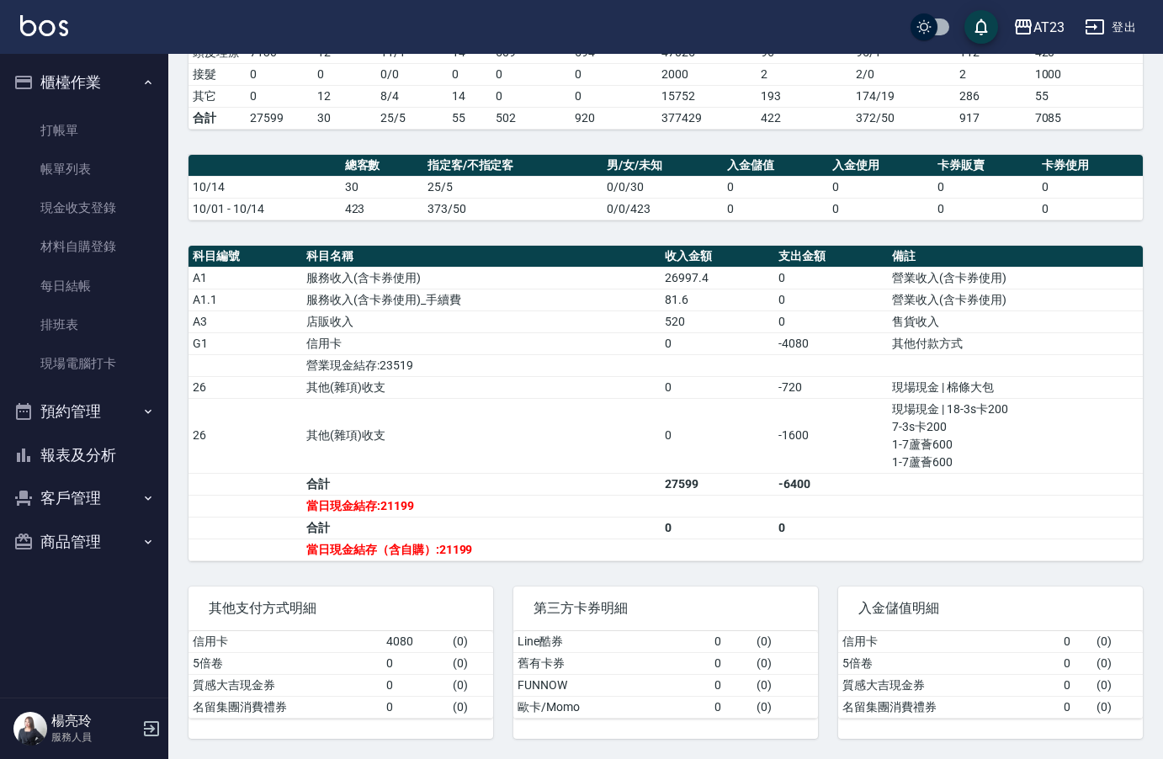
drag, startPoint x: 1087, startPoint y: 342, endPoint x: 1032, endPoint y: 424, distance: 98.7
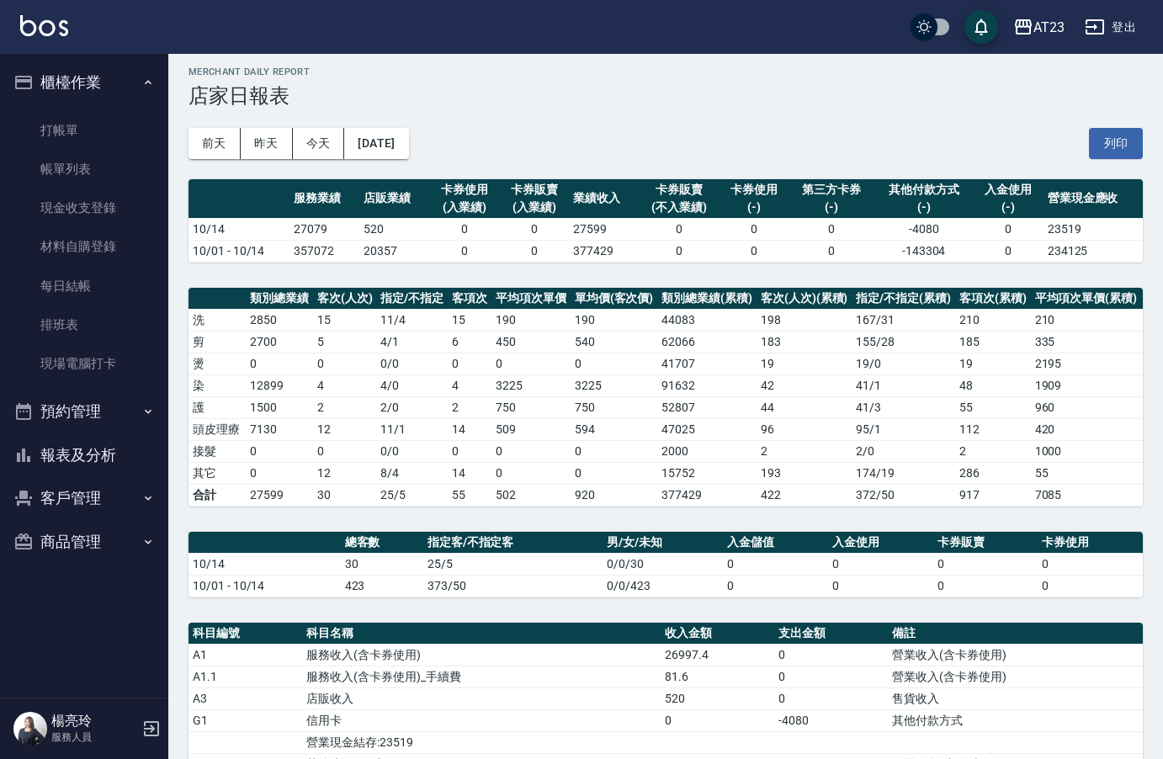
scroll to position [0, 0]
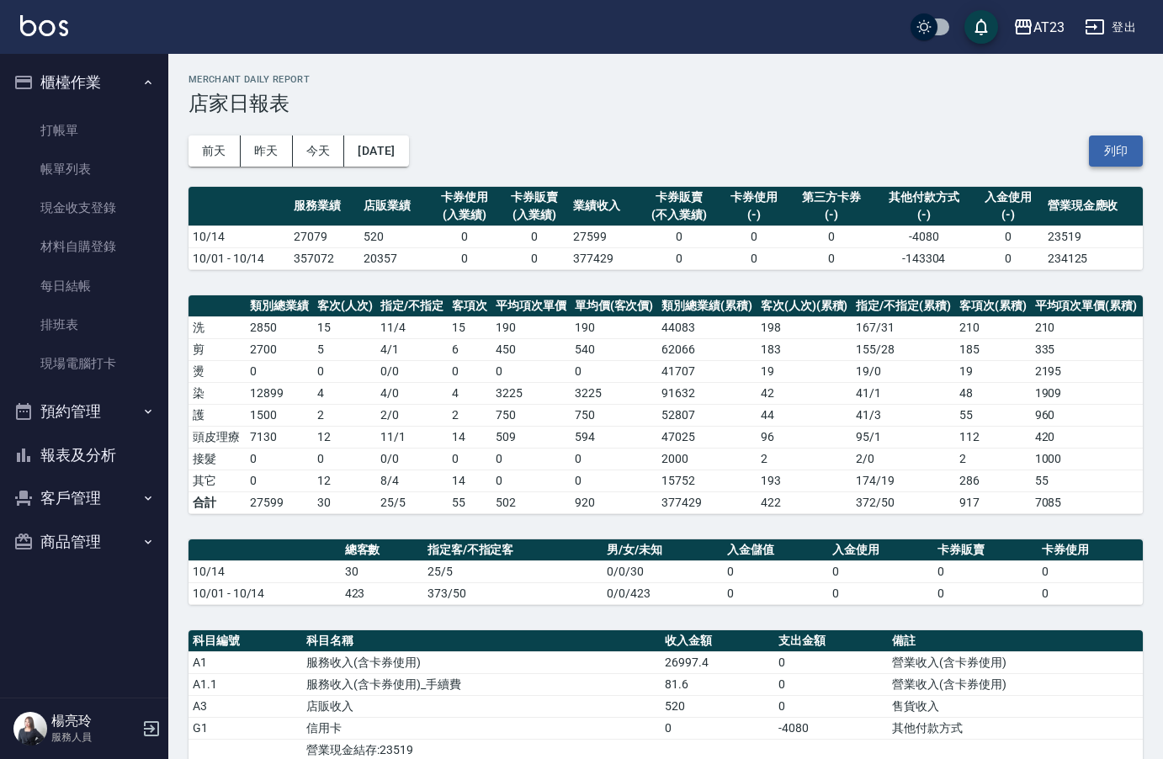
click at [1109, 144] on button "列印" at bounding box center [1116, 150] width 54 height 31
click at [72, 461] on button "報表及分析" at bounding box center [84, 455] width 155 height 44
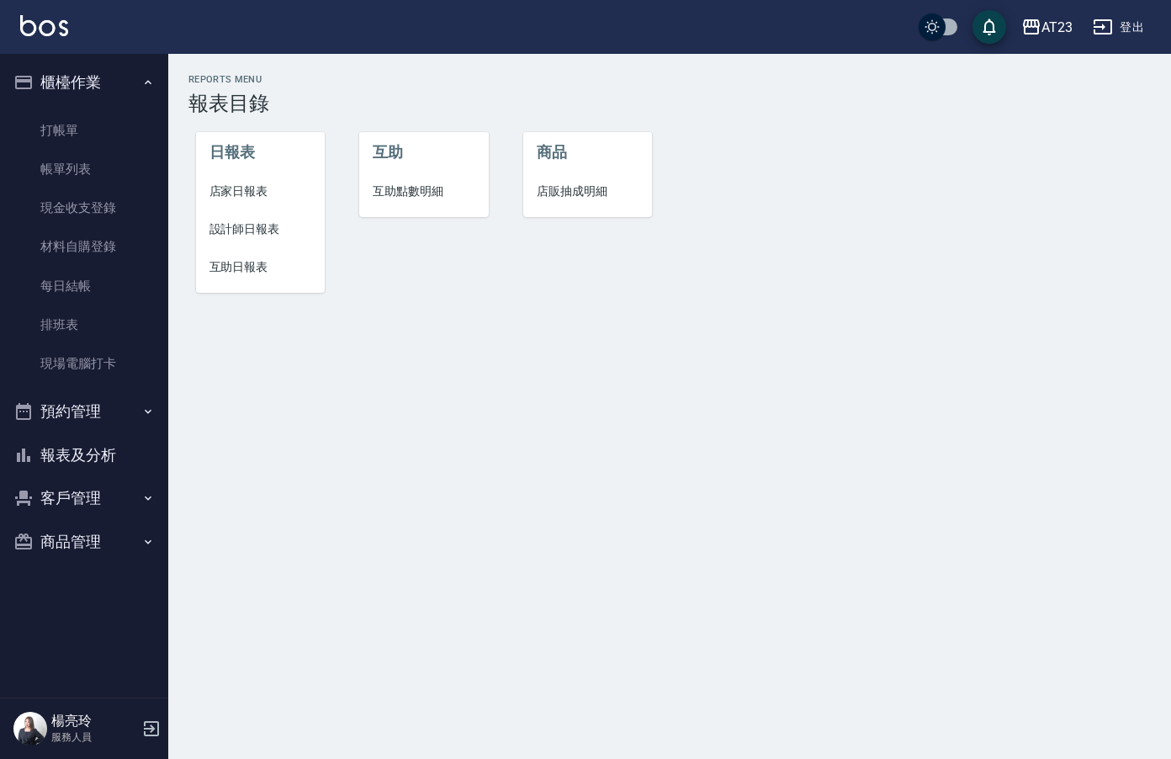
click at [248, 275] on span "互助日報表" at bounding box center [261, 267] width 103 height 18
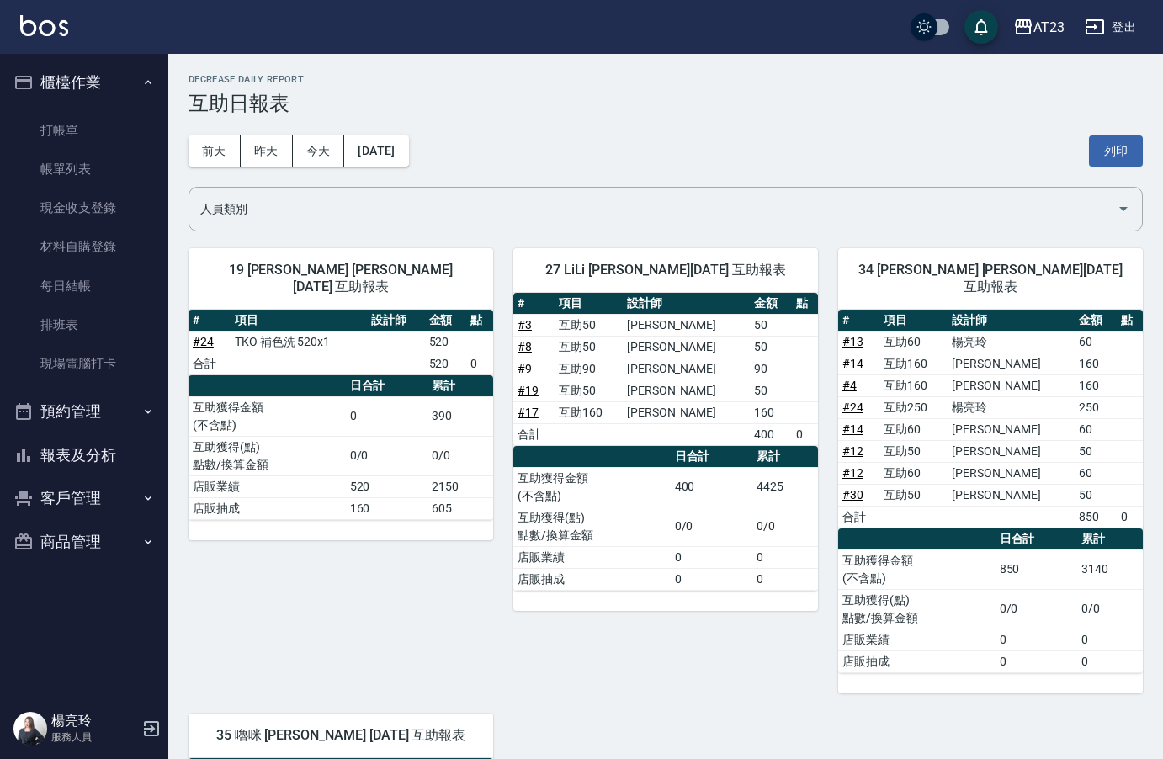
click at [102, 446] on button "報表及分析" at bounding box center [84, 455] width 155 height 44
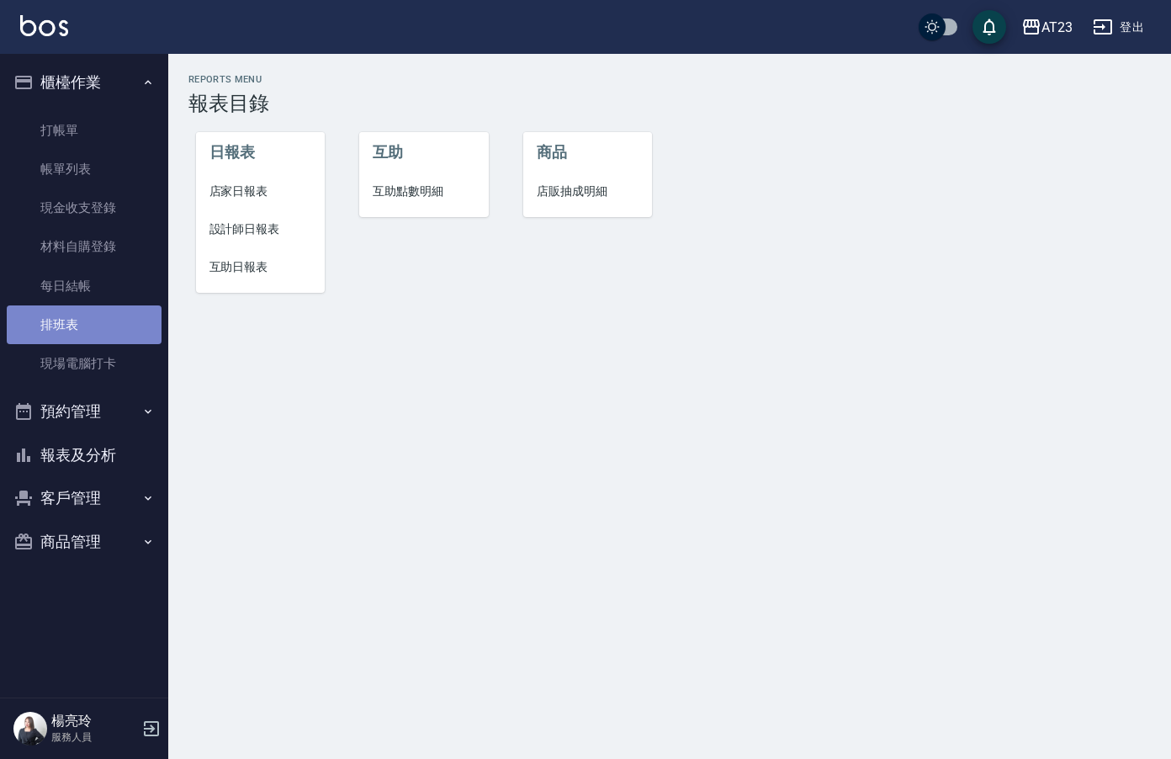
click at [98, 332] on link "排班表" at bounding box center [84, 324] width 155 height 39
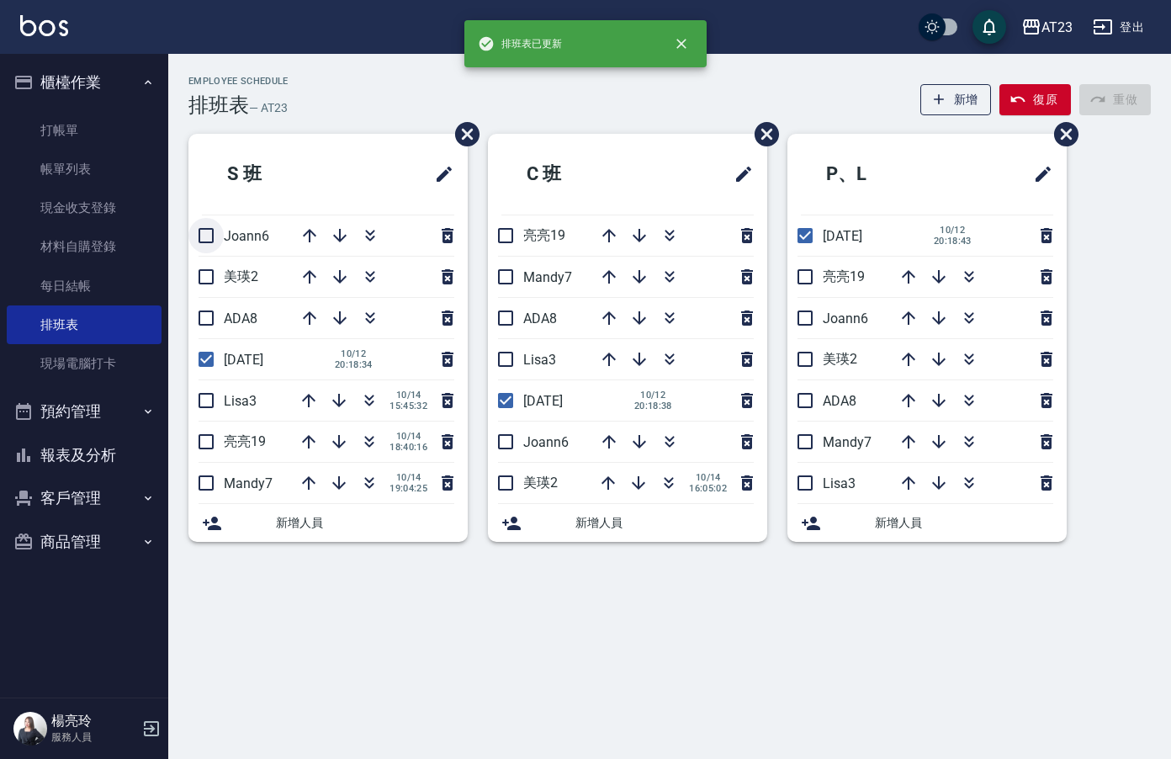
click at [210, 241] on input "checkbox" at bounding box center [205, 235] width 35 height 35
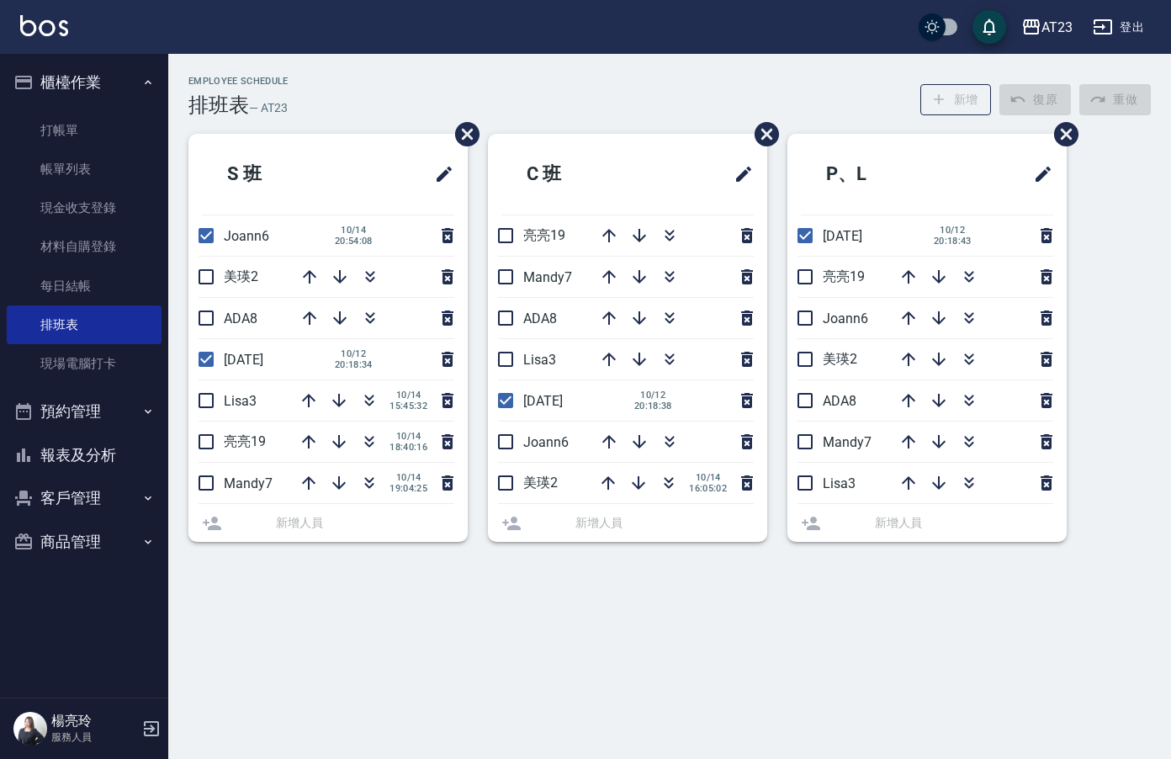
click at [213, 289] on input "checkbox" at bounding box center [205, 276] width 35 height 35
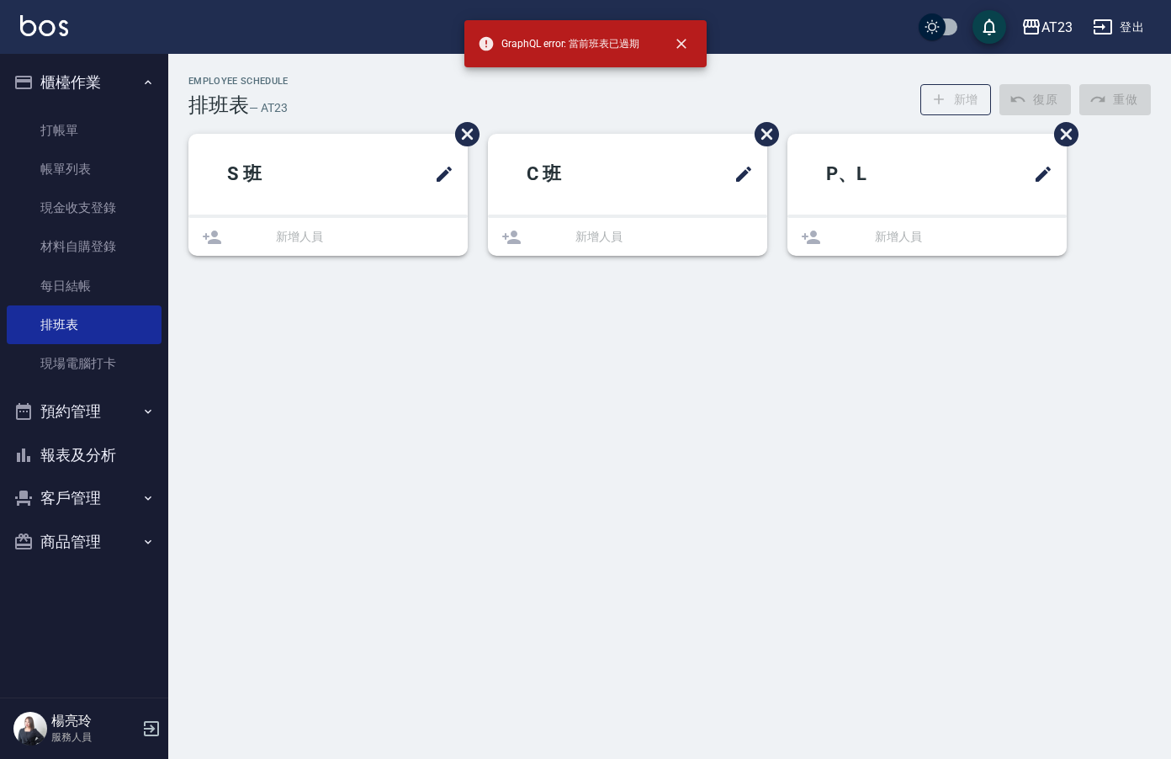
click at [205, 303] on div "Employee Schedule 排班表 — AT23 新增 復原 重做 S 班 新增人員 C 班 新增人員 P、L 新增人員" at bounding box center [585, 379] width 1171 height 759
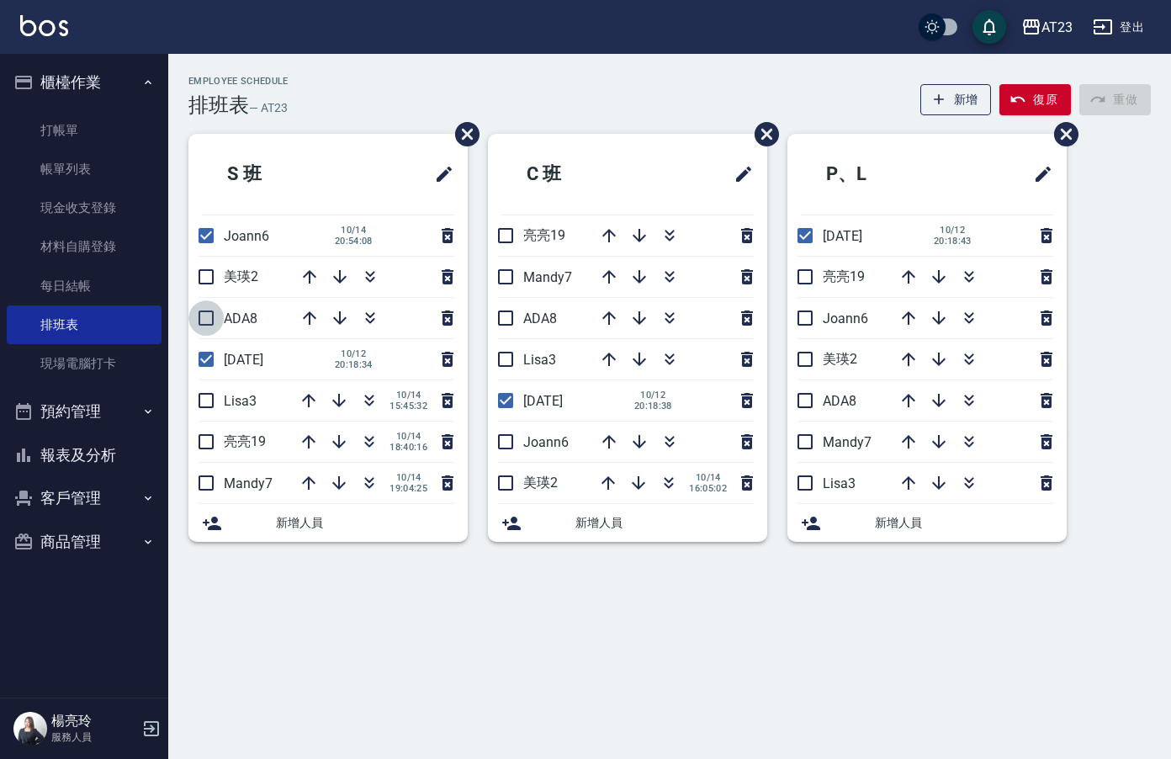
drag, startPoint x: 212, startPoint y: 330, endPoint x: 210, endPoint y: 312, distance: 17.7
click at [213, 330] on input "checkbox" at bounding box center [205, 317] width 35 height 35
click at [209, 279] on input "checkbox" at bounding box center [205, 276] width 35 height 35
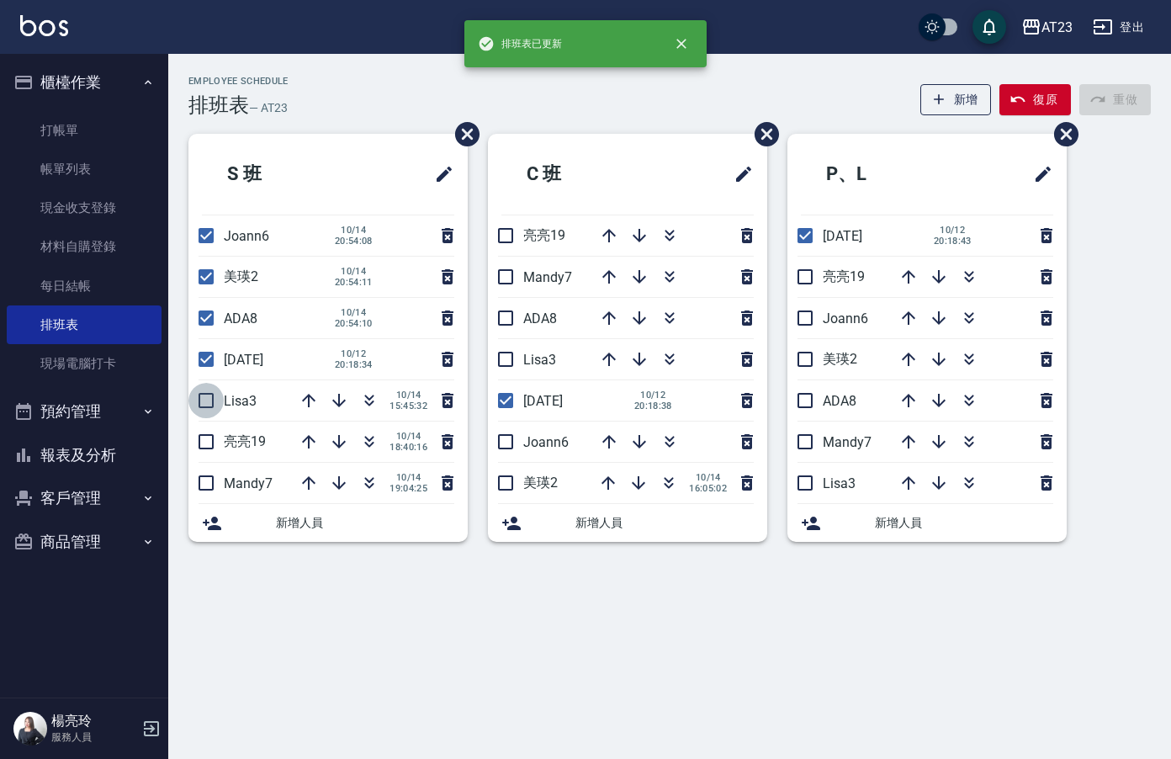
click at [215, 400] on input "checkbox" at bounding box center [205, 400] width 35 height 35
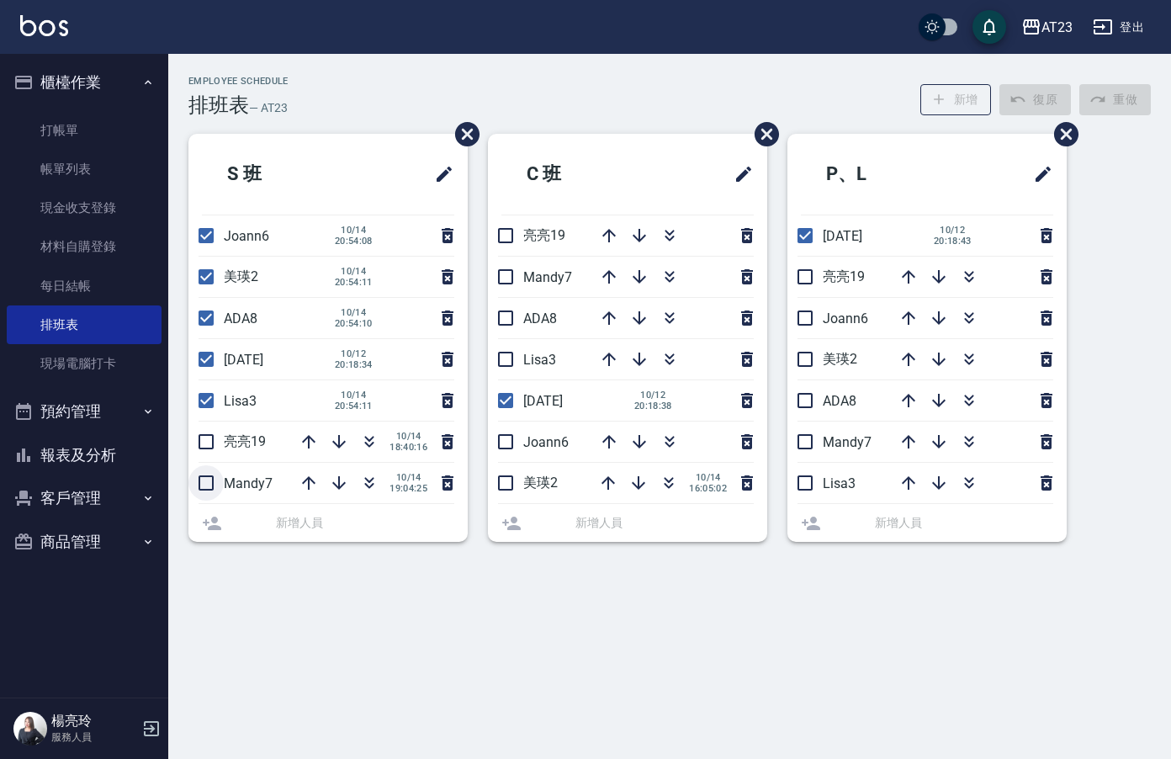
drag, startPoint x: 208, startPoint y: 443, endPoint x: 215, endPoint y: 484, distance: 41.1
click at [208, 445] on li "亮亮19 10/14 18:40:16" at bounding box center [327, 442] width 279 height 40
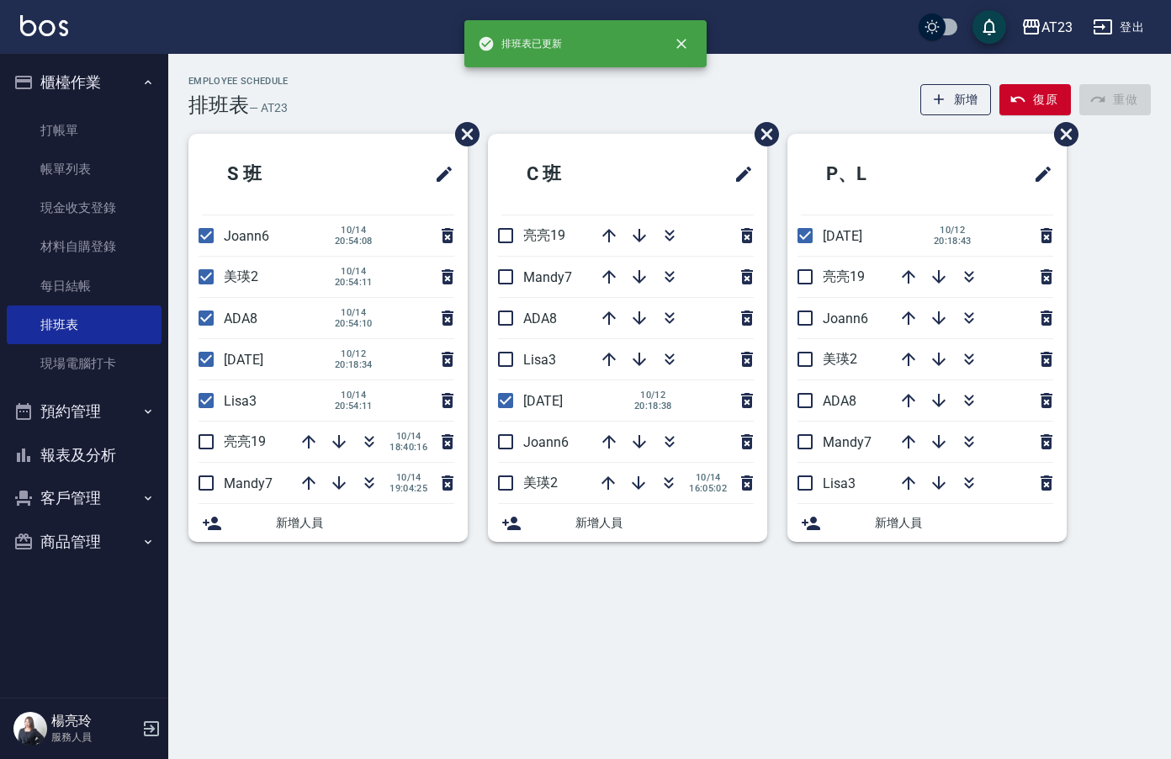
drag, startPoint x: 194, startPoint y: 475, endPoint x: 204, endPoint y: 481, distance: 12.4
click at [195, 477] on input "checkbox" at bounding box center [205, 482] width 35 height 35
click at [210, 450] on input "checkbox" at bounding box center [205, 441] width 35 height 35
drag, startPoint x: 510, startPoint y: 485, endPoint x: 569, endPoint y: 459, distance: 64.4
click at [510, 485] on input "checkbox" at bounding box center [505, 482] width 35 height 35
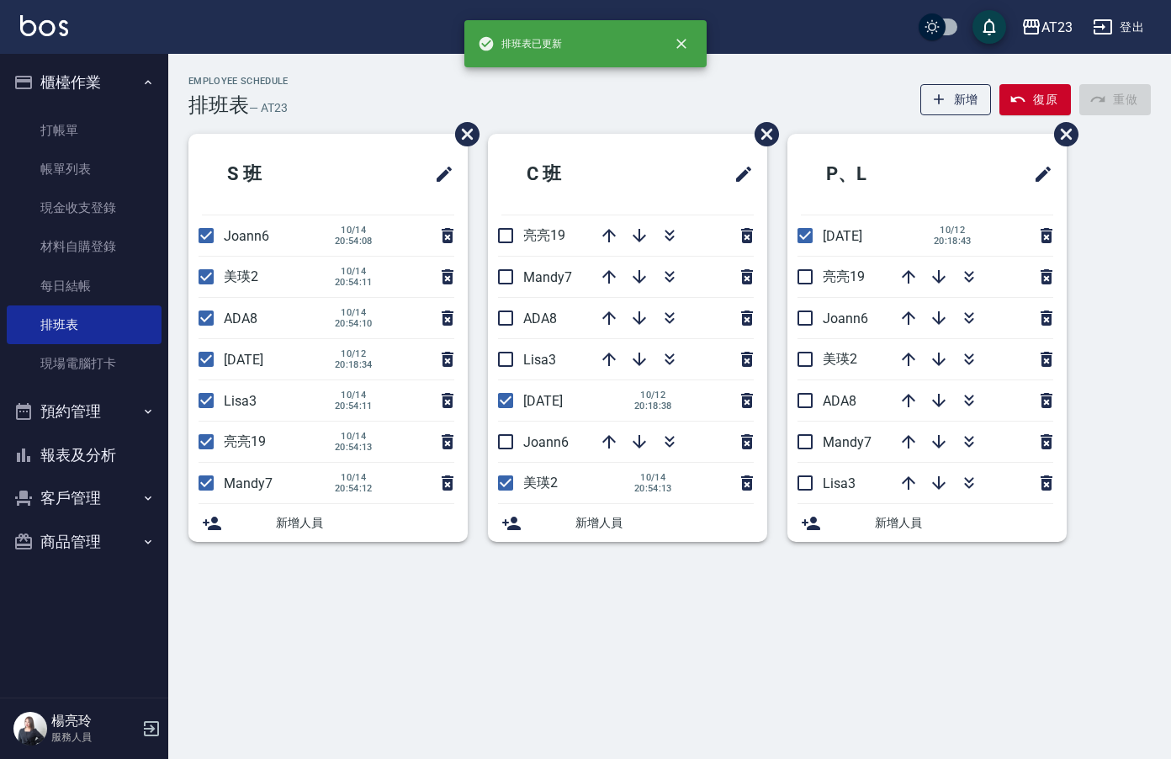
drag, startPoint x: 525, startPoint y: 439, endPoint x: 538, endPoint y: 445, distance: 13.9
click at [526, 439] on span "Joann6" at bounding box center [545, 442] width 45 height 16
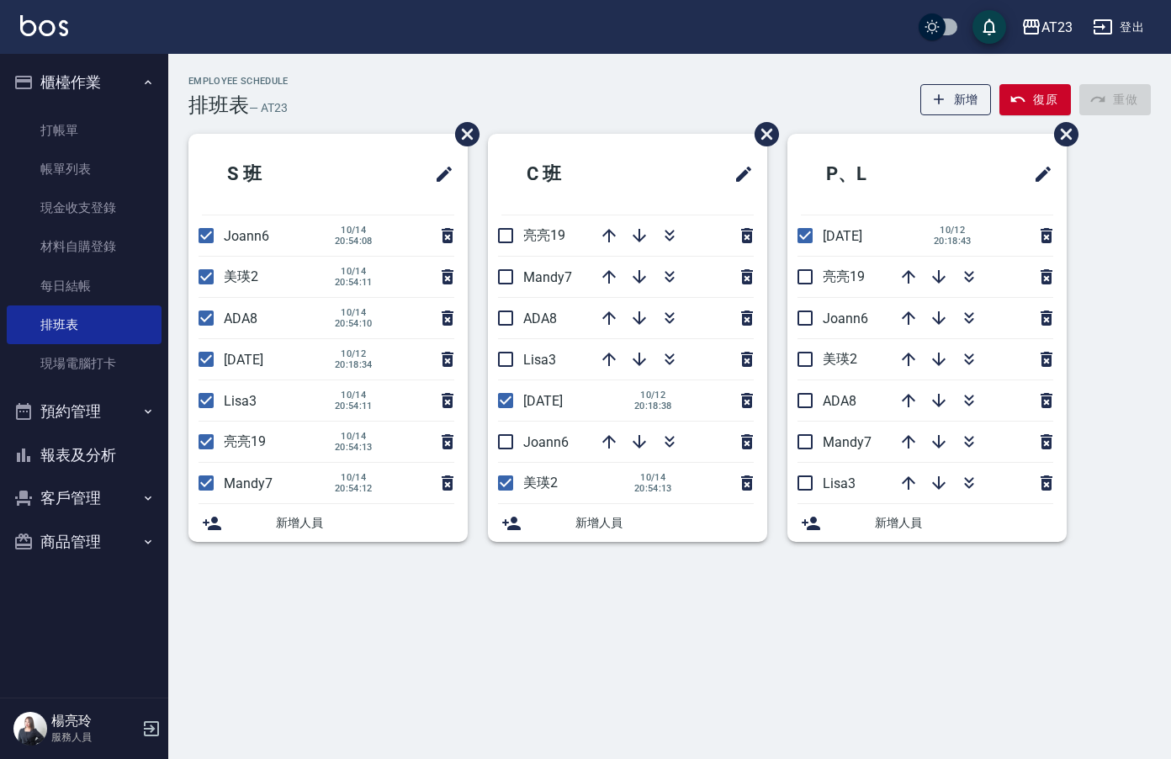
drag, startPoint x: 505, startPoint y: 435, endPoint x: 529, endPoint y: 417, distance: 30.6
click at [507, 433] on input "checkbox" at bounding box center [505, 441] width 35 height 35
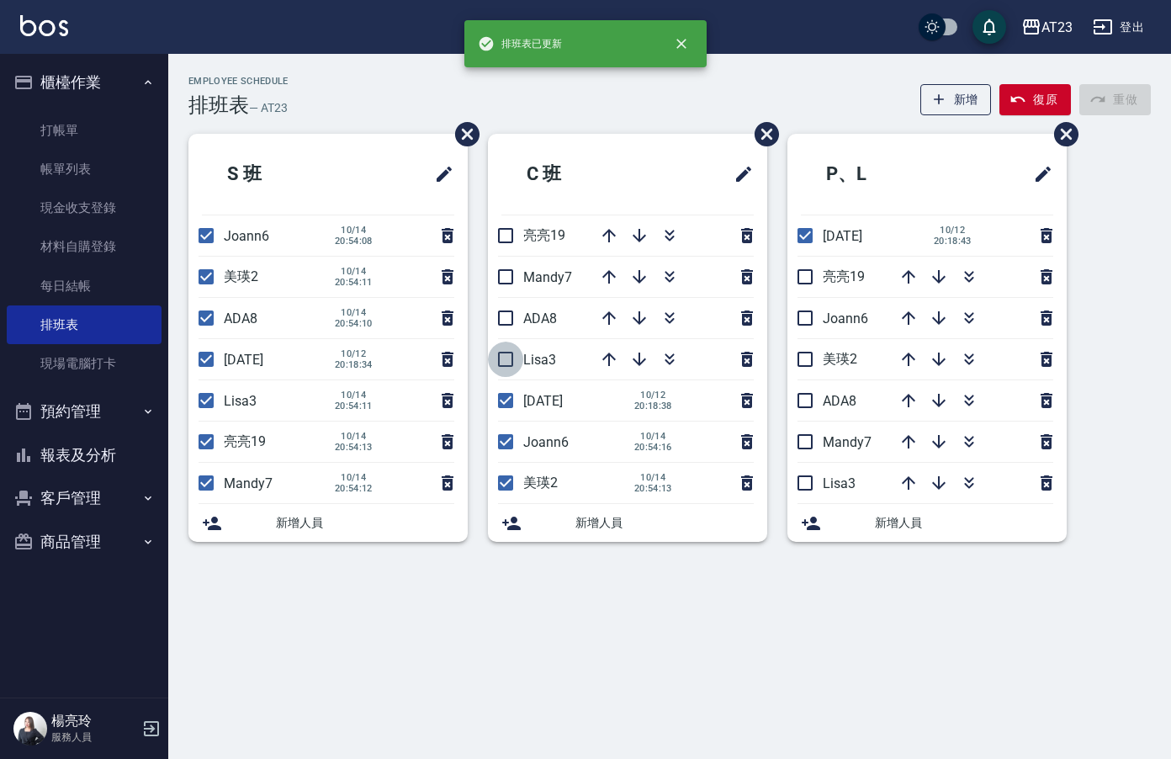
click at [501, 348] on input "checkbox" at bounding box center [505, 359] width 35 height 35
click at [503, 326] on input "checkbox" at bounding box center [505, 317] width 35 height 35
click at [503, 280] on input "checkbox" at bounding box center [505, 276] width 35 height 35
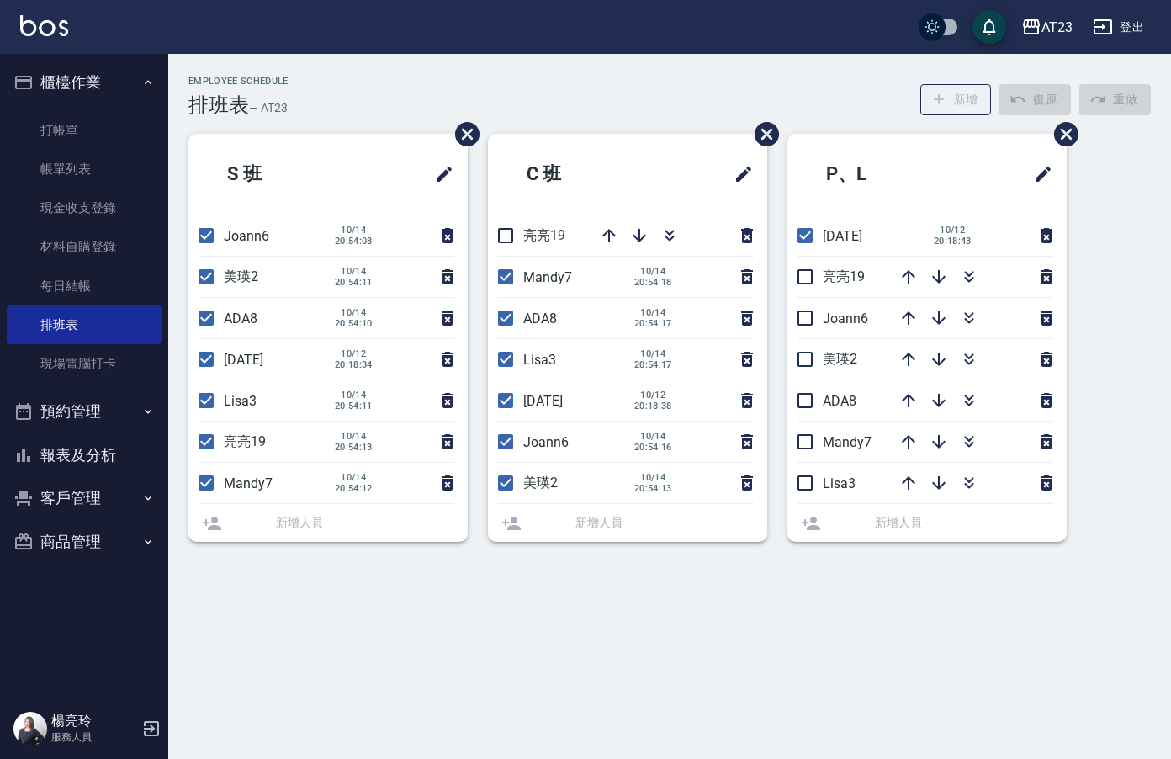
click at [504, 238] on li "亮亮19" at bounding box center [627, 235] width 279 height 40
click at [503, 252] on input "checkbox" at bounding box center [505, 235] width 35 height 35
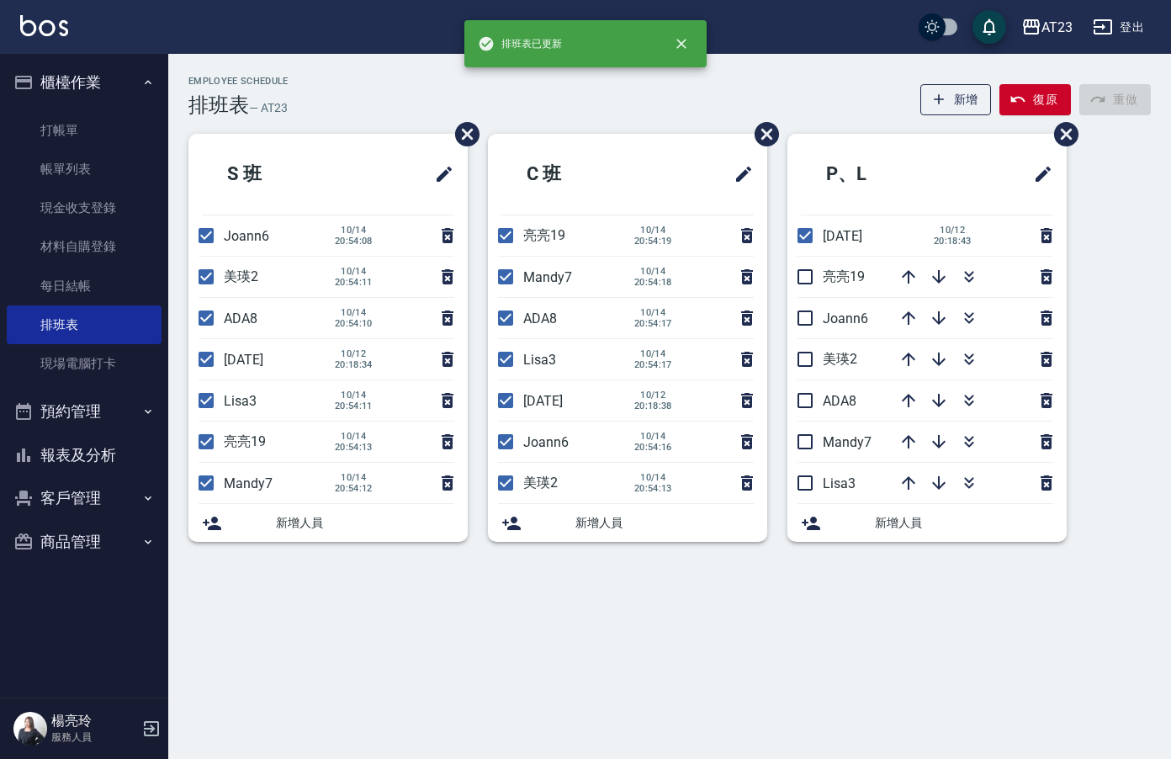
click at [826, 485] on span "Lisa3" at bounding box center [839, 483] width 33 height 16
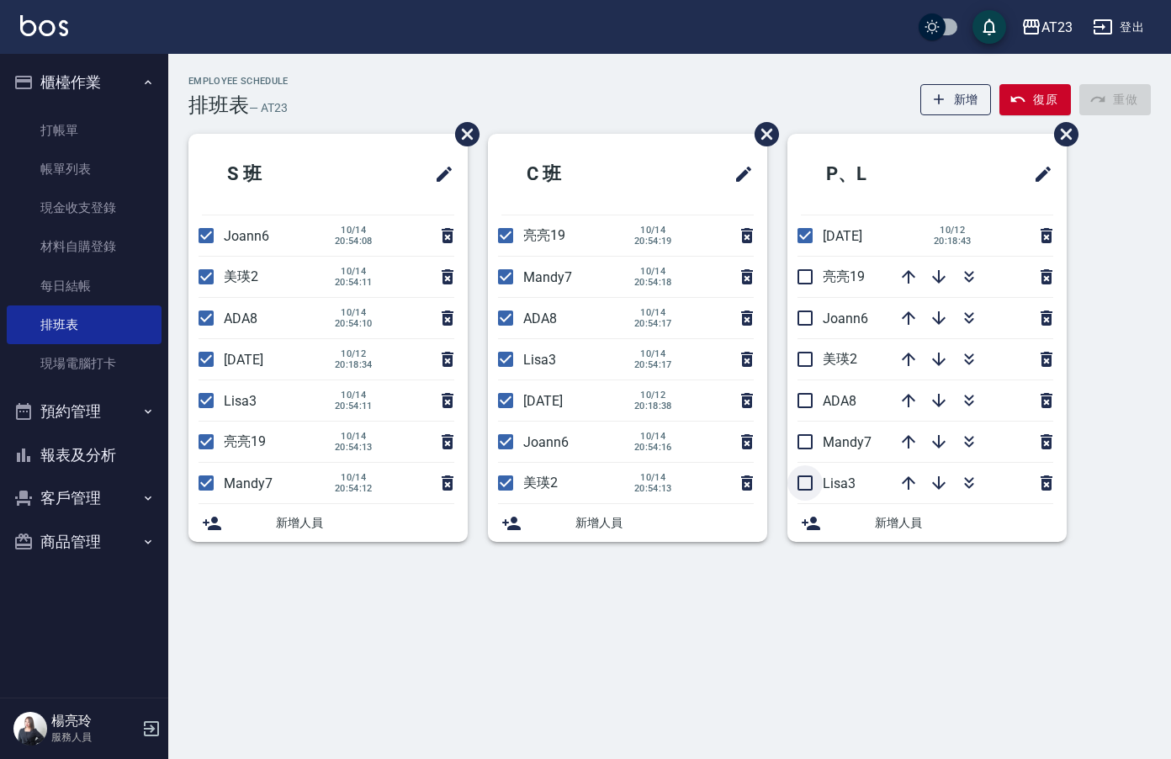
click at [804, 475] on input "checkbox" at bounding box center [805, 482] width 35 height 35
click at [808, 445] on input "checkbox" at bounding box center [805, 441] width 35 height 35
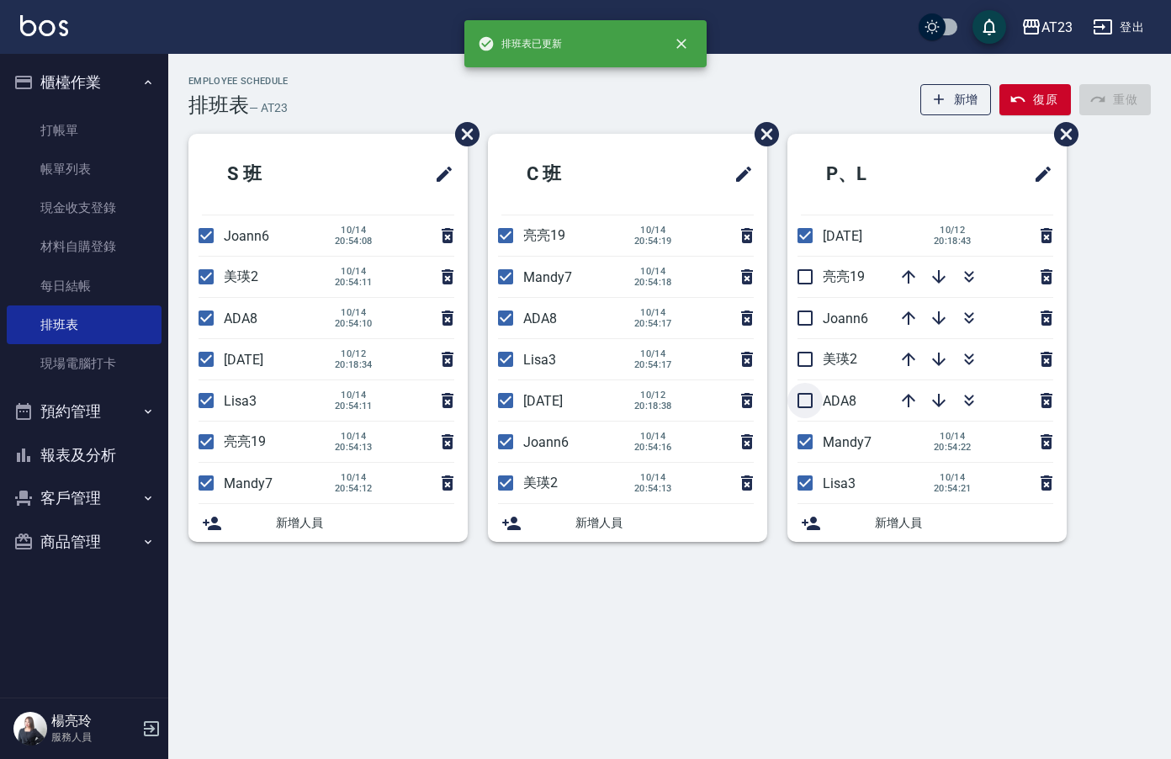
click at [813, 417] on input "checkbox" at bounding box center [805, 400] width 35 height 35
click at [805, 355] on input "checkbox" at bounding box center [805, 359] width 35 height 35
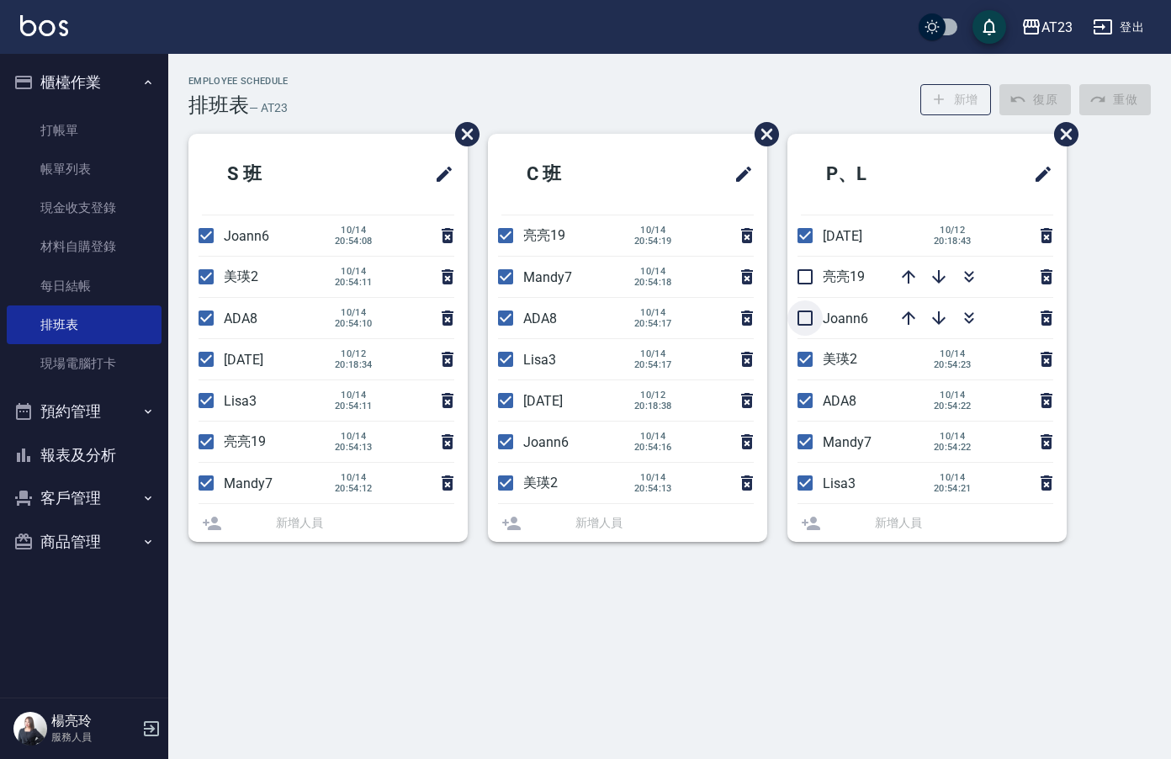
click at [804, 323] on li "Joann6" at bounding box center [927, 318] width 279 height 40
click at [814, 286] on input "checkbox" at bounding box center [805, 276] width 35 height 35
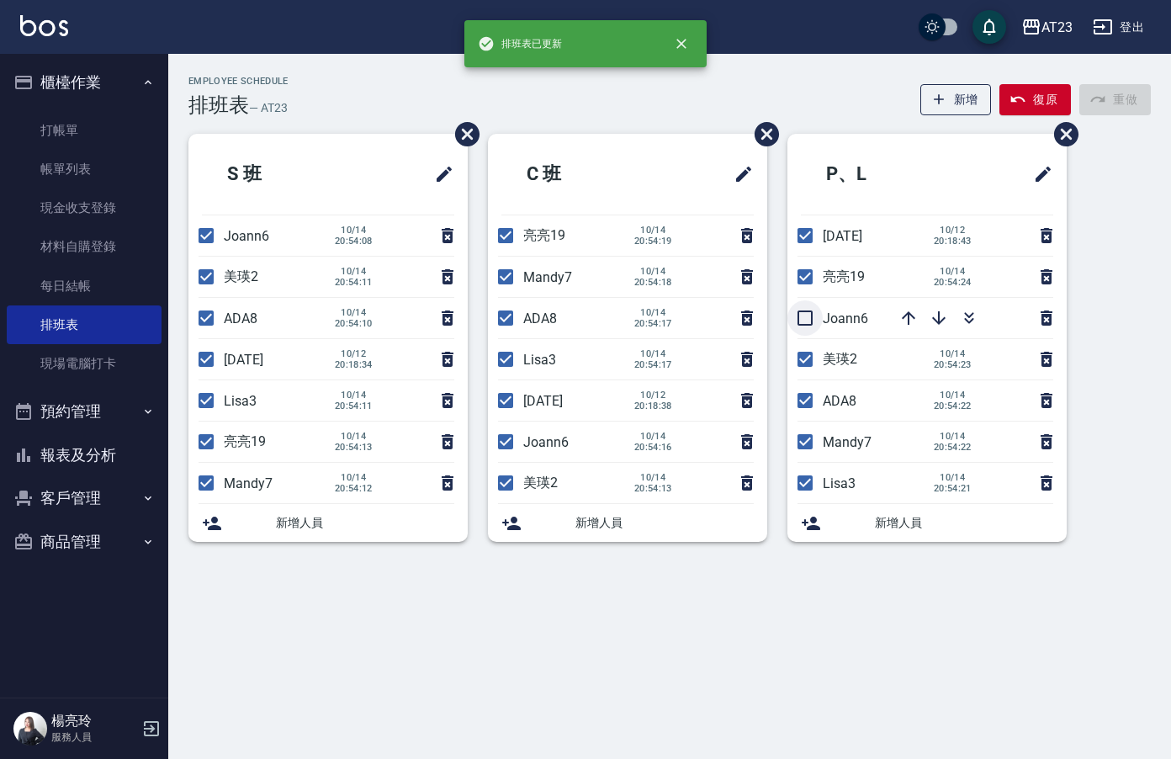
click at [813, 332] on input "checkbox" at bounding box center [805, 317] width 35 height 35
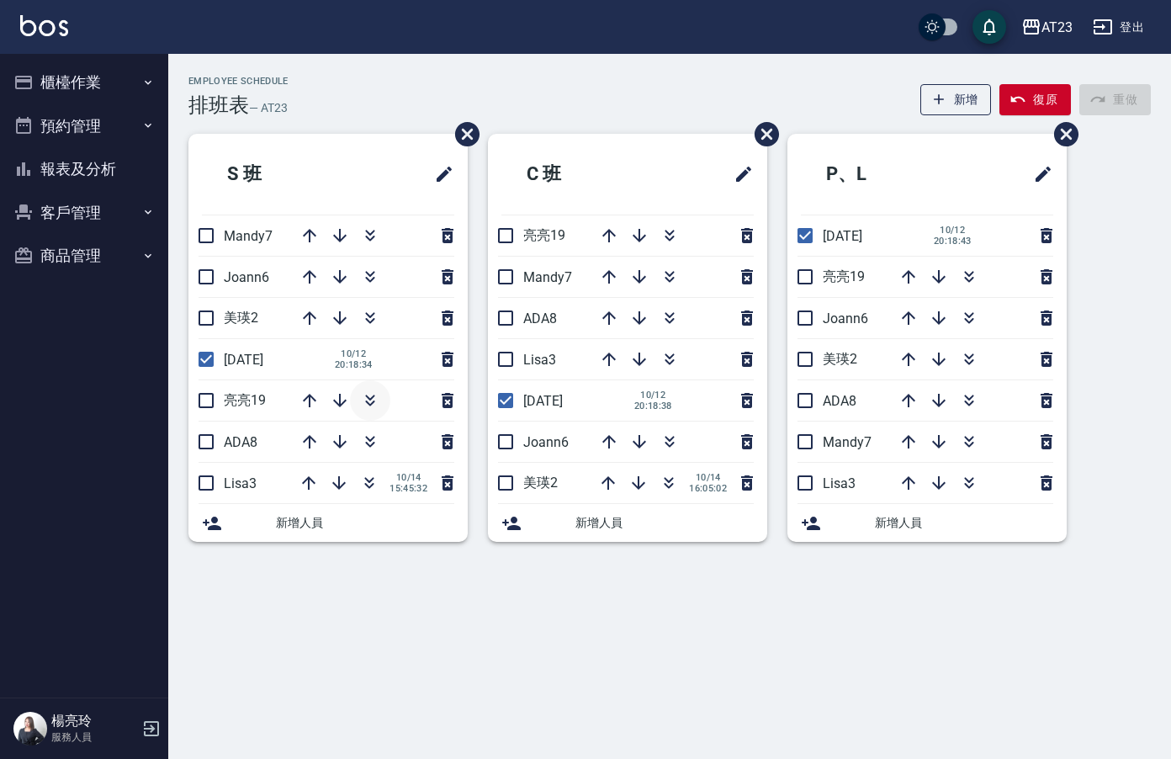
click at [375, 395] on icon "button" at bounding box center [370, 400] width 20 height 20
click at [372, 236] on icon "button" at bounding box center [370, 235] width 20 height 20
checkbox input "true"
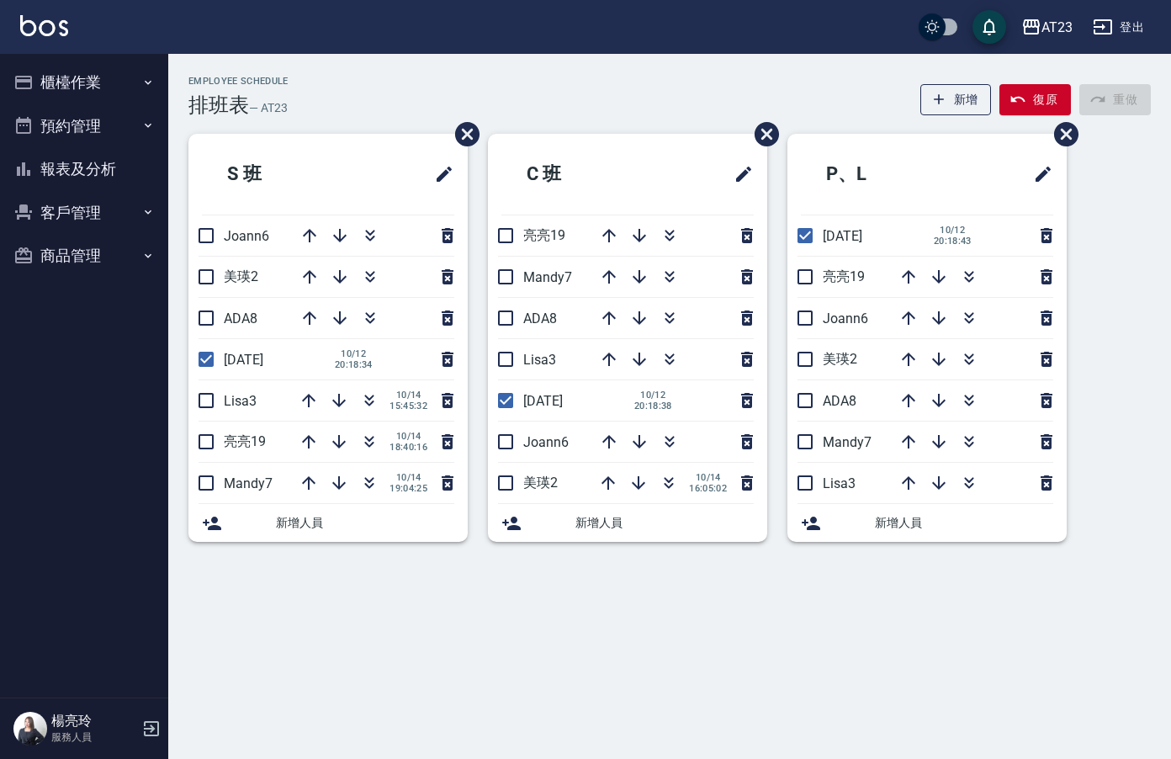
checkbox input "true"
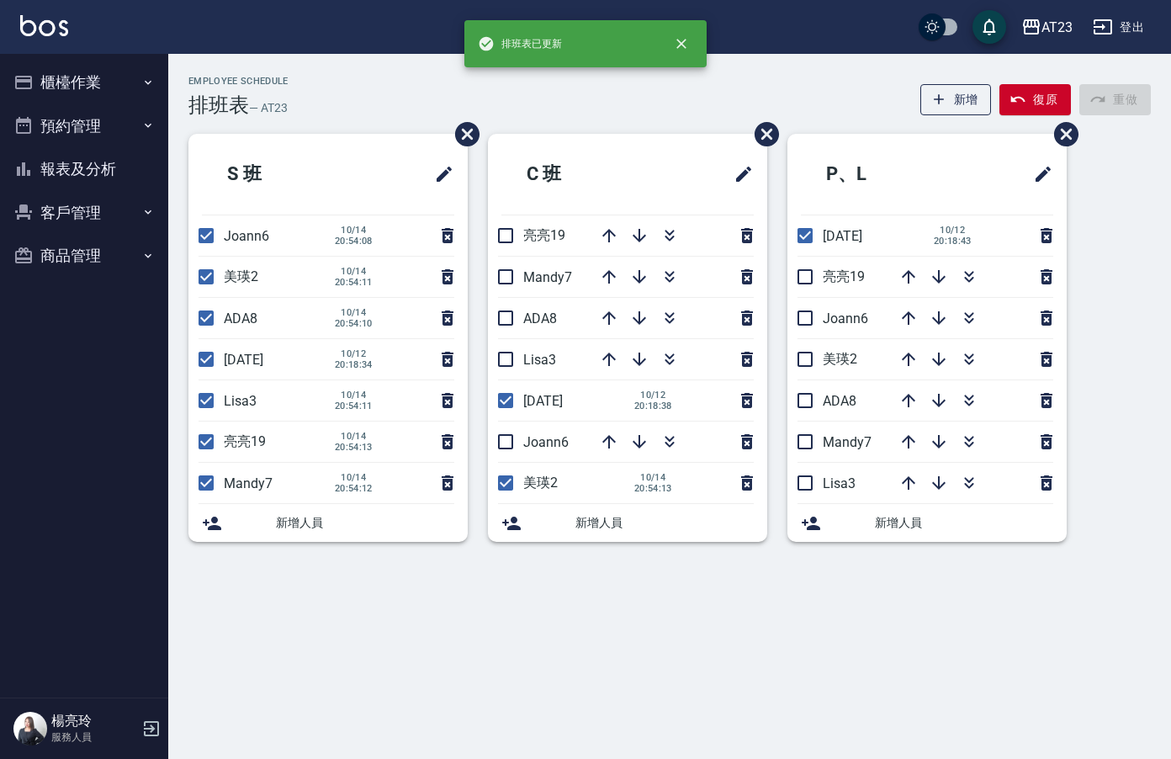
checkbox input "true"
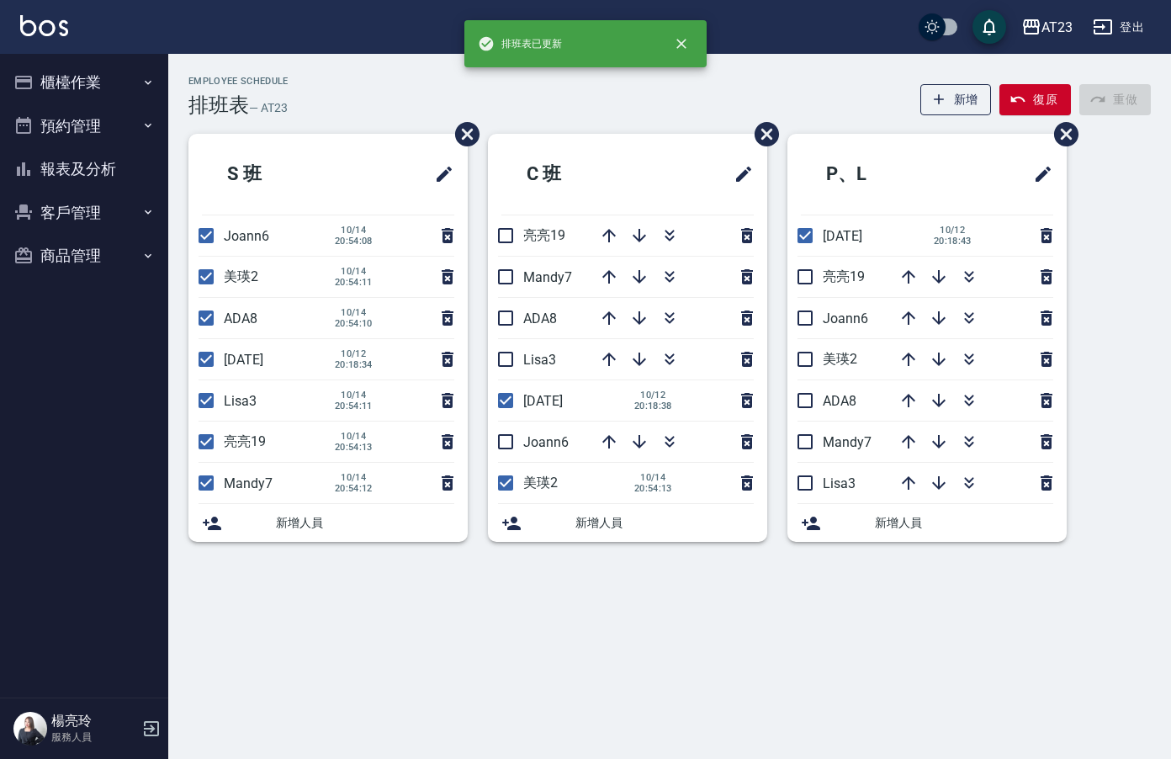
checkbox input "true"
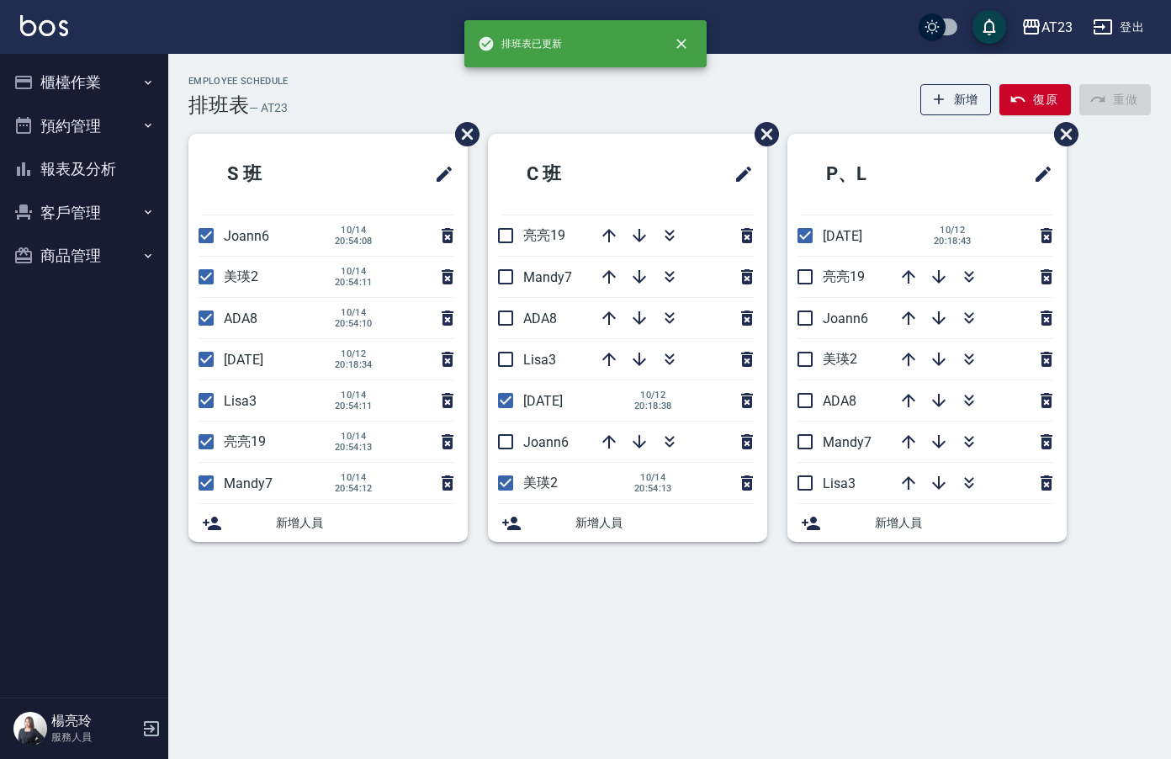
checkbox input "true"
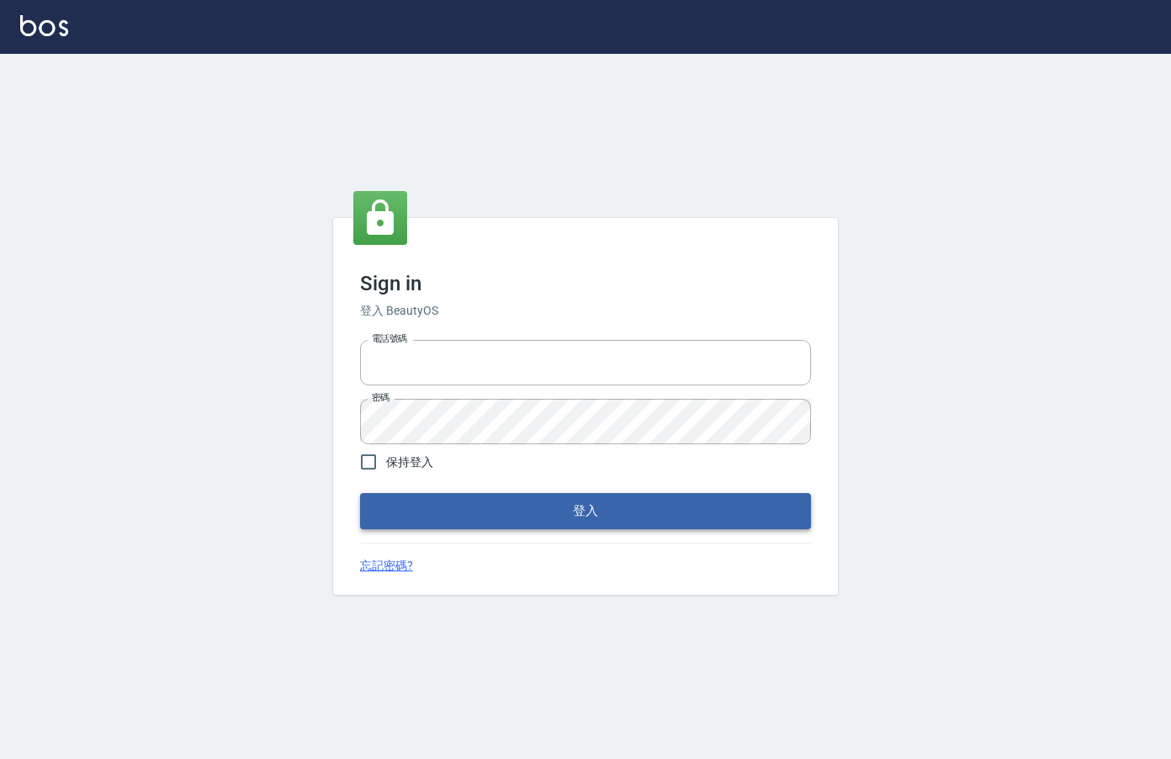
type input "0912850395"
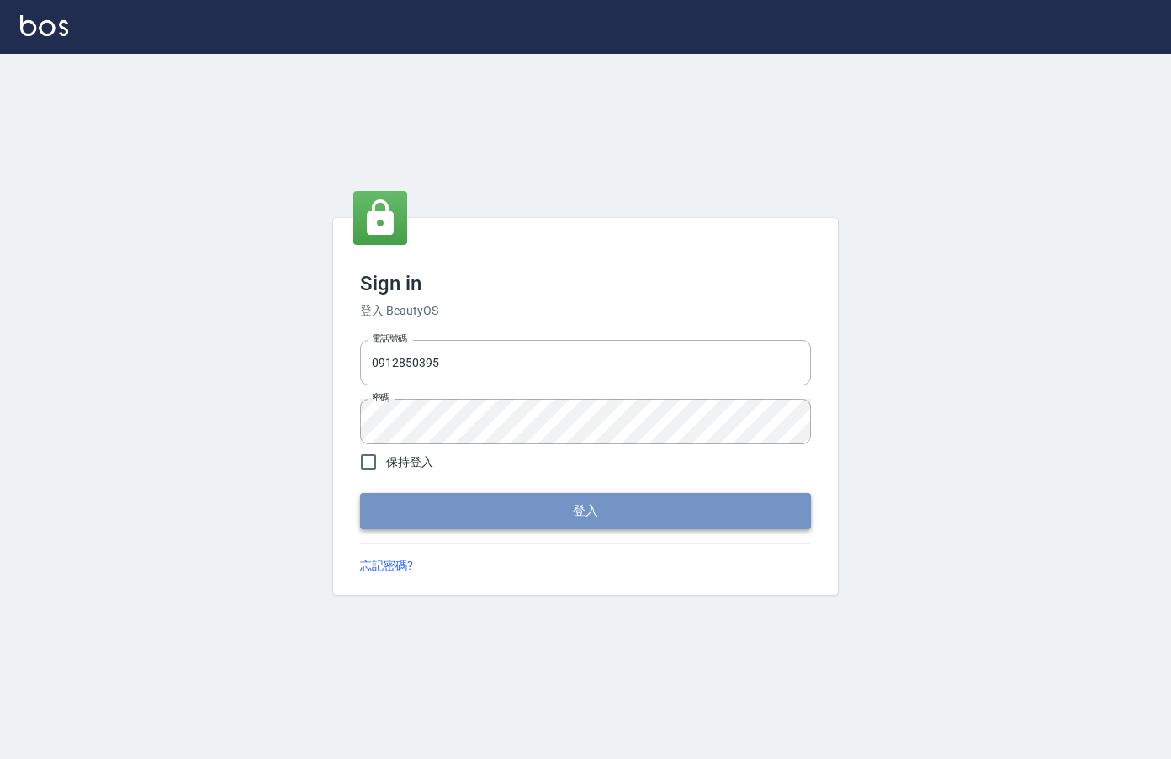
click at [467, 516] on button "登入" at bounding box center [585, 510] width 451 height 35
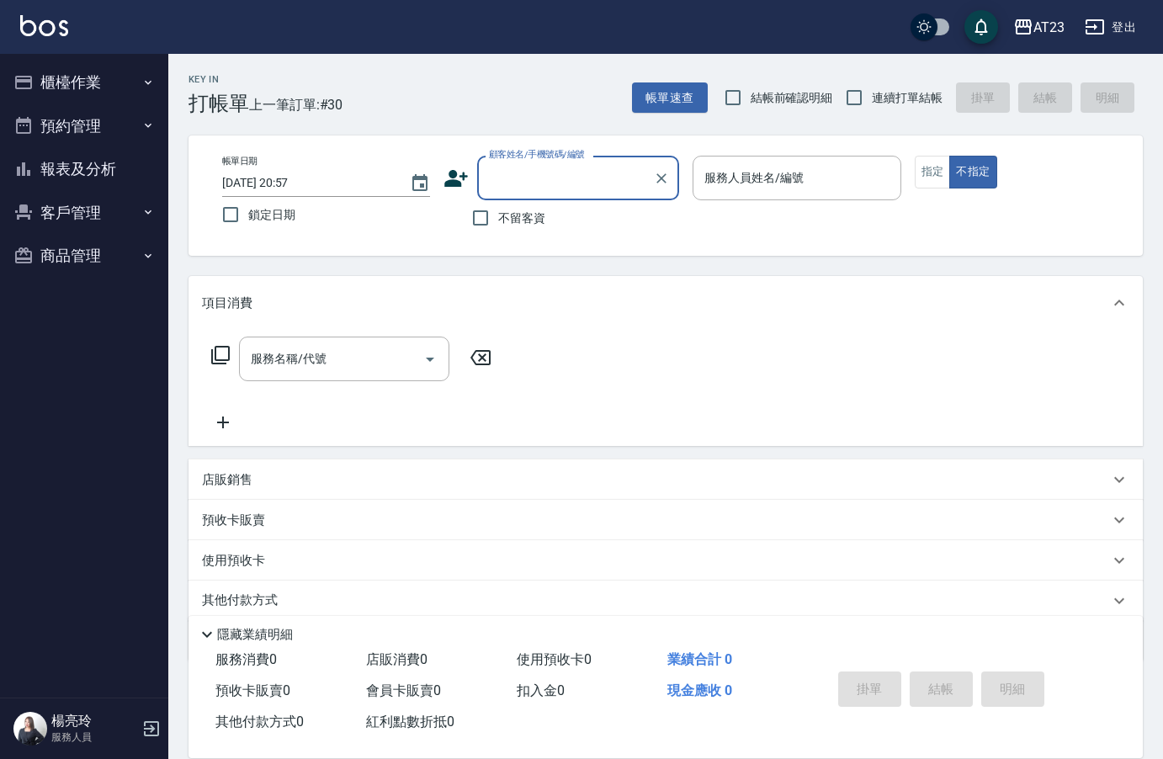
click at [84, 93] on button "櫃檯作業" at bounding box center [84, 83] width 155 height 44
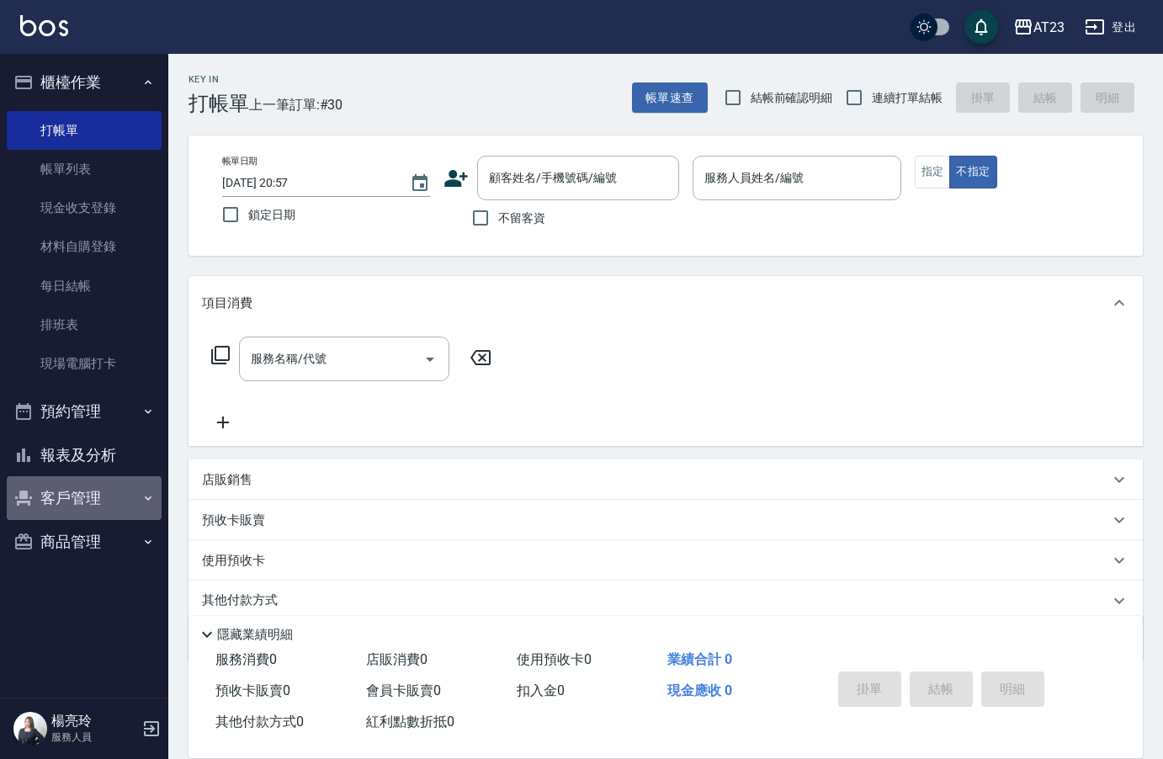
click at [66, 479] on button "客戶管理" at bounding box center [84, 498] width 155 height 44
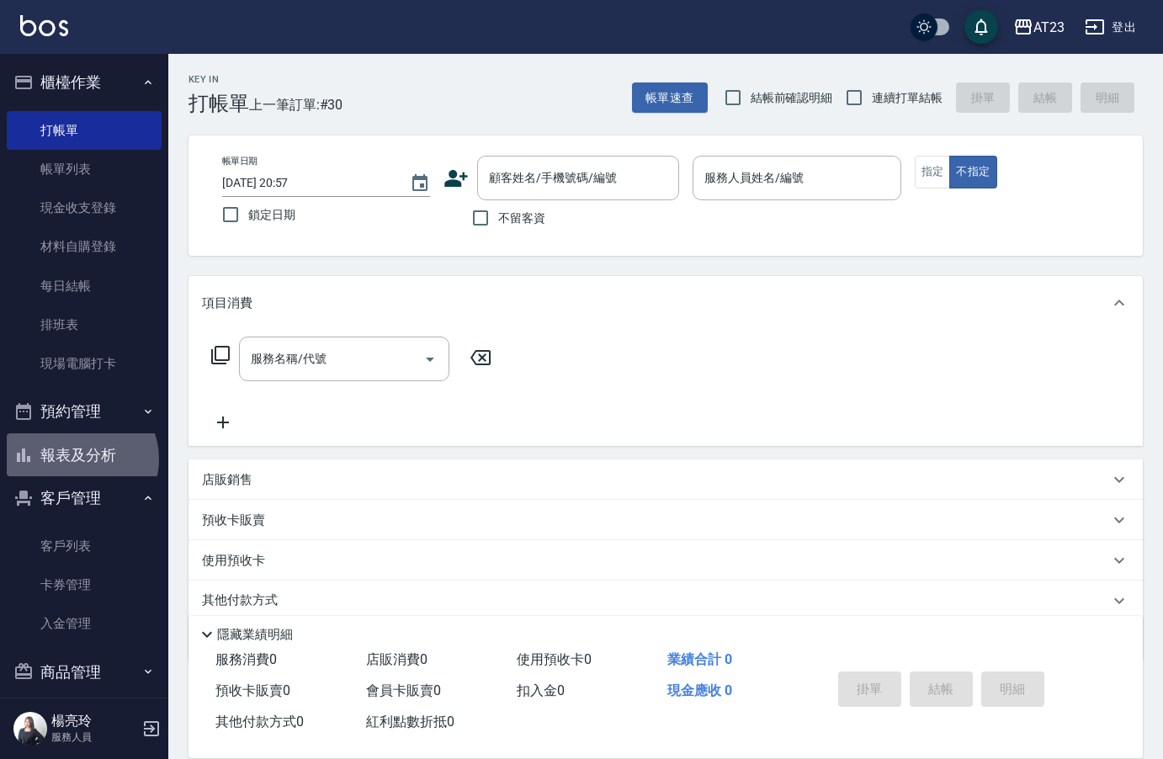
click at [79, 459] on button "報表及分析" at bounding box center [84, 455] width 155 height 44
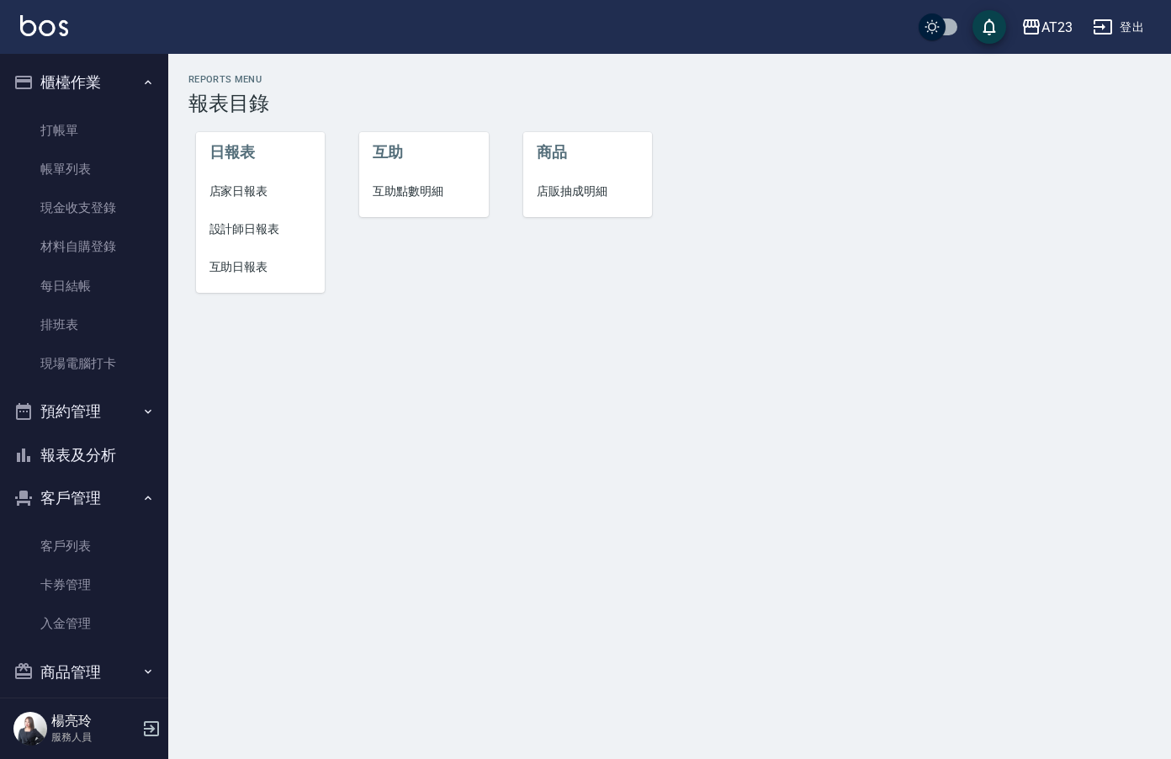
click at [234, 220] on span "設計師日報表" at bounding box center [261, 229] width 103 height 18
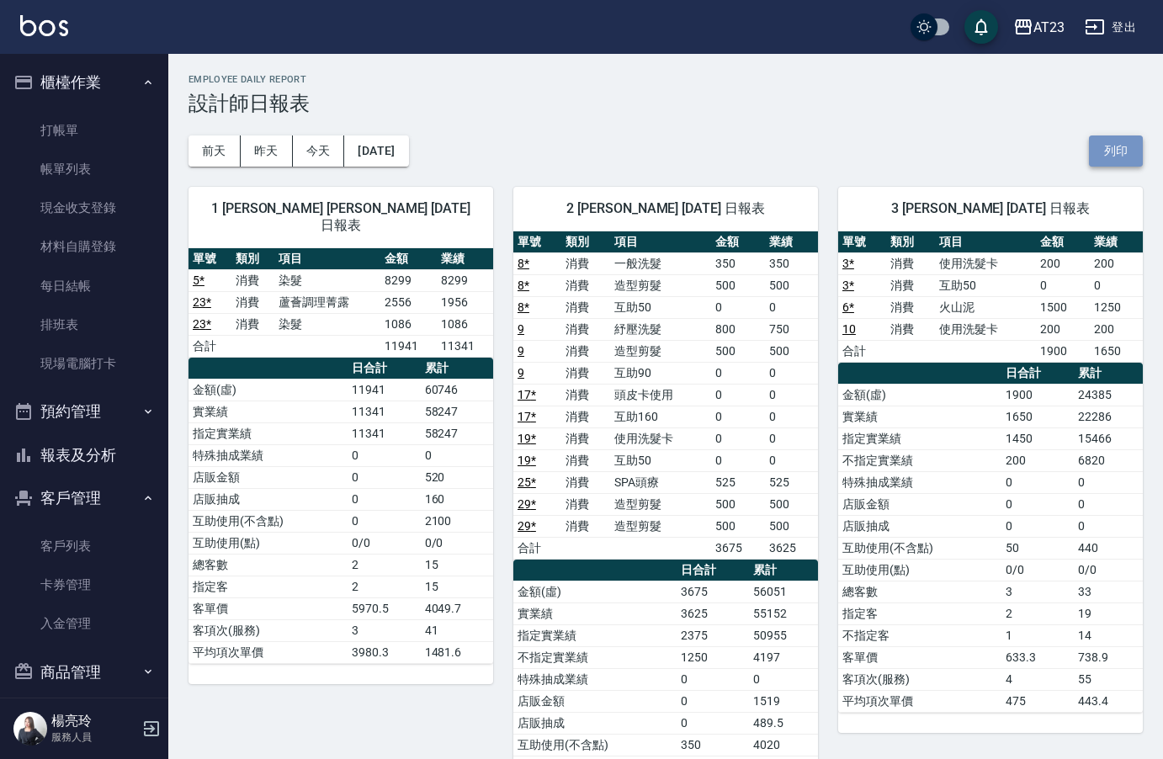
click at [1108, 162] on button "列印" at bounding box center [1116, 150] width 54 height 31
drag, startPoint x: 96, startPoint y: 459, endPoint x: 98, endPoint y: 450, distance: 9.6
click at [96, 459] on button "報表及分析" at bounding box center [84, 455] width 155 height 44
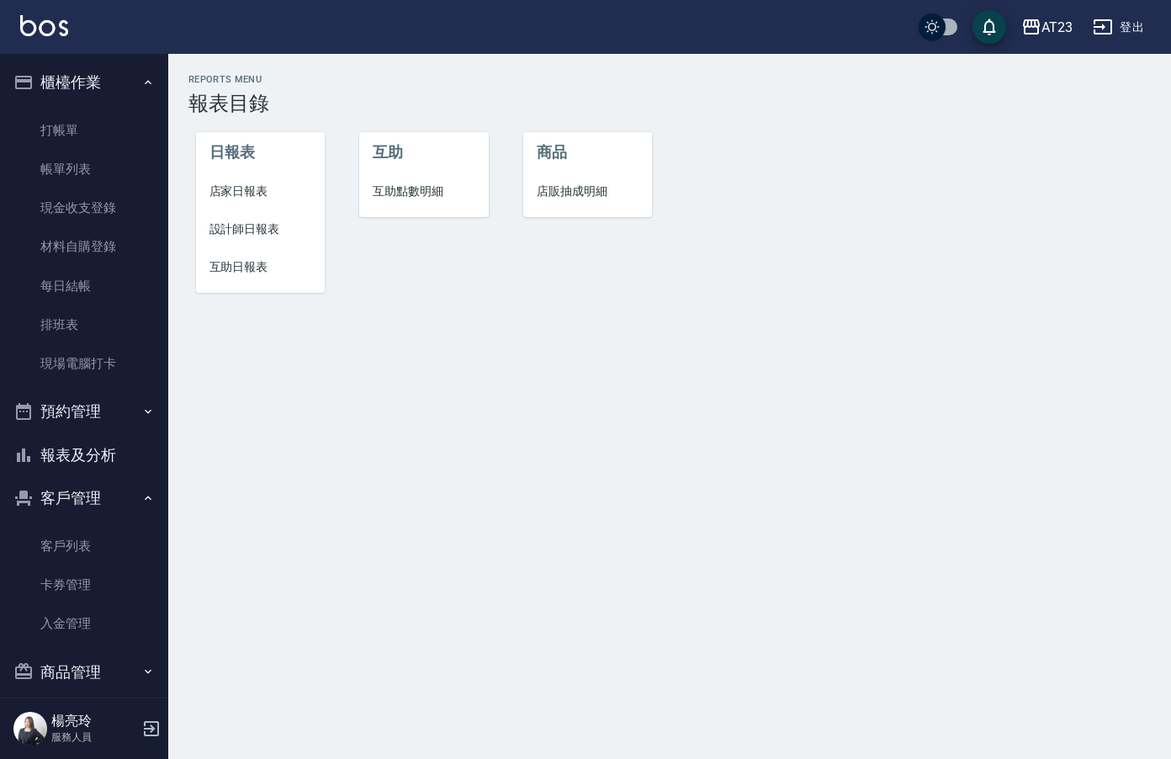
click at [264, 243] on li "設計師日報表" at bounding box center [261, 229] width 130 height 38
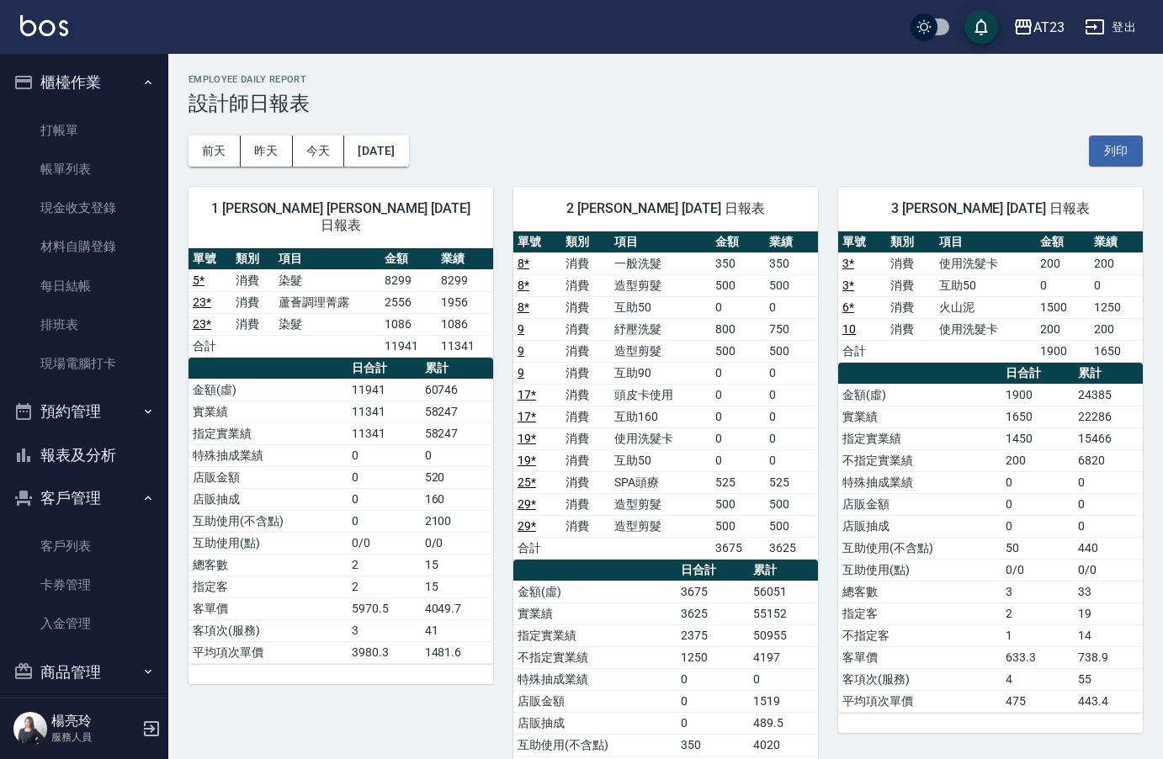
click at [95, 467] on button "報表及分析" at bounding box center [84, 455] width 155 height 44
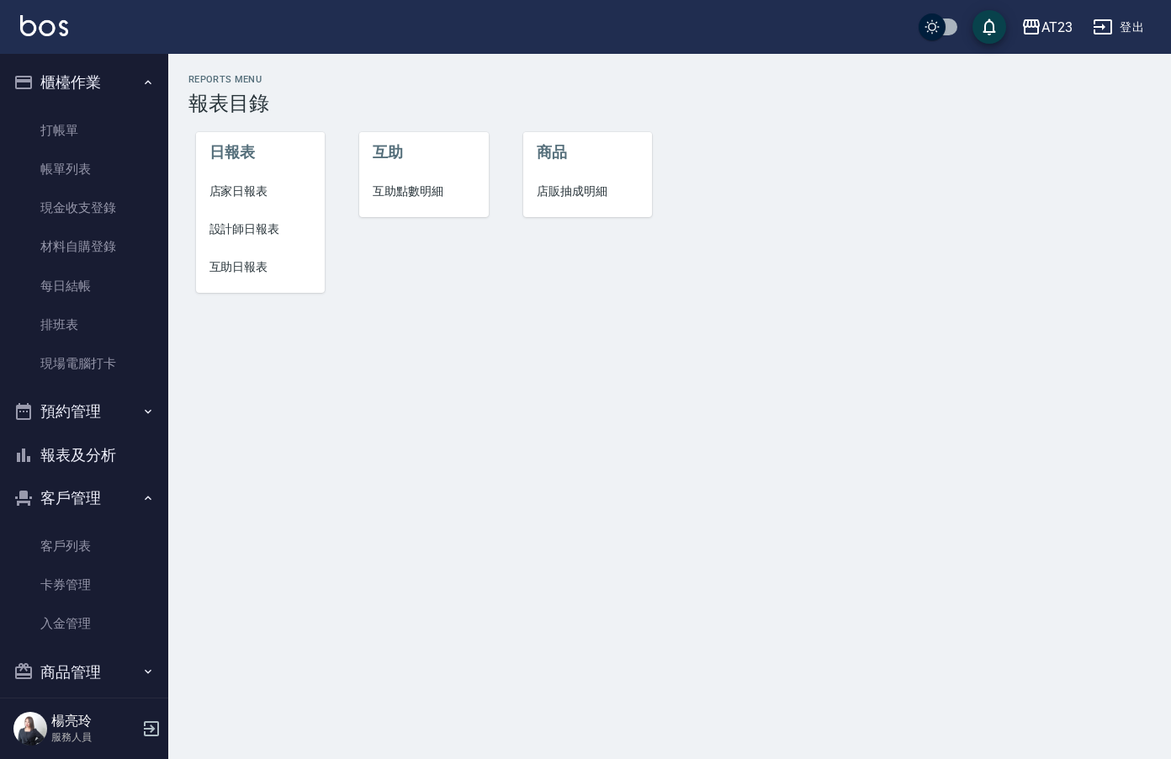
click at [233, 278] on li "互助日報表" at bounding box center [261, 267] width 130 height 38
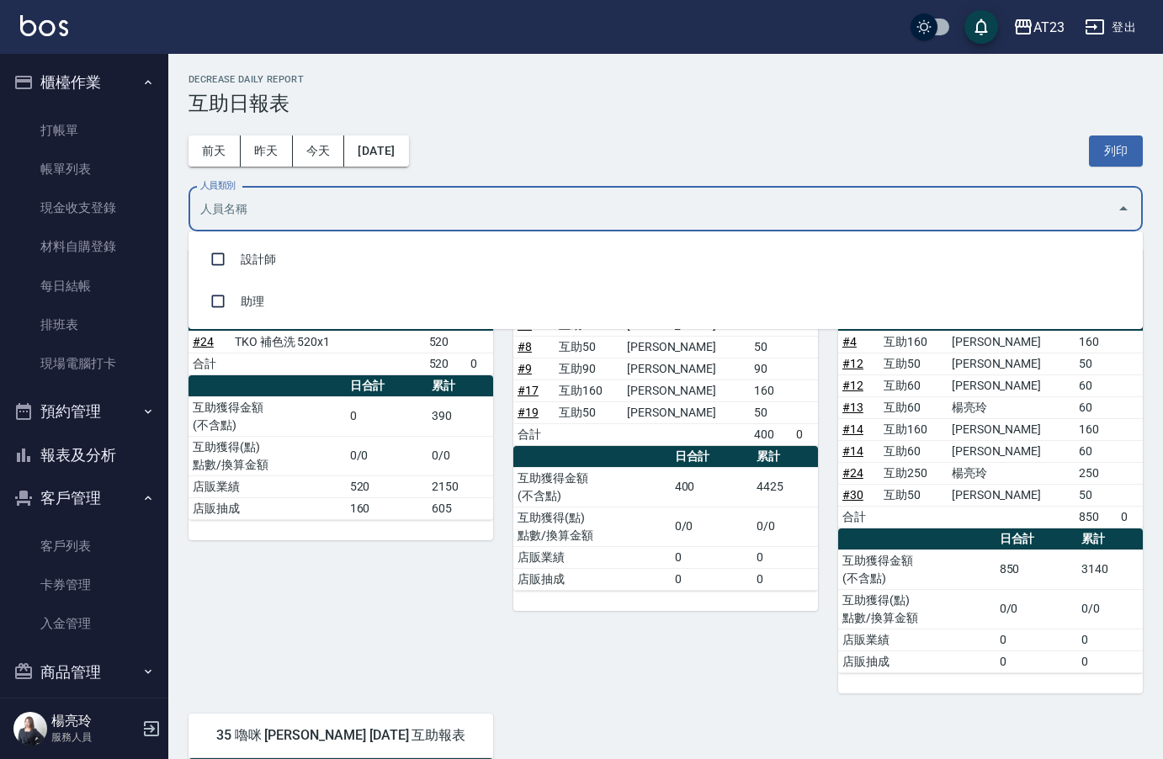
click at [446, 203] on input "人員類別" at bounding box center [653, 208] width 914 height 29
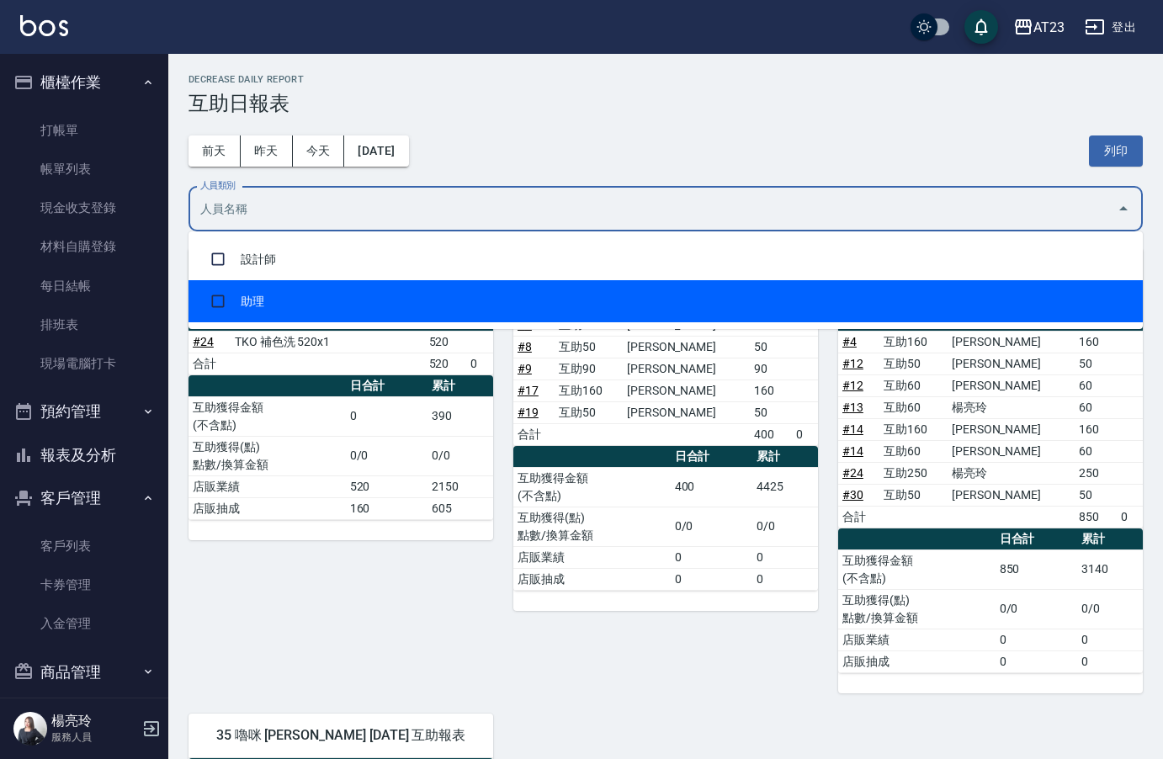
click at [395, 297] on li "助理" at bounding box center [665, 301] width 954 height 42
checkbox input "true"
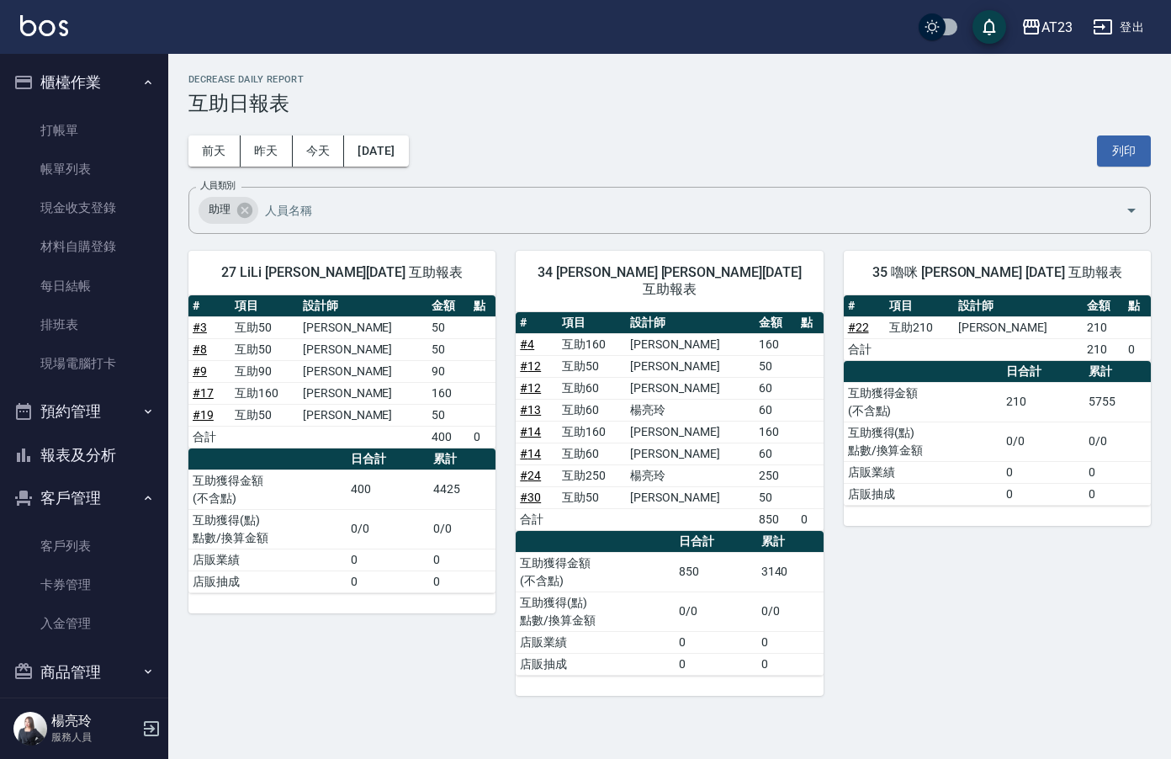
click at [1038, 141] on div "[DATE] [DATE] [DATE] [DATE] 列印" at bounding box center [669, 151] width 963 height 72
click at [1134, 168] on div "[DATE] [DATE] [DATE] [DATE] 列印" at bounding box center [669, 151] width 963 height 72
click at [1134, 162] on button "列印" at bounding box center [1124, 150] width 54 height 31
